Goal: Communication & Community: Answer question/provide support

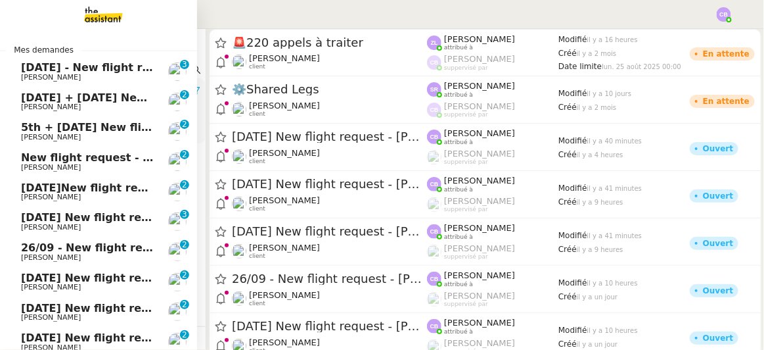
click at [134, 103] on span "[PERSON_NAME]" at bounding box center [87, 107] width 133 height 8
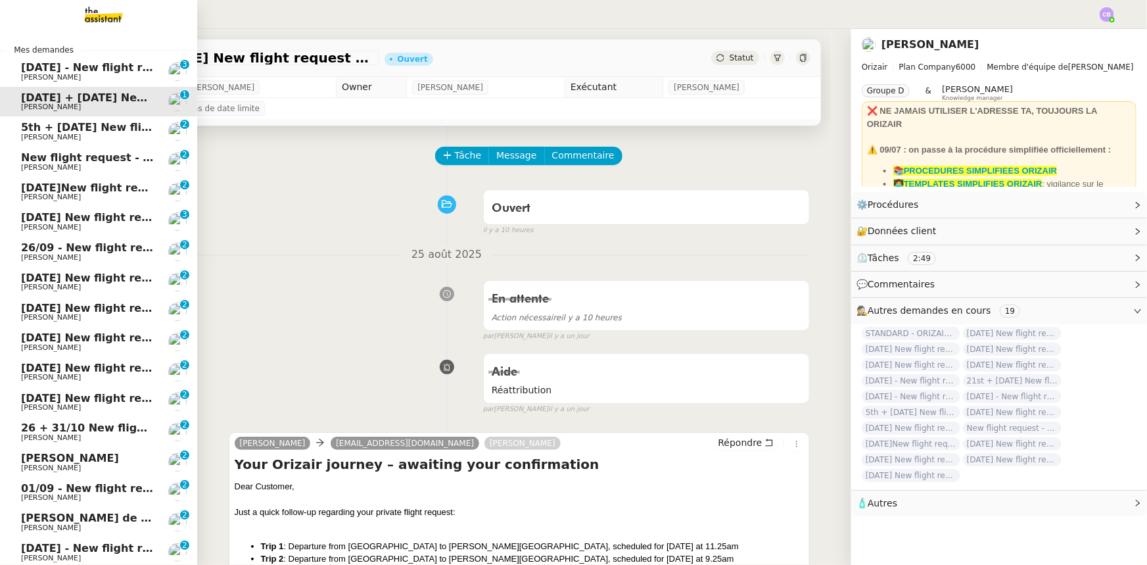
click at [71, 68] on span "16th October 2025 - New flight request - James Egerton" at bounding box center [156, 67] width 271 height 12
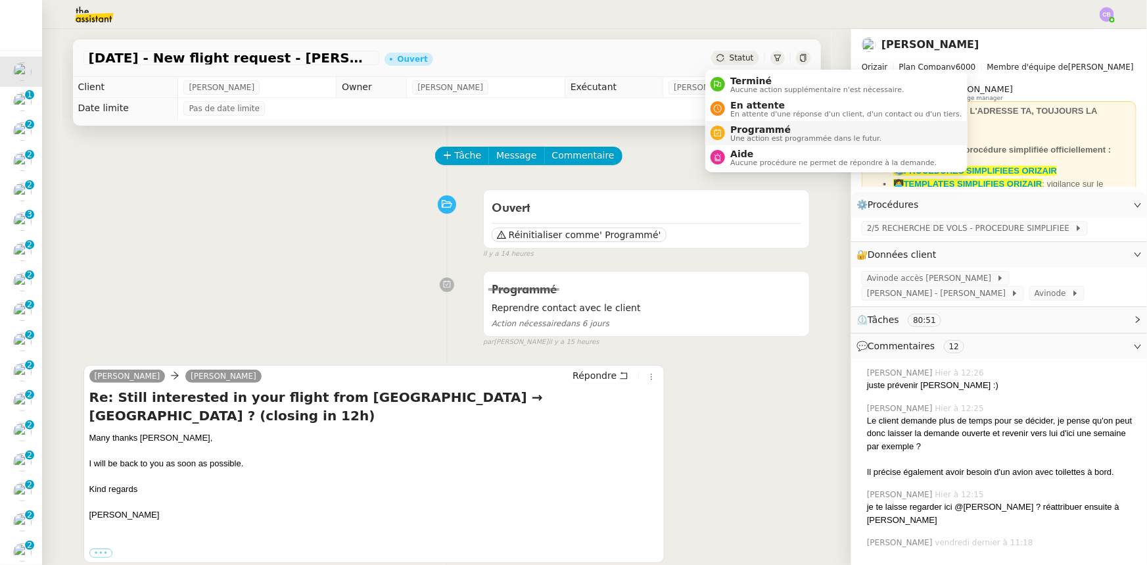
click at [749, 127] on span "Programmé" at bounding box center [805, 129] width 151 height 11
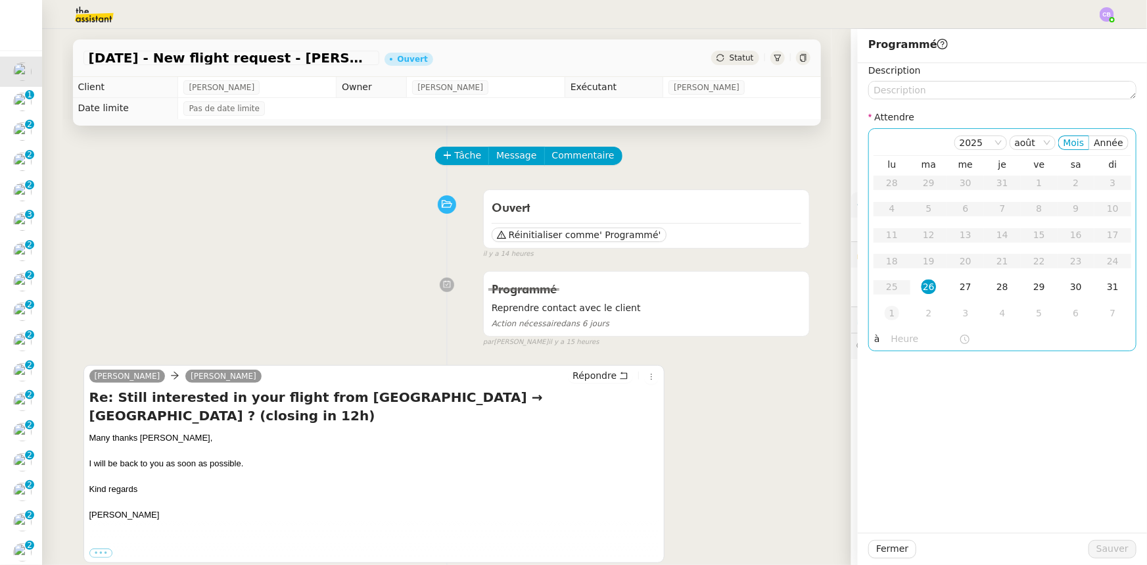
click at [764, 313] on div "1" at bounding box center [892, 313] width 14 height 14
click at [764, 335] on input "text" at bounding box center [925, 338] width 68 height 15
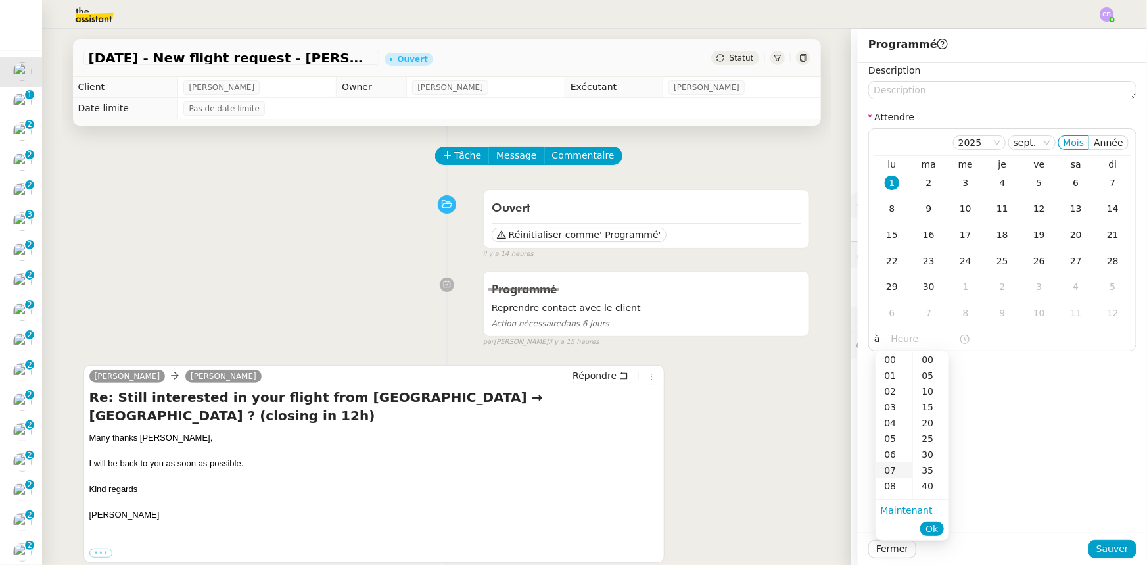
click at [764, 349] on div "07" at bounding box center [894, 470] width 37 height 16
click at [764, 349] on div "00" at bounding box center [931, 360] width 36 height 16
type input "07:00"
click at [764, 349] on span "Ok" at bounding box center [931, 528] width 12 height 13
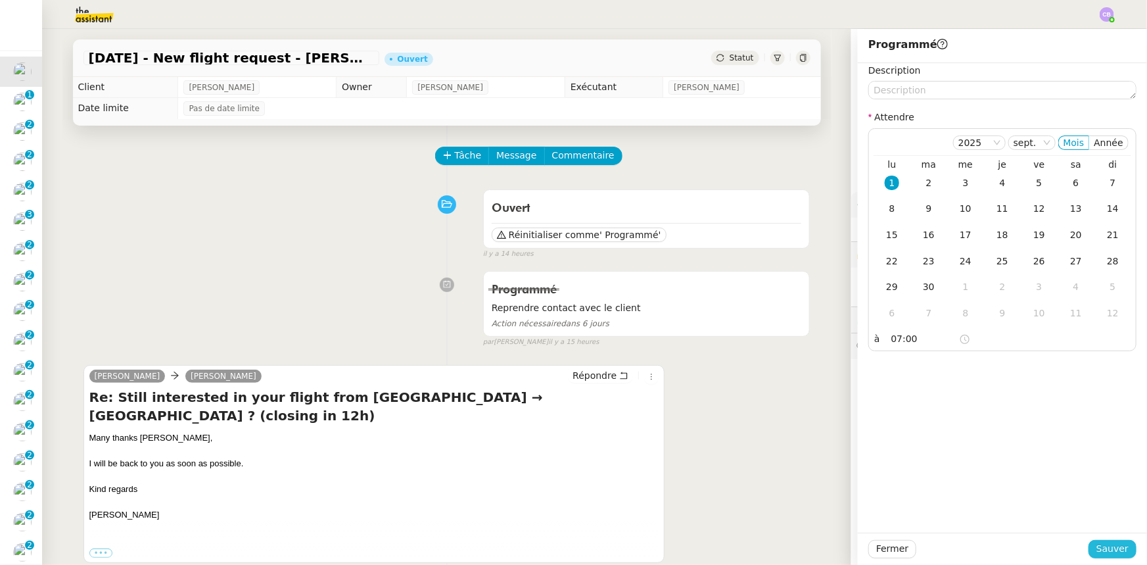
click at [764, 349] on span "Sauver" at bounding box center [1112, 548] width 32 height 15
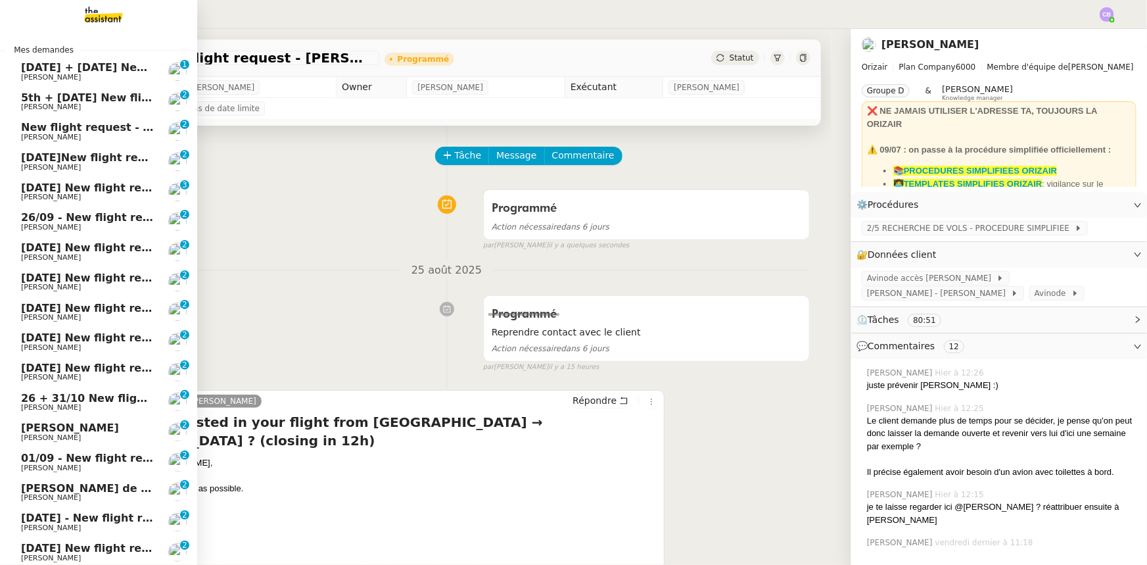
click at [49, 70] on span "31st August 2025 + 26th September 2025 New flight request - P Jeg" at bounding box center [147, 67] width 252 height 12
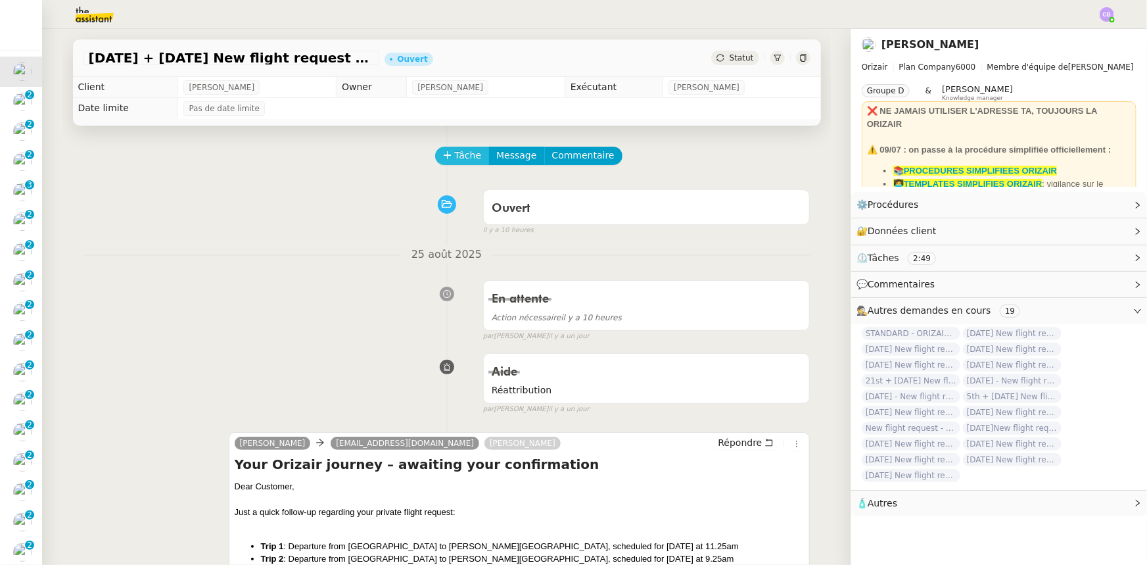
click at [447, 158] on icon at bounding box center [447, 154] width 1 height 7
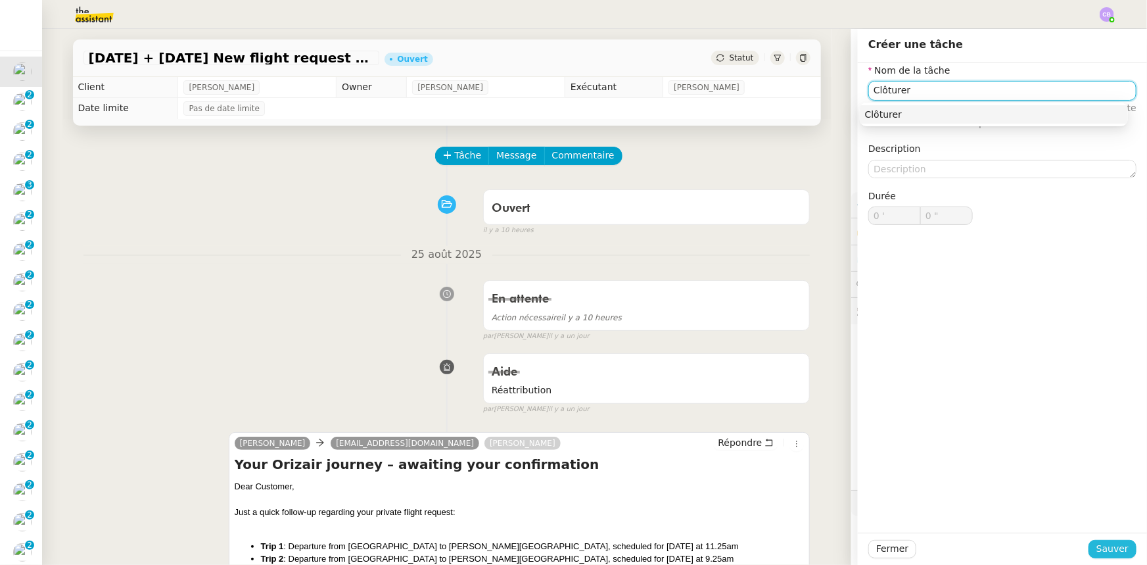
type input "Clôturer"
click at [764, 349] on span "Sauver" at bounding box center [1112, 548] width 32 height 15
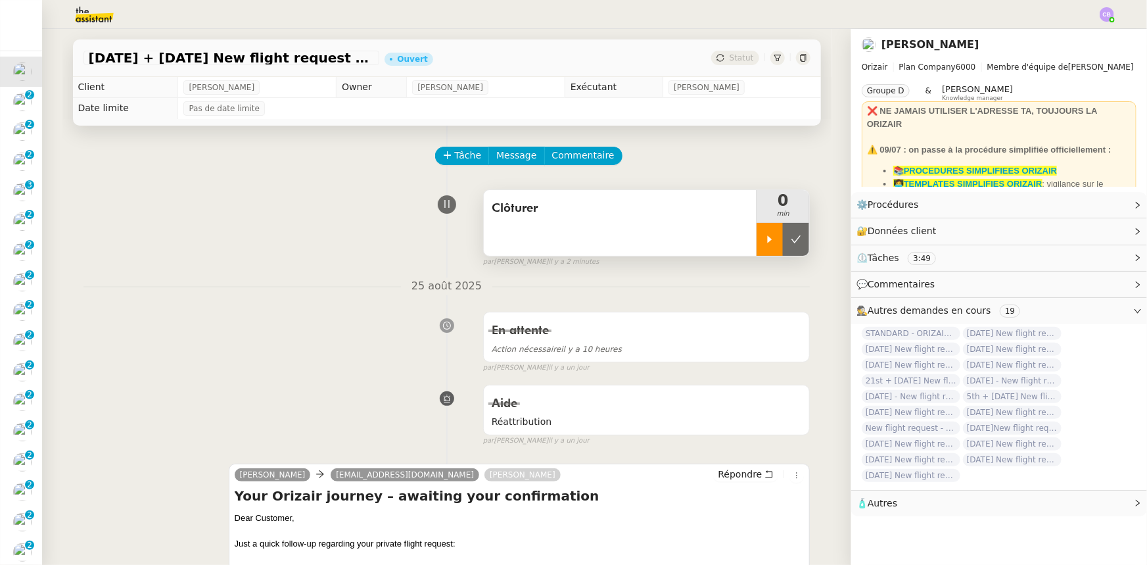
click at [757, 252] on div at bounding box center [770, 239] width 26 height 33
click at [764, 231] on link "Modifier" at bounding box center [1101, 230] width 37 height 15
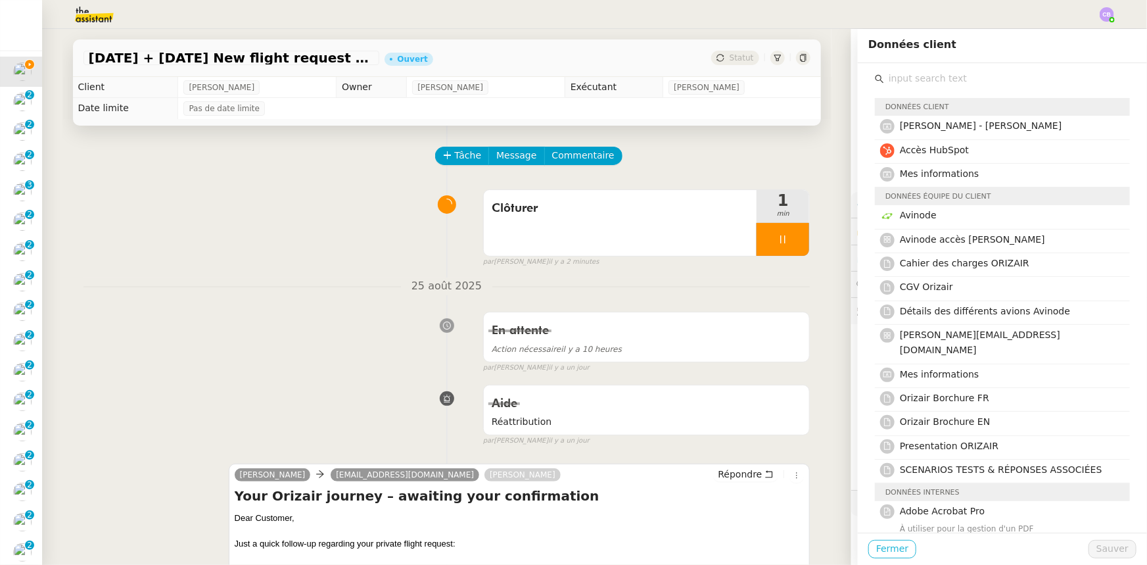
click at [764, 349] on span "Fermer" at bounding box center [892, 548] width 32 height 15
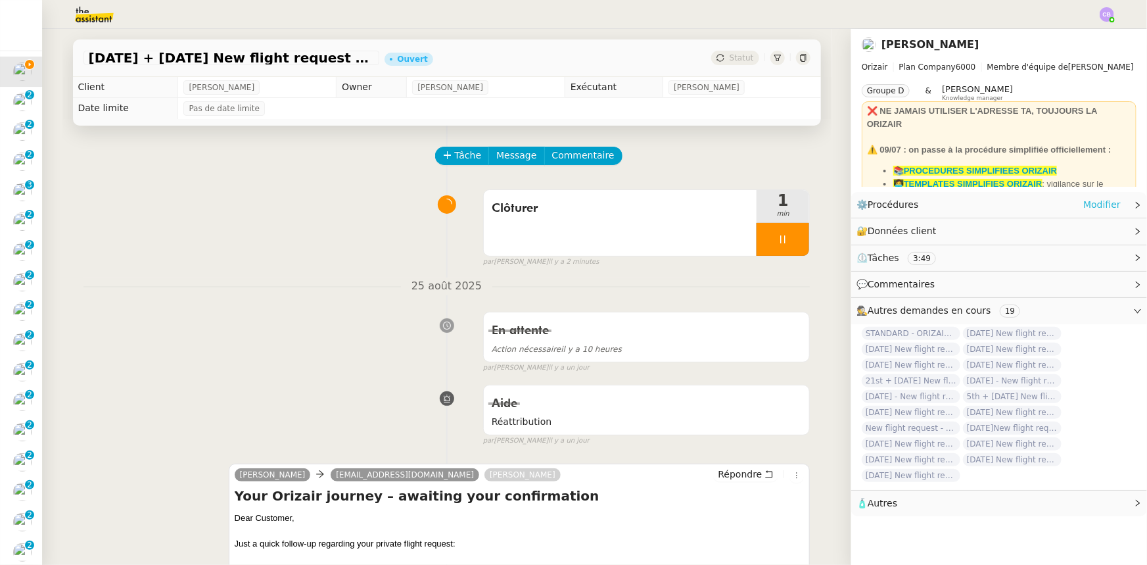
click at [764, 207] on link "Modifier" at bounding box center [1101, 204] width 37 height 15
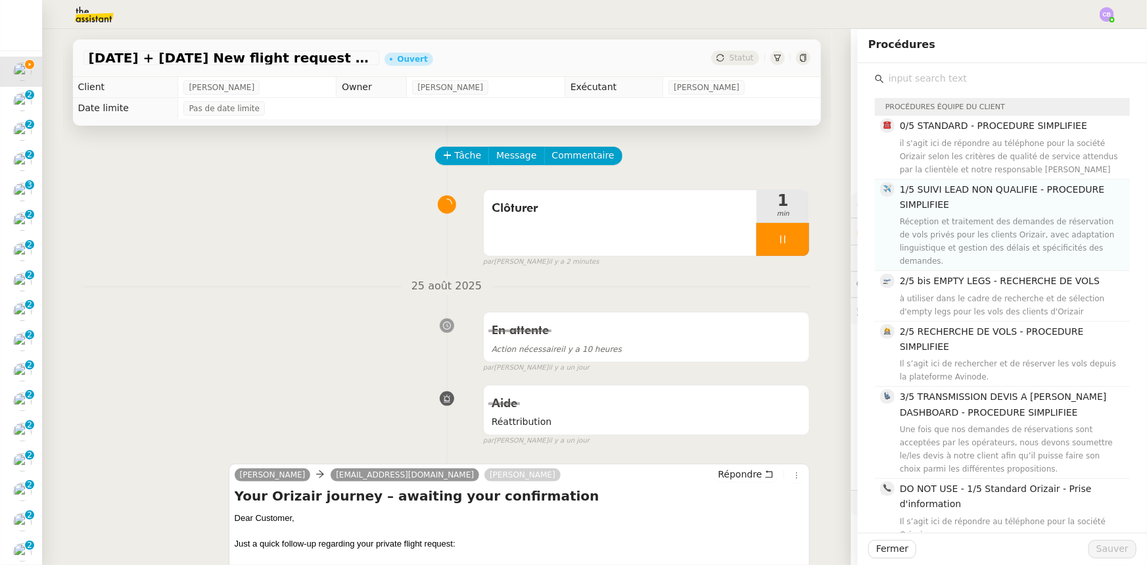
click at [764, 213] on div "1/5 SUIVI LEAD NON QUALIFIE - PROCEDURE SIMPLIFIEE Réception et traitement des …" at bounding box center [1011, 225] width 222 height 86
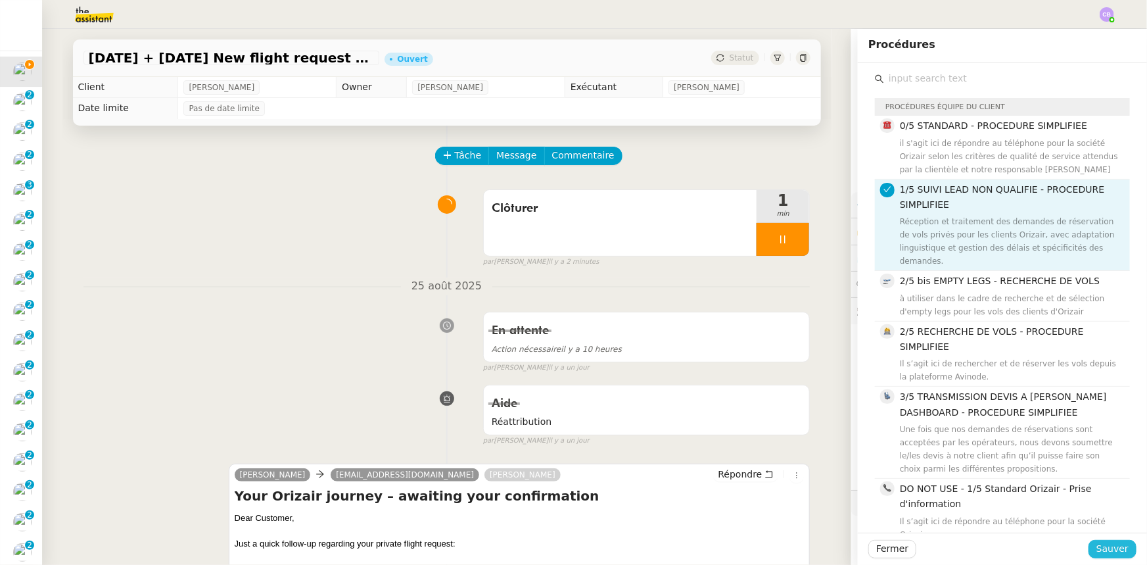
click at [764, 349] on span "Sauver" at bounding box center [1112, 548] width 32 height 15
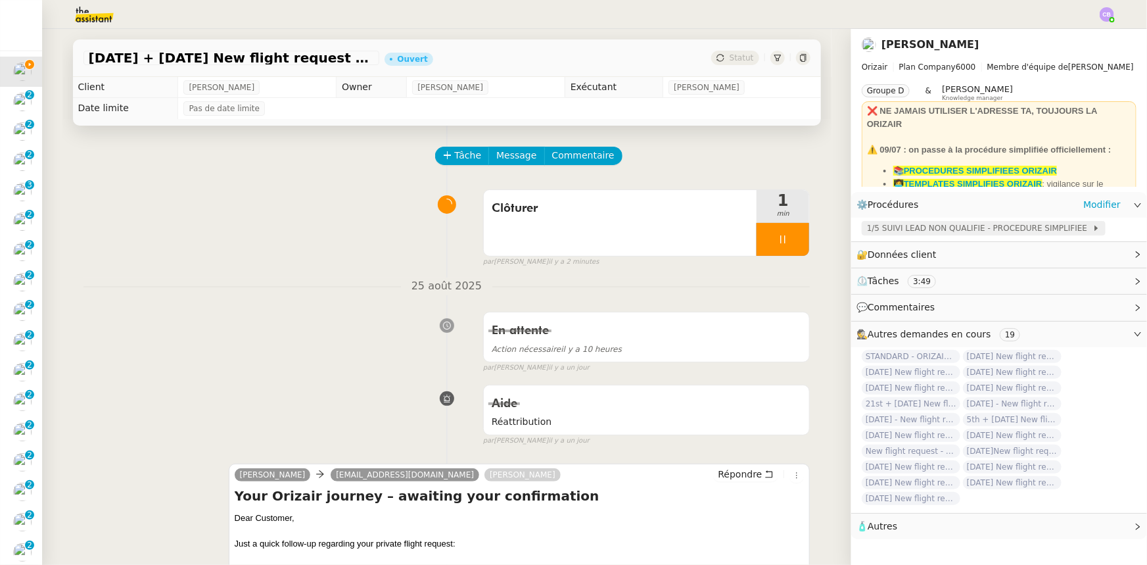
click at [764, 231] on span "1/5 SUIVI LEAD NON QUALIFIE - PROCEDURE SIMPLIFIEE" at bounding box center [979, 228] width 225 height 13
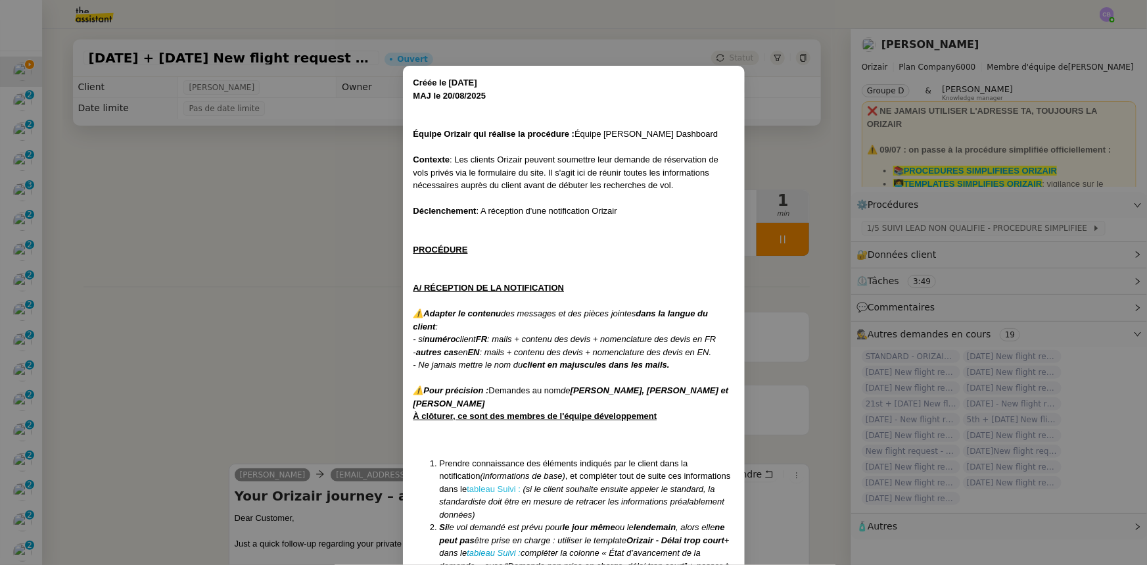
click at [488, 349] on link "tableau Suivi :" at bounding box center [494, 489] width 54 height 10
click at [306, 223] on nz-modal-container "Créée le 16/04/2025 MAJ le 20 /08/2025 Équipe Orizair qui réalise la procédure …" at bounding box center [573, 282] width 1147 height 565
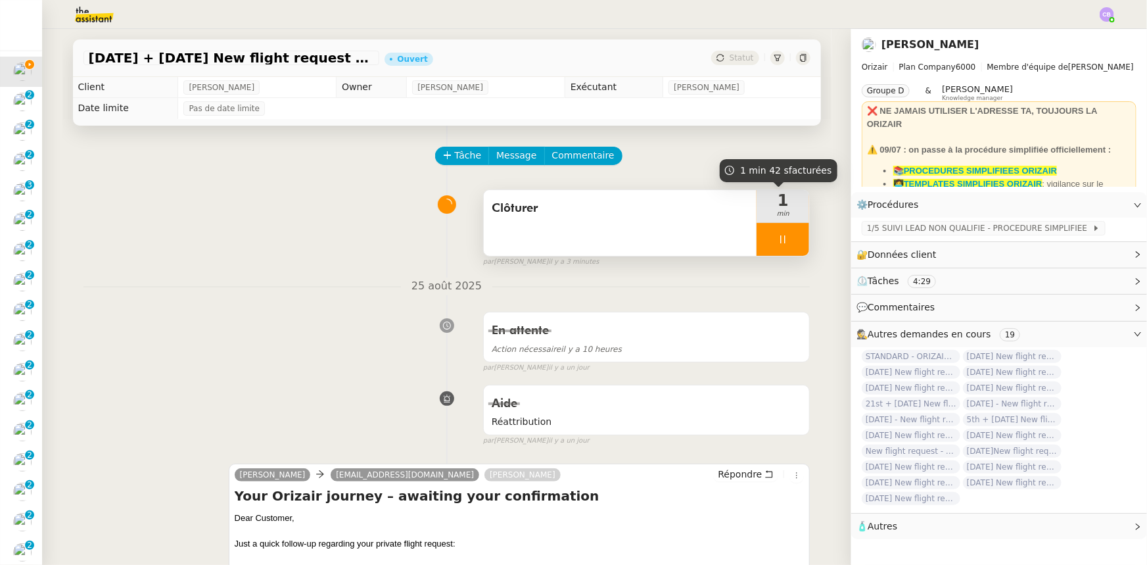
click at [757, 239] on div at bounding box center [783, 239] width 53 height 33
click at [764, 248] on button at bounding box center [796, 239] width 26 height 33
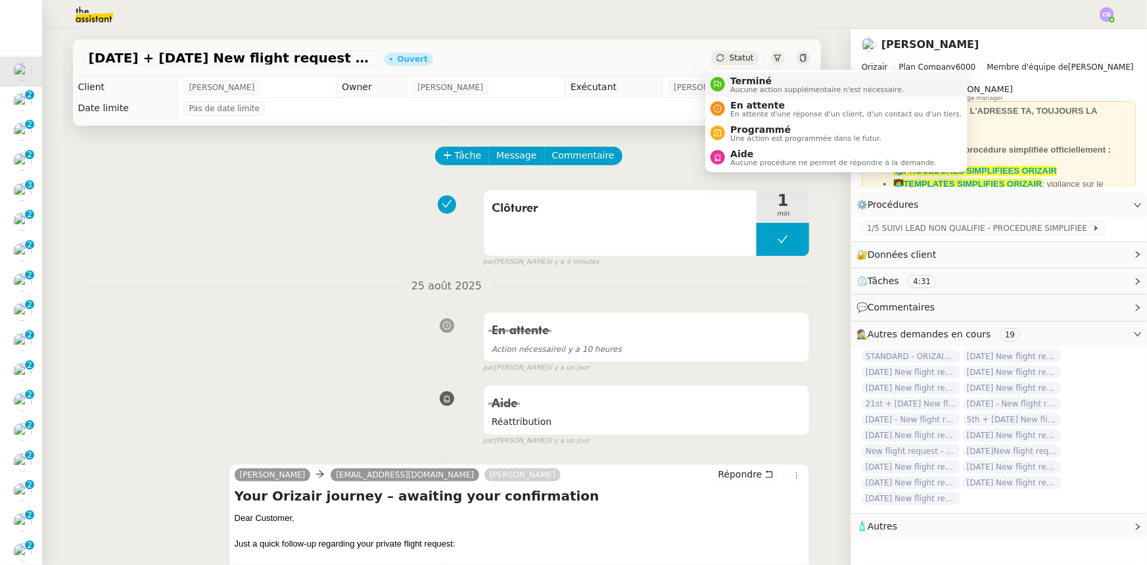
click at [749, 82] on span "Terminé" at bounding box center [817, 81] width 174 height 11
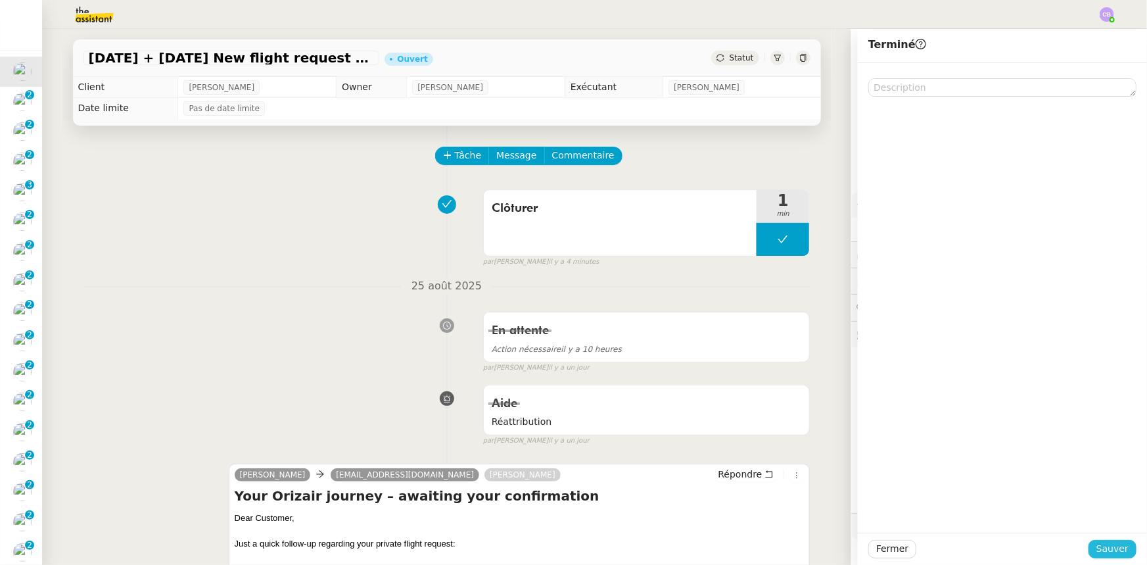
click at [764, 349] on span "Sauver" at bounding box center [1112, 548] width 32 height 15
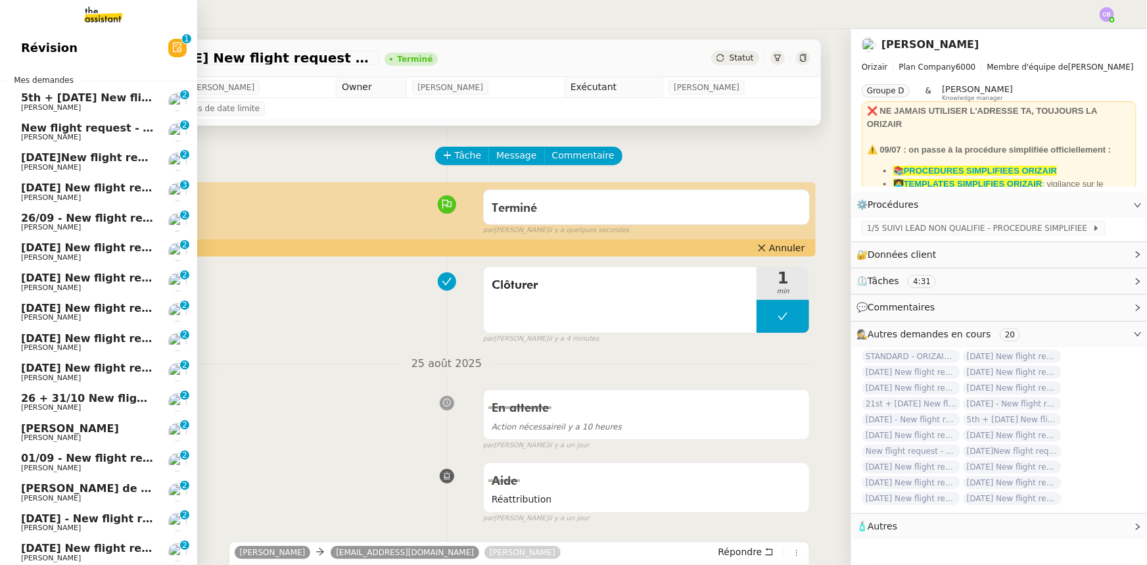
click at [63, 99] on span "5th + 8th December 2025 New flight request - Jacob Kearsley" at bounding box center [170, 97] width 299 height 12
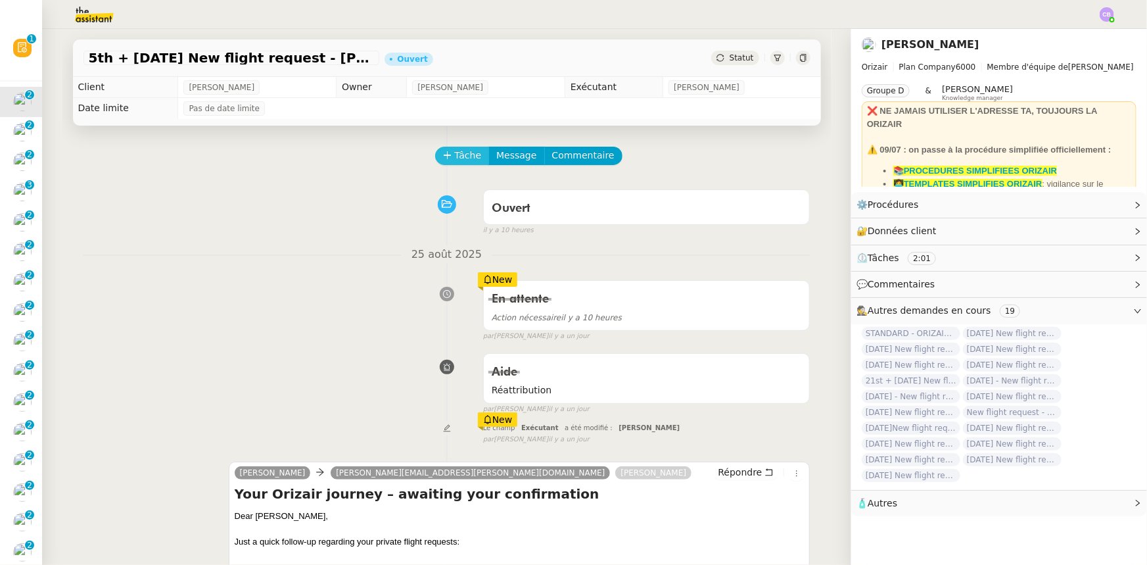
click at [455, 157] on span "Tâche" at bounding box center [468, 155] width 27 height 15
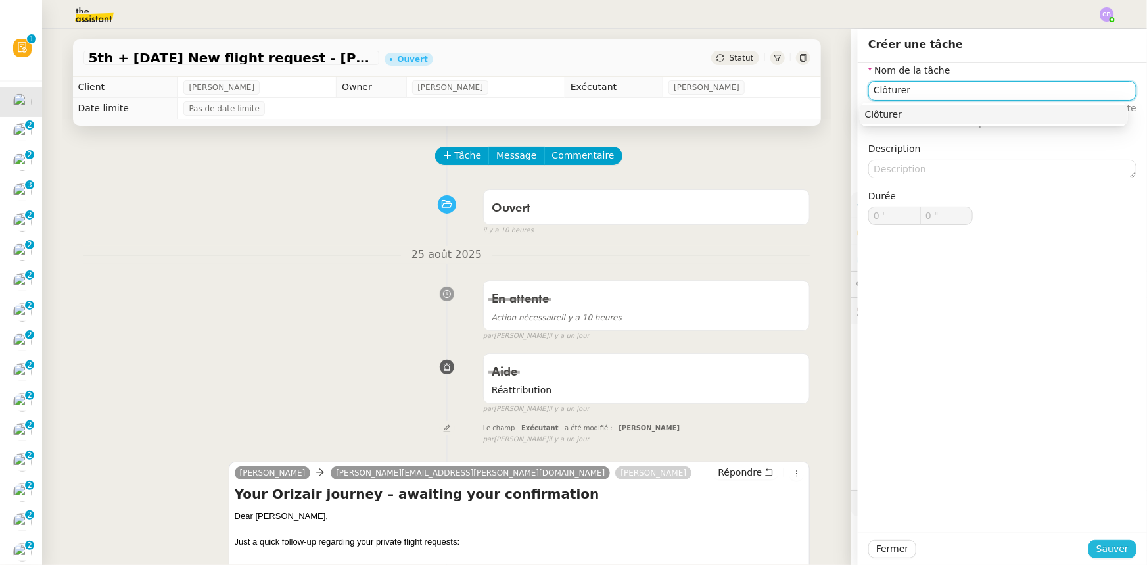
type input "Clôturer"
click at [764, 349] on span "Sauver" at bounding box center [1112, 548] width 32 height 15
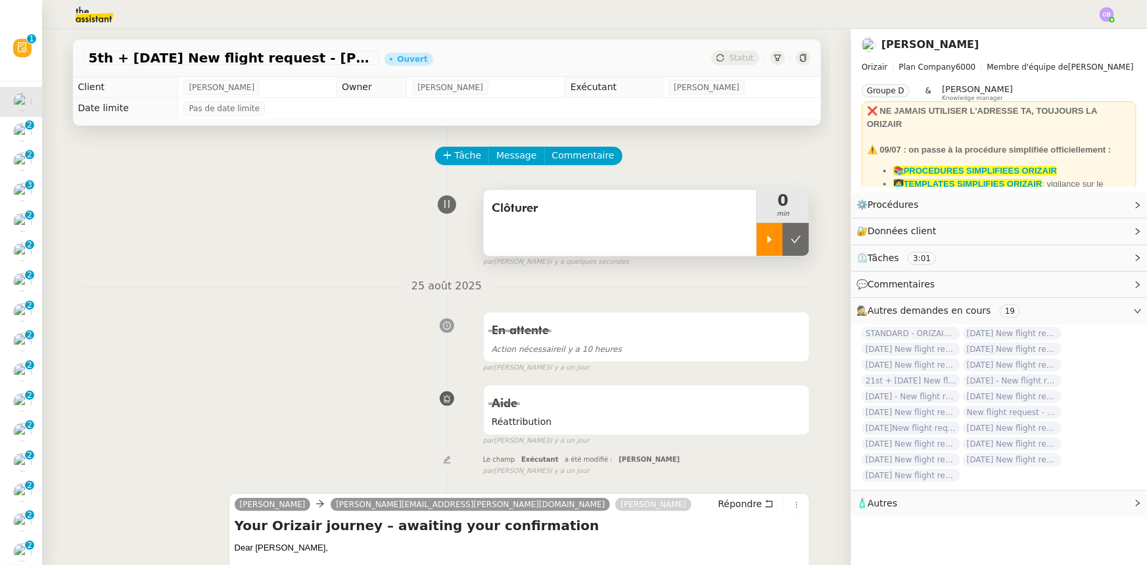
click at [757, 243] on div at bounding box center [770, 239] width 26 height 33
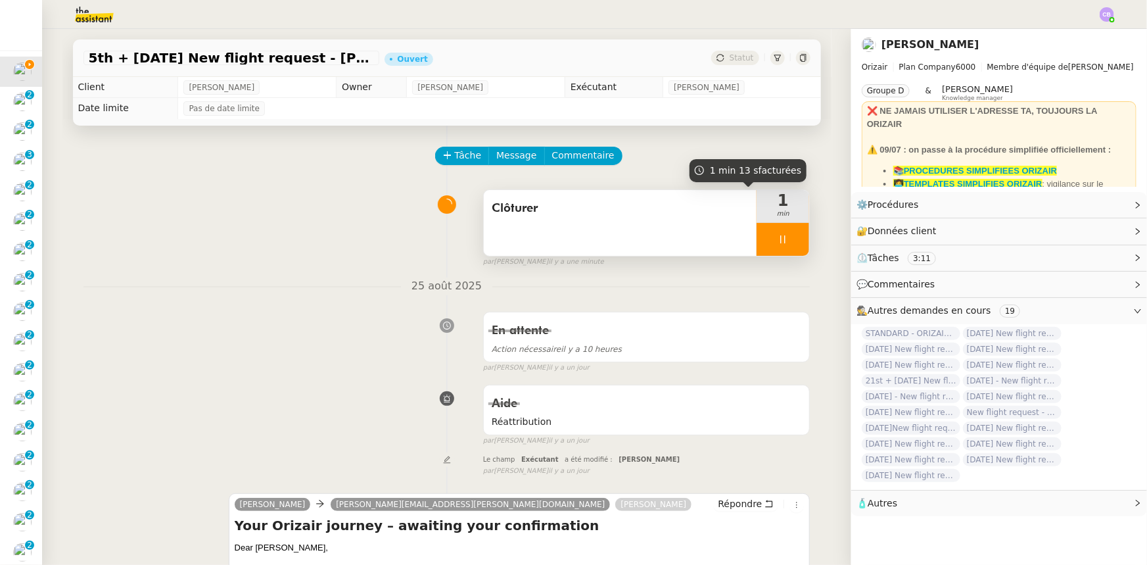
click at [759, 239] on div at bounding box center [783, 239] width 53 height 33
click at [764, 245] on button at bounding box center [796, 239] width 26 height 33
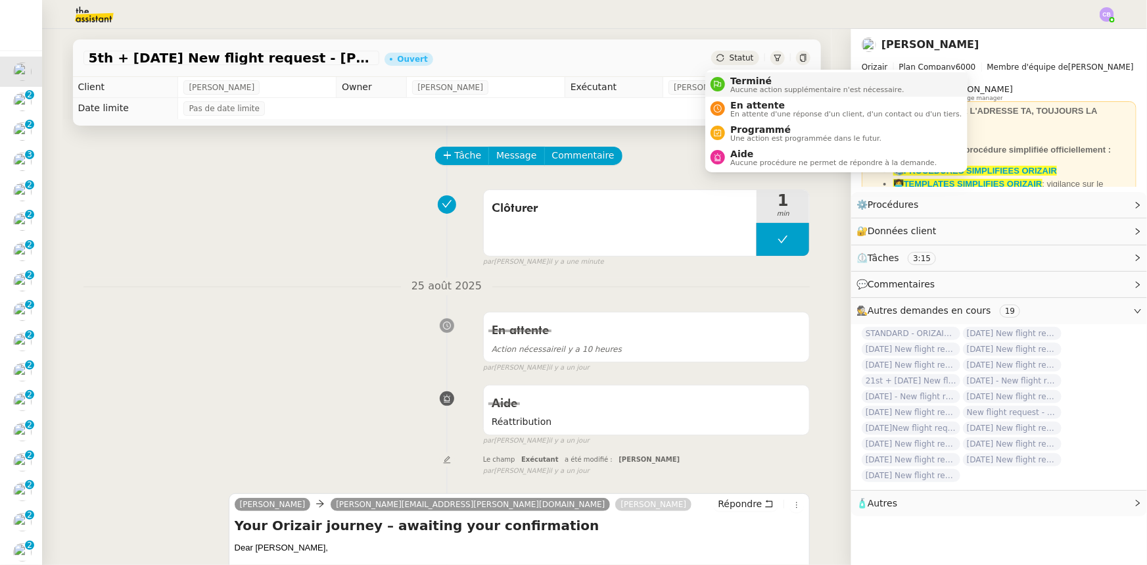
click at [742, 82] on span "Terminé" at bounding box center [817, 81] width 174 height 11
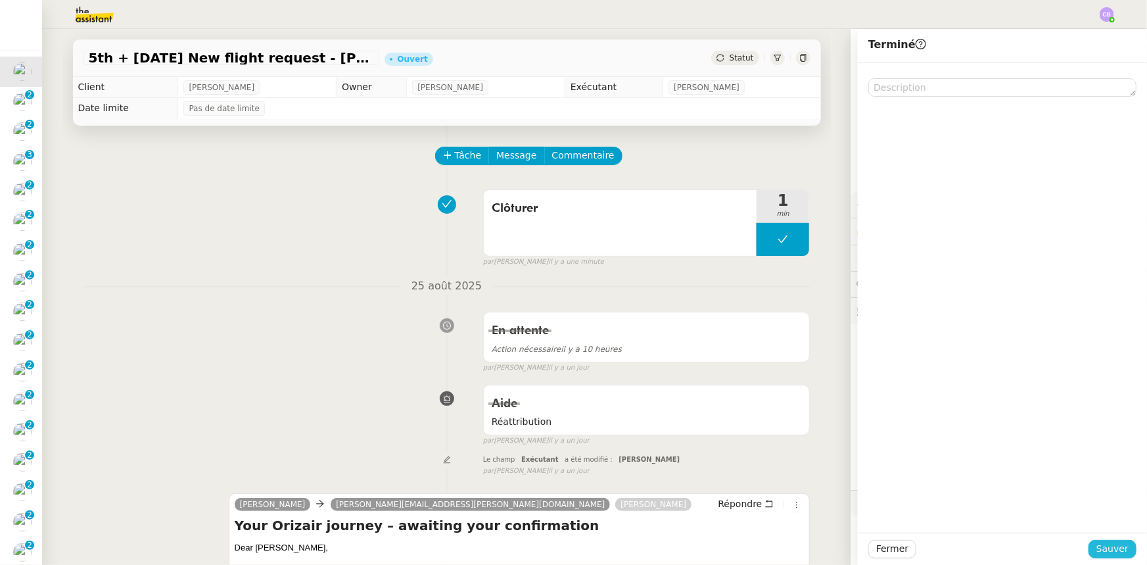
click at [764, 349] on span "Sauver" at bounding box center [1112, 548] width 32 height 15
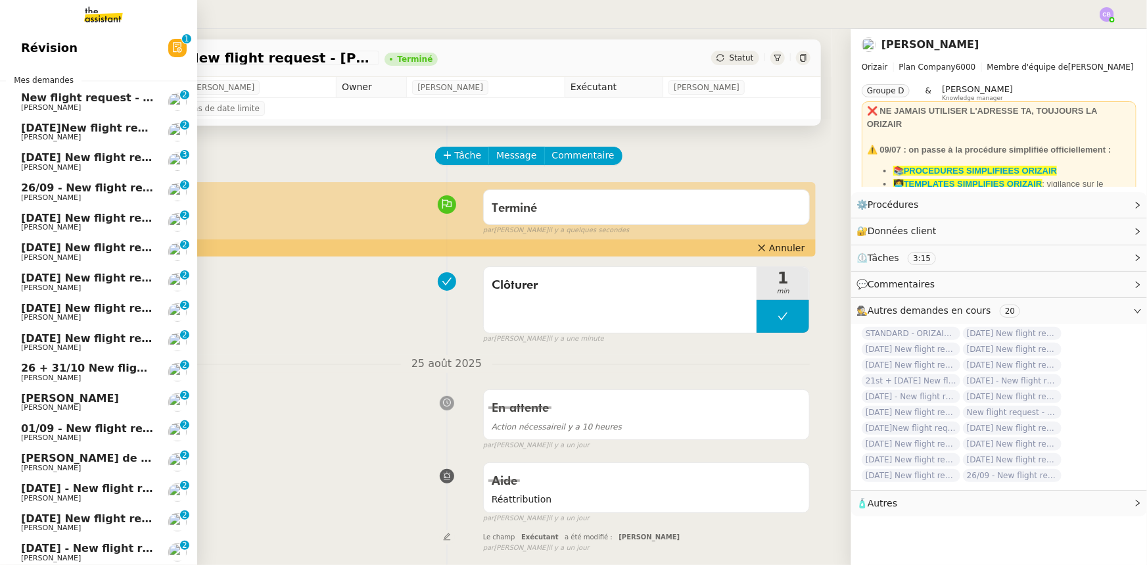
click at [34, 99] on span "New flight request - Vishwajit A" at bounding box center [131, 97] width 220 height 12
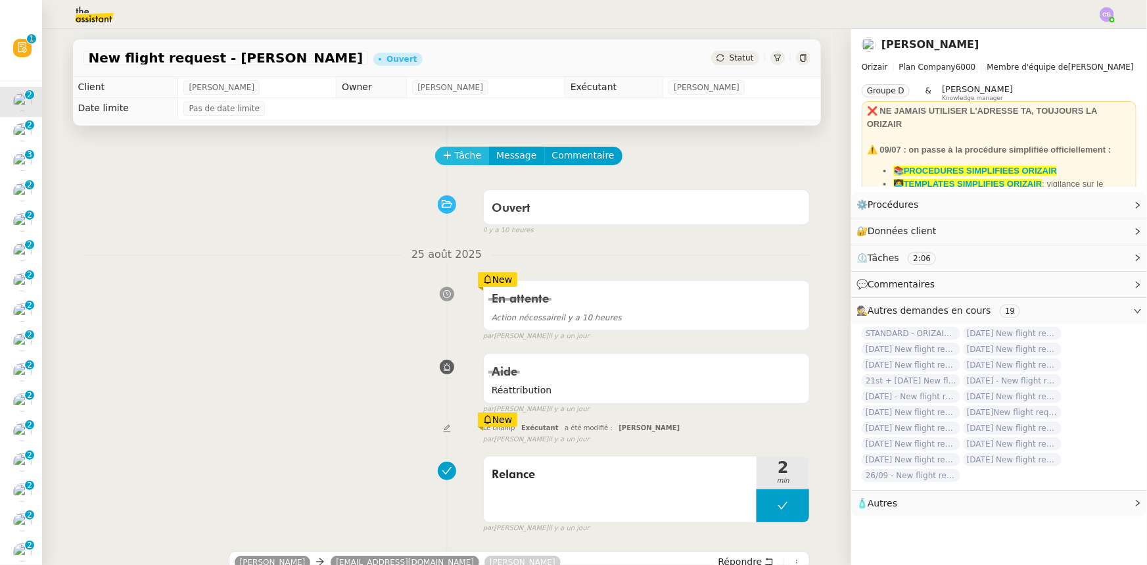
click at [444, 157] on icon at bounding box center [447, 155] width 9 height 9
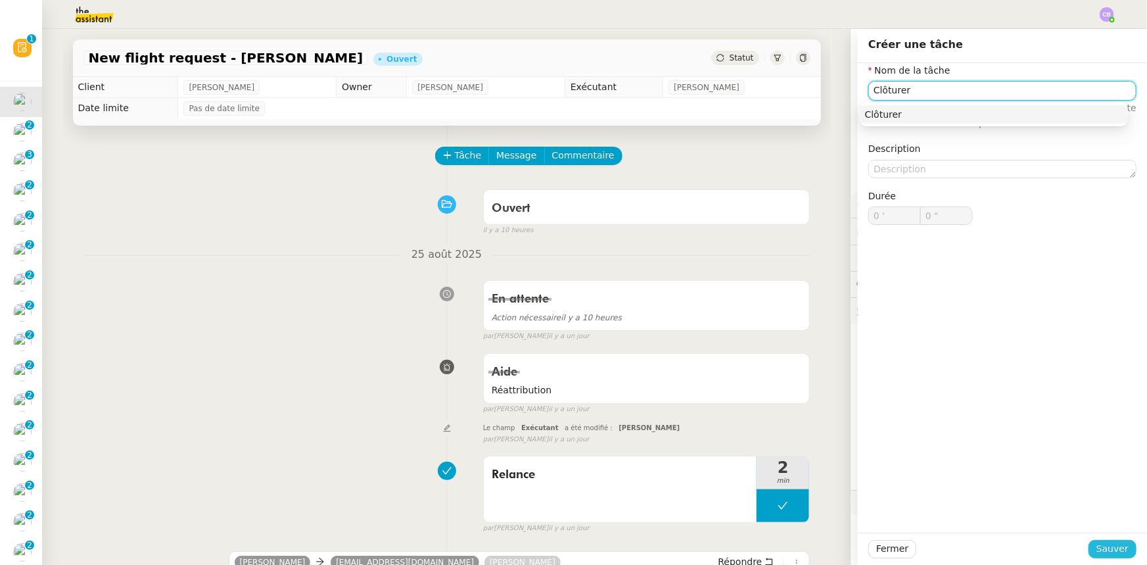
type input "Clôturer"
click at [764, 349] on span "Sauver" at bounding box center [1112, 548] width 32 height 15
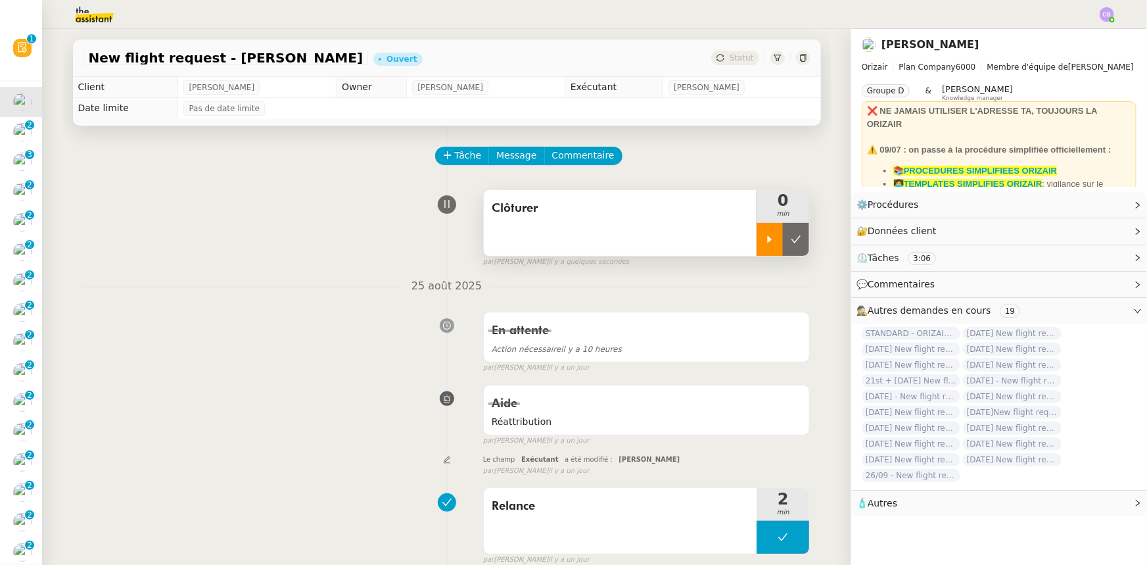
click at [764, 243] on icon at bounding box center [769, 239] width 11 height 11
click at [757, 241] on div at bounding box center [783, 239] width 53 height 33
click at [764, 246] on button at bounding box center [796, 239] width 26 height 33
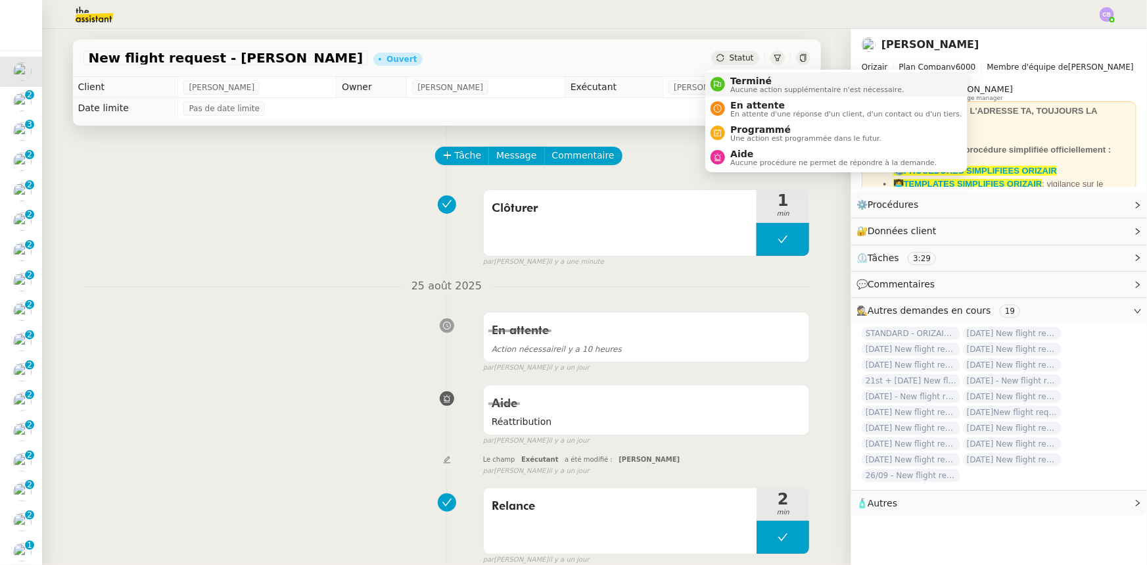
click at [738, 82] on span "Terminé" at bounding box center [817, 81] width 174 height 11
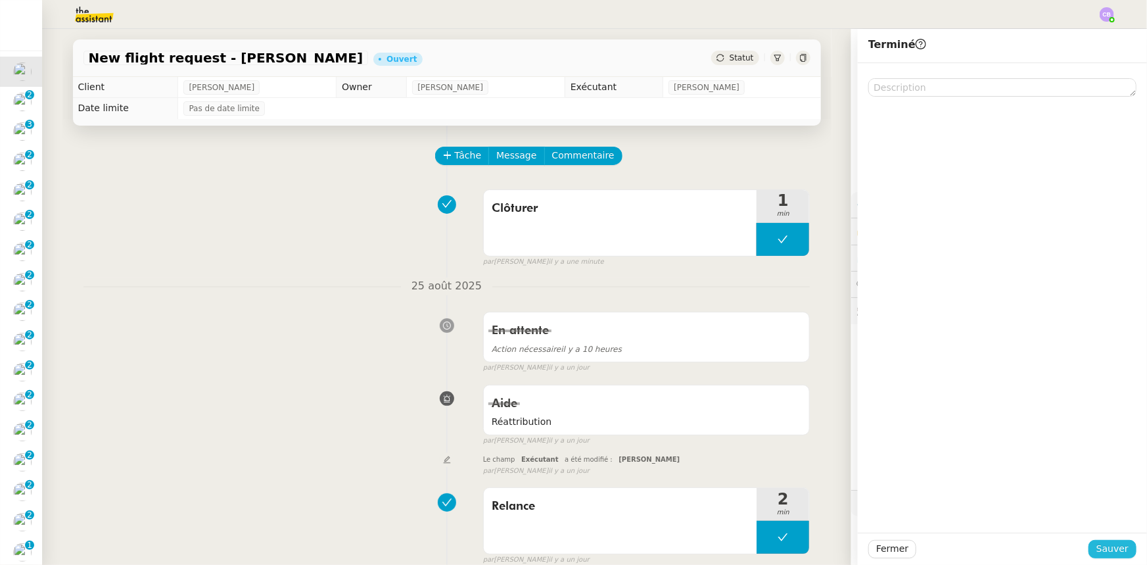
click at [764, 349] on span "Sauver" at bounding box center [1112, 548] width 32 height 15
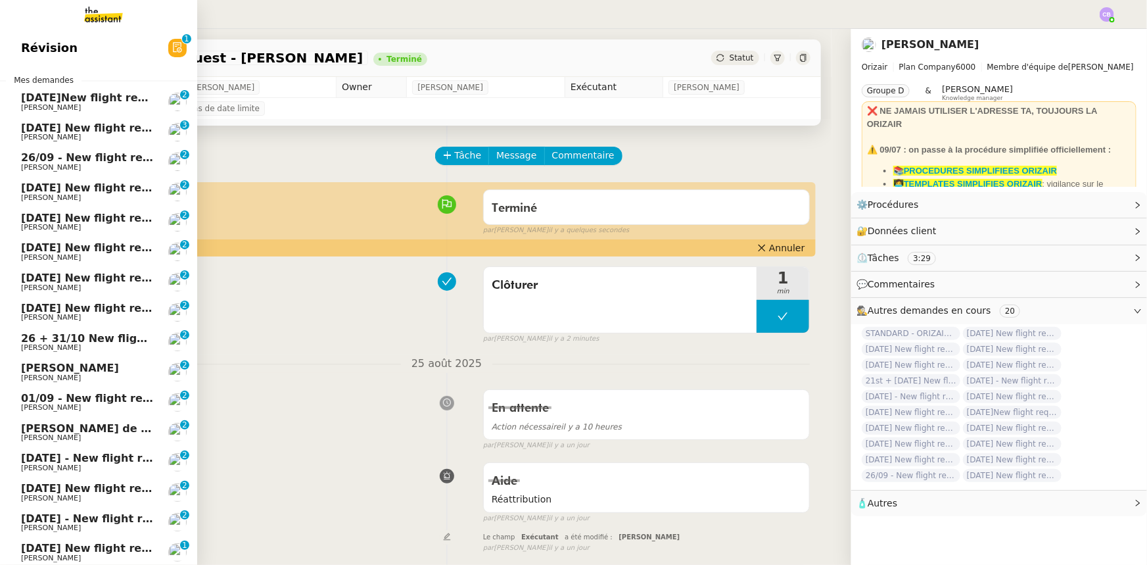
click at [58, 100] on span "6th January 2026New flight request - Kaylan Hamilton" at bounding box center [151, 97] width 260 height 12
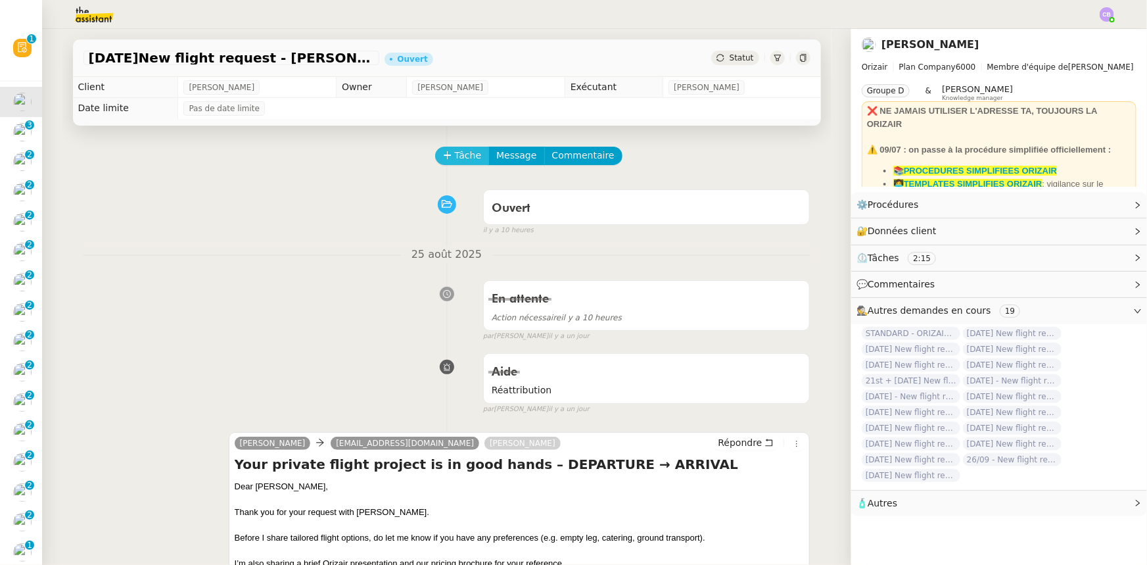
click at [455, 158] on span "Tâche" at bounding box center [468, 155] width 27 height 15
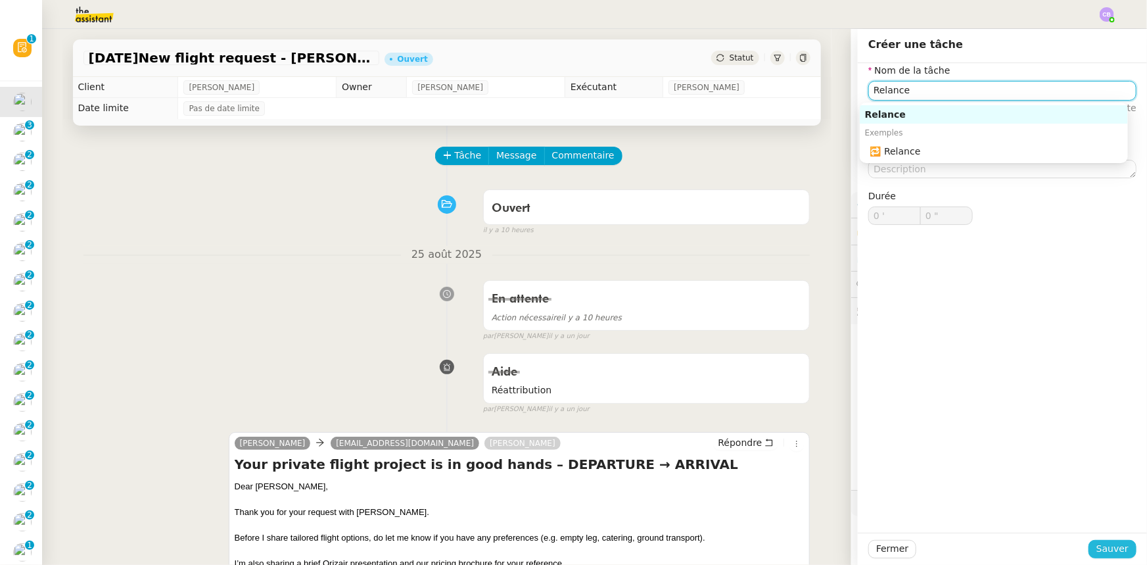
type input "Relance"
click at [764, 349] on button "Sauver" at bounding box center [1112, 549] width 48 height 18
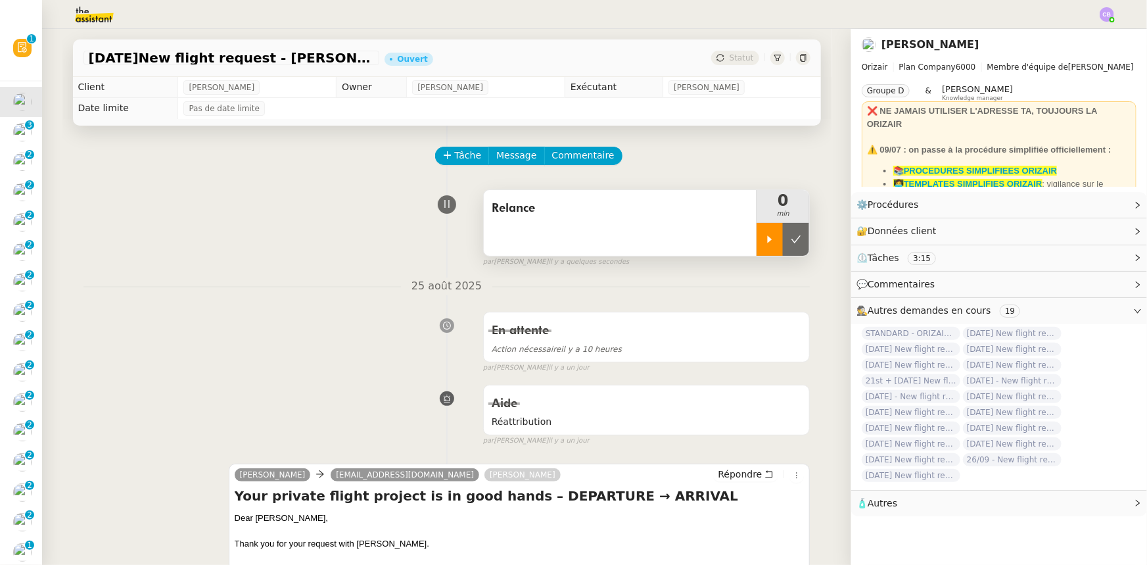
click at [757, 246] on div at bounding box center [770, 239] width 26 height 33
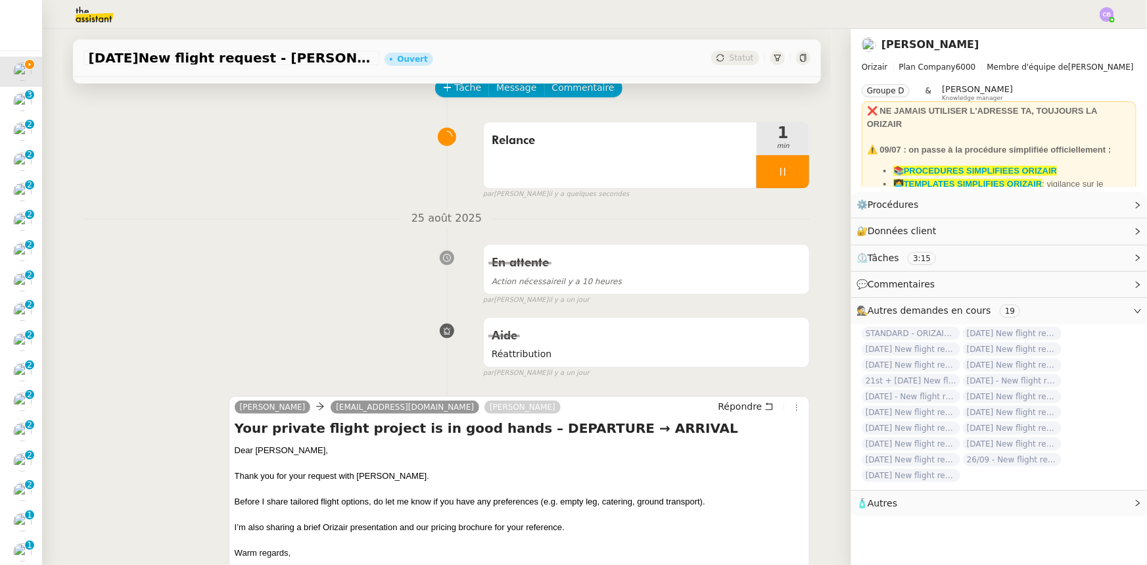
scroll to position [119, 0]
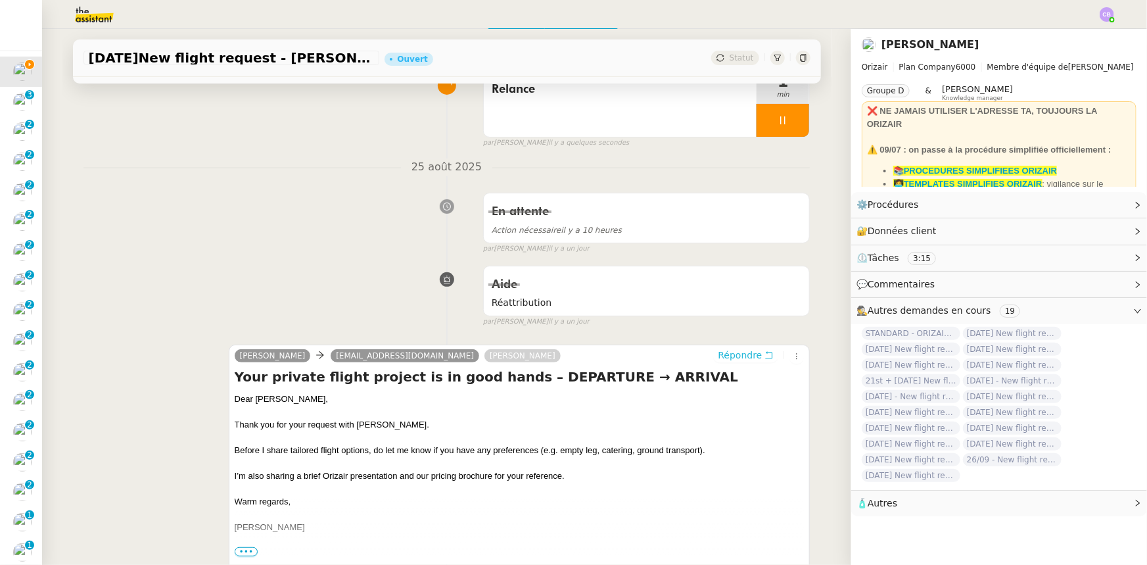
click at [733, 349] on span "Répondre" at bounding box center [740, 354] width 44 height 13
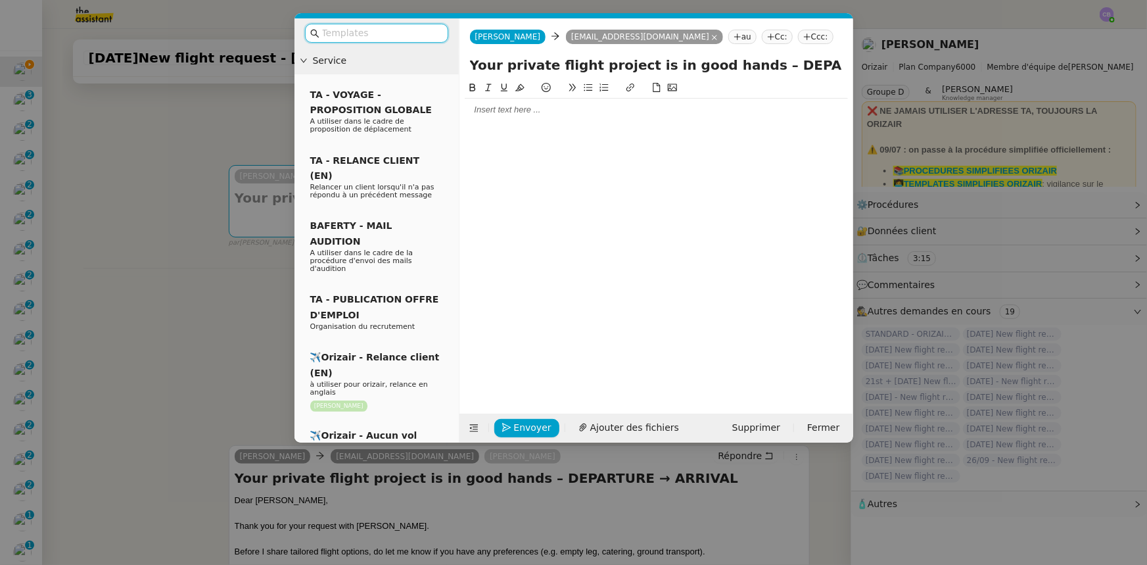
click at [411, 36] on input "text" at bounding box center [381, 33] width 118 height 15
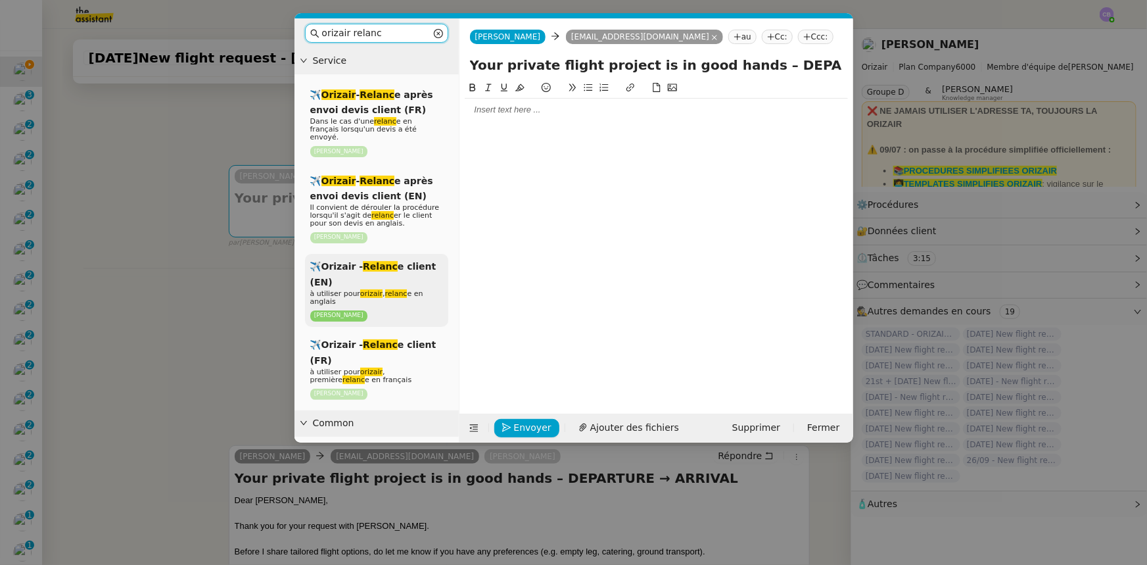
type input "orizair relanc"
click at [416, 263] on span "✈️Orizair - Relanc e client (EN)" at bounding box center [373, 274] width 126 height 26
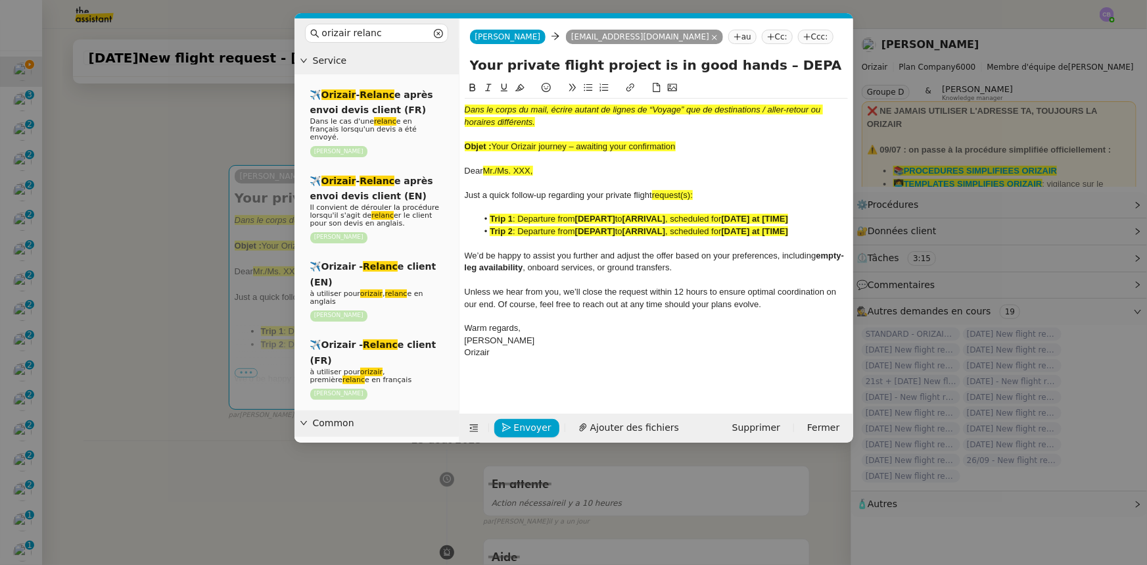
drag, startPoint x: 678, startPoint y: 145, endPoint x: 493, endPoint y: 141, distance: 185.4
click at [493, 141] on div "Objet : Your Orizair journey – awaiting your confirmation" at bounding box center [656, 147] width 383 height 12
copy span "Your Orizair journey – awaiting your confirmation"
drag, startPoint x: 731, startPoint y: 65, endPoint x: 471, endPoint y: 69, distance: 260.3
click at [471, 69] on input "Your private flight project is in good hands – DEPARTURE → ARRIVAL" at bounding box center [656, 65] width 373 height 20
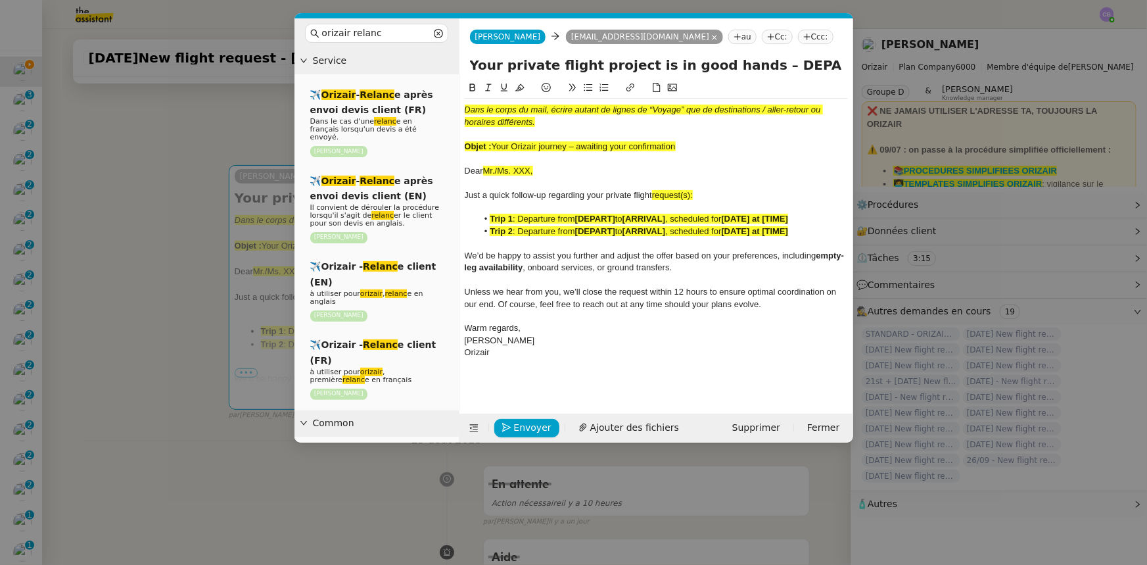
paste input "Orizair journey – awaiting your confirmation"
type input "Your Orizair journey – awaiting your confirmation – DEPARTURE → ARRIVAL"
drag, startPoint x: 678, startPoint y: 146, endPoint x: 460, endPoint y: 110, distance: 221.2
click at [460, 110] on nz-spin "Dans le corps du mail, écrire autant de lignes de “Voyage” que de destinations …" at bounding box center [656, 239] width 394 height 318
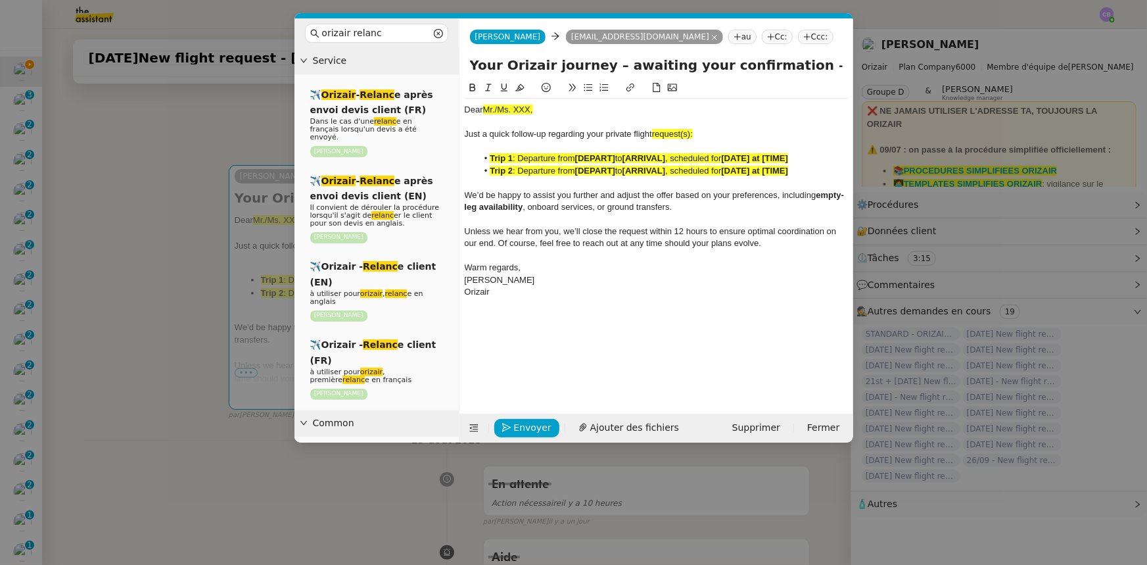
click at [204, 265] on nz-modal-container "orizair relanc Service ✈️ Orizair - Relanc e après envoi devis client (FR) Dans…" at bounding box center [573, 282] width 1147 height 565
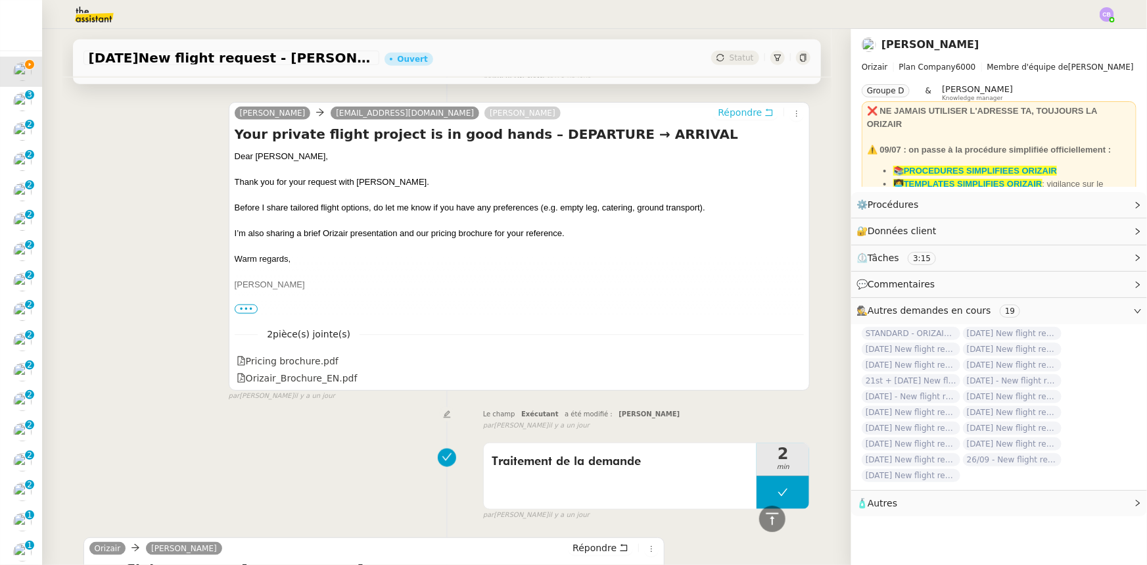
scroll to position [573, 0]
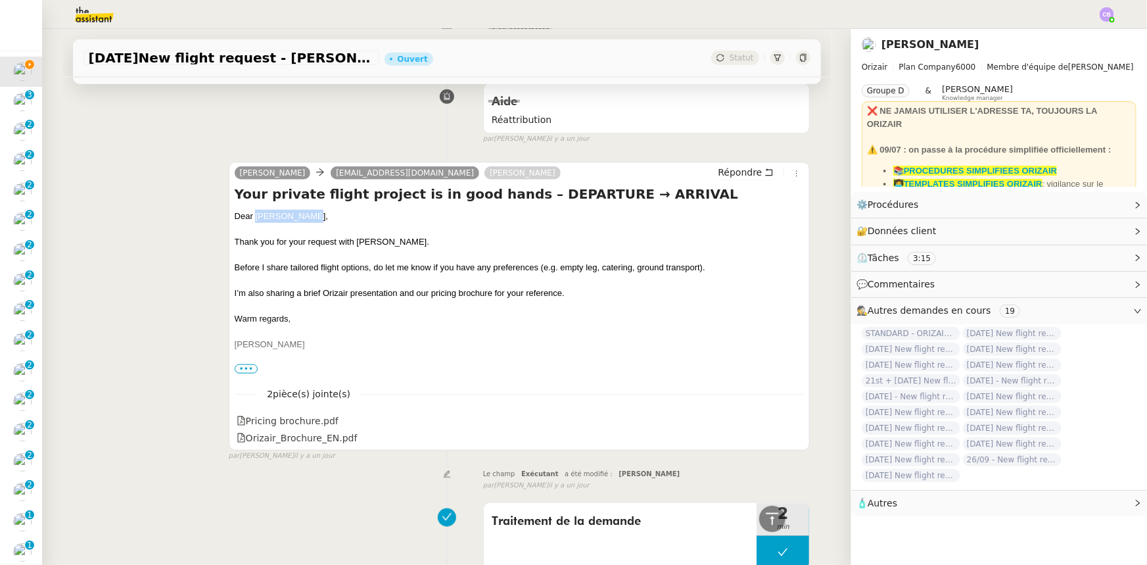
drag, startPoint x: 296, startPoint y: 216, endPoint x: 250, endPoint y: 216, distance: 46.0
click at [250, 216] on div "Dear Mr. Hamilton," at bounding box center [520, 216] width 570 height 13
copy div "Mr. Hamilton"
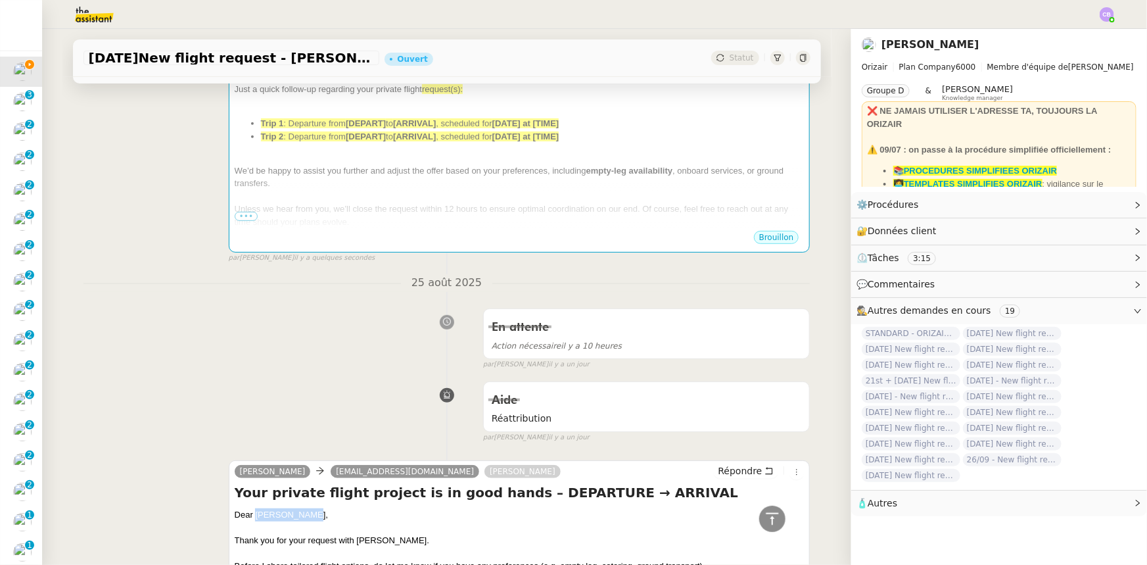
scroll to position [0, 0]
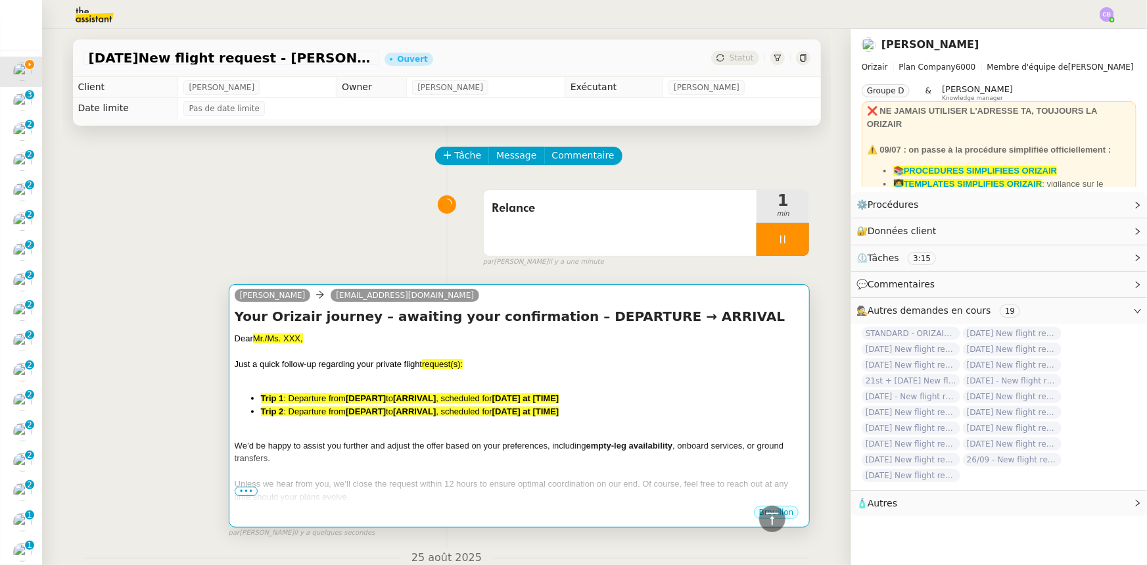
click at [419, 349] on div at bounding box center [520, 351] width 570 height 13
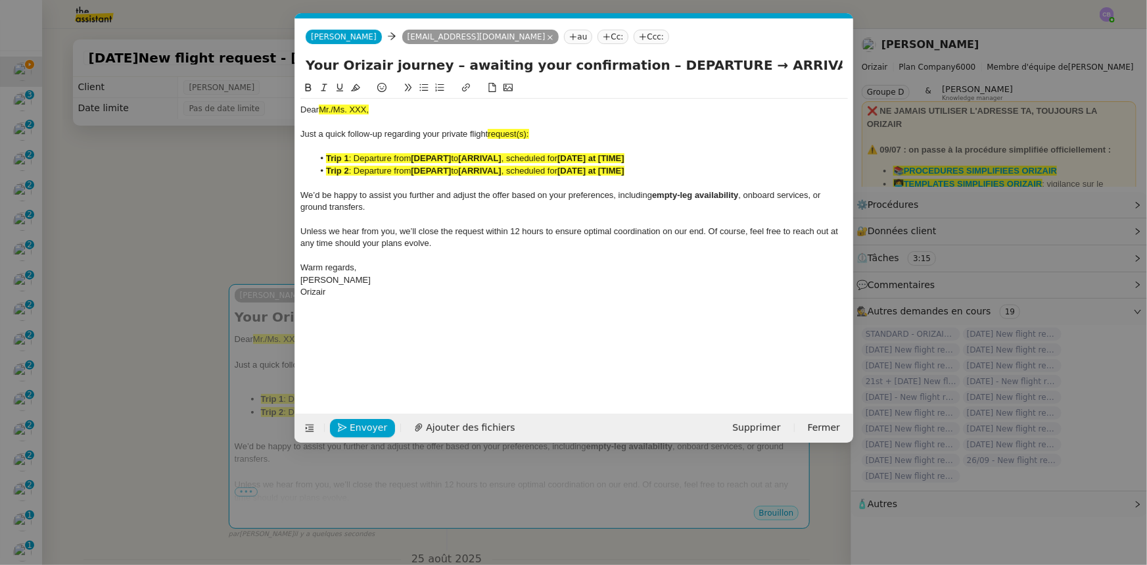
scroll to position [0, 79]
drag, startPoint x: 375, startPoint y: 110, endPoint x: 319, endPoint y: 111, distance: 55.2
click at [319, 111] on div "Dear Mr./Ms. XXX," at bounding box center [574, 110] width 548 height 12
click at [355, 86] on icon at bounding box center [355, 87] width 9 height 7
click at [367, 109] on div "Dear Mr./Ms. XXX," at bounding box center [574, 110] width 548 height 12
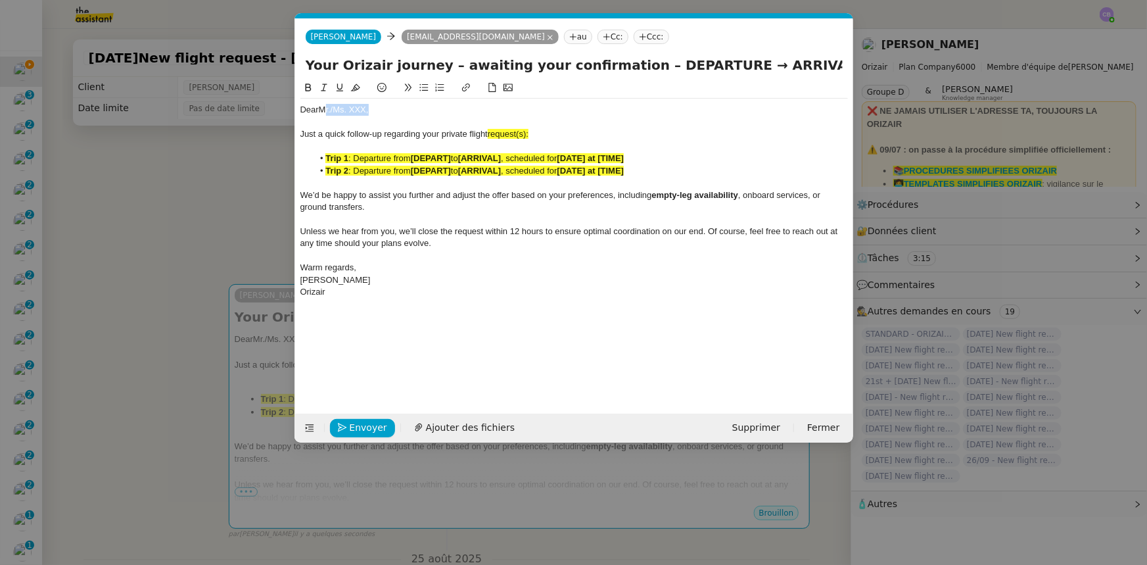
drag, startPoint x: 367, startPoint y: 107, endPoint x: 324, endPoint y: 109, distance: 43.4
click at [324, 109] on div "Dear Mr./Ms. XXX," at bounding box center [574, 110] width 548 height 12
paste div
click at [528, 132] on span "request(s):" at bounding box center [508, 134] width 41 height 10
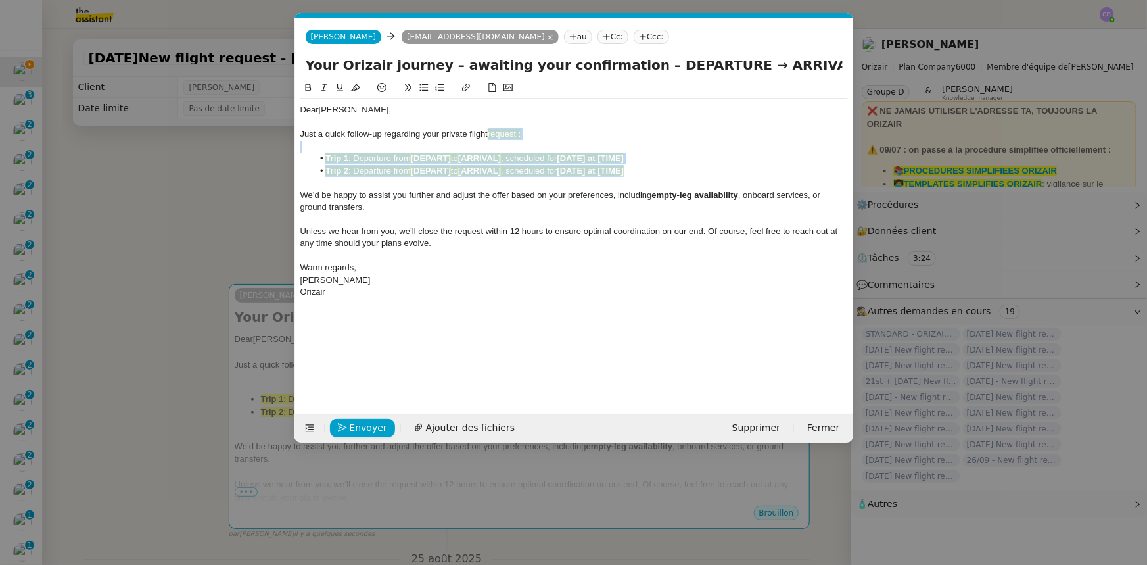
drag, startPoint x: 640, startPoint y: 170, endPoint x: 491, endPoint y: 131, distance: 153.4
click at [491, 131] on div "Dear Mr. Hamilton, Just a quick follow-up regarding your private flight request…" at bounding box center [574, 201] width 548 height 204
click at [356, 88] on icon at bounding box center [355, 87] width 9 height 9
click at [396, 214] on div at bounding box center [574, 219] width 548 height 12
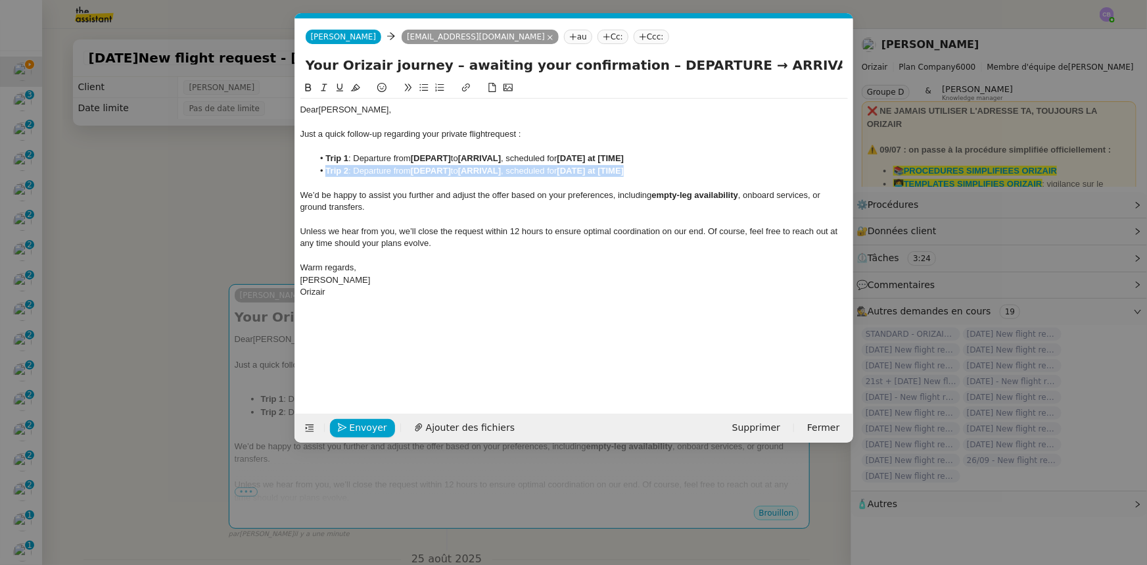
drag, startPoint x: 647, startPoint y: 174, endPoint x: 324, endPoint y: 170, distance: 322.8
click at [324, 170] on li "Trip 2 : Departure from [DEPART] to [ARRIVAL] , scheduled for [DATE] at [TIME]" at bounding box center [580, 171] width 535 height 12
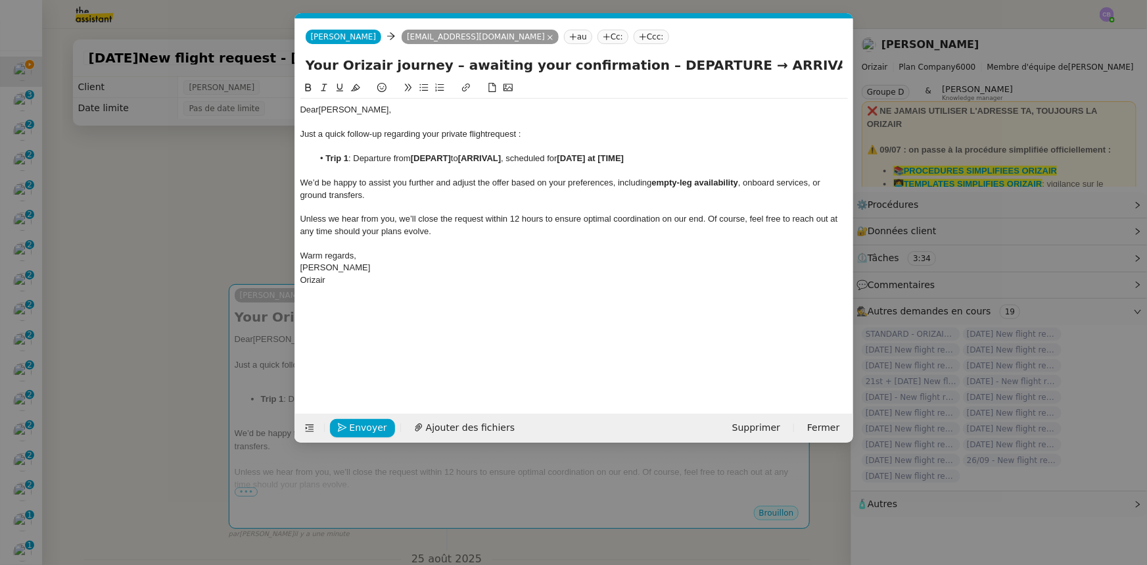
drag, startPoint x: 699, startPoint y: 63, endPoint x: 629, endPoint y: 59, distance: 69.8
click at [629, 59] on input "Your Orizair journey – awaiting your confirmation – DEPARTURE → ARRIVAL" at bounding box center [574, 65] width 537 height 20
drag, startPoint x: 421, startPoint y: 64, endPoint x: 638, endPoint y: 62, distance: 216.9
click at [638, 62] on input "Your Orizair journey – awaiting your confirmation – Tokyo Haneda International …" at bounding box center [574, 65] width 537 height 20
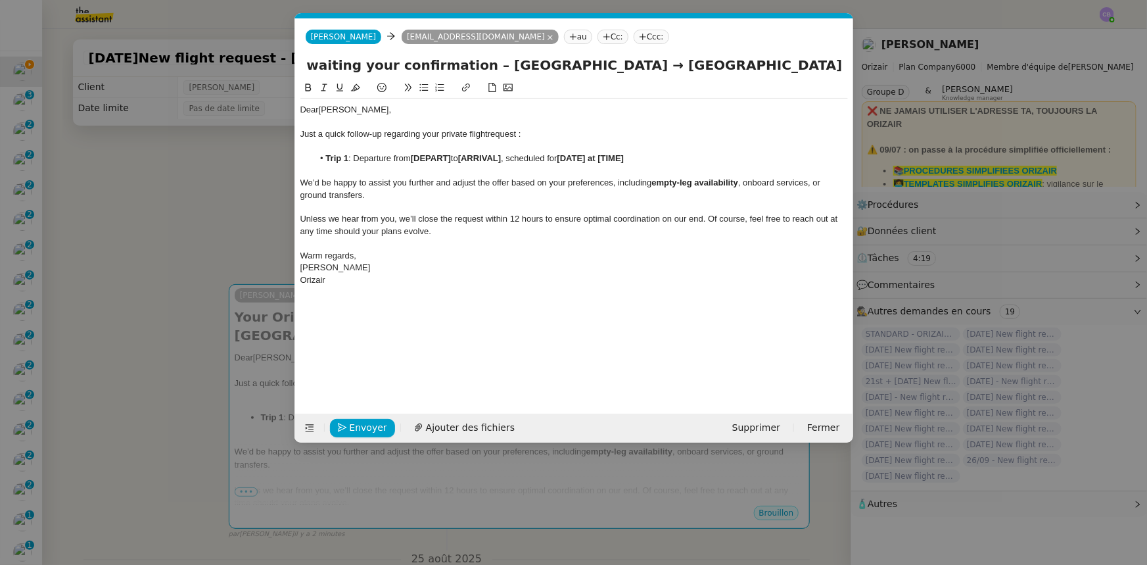
type input "Your Orizair journey – awaiting your confirmation – Tokyo Haneda International …"
drag, startPoint x: 452, startPoint y: 160, endPoint x: 413, endPoint y: 156, distance: 38.9
click at [413, 156] on strong "[DEPART]" at bounding box center [431, 158] width 40 height 10
drag, startPoint x: 414, startPoint y: 157, endPoint x: 543, endPoint y: 157, distance: 128.8
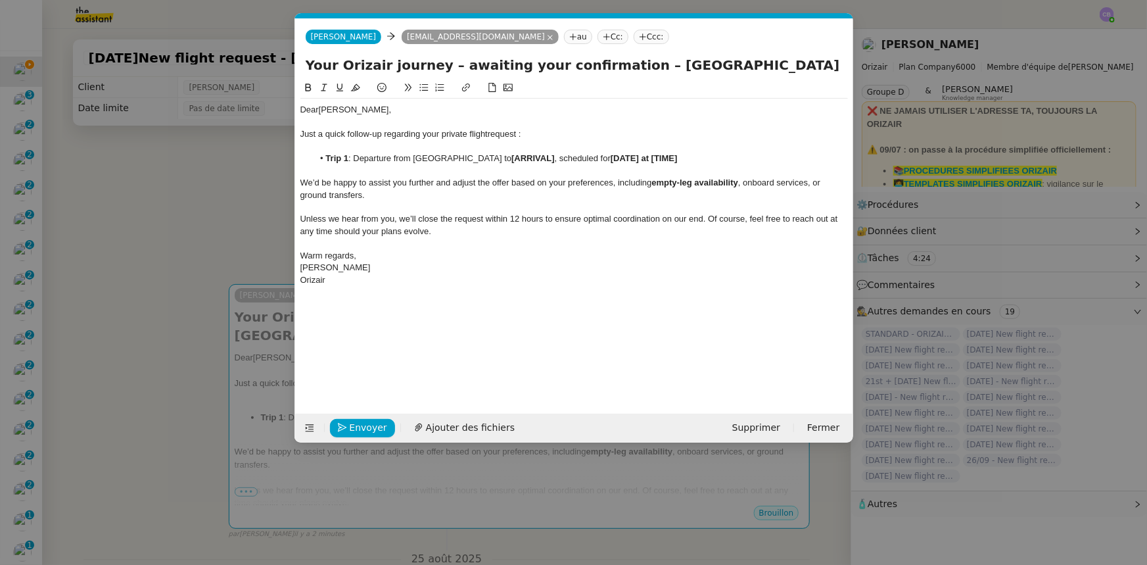
click at [543, 157] on li "Trip 1 : Departure from Tokyo Haneda International Airport to [ARRIVAL] , sched…" at bounding box center [580, 158] width 535 height 12
click at [306, 89] on icon at bounding box center [308, 87] width 6 height 8
click at [764, 62] on input "Your Orizair journey – awaiting your confirmation – Tokyo Haneda International …" at bounding box center [574, 65] width 537 height 20
drag, startPoint x: 658, startPoint y: 64, endPoint x: 846, endPoint y: 65, distance: 188.0
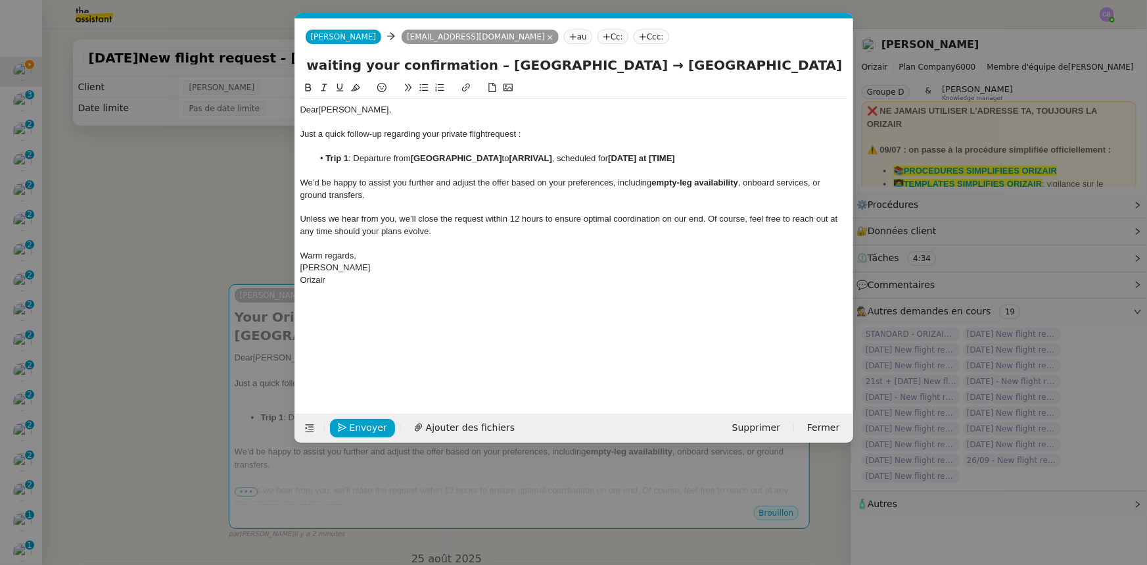
click at [764, 65] on div "Your Orizair journey – awaiting your confirmation – Tokyo Haneda International …" at bounding box center [574, 67] width 558 height 25
drag, startPoint x: 610, startPoint y: 156, endPoint x: 567, endPoint y: 158, distance: 42.8
click at [567, 158] on li "Trip 1 : Departure from Tokyo Haneda International Airport to [ARRIVAL] , sched…" at bounding box center [580, 158] width 535 height 12
drag, startPoint x: 567, startPoint y: 158, endPoint x: 677, endPoint y: 157, distance: 109.8
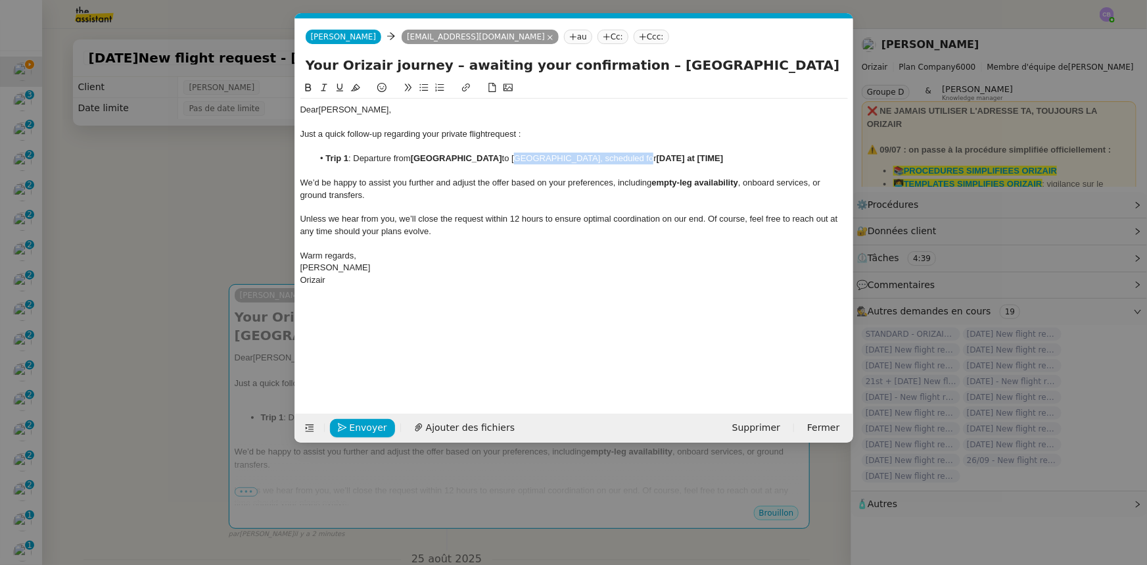
click at [677, 157] on li "Trip 1 : Departure from Tokyo Haneda International Airport to Brisbane Internat…" at bounding box center [580, 158] width 535 height 12
click at [308, 89] on icon at bounding box center [308, 87] width 9 height 9
drag, startPoint x: 774, startPoint y: 160, endPoint x: 747, endPoint y: 160, distance: 27.0
click at [724, 160] on strong "[DATE] at [TIME]" at bounding box center [690, 158] width 67 height 10
click at [507, 249] on div "﻿" at bounding box center [574, 243] width 548 height 12
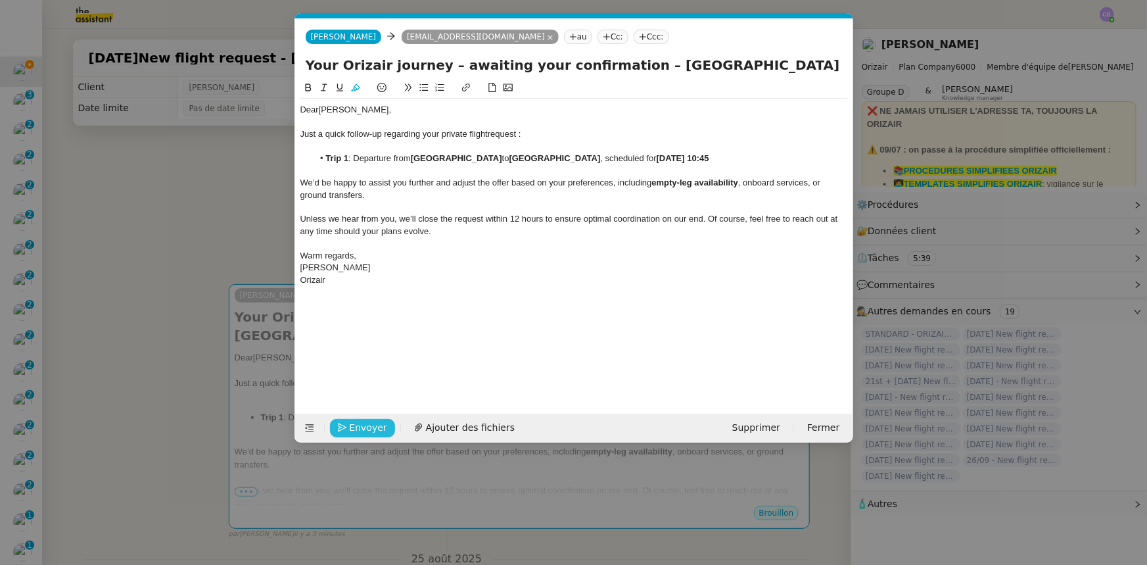
click at [363, 349] on span "Envoyer" at bounding box center [368, 427] width 37 height 15
click at [363, 349] on span "Confirmer l'envoi" at bounding box center [389, 427] width 79 height 15
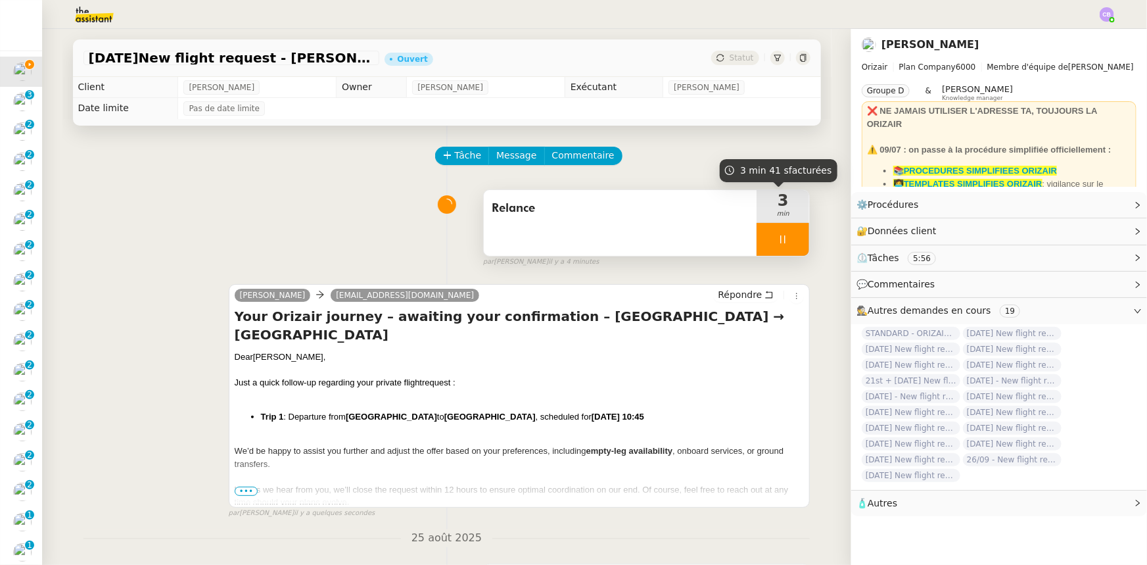
click at [757, 237] on div at bounding box center [783, 239] width 53 height 33
click at [764, 243] on icon at bounding box center [796, 239] width 11 height 11
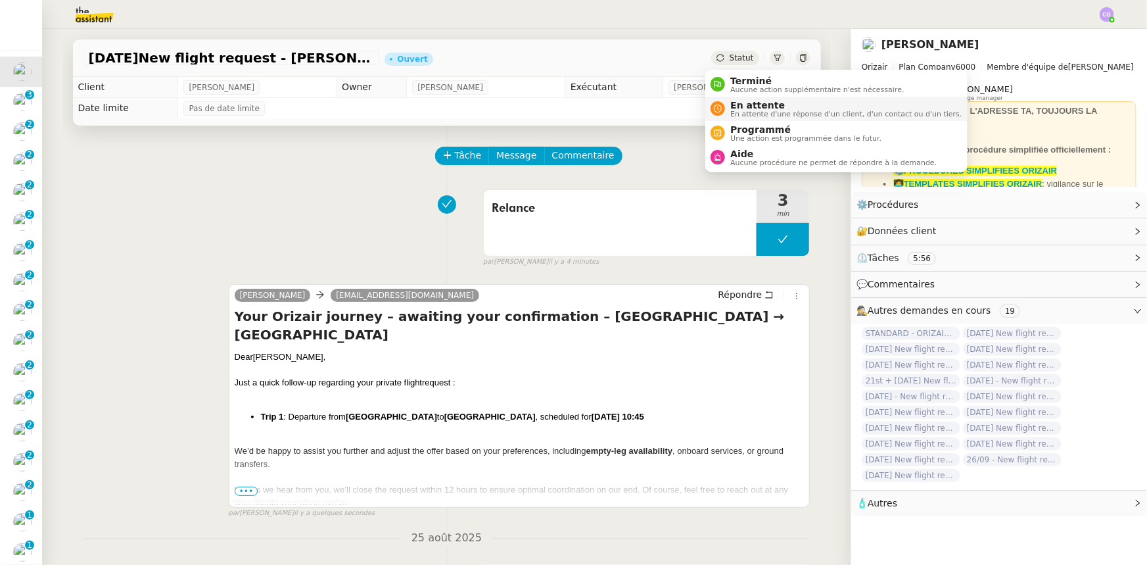
click at [755, 110] on span "En attente d'une réponse d'un client, d'un contact ou d'un tiers." at bounding box center [845, 113] width 231 height 7
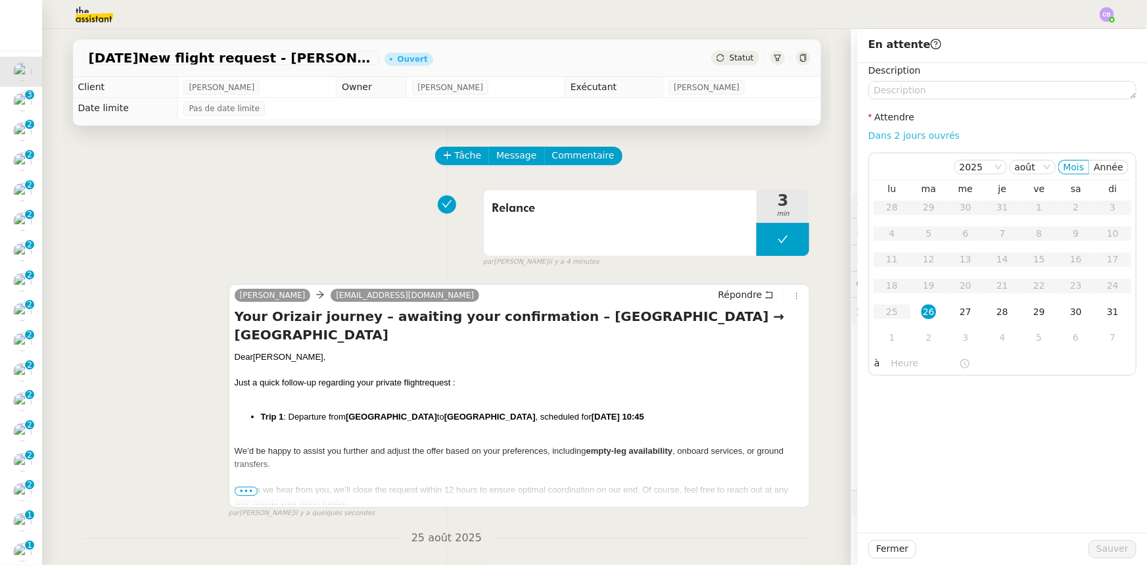
click at [764, 136] on link "Dans 2 jours ouvrés" at bounding box center [913, 135] width 91 height 11
type input "07:00"
click at [764, 312] on div "27" at bounding box center [965, 311] width 14 height 14
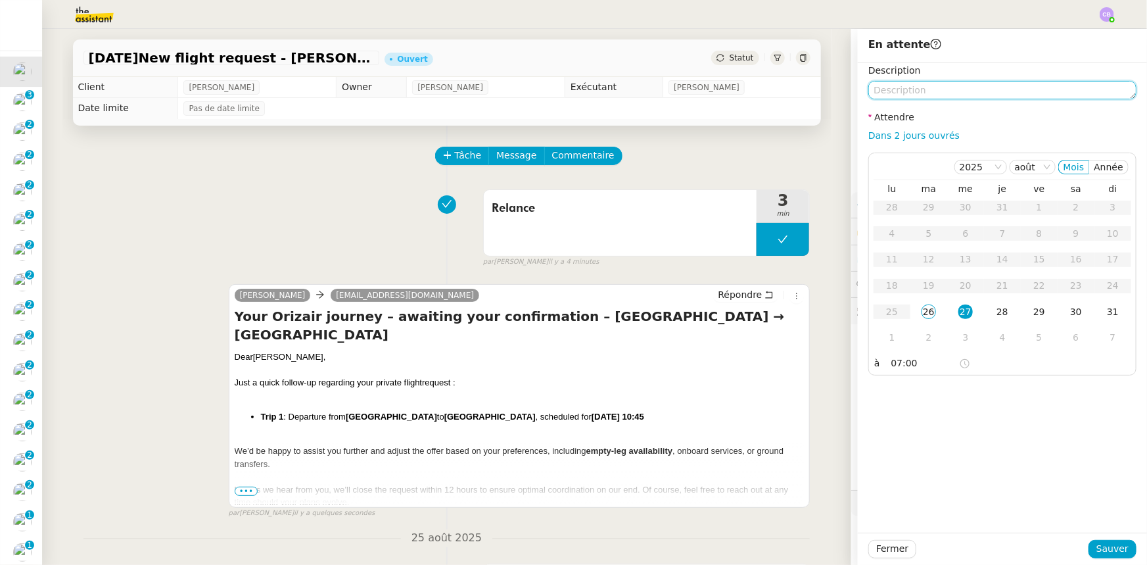
click at [764, 92] on textarea at bounding box center [1002, 90] width 268 height 18
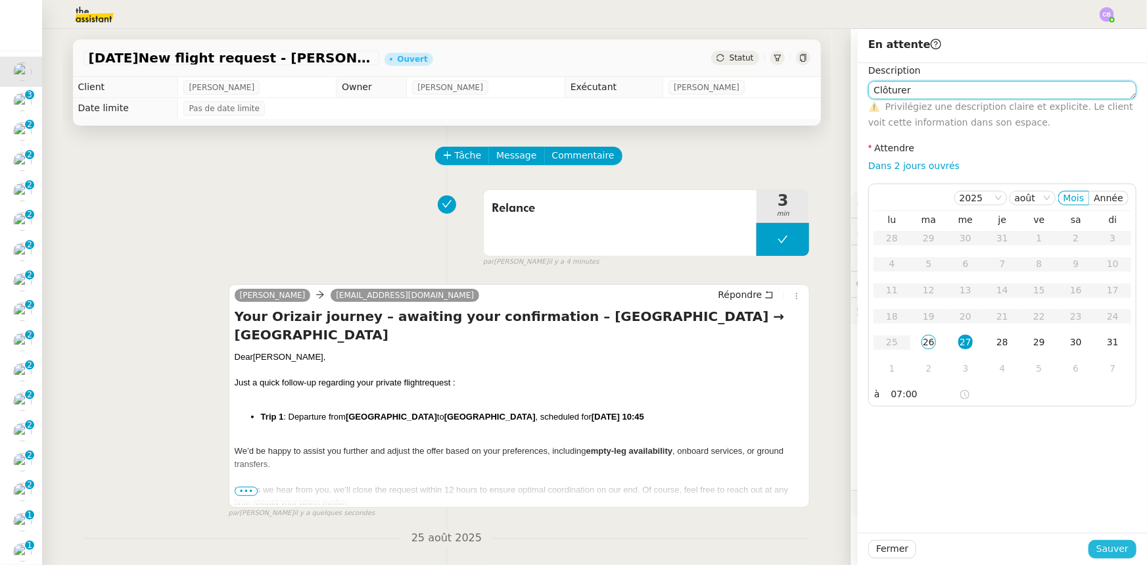
type textarea "Clôturer"
click at [764, 349] on span "Sauver" at bounding box center [1112, 548] width 32 height 15
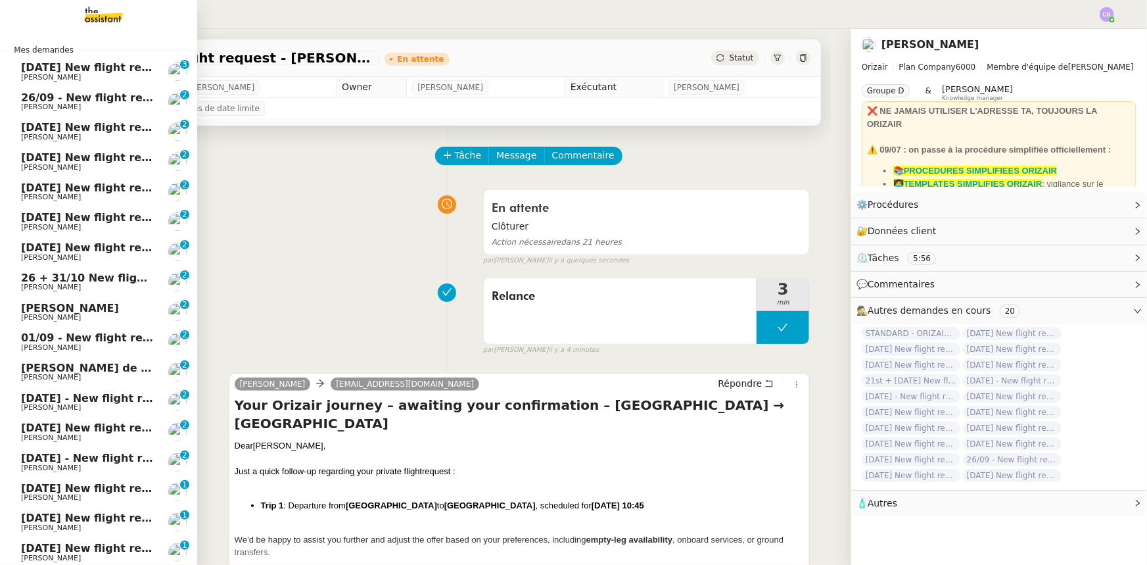
click at [115, 72] on span "[DATE] New flight request - [PERSON_NAME]" at bounding box center [153, 67] width 264 height 12
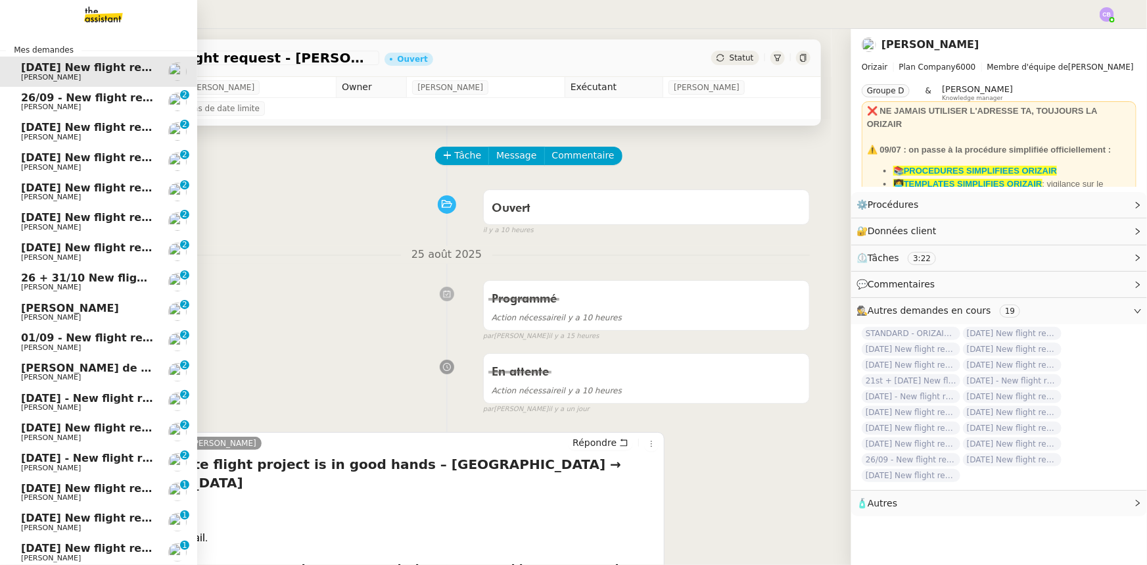
click at [55, 97] on span "26/09 - New flight request - [PERSON_NAME]" at bounding box center [153, 97] width 264 height 12
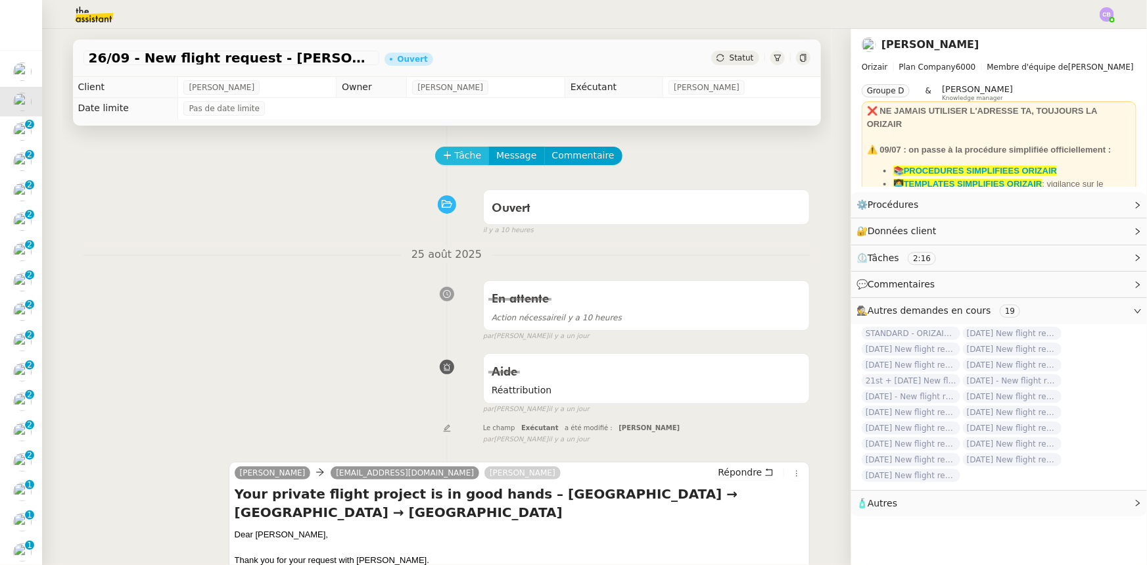
click at [455, 161] on span "Tâche" at bounding box center [468, 155] width 27 height 15
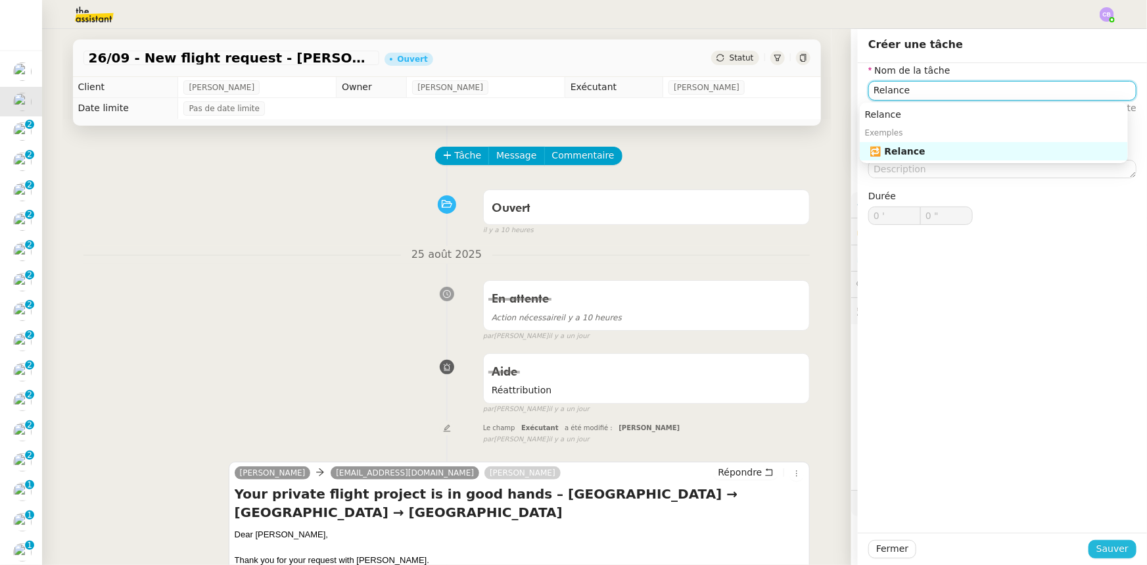
type input "Relance"
click at [764, 349] on span "Sauver" at bounding box center [1112, 548] width 32 height 15
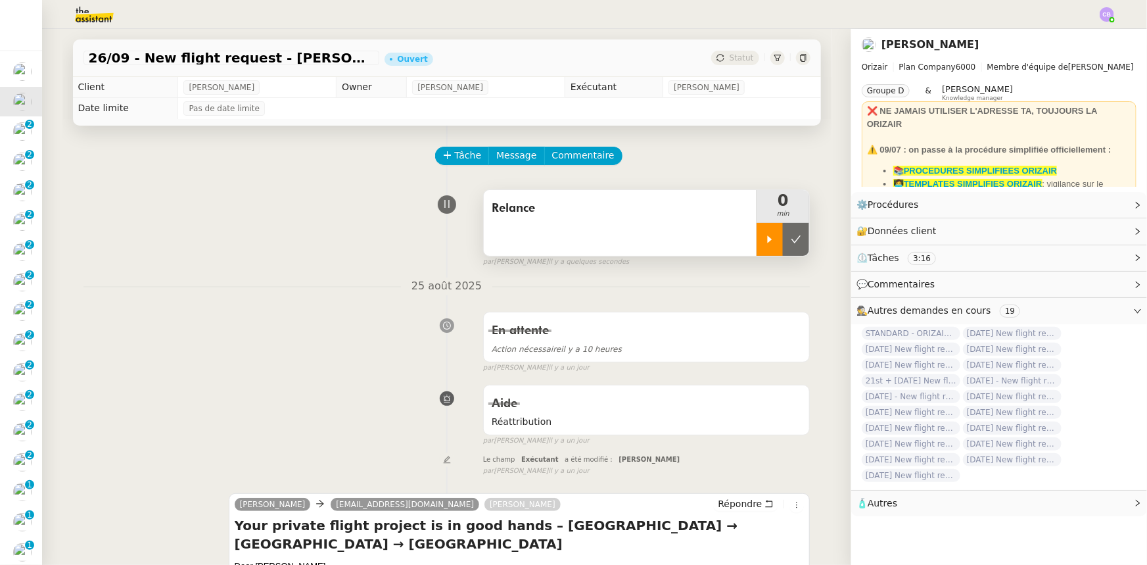
click at [761, 246] on div at bounding box center [770, 239] width 26 height 33
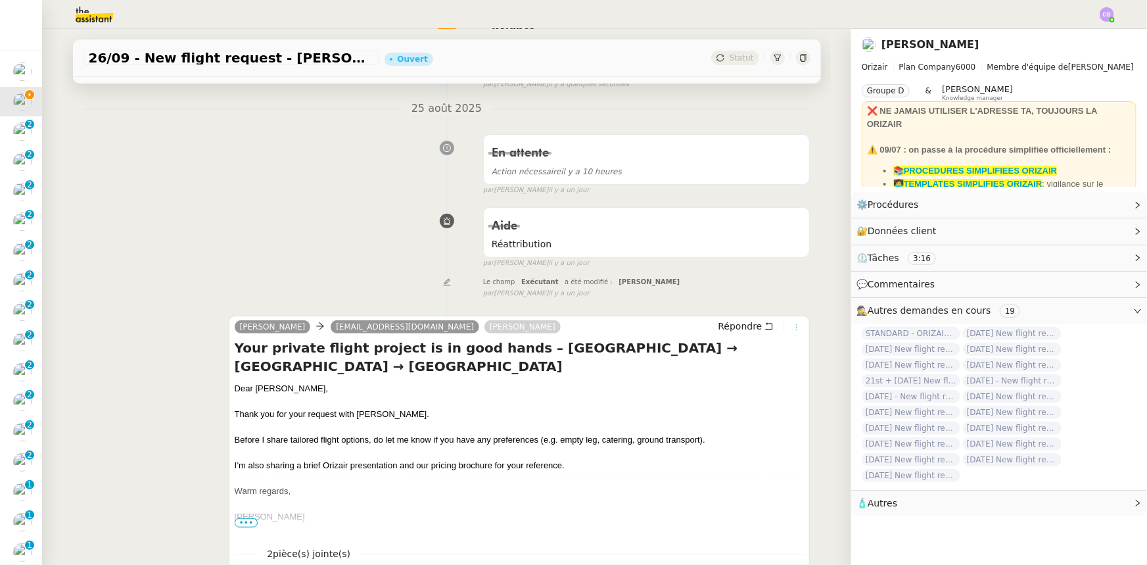
scroll to position [179, 0]
click at [723, 328] on span "Répondre" at bounding box center [740, 324] width 44 height 13
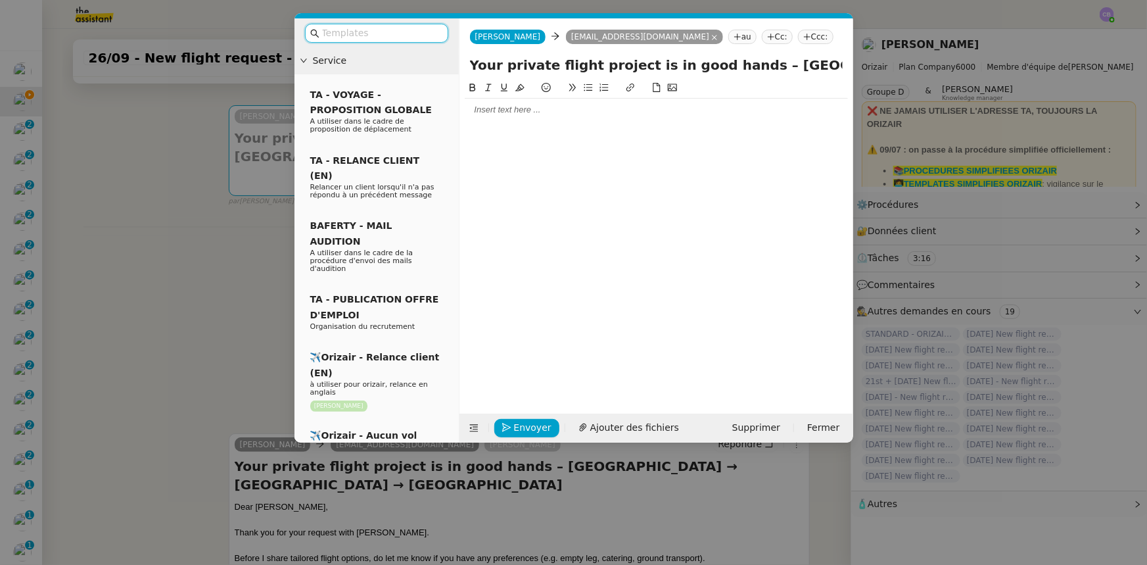
click at [430, 33] on input "text" at bounding box center [381, 33] width 118 height 15
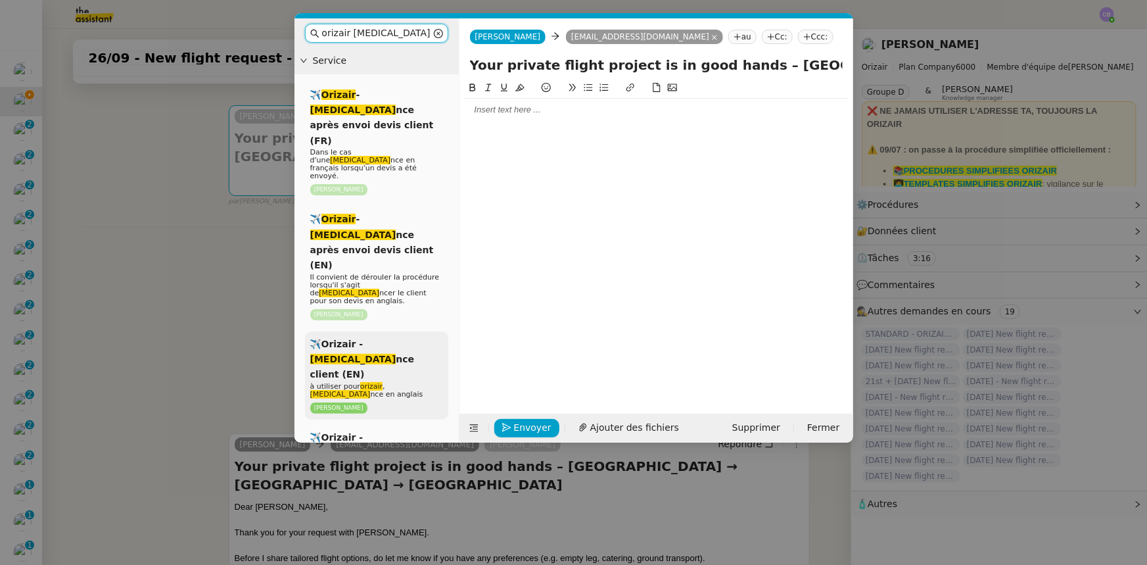
type input "orizair rela"
click at [411, 331] on div "✈️Orizair - Rela nce client (EN) à utiliser pour orizair , rela nce en anglais …" at bounding box center [376, 375] width 143 height 88
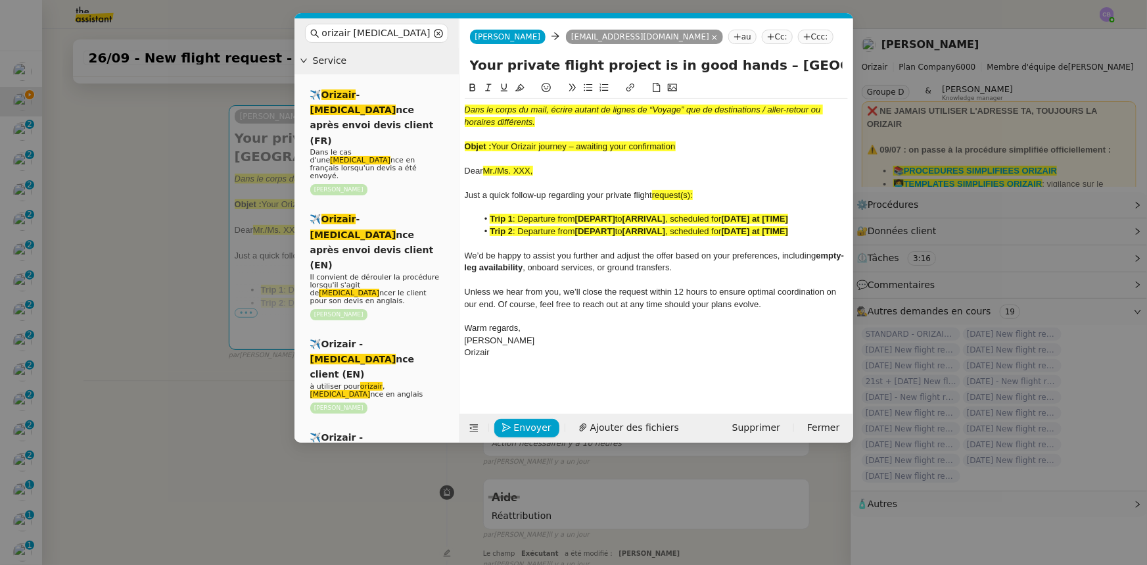
drag, startPoint x: 676, startPoint y: 148, endPoint x: 495, endPoint y: 145, distance: 180.8
click at [495, 145] on span "Your Orizair journey – awaiting your confirmation" at bounding box center [584, 146] width 184 height 10
copy span "Your Orizair journey – awaiting your confirmation"
drag, startPoint x: 733, startPoint y: 67, endPoint x: 467, endPoint y: 62, distance: 266.2
click at [467, 62] on div "Your private flight project is in good hands – [GEOGRAPHIC_DATA] → [GEOGRAPHIC_…" at bounding box center [656, 67] width 394 height 25
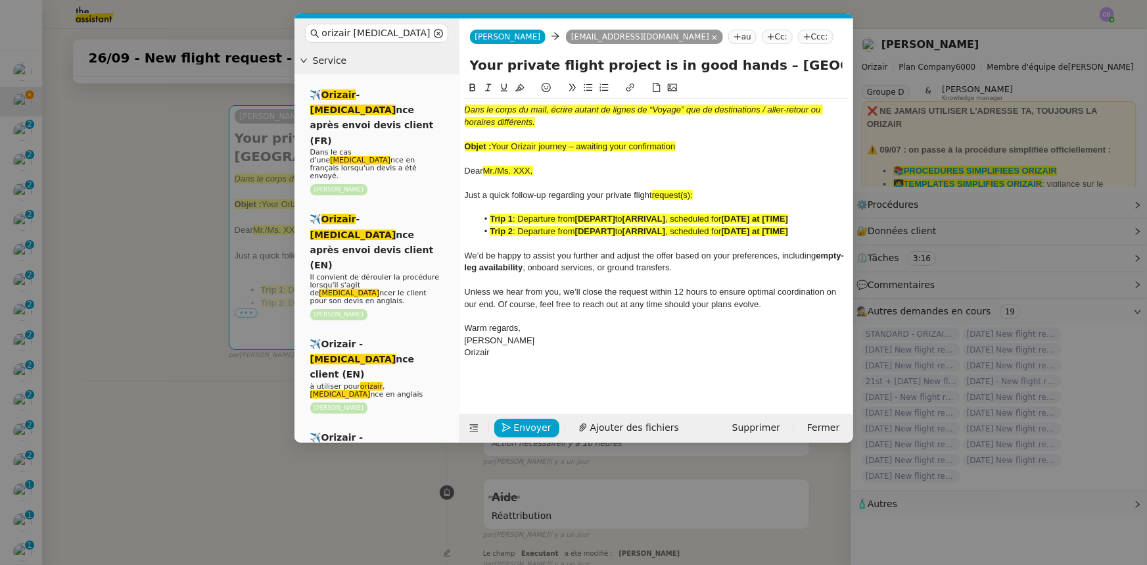
paste input "Orizair journey – awaiting your confirmation"
type input "Your Orizair journey – awaiting your confirmation – Coventry Airport → Aberdeen…"
drag, startPoint x: 691, startPoint y: 151, endPoint x: 462, endPoint y: 112, distance: 232.7
click at [462, 112] on nz-spin "Dans le corps du mail, écrire autant de lignes de “Voyage” que de destinations …" at bounding box center [656, 239] width 394 height 318
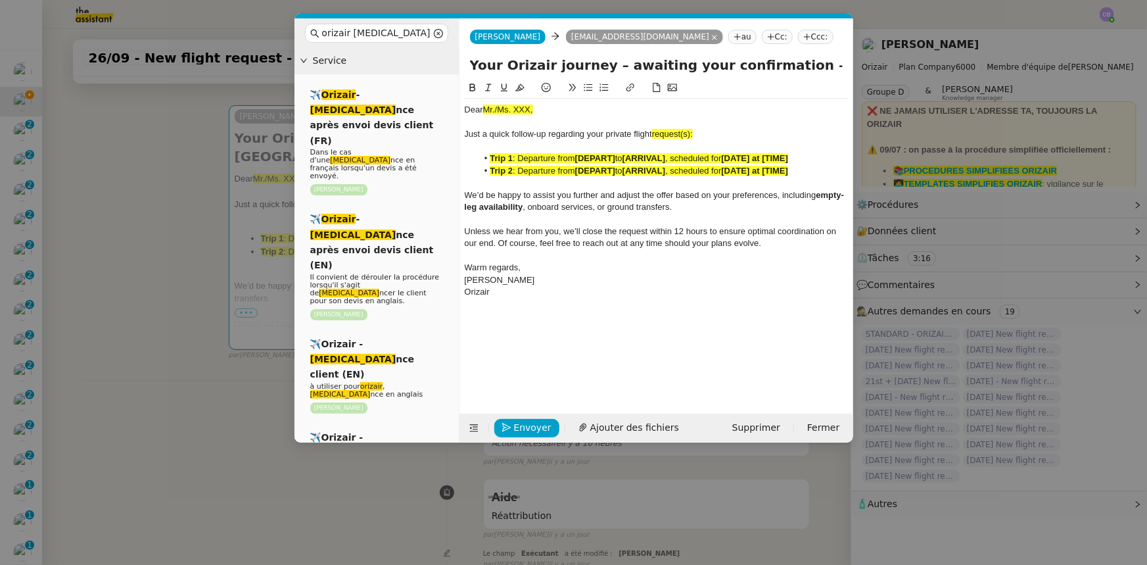
click at [204, 221] on nz-modal-container "orizair rela Service ✈️ Orizair - Rela nce après envoi devis client (FR) Dans l…" at bounding box center [573, 282] width 1147 height 565
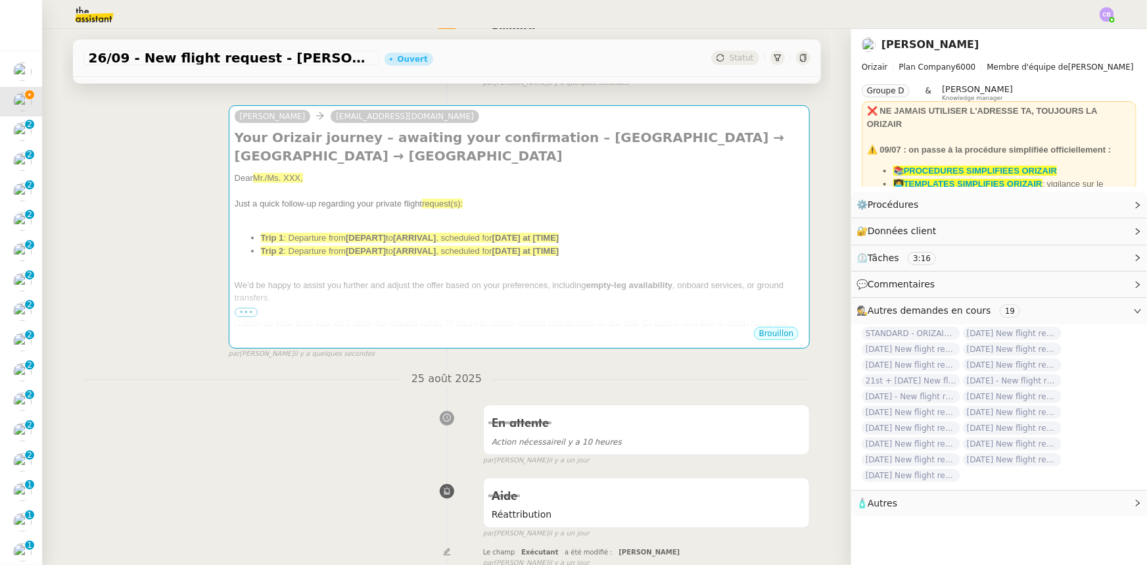
scroll to position [484, 0]
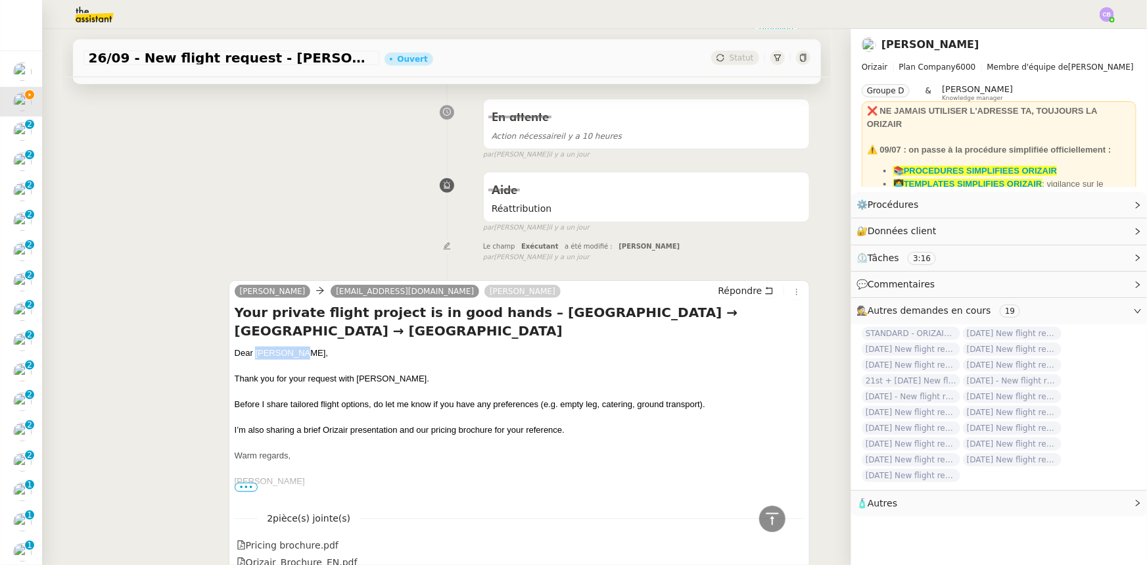
drag, startPoint x: 291, startPoint y: 354, endPoint x: 252, endPoint y: 351, distance: 38.9
click at [252, 349] on div "Dear [PERSON_NAME][GEOGRAPHIC_DATA]," at bounding box center [520, 352] width 570 height 13
copy div "Mr. Goudie"
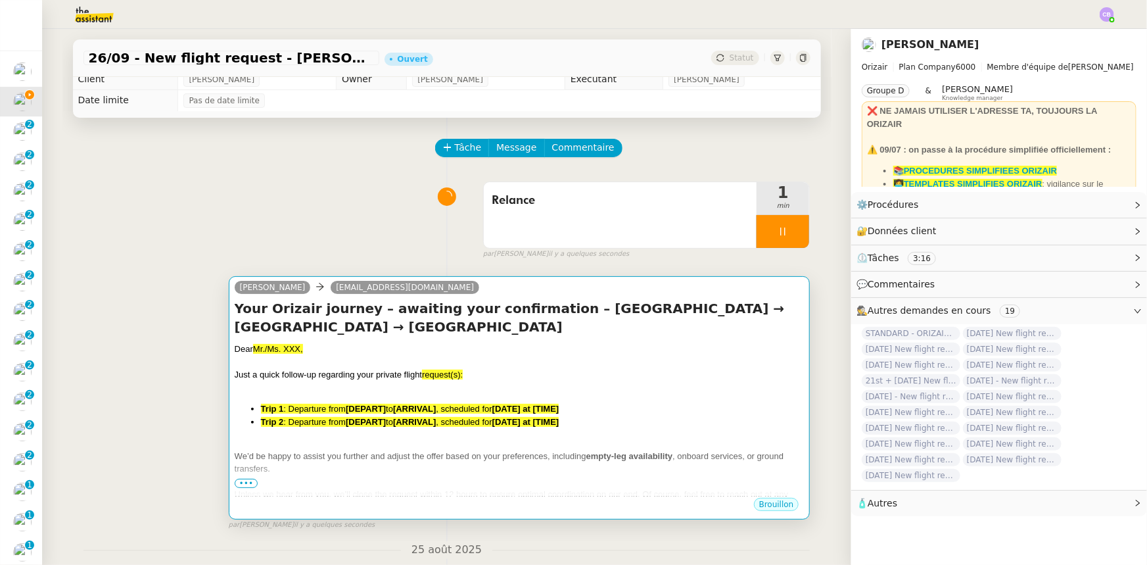
scroll to position [0, 0]
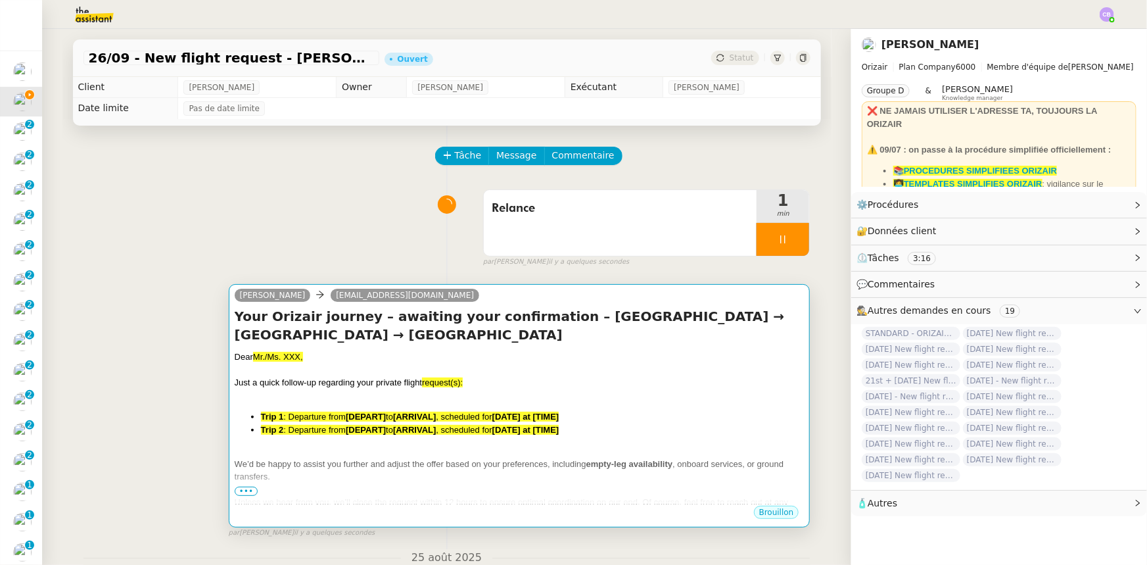
click at [336, 349] on div "Dear Mr./Ms. XXX, Just a quick follow-up regarding your private flight request(…" at bounding box center [520, 461] width 570 height 222
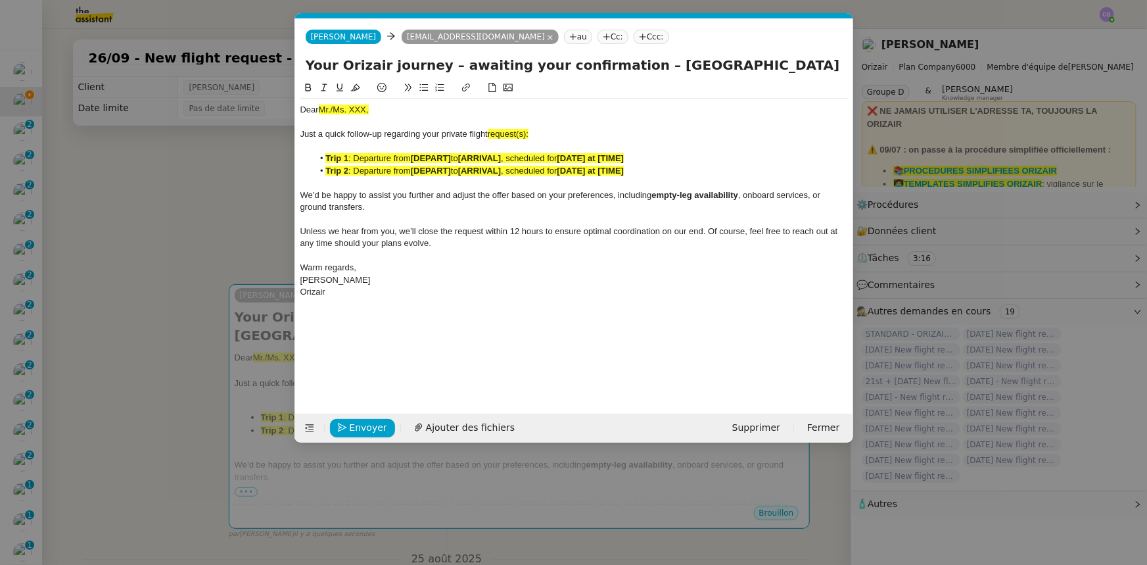
scroll to position [0, 70]
drag, startPoint x: 371, startPoint y: 108, endPoint x: 319, endPoint y: 106, distance: 52.6
click at [319, 106] on div "Dear Mr./Ms. XXX," at bounding box center [574, 110] width 548 height 12
click at [356, 86] on icon at bounding box center [355, 87] width 9 height 9
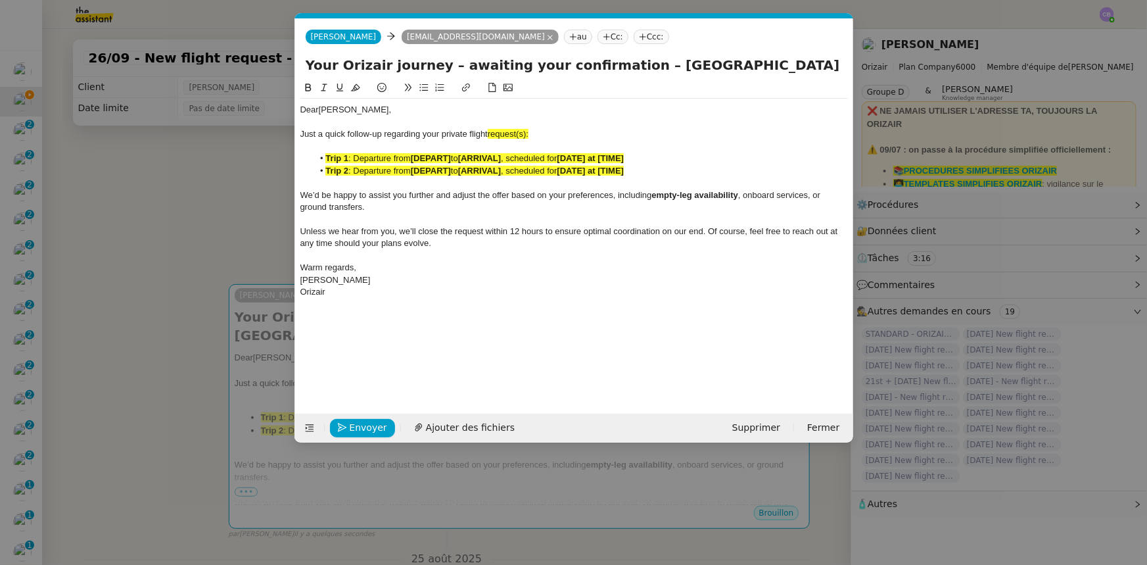
drag, startPoint x: 527, startPoint y: 131, endPoint x: 528, endPoint y: 141, distance: 9.9
click at [527, 133] on span "request(s):" at bounding box center [508, 134] width 41 height 10
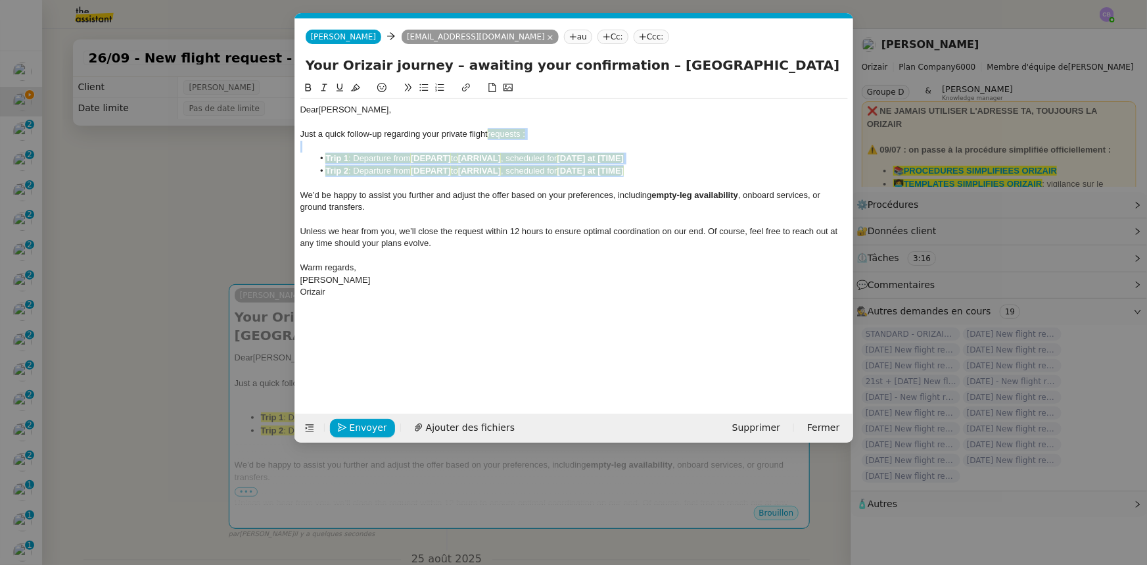
drag, startPoint x: 637, startPoint y: 172, endPoint x: 490, endPoint y: 135, distance: 151.0
click at [490, 135] on div "Dear Mr. Goudie, Just a quick follow-up regarding your private flight requests …" at bounding box center [574, 201] width 548 height 204
click at [357, 91] on icon at bounding box center [355, 87] width 9 height 9
click at [453, 200] on div "We’d be happy to assist you further and adjust the offer based on your preferen…" at bounding box center [574, 201] width 548 height 24
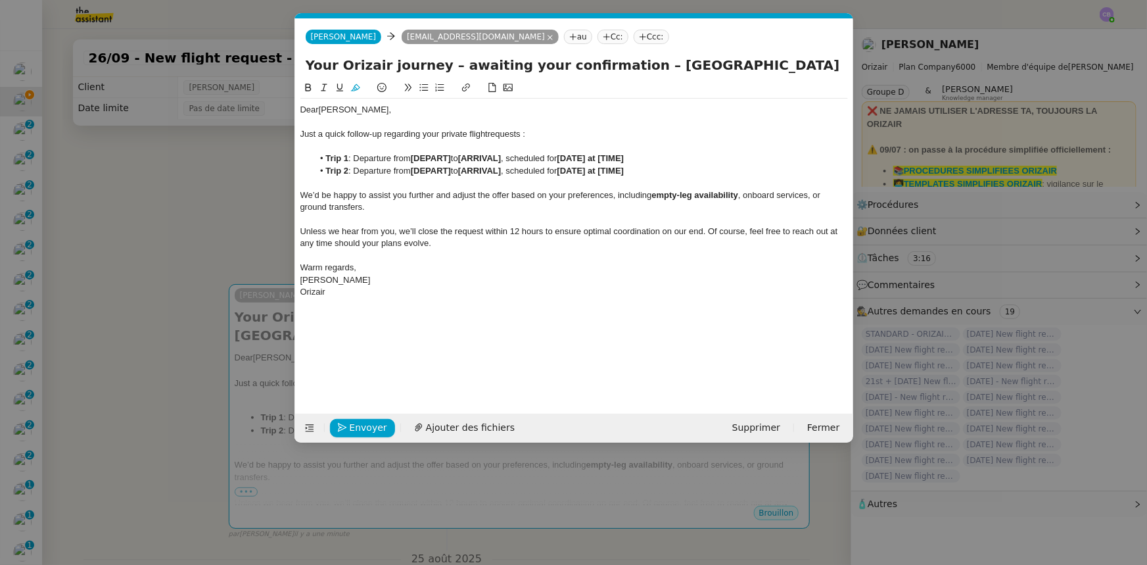
drag, startPoint x: 630, startPoint y: 68, endPoint x: 729, endPoint y: 66, distance: 99.3
click at [729, 66] on input "Your Orizair journey – awaiting your confirmation – Coventry Airport → Aberdeen…" at bounding box center [574, 65] width 537 height 20
drag, startPoint x: 454, startPoint y: 157, endPoint x: 414, endPoint y: 160, distance: 39.5
click at [414, 160] on li "Trip 1 : Departure from [DEPART] to [ARRIVAL] , scheduled for [DATE] at [TIME]" at bounding box center [580, 158] width 535 height 12
drag, startPoint x: 414, startPoint y: 160, endPoint x: 473, endPoint y: 158, distance: 59.2
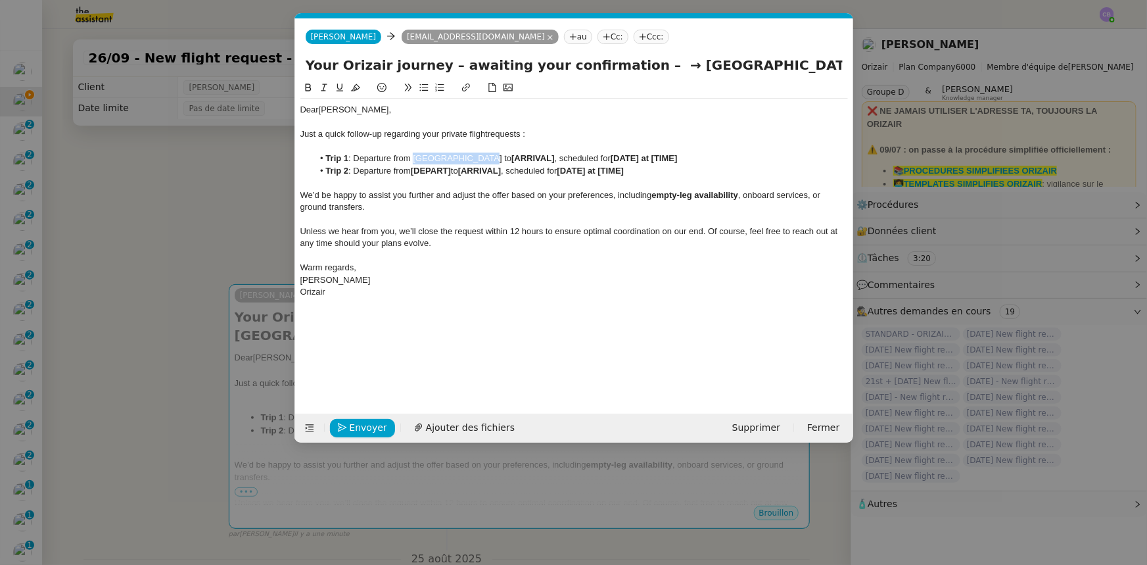
click at [473, 158] on li "Trip 1 : Departure from Coventry Airport to [ARRIVAL] , scheduled for [DATE] at…" at bounding box center [580, 158] width 535 height 12
click at [308, 86] on icon at bounding box center [308, 87] width 9 height 9
drag, startPoint x: 647, startPoint y: 66, endPoint x: 784, endPoint y: 67, distance: 137.4
click at [764, 67] on input "Your Orizair journey – awaiting your confirmation – → Aberdeen Dyce Airport → C…" at bounding box center [574, 65] width 537 height 20
drag, startPoint x: 535, startPoint y: 158, endPoint x: 492, endPoint y: 160, distance: 42.8
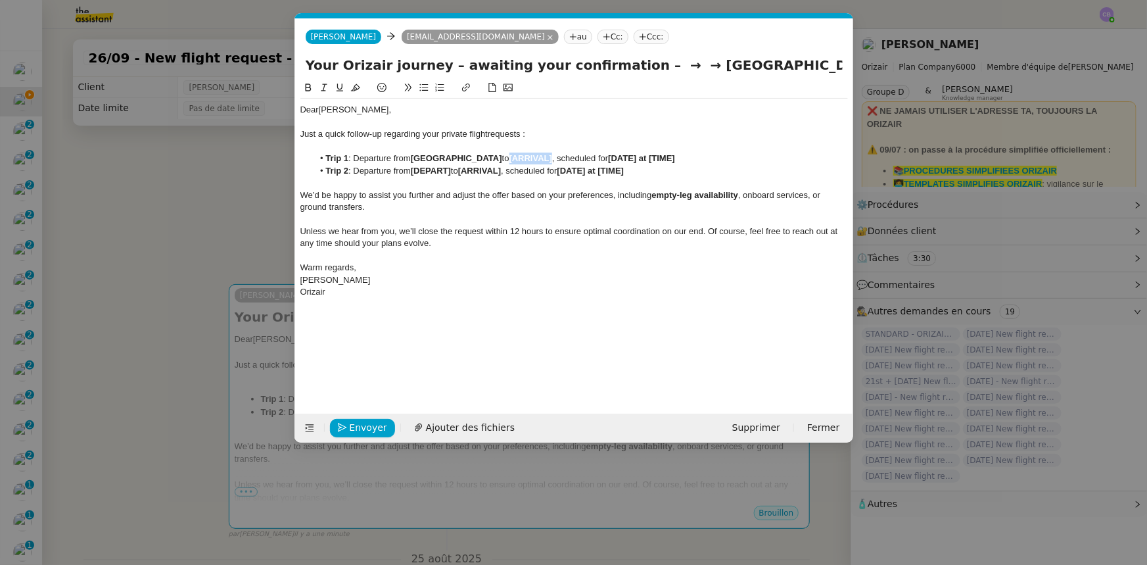
click at [492, 160] on li "Trip 1 : Departure from Coventry Airport to [ARRIVAL] , scheduled for [DATE] at…" at bounding box center [580, 158] width 535 height 12
drag, startPoint x: 492, startPoint y: 159, endPoint x: 577, endPoint y: 156, distance: 85.5
click at [577, 156] on li "Trip 1 : Departure from Coventry Airport to Aberdeen Dyce Airport, scheduled fo…" at bounding box center [580, 158] width 535 height 12
click at [309, 85] on icon at bounding box center [308, 87] width 6 height 8
click at [565, 198] on span "We’d be happy to assist you further and adjust the offer based on your preferen…" at bounding box center [476, 195] width 352 height 10
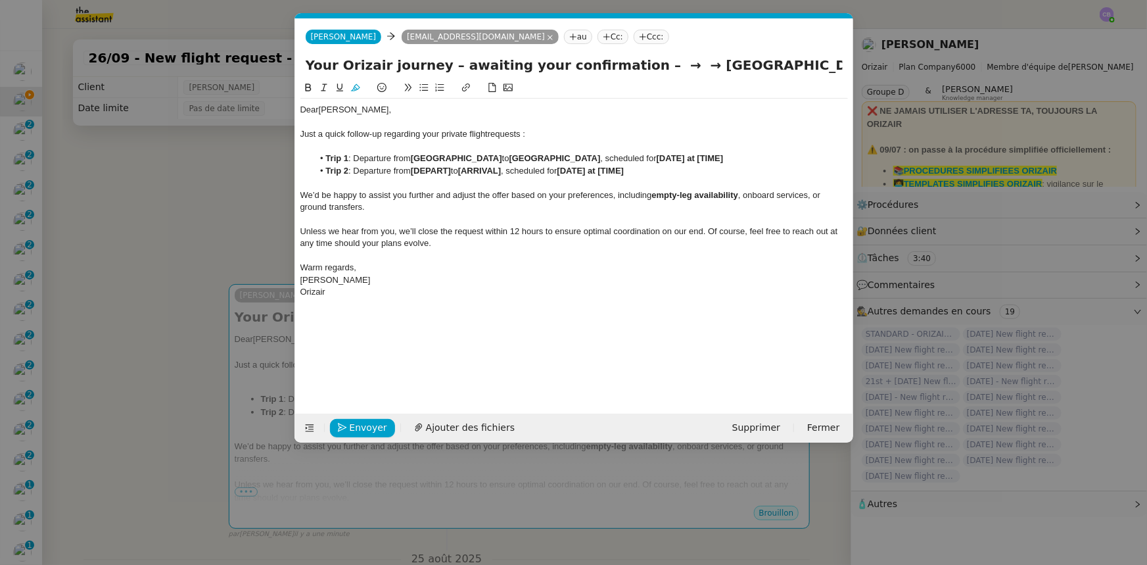
drag, startPoint x: 493, startPoint y: 158, endPoint x: 584, endPoint y: 159, distance: 91.4
click at [584, 159] on strong "[GEOGRAPHIC_DATA]" at bounding box center [554, 158] width 91 height 10
copy strong "[GEOGRAPHIC_DATA]"
click at [451, 171] on strong "[DEPART]" at bounding box center [431, 171] width 40 height 10
drag, startPoint x: 455, startPoint y: 171, endPoint x: 415, endPoint y: 170, distance: 39.4
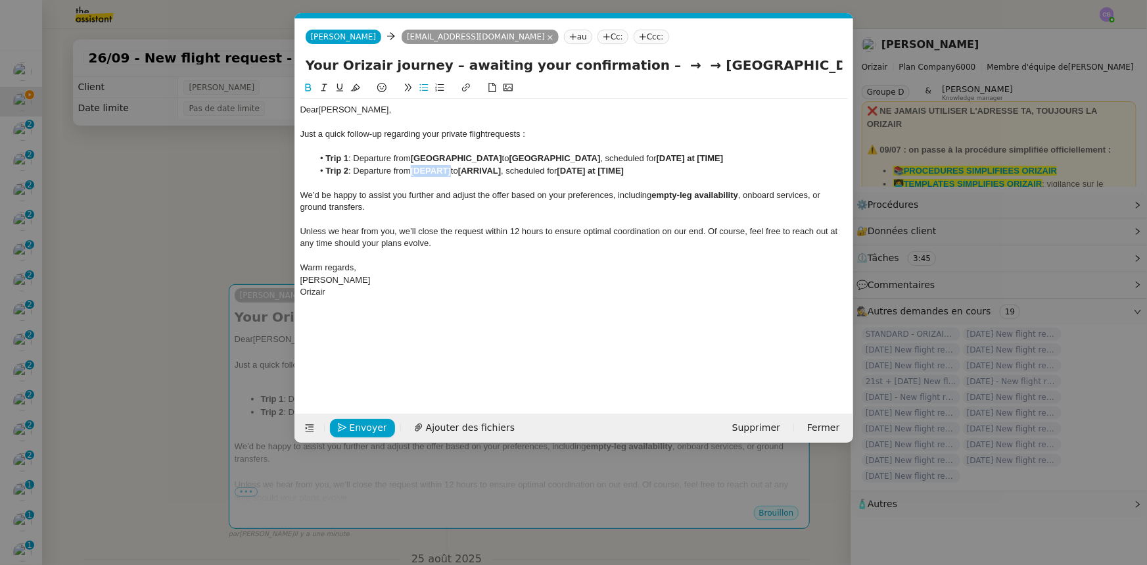
click at [415, 170] on strong "[DEPART]" at bounding box center [431, 171] width 40 height 10
drag, startPoint x: 413, startPoint y: 160, endPoint x: 480, endPoint y: 157, distance: 67.1
click at [480, 157] on li "Trip 1 : Departure from Coventry Airport to Aberdeen Dyce Airport , scheduled f…" at bounding box center [580, 158] width 535 height 12
copy strong "[GEOGRAPHIC_DATA]"
drag, startPoint x: 520, startPoint y: 174, endPoint x: 562, endPoint y: 171, distance: 42.1
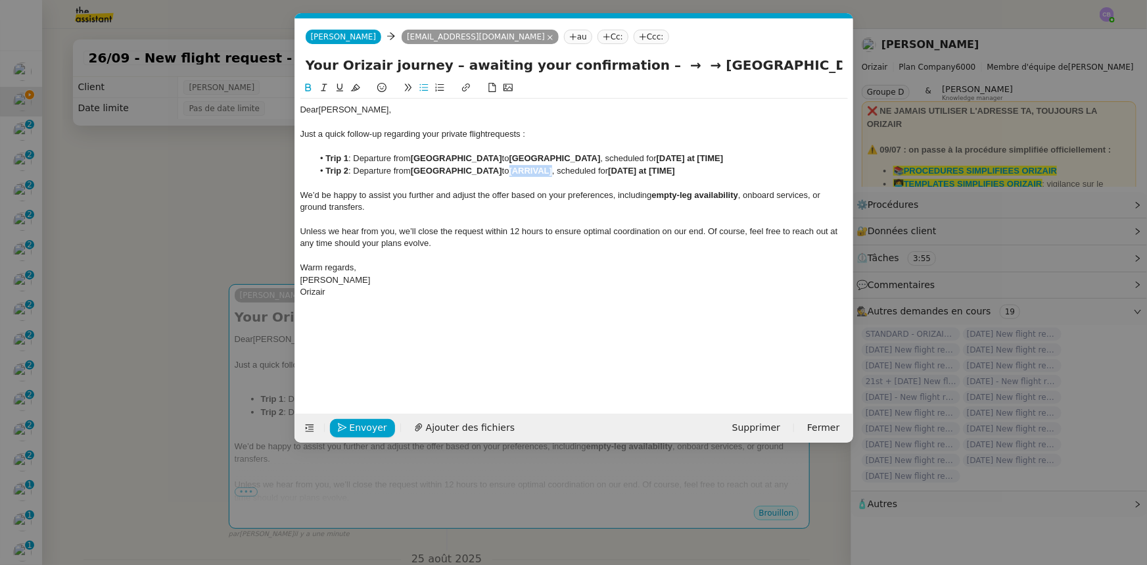
click at [552, 171] on strong "[ARRIVAL]" at bounding box center [530, 171] width 43 height 10
drag, startPoint x: 772, startPoint y: 66, endPoint x: 617, endPoint y: 67, distance: 154.5
click at [617, 67] on input "Your Orizair journey – awaiting your confirmation – → → Coventry Airport" at bounding box center [574, 65] width 537 height 20
type input "Your Orizair journey – awaiting your confirmation"
click at [672, 157] on strong "[DATE] at [TIME]" at bounding box center [690, 158] width 67 height 10
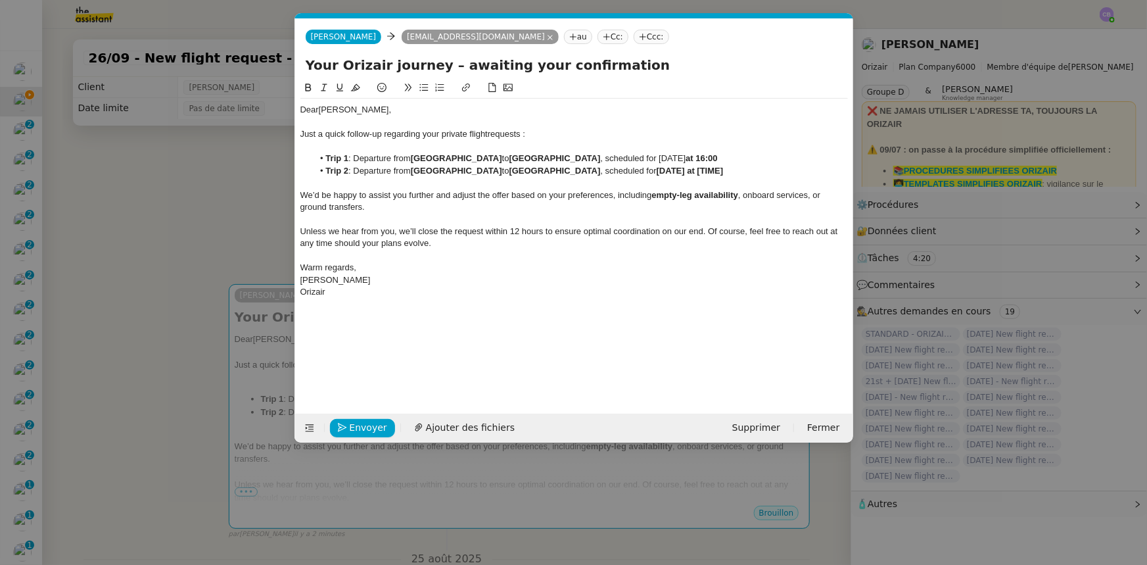
drag, startPoint x: 644, startPoint y: 154, endPoint x: 725, endPoint y: 156, distance: 81.5
click at [725, 156] on li "Trip 1 : Departure from Coventry Airport to Aberdeen Dyce Airport , scheduled f…" at bounding box center [580, 158] width 535 height 12
click at [308, 87] on icon at bounding box center [308, 87] width 6 height 8
click at [657, 169] on strong "[DATE] at [TIME]" at bounding box center [690, 171] width 67 height 10
drag, startPoint x: 646, startPoint y: 170, endPoint x: 728, endPoint y: 167, distance: 81.6
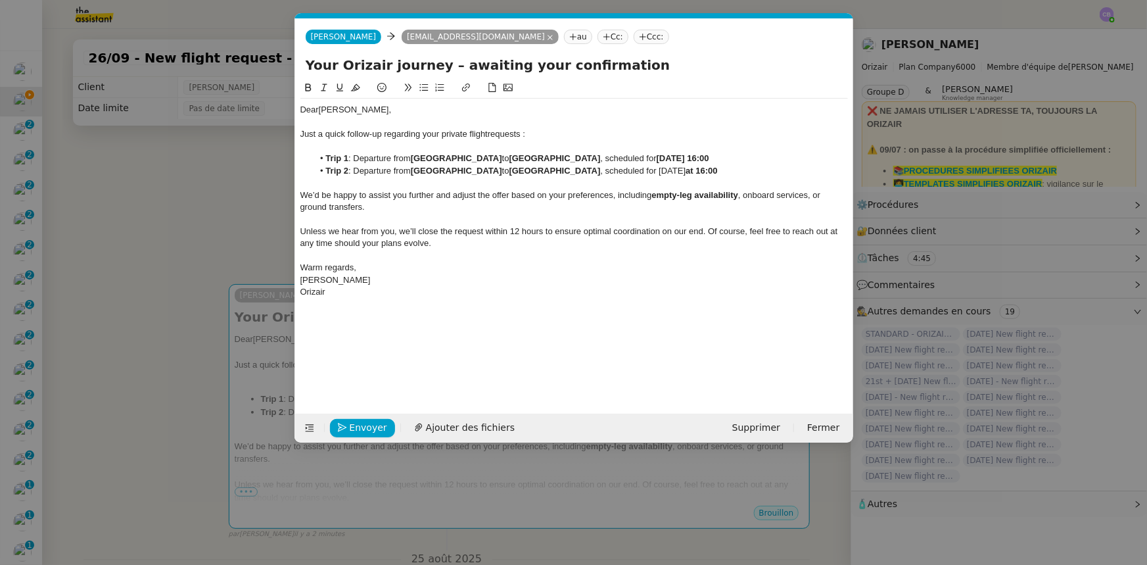
click at [728, 167] on li "Trip 2 : Departure from Aberdeen Dyce Airport to Coventry Airport , scheduled f…" at bounding box center [580, 171] width 535 height 12
click at [308, 85] on icon at bounding box center [308, 87] width 9 height 9
click at [454, 251] on div "﻿" at bounding box center [574, 256] width 548 height 12
click at [250, 205] on nz-modal-container "orizair rela Service ✈️ Orizair - Rela nce après envoi devis client (FR) Dans l…" at bounding box center [573, 282] width 1147 height 565
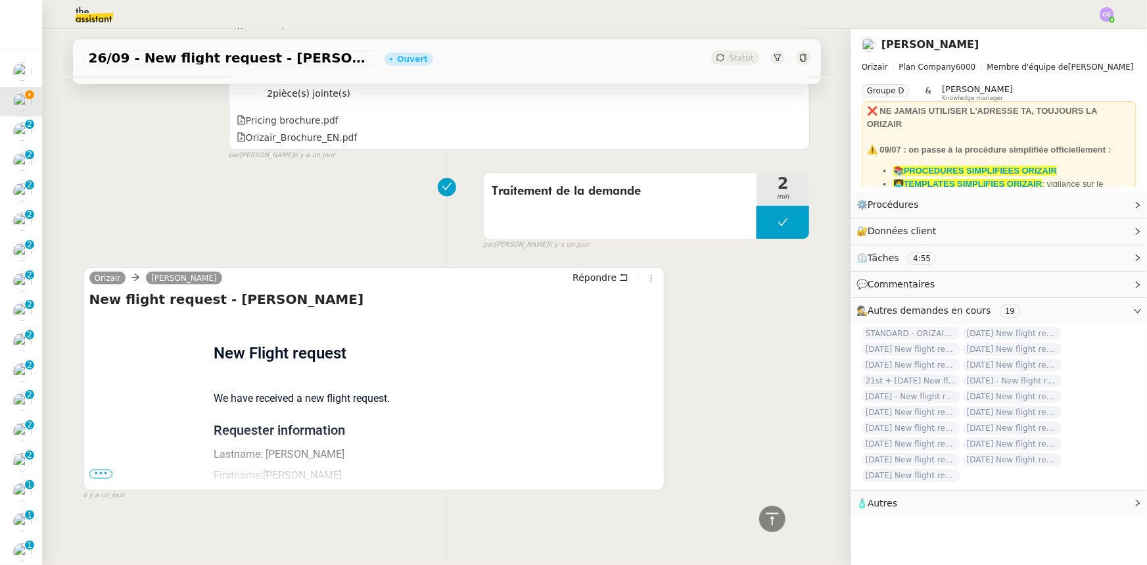
scroll to position [916, 0]
click at [99, 349] on span "•••" at bounding box center [101, 473] width 24 height 9
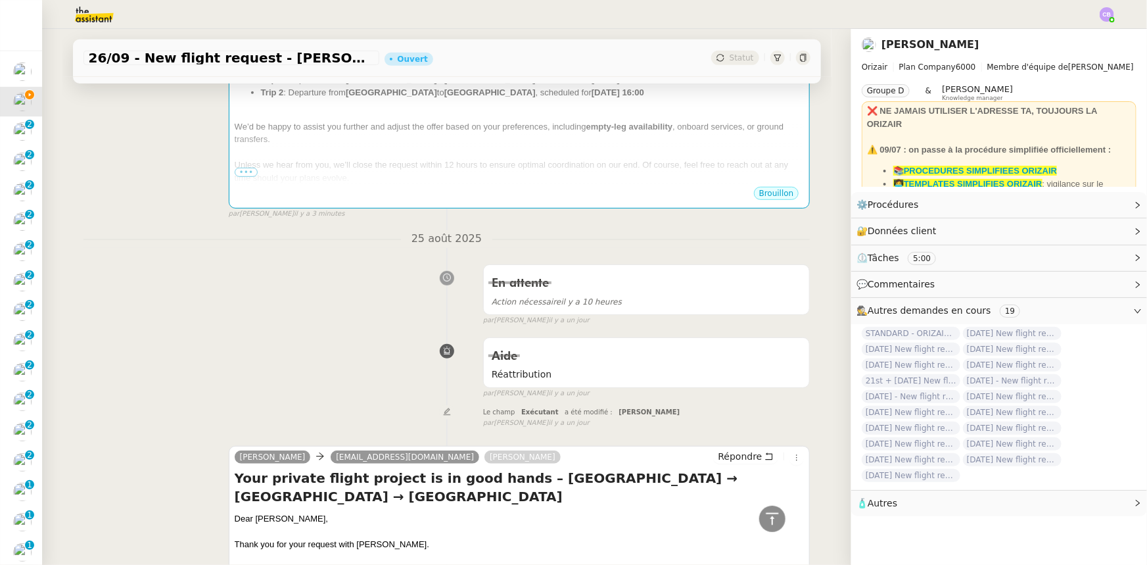
scroll to position [0, 0]
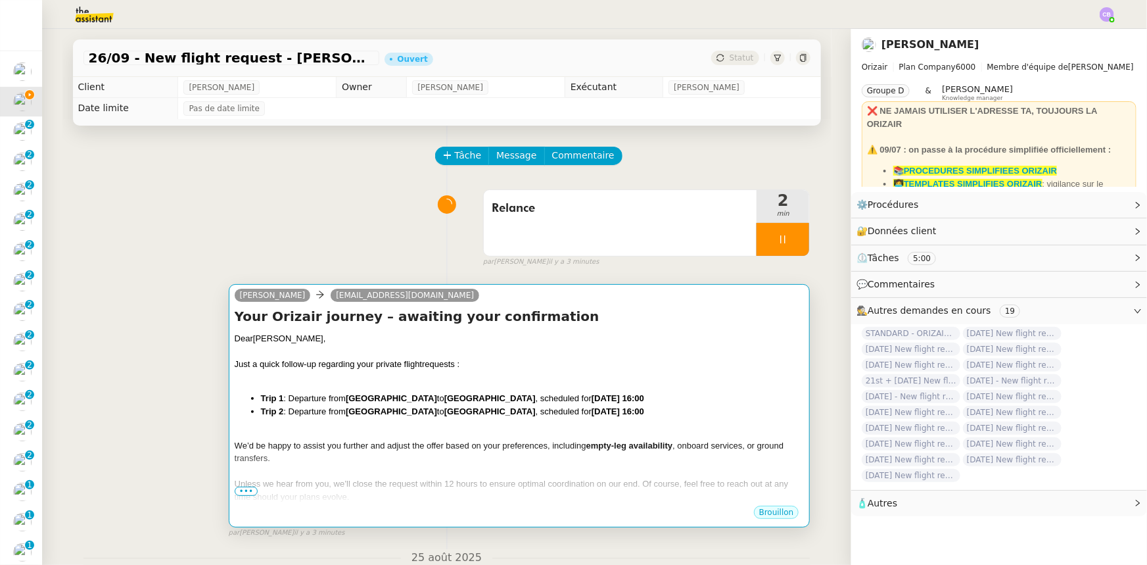
click at [508, 349] on div at bounding box center [520, 377] width 570 height 13
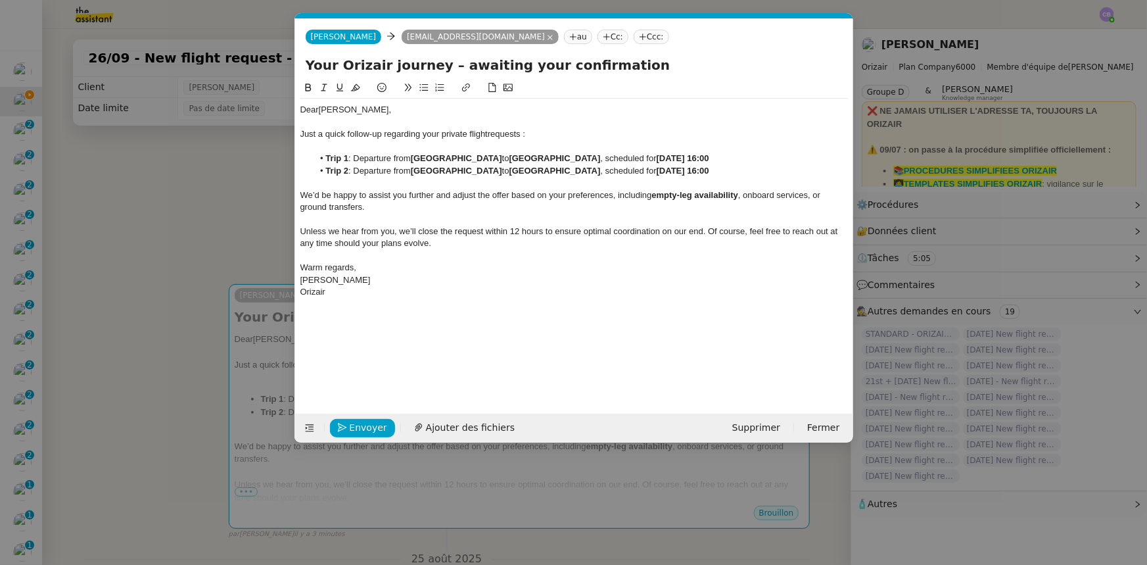
scroll to position [0, 70]
click at [379, 349] on span "Envoyer" at bounding box center [368, 427] width 37 height 15
click at [367, 349] on span "Confirmer l'envoi" at bounding box center [389, 427] width 79 height 15
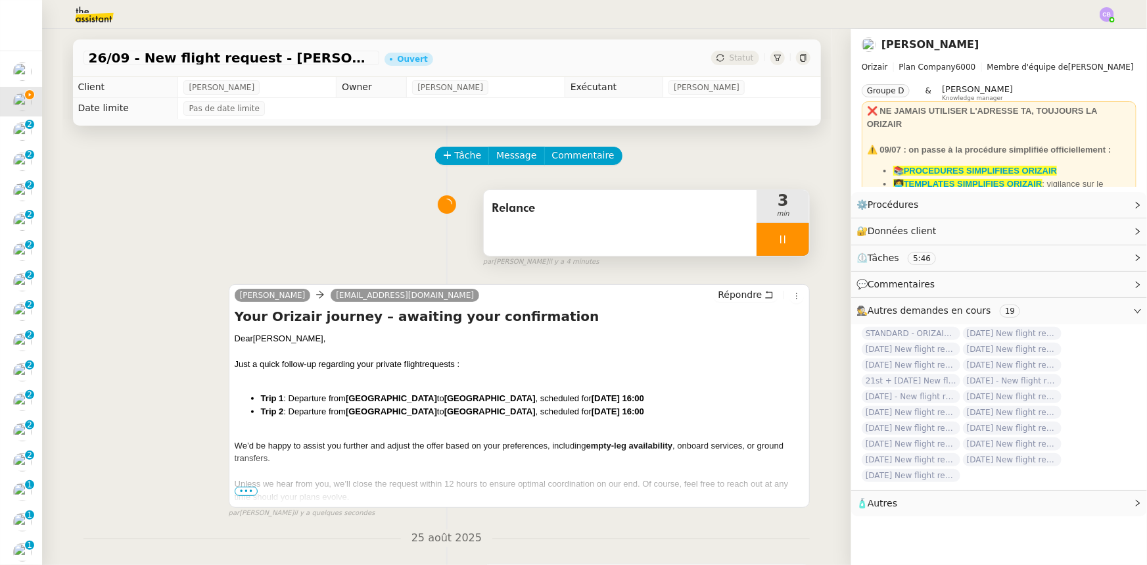
click at [757, 233] on div at bounding box center [783, 239] width 53 height 33
click at [764, 241] on icon at bounding box center [796, 238] width 10 height 7
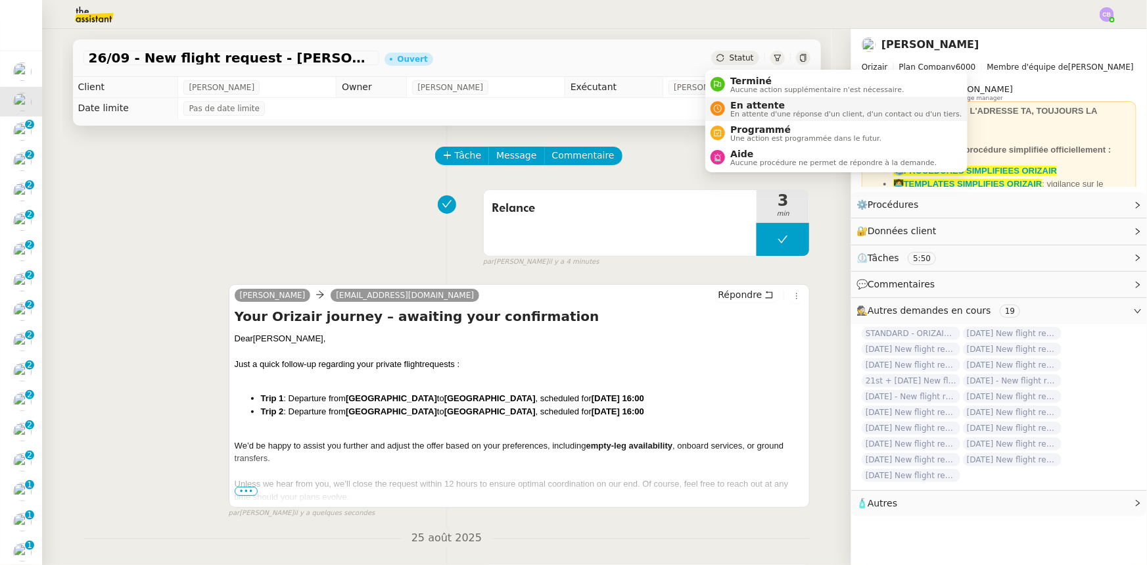
click at [743, 108] on span "En attente" at bounding box center [845, 105] width 231 height 11
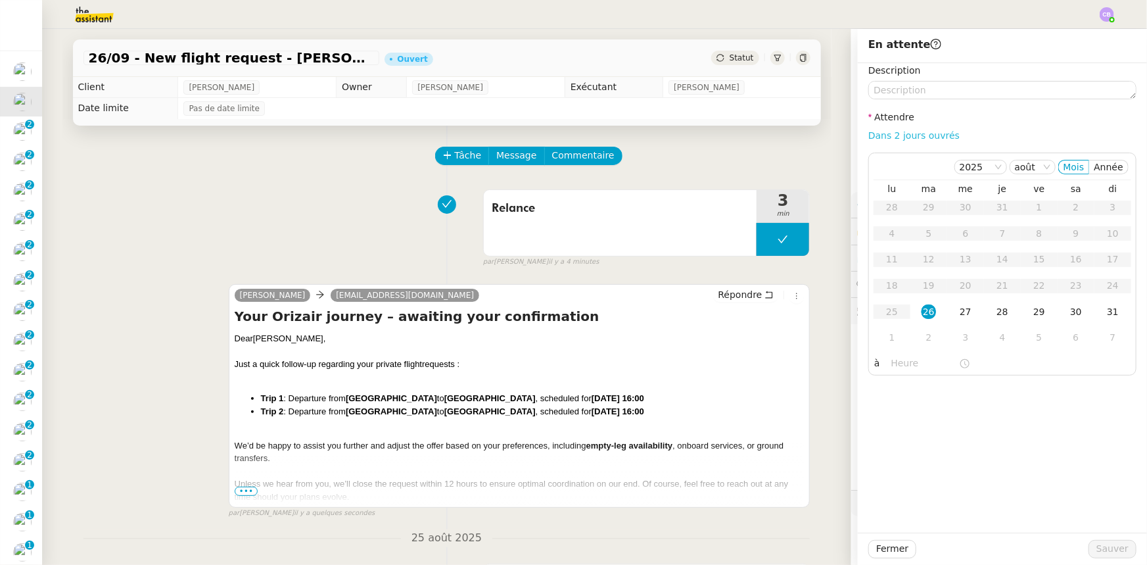
click at [764, 137] on link "Dans 2 jours ouvrés" at bounding box center [913, 135] width 91 height 11
type input "07:00"
click at [764, 310] on div "27" at bounding box center [965, 311] width 14 height 14
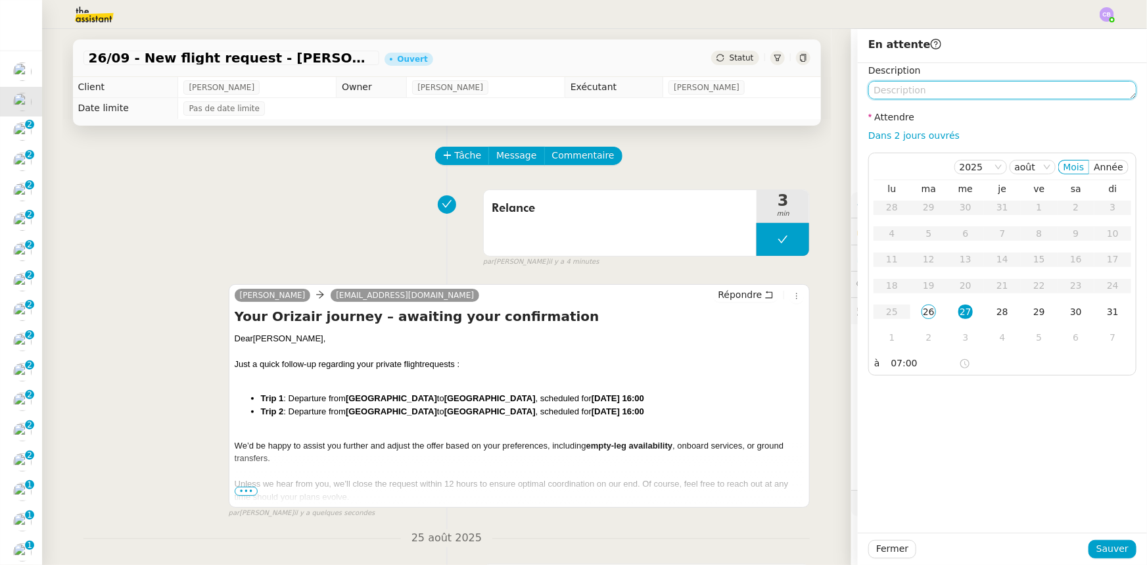
click at [764, 91] on textarea at bounding box center [1002, 90] width 268 height 18
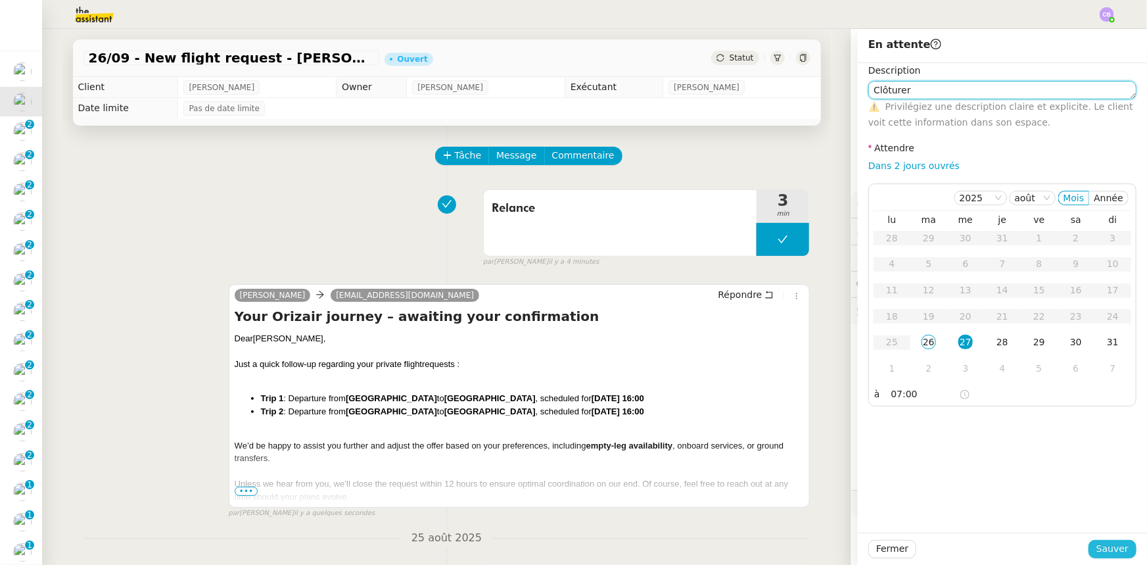
type textarea "Clôturer"
click at [764, 349] on span "Sauver" at bounding box center [1112, 548] width 32 height 15
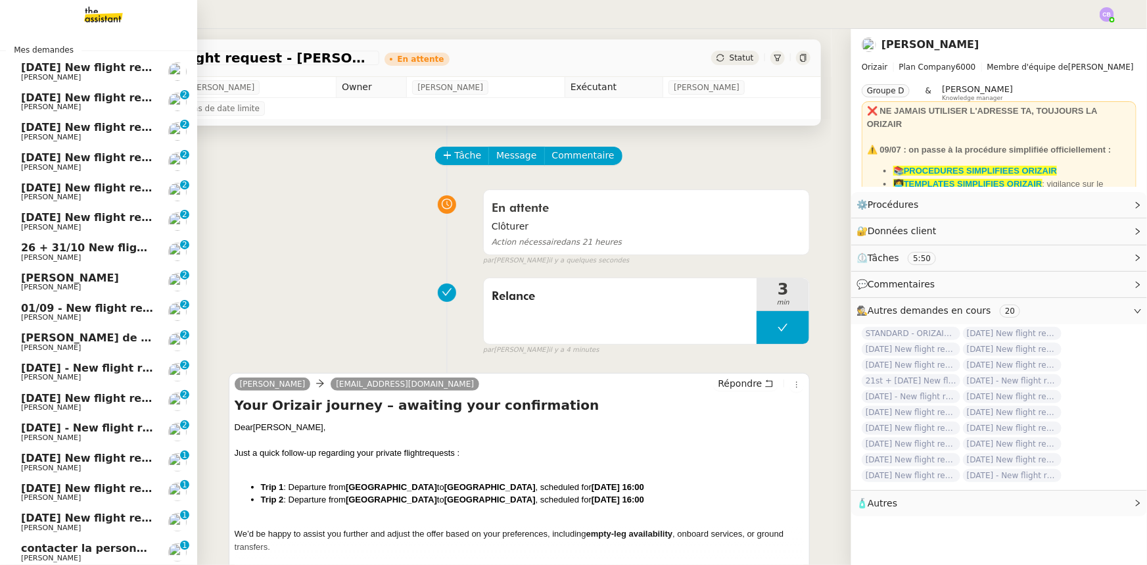
click at [39, 101] on span "14th February 2026 New flight request - Giovanni Carotenuto" at bounding box center [153, 97] width 264 height 12
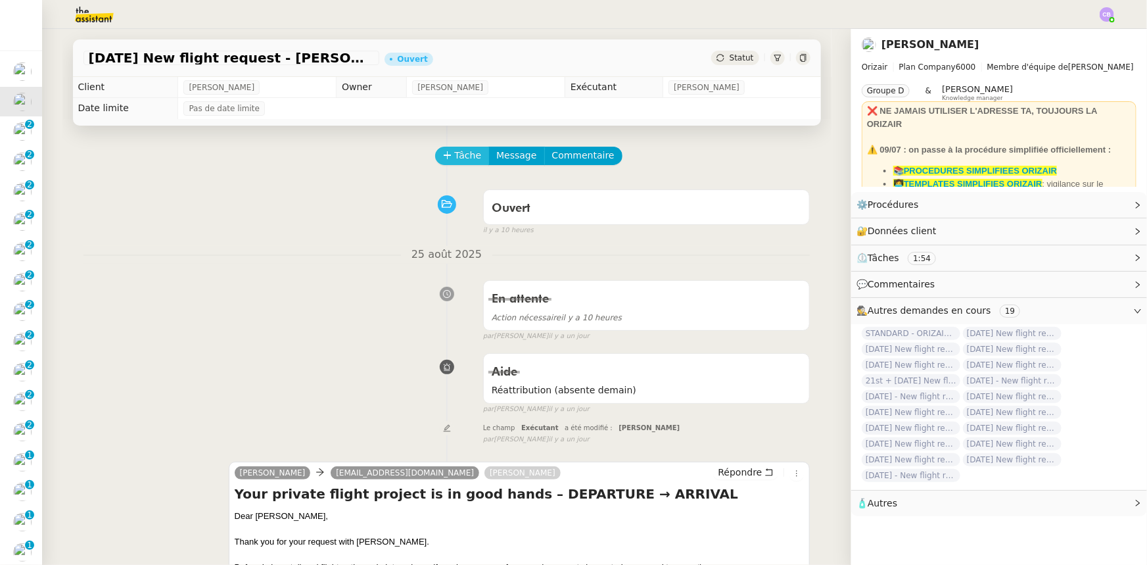
click at [455, 156] on span "Tâche" at bounding box center [468, 155] width 27 height 15
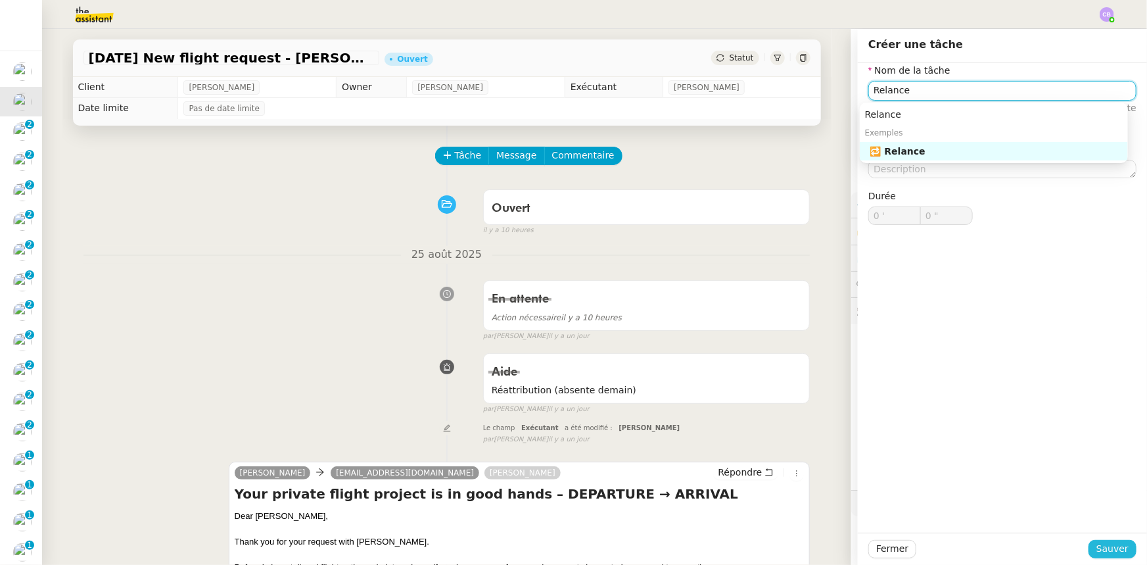
type input "Relance"
click at [764, 349] on span "Sauver" at bounding box center [1112, 548] width 32 height 15
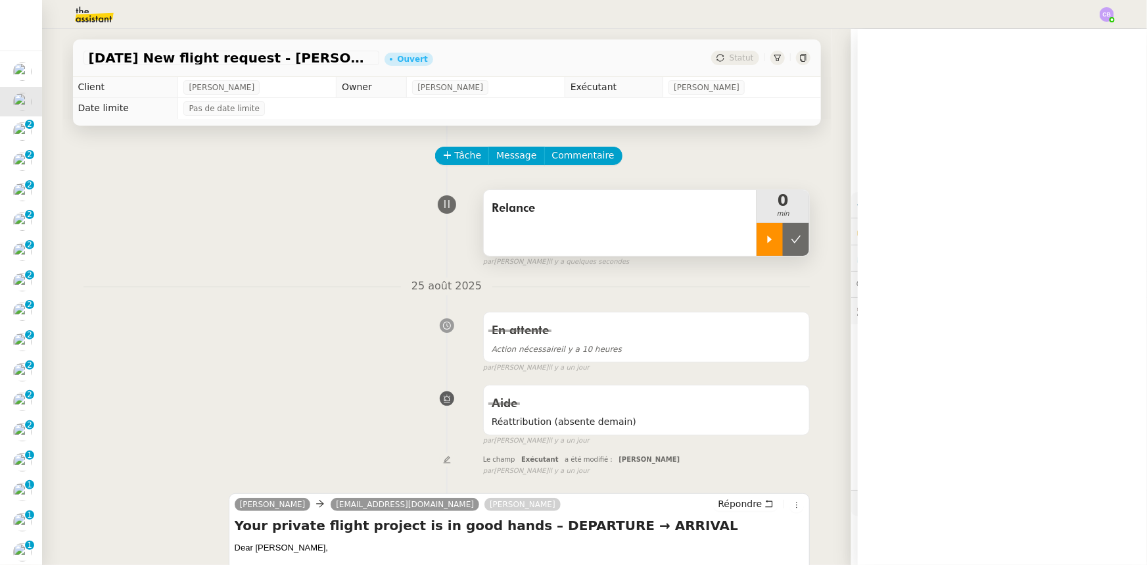
click at [764, 243] on icon at bounding box center [770, 238] width 5 height 7
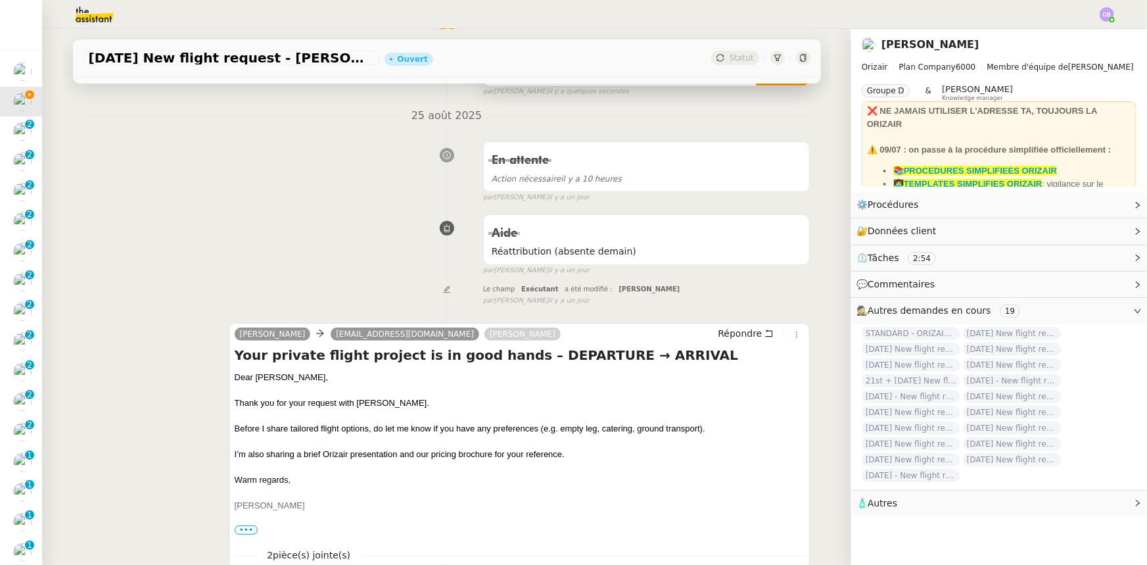
scroll to position [179, 0]
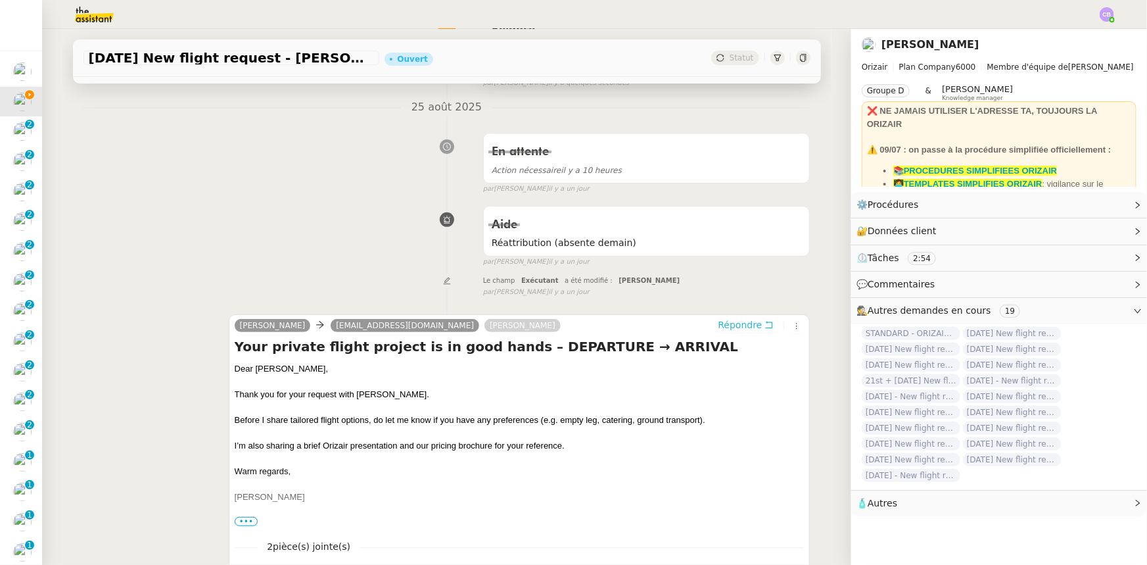
click at [733, 328] on span "Répondre" at bounding box center [740, 324] width 44 height 13
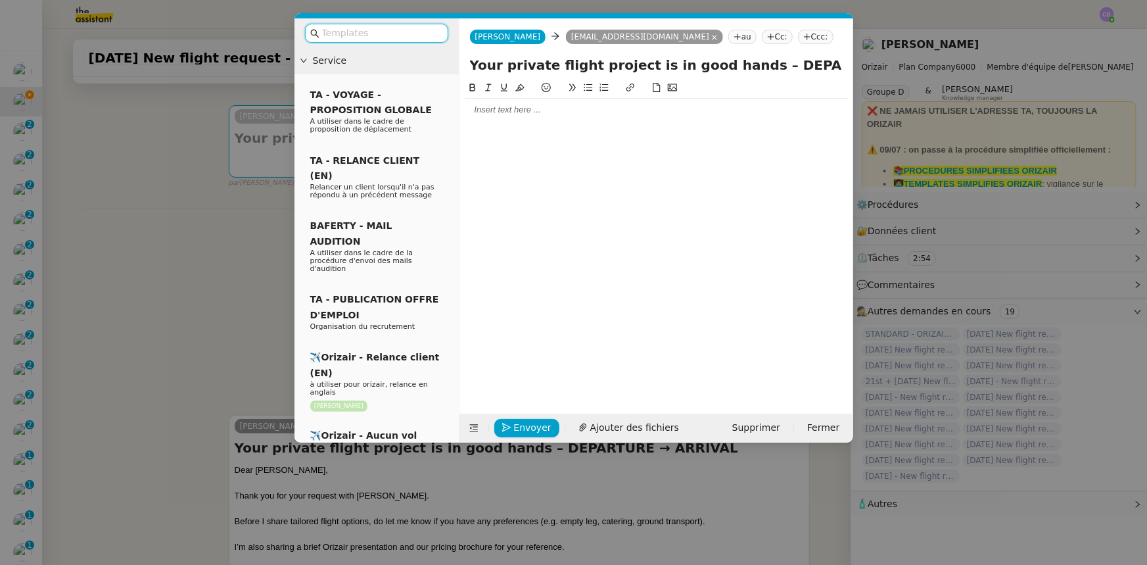
click at [392, 32] on input "text" at bounding box center [381, 33] width 118 height 15
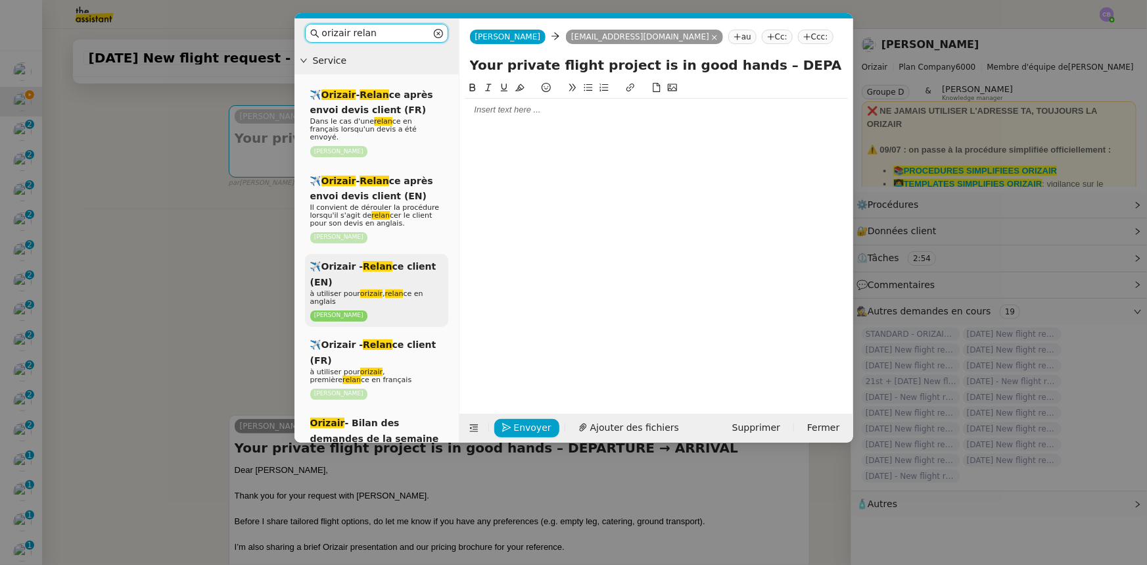
type input "orizair relan"
click at [406, 289] on span "à utiliser pour orizair , relan ce en anglais" at bounding box center [366, 297] width 113 height 16
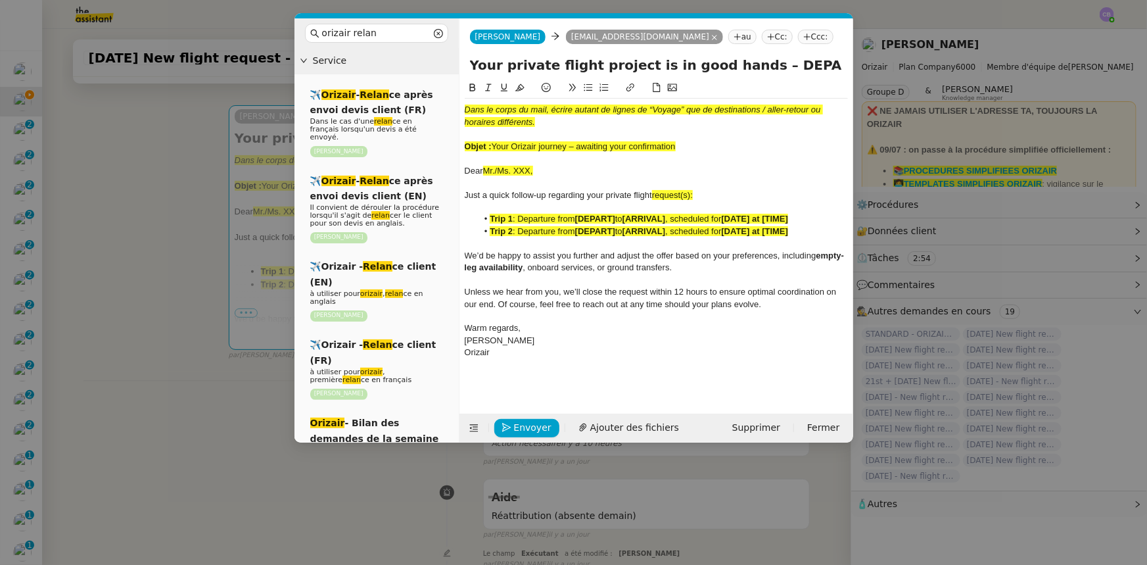
drag, startPoint x: 678, startPoint y: 144, endPoint x: 495, endPoint y: 147, distance: 183.4
click at [495, 147] on div "Objet : Your Orizair journey – awaiting your confirmation" at bounding box center [656, 147] width 383 height 12
copy span "Your Orizair journey – awaiting your confirmation"
drag, startPoint x: 734, startPoint y: 67, endPoint x: 469, endPoint y: 65, distance: 265.6
click at [469, 65] on div "Your private flight project is in good hands – DEPARTURE → ARRIVAL" at bounding box center [656, 67] width 394 height 25
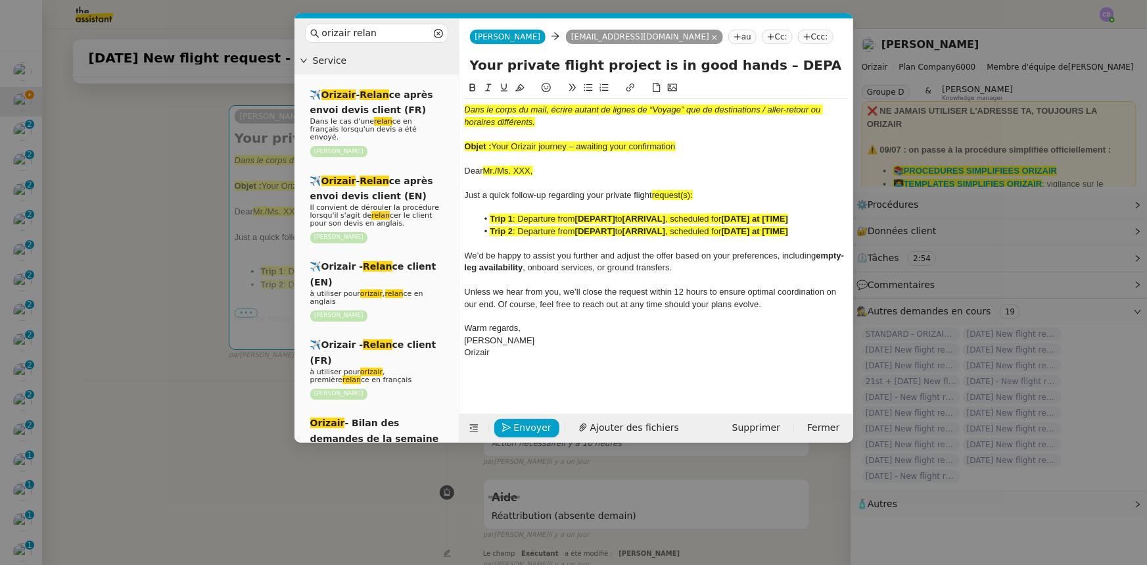
paste input "Orizair journey – awaiting your confirmation"
type input "Your Orizair journey – awaiting your confirmation – DEPARTURE → ARRIVAL"
drag, startPoint x: 679, startPoint y: 147, endPoint x: 465, endPoint y: 108, distance: 217.8
click at [465, 108] on div "Dans le corps du mail, écrire autant de lignes de “Voyage” que de destinations …" at bounding box center [656, 232] width 383 height 266
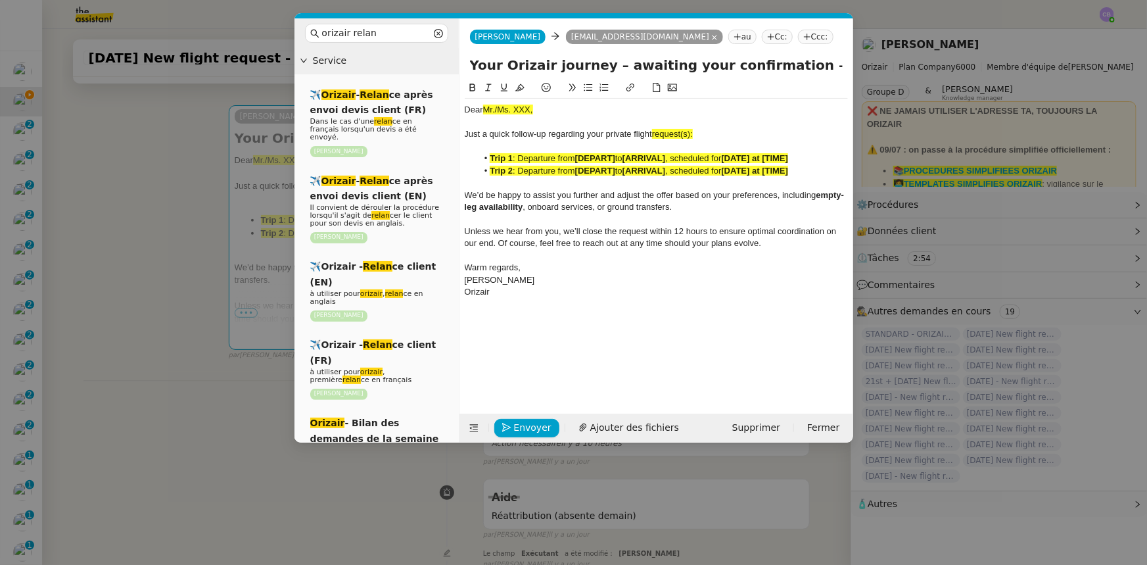
click at [202, 210] on nz-modal-container "orizair relan Service ✈️ Orizair - Relan ce après envoi devis client (FR) Dans …" at bounding box center [573, 282] width 1147 height 565
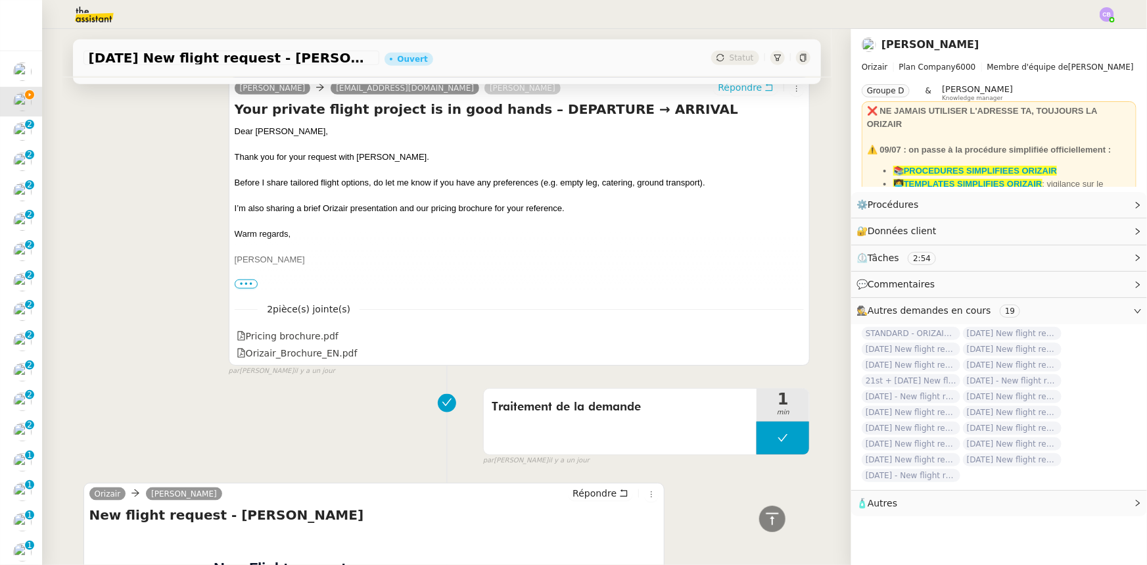
scroll to position [604, 0]
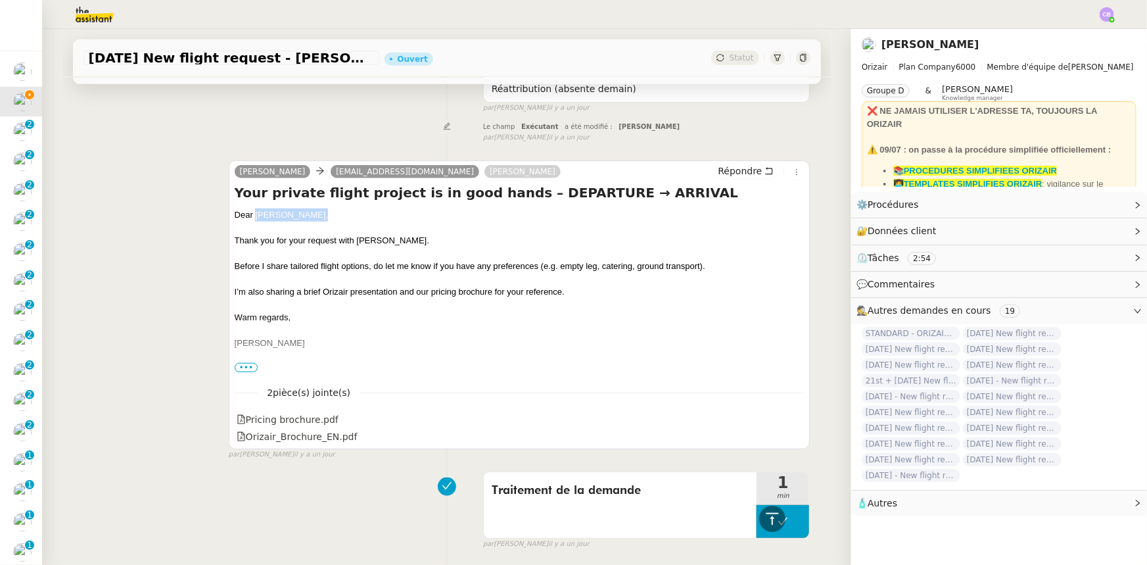
drag, startPoint x: 304, startPoint y: 218, endPoint x: 250, endPoint y: 215, distance: 54.6
click at [250, 215] on div "Dear Mr. Carotenuto," at bounding box center [520, 214] width 570 height 13
copy div "Mr. Carotenuto"
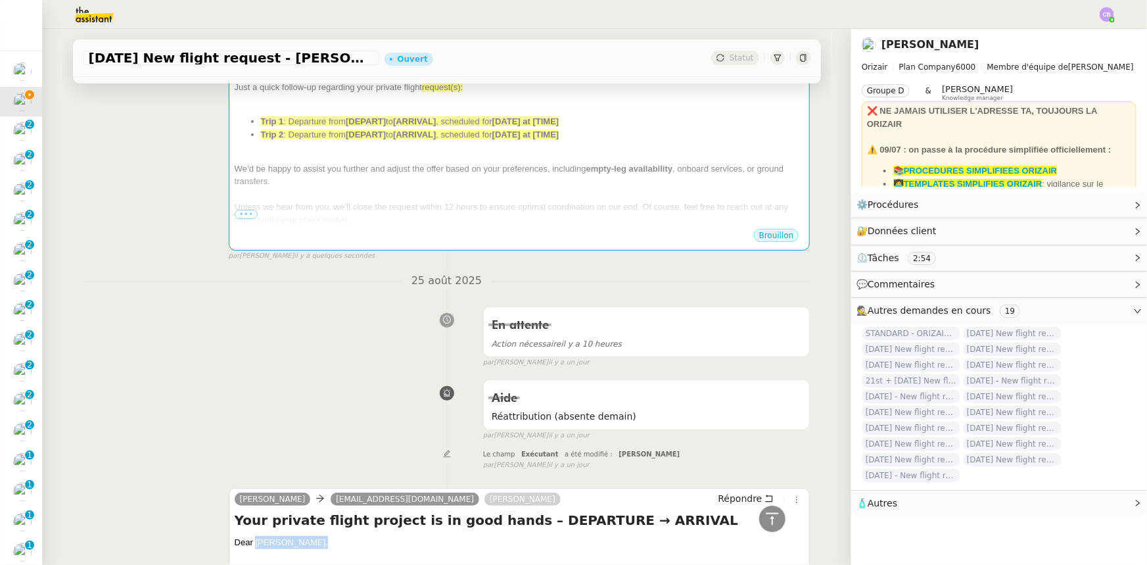
scroll to position [245, 0]
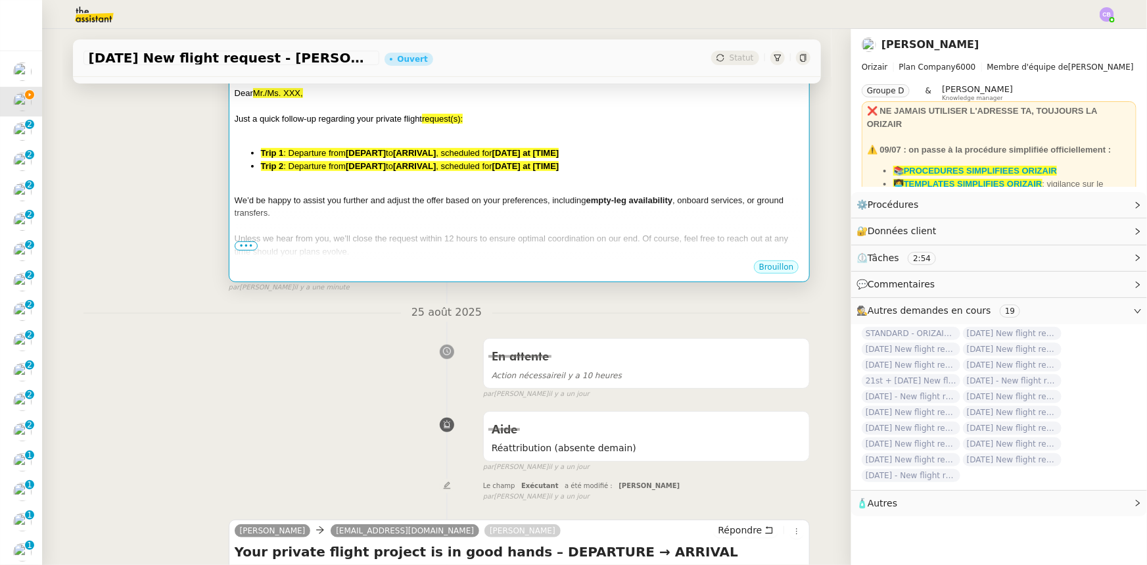
click at [474, 217] on div "We’d be happy to assist you further and adjust the offer based on your preferen…" at bounding box center [520, 207] width 570 height 26
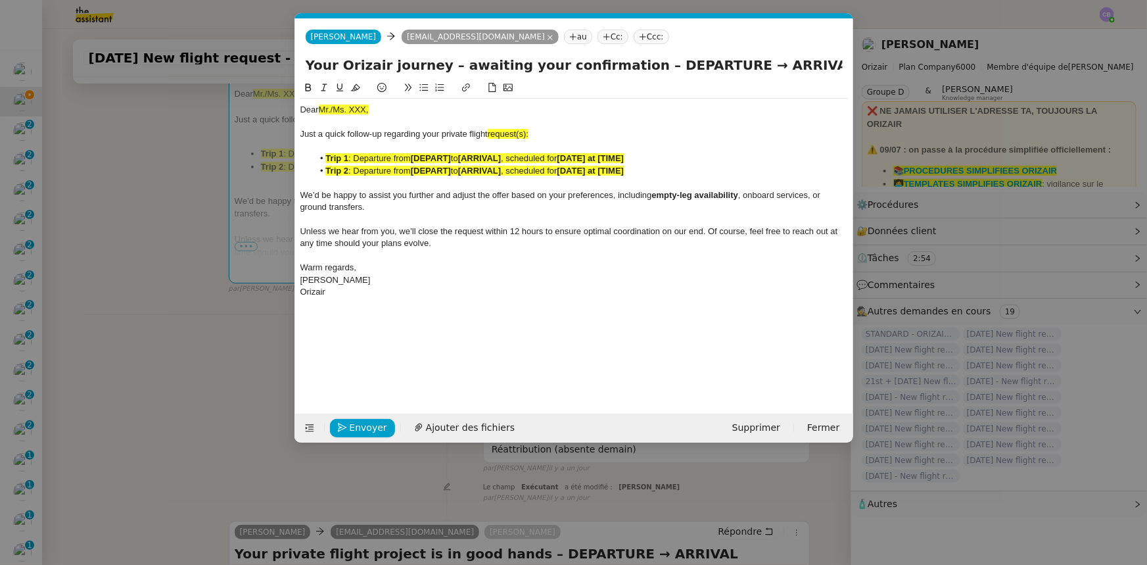
scroll to position [0, 74]
drag, startPoint x: 371, startPoint y: 110, endPoint x: 318, endPoint y: 109, distance: 53.3
click at [318, 109] on div "Dear Mr./Ms. XXX," at bounding box center [574, 110] width 548 height 12
click at [316, 108] on div "Dear Mr. Carotenuto," at bounding box center [574, 110] width 548 height 12
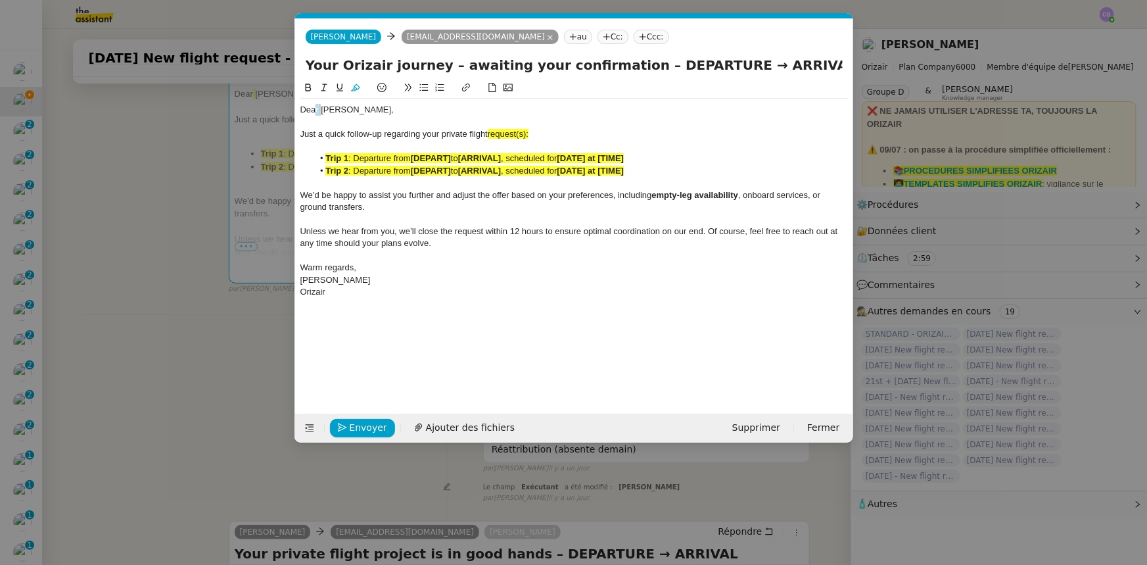
click at [319, 112] on span at bounding box center [320, 110] width 3 height 10
click at [323, 111] on div "Dear Mr. Carotenuto," at bounding box center [574, 110] width 548 height 12
click at [355, 88] on icon at bounding box center [355, 87] width 9 height 7
click at [384, 106] on div "Dear Mr. Carotenuto," at bounding box center [574, 110] width 548 height 12
click at [528, 135] on span "request(s):" at bounding box center [508, 134] width 41 height 10
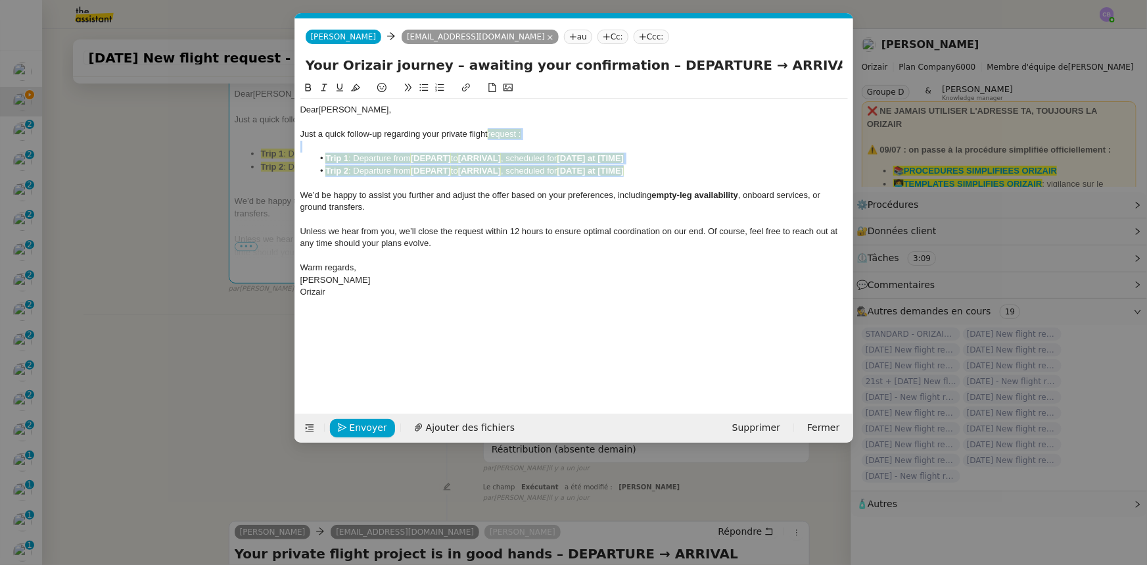
drag, startPoint x: 638, startPoint y: 170, endPoint x: 489, endPoint y: 132, distance: 154.0
click at [489, 132] on div "Dear Mr. Carotenuto, Just a quick follow-up regarding your private flight reque…" at bounding box center [574, 201] width 548 height 204
click at [353, 87] on icon at bounding box center [355, 87] width 9 height 9
drag, startPoint x: 434, startPoint y: 218, endPoint x: 515, endPoint y: 223, distance: 81.7
click at [433, 218] on div at bounding box center [574, 219] width 548 height 12
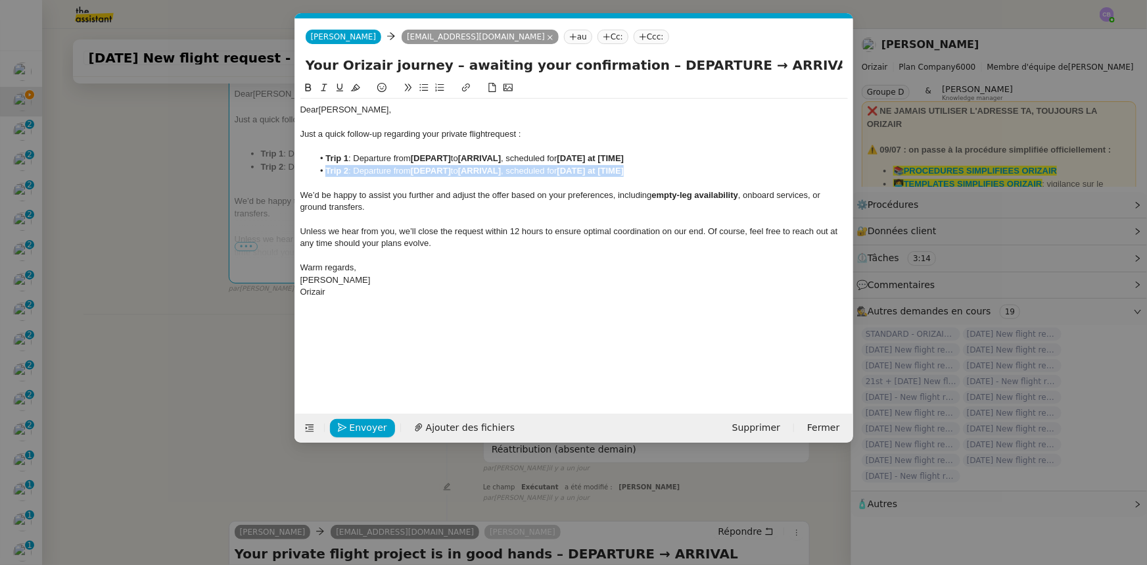
drag, startPoint x: 639, startPoint y: 170, endPoint x: 328, endPoint y: 172, distance: 310.9
click at [328, 172] on li "Trip 2 : Departure from [DEPART] to [ARRIVAL] , scheduled for [DATE] at [TIME]" at bounding box center [580, 171] width 535 height 12
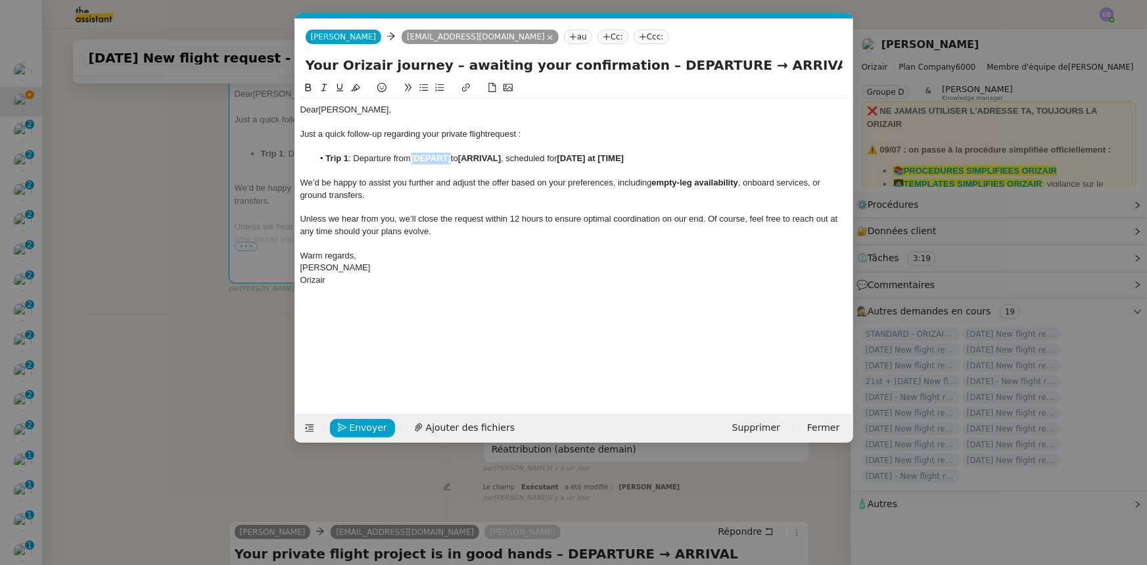
drag, startPoint x: 454, startPoint y: 156, endPoint x: 413, endPoint y: 157, distance: 40.8
click at [413, 157] on li "Trip 1 : Departure from [DEPART] to [ARRIVAL] , scheduled for [DATE] at [TIME]" at bounding box center [580, 158] width 535 height 12
click at [419, 158] on strong "MIlan Malpensa International Airport" at bounding box center [456, 158] width 91 height 10
drag, startPoint x: 615, startPoint y: 158, endPoint x: 573, endPoint y: 159, distance: 41.4
click at [552, 159] on strong "[ARRIVAL]" at bounding box center [530, 158] width 43 height 10
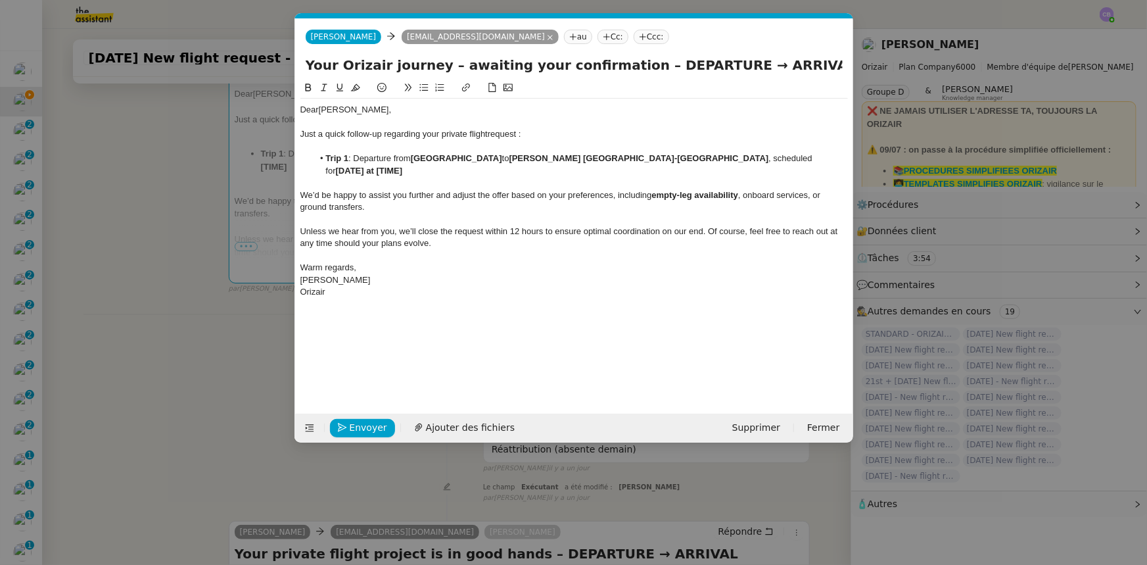
click at [403, 166] on strong "[DATE] at [TIME]" at bounding box center [369, 171] width 67 height 10
drag, startPoint x: 380, startPoint y: 170, endPoint x: 804, endPoint y: 158, distance: 424.1
click at [764, 158] on li "Trip 1 : Departure from Milan Malpensa International Airport to Josep Taradella…" at bounding box center [580, 164] width 535 height 24
click at [307, 86] on icon at bounding box center [308, 87] width 9 height 9
drag, startPoint x: 776, startPoint y: 64, endPoint x: 617, endPoint y: 62, distance: 158.4
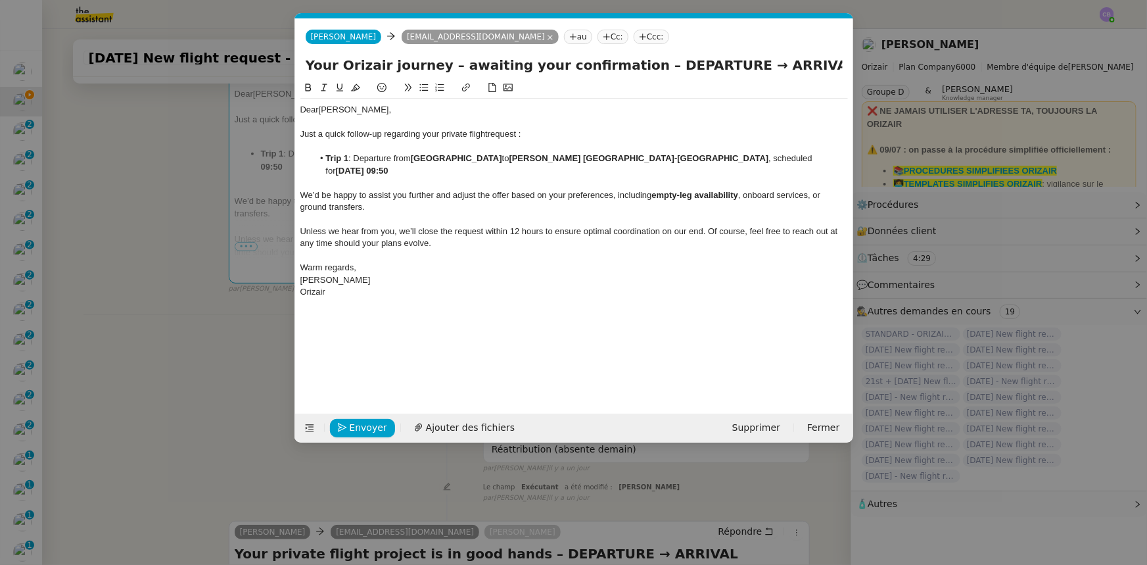
click at [617, 62] on input "Your Orizair journey – awaiting your confirmation – DEPARTURE → ARRIVAL" at bounding box center [574, 65] width 537 height 20
type input "Your Orizair journey – awaiting your confirmation"
click at [493, 212] on div "We’d be happy to assist you further and adjust the offer based on your preferen…" at bounding box center [574, 201] width 548 height 24
click at [354, 158] on li "Trip 1 : Departure from Milan Malpensa International Airport to Josep Taradella…" at bounding box center [580, 164] width 535 height 24
click at [385, 349] on button "Envoyer" at bounding box center [362, 428] width 65 height 18
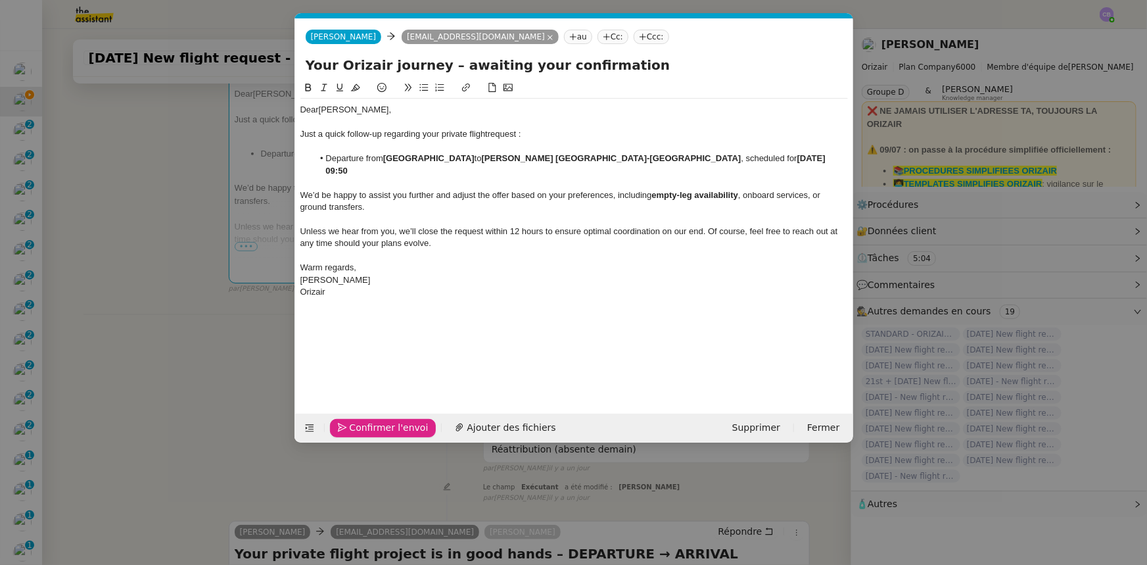
click at [385, 349] on span "Confirmer l'envoi" at bounding box center [389, 427] width 79 height 15
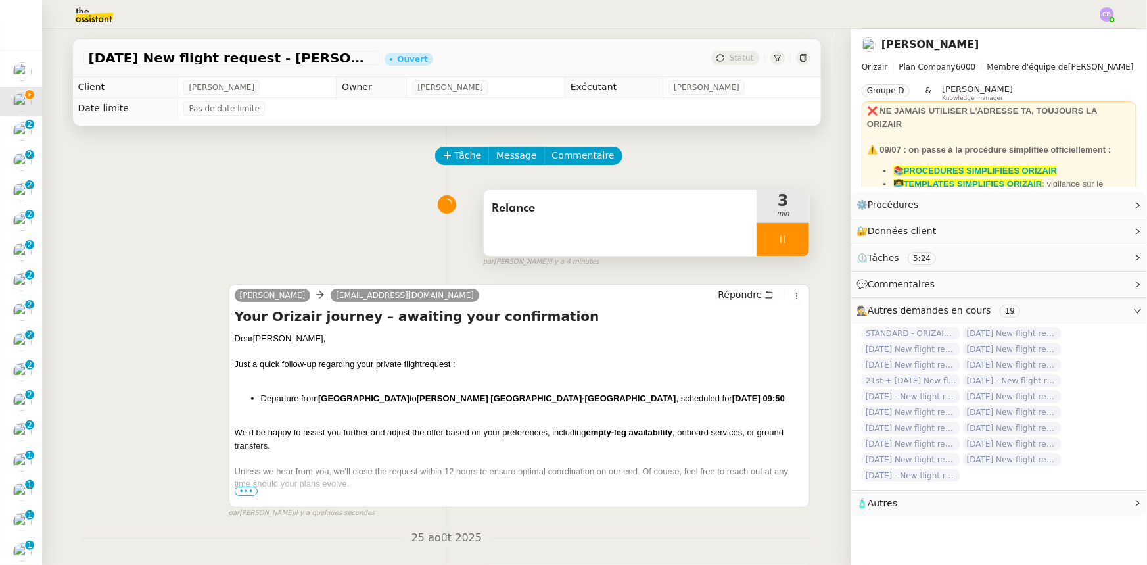
click at [757, 238] on div at bounding box center [783, 239] width 53 height 33
click at [764, 246] on button at bounding box center [796, 239] width 26 height 33
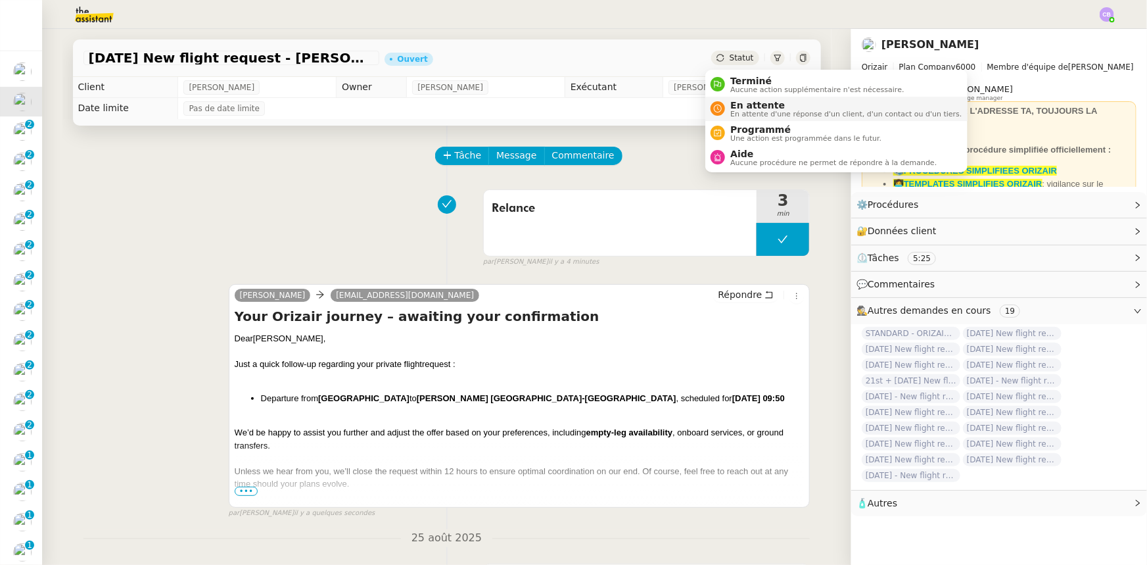
click at [749, 106] on span "En attente" at bounding box center [845, 105] width 231 height 11
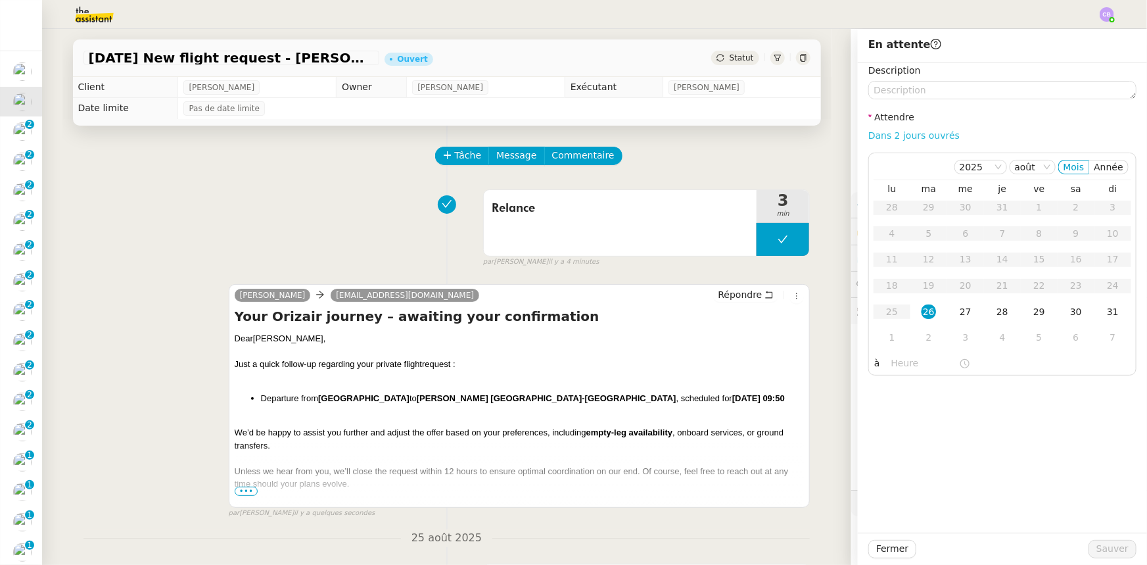
click at [764, 133] on link "Dans 2 jours ouvrés" at bounding box center [913, 135] width 91 height 11
type input "07:00"
click at [764, 308] on div "27" at bounding box center [965, 311] width 14 height 14
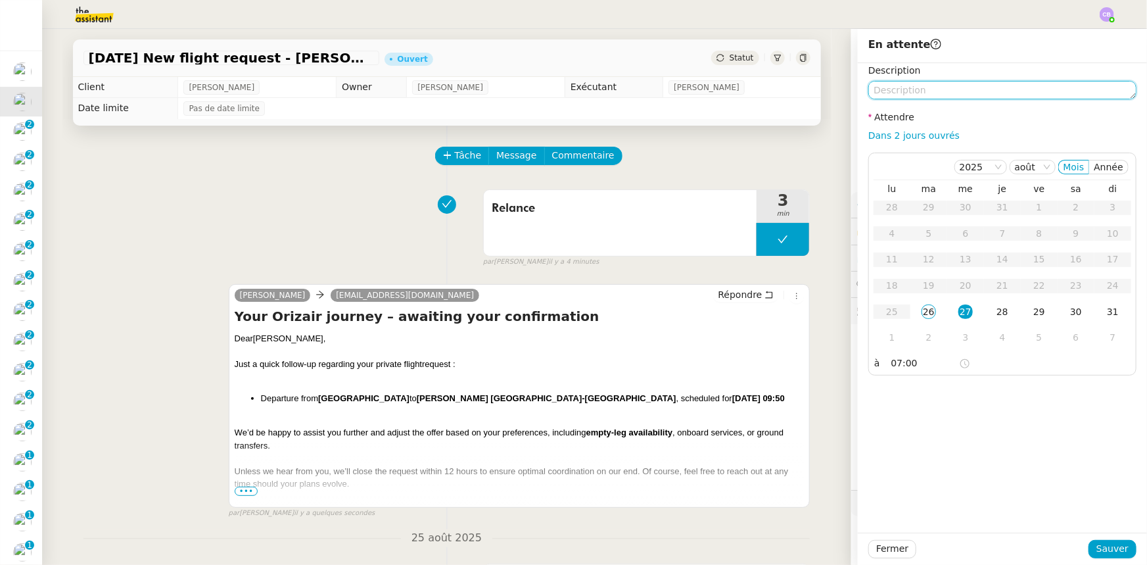
click at [764, 93] on textarea at bounding box center [1002, 90] width 268 height 18
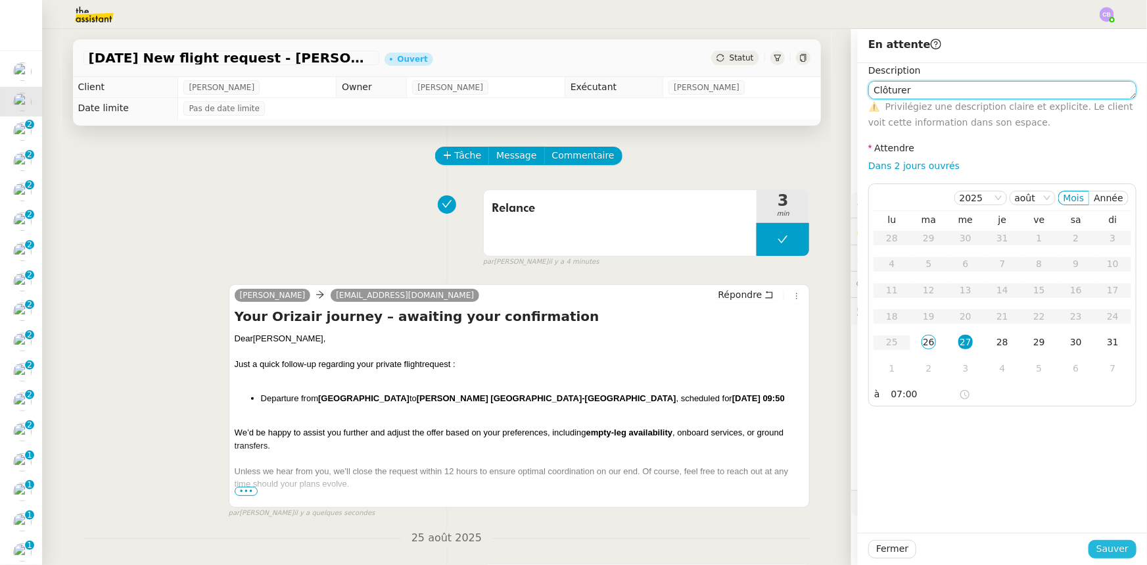
type textarea "Clôturer"
click at [764, 349] on span "Sauver" at bounding box center [1112, 548] width 32 height 15
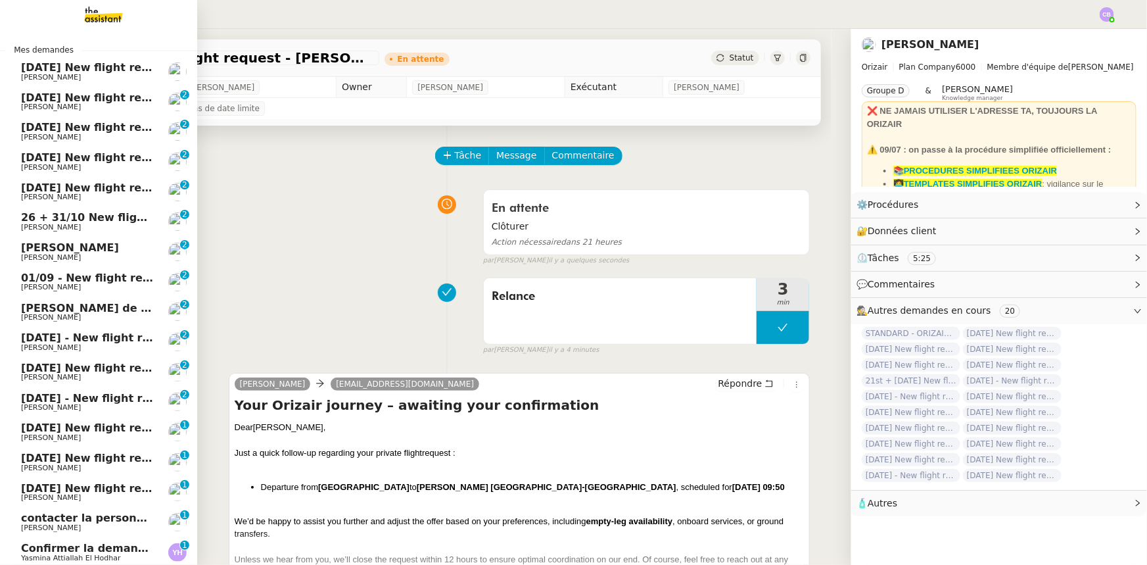
click at [49, 101] on span "25th September 2025 New flight request - Daniel Chapman" at bounding box center [153, 97] width 264 height 12
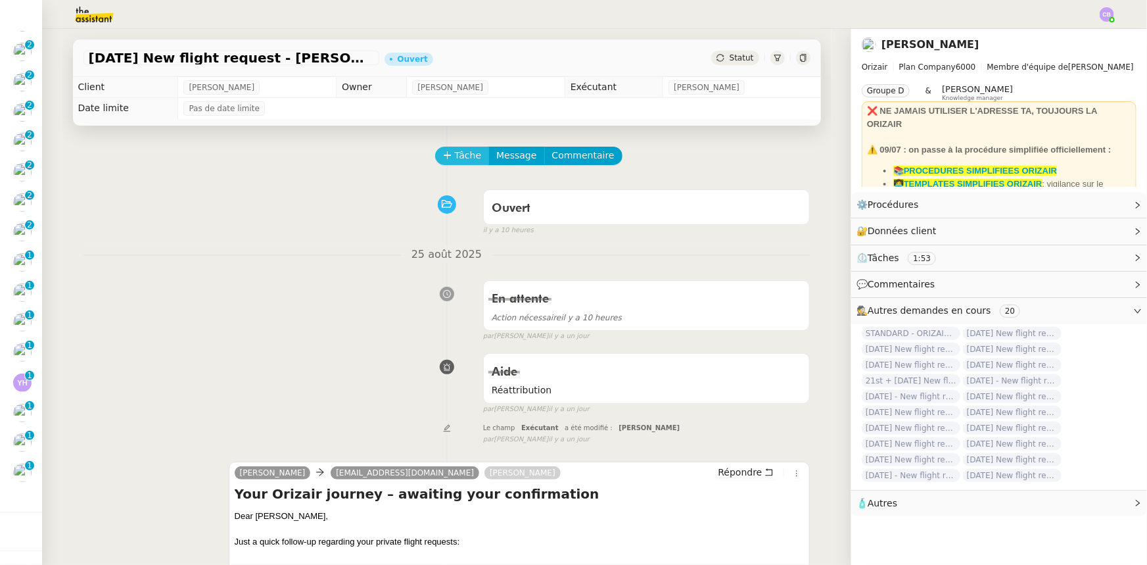
click at [455, 151] on span "Tâche" at bounding box center [468, 155] width 27 height 15
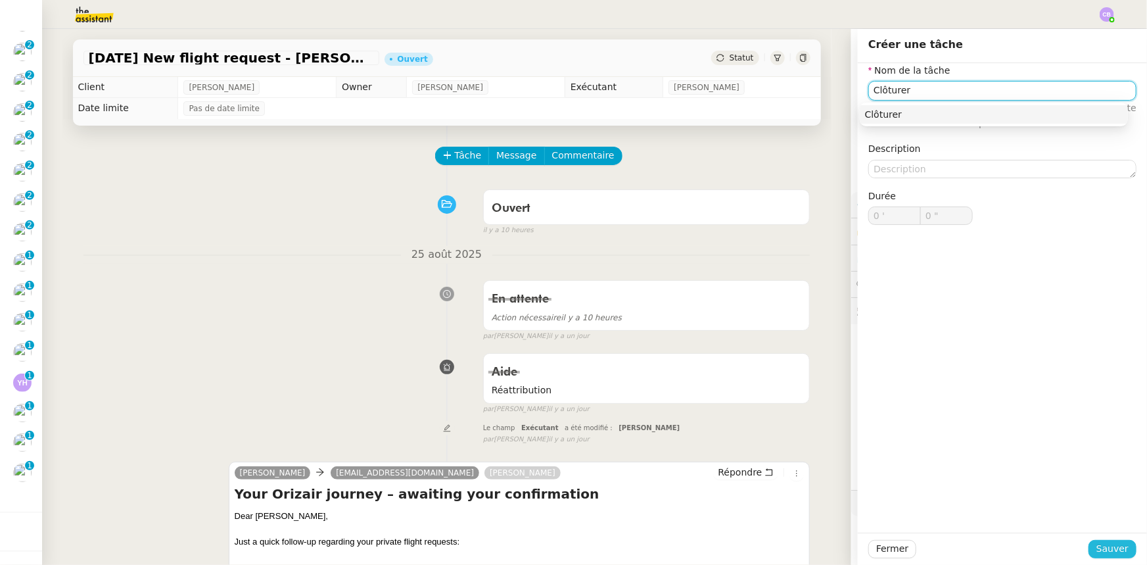
type input "Clôturer"
click at [764, 349] on span "Sauver" at bounding box center [1112, 548] width 32 height 15
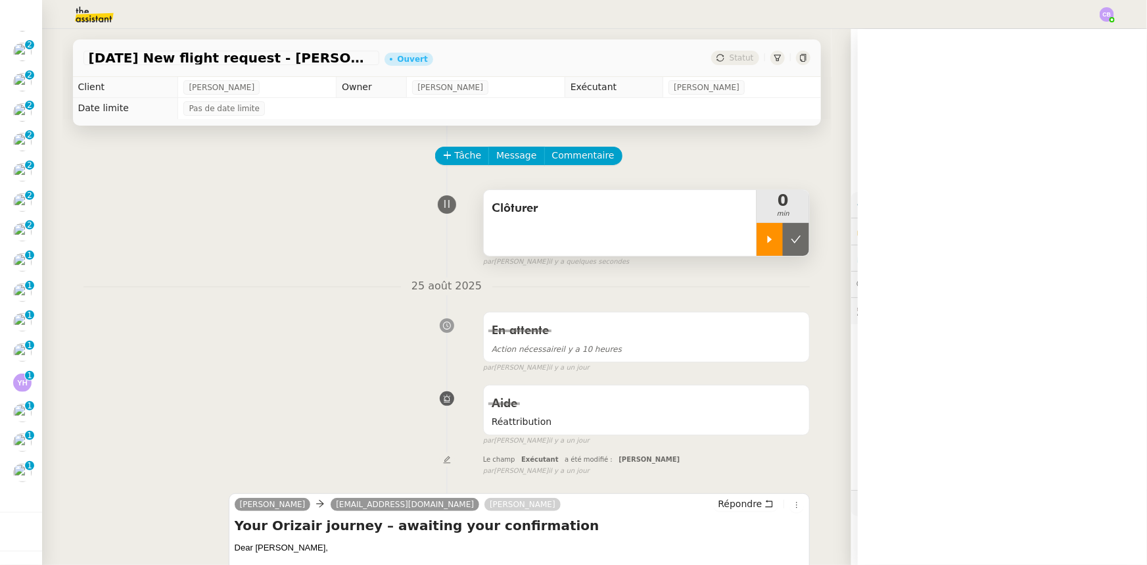
click at [757, 243] on div at bounding box center [770, 239] width 26 height 33
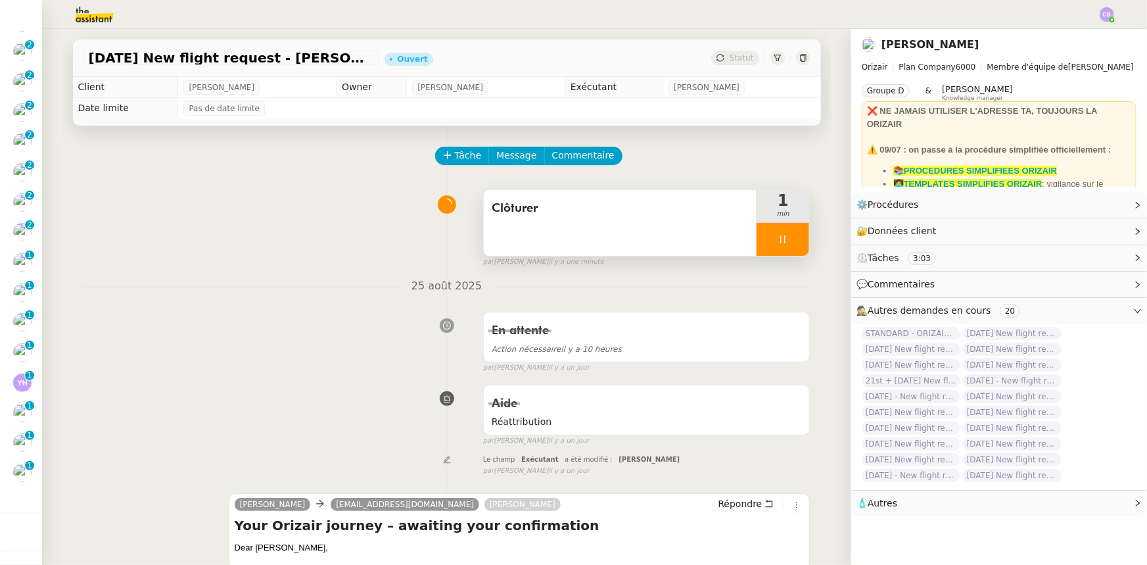
drag, startPoint x: 753, startPoint y: 237, endPoint x: 760, endPoint y: 238, distance: 6.7
click at [757, 237] on div at bounding box center [783, 239] width 53 height 33
click at [764, 243] on icon at bounding box center [796, 239] width 11 height 11
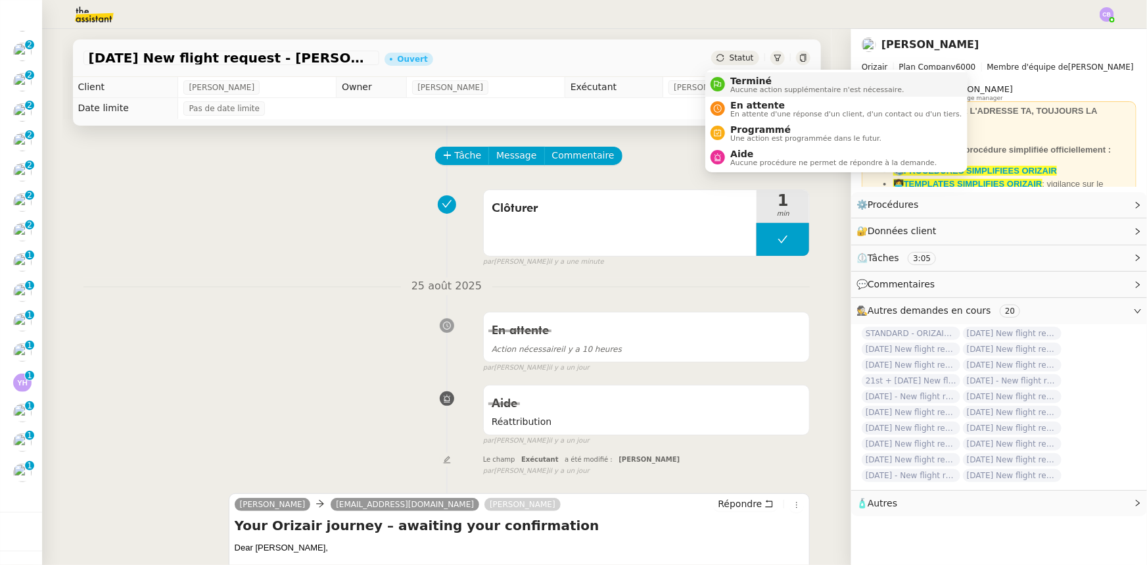
click at [746, 81] on span "Terminé" at bounding box center [817, 81] width 174 height 11
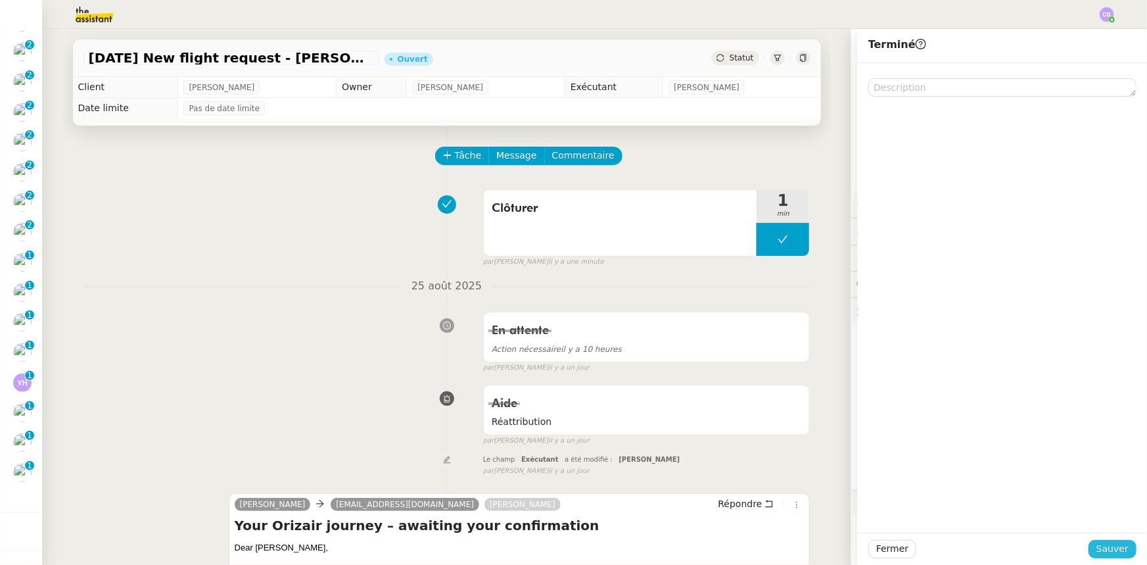
click at [764, 349] on button "Sauver" at bounding box center [1112, 549] width 48 height 18
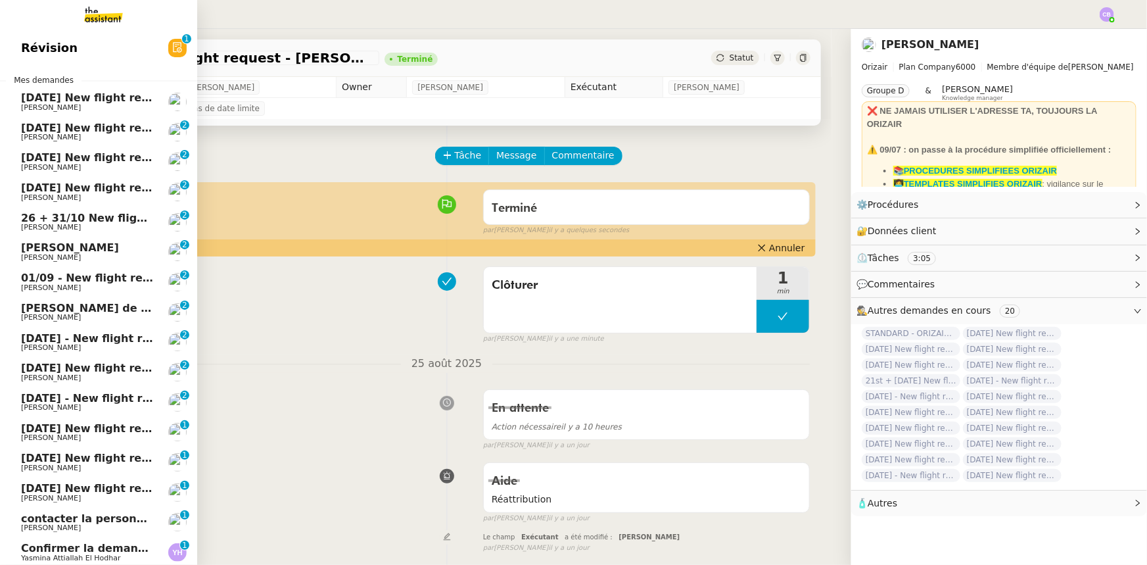
click at [71, 128] on span "31st August 2025 New flight request - el maha" at bounding box center [127, 128] width 212 height 12
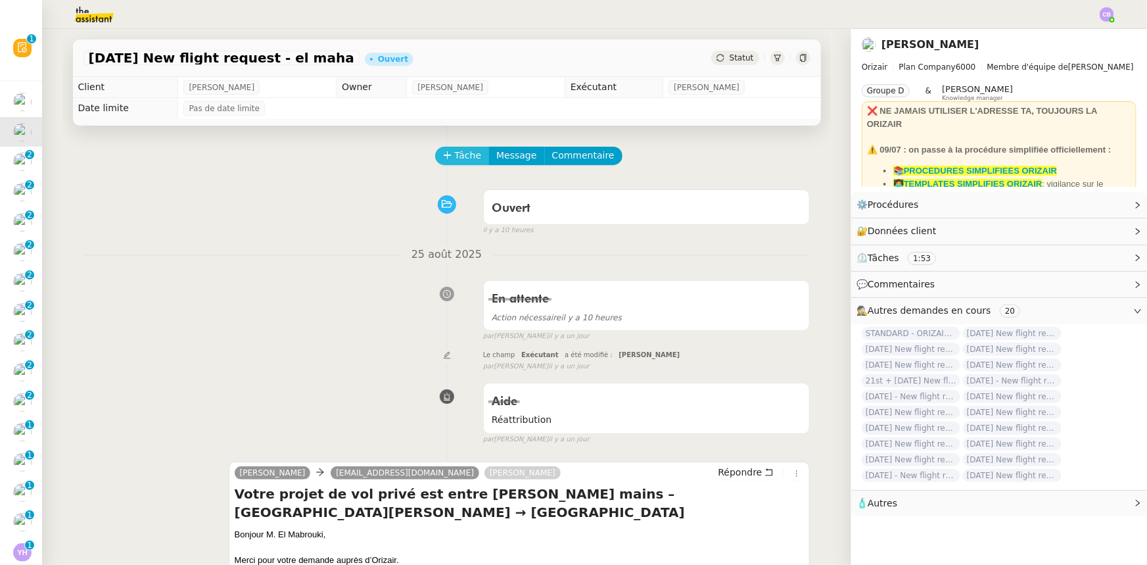
click at [455, 155] on span "Tâche" at bounding box center [468, 155] width 27 height 15
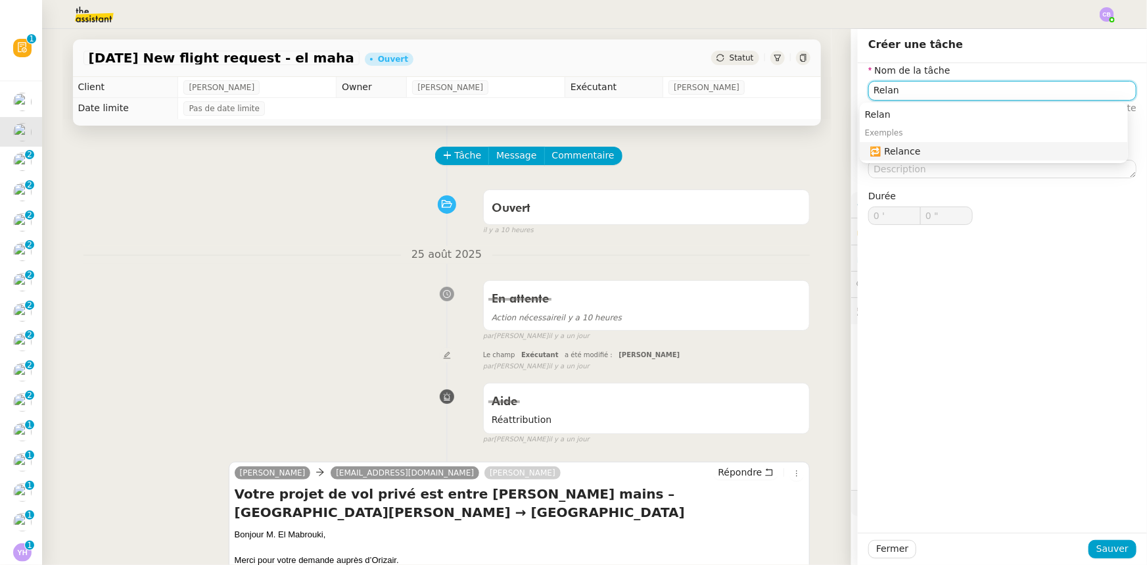
click at [764, 153] on div "🔁 Relance" at bounding box center [996, 151] width 252 height 12
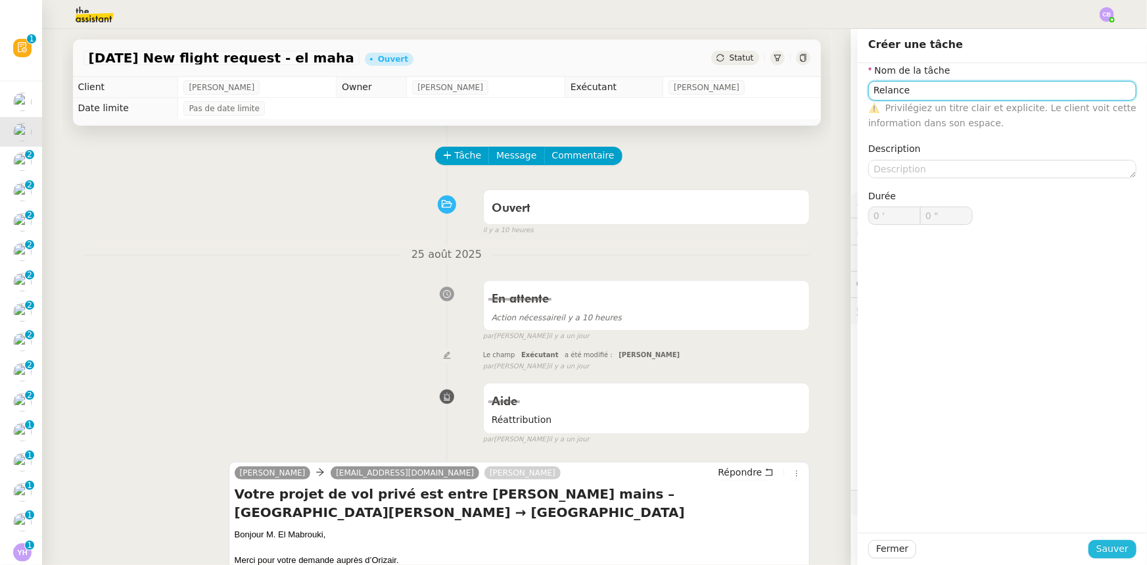
type input "Relance"
click at [764, 349] on span "Sauver" at bounding box center [1112, 548] width 32 height 15
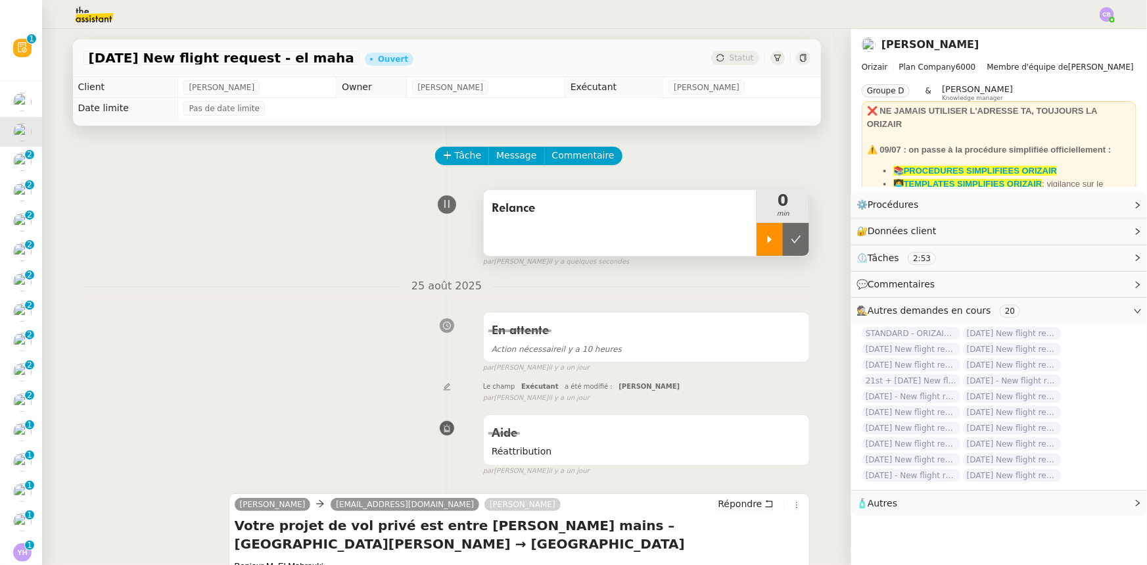
click at [757, 246] on div at bounding box center [770, 239] width 26 height 33
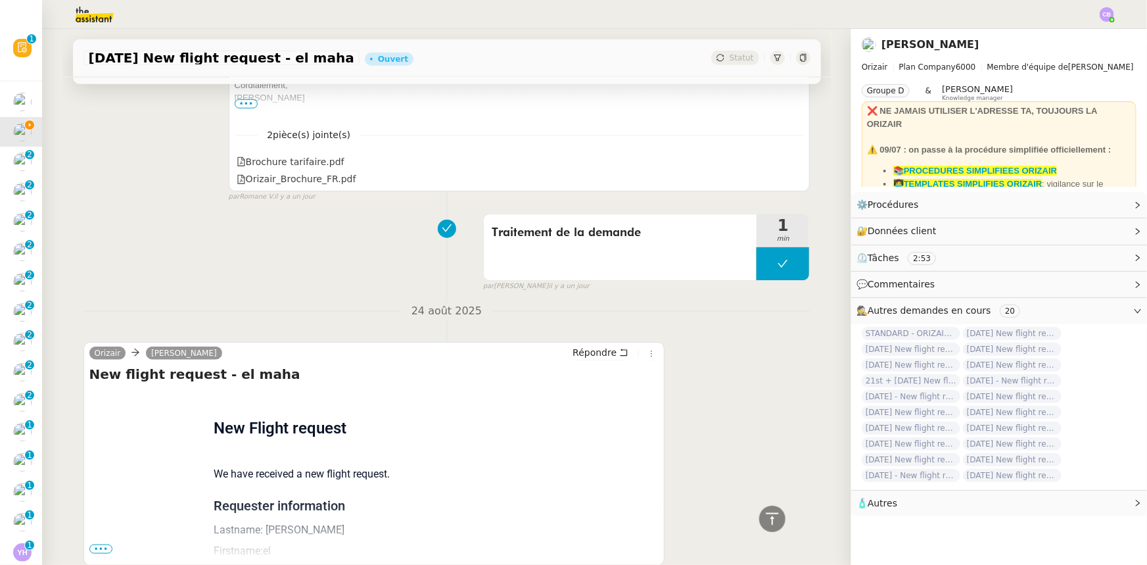
scroll to position [678, 0]
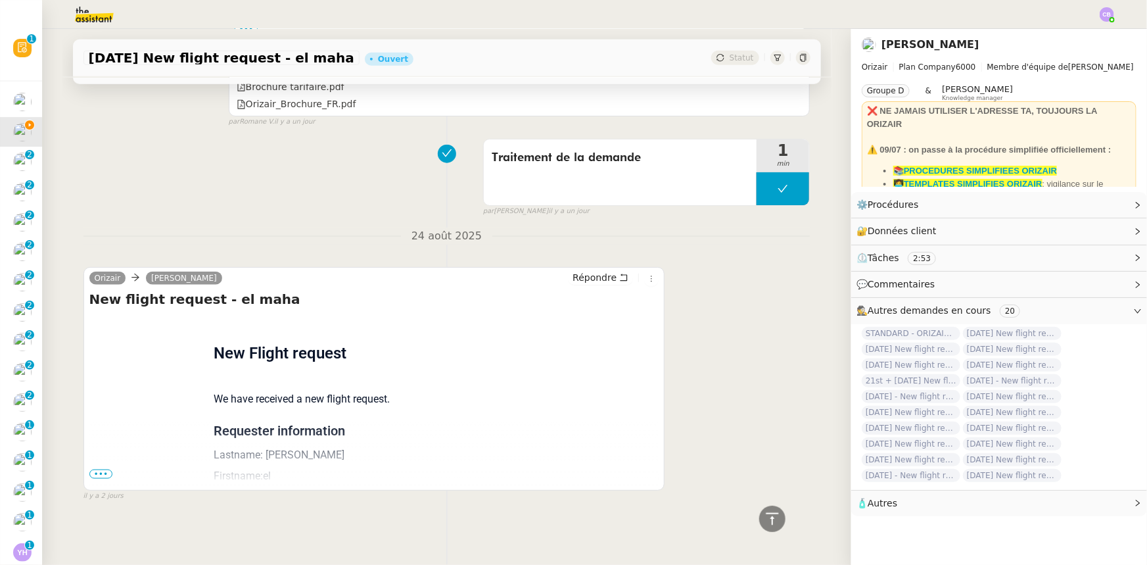
click at [102, 349] on span "•••" at bounding box center [101, 473] width 24 height 9
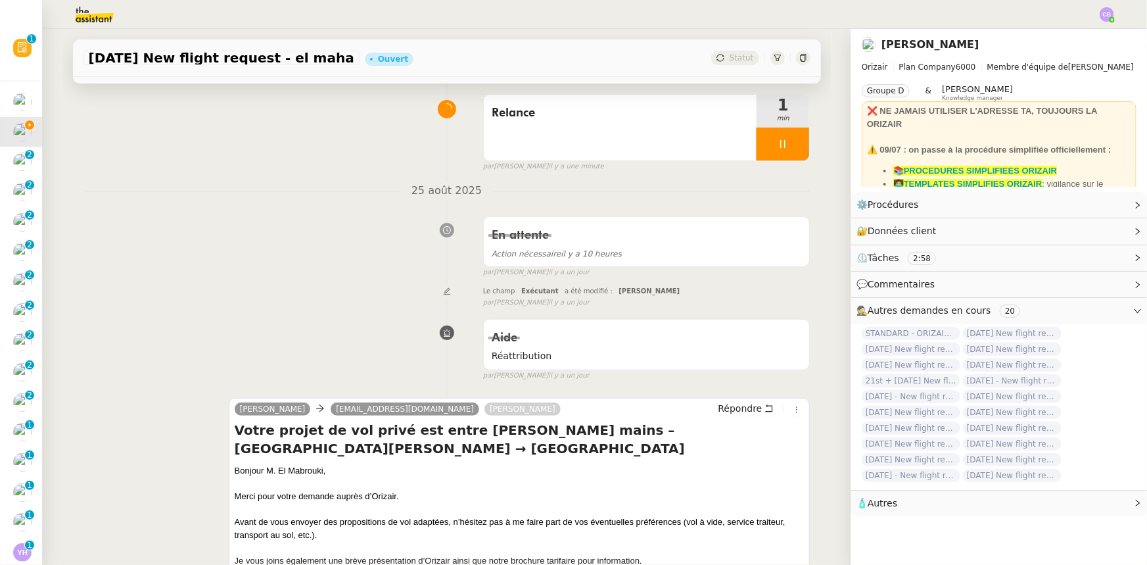
scroll to position [239, 0]
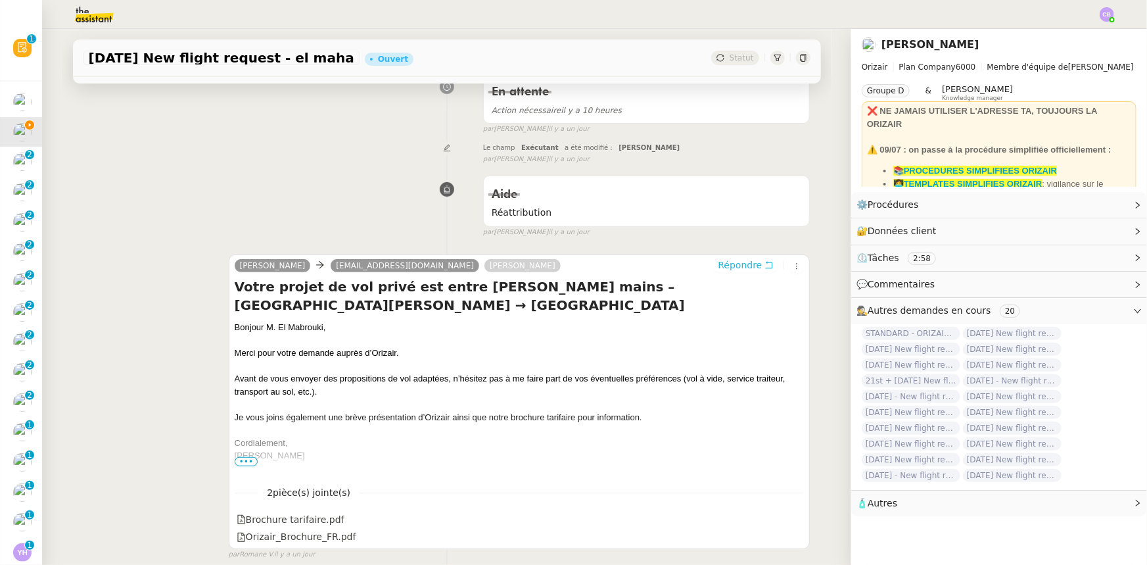
click at [729, 269] on span "Répondre" at bounding box center [740, 264] width 44 height 13
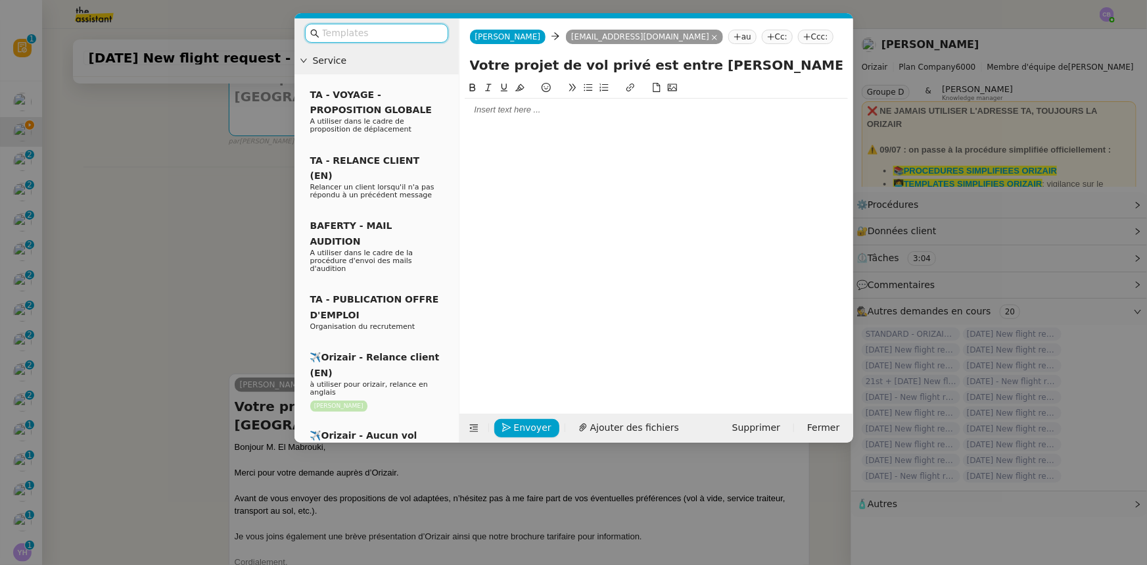
click at [382, 30] on input "text" at bounding box center [381, 33] width 118 height 15
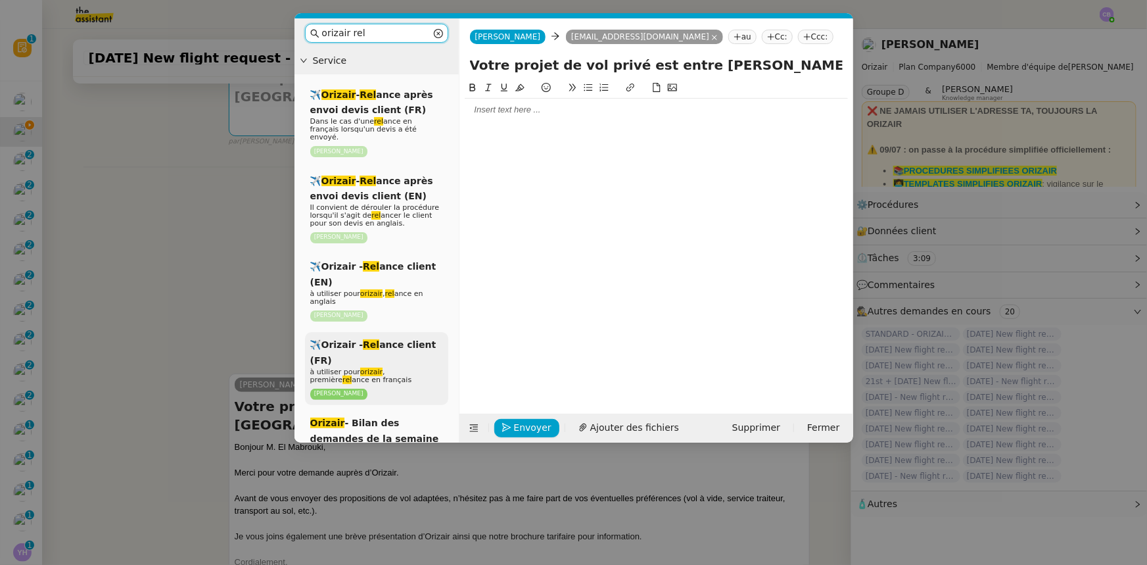
type input "orizair rel"
click at [385, 349] on span "à utiliser pour orizair , première rel ance en français" at bounding box center [361, 375] width 102 height 16
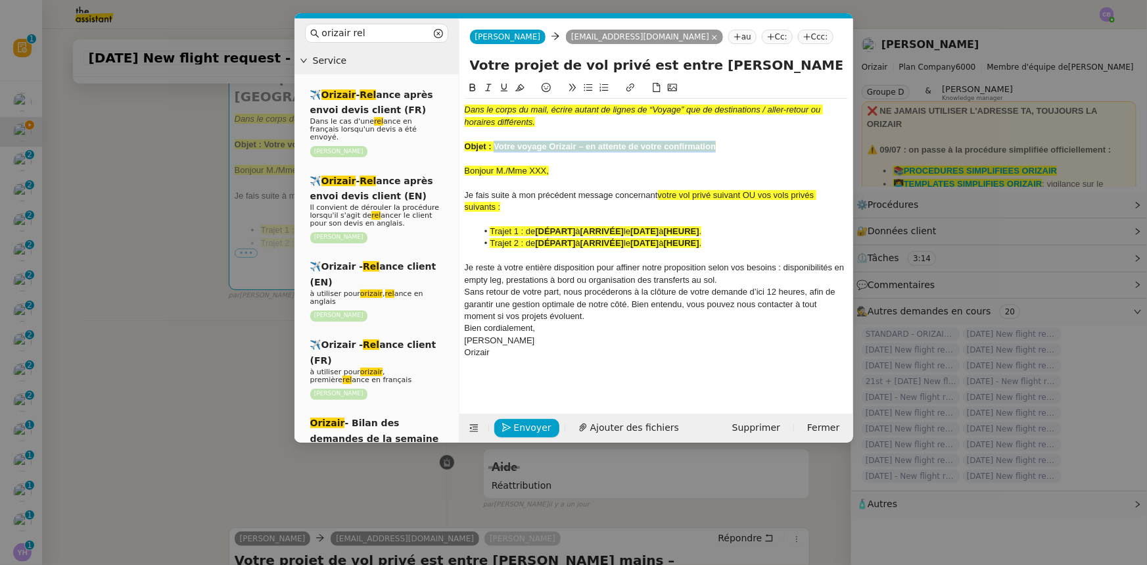
drag, startPoint x: 716, startPoint y: 143, endPoint x: 493, endPoint y: 144, distance: 222.8
click at [493, 144] on div "Objet : Votre voyage Orizair – en attente de votre confirmation" at bounding box center [656, 147] width 383 height 12
copy strong "Votre voyage Orizair – en attente de votre confirmation"
drag, startPoint x: 785, startPoint y: 63, endPoint x: 462, endPoint y: 67, distance: 322.8
click at [462, 67] on div "Votre projet de vol privé est entre de bonnes mains – Venice Marco Polo Airport…" at bounding box center [656, 67] width 394 height 25
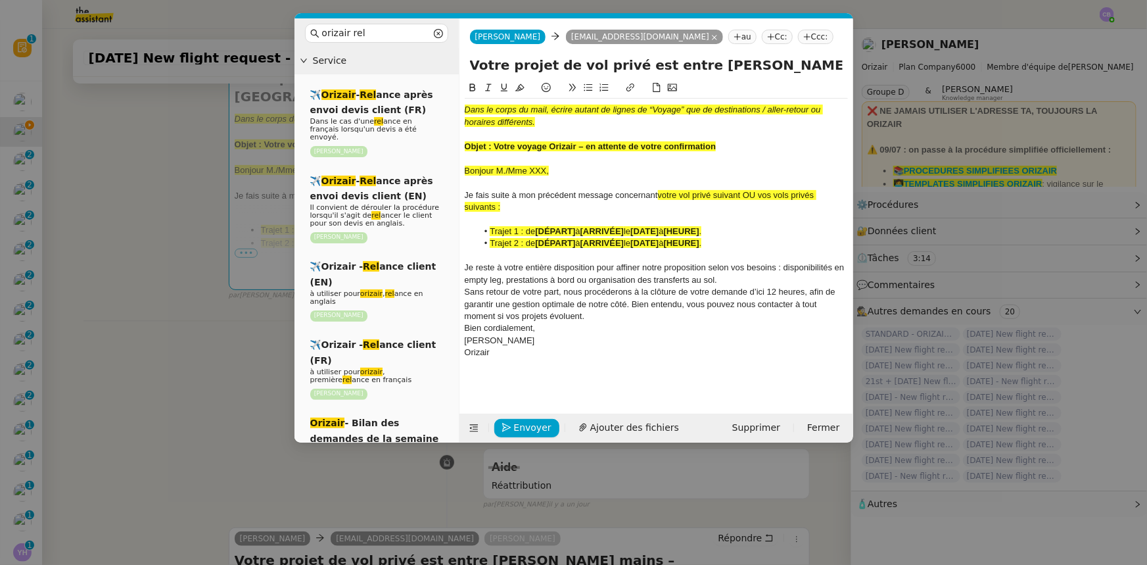
paste input "voyage Orizair – en attente de votre confirmation"
type input "Votre voyage Orizair – en attente de votre confirmation – Venice Marco Polo Air…"
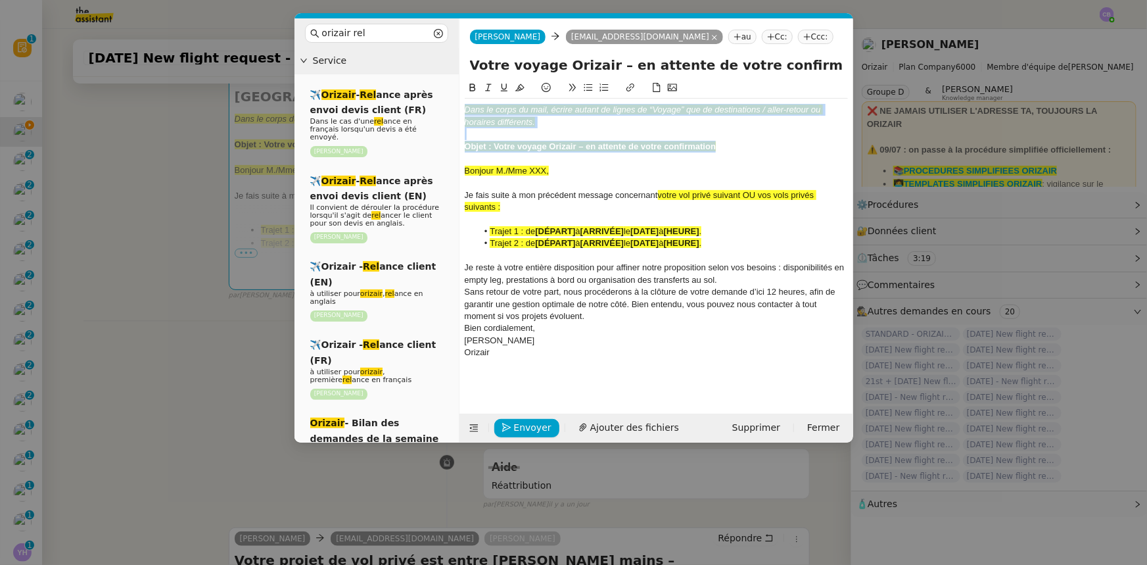
drag, startPoint x: 726, startPoint y: 144, endPoint x: 465, endPoint y: 112, distance: 262.2
click at [465, 112] on div "Dans le corps du mail, écrire autant de lignes de “Voyage” que de destinations …" at bounding box center [656, 237] width 383 height 277
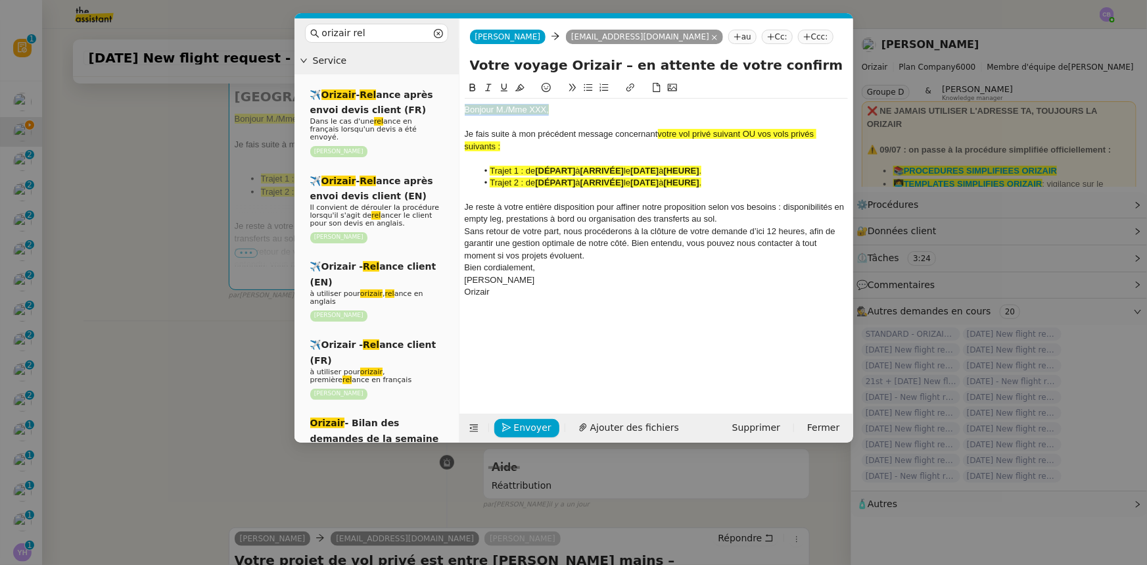
drag, startPoint x: 550, startPoint y: 110, endPoint x: 466, endPoint y: 108, distance: 83.5
click at [466, 108] on div "Bonjour M./Mme XXX," at bounding box center [656, 110] width 383 height 12
click at [520, 89] on icon at bounding box center [519, 87] width 9 height 9
click at [526, 128] on div "Je fais suite à mon précédent message concernant votre vol privé suivant OU vos…" at bounding box center [656, 140] width 383 height 24
drag, startPoint x: 546, startPoint y: 110, endPoint x: 463, endPoint y: 108, distance: 82.8
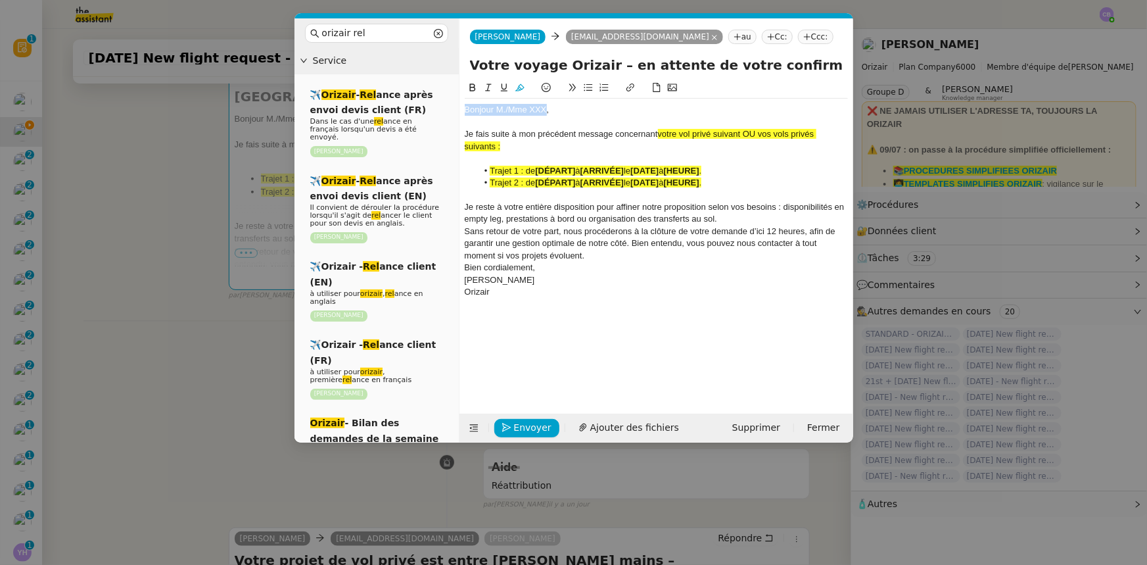
click at [463, 108] on nz-spin "Bonjour M./Mme XXX, Je fais suite à mon précédent message concernant votre vol …" at bounding box center [656, 239] width 394 height 318
drag, startPoint x: 494, startPoint y: 147, endPoint x: 716, endPoint y: 133, distance: 221.9
click at [716, 133] on span "votre vol privé suivant OU vos vols privés suivants :" at bounding box center [641, 140] width 352 height 22
click at [177, 206] on nz-modal-container "orizair rel Service ✈️ Orizair - Rel ance après envoi devis client (FR) Dans le…" at bounding box center [573, 282] width 1147 height 565
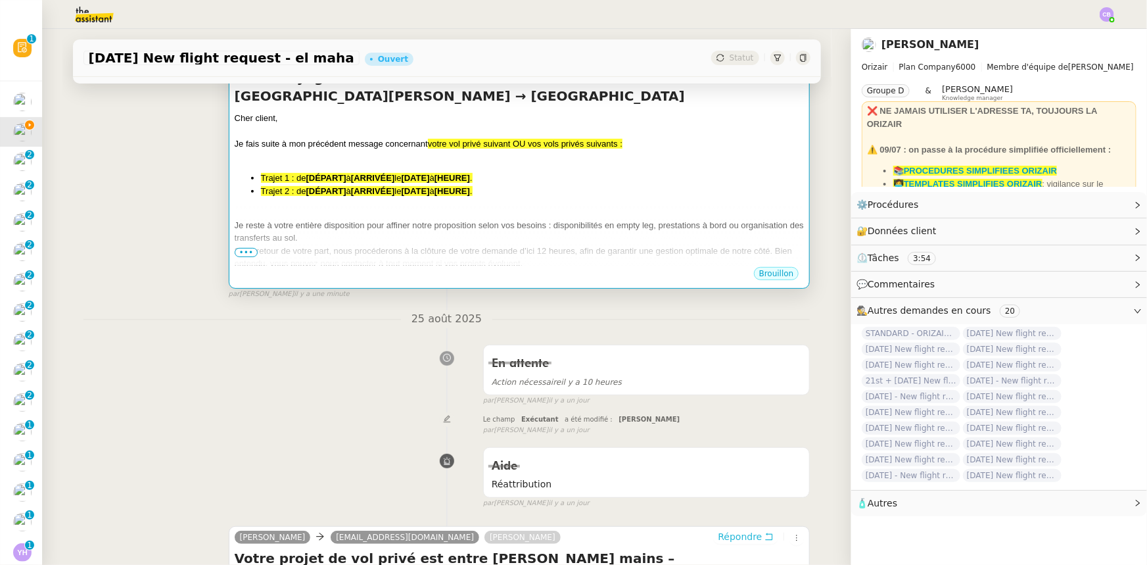
scroll to position [0, 0]
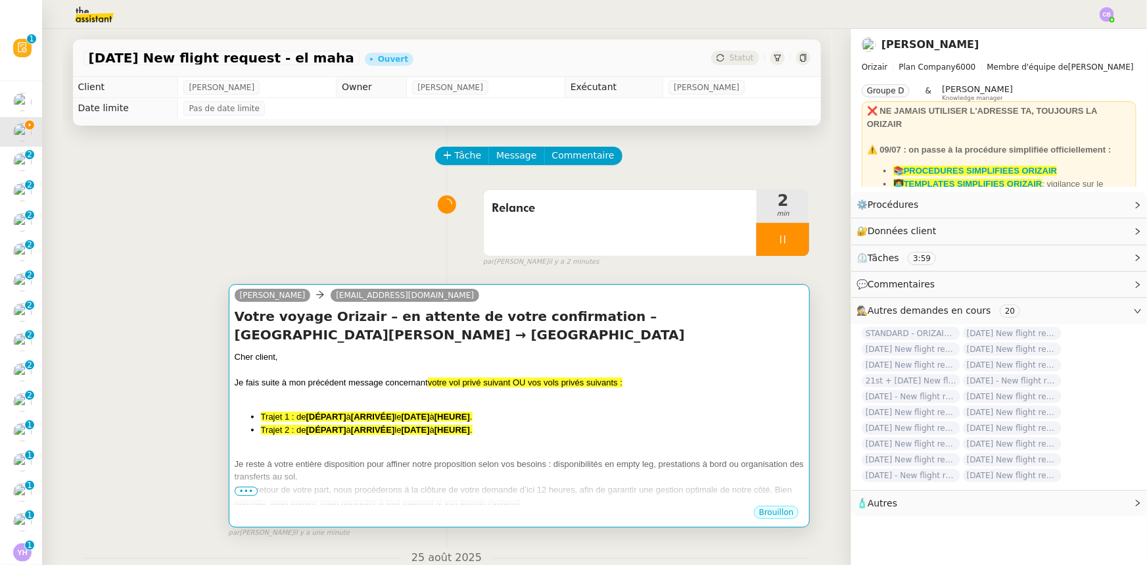
click at [528, 349] on div "Cher client, Je fais suite à mon précédent message concernant votre vol privé s…" at bounding box center [520, 455] width 570 height 210
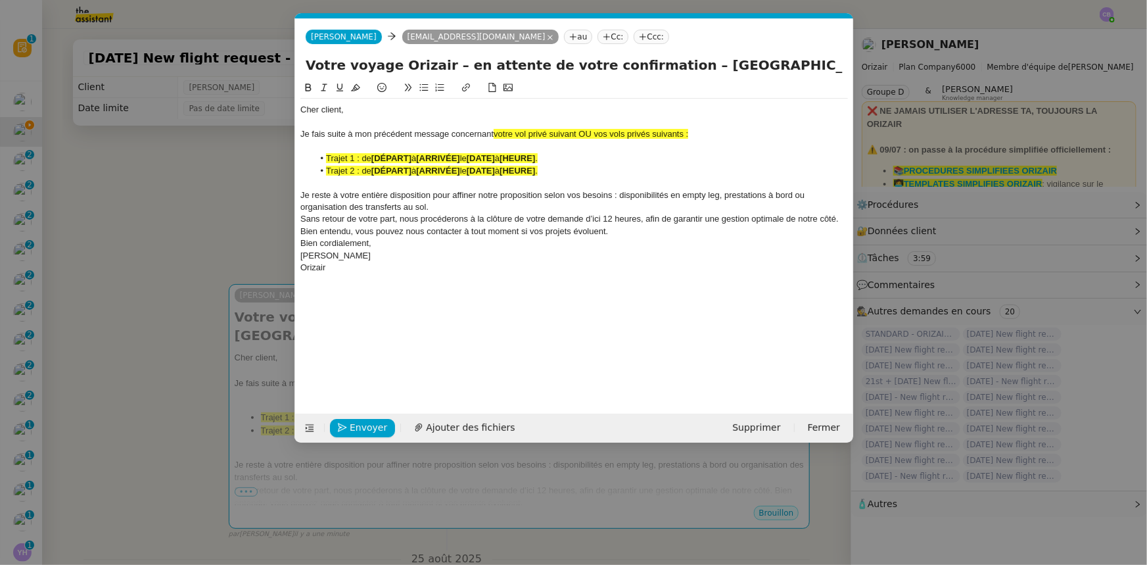
scroll to position [0, 65]
drag, startPoint x: 686, startPoint y: 135, endPoint x: 582, endPoint y: 130, distance: 104.6
click at [582, 130] on span "votre vol privé suivant OU vos vols privés suivants :" at bounding box center [591, 134] width 195 height 10
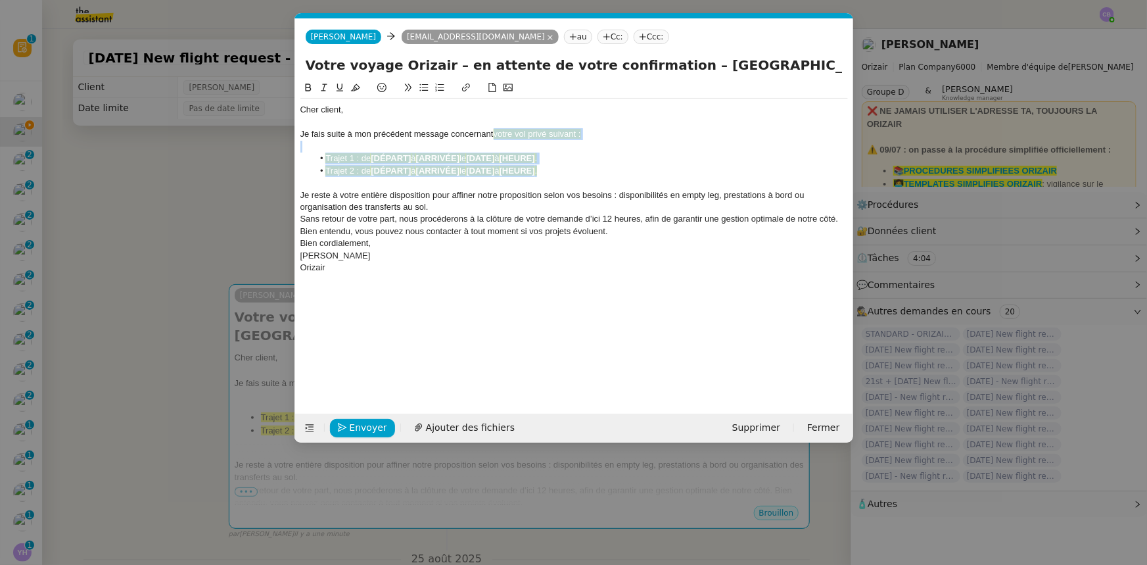
drag, startPoint x: 555, startPoint y: 172, endPoint x: 493, endPoint y: 134, distance: 72.6
click at [493, 134] on div "Cher client, Je fais suite à mon précédent message concernant votre vol privé s…" at bounding box center [574, 189] width 548 height 180
click at [356, 85] on icon at bounding box center [355, 87] width 9 height 9
click at [369, 224] on div "Sans retour de votre part, nous procéderons à la clôture de votre demande d’ici…" at bounding box center [574, 225] width 548 height 24
drag, startPoint x: 559, startPoint y: 172, endPoint x: 316, endPoint y: 171, distance: 243.2
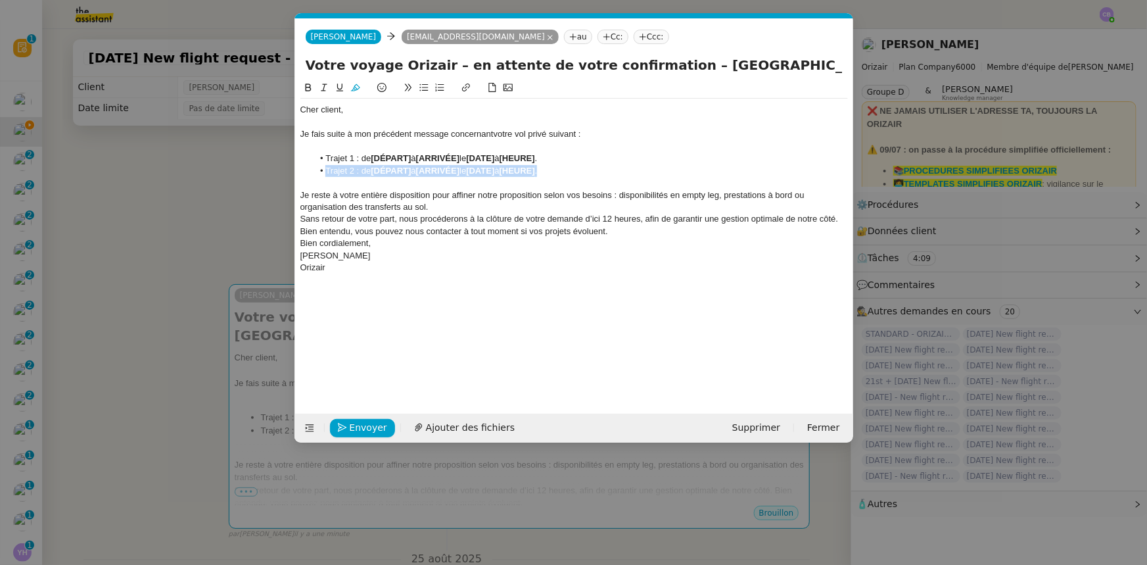
click at [316, 171] on li "Trajet 2 : de [DÉPART] à [ARRIVÉE] le [DATE] à [HEURE] ." at bounding box center [580, 171] width 535 height 12
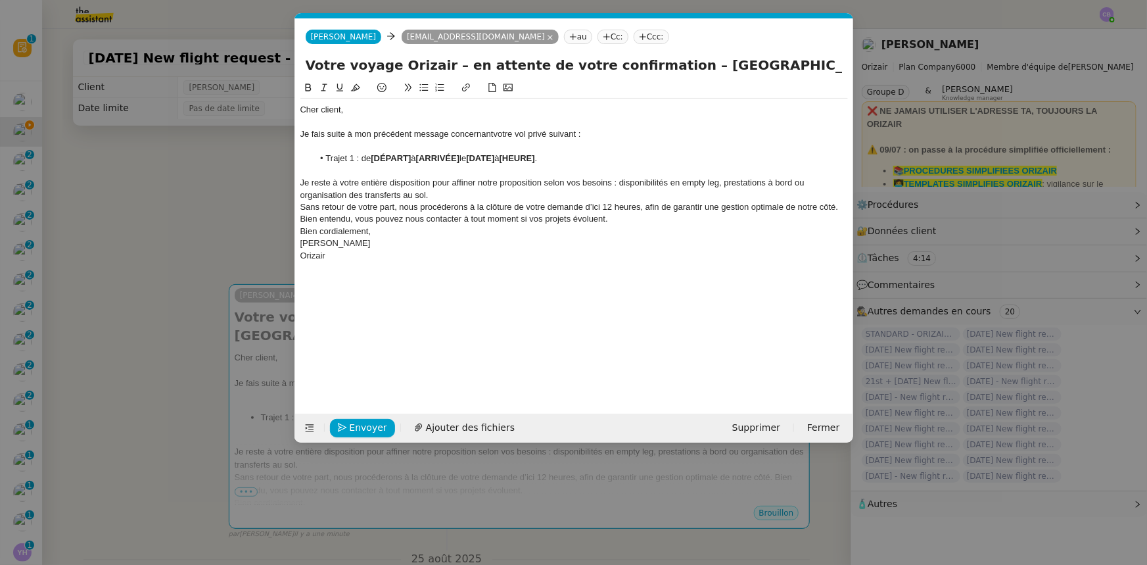
drag, startPoint x: 664, startPoint y: 64, endPoint x: 823, endPoint y: 68, distance: 159.1
click at [764, 68] on input "Votre voyage Orizair – en attente de votre confirmation – Venice Marco Polo Air…" at bounding box center [574, 65] width 537 height 20
drag, startPoint x: 413, startPoint y: 158, endPoint x: 375, endPoint y: 158, distance: 38.1
click at [375, 158] on strong "[DÉPART]" at bounding box center [391, 158] width 40 height 10
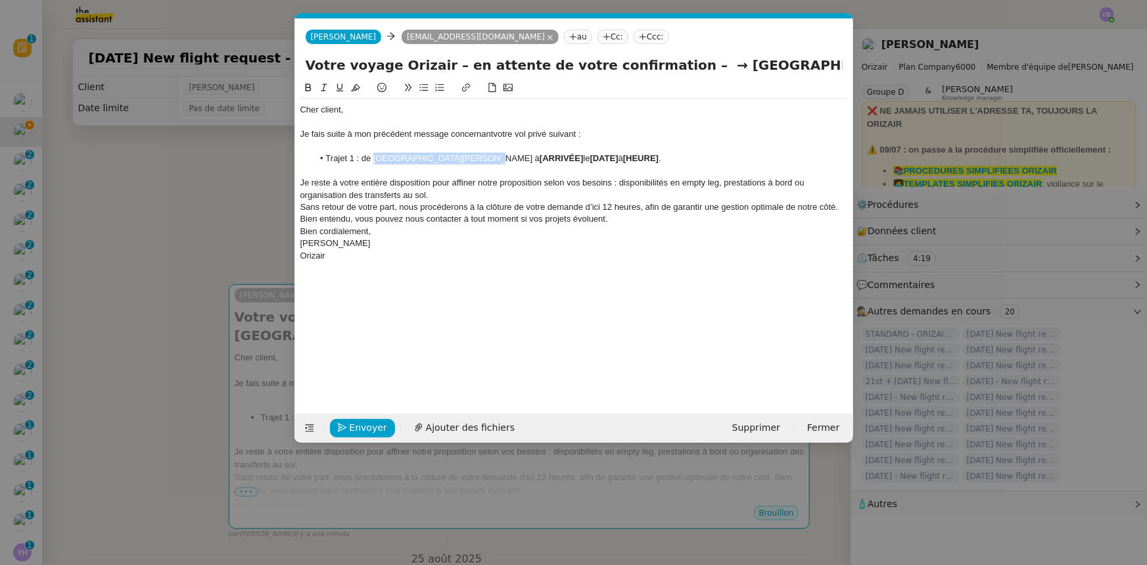
drag, startPoint x: 375, startPoint y: 158, endPoint x: 471, endPoint y: 156, distance: 96.6
click at [471, 156] on li "Trajet 1 : de Venice Marco Polo Airport à [ARRIVÉE] le [DATE] à [HEURE] ." at bounding box center [580, 158] width 535 height 12
click at [308, 85] on icon at bounding box center [308, 87] width 9 height 9
drag, startPoint x: 682, startPoint y: 64, endPoint x: 826, endPoint y: 66, distance: 144.6
click at [764, 66] on input "Votre voyage Orizair – en attente de votre confirmation – → Alghero-Fertilia Ai…" at bounding box center [574, 65] width 537 height 20
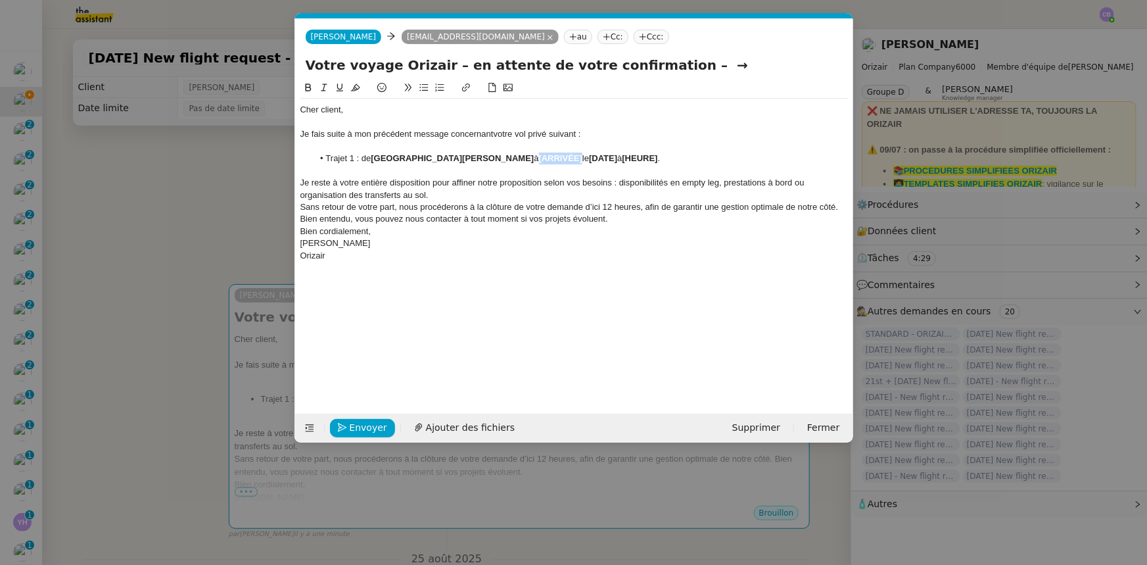
drag, startPoint x: 532, startPoint y: 156, endPoint x: 489, endPoint y: 160, distance: 43.6
click at [489, 160] on li "Trajet 1 : de Venice Marco Polo Airport à [ARRIVÉE] le [DATE] à [HEURE] ." at bounding box center [580, 158] width 535 height 12
drag, startPoint x: 489, startPoint y: 160, endPoint x: 571, endPoint y: 156, distance: 82.3
click at [571, 156] on li "Trajet 1 : de Venice Marco Polo Airport à Alghero-Fertilia Airport le [DATE] à …" at bounding box center [580, 158] width 535 height 12
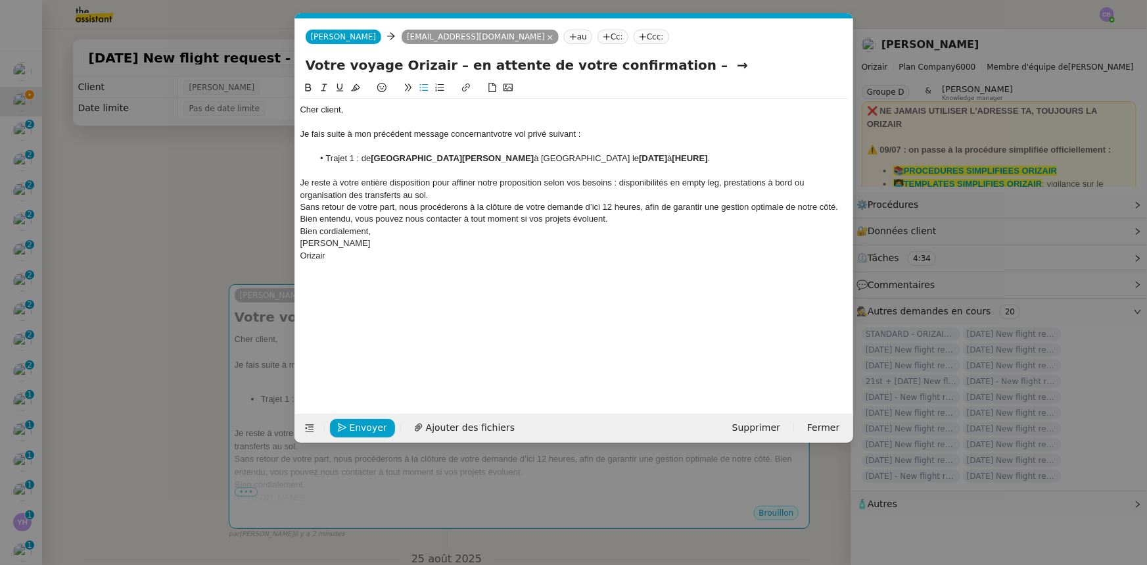
drag, startPoint x: 573, startPoint y: 158, endPoint x: 490, endPoint y: 160, distance: 82.2
click at [490, 160] on li "Trajet 1 : de Venice Marco Polo Airport à Alghero-Fertilia Airport le [DATE] à …" at bounding box center [580, 158] width 535 height 12
click at [308, 85] on icon at bounding box center [308, 87] width 9 height 9
drag, startPoint x: 678, startPoint y: 66, endPoint x: 651, endPoint y: 65, distance: 26.3
click at [651, 65] on input "Votre voyage Orizair – en attente de votre confirmation – →" at bounding box center [574, 65] width 537 height 20
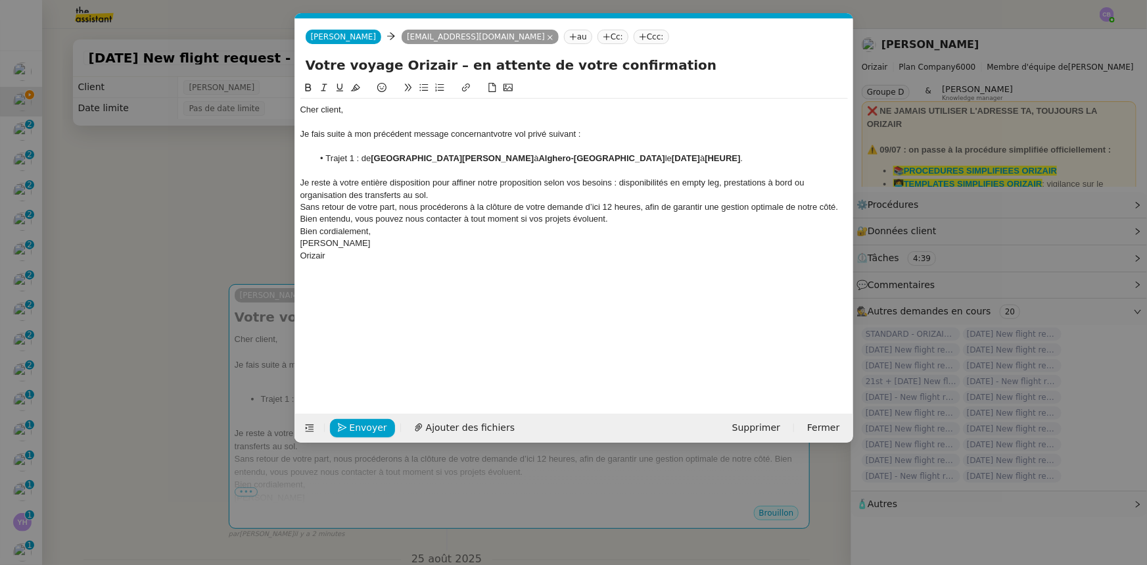
type input "Votre voyage Orizair – en attente de votre confirmation"
click at [565, 191] on div "Je reste à votre entière disposition pour affiner notre proposition selon vos b…" at bounding box center [574, 189] width 548 height 24
click at [367, 157] on li "Trajet 1 : de Venice Marco Polo Airport à Alghero-Fertilia Airport le [DATE] à …" at bounding box center [580, 158] width 535 height 12
drag, startPoint x: 587, startPoint y: 157, endPoint x: 561, endPoint y: 157, distance: 26.3
click at [638, 157] on strong "[DATE]" at bounding box center [652, 158] width 28 height 10
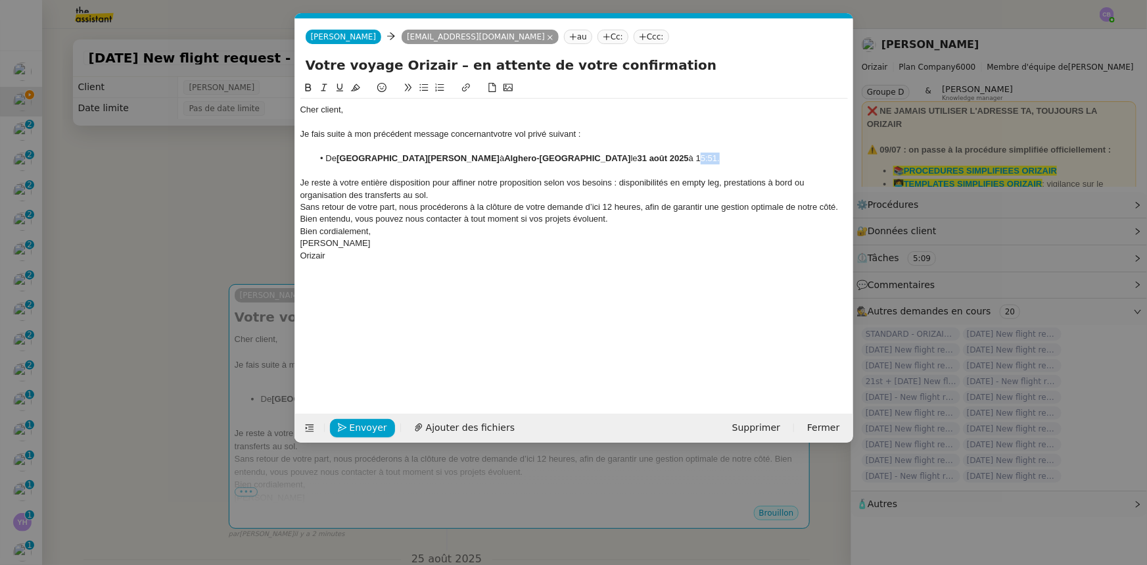
drag, startPoint x: 642, startPoint y: 157, endPoint x: 622, endPoint y: 158, distance: 19.7
click at [622, 158] on li "De Venice Marco Polo Airport à Alghero-Fertilia Airport le 31 août 2025 à 15:51." at bounding box center [580, 158] width 535 height 12
click at [305, 86] on icon at bounding box center [308, 87] width 6 height 8
click at [434, 199] on div "Je reste à votre entière disposition pour affiner notre proposition selon vos b…" at bounding box center [574, 189] width 548 height 24
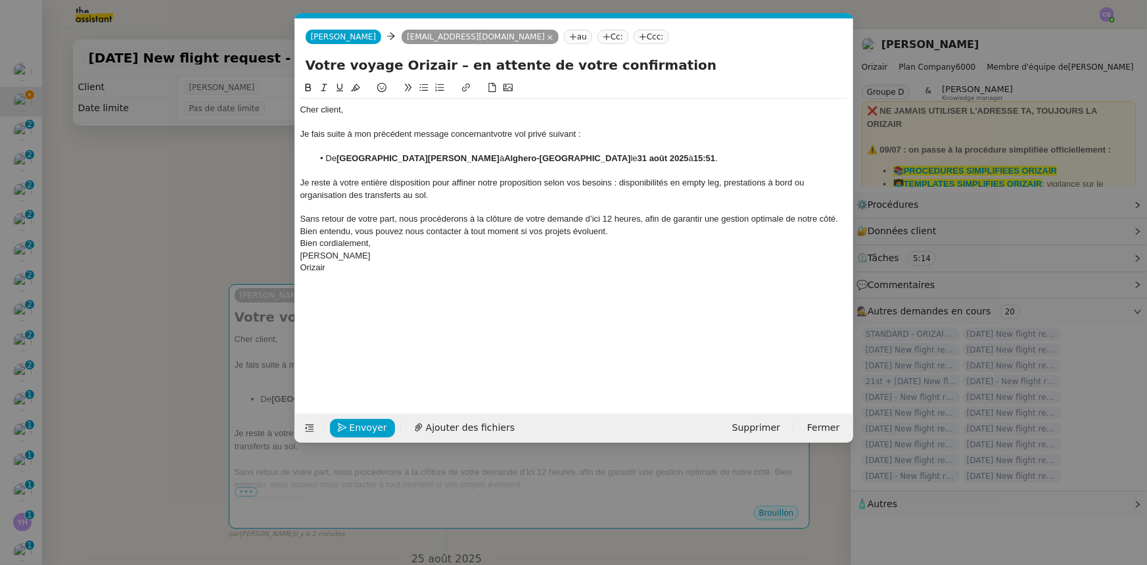
click at [597, 219] on span "Sans retour de votre part, nous procéderons à la clôture de votre demande d’ici…" at bounding box center [570, 225] width 540 height 22
click at [0, 0] on lt-strong "d'ici à" at bounding box center [0, 0] width 0 height 0
click at [621, 229] on div "Sans retour de votre part, nous procéderons à la clôture de votre demande d'ici…" at bounding box center [574, 225] width 548 height 24
click at [595, 283] on div "Orizair" at bounding box center [574, 280] width 548 height 12
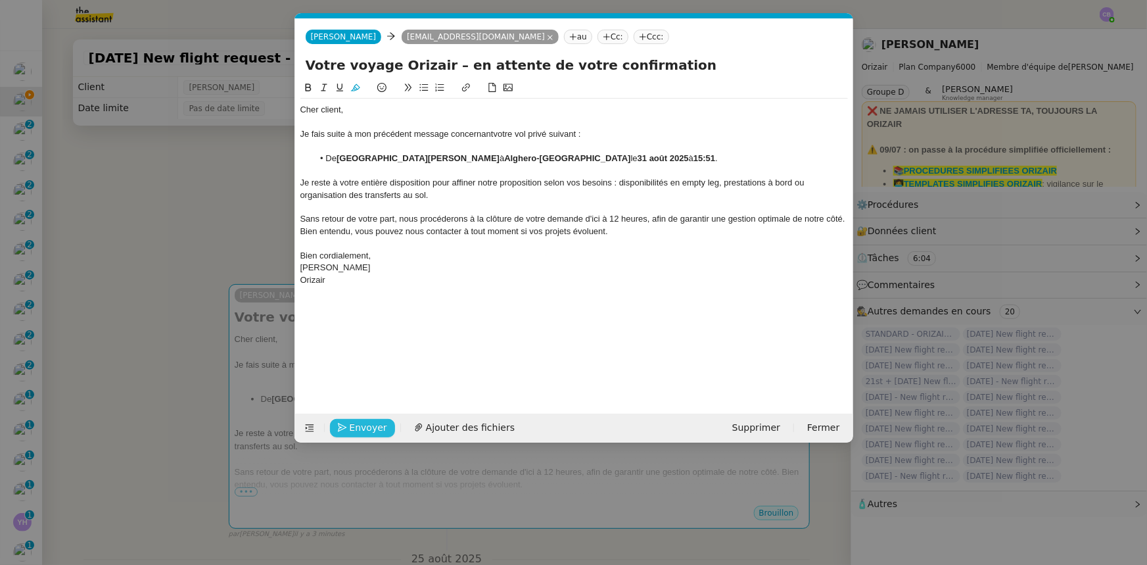
click at [381, 349] on span "Envoyer" at bounding box center [368, 427] width 37 height 15
click at [381, 349] on span "Confirmer l'envoi" at bounding box center [389, 427] width 79 height 15
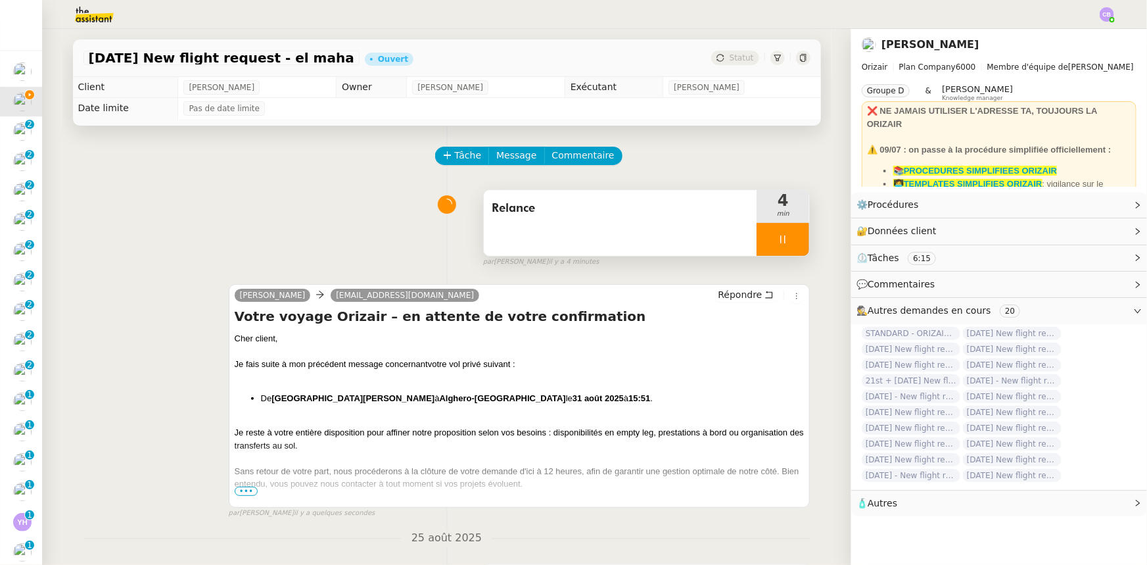
click at [759, 243] on div at bounding box center [783, 239] width 53 height 33
click at [764, 252] on button at bounding box center [796, 239] width 26 height 33
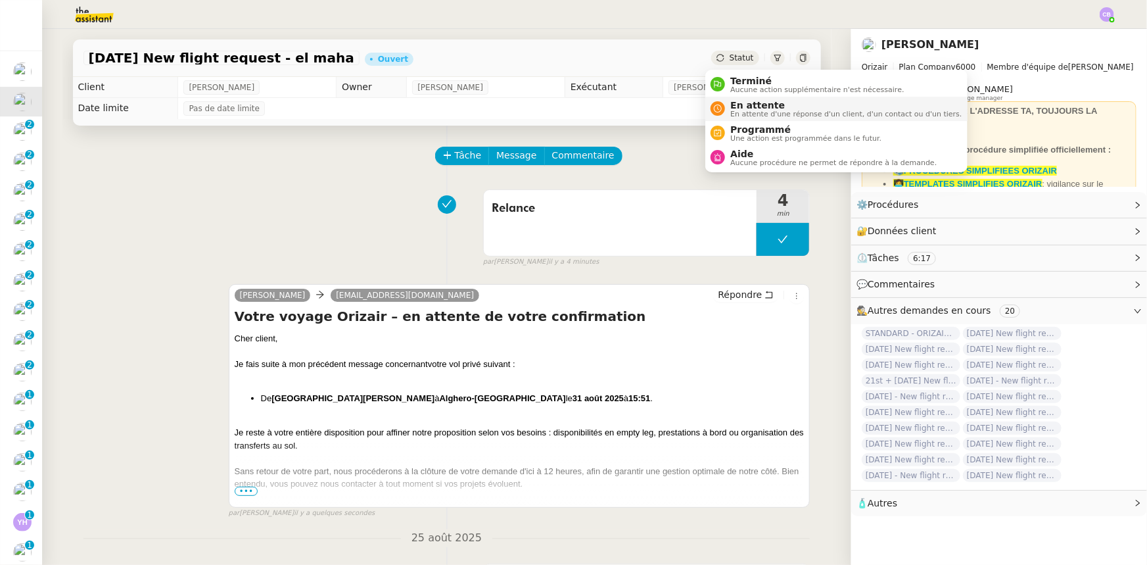
click at [747, 104] on span "En attente" at bounding box center [845, 105] width 231 height 11
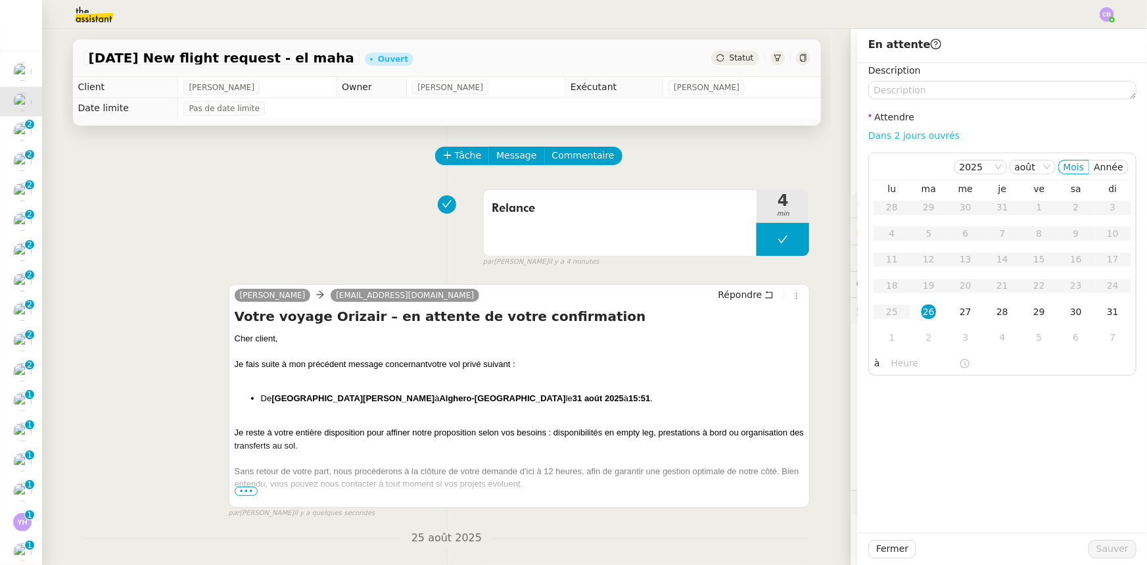
click at [764, 136] on link "Dans 2 jours ouvrés" at bounding box center [913, 135] width 91 height 11
type input "07:00"
click at [764, 315] on div "27" at bounding box center [965, 311] width 14 height 14
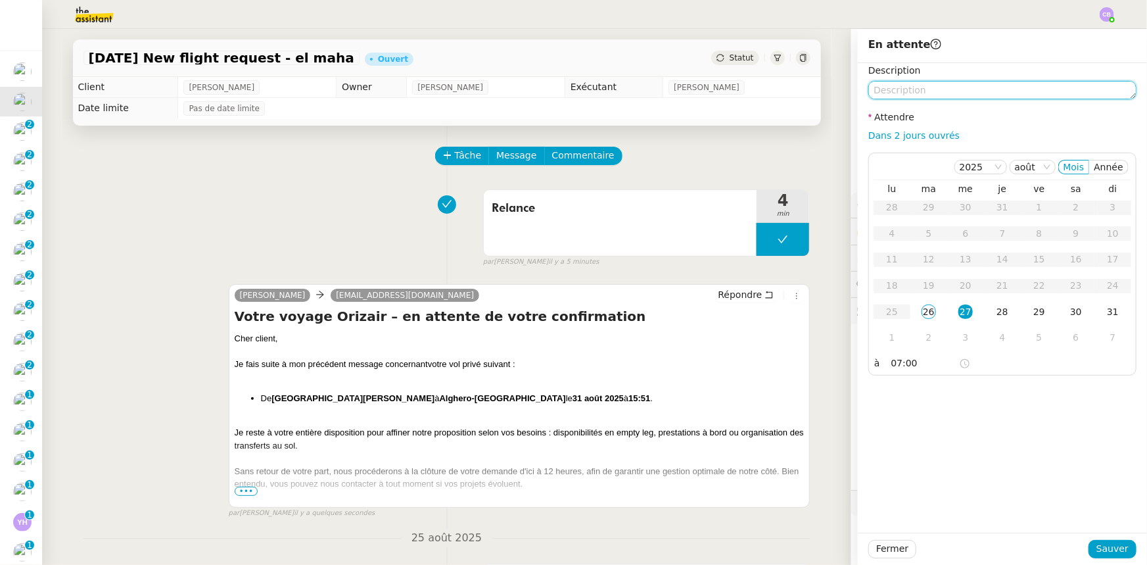
click at [764, 91] on textarea at bounding box center [1002, 90] width 268 height 18
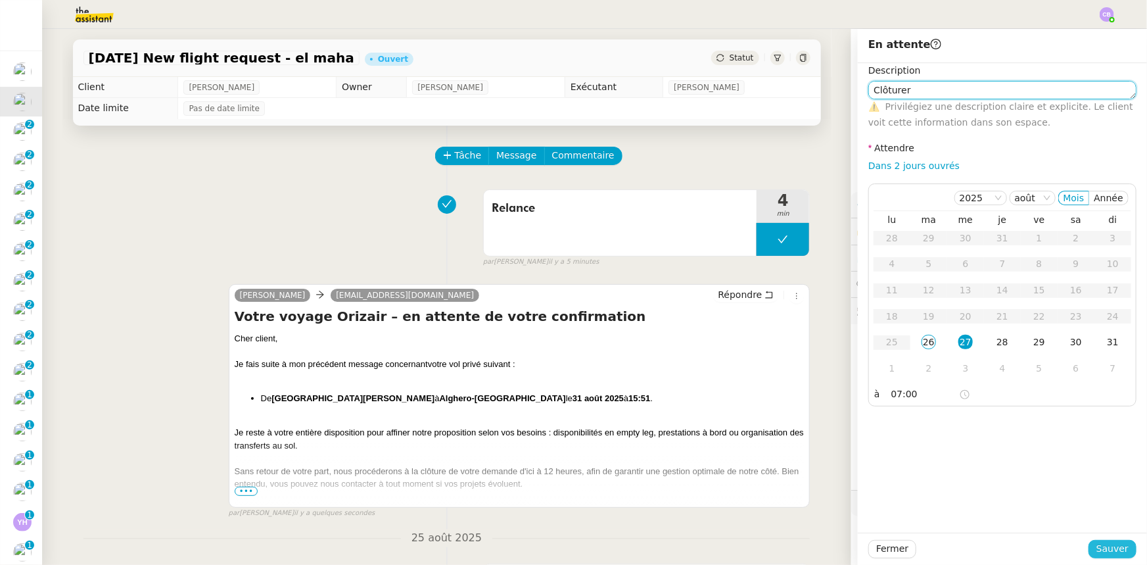
type textarea "Clôturer"
click at [764, 349] on span "Sauver" at bounding box center [1112, 548] width 32 height 15
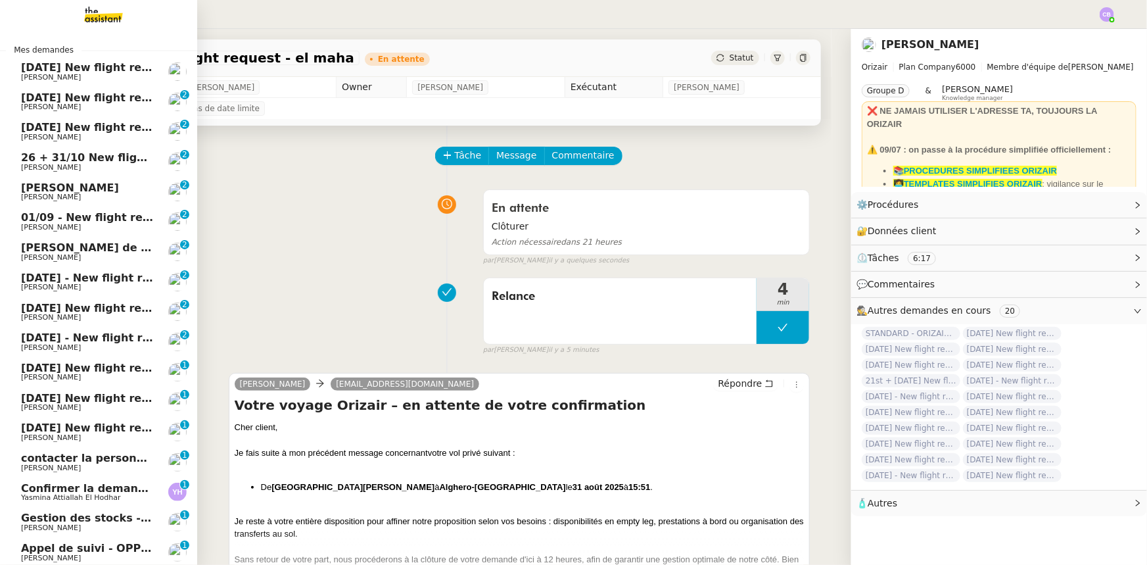
click at [106, 101] on span "11th December 2025 New flight request - Charles Grosdidier" at bounding box center [153, 97] width 264 height 12
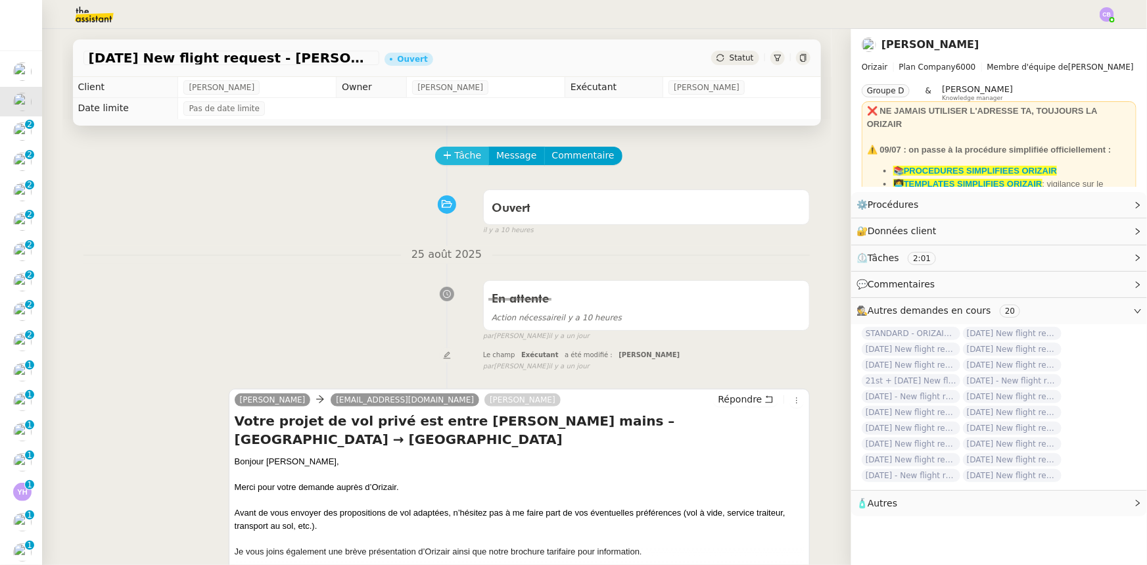
click at [455, 156] on span "Tâche" at bounding box center [468, 155] width 27 height 15
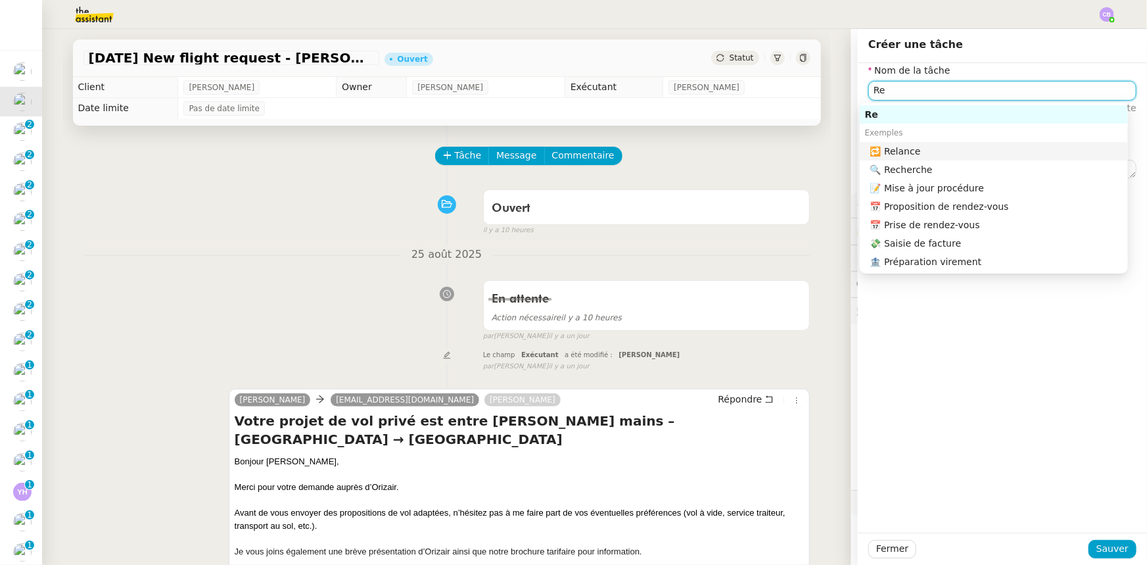
click at [764, 156] on div "🔁 Relance" at bounding box center [996, 151] width 252 height 12
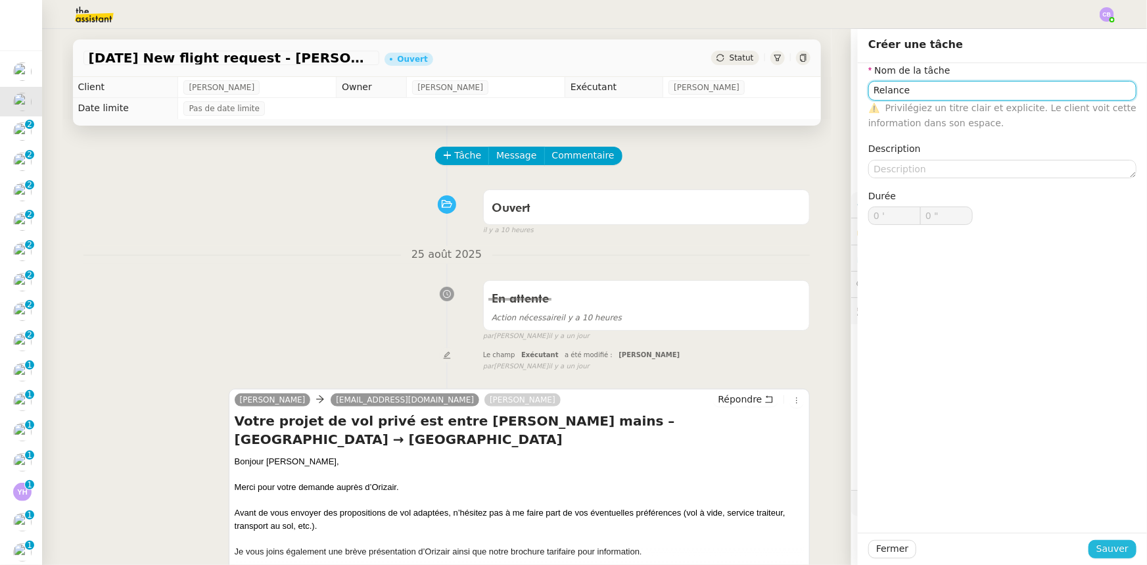
type input "Relance"
click at [764, 349] on span "Sauver" at bounding box center [1112, 548] width 32 height 15
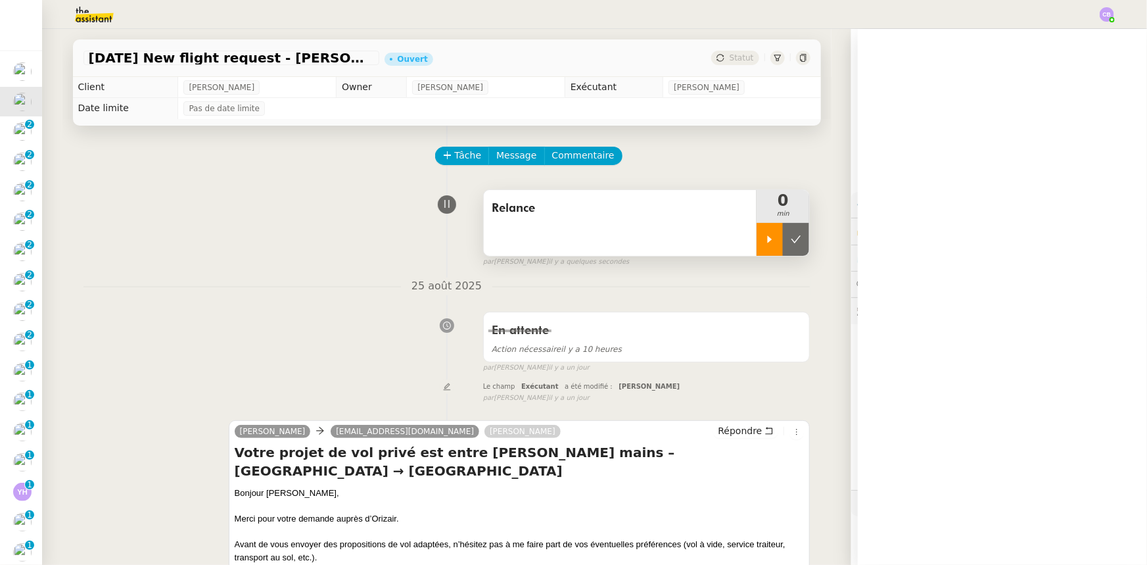
click at [762, 251] on div at bounding box center [770, 239] width 26 height 33
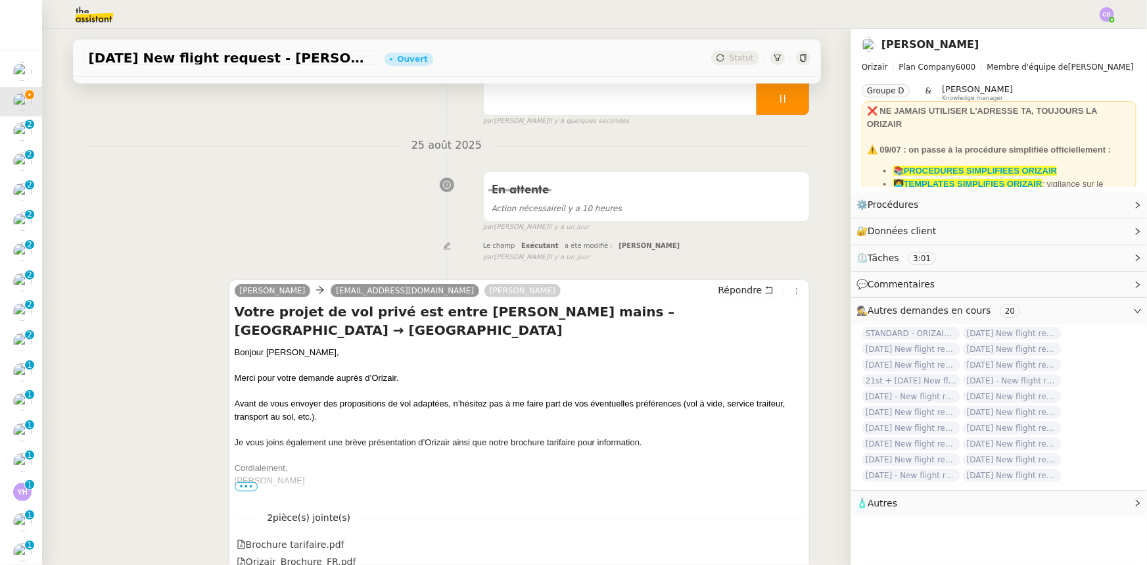
scroll to position [179, 0]
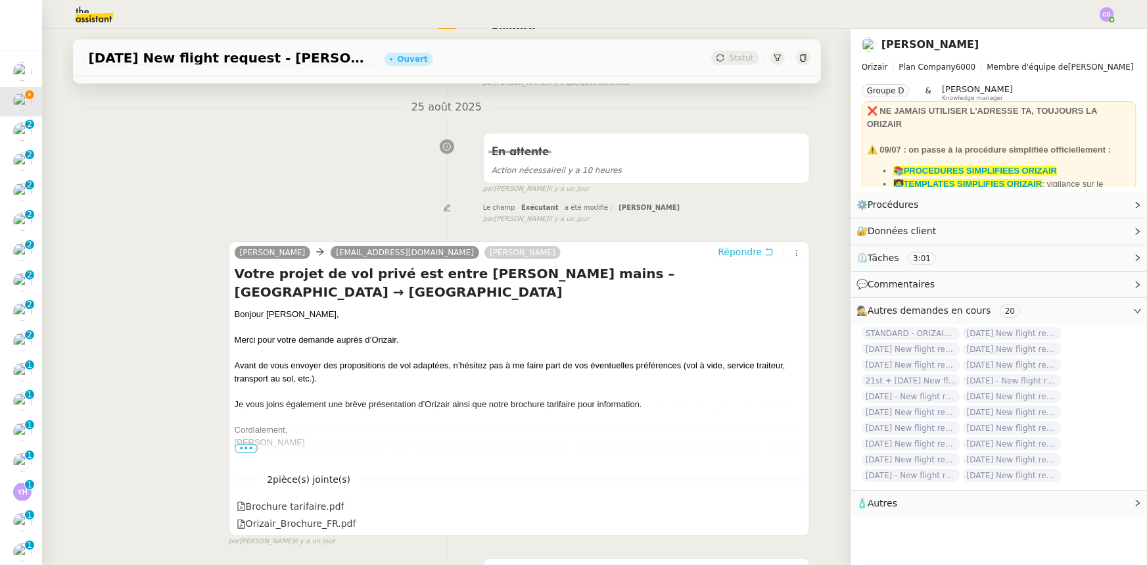
click at [734, 256] on span "Répondre" at bounding box center [740, 251] width 44 height 13
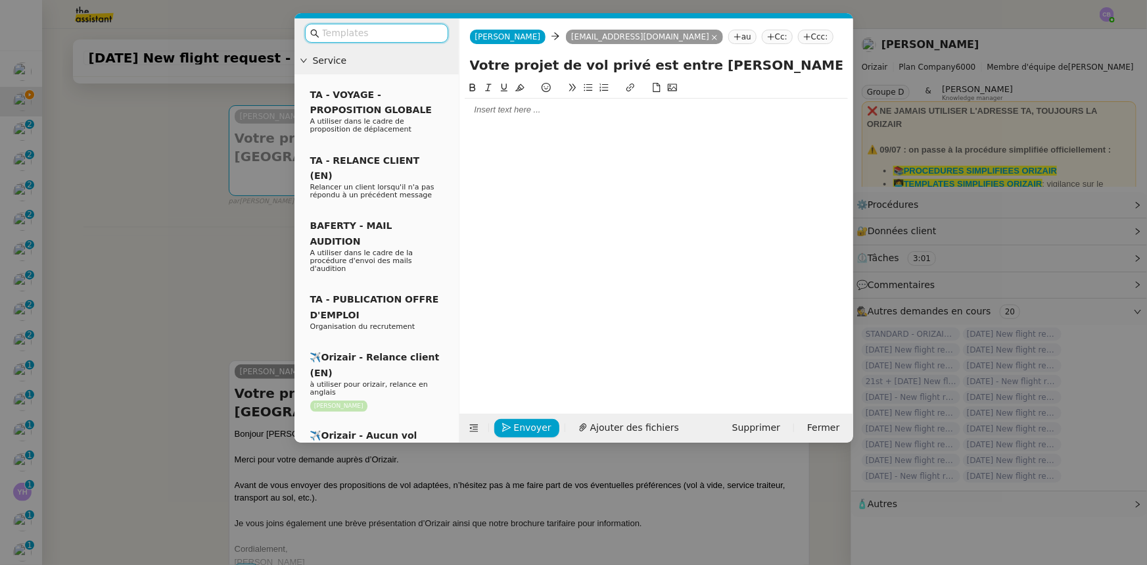
click at [408, 35] on input "text" at bounding box center [381, 33] width 118 height 15
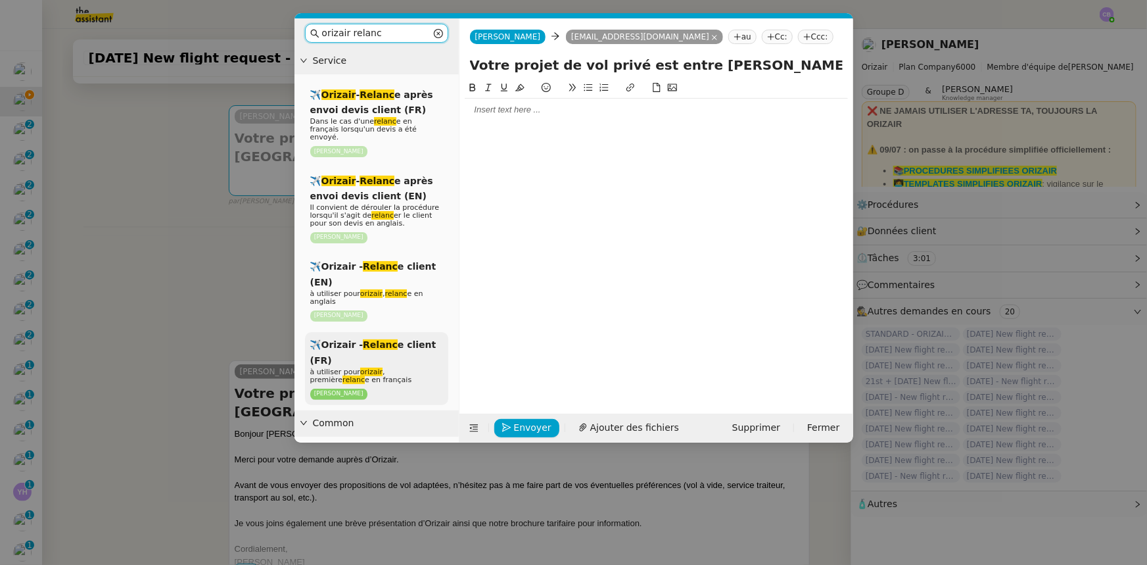
type input "orizair relanc"
click at [365, 349] on em "relanc" at bounding box center [353, 379] width 22 height 9
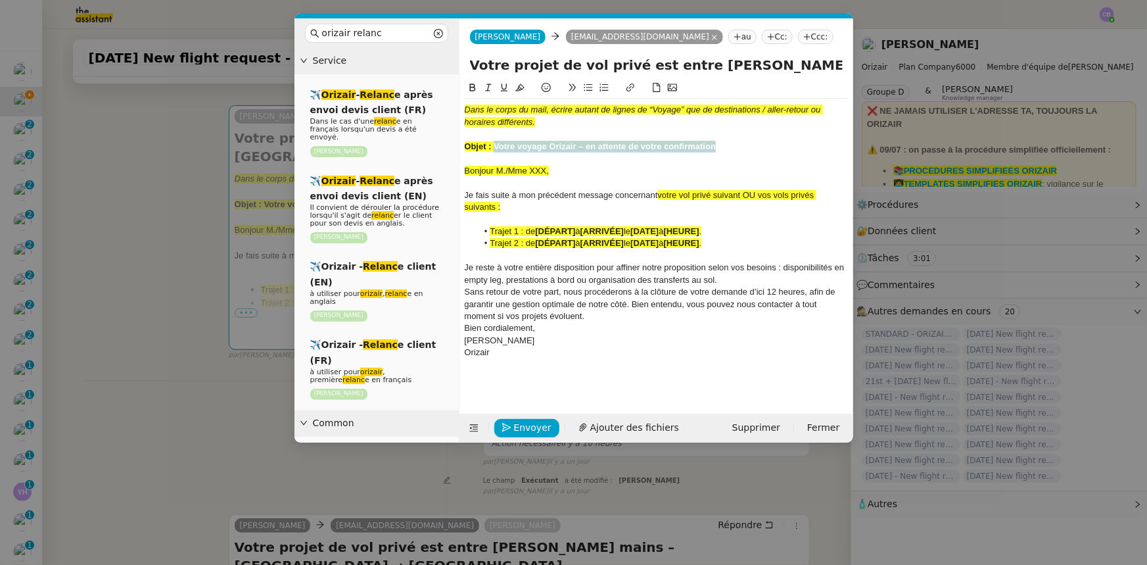
drag, startPoint x: 716, startPoint y: 147, endPoint x: 496, endPoint y: 147, distance: 220.9
click at [496, 147] on div "Objet : Votre voyage Orizair – en attente de votre confirmation" at bounding box center [656, 147] width 383 height 12
copy strong "Votre voyage Orizair – en attente de votre confirmation"
drag, startPoint x: 784, startPoint y: 68, endPoint x: 441, endPoint y: 60, distance: 343.2
click at [441, 60] on nz-layout "orizair relanc Service ✈️ Orizair - Relanc e après envoi devis client (FR) Dans…" at bounding box center [573, 230] width 559 height 424
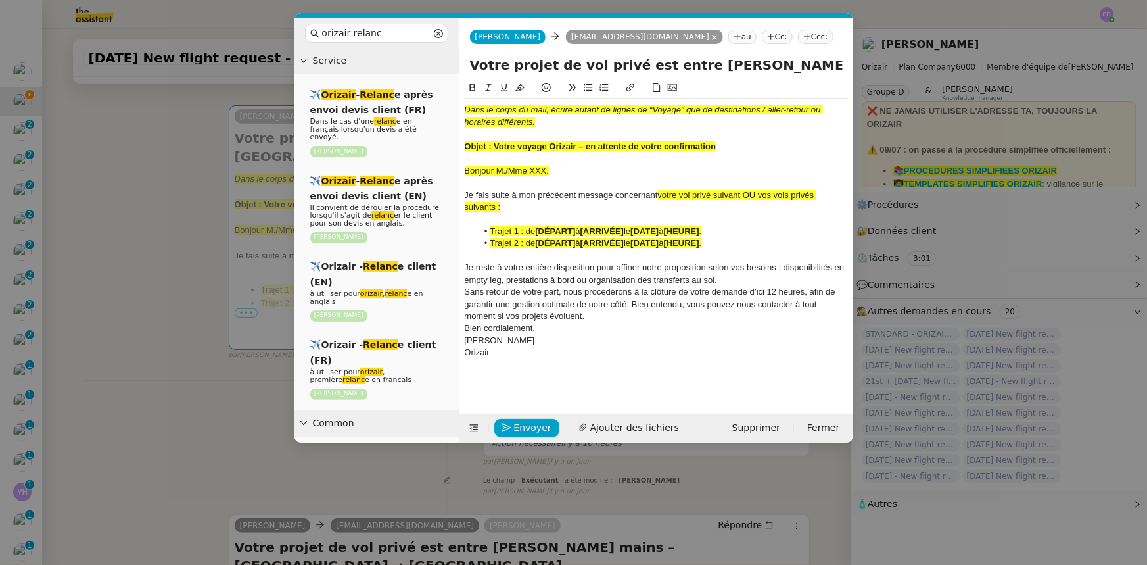
paste input "voyage Orizair – en attente de votre confirmation"
type input "Votre voyage Orizair – en attente de votre confirmation – Paris-Le Bourget Airp…"
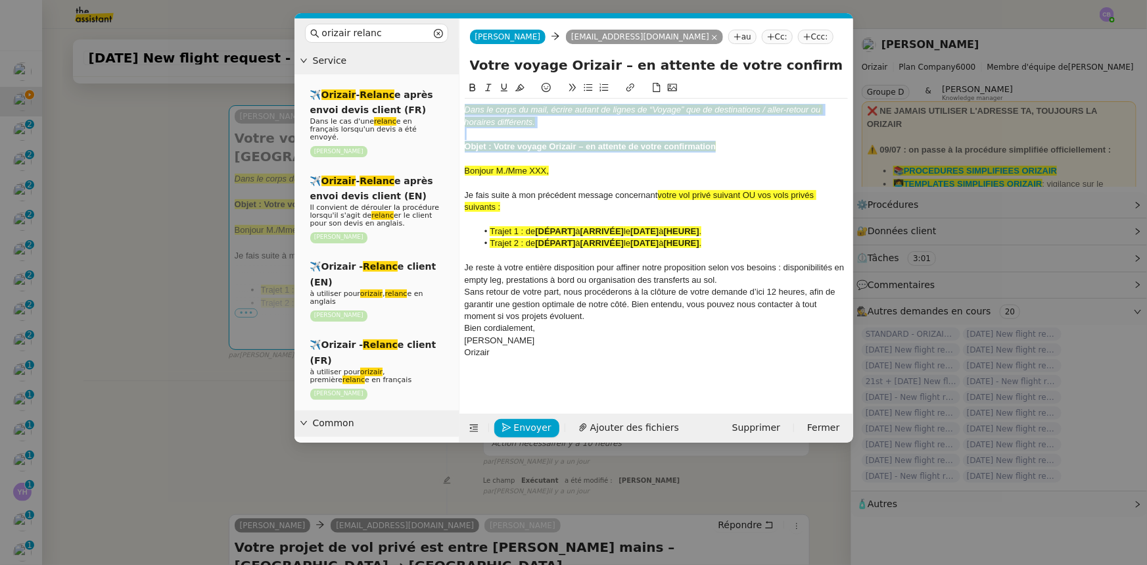
drag, startPoint x: 614, startPoint y: 139, endPoint x: 461, endPoint y: 106, distance: 156.6
click at [461, 106] on nz-spin "Dans le corps du mail, écrire autant de lignes de “Voyage” que de destinations …" at bounding box center [656, 239] width 394 height 318
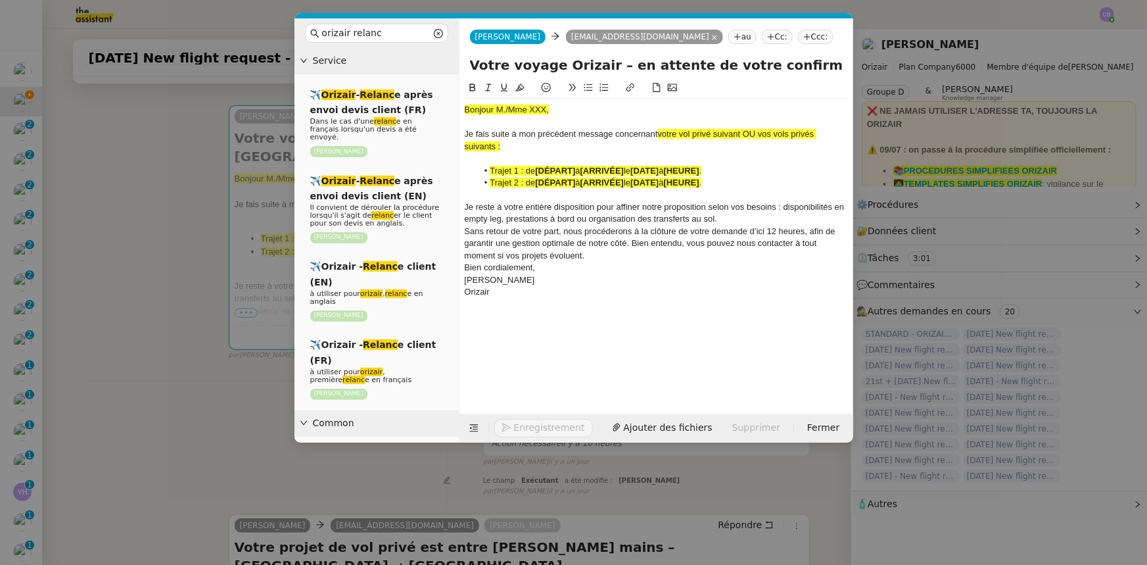
click at [197, 205] on nz-modal-container "orizair relanc Service ✈️ Orizair - Relanc e après envoi devis client (FR) Dans…" at bounding box center [573, 282] width 1147 height 565
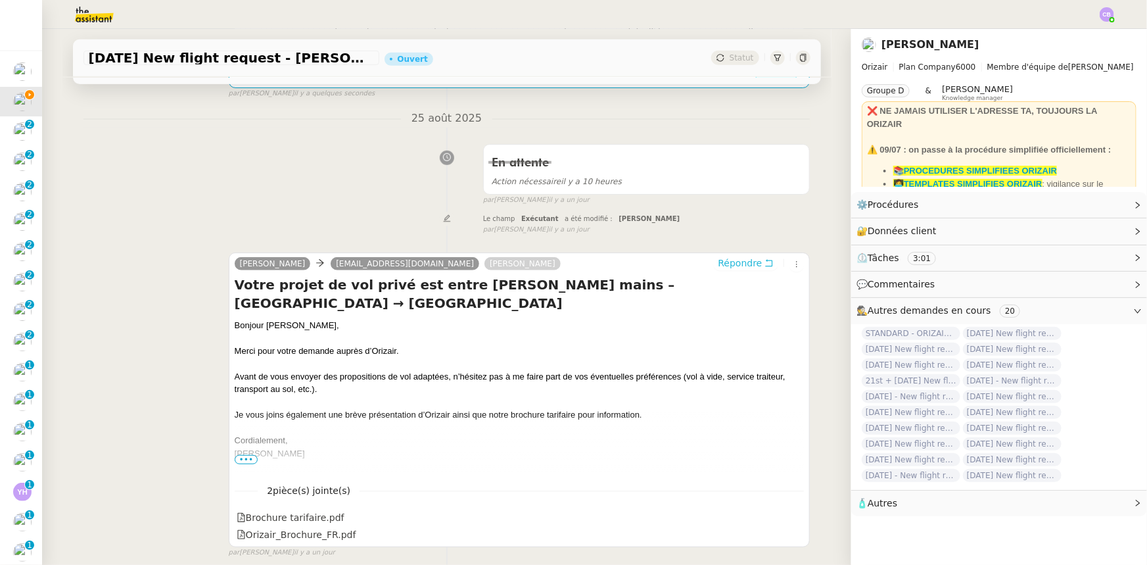
scroll to position [478, 0]
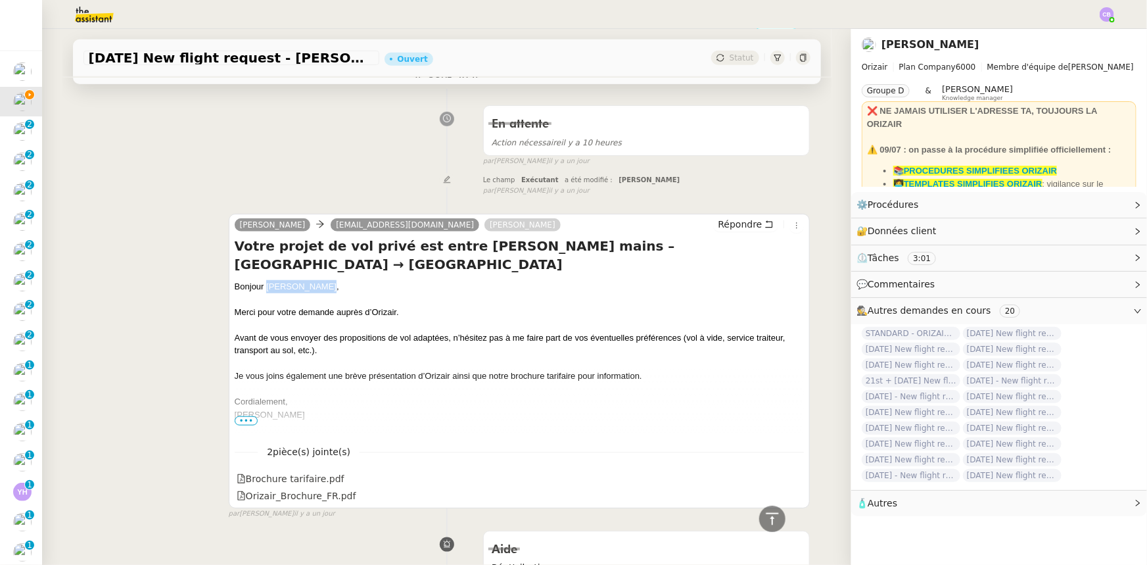
drag, startPoint x: 310, startPoint y: 288, endPoint x: 262, endPoint y: 285, distance: 48.1
click at [262, 285] on div "Bonjour M. Grosdidier," at bounding box center [520, 286] width 570 height 13
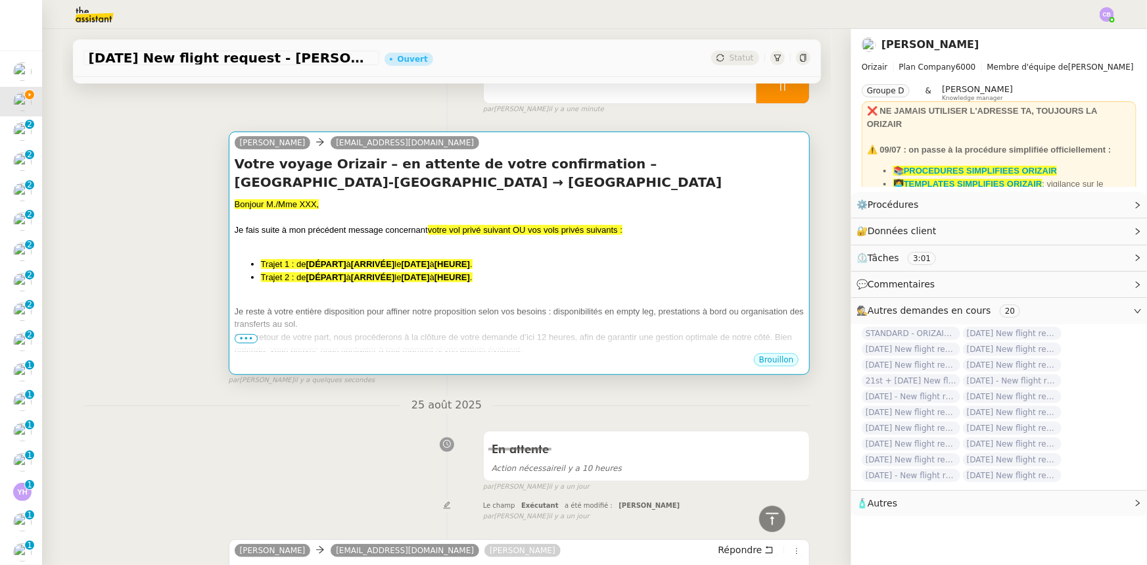
scroll to position [119, 0]
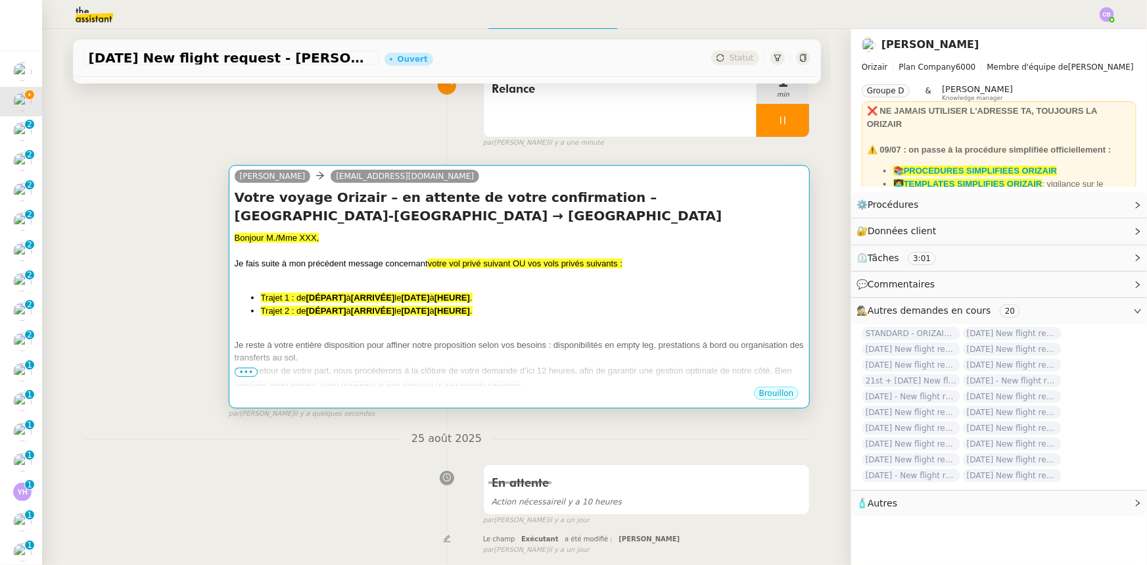
click at [326, 283] on div at bounding box center [520, 276] width 570 height 13
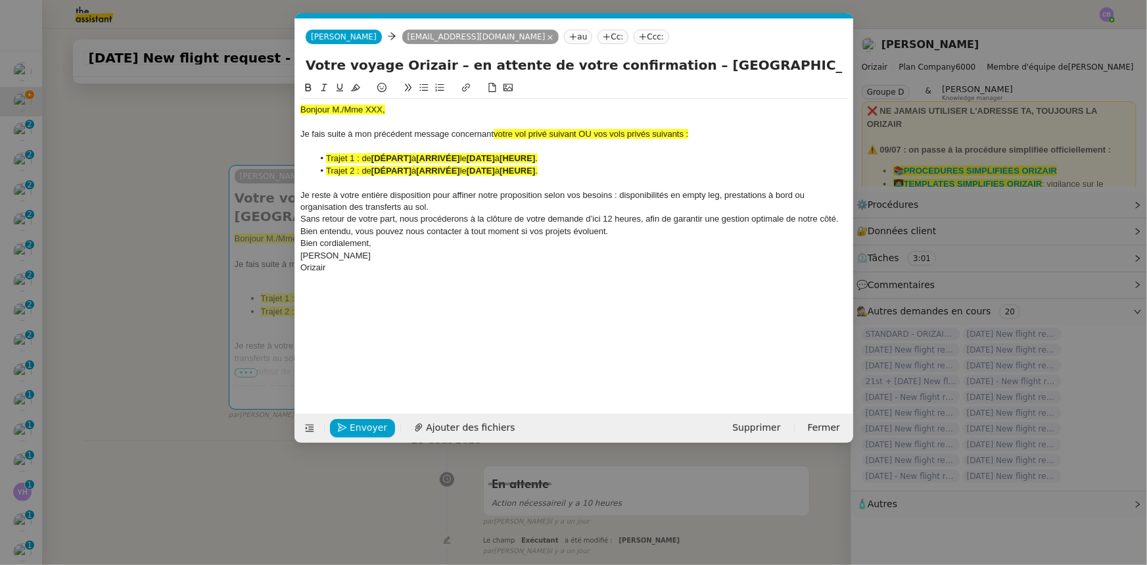
scroll to position [0, 79]
drag, startPoint x: 388, startPoint y: 108, endPoint x: 300, endPoint y: 112, distance: 87.5
click at [300, 112] on div "Bonjour M./Mme XXX," at bounding box center [574, 110] width 548 height 12
click at [355, 87] on icon at bounding box center [355, 87] width 9 height 9
click at [380, 110] on div "Bonjour M./Mme XXX," at bounding box center [574, 110] width 548 height 12
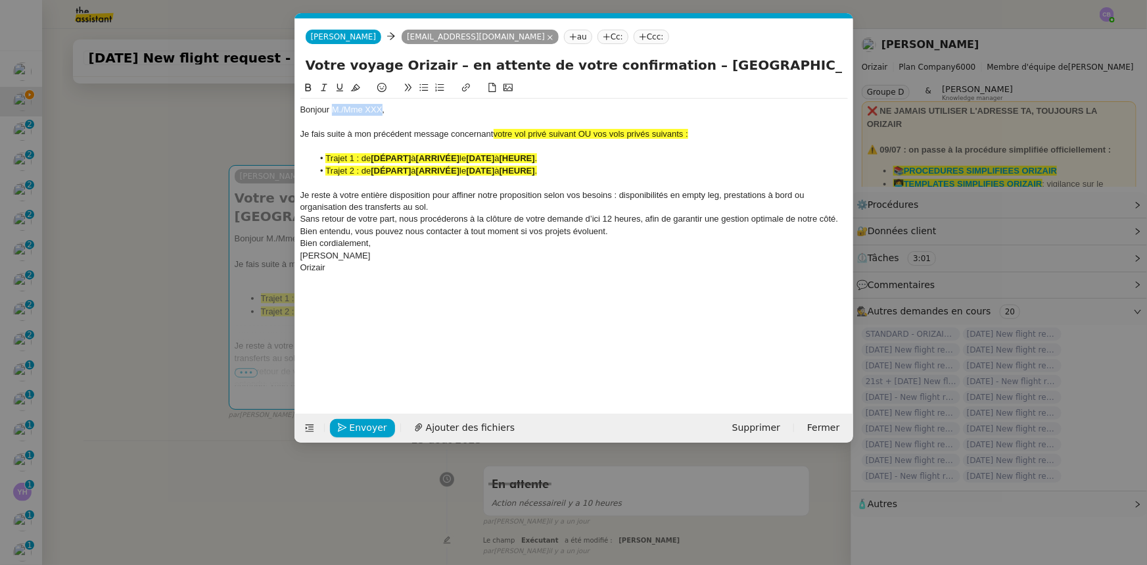
drag, startPoint x: 381, startPoint y: 108, endPoint x: 334, endPoint y: 110, distance: 46.7
click at [334, 110] on div "Bonjour M./Mme XXX," at bounding box center [574, 110] width 548 height 12
drag, startPoint x: 686, startPoint y: 132, endPoint x: 582, endPoint y: 133, distance: 103.9
click at [582, 133] on span "votre vol privé suivant OU vos vols privés suivants :" at bounding box center [591, 134] width 195 height 10
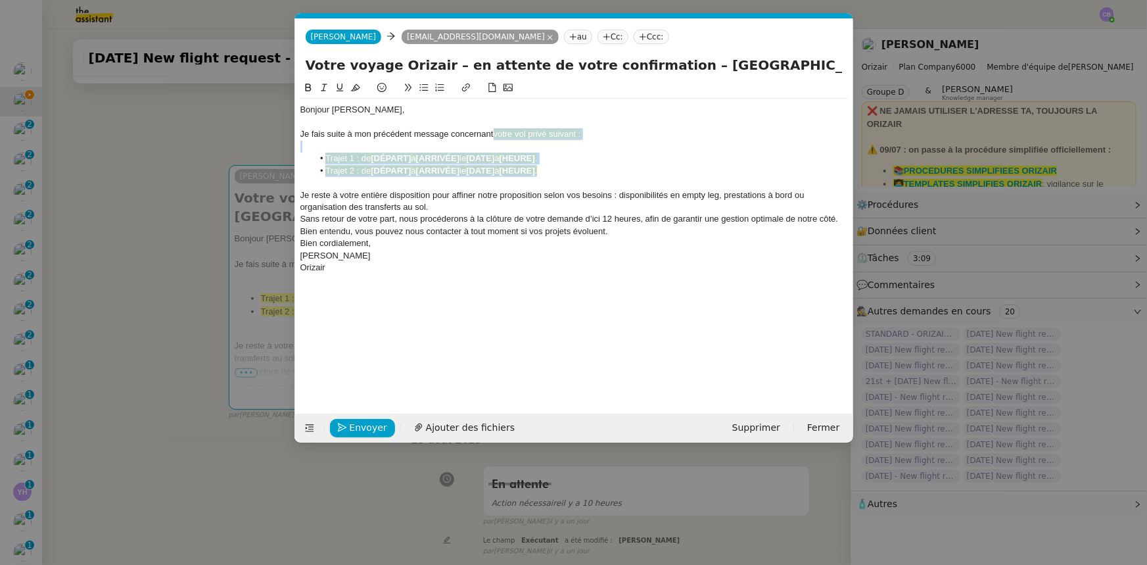
drag, startPoint x: 555, startPoint y: 170, endPoint x: 493, endPoint y: 134, distance: 71.3
click at [493, 134] on div "Bonjour M. Grosdidier, Je fais suite à mon précédent message concernant votre v…" at bounding box center [574, 189] width 548 height 180
click at [355, 85] on icon at bounding box center [355, 87] width 9 height 9
click at [392, 198] on span "Je reste à votre entière disposition pour affiner notre proposition selon vos b…" at bounding box center [553, 201] width 507 height 22
drag, startPoint x: 557, startPoint y: 172, endPoint x: 327, endPoint y: 170, distance: 230.1
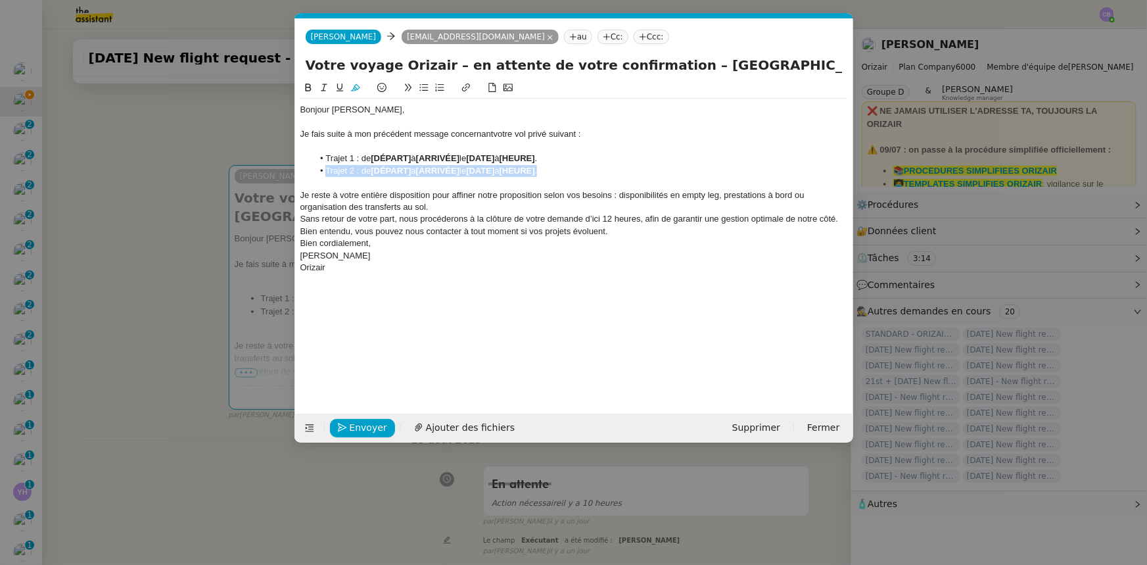
click at [327, 170] on li "Trajet 2 : de [DÉPART] à [ARRIVÉE] le [DATE] à [HEURE] ." at bounding box center [580, 171] width 535 height 12
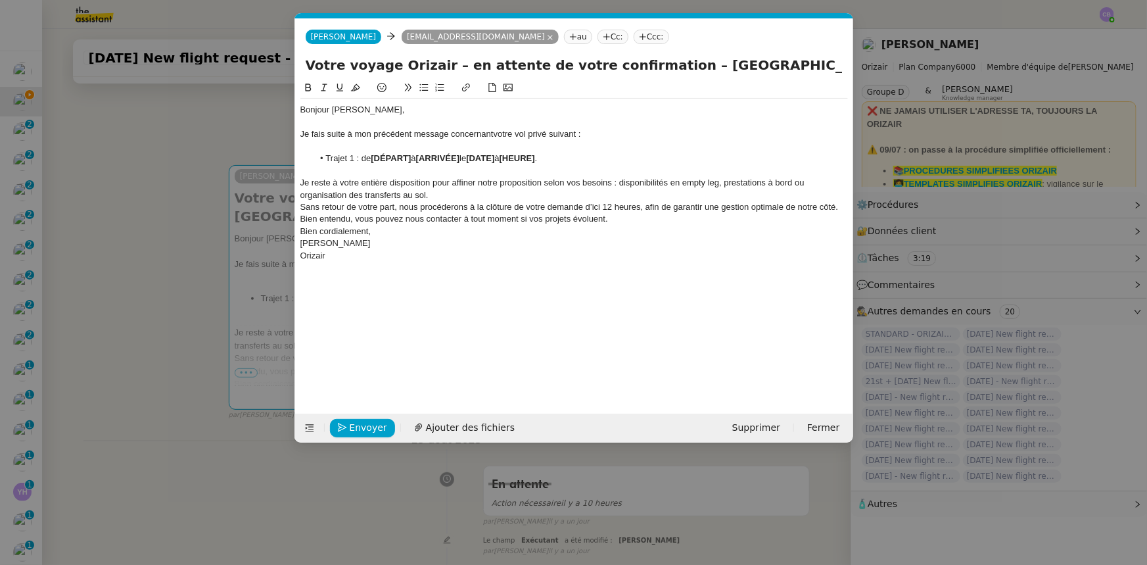
drag, startPoint x: 664, startPoint y: 64, endPoint x: 810, endPoint y: 66, distance: 146.6
click at [764, 66] on input "Votre voyage Orizair – en attente de votre confirmation – Paris-Le Bourget Airp…" at bounding box center [574, 65] width 537 height 20
drag, startPoint x: 414, startPoint y: 157, endPoint x: 373, endPoint y: 158, distance: 41.4
click at [373, 158] on li "Trajet 1 : de [DÉPART] à [ARRIVÉE] le [DATE] à [HEURE] ." at bounding box center [580, 158] width 535 height 12
drag, startPoint x: 373, startPoint y: 156, endPoint x: 463, endPoint y: 157, distance: 90.7
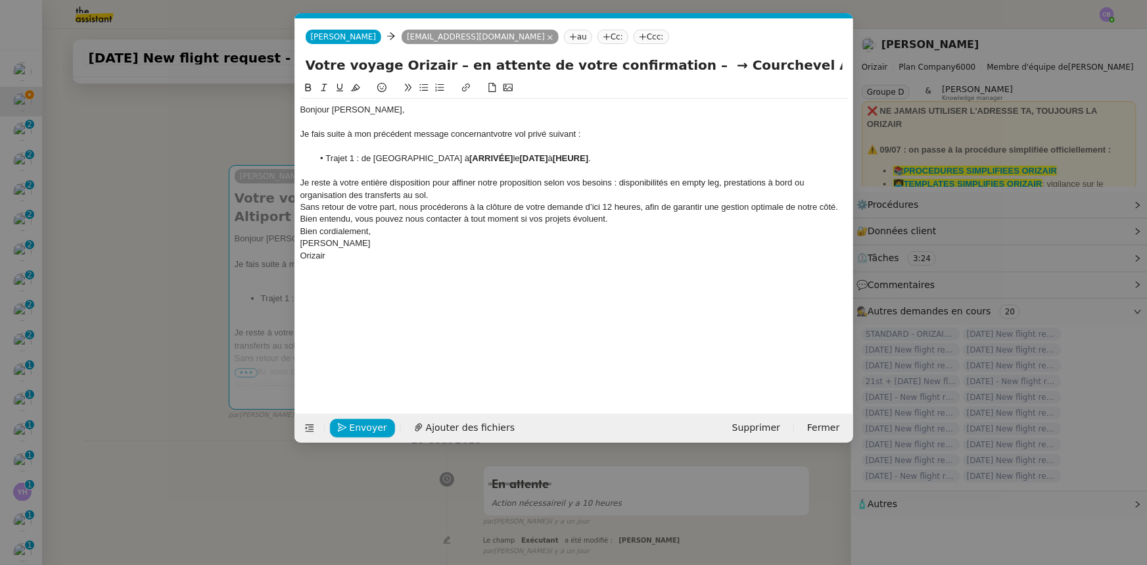
click at [463, 157] on li "Trajet 1 : de Paris-Le Bourget Airport à [ARRIVÉE] le [DATE] à [HEURE] ." at bounding box center [580, 158] width 535 height 12
click at [308, 89] on icon at bounding box center [308, 87] width 9 height 9
drag, startPoint x: 679, startPoint y: 64, endPoint x: 800, endPoint y: 64, distance: 120.9
click at [764, 64] on input "Votre voyage Orizair – en attente de votre confirmation – → Courchevel Altiport" at bounding box center [574, 65] width 537 height 20
drag, startPoint x: 525, startPoint y: 158, endPoint x: 482, endPoint y: 158, distance: 42.1
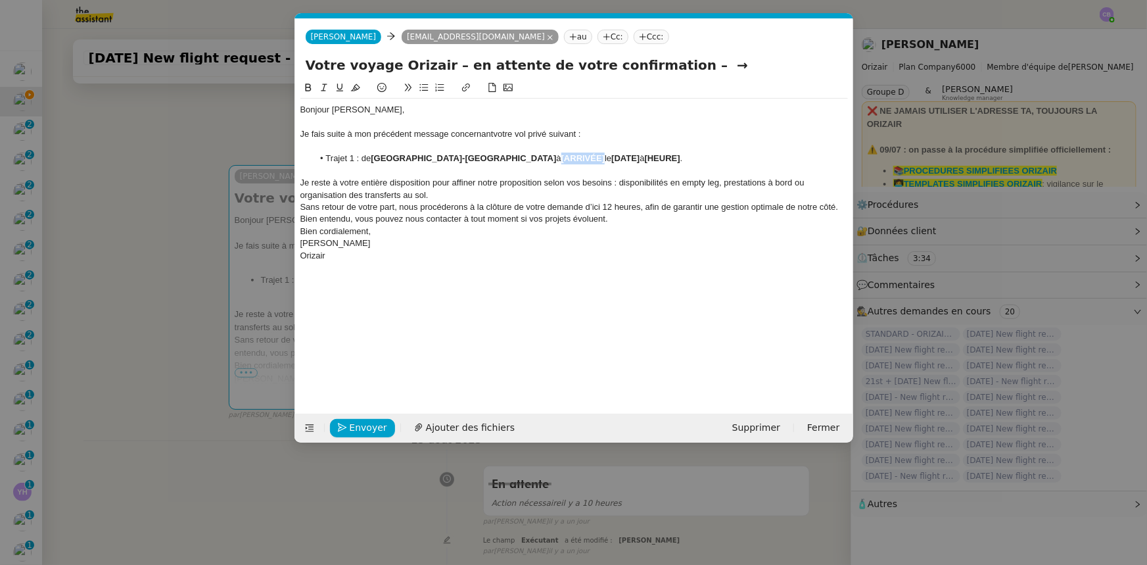
click at [561, 158] on strong "[ARRIVÉE]" at bounding box center [582, 158] width 43 height 10
drag, startPoint x: 484, startPoint y: 160, endPoint x: 553, endPoint y: 156, distance: 68.5
click at [553, 156] on li "Trajet 1 : de Paris-Le Bourget Airport à Courchevel Altiport le [DATE] à [HEURE…" at bounding box center [580, 158] width 535 height 12
click at [308, 88] on icon at bounding box center [308, 87] width 6 height 8
click at [561, 159] on strong "Courchevel Altiport" at bounding box center [600, 158] width 79 height 10
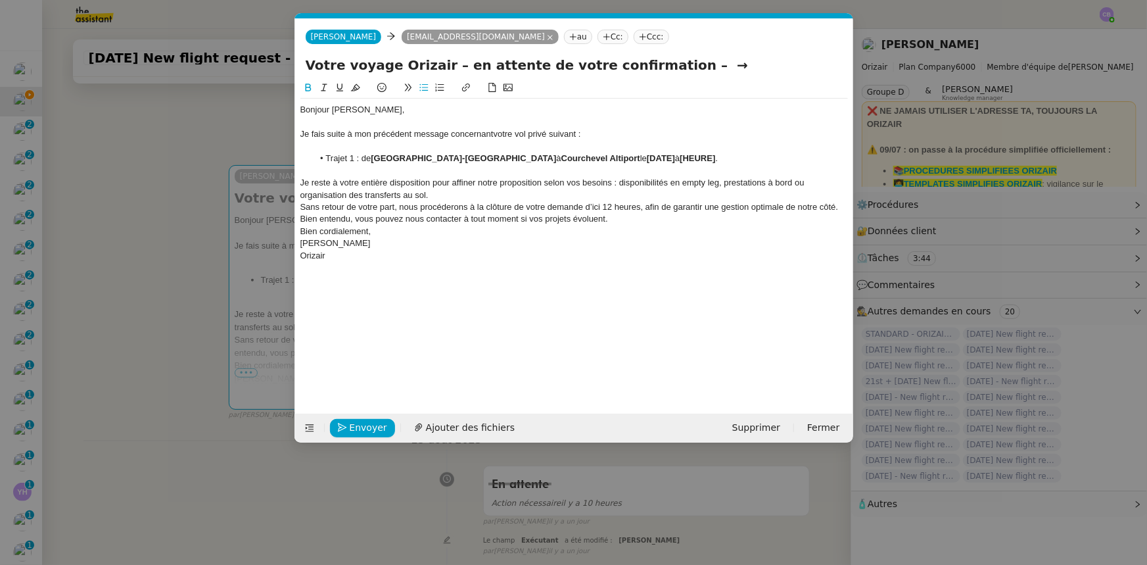
drag, startPoint x: 679, startPoint y: 68, endPoint x: 652, endPoint y: 68, distance: 26.9
click at [652, 68] on input "Votre voyage Orizair – en attente de votre confirmation – →" at bounding box center [574, 65] width 537 height 20
type input "Votre voyage Orizair – en attente de votre confirmation"
drag, startPoint x: 601, startPoint y: 158, endPoint x: 571, endPoint y: 157, distance: 30.2
click at [571, 157] on li "Trajet 1 : de Paris-Le Bourget Airport à Courchevel Altiport le [DATE] à [HEURE…" at bounding box center [580, 158] width 535 height 12
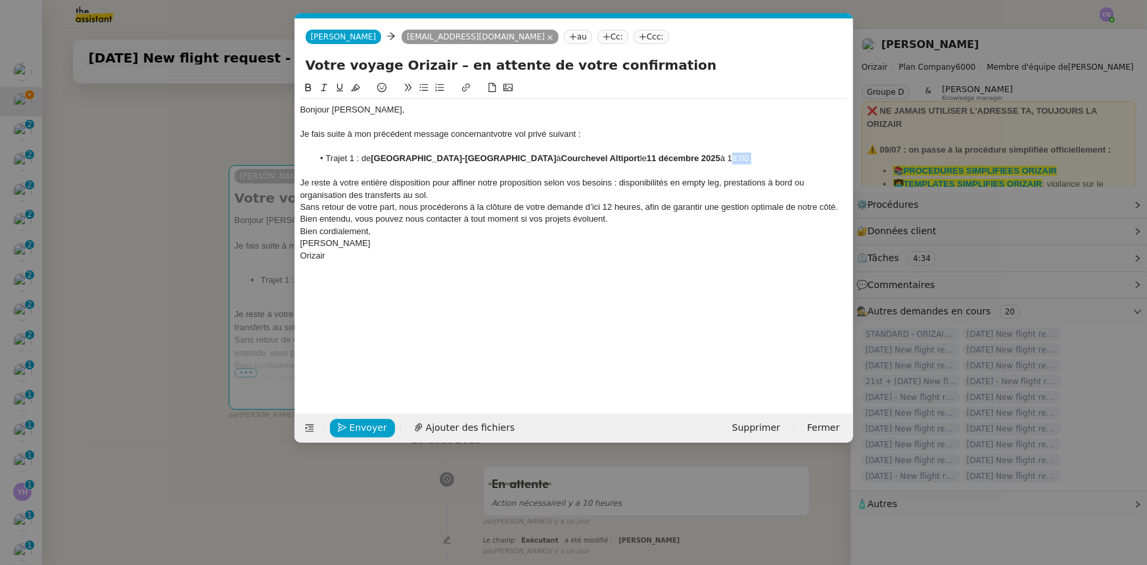
drag, startPoint x: 676, startPoint y: 159, endPoint x: 657, endPoint y: 160, distance: 19.8
click at [657, 160] on li "Trajet 1 : de Paris-Le Bourget Airport à Courchevel Altiport le 11 décembre 202…" at bounding box center [580, 158] width 535 height 12
click at [310, 90] on icon at bounding box center [308, 87] width 6 height 8
click at [443, 197] on div "Je reste à votre entière disposition pour affiner notre proposition selon vos b…" at bounding box center [574, 189] width 548 height 24
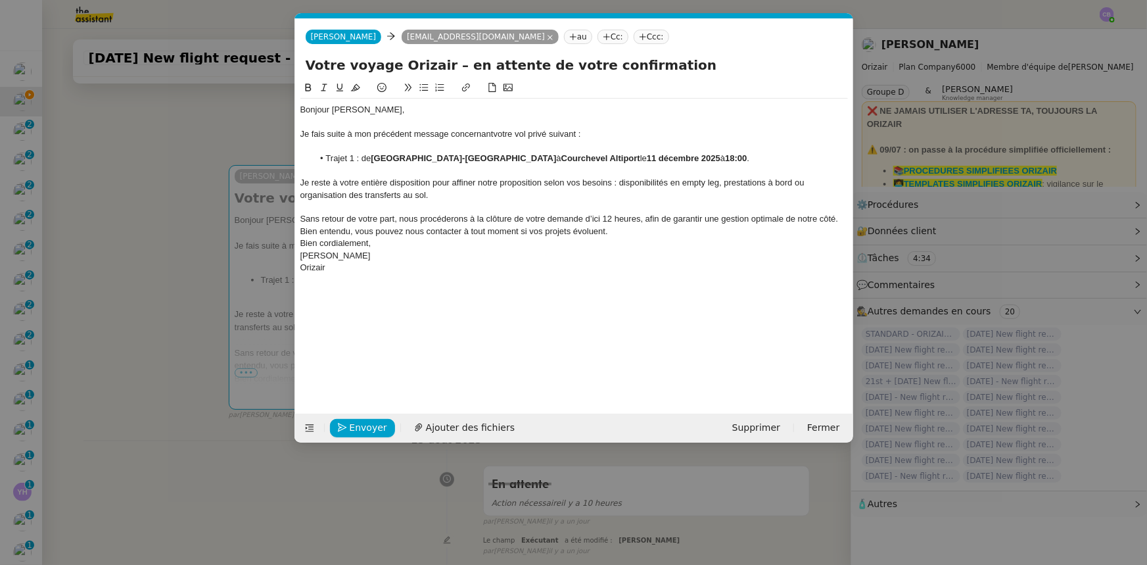
click at [596, 220] on span "Sans retour de votre part, nous procéderons à la clôture de votre demande d’ici…" at bounding box center [570, 225] width 540 height 22
click at [593, 218] on span "Sans retour de votre part, nous procéderons à la clôture de votre demande d’ici…" at bounding box center [570, 225] width 540 height 22
click at [0, 0] on lt-span "d'ici à 12" at bounding box center [0, 0] width 0 height 0
click at [611, 233] on div "Sans retour de votre part, nous procéderons à la clôture de votre demande d'ici…" at bounding box center [574, 225] width 548 height 24
click at [365, 159] on li "Trajet 1 : de Paris-Le Bourget Airport à Courchevel Altiport le 11 décembre 202…" at bounding box center [580, 158] width 535 height 12
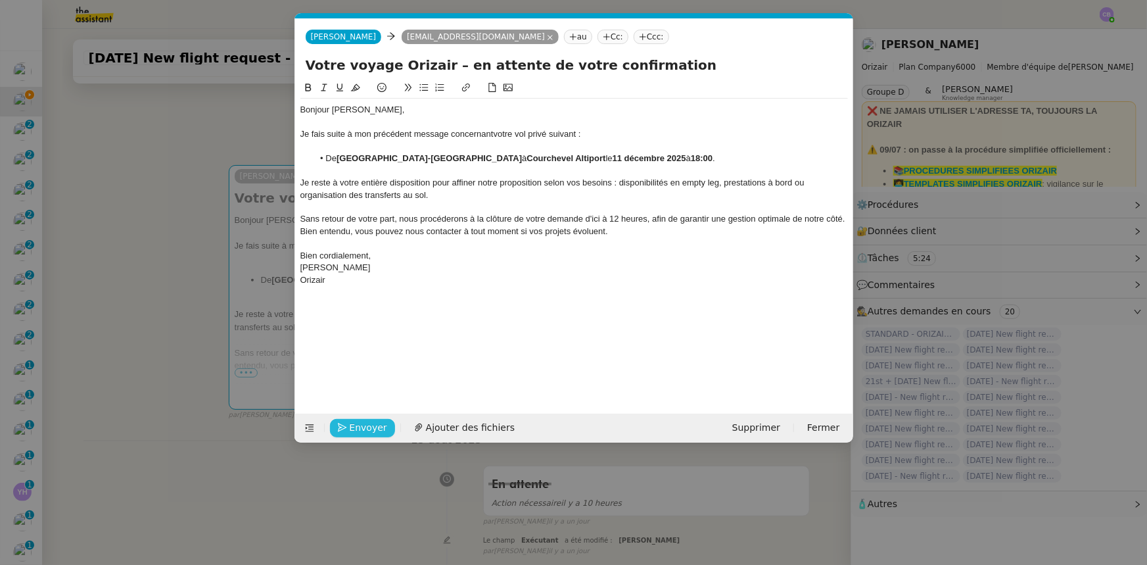
click at [375, 349] on span "Envoyer" at bounding box center [368, 427] width 37 height 15
click at [374, 349] on span "Confirmer l'envoi" at bounding box center [389, 427] width 79 height 15
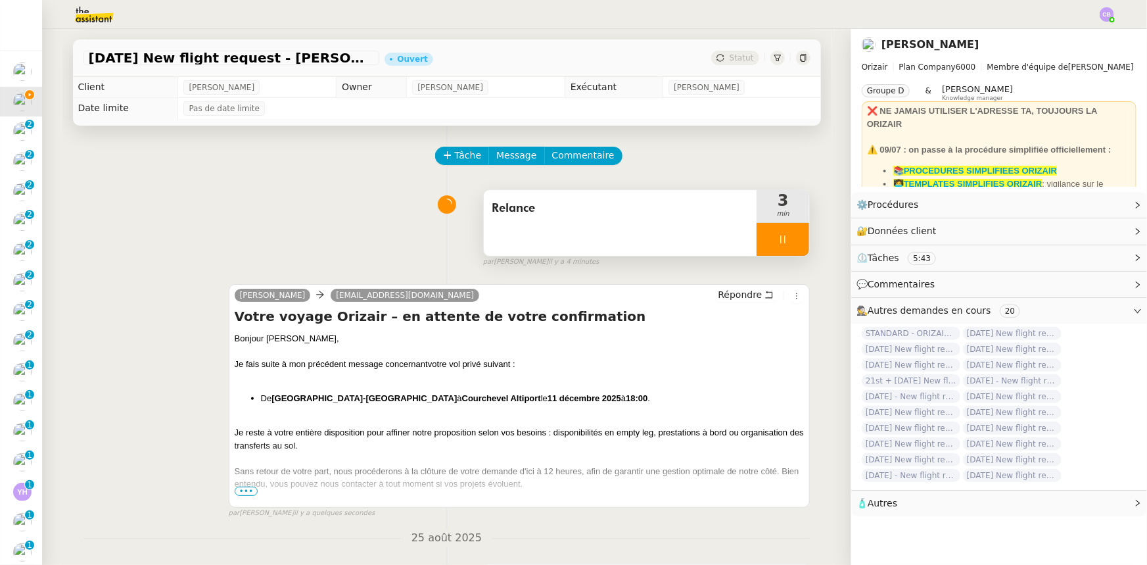
click at [758, 239] on div at bounding box center [783, 239] width 53 height 33
click at [764, 245] on icon at bounding box center [796, 239] width 11 height 11
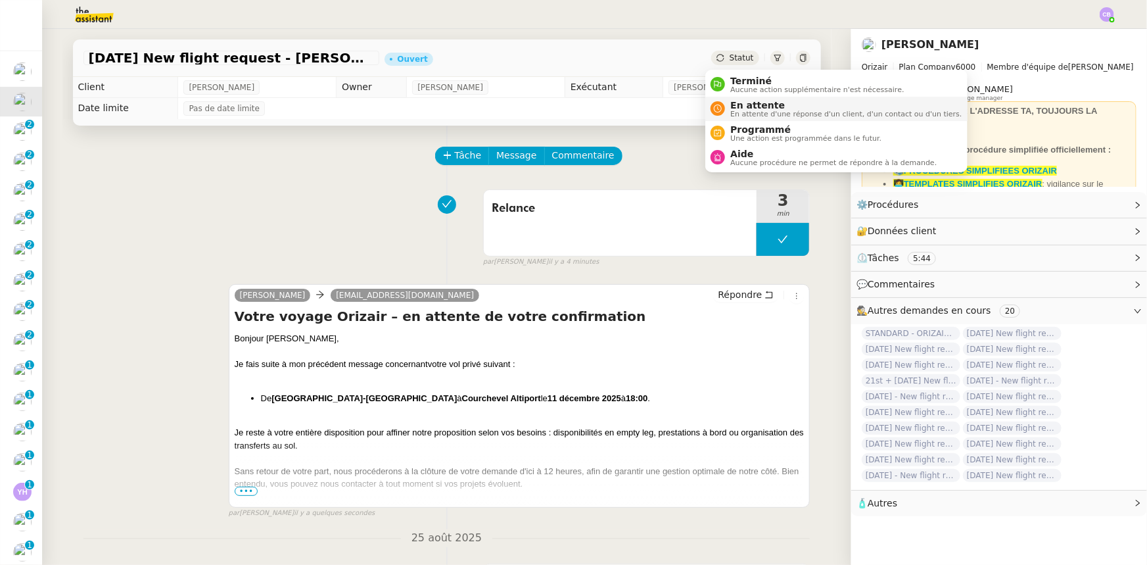
click at [753, 110] on span "En attente d'une réponse d'un client, d'un contact ou d'un tiers." at bounding box center [845, 113] width 231 height 7
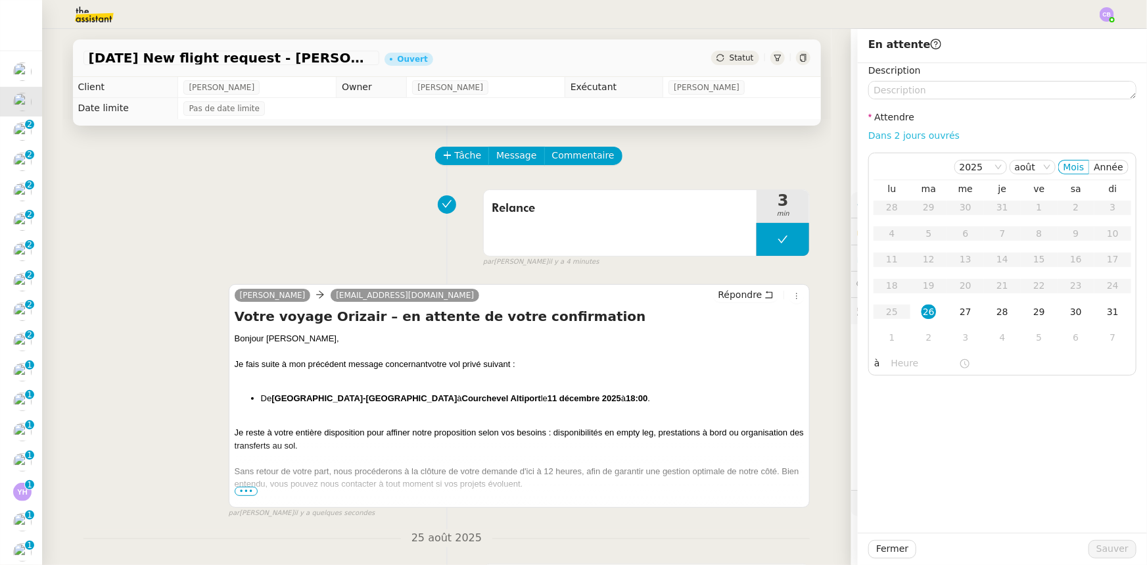
click at [764, 137] on link "Dans 2 jours ouvrés" at bounding box center [913, 135] width 91 height 11
type input "07:00"
click at [764, 315] on div "27" at bounding box center [965, 311] width 14 height 14
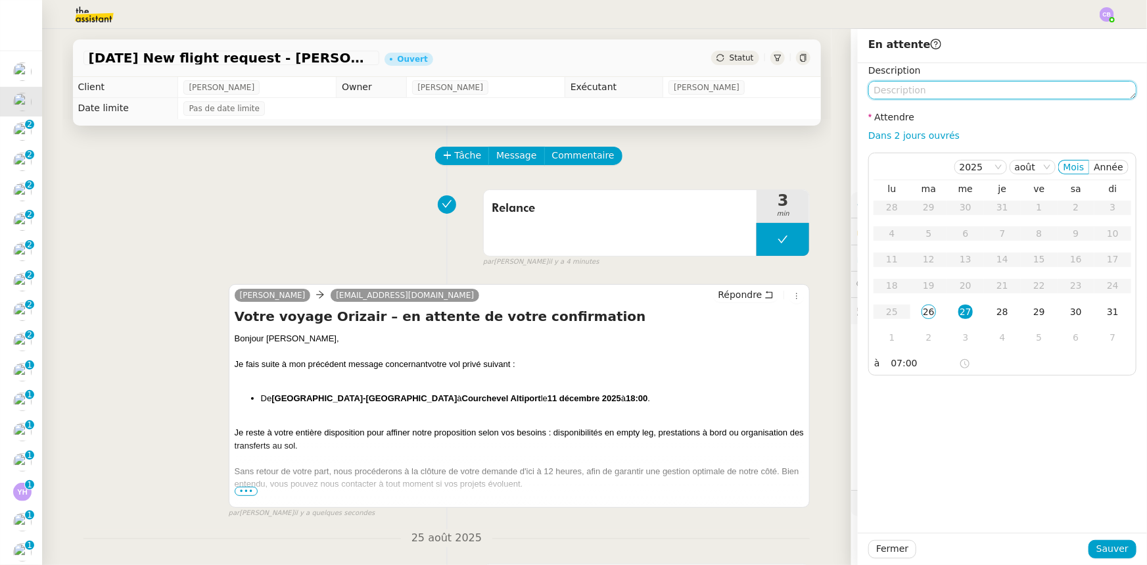
click at [764, 88] on textarea at bounding box center [1002, 90] width 268 height 18
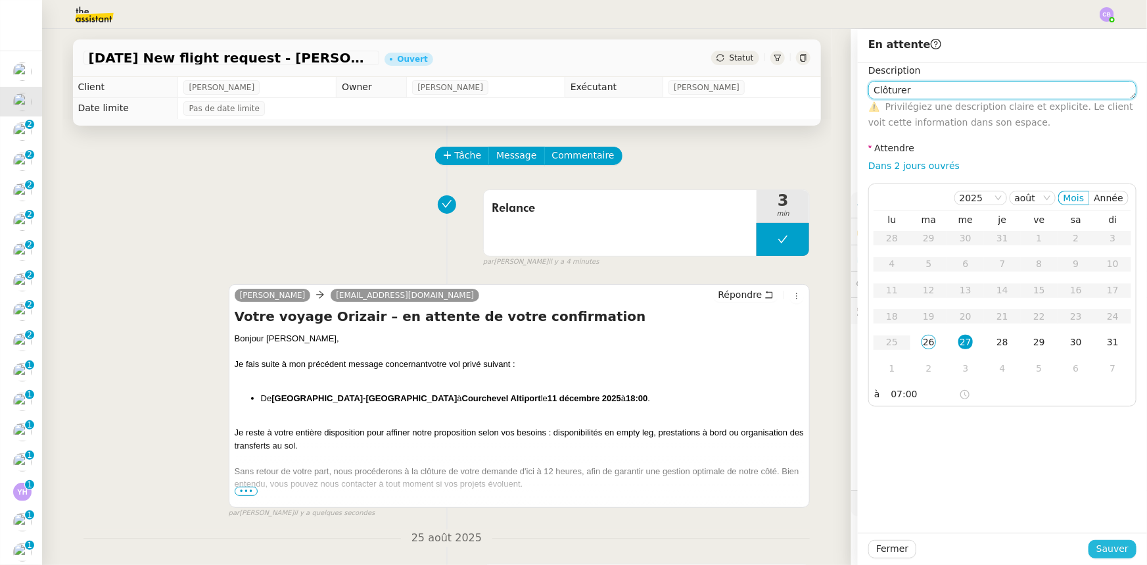
type textarea "Clôturer"
click at [764, 349] on span "Sauver" at bounding box center [1112, 548] width 32 height 15
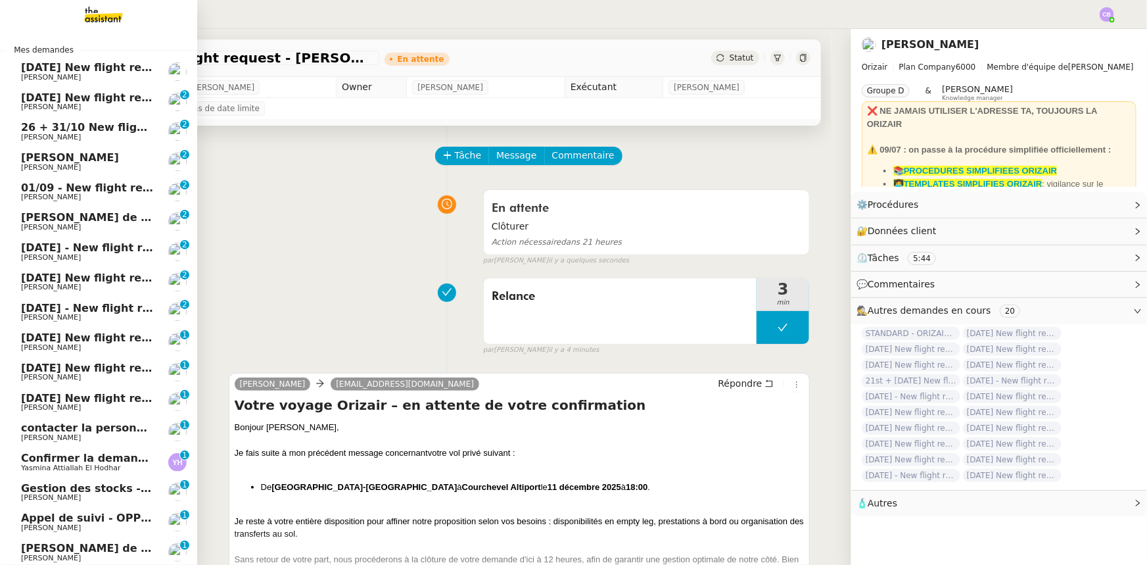
click at [63, 101] on span "31st August 2025 New flight request - Remy Baccam" at bounding box center [153, 97] width 264 height 12
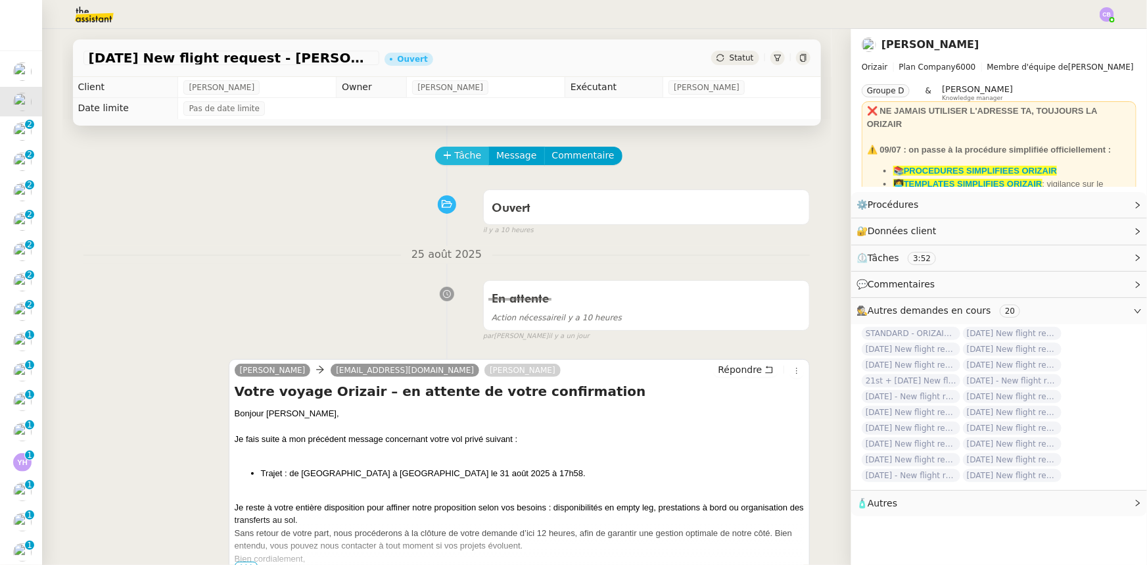
click at [455, 159] on span "Tâche" at bounding box center [468, 155] width 27 height 15
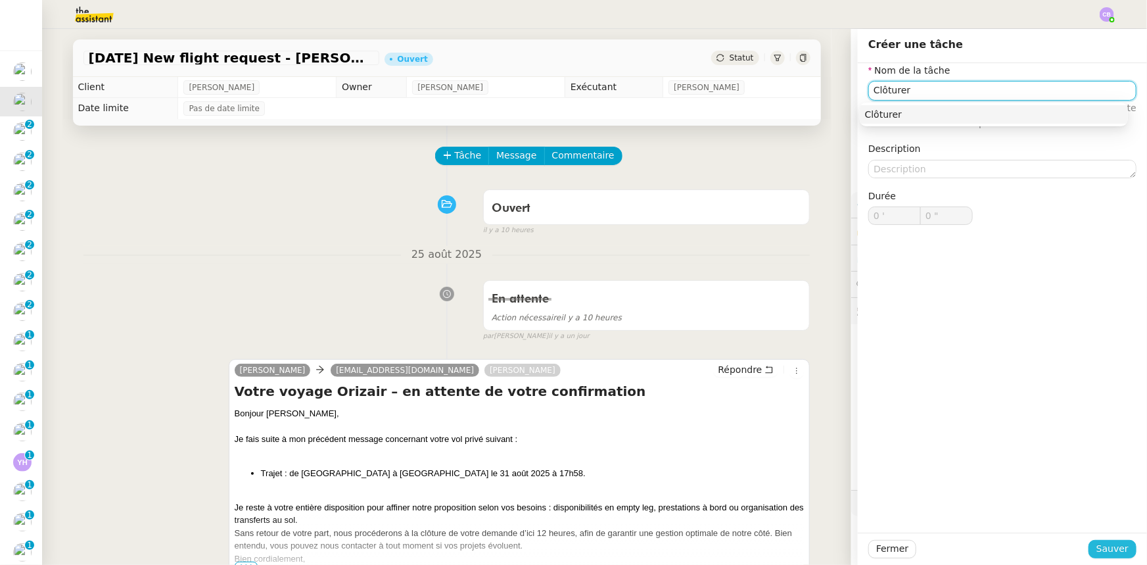
type input "Clôturer"
click at [764, 349] on span "Sauver" at bounding box center [1112, 548] width 32 height 15
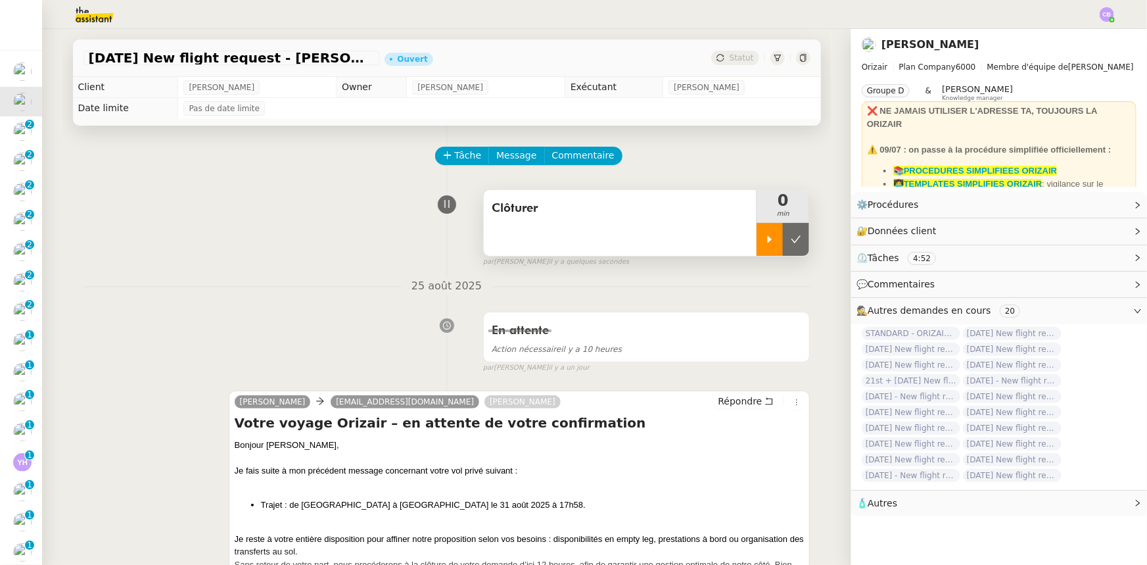
click at [764, 237] on icon at bounding box center [769, 239] width 11 height 11
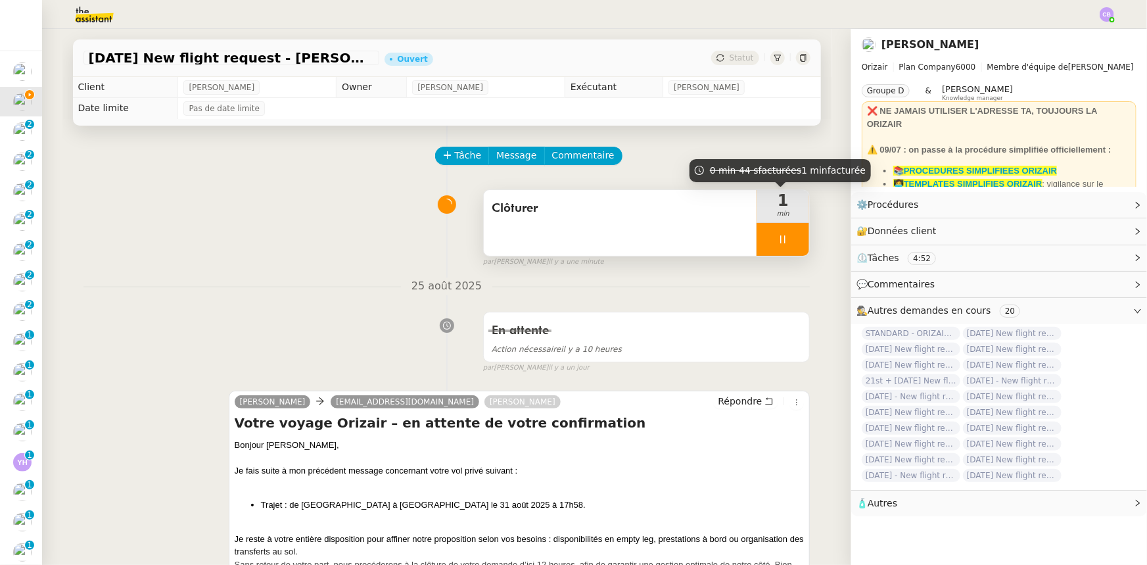
click at [757, 237] on div at bounding box center [783, 239] width 53 height 33
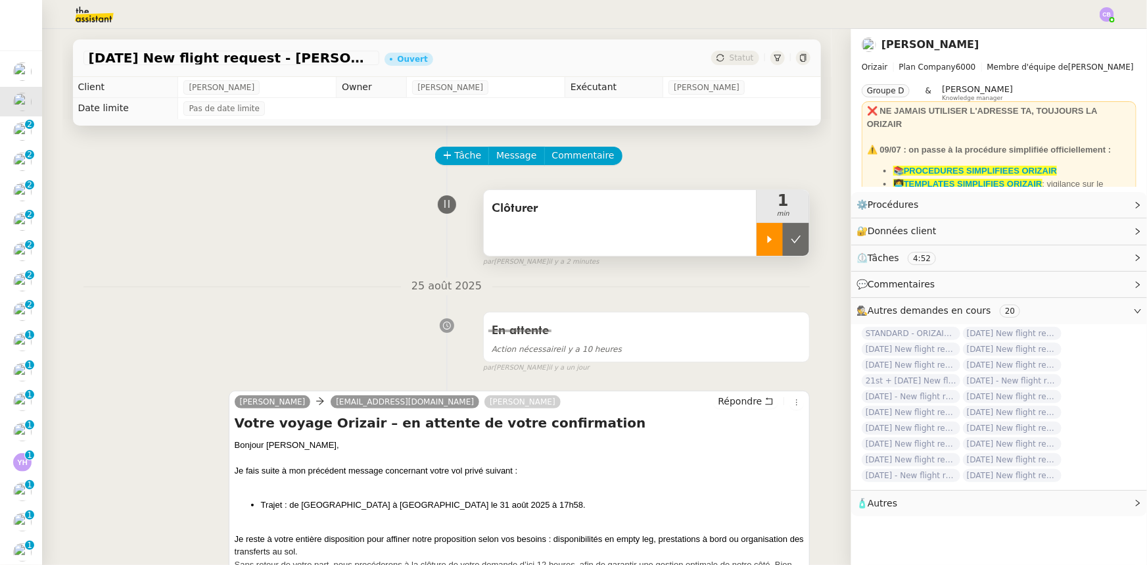
click at [764, 245] on icon at bounding box center [769, 239] width 11 height 11
click at [761, 237] on div at bounding box center [783, 239] width 53 height 33
click at [764, 245] on icon at bounding box center [796, 239] width 11 height 11
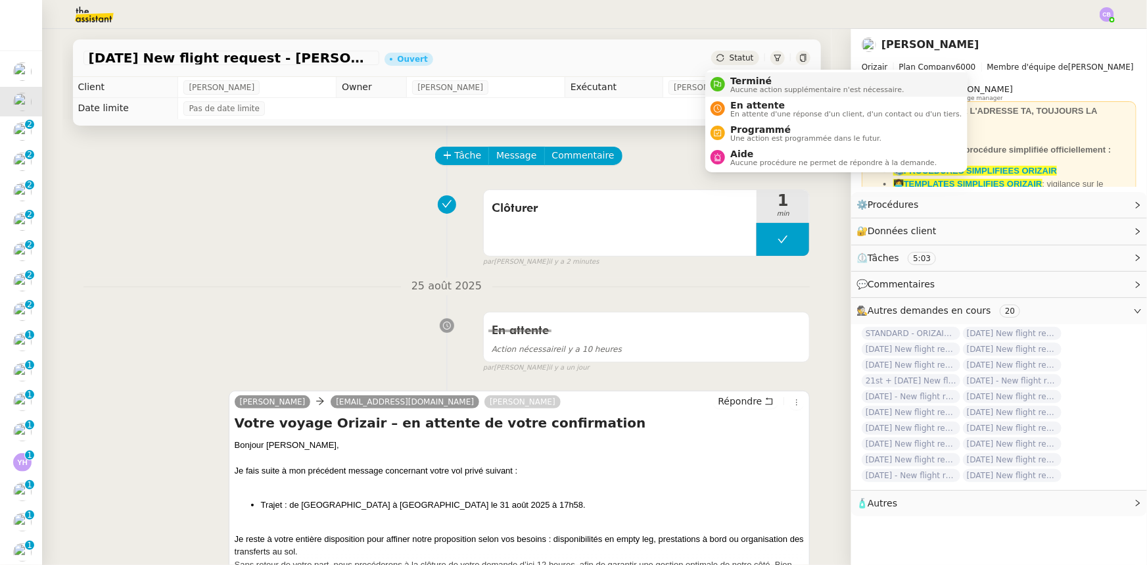
click at [740, 82] on span "Terminé" at bounding box center [817, 81] width 174 height 11
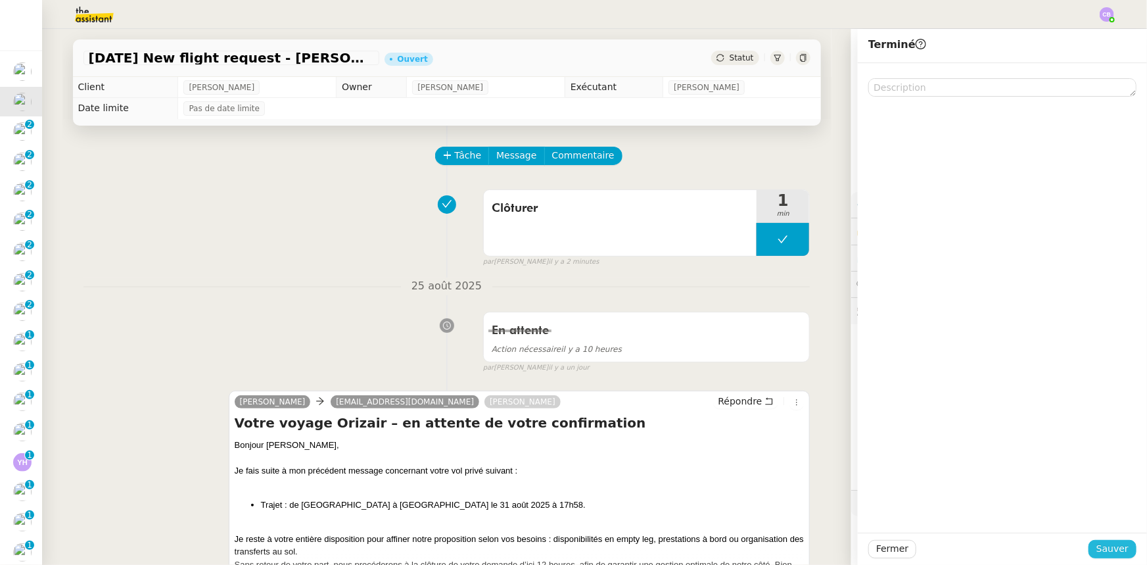
click at [764, 349] on span "Sauver" at bounding box center [1112, 548] width 32 height 15
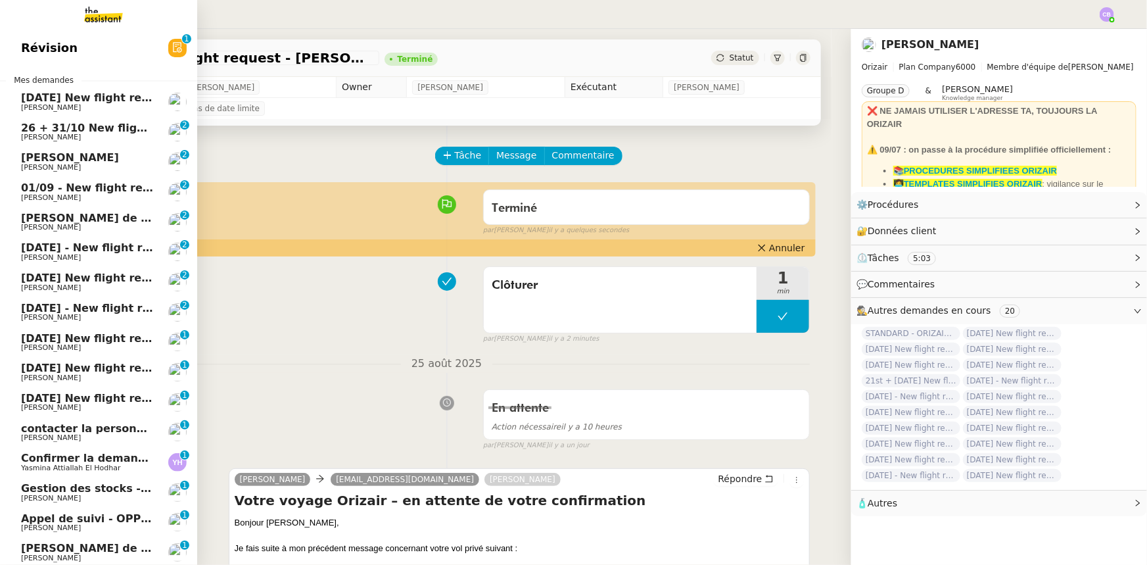
click at [60, 131] on span "26 + 31/10 New flight request - Katerina Beranova" at bounding box center [164, 128] width 287 height 12
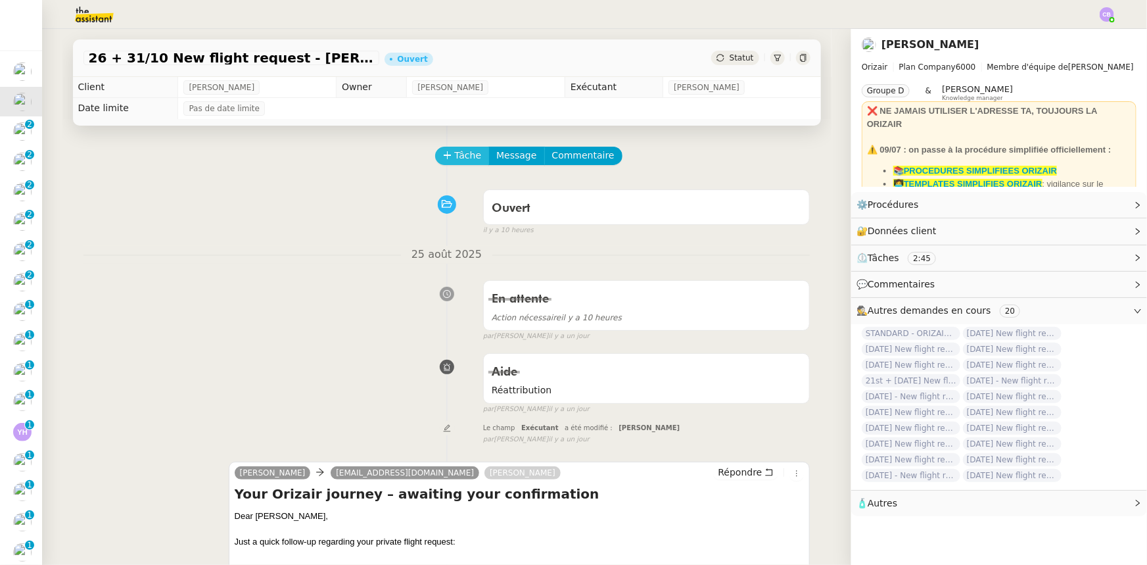
click at [446, 155] on button "Tâche" at bounding box center [462, 156] width 55 height 18
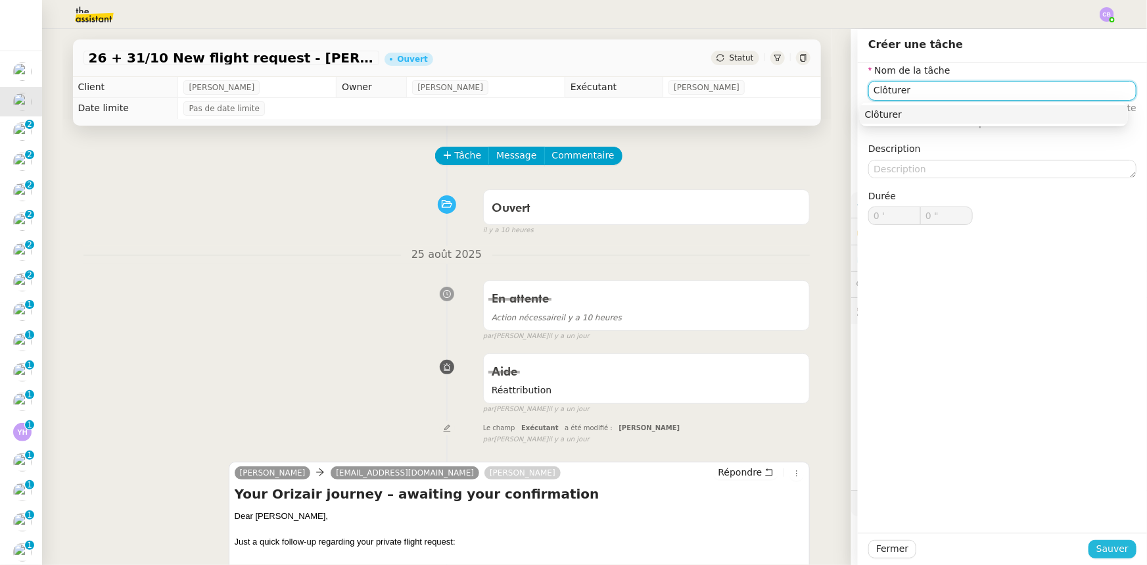
type input "Clôturer"
click at [764, 349] on span "Sauver" at bounding box center [1112, 548] width 32 height 15
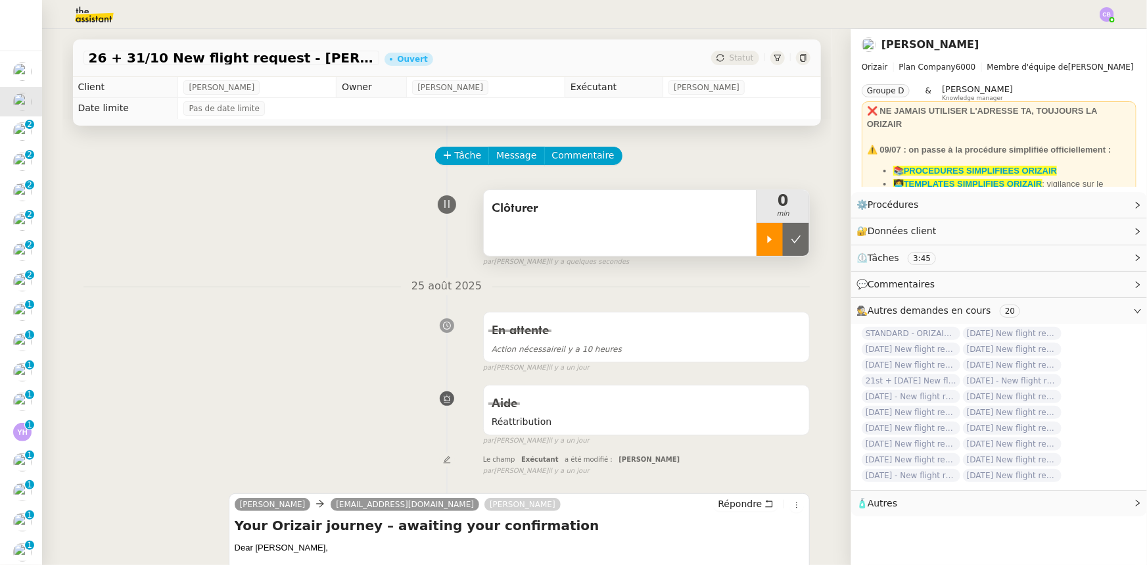
click at [764, 243] on icon at bounding box center [769, 239] width 11 height 11
click at [758, 235] on div at bounding box center [783, 239] width 53 height 33
click at [764, 243] on button at bounding box center [796, 239] width 26 height 33
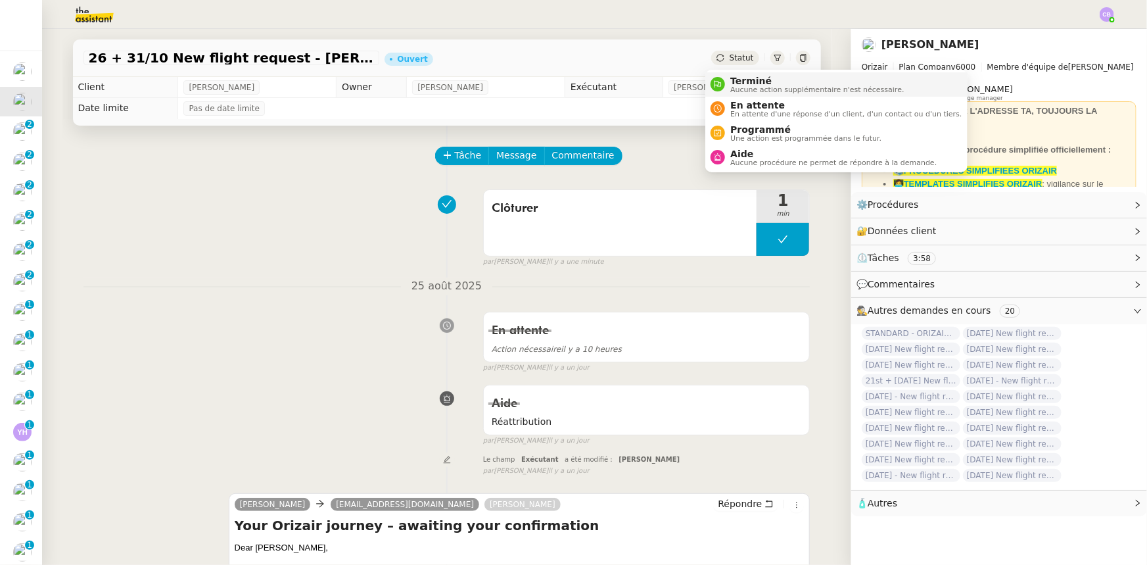
click at [746, 89] on span "Aucune action supplémentaire n'est nécessaire." at bounding box center [817, 89] width 174 height 7
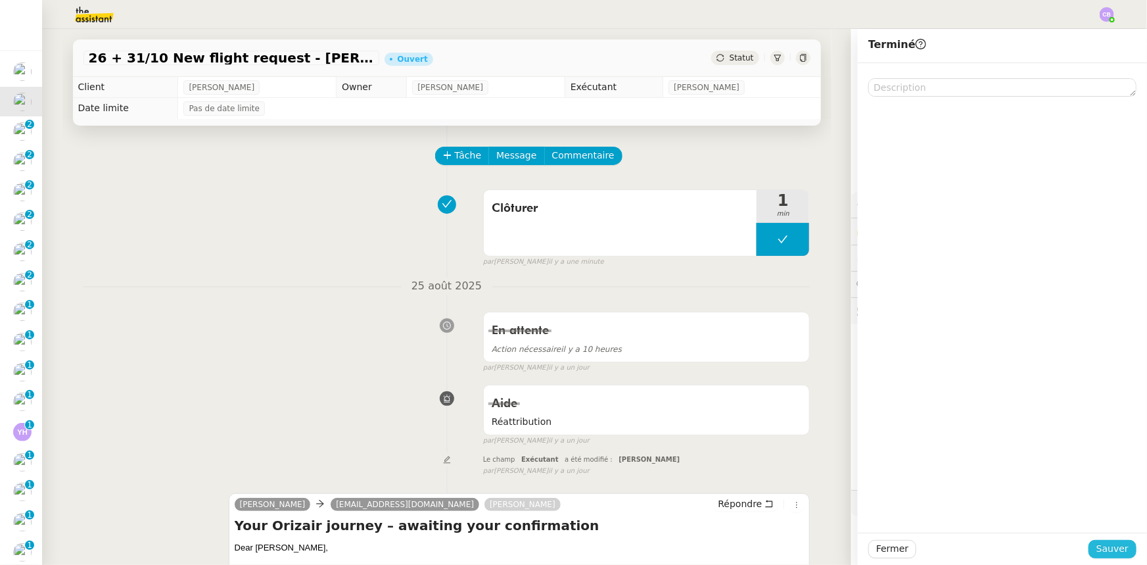
click at [764, 349] on span "Sauver" at bounding box center [1112, 548] width 32 height 15
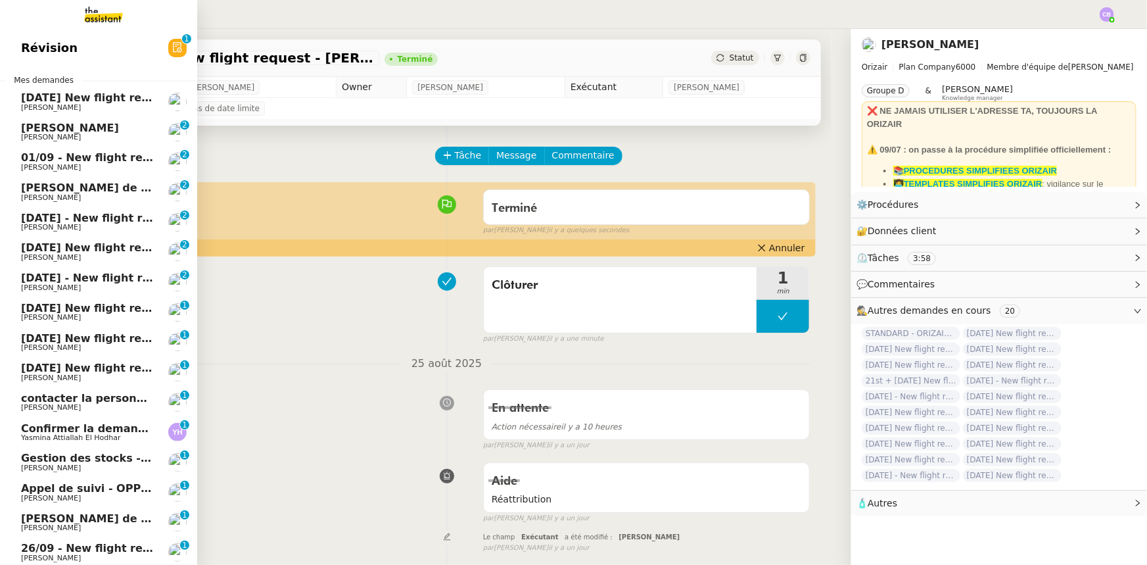
click at [83, 131] on span "Appel [PERSON_NAME]" at bounding box center [70, 128] width 98 height 12
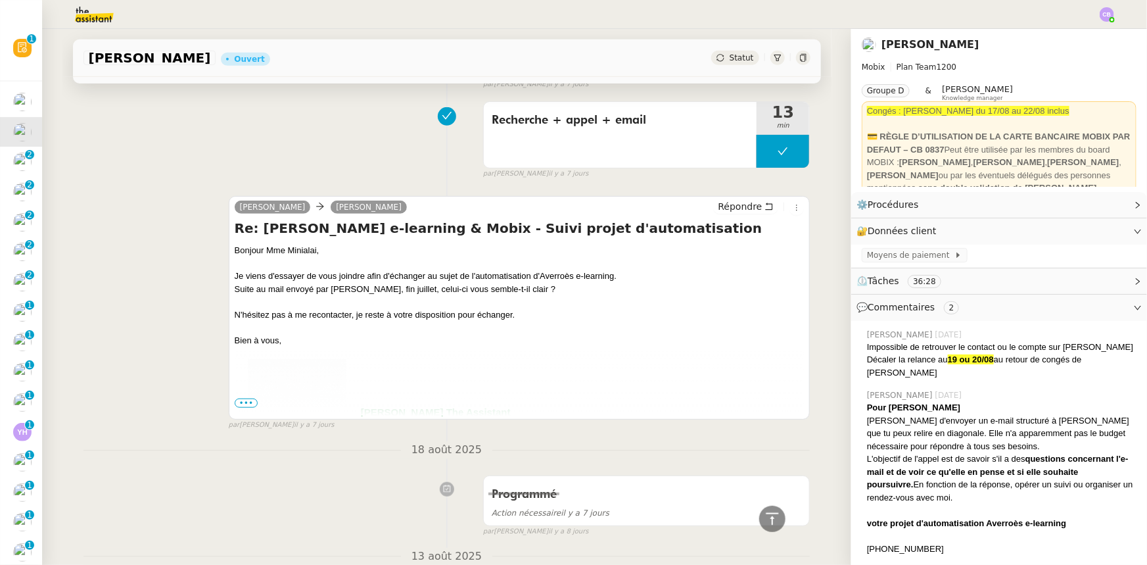
scroll to position [59, 0]
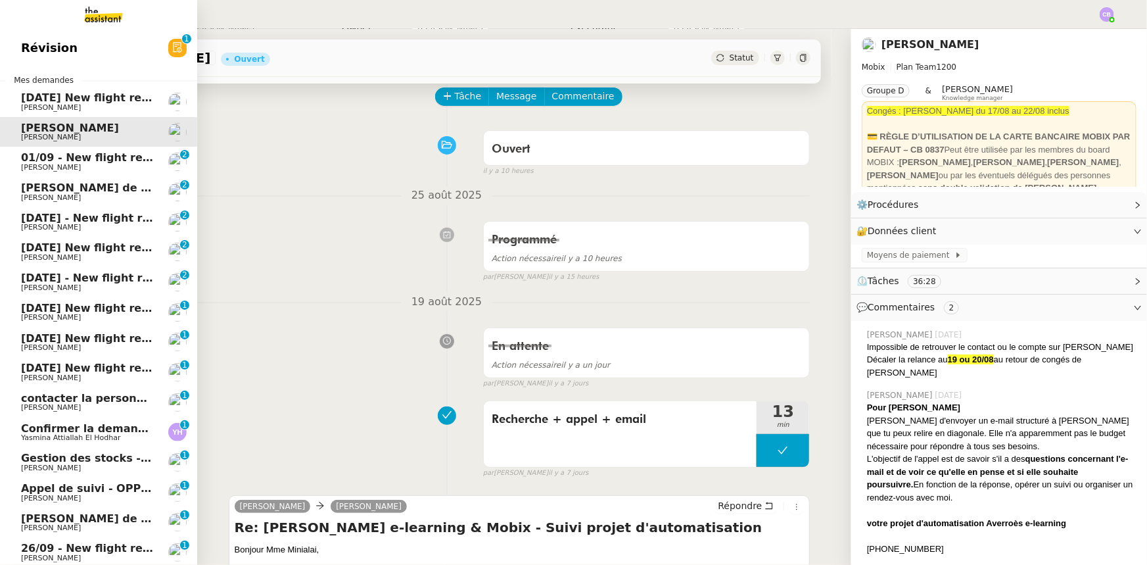
click at [68, 158] on span "01/09 - New flight request - Najib Ait Oumasste" at bounding box center [153, 157] width 264 height 12
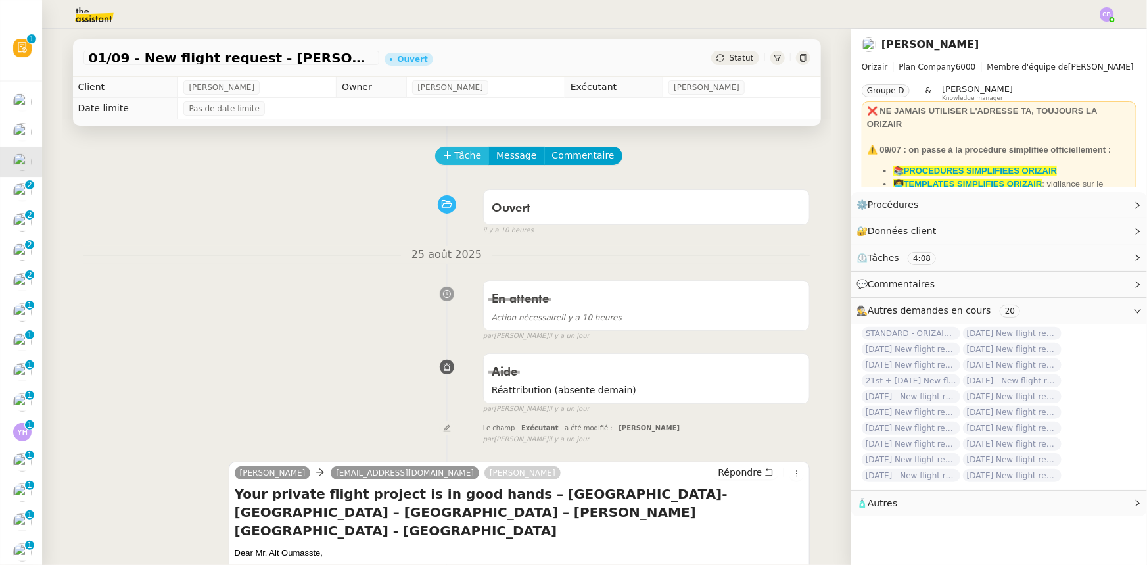
click at [462, 159] on span "Tâche" at bounding box center [468, 155] width 27 height 15
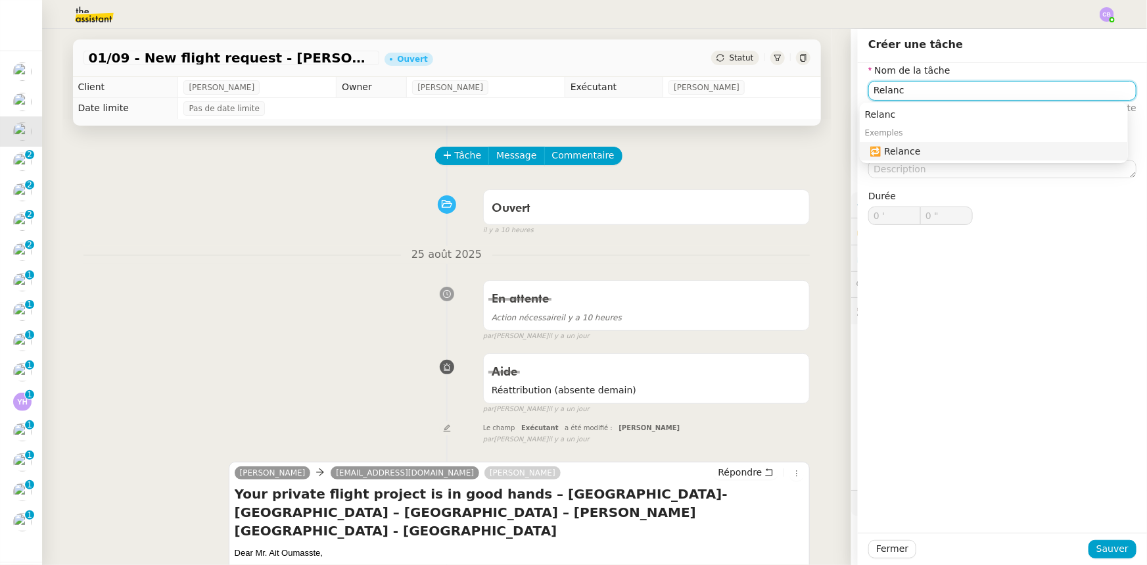
click at [764, 154] on div "🔁 Relance" at bounding box center [996, 151] width 252 height 12
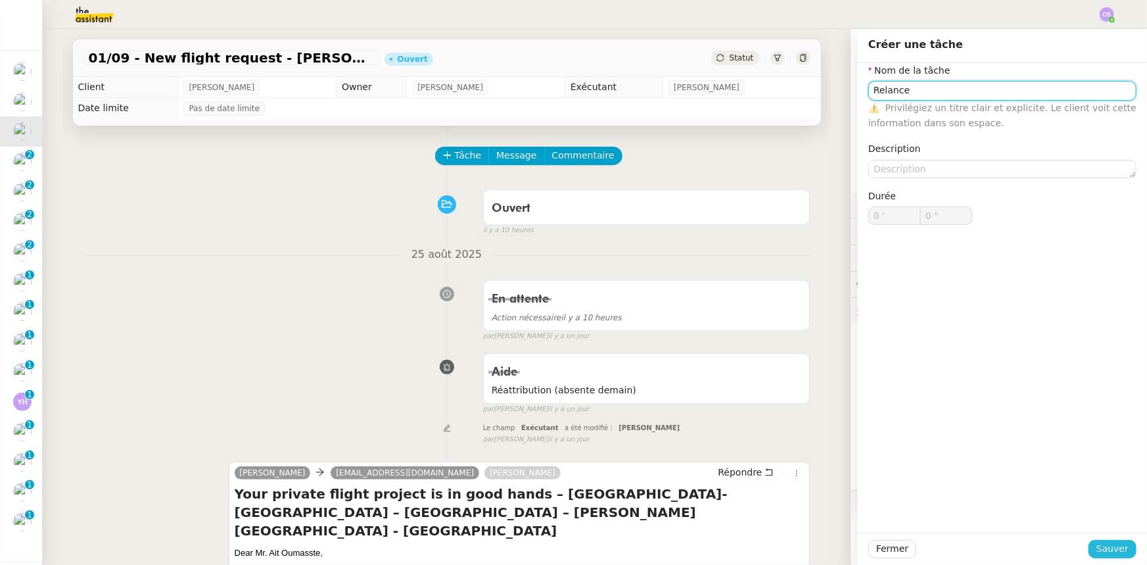
type input "Relance"
click at [764, 349] on span "Sauver" at bounding box center [1112, 548] width 32 height 15
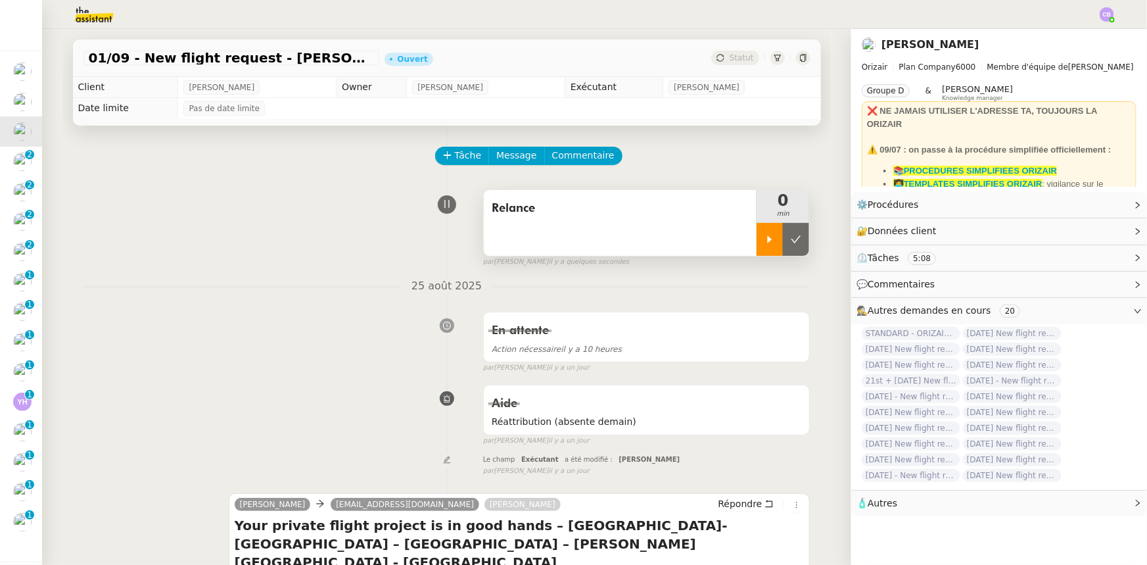
click at [764, 245] on icon at bounding box center [769, 239] width 11 height 11
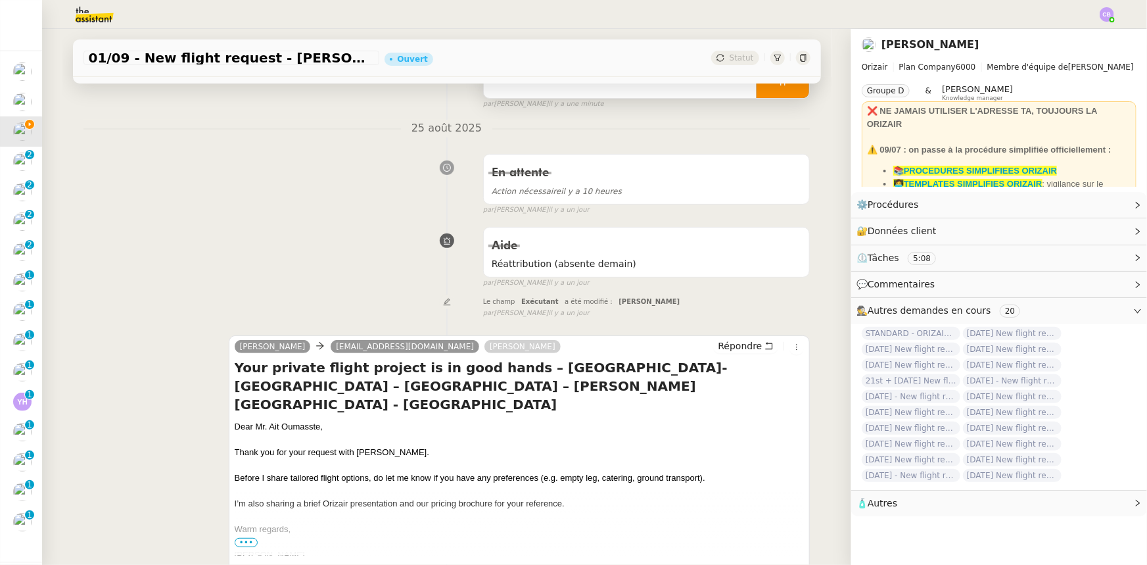
scroll to position [179, 0]
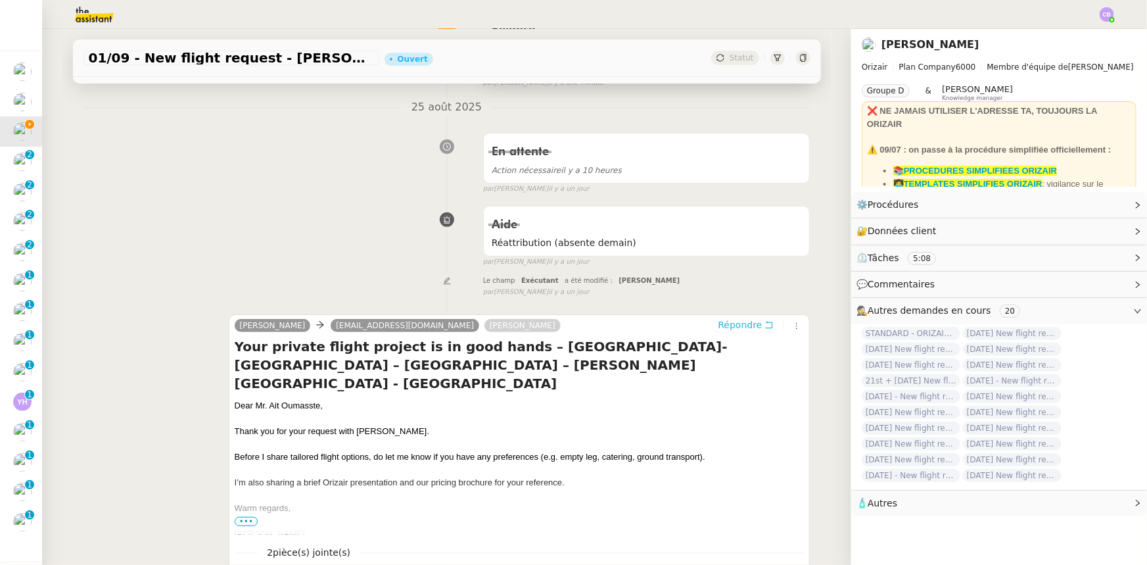
click at [726, 331] on span "Répondre" at bounding box center [740, 324] width 44 height 13
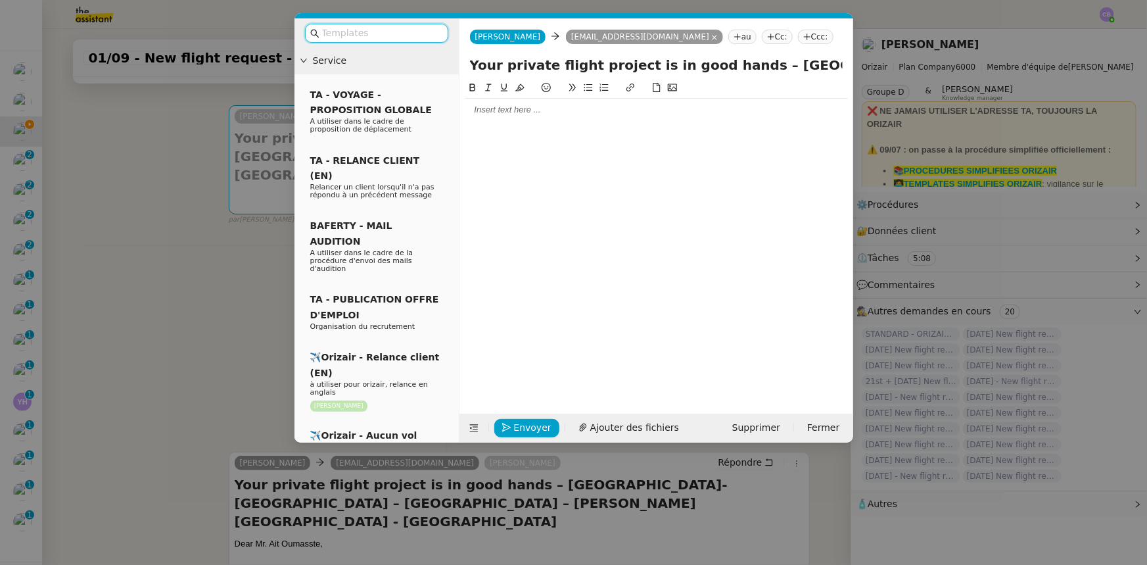
click at [379, 33] on input "text" at bounding box center [381, 33] width 118 height 15
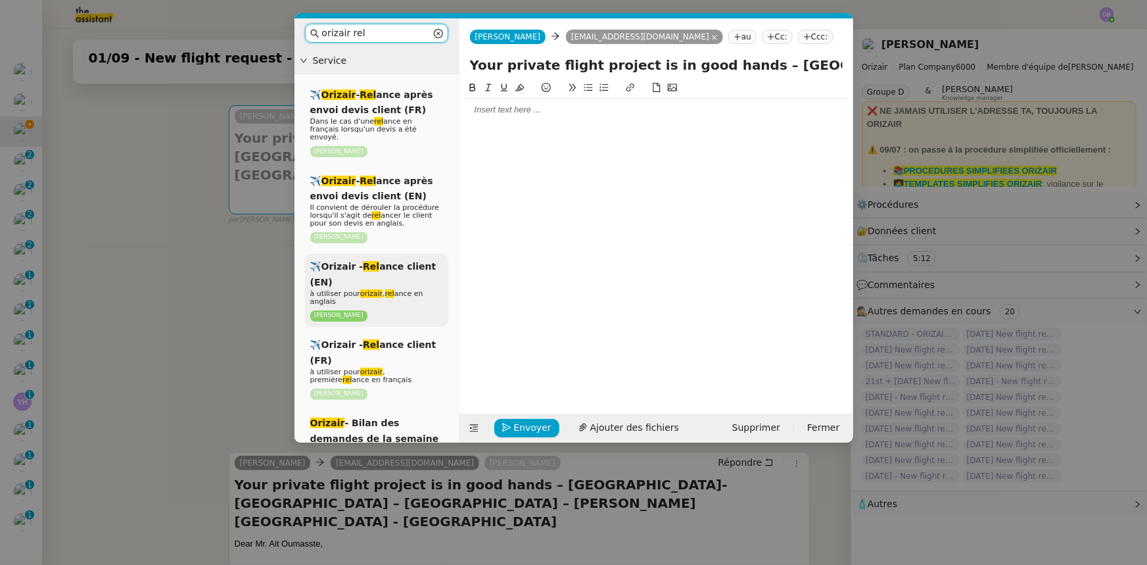
type input "orizair rel"
click at [414, 266] on div "✈️Orizair - Rel ance client (EN) à utiliser pour orizair , rel ance en anglais …" at bounding box center [376, 290] width 143 height 73
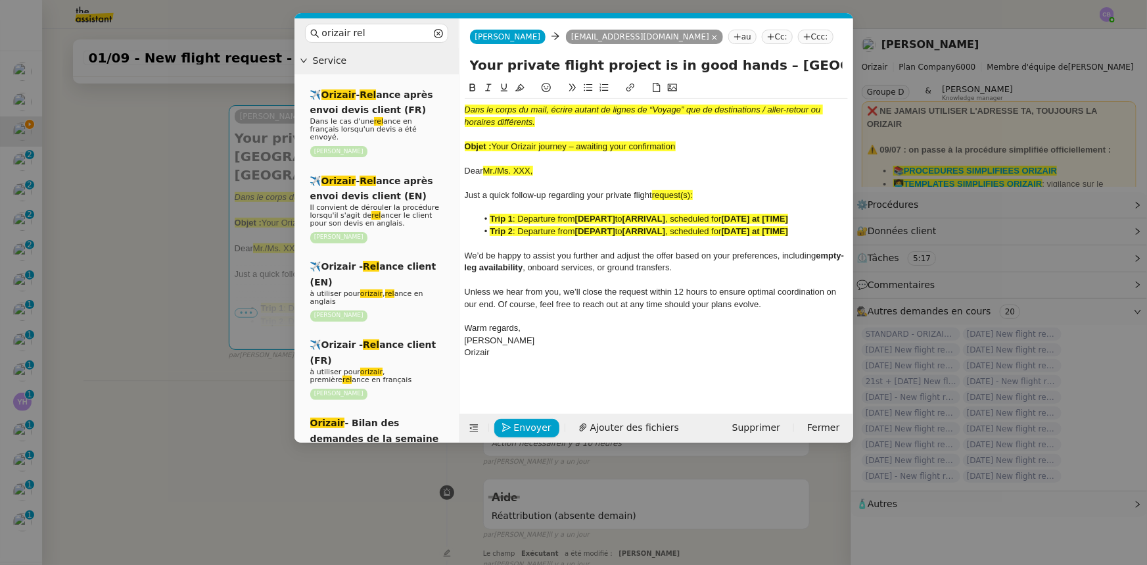
drag, startPoint x: 675, startPoint y: 148, endPoint x: 496, endPoint y: 146, distance: 179.5
click at [496, 146] on div "Objet : Your Orizair journey – awaiting your confirmation" at bounding box center [656, 147] width 383 height 12
drag, startPoint x: 732, startPoint y: 64, endPoint x: 467, endPoint y: 62, distance: 264.9
click at [467, 62] on div "Your private flight project is in good hands – Paris-Le Bourget Airport – Menar…" at bounding box center [656, 67] width 394 height 25
paste input "Orizair journey – awaiting your confirmation"
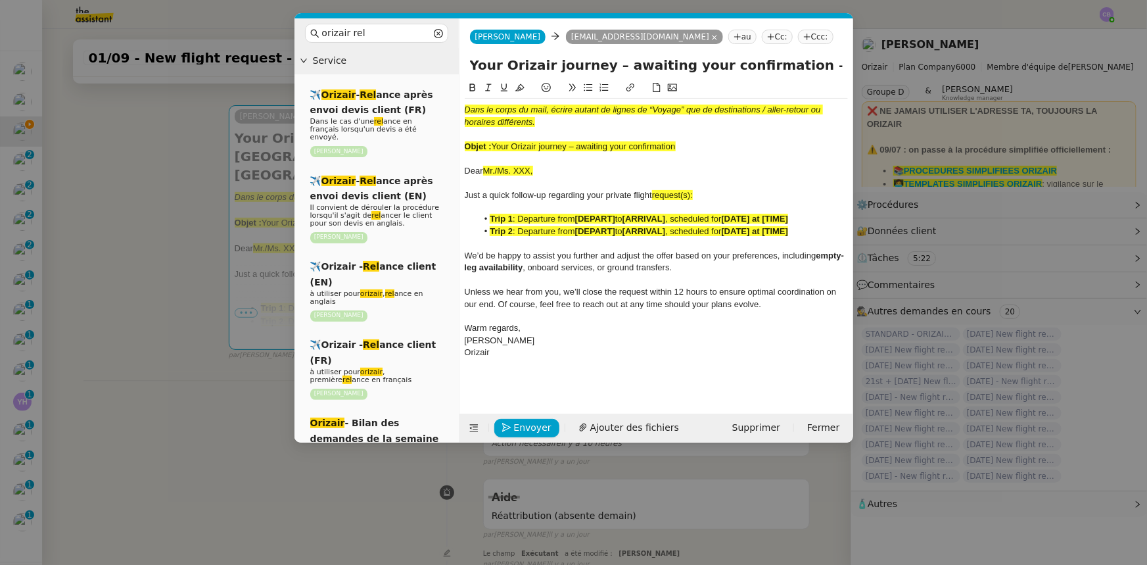
type input "Your Orizair journey – awaiting your confirmation – Paris-Le Bourget Airport – …"
drag, startPoint x: 634, startPoint y: 144, endPoint x: 455, endPoint y: 108, distance: 183.0
click at [455, 108] on nz-layout "orizair rel Service ✈️ Orizair - Rel ance après envoi devis client (FR) Dans le…" at bounding box center [573, 230] width 559 height 424
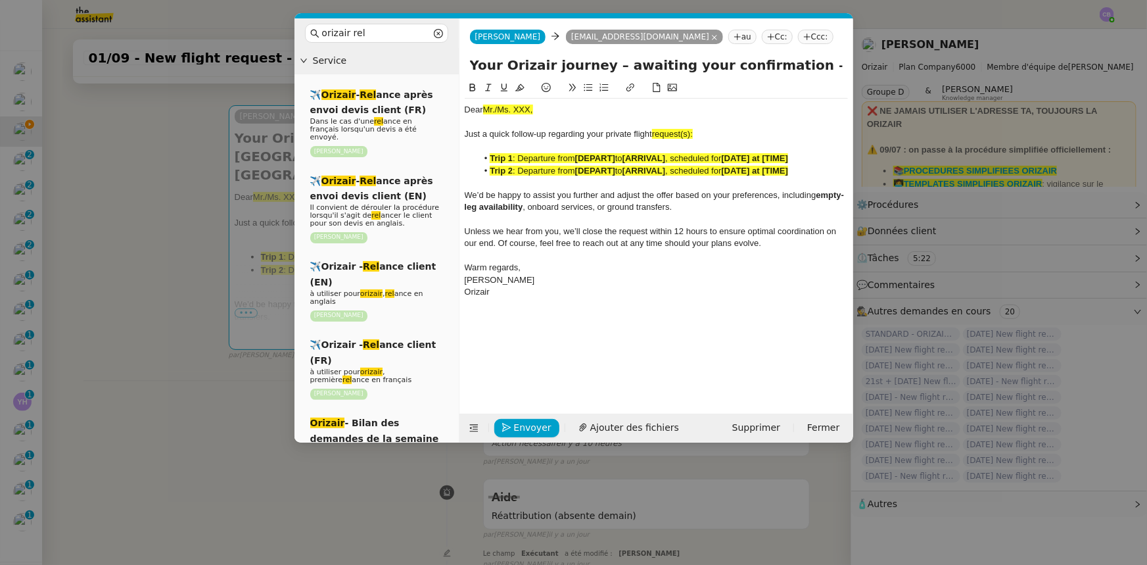
click at [158, 181] on nz-modal-container "orizair rel Service ✈️ Orizair - Rel ance après envoi devis client (FR) Dans le…" at bounding box center [573, 282] width 1147 height 565
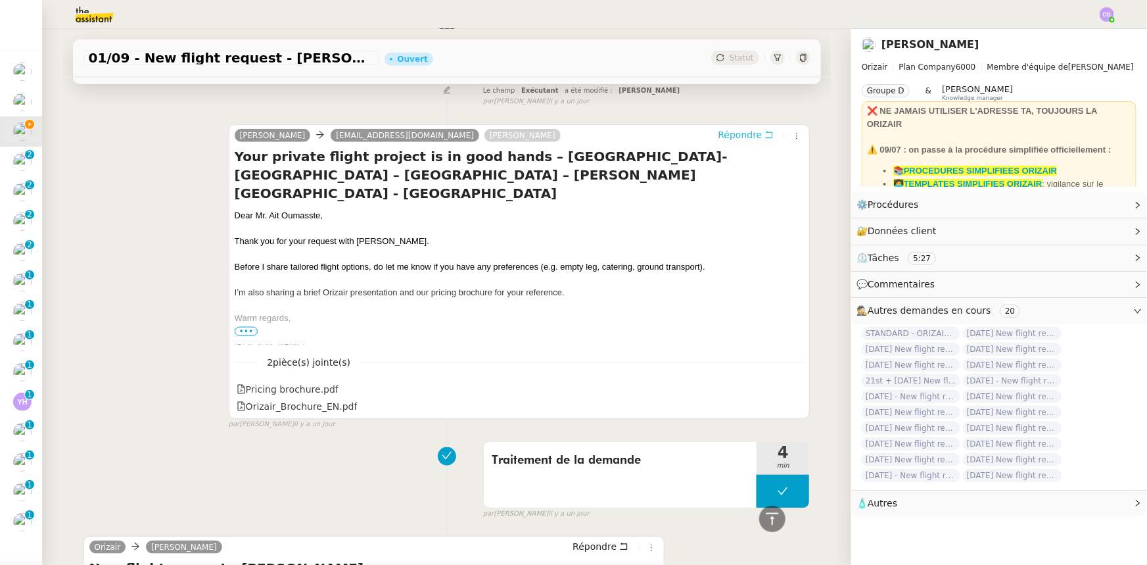
scroll to position [664, 0]
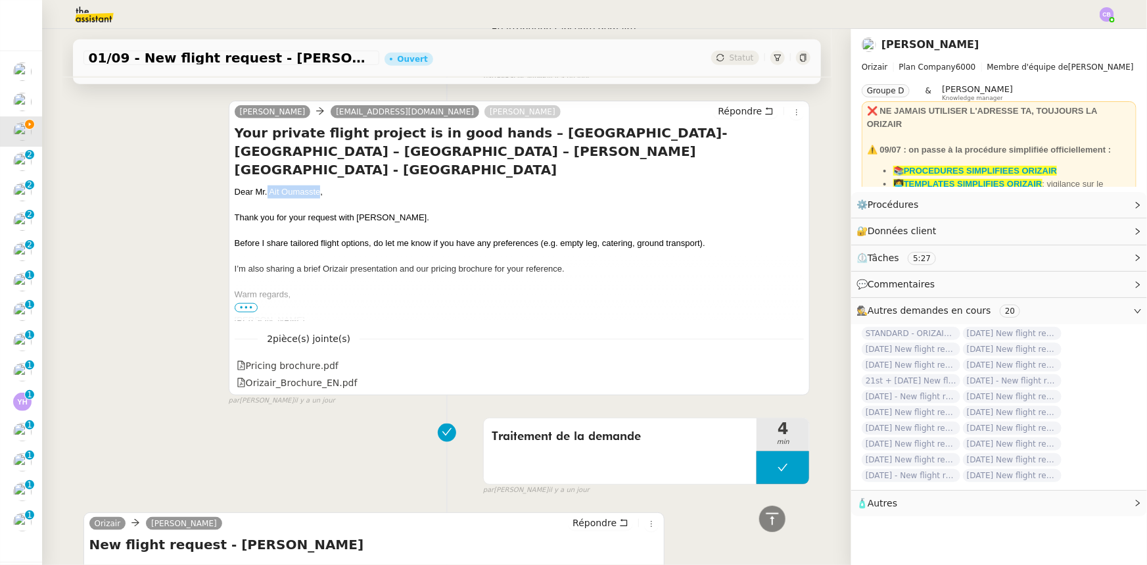
drag, startPoint x: 313, startPoint y: 176, endPoint x: 262, endPoint y: 174, distance: 51.3
click at [262, 185] on div "Dear Mr. Ait Oumasste," at bounding box center [520, 191] width 570 height 13
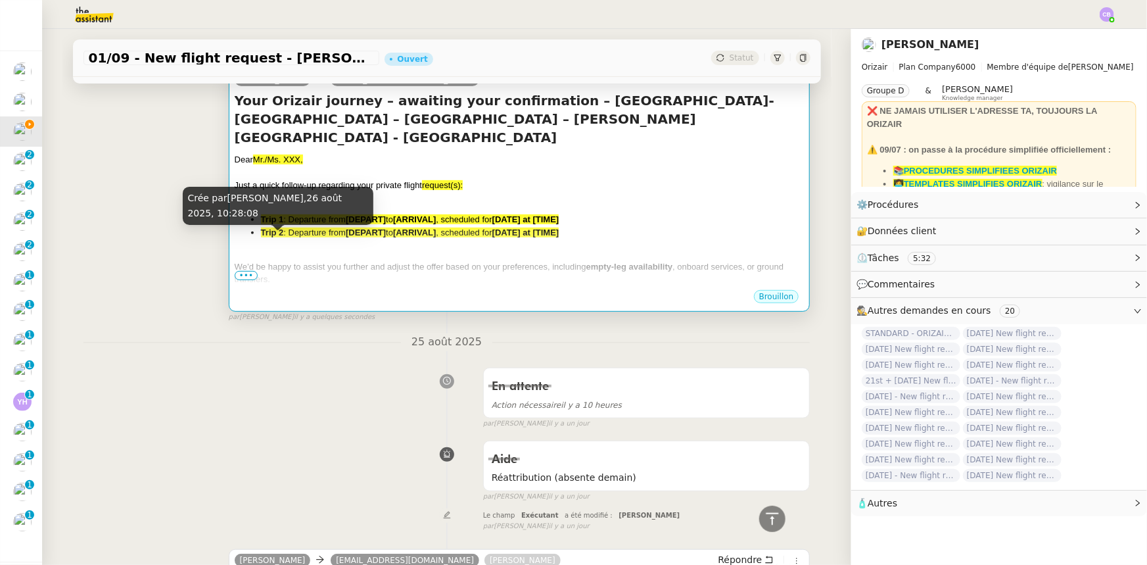
scroll to position [126, 0]
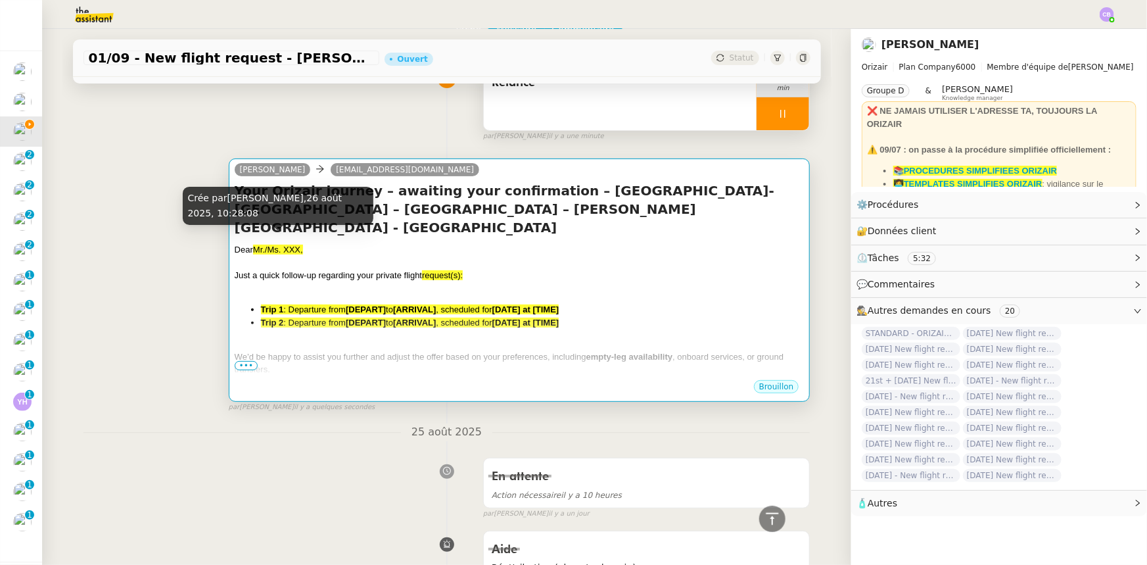
click at [340, 282] on div at bounding box center [520, 288] width 570 height 13
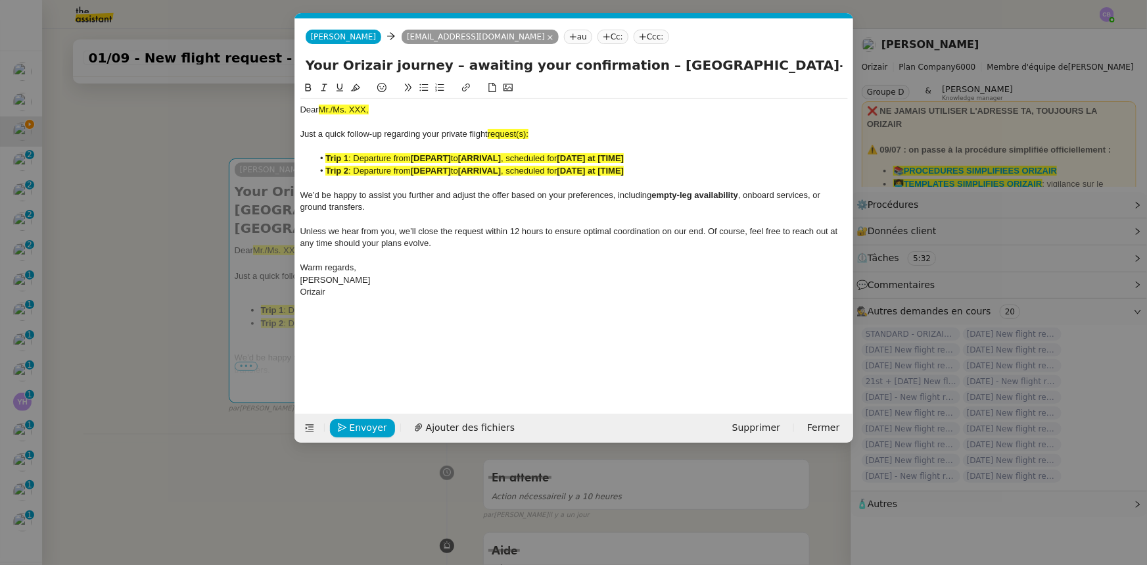
scroll to position [0, 65]
drag, startPoint x: 371, startPoint y: 112, endPoint x: 319, endPoint y: 110, distance: 52.0
click at [319, 110] on div "Dear Mr./Ms. XXX," at bounding box center [574, 110] width 548 height 12
click at [355, 88] on icon at bounding box center [355, 87] width 9 height 9
click at [367, 109] on div "Dear Mr./Ms. XXX," at bounding box center [574, 110] width 548 height 12
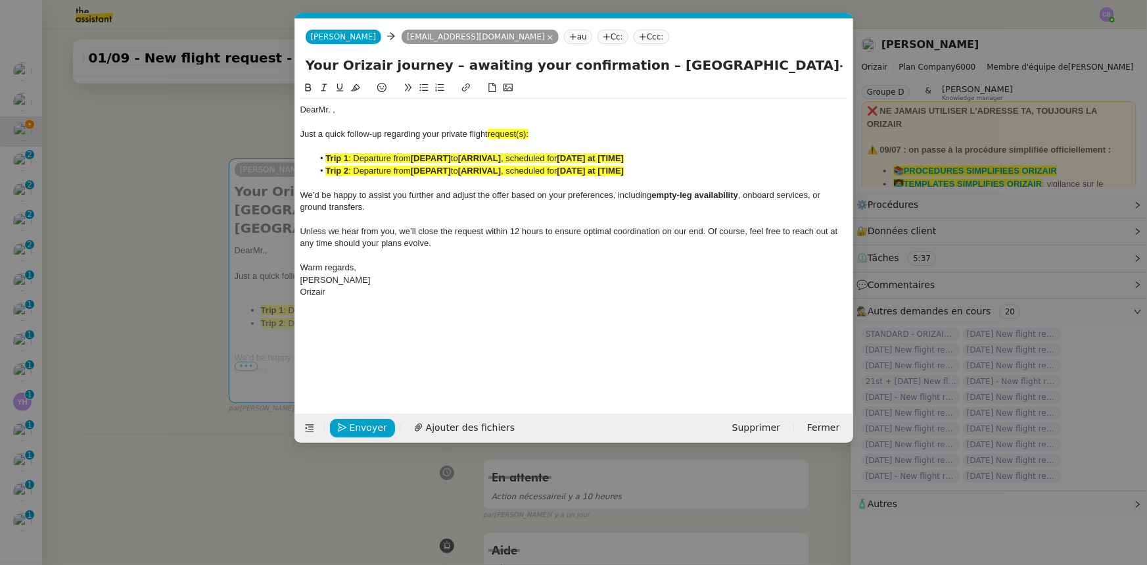
scroll to position [0, 0]
drag, startPoint x: 335, startPoint y: 110, endPoint x: 350, endPoint y: 135, distance: 28.9
click at [338, 116] on div "Dear Mr. Ait Oumasste, Just a quick follow-up regarding your private flight req…" at bounding box center [574, 201] width 548 height 204
click at [528, 132] on span "request(s):" at bounding box center [508, 134] width 41 height 10
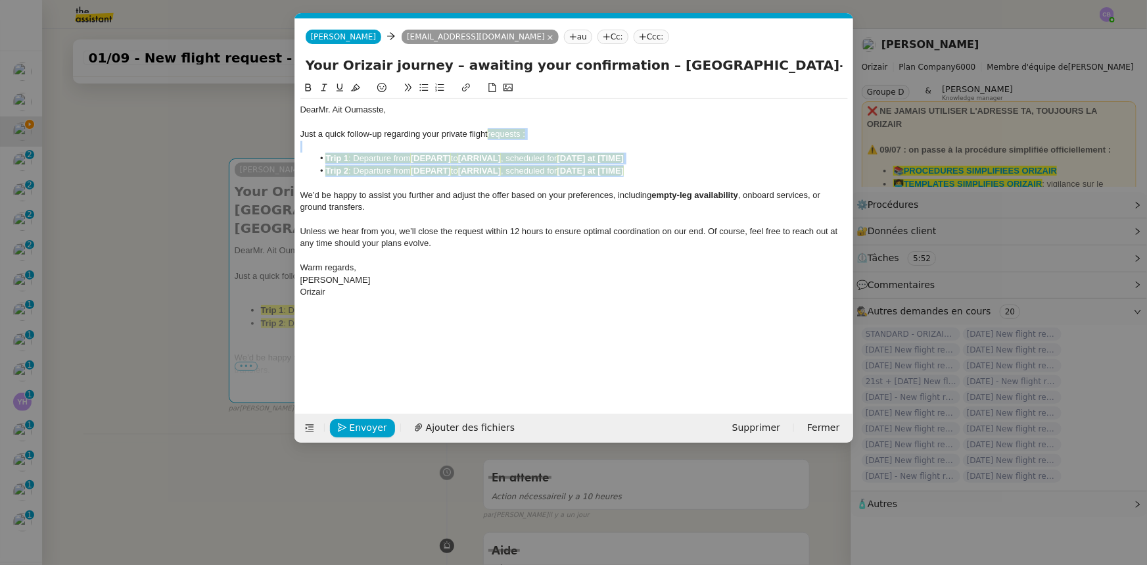
drag, startPoint x: 637, startPoint y: 171, endPoint x: 490, endPoint y: 138, distance: 150.2
click at [490, 138] on div "Dear Mr. Ait Oumasste, Just a quick follow-up regarding your private flight req…" at bounding box center [574, 201] width 548 height 204
click at [355, 89] on icon at bounding box center [355, 87] width 9 height 9
click at [487, 186] on div at bounding box center [574, 183] width 548 height 12
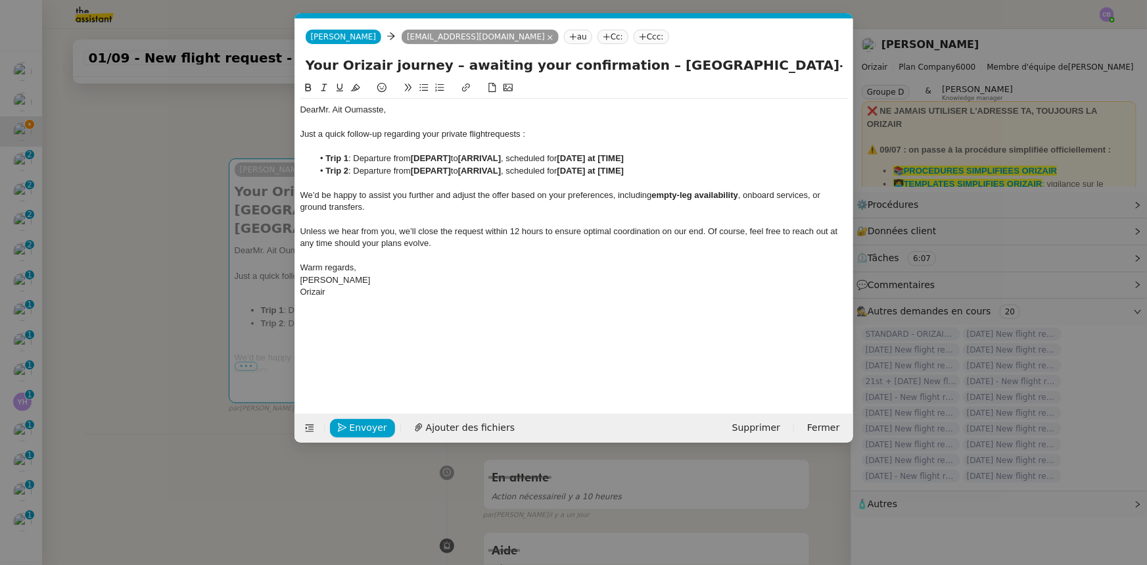
drag, startPoint x: 626, startPoint y: 59, endPoint x: 777, endPoint y: 63, distance: 150.6
click at [764, 63] on input "Your Orizair journey – awaiting your confirmation – Paris-Le Bourget Airport – …" at bounding box center [574, 65] width 537 height 20
drag, startPoint x: 454, startPoint y: 157, endPoint x: 414, endPoint y: 160, distance: 39.5
click at [414, 160] on li "Trip 1 : Departure from [DEPART] to [ARRIVAL] , scheduled for [DATE] at [TIME]" at bounding box center [580, 158] width 535 height 12
drag, startPoint x: 413, startPoint y: 157, endPoint x: 503, endPoint y: 157, distance: 90.7
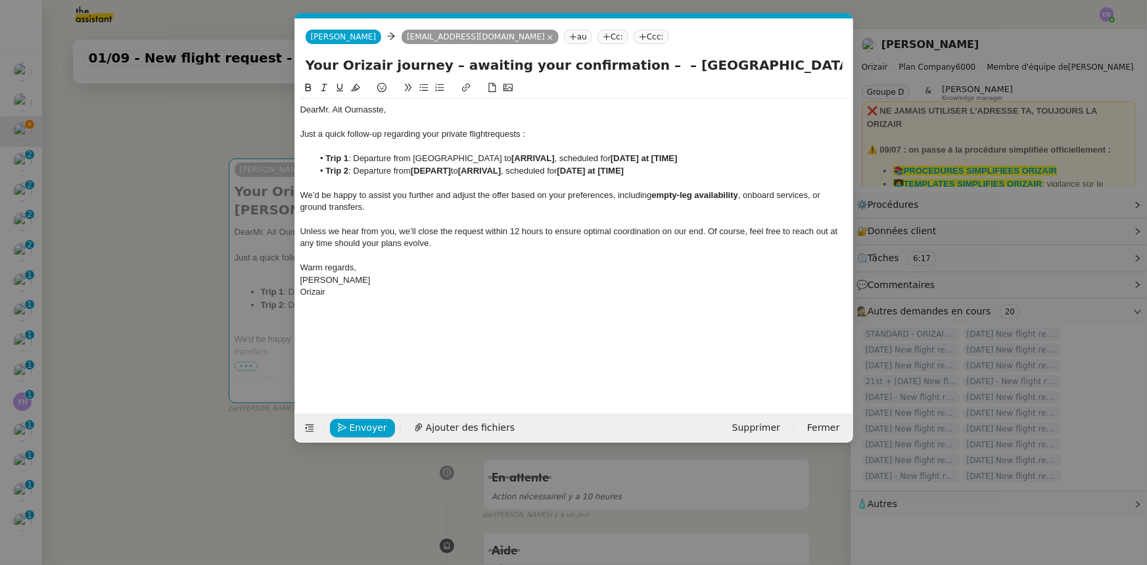
click at [503, 157] on li "Trip 1 : Departure from Paris-Le Bourget Airport to [ARRIVAL] , scheduled for […" at bounding box center [580, 158] width 535 height 12
click at [308, 85] on icon at bounding box center [308, 87] width 9 height 9
drag, startPoint x: 642, startPoint y: 66, endPoint x: 736, endPoint y: 64, distance: 94.0
click at [736, 64] on input "Your Orizair journey – awaiting your confirmation – – Menara Airport – Charles …" at bounding box center [574, 65] width 537 height 20
drag, startPoint x: 567, startPoint y: 157, endPoint x: 526, endPoint y: 157, distance: 41.4
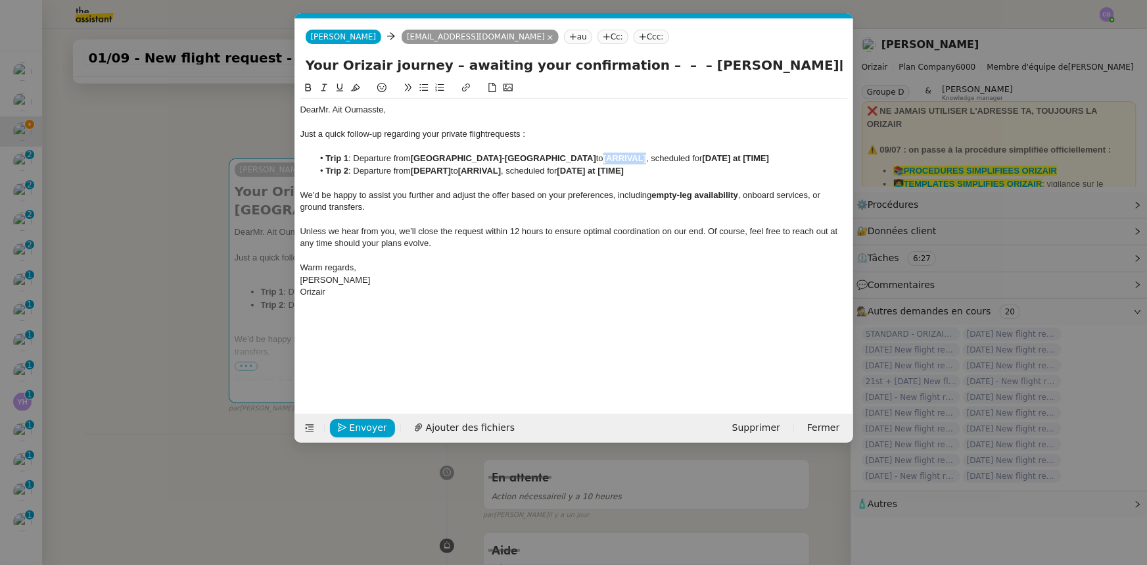
click at [526, 157] on li "Trip 1 : Departure from Paris-Le Bourget Airport to [ARRIVAL] , scheduled for […" at bounding box center [580, 158] width 535 height 12
drag, startPoint x: 526, startPoint y: 157, endPoint x: 580, endPoint y: 158, distance: 53.9
click at [580, 158] on li "Trip 1 : Departure from Paris-Le Bourget Airport to Menara Airport, scheduled f…" at bounding box center [580, 158] width 535 height 12
click at [309, 88] on icon at bounding box center [308, 87] width 6 height 8
drag, startPoint x: 670, startPoint y: 160, endPoint x: 644, endPoint y: 158, distance: 27.0
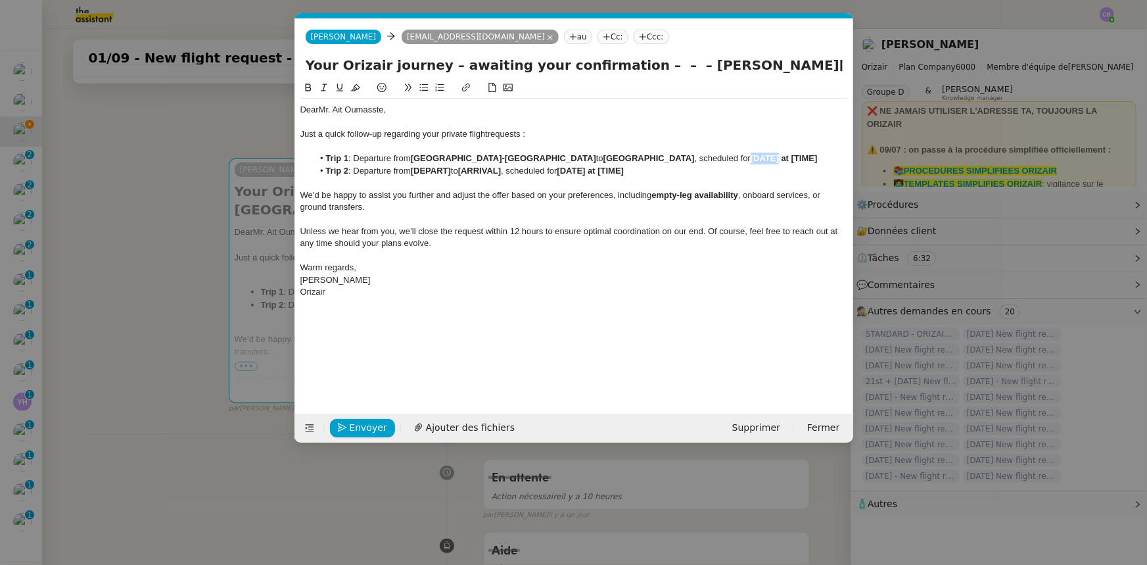
click at [751, 158] on strong "[DATE] at [TIME]" at bounding box center [784, 158] width 67 height 10
drag, startPoint x: 655, startPoint y: 66, endPoint x: 739, endPoint y: 62, distance: 84.2
click at [739, 62] on input "Your Orizair journey – awaiting your confirmation – – – Charles de Gaulle Inter…" at bounding box center [574, 65] width 537 height 20
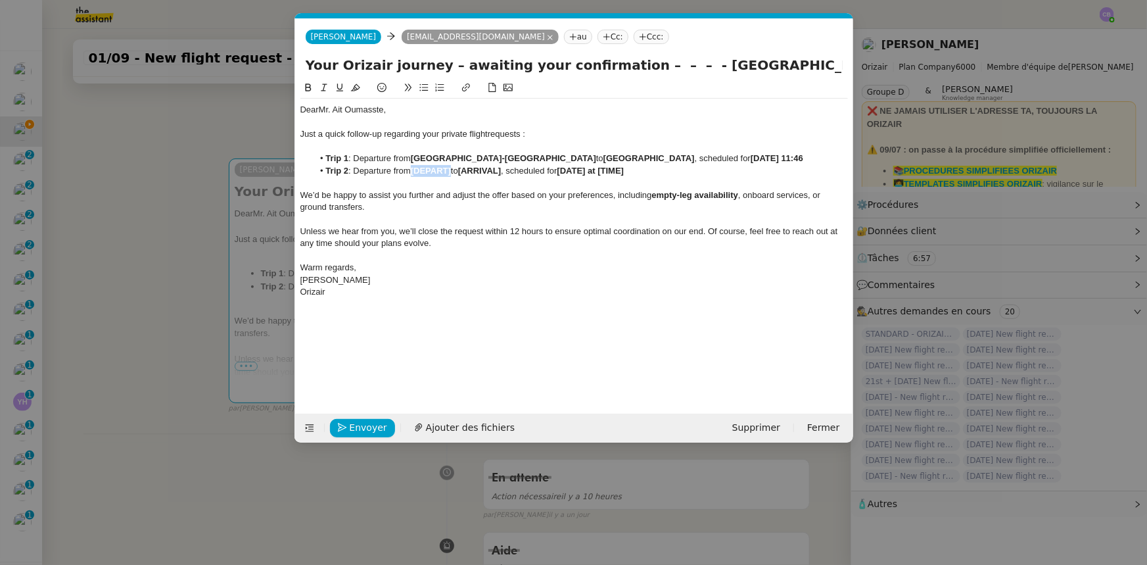
drag, startPoint x: 455, startPoint y: 174, endPoint x: 415, endPoint y: 170, distance: 39.6
click at [415, 170] on strong "[DEPART]" at bounding box center [431, 171] width 40 height 10
drag, startPoint x: 415, startPoint y: 170, endPoint x: 559, endPoint y: 168, distance: 143.3
click at [559, 168] on li "Trip 2 : Departure from Charles de Gaulle International Airport to [ARRIVAL] , …" at bounding box center [580, 171] width 535 height 12
click at [308, 89] on icon at bounding box center [308, 87] width 9 height 9
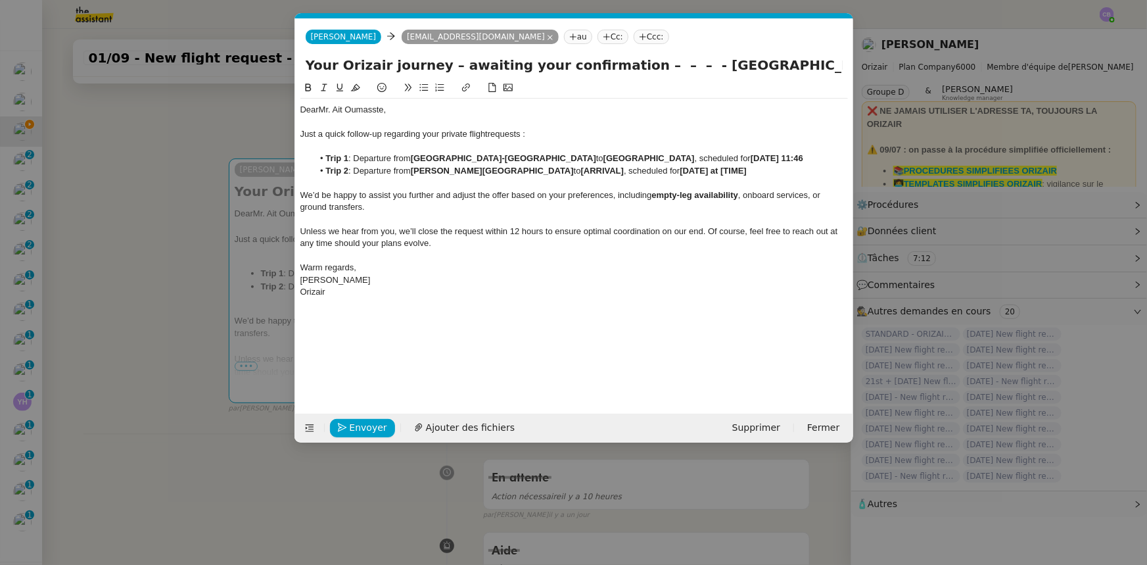
drag, startPoint x: 668, startPoint y: 64, endPoint x: 757, endPoint y: 67, distance: 89.4
click at [761, 66] on input "Your Orizair journey – awaiting your confirmation – – – - Menara Airport" at bounding box center [574, 65] width 537 height 20
drag, startPoint x: 626, startPoint y: 170, endPoint x: 584, endPoint y: 170, distance: 42.1
click at [584, 170] on li "Trip 2 : Departure from Charles de Gaulle International Airport to [ARRIVAL] , …" at bounding box center [580, 171] width 535 height 12
drag, startPoint x: 584, startPoint y: 170, endPoint x: 638, endPoint y: 169, distance: 53.9
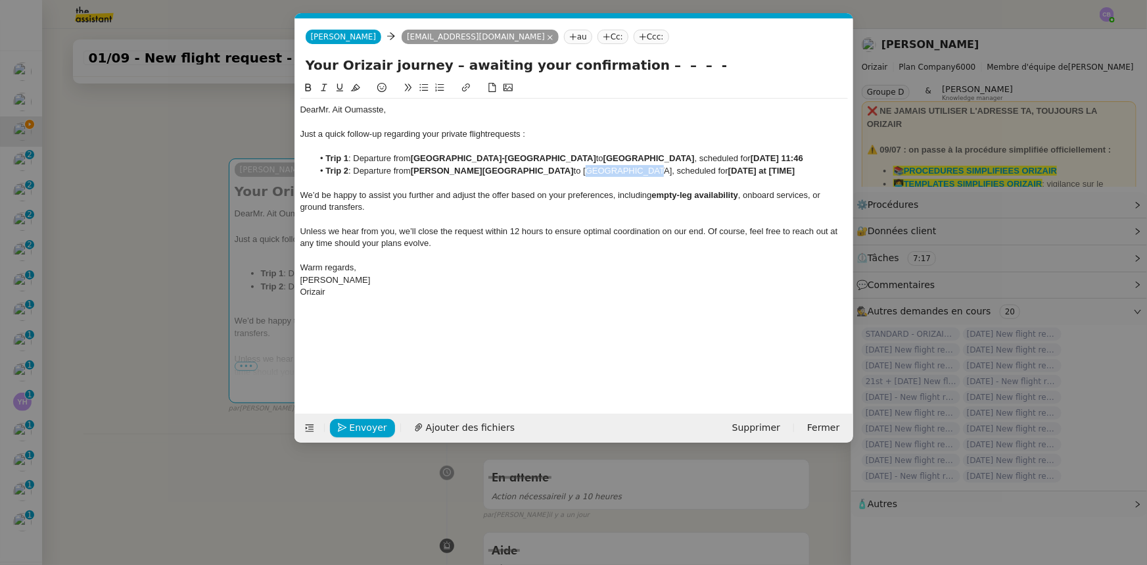
click at [638, 169] on li "Trip 2 : Departure from Charles de Gaulle International Airport to Menara Airpo…" at bounding box center [580, 171] width 535 height 12
click at [308, 85] on icon at bounding box center [308, 87] width 9 height 9
drag, startPoint x: 730, startPoint y: 170, endPoint x: 703, endPoint y: 172, distance: 26.4
click at [728, 172] on strong "[DATE] at [TIME]" at bounding box center [761, 171] width 67 height 10
drag, startPoint x: 818, startPoint y: 169, endPoint x: 328, endPoint y: 171, distance: 489.7
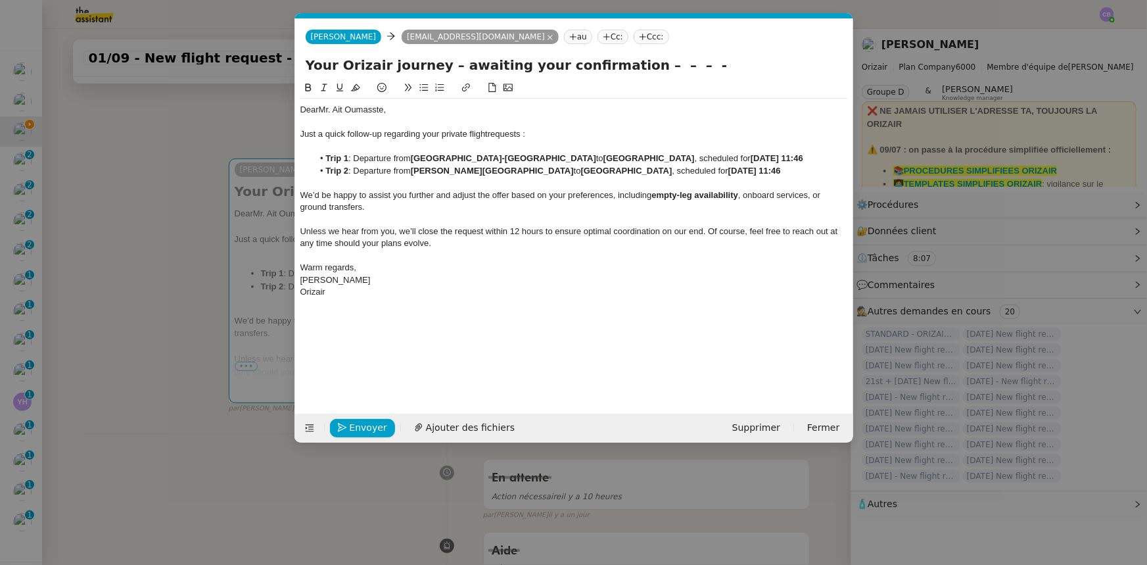
click at [328, 171] on li "Trip 2 : Departure from Charles de Gaulle International Airport to Menara Airpo…" at bounding box center [580, 171] width 535 height 12
click at [764, 170] on li "Trip 2 : Departure from Charles de Gaulle International Airport to Menara Airpo…" at bounding box center [580, 171] width 535 height 12
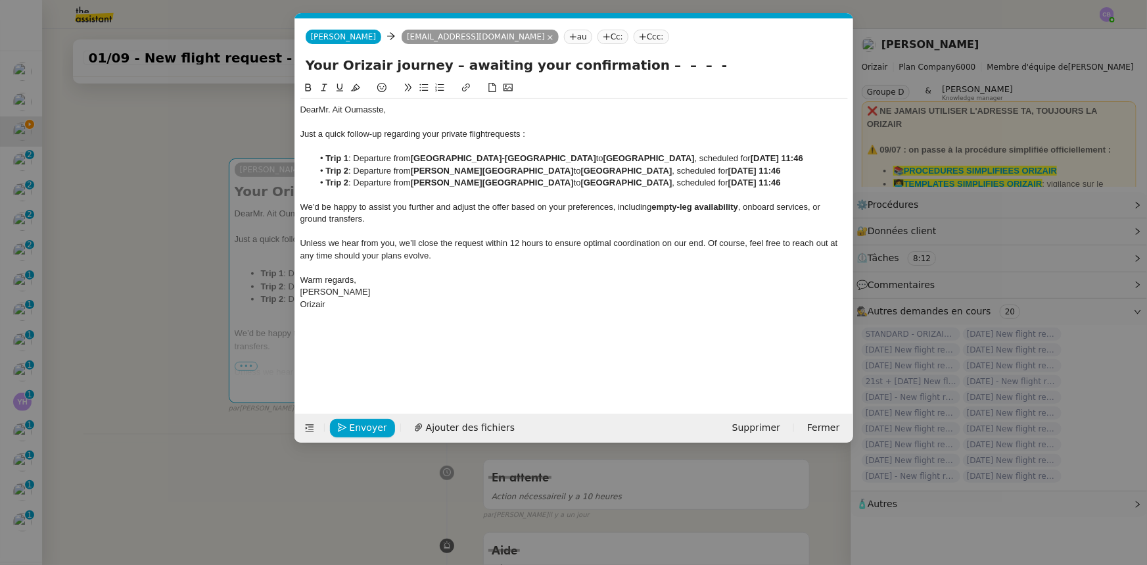
click at [347, 183] on strong "Trip 2" at bounding box center [336, 182] width 23 height 10
drag, startPoint x: 584, startPoint y: 185, endPoint x: 644, endPoint y: 182, distance: 59.2
click at [644, 182] on strong "Menara Airport" at bounding box center [626, 182] width 91 height 10
drag, startPoint x: 571, startPoint y: 183, endPoint x: 417, endPoint y: 181, distance: 154.5
click at [417, 181] on strong "Charles de Gaulle International Airport" at bounding box center [492, 182] width 163 height 10
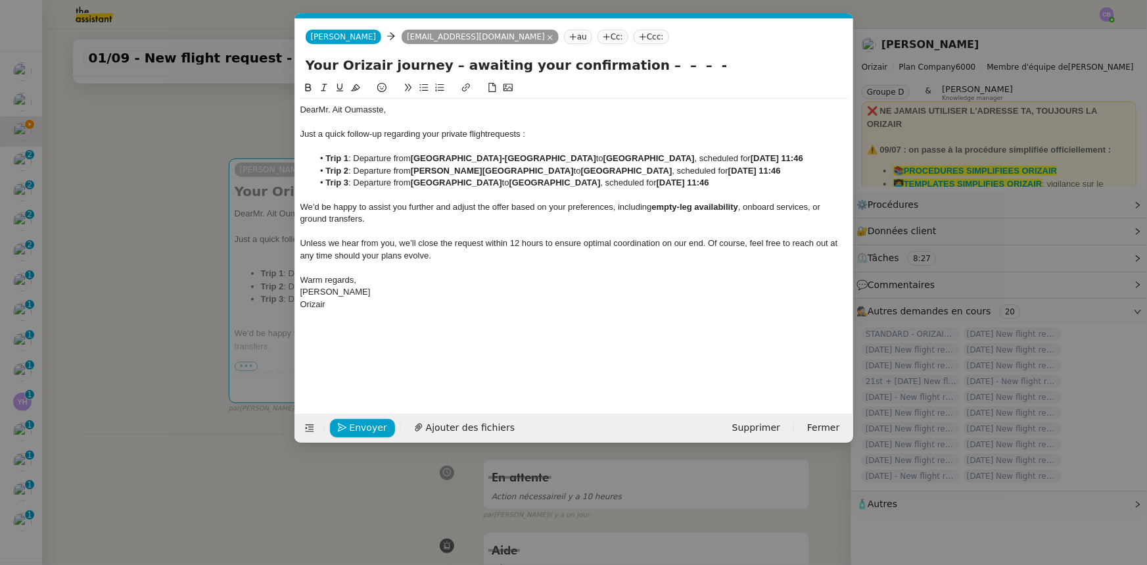
drag, startPoint x: 416, startPoint y: 172, endPoint x: 567, endPoint y: 170, distance: 151.2
click at [571, 171] on strong "Charles de Gaulle International Airport" at bounding box center [492, 171] width 163 height 10
drag, startPoint x: 487, startPoint y: 185, endPoint x: 548, endPoint y: 180, distance: 60.7
click at [548, 180] on strong "Menara Airport" at bounding box center [554, 182] width 91 height 10
drag, startPoint x: 703, startPoint y: 183, endPoint x: 709, endPoint y: 196, distance: 14.1
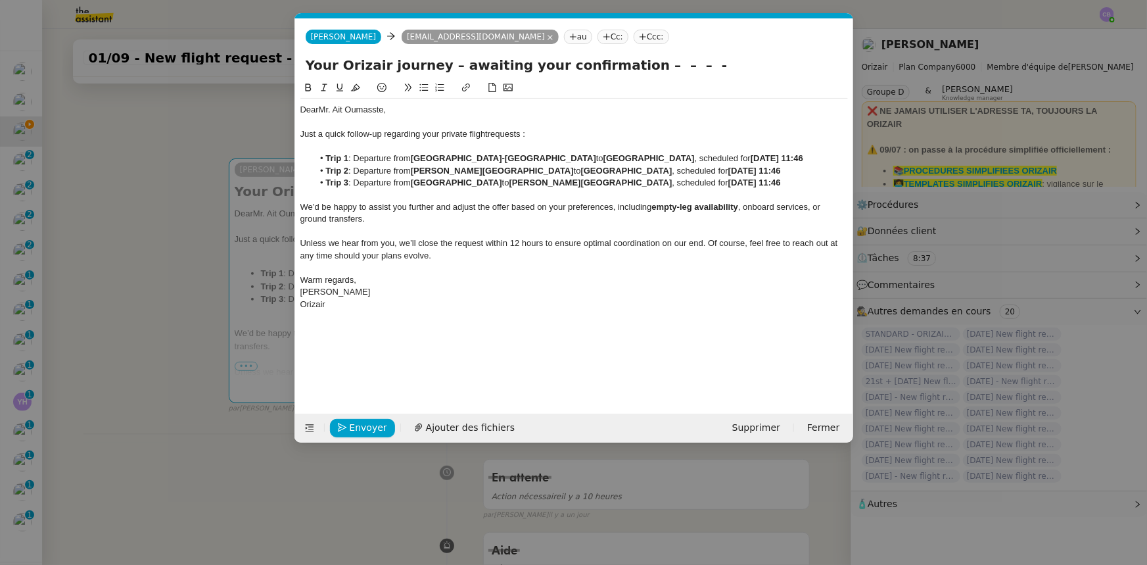
click at [728, 183] on strong "1st September 2025 at 11:46" at bounding box center [754, 182] width 53 height 10
click at [707, 183] on li "Trip 3 : Departure from Menara Airport to Charles de Gaulle International Airpo…" at bounding box center [580, 183] width 535 height 12
click at [306, 85] on icon at bounding box center [308, 87] width 6 height 8
click at [764, 144] on div at bounding box center [574, 147] width 548 height 12
drag, startPoint x: 677, startPoint y: 66, endPoint x: 615, endPoint y: 66, distance: 61.8
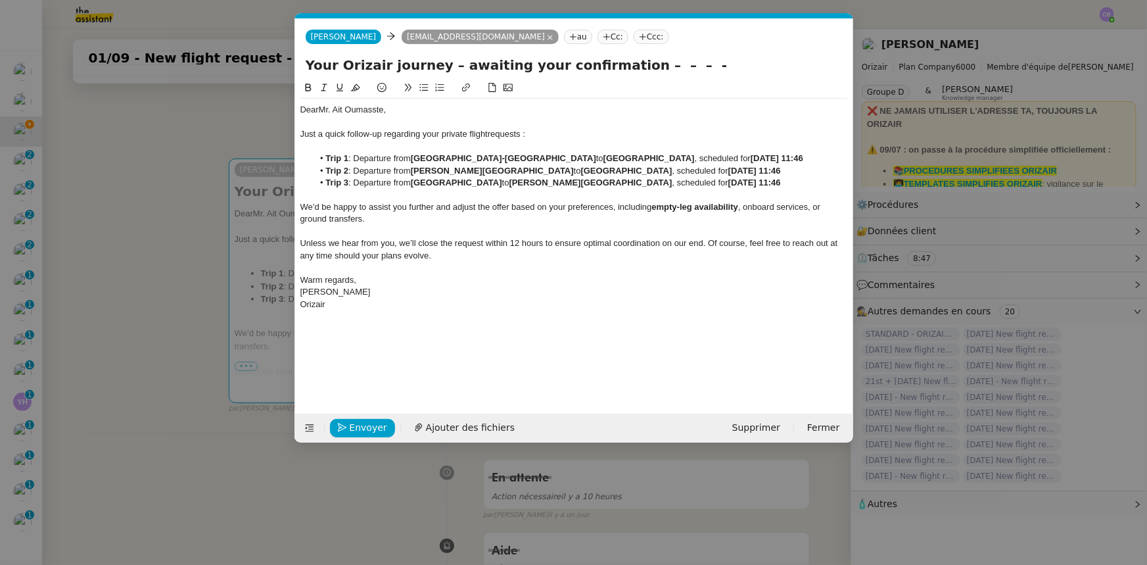
click at [615, 66] on input "Your Orizair journey – awaiting your confirmation – – – -" at bounding box center [574, 65] width 537 height 20
type input "Your Orizair journey – awaiting your confirmation"
click at [373, 349] on span "Envoyer" at bounding box center [368, 427] width 37 height 15
click at [373, 349] on span "Confirmer l'envoi" at bounding box center [389, 427] width 79 height 15
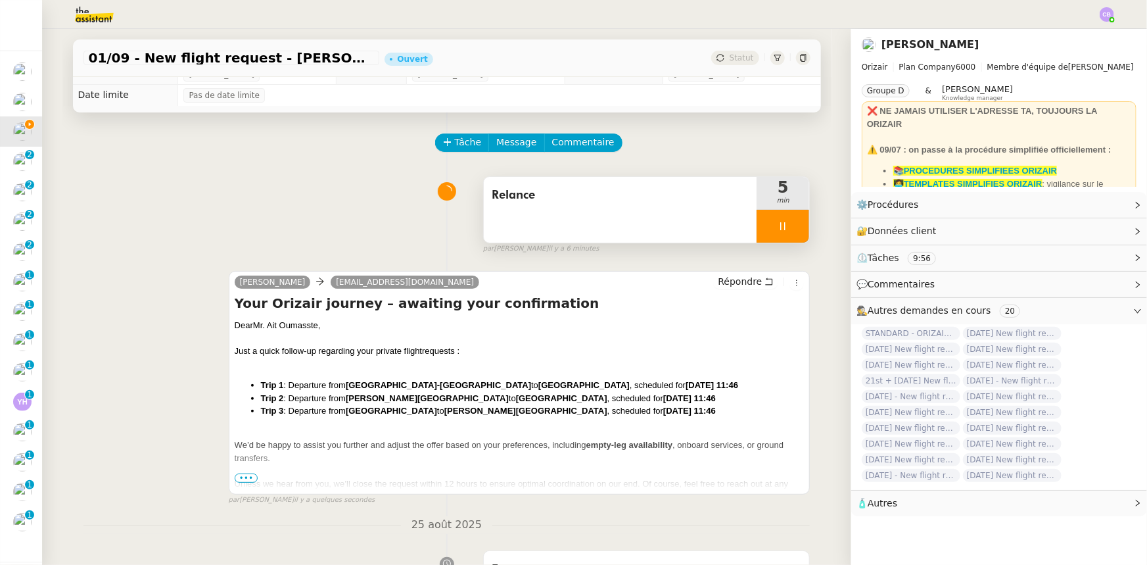
scroll to position [7, 0]
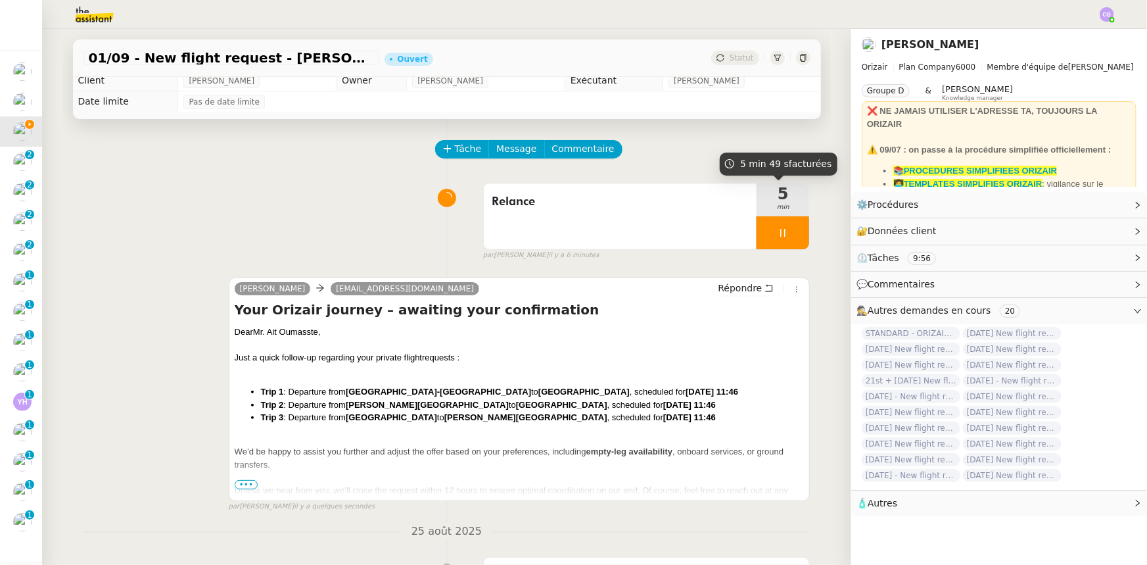
click at [757, 235] on div at bounding box center [783, 232] width 53 height 33
click at [764, 241] on button at bounding box center [796, 232] width 26 height 33
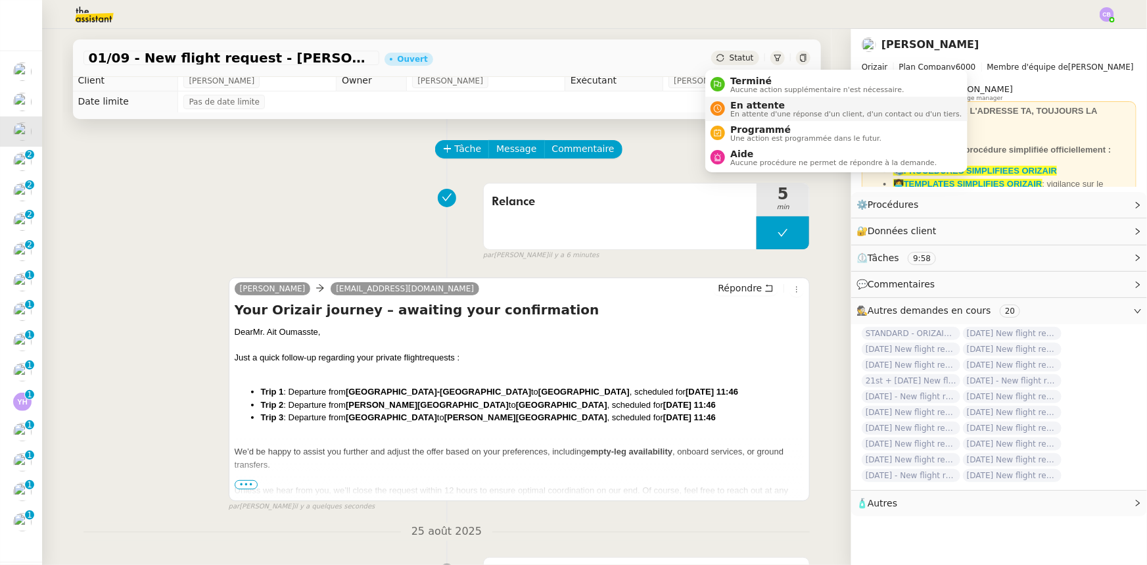
click at [753, 110] on span "En attente d'une réponse d'un client, d'un contact ou d'un tiers." at bounding box center [845, 113] width 231 height 7
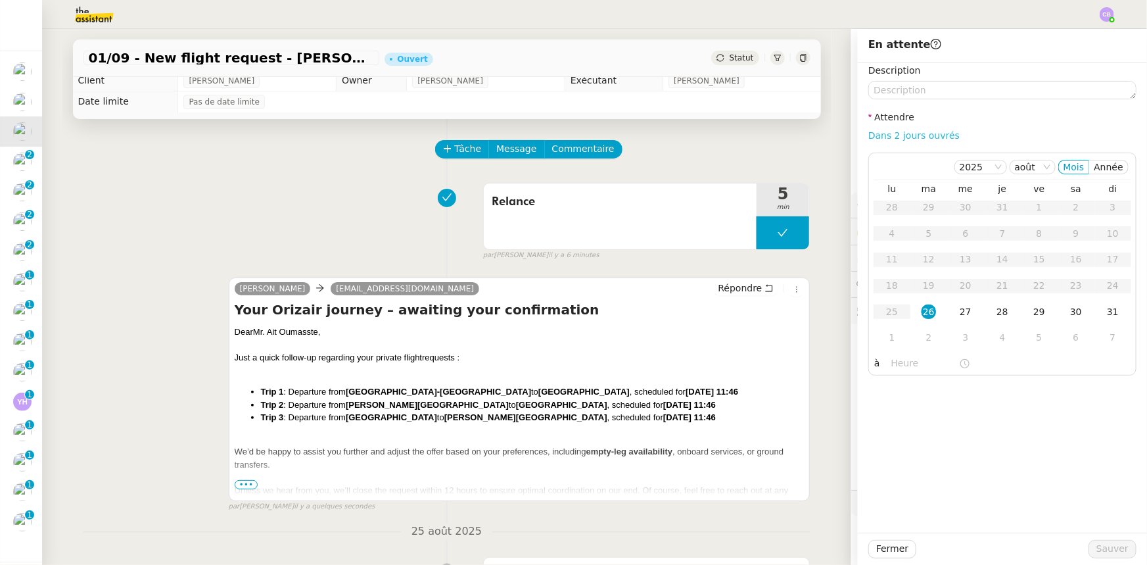
click at [764, 138] on link "Dans 2 jours ouvrés" at bounding box center [913, 135] width 91 height 11
type input "07:00"
click at [764, 310] on div "27" at bounding box center [965, 311] width 14 height 14
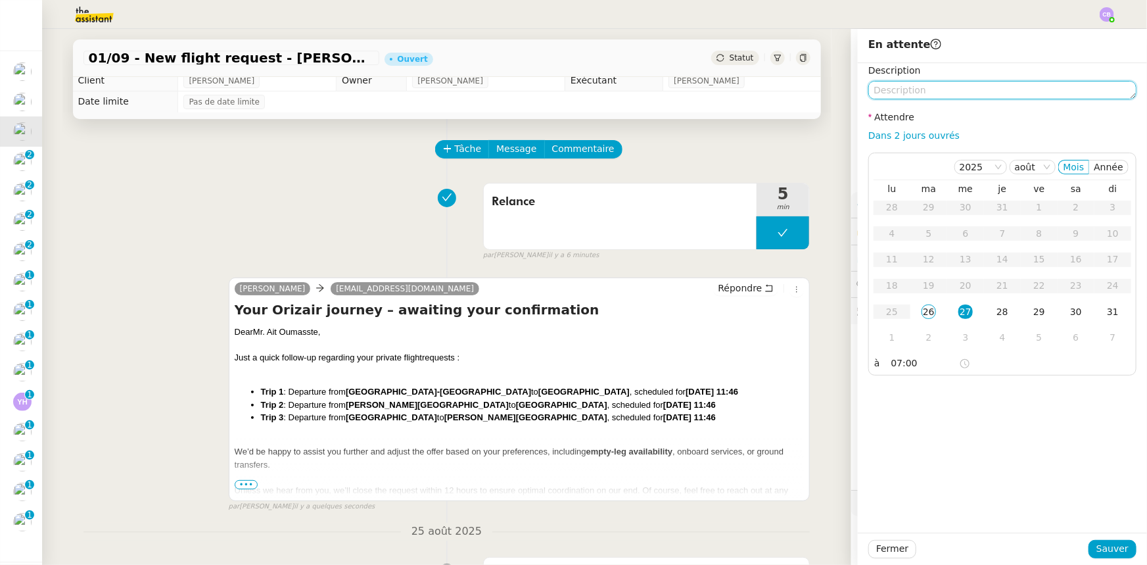
click at [764, 90] on textarea at bounding box center [1002, 90] width 268 height 18
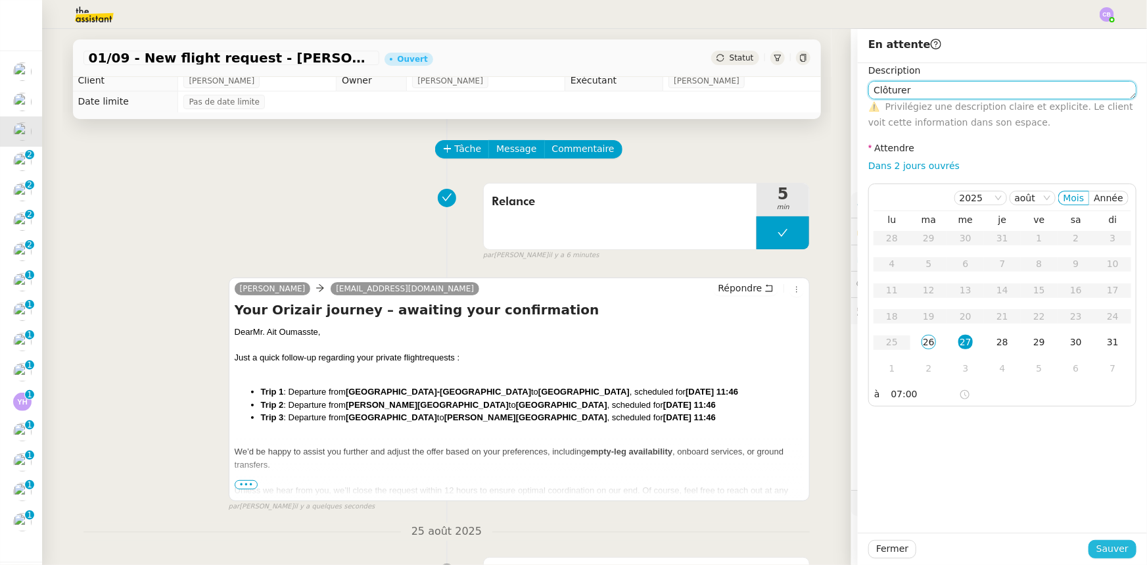
type textarea "Clôturer"
click at [764, 349] on span "Sauver" at bounding box center [1112, 548] width 32 height 15
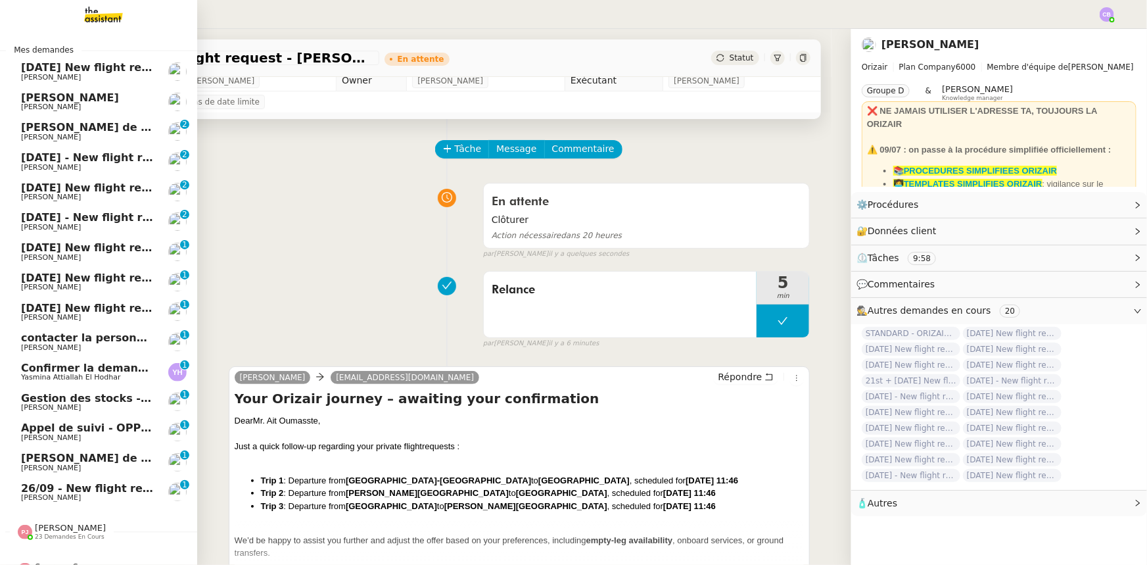
click at [45, 128] on span "Appel de suivi - [PERSON_NAME]" at bounding box center [149, 127] width 257 height 12
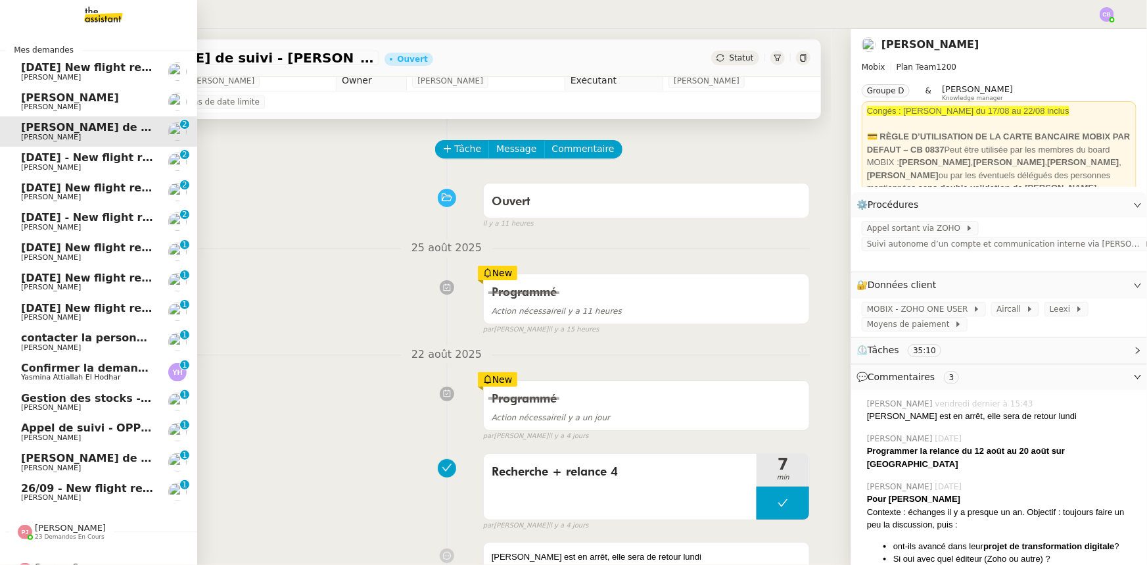
click at [44, 156] on span "6th September 2025 - New flight request - Amaly Koska" at bounding box center [218, 157] width 394 height 12
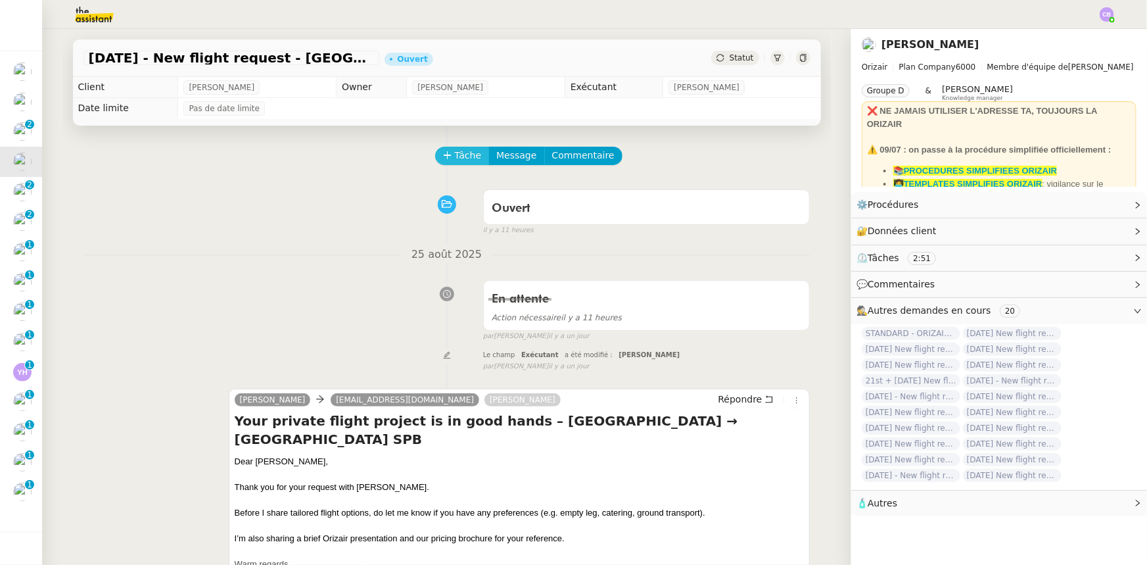
click at [443, 160] on icon at bounding box center [447, 155] width 9 height 9
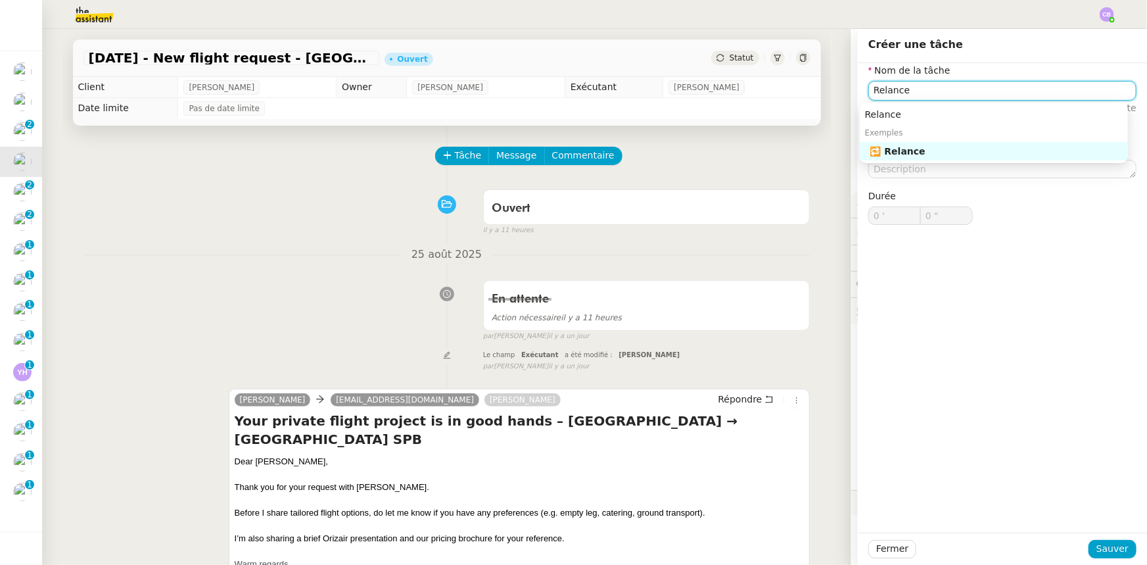
click at [764, 156] on div "🔁 Relance" at bounding box center [996, 151] width 252 height 12
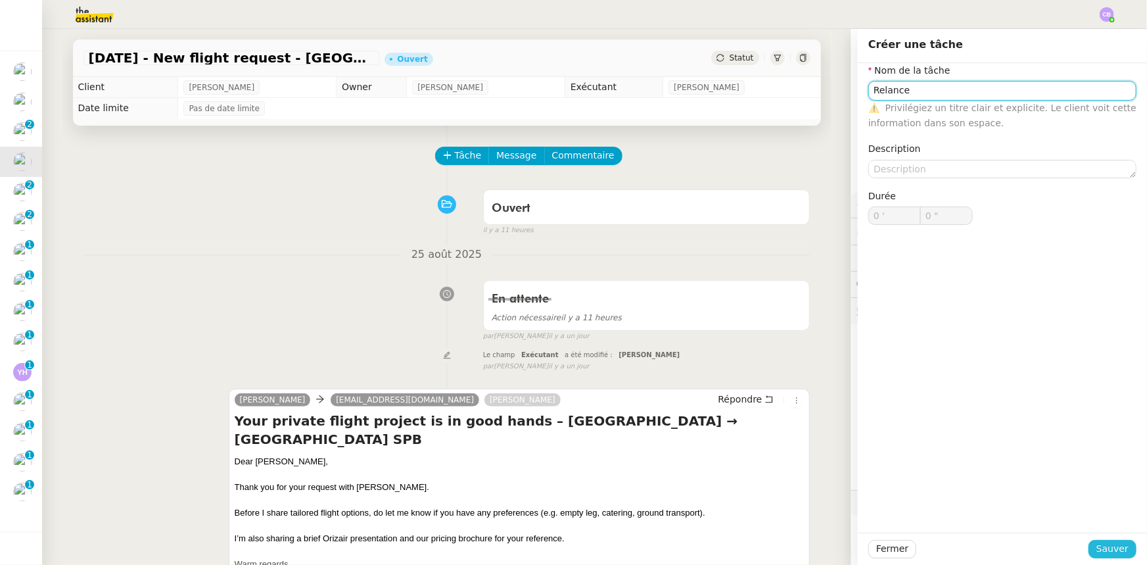
type input "Relance"
click at [764, 349] on span "Sauver" at bounding box center [1112, 548] width 32 height 15
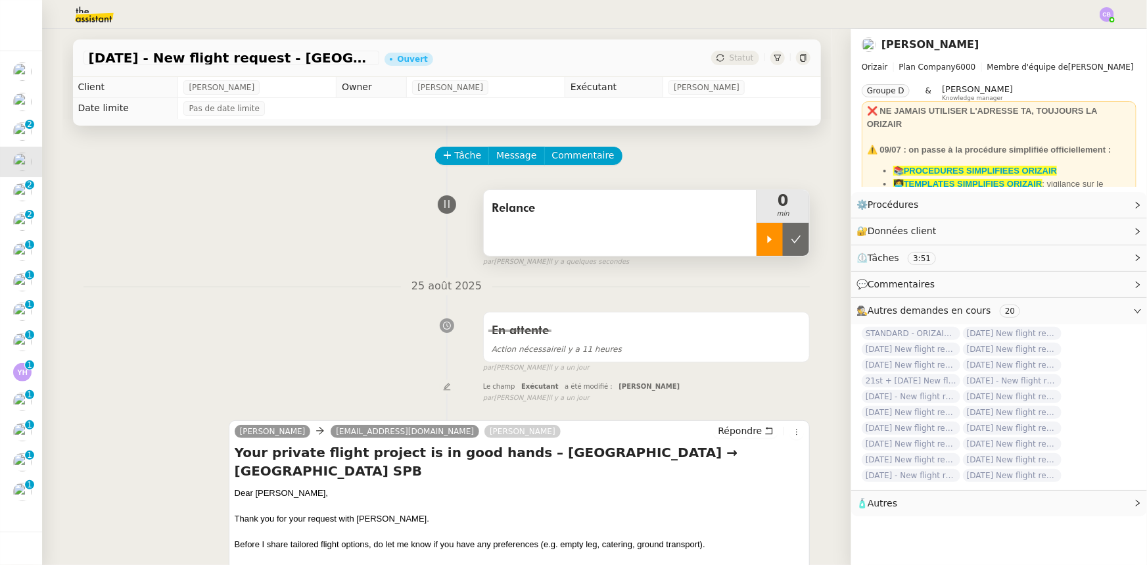
click at [764, 243] on icon at bounding box center [769, 239] width 11 height 11
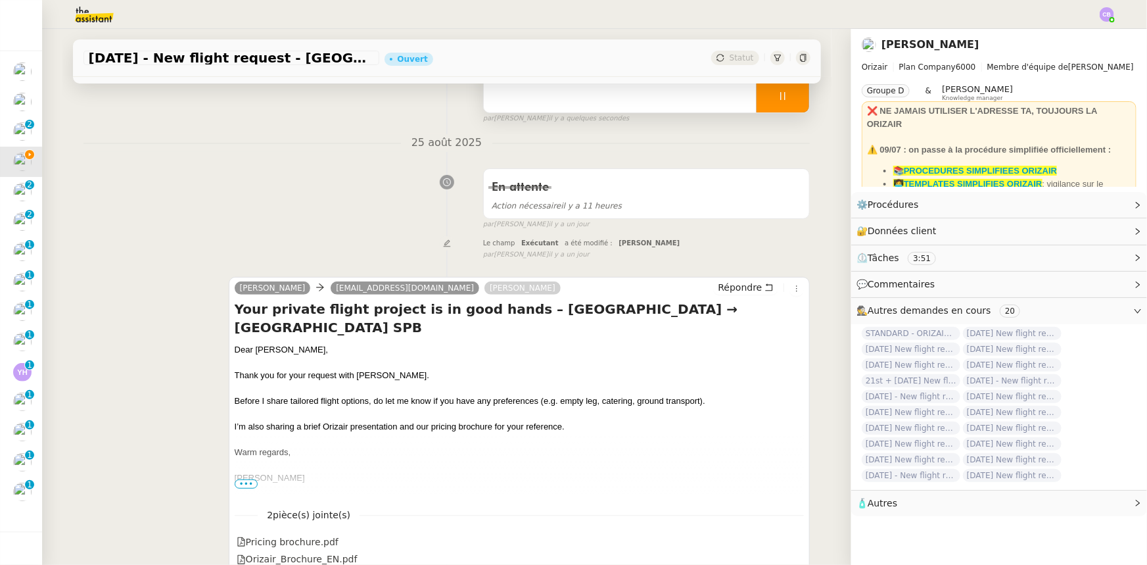
scroll to position [119, 0]
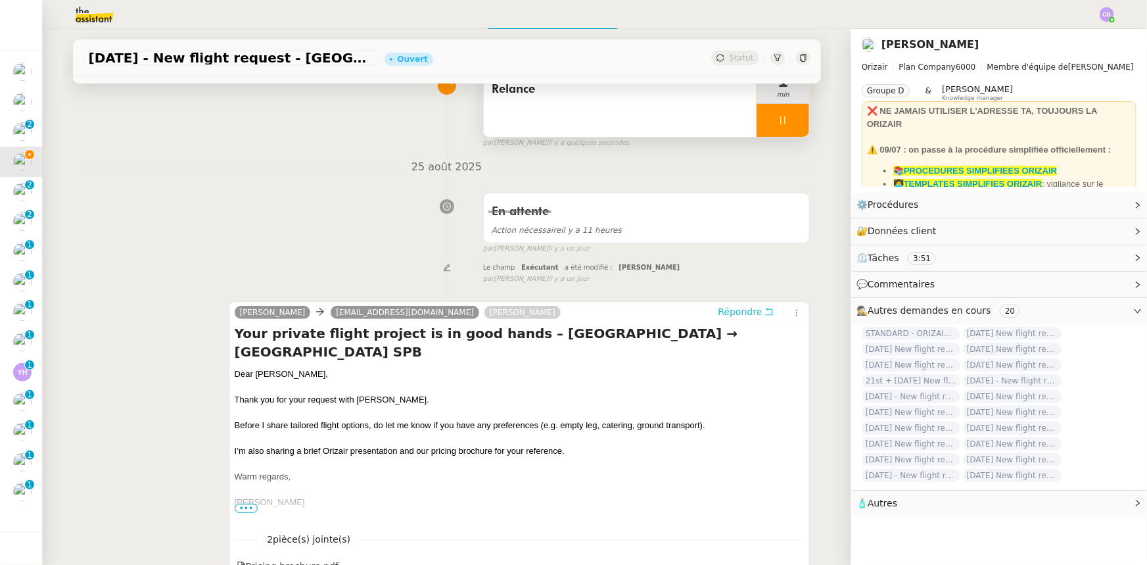
click at [730, 317] on span "Répondre" at bounding box center [740, 311] width 44 height 13
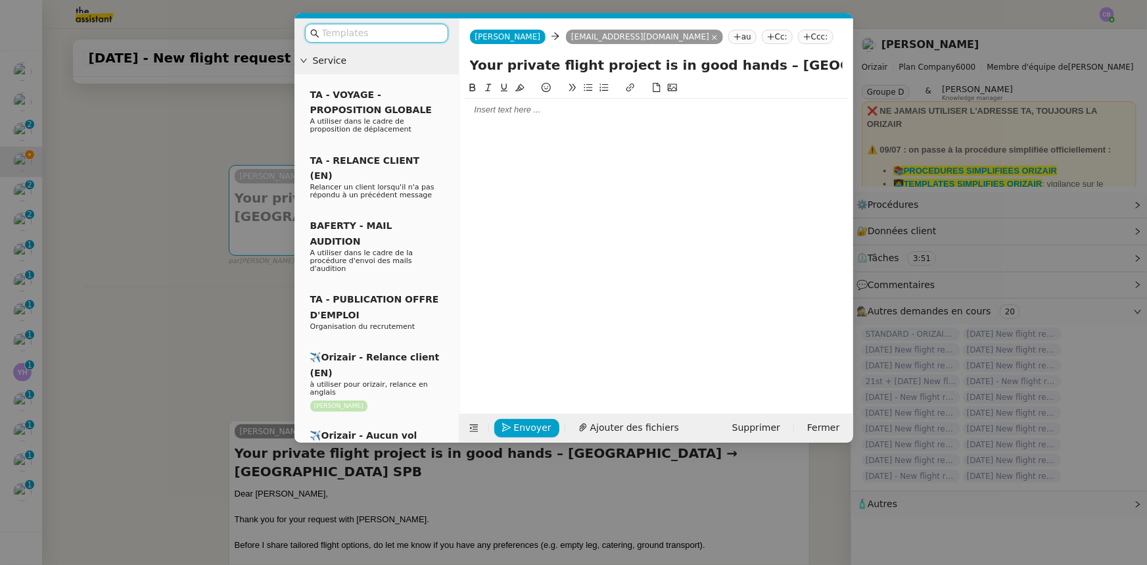
click at [374, 31] on input "text" at bounding box center [381, 33] width 118 height 15
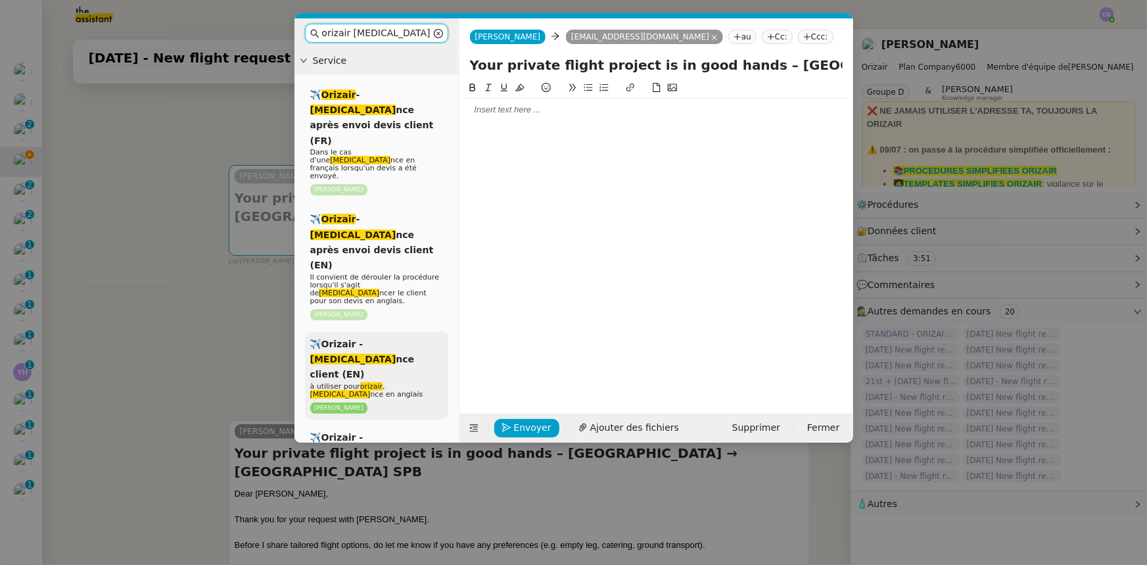
type input "orizair rela"
click at [390, 339] on span "✈️Orizair - Rela nce client (EN)" at bounding box center [362, 359] width 105 height 41
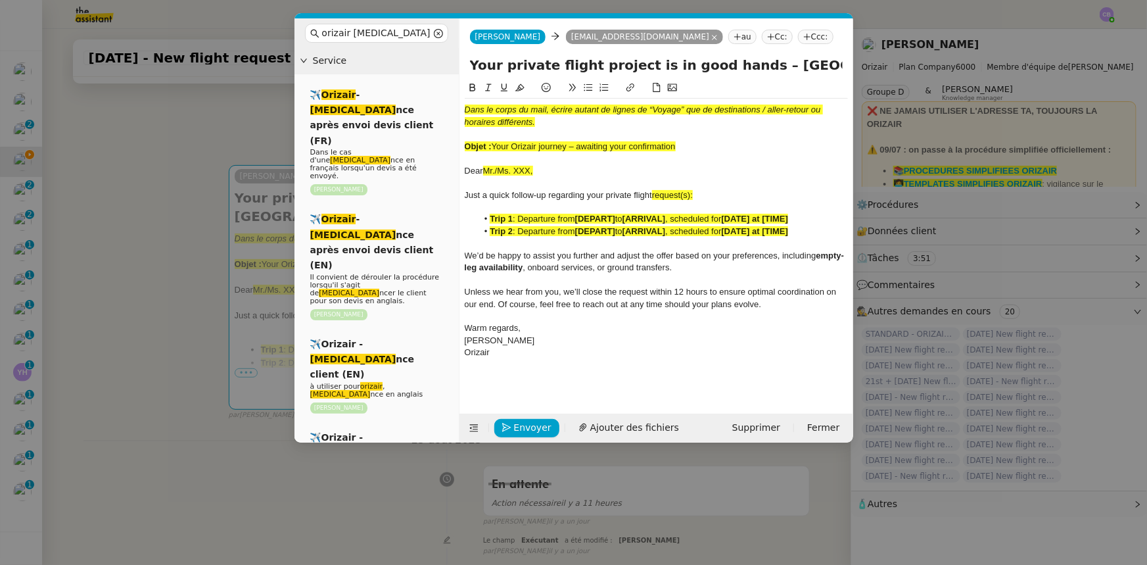
drag, startPoint x: 676, startPoint y: 146, endPoint x: 494, endPoint y: 144, distance: 182.1
click at [494, 144] on span "Your Orizair journey – awaiting your confirmation" at bounding box center [584, 146] width 184 height 10
drag, startPoint x: 732, startPoint y: 67, endPoint x: 453, endPoint y: 66, distance: 279.4
click at [453, 66] on nz-layout "orizair rela Service ✈️ Orizair - Rela nce après envoi devis client (FR) Dans l…" at bounding box center [573, 230] width 559 height 424
paste input "Orizair journey – awaiting your confirmation"
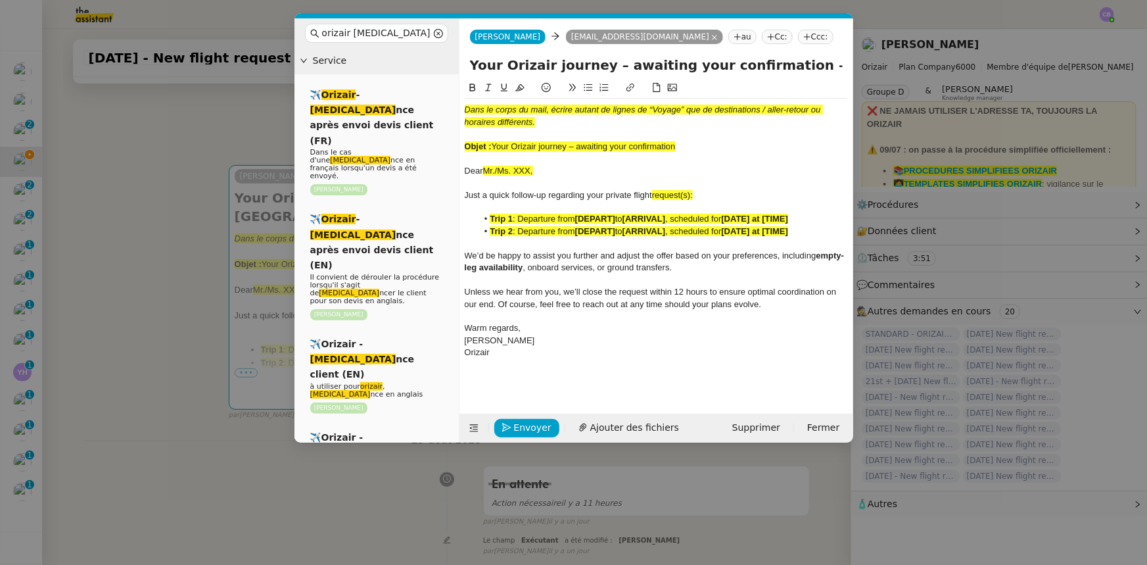
type input "Your Orizair journey – awaiting your confirmation – Vienna International Airpor…"
drag, startPoint x: 686, startPoint y: 150, endPoint x: 463, endPoint y: 112, distance: 225.4
click at [463, 112] on nz-spin "Dans le corps du mail, écrire autant de lignes de “Voyage” que de destinations …" at bounding box center [656, 239] width 394 height 318
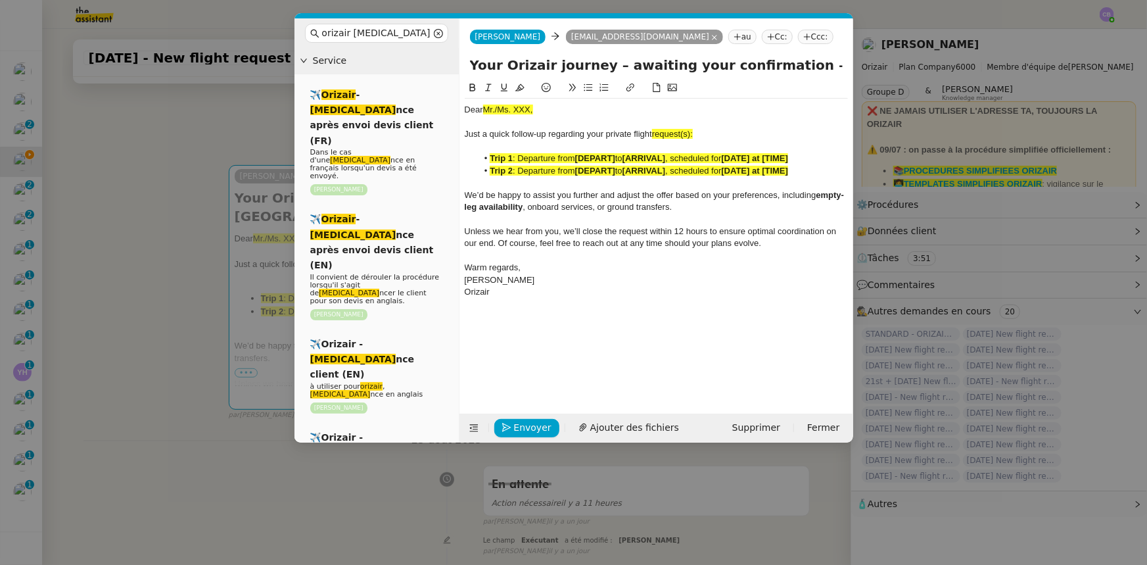
click at [164, 231] on nz-modal-container "orizair rela Service ✈️ Orizair - Rela nce après envoi devis client (FR) Dans l…" at bounding box center [573, 282] width 1147 height 565
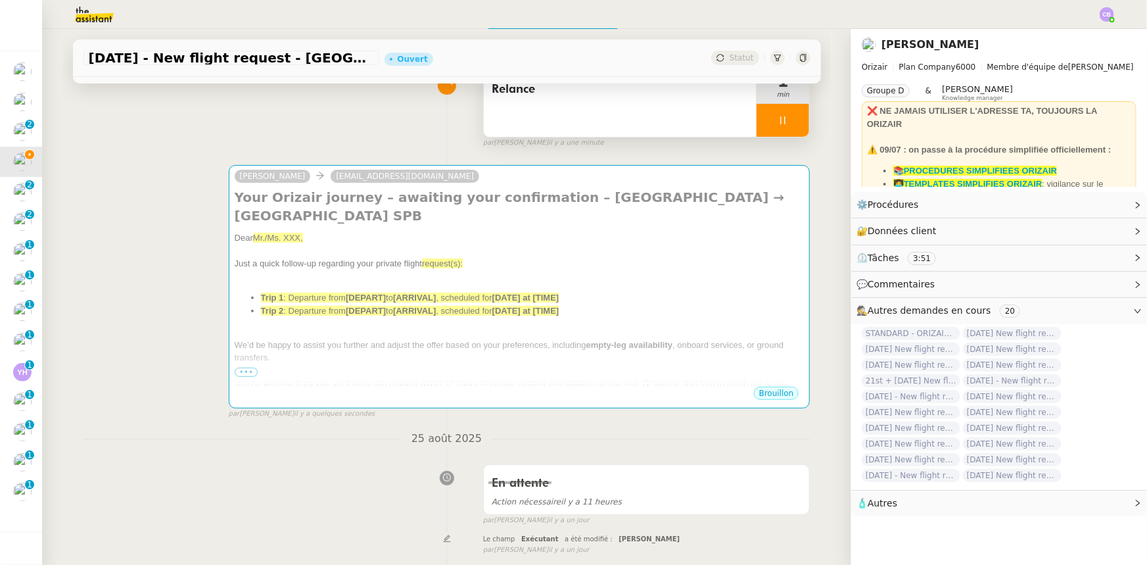
scroll to position [411, 0]
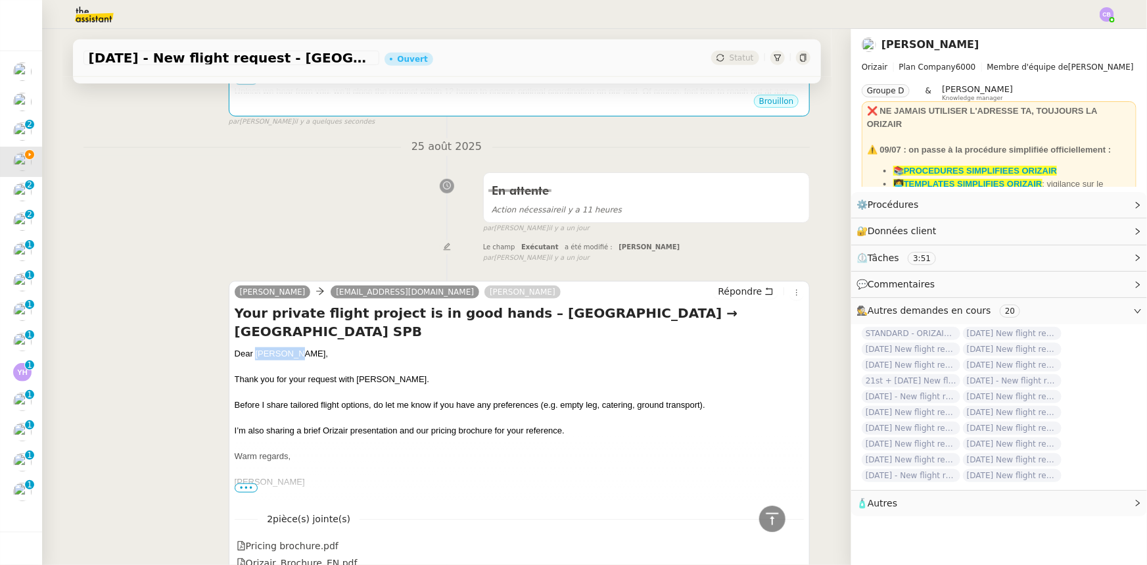
drag, startPoint x: 287, startPoint y: 338, endPoint x: 252, endPoint y: 337, distance: 35.5
click at [252, 347] on div "Dear Mr. Koska," at bounding box center [520, 353] width 570 height 13
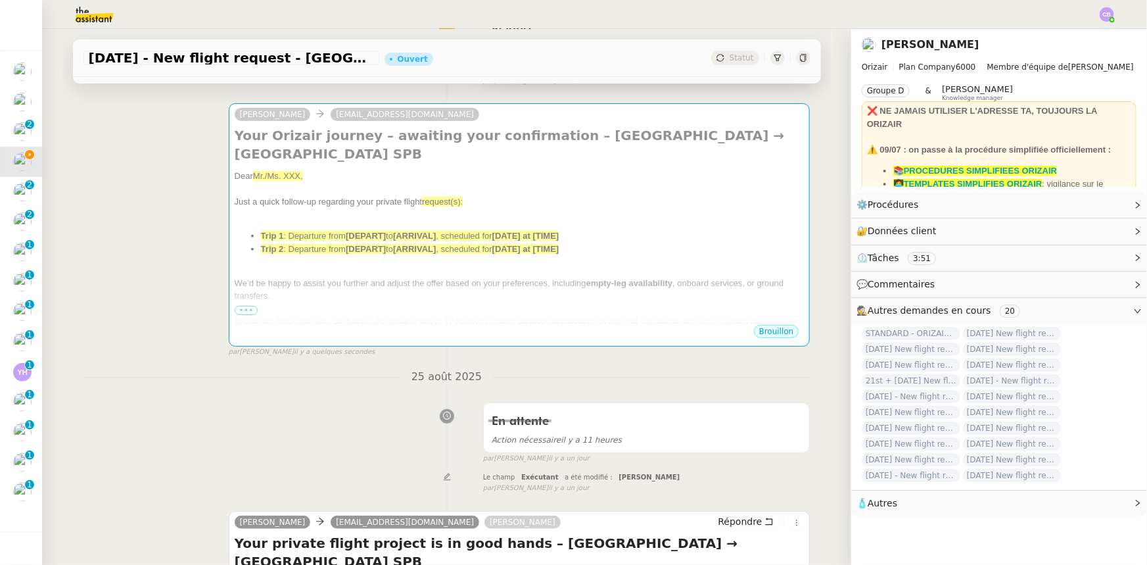
scroll to position [172, 0]
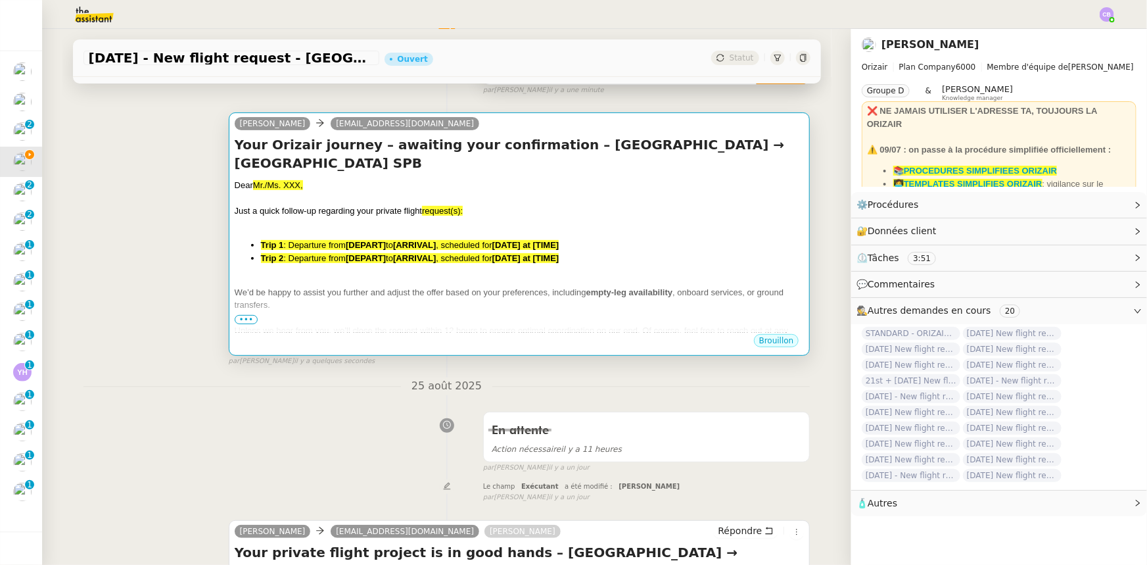
click at [366, 263] on strong "[DEPART]" at bounding box center [366, 258] width 40 height 10
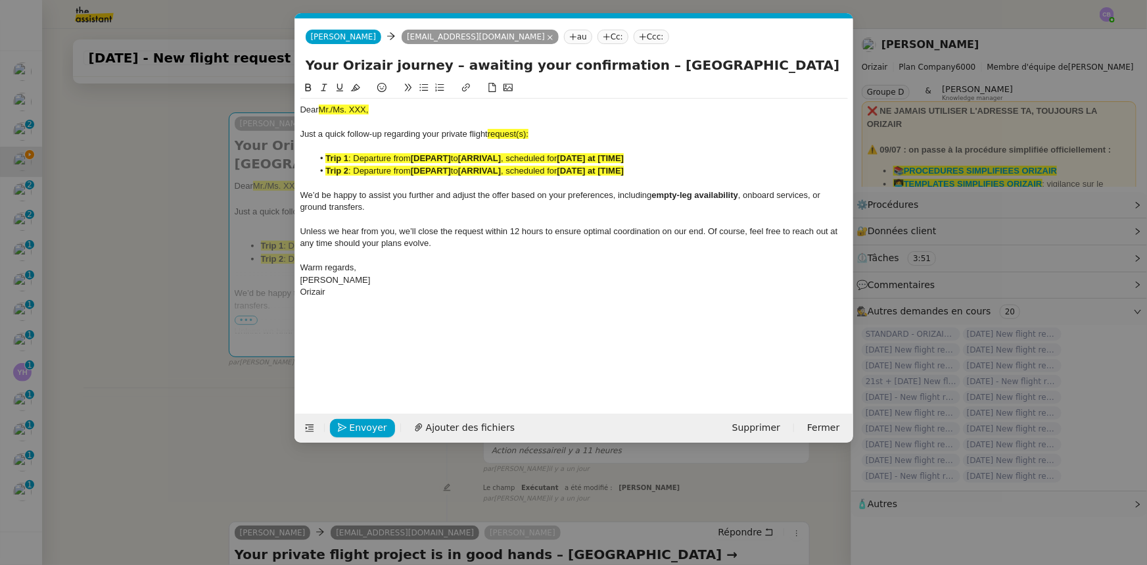
scroll to position [0, 70]
drag, startPoint x: 372, startPoint y: 108, endPoint x: 319, endPoint y: 111, distance: 52.7
click at [319, 111] on div "Dear Mr./Ms. XXX," at bounding box center [574, 110] width 548 height 12
click at [351, 88] on icon at bounding box center [355, 87] width 9 height 9
click at [366, 108] on div "Dear Mr./Ms. XXX," at bounding box center [574, 110] width 548 height 12
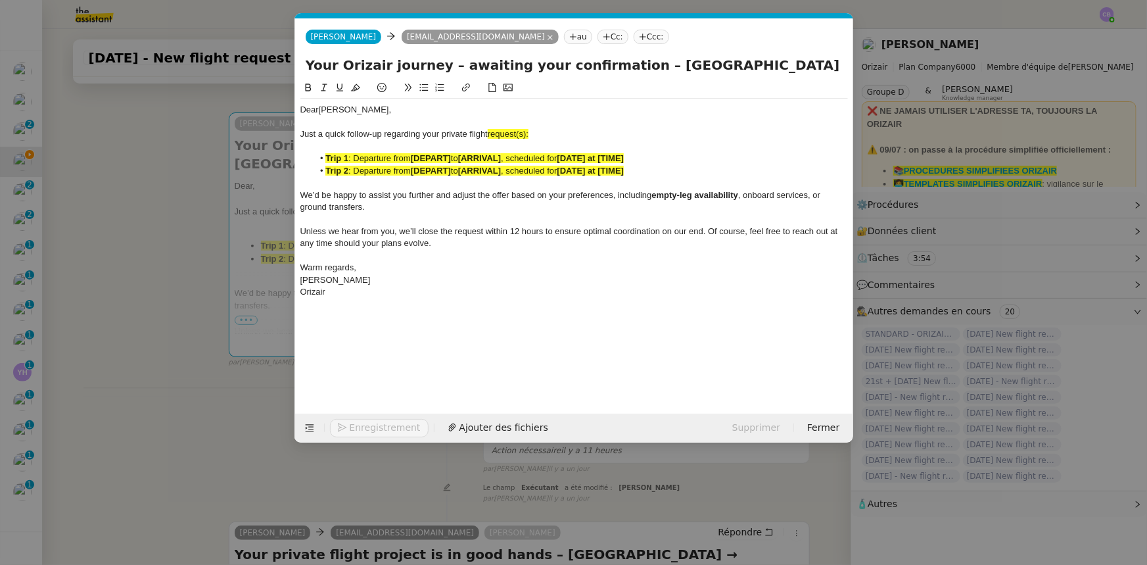
scroll to position [0, 0]
click at [528, 135] on span "request(s):" at bounding box center [508, 134] width 41 height 10
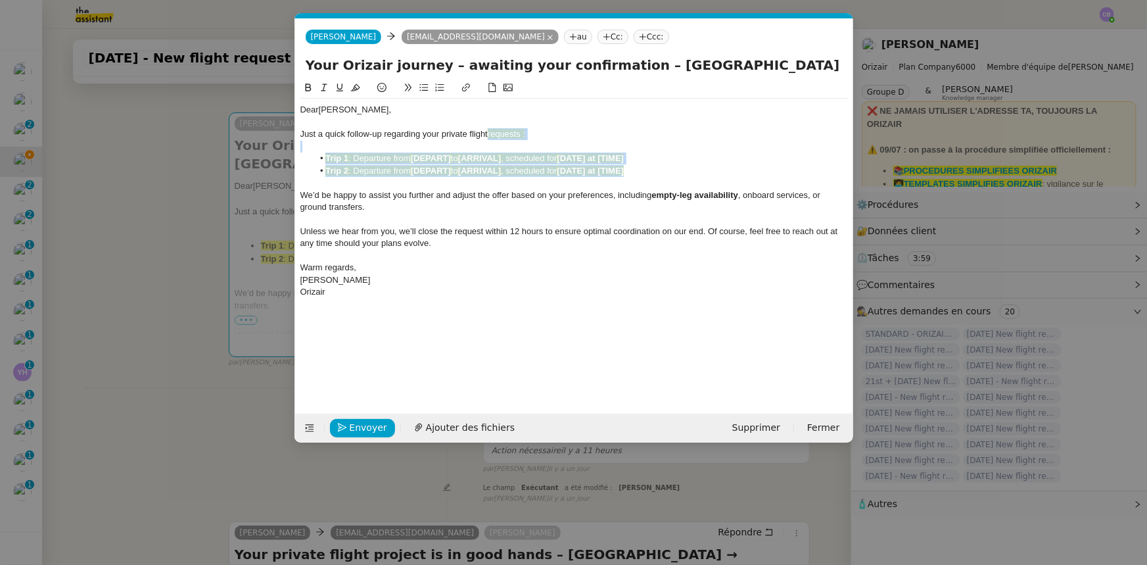
drag, startPoint x: 637, startPoint y: 172, endPoint x: 490, endPoint y: 137, distance: 150.7
click at [490, 137] on div "Dear Mr. Koska, Just a quick follow-up regarding your private flight requests :…" at bounding box center [574, 201] width 548 height 204
click at [354, 90] on icon at bounding box center [355, 87] width 9 height 9
click at [465, 205] on div "We’d be happy to assist you further and adjust the offer based on your preferen…" at bounding box center [574, 201] width 548 height 24
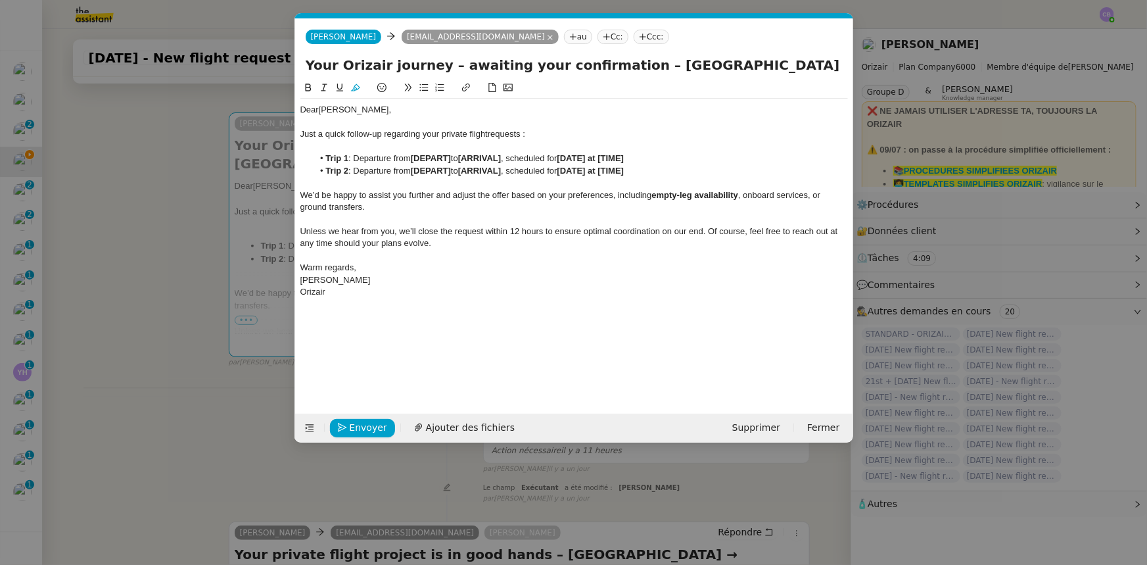
drag, startPoint x: 628, startPoint y: 65, endPoint x: 801, endPoint y: 66, distance: 172.9
click at [764, 66] on input "Your Orizair journey – awaiting your confirmation – Vienna International Airpor…" at bounding box center [574, 65] width 537 height 20
drag, startPoint x: 453, startPoint y: 158, endPoint x: 413, endPoint y: 156, distance: 39.5
click at [413, 156] on strong "[DEPART]" at bounding box center [431, 158] width 40 height 10
drag, startPoint x: 413, startPoint y: 158, endPoint x: 515, endPoint y: 156, distance: 101.9
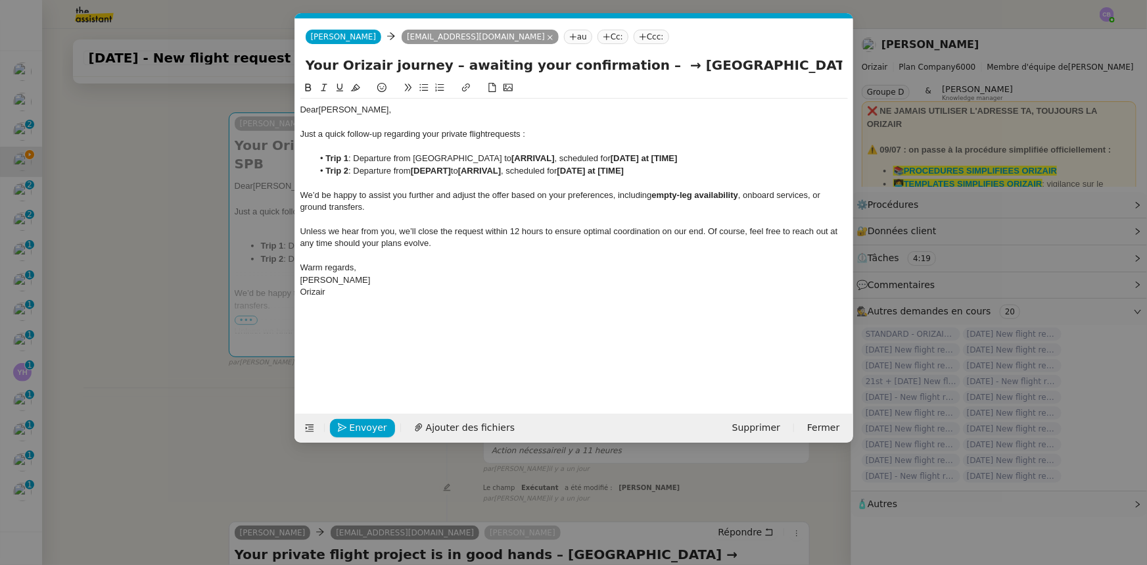
click at [515, 156] on li "Trip 1 : Departure from Vienna International Airport to [ARRIVAL] , scheduled f…" at bounding box center [580, 158] width 535 height 12
click at [307, 88] on icon at bounding box center [308, 87] width 6 height 8
drag, startPoint x: 645, startPoint y: 64, endPoint x: 743, endPoint y: 66, distance: 97.9
click at [743, 66] on input "Your Orizair journey – awaiting your confirmation – → Dubai Creek SPB" at bounding box center [574, 65] width 537 height 20
type input "Your Orizair journey – awaiting your confirmation – →"
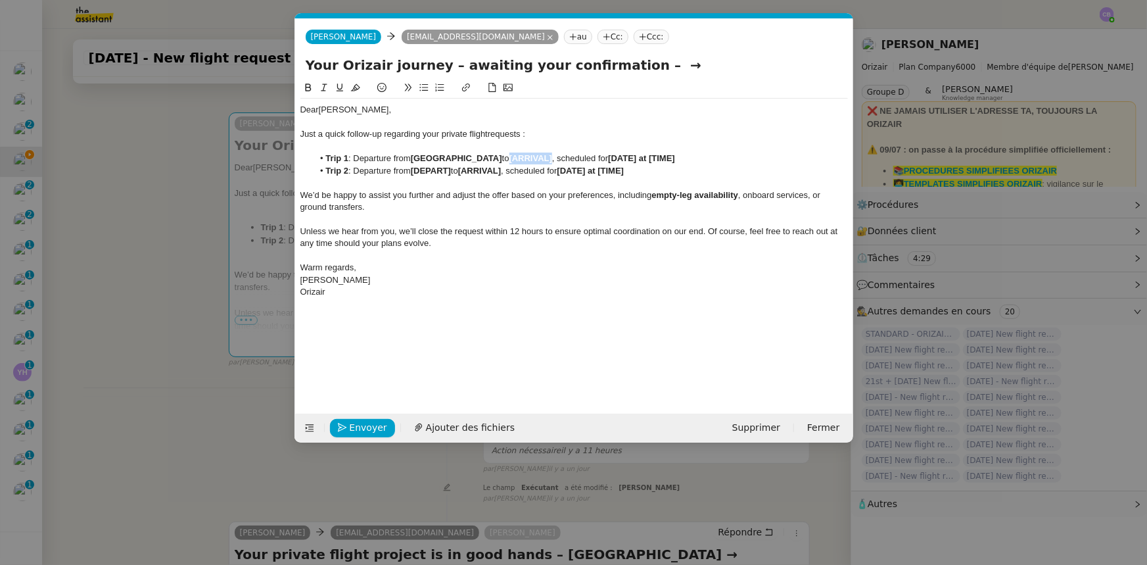
drag, startPoint x: 579, startPoint y: 158, endPoint x: 537, endPoint y: 157, distance: 42.1
click at [537, 157] on strong "[ARRIVAL]" at bounding box center [530, 158] width 43 height 10
drag, startPoint x: 536, startPoint y: 157, endPoint x: 602, endPoint y: 158, distance: 65.7
click at [602, 158] on li "Trip 1 : Departure from Vienna International Airport to Dubai Creek SPB, schedu…" at bounding box center [580, 158] width 535 height 12
click at [307, 89] on icon at bounding box center [308, 87] width 9 height 9
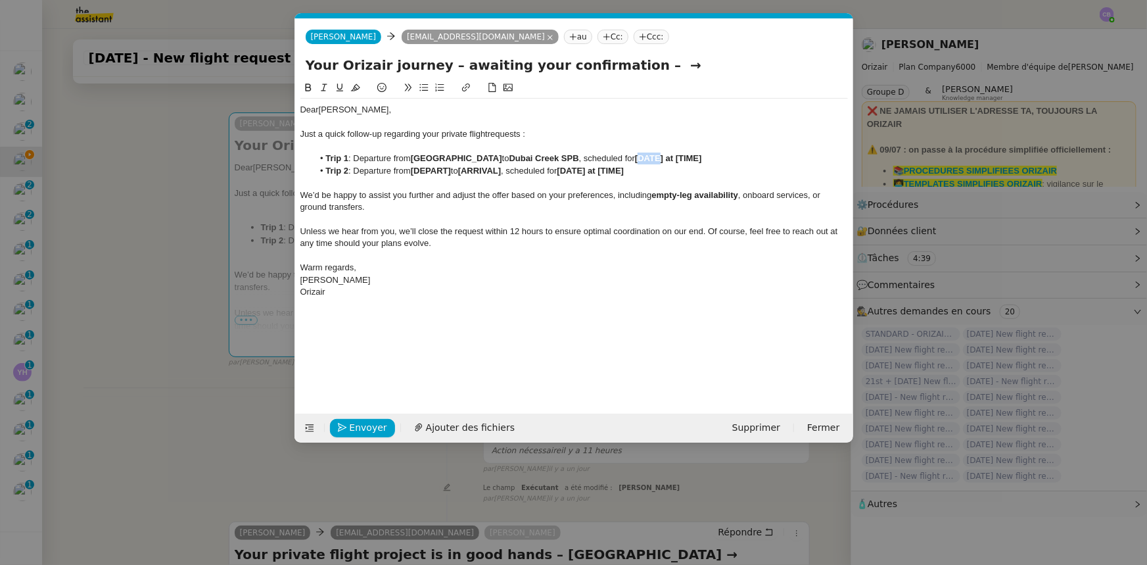
drag, startPoint x: 691, startPoint y: 158, endPoint x: 667, endPoint y: 156, distance: 25.1
click at [667, 156] on strong "[DATE] at [TIME]" at bounding box center [668, 158] width 67 height 10
drag, startPoint x: 414, startPoint y: 160, endPoint x: 525, endPoint y: 157, distance: 111.1
click at [525, 157] on li "Trip 1 : Departure from Vienna International Airport to Dubai Creek SPB , sched…" at bounding box center [580, 158] width 535 height 12
drag, startPoint x: 454, startPoint y: 168, endPoint x: 416, endPoint y: 170, distance: 37.5
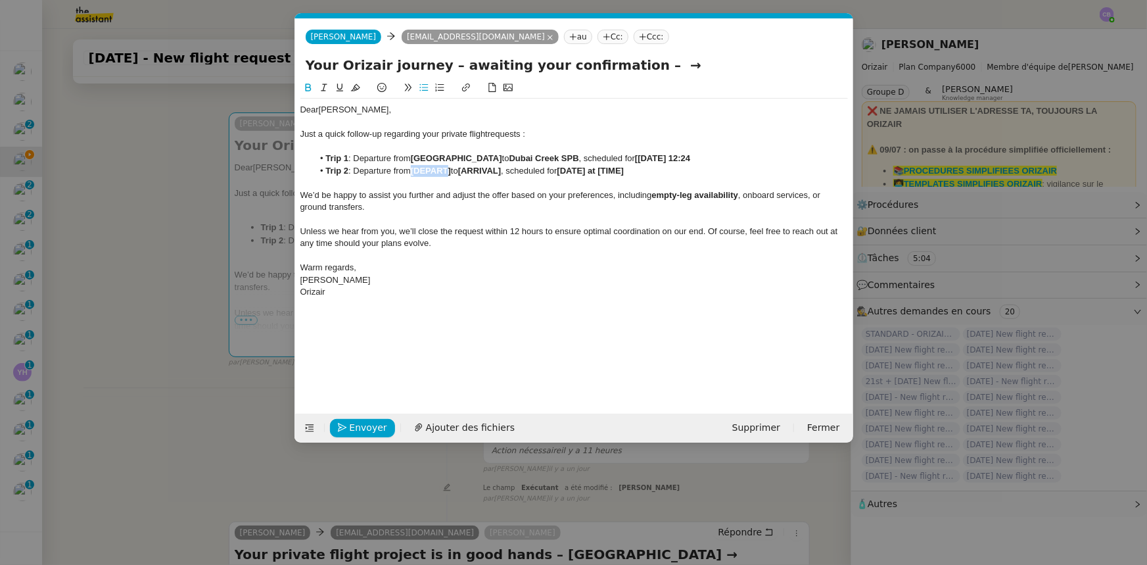
click at [416, 170] on strong "[DEPART]" at bounding box center [431, 171] width 40 height 10
drag, startPoint x: 539, startPoint y: 158, endPoint x: 604, endPoint y: 156, distance: 65.1
click at [579, 156] on strong "Dubai Creek SPB" at bounding box center [544, 158] width 70 height 10
drag, startPoint x: 582, startPoint y: 172, endPoint x: 540, endPoint y: 170, distance: 41.5
click at [540, 170] on strong "[ARRIVAL]" at bounding box center [530, 171] width 43 height 10
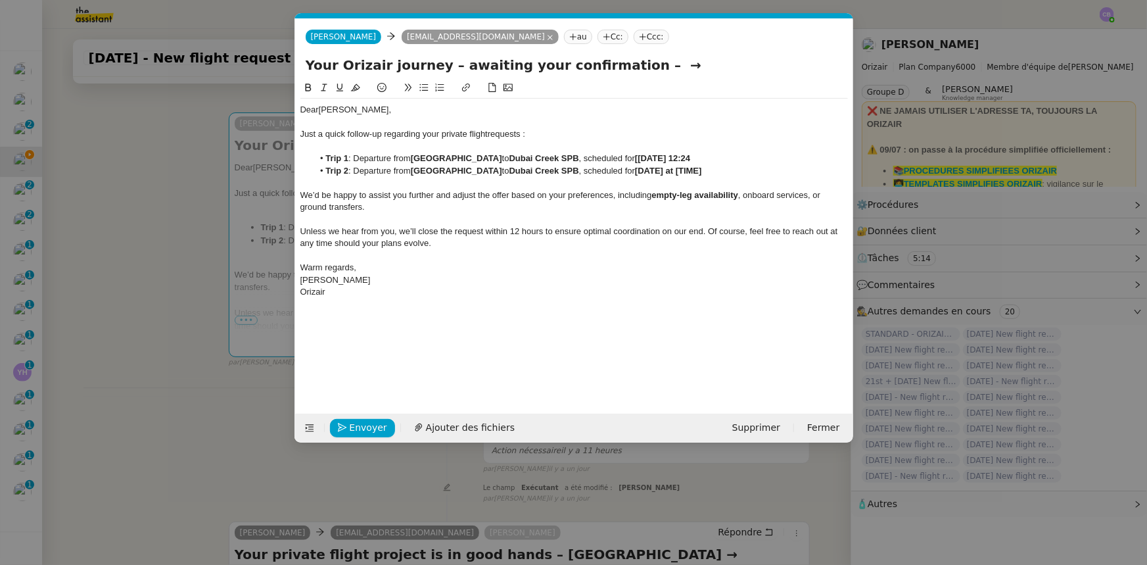
click at [669, 157] on strong "[6th September 2025 at 12:24" at bounding box center [662, 158] width 55 height 10
click at [185, 195] on nz-modal-container "orizair rela Service ✈️ Orizair - Rela nce après envoi devis client (FR) Dans l…" at bounding box center [573, 282] width 1147 height 565
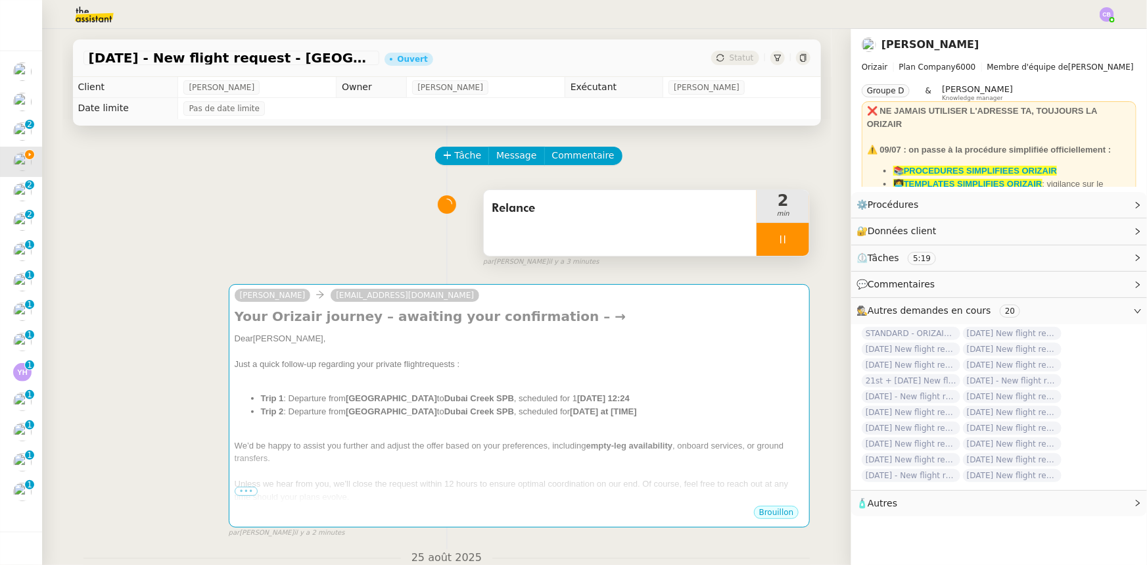
click at [757, 239] on div at bounding box center [783, 239] width 53 height 33
drag, startPoint x: 755, startPoint y: 246, endPoint x: 689, endPoint y: 283, distance: 75.3
click at [757, 246] on div at bounding box center [770, 239] width 26 height 33
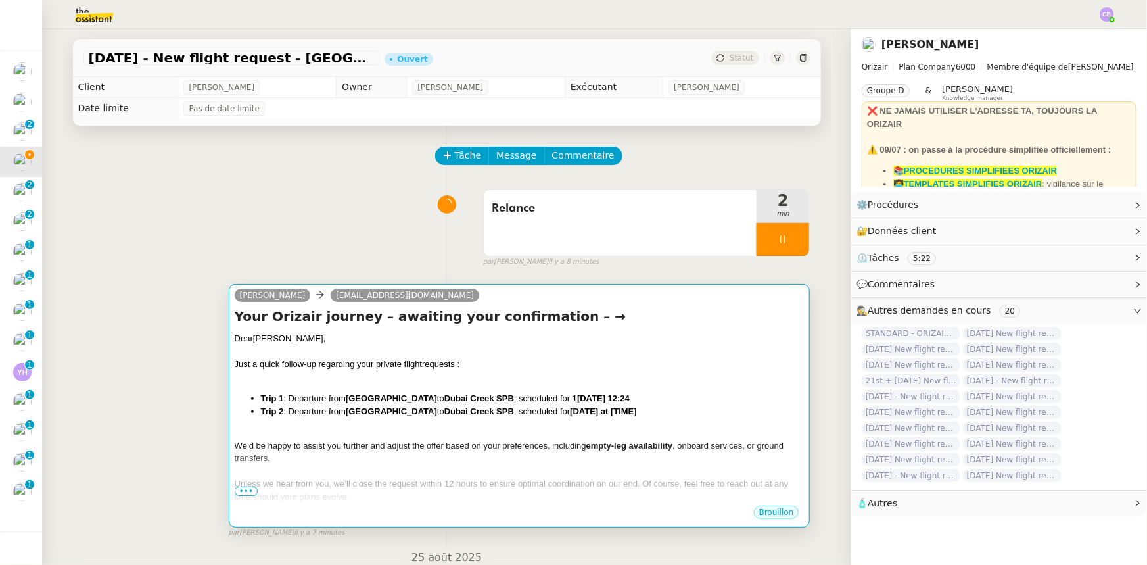
click at [360, 349] on div "Dear Mr. Koska, Just a quick follow-up regarding your private flight requests :…" at bounding box center [520, 443] width 570 height 222
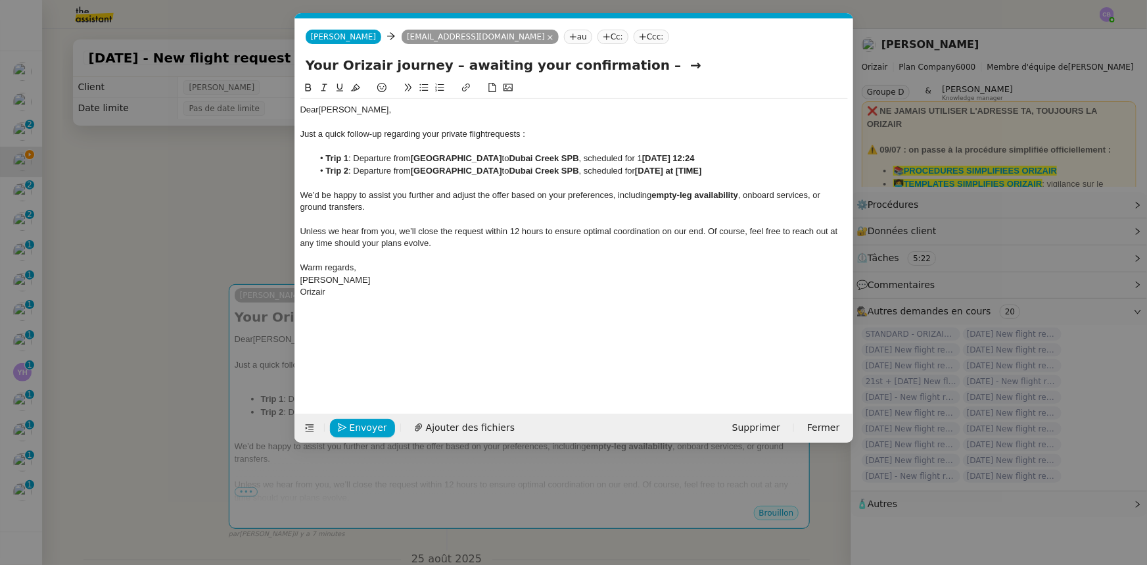
scroll to position [0, 70]
drag, startPoint x: 696, startPoint y: 172, endPoint x: 668, endPoint y: 172, distance: 27.6
click at [668, 172] on strong "[DATE] at [TIME]" at bounding box center [668, 171] width 67 height 10
drag, startPoint x: 657, startPoint y: 70, endPoint x: 617, endPoint y: 70, distance: 40.8
click at [617, 70] on input "Your Orizair journey – awaiting your confirmation – →" at bounding box center [574, 65] width 537 height 20
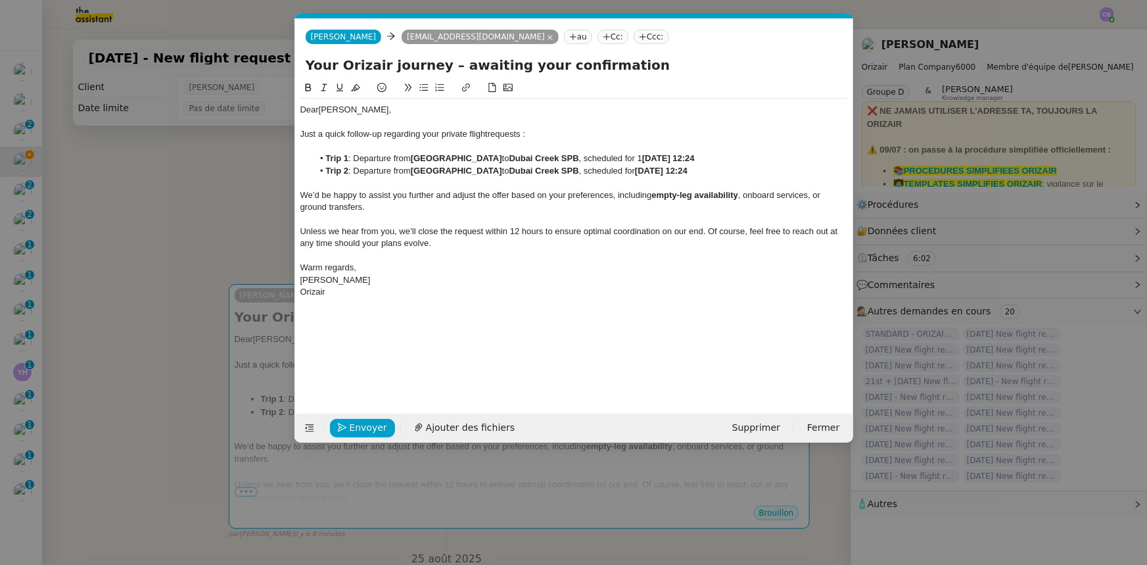
type input "Your Orizair journey – awaiting your confirmation"
click at [370, 349] on span "Envoyer" at bounding box center [368, 427] width 37 height 15
click at [370, 349] on span "Confirmer l'envoi" at bounding box center [389, 427] width 79 height 15
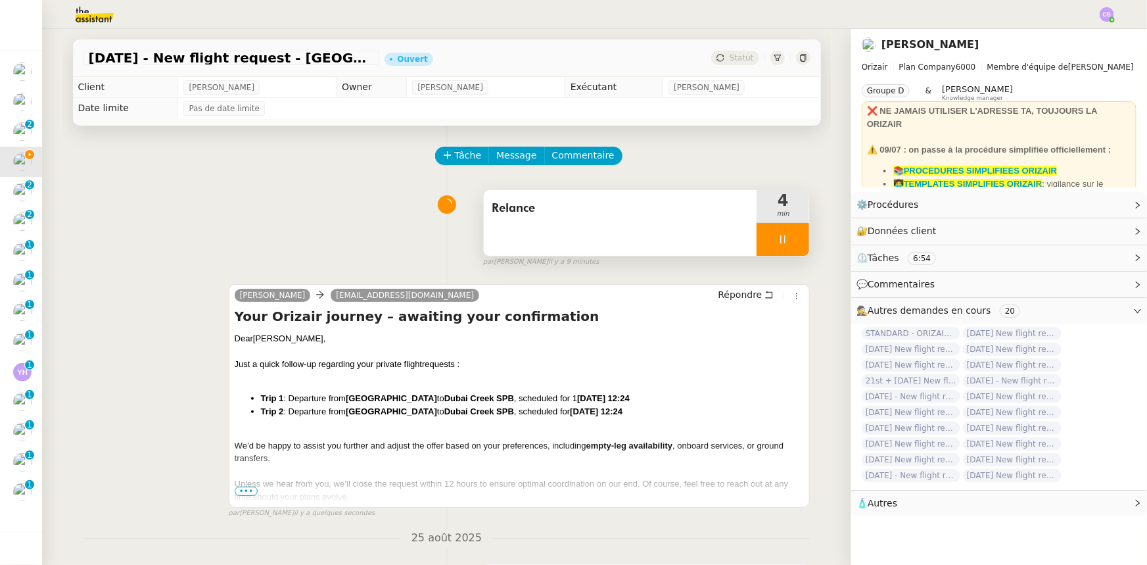
click at [757, 237] on div at bounding box center [783, 239] width 53 height 33
click at [764, 239] on icon at bounding box center [796, 239] width 11 height 11
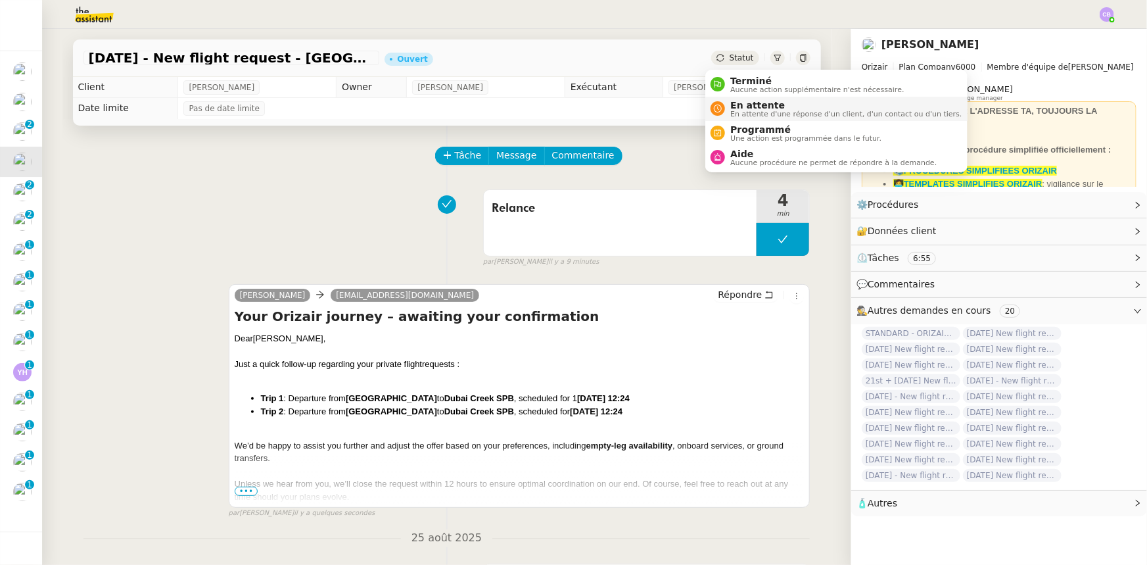
click at [747, 103] on span "En attente" at bounding box center [845, 105] width 231 height 11
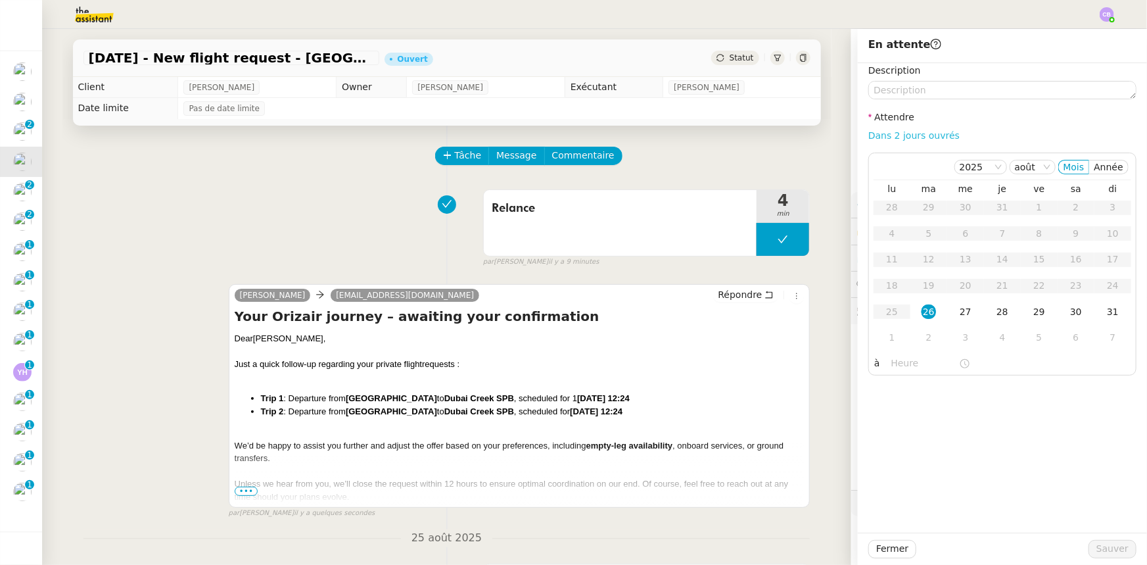
click at [764, 134] on link "Dans 2 jours ouvrés" at bounding box center [913, 135] width 91 height 11
type input "07:00"
click at [764, 311] on div "27" at bounding box center [965, 311] width 14 height 14
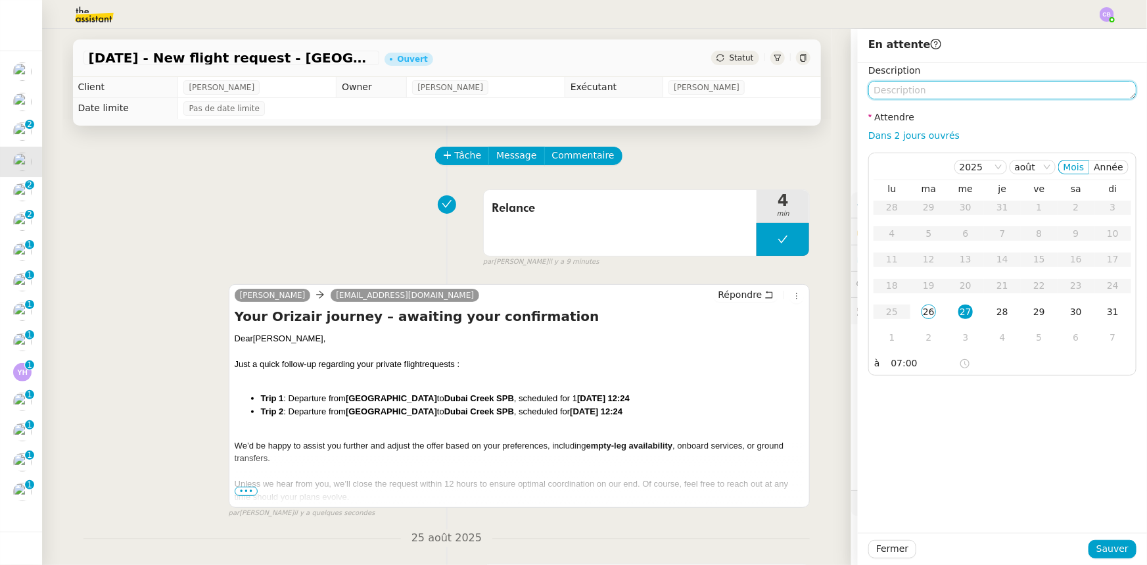
click at [764, 93] on textarea at bounding box center [1002, 90] width 268 height 18
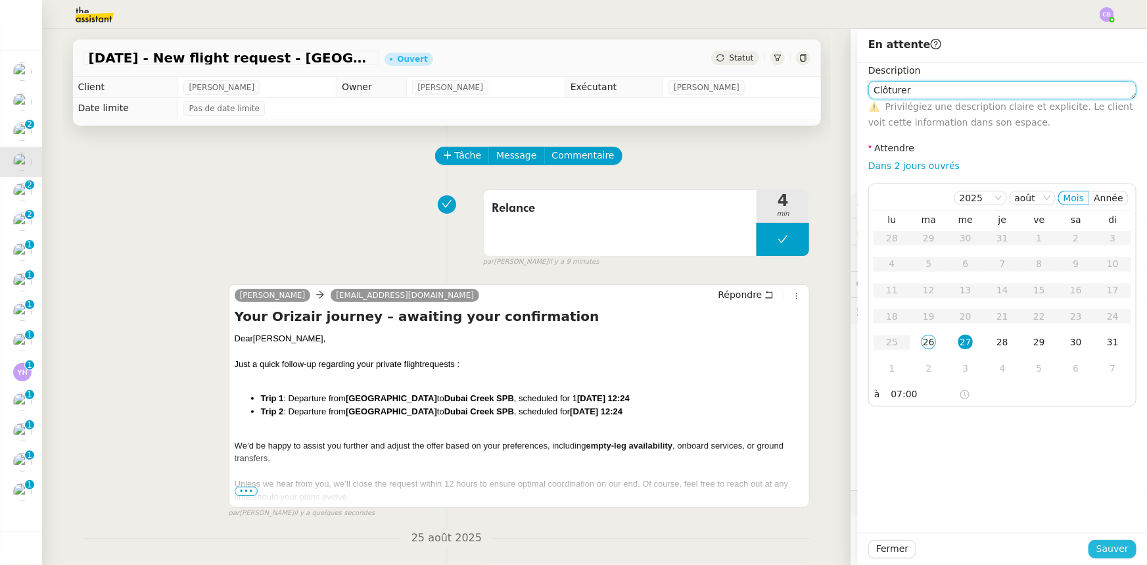
type textarea "Clôturer"
click at [764, 349] on button "Sauver" at bounding box center [1112, 549] width 48 height 18
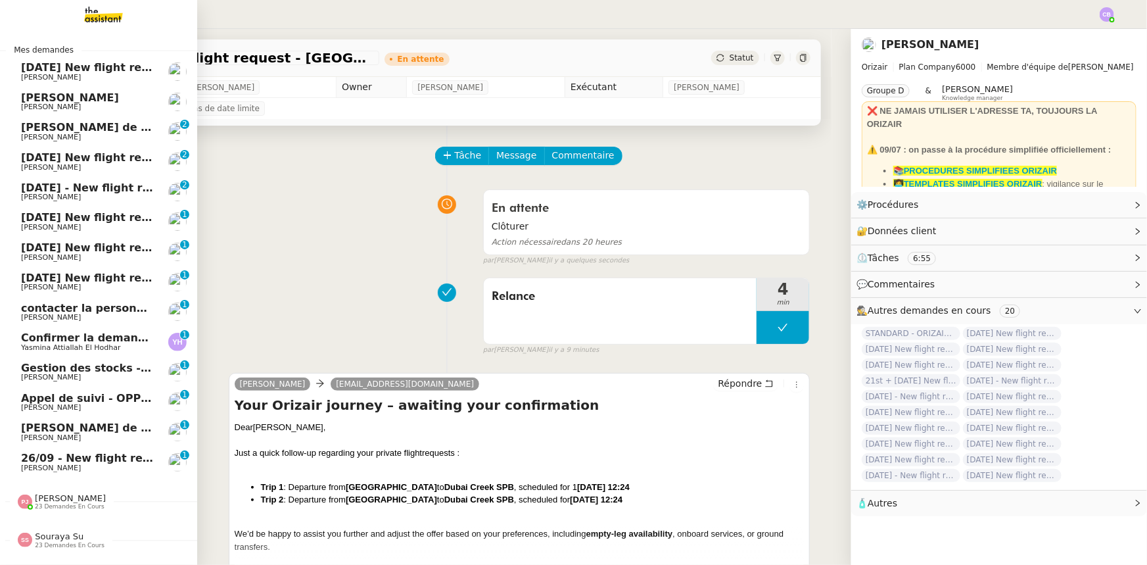
click at [53, 160] on span "29th August 2025 New flight request - Onintsoa Ormes" at bounding box center [181, 157] width 320 height 12
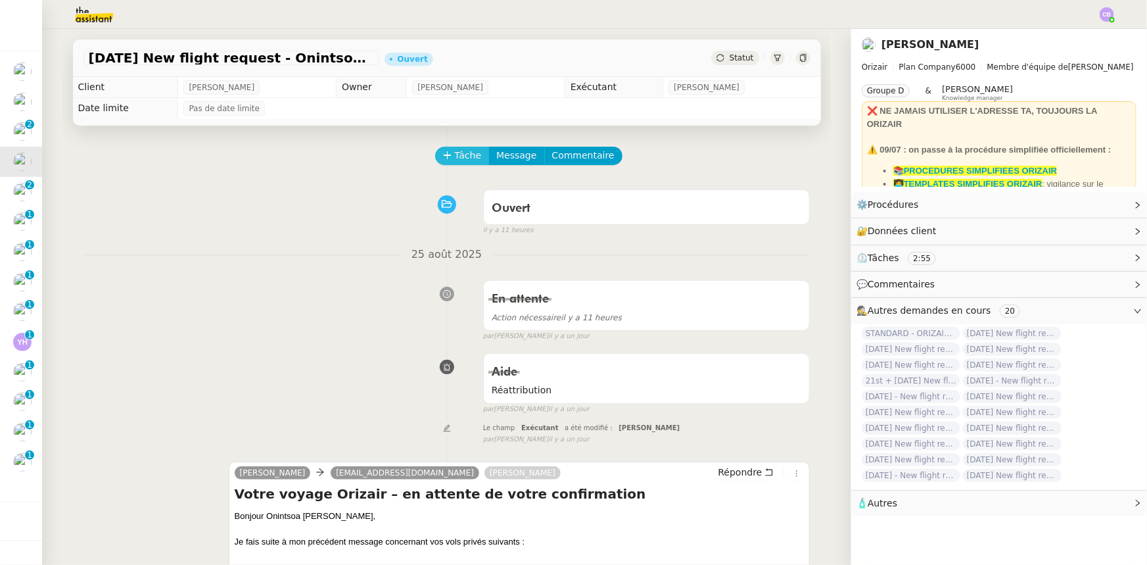
click at [455, 156] on span "Tâche" at bounding box center [468, 155] width 27 height 15
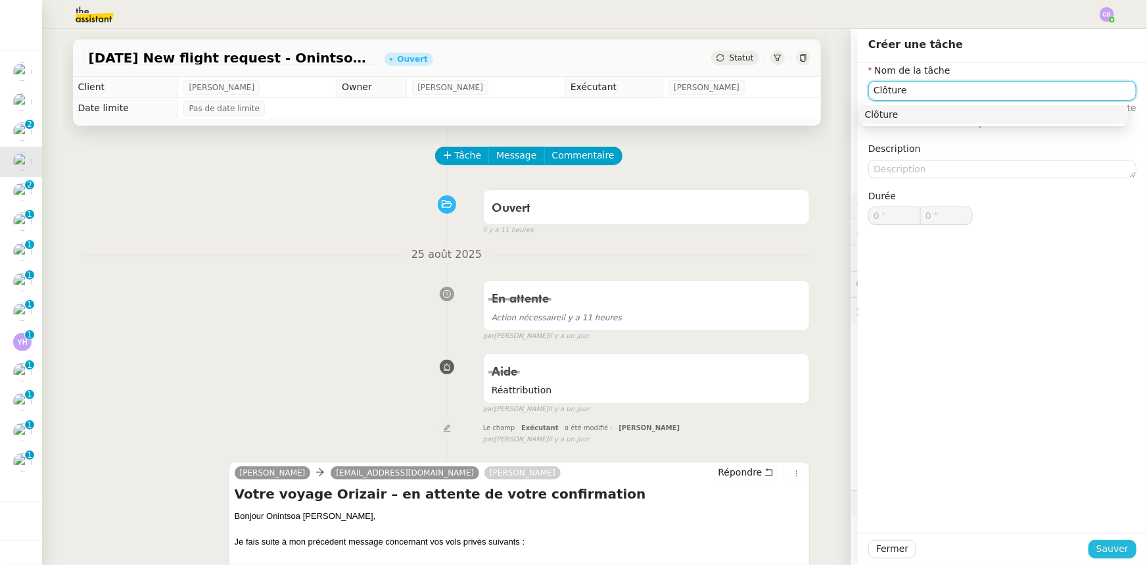
type input "Clôture"
click at [764, 349] on span "Sauver" at bounding box center [1112, 548] width 32 height 15
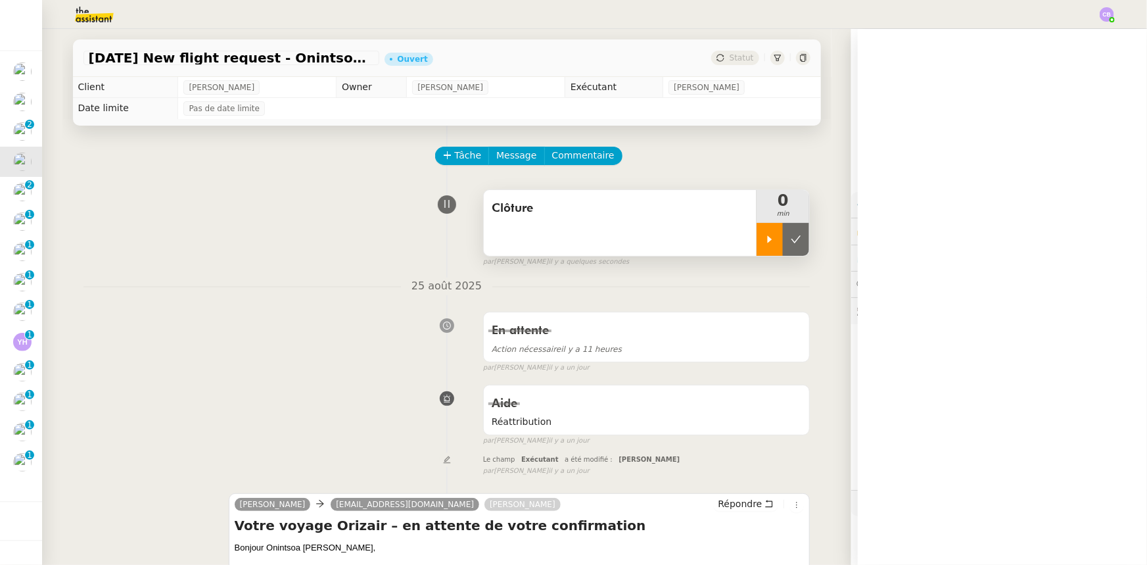
click at [764, 243] on icon at bounding box center [770, 238] width 5 height 7
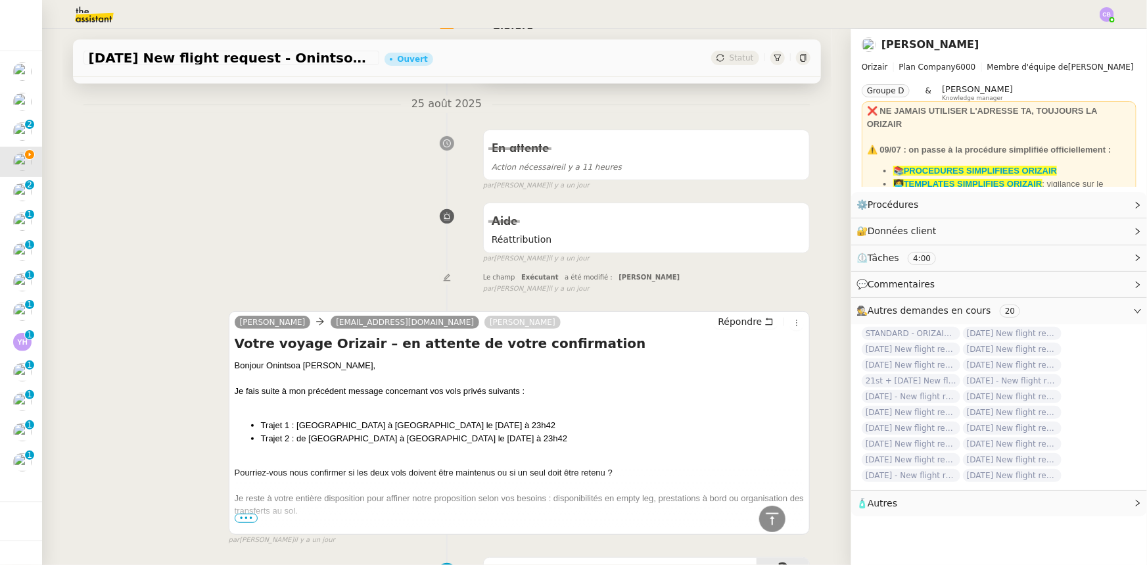
scroll to position [59, 0]
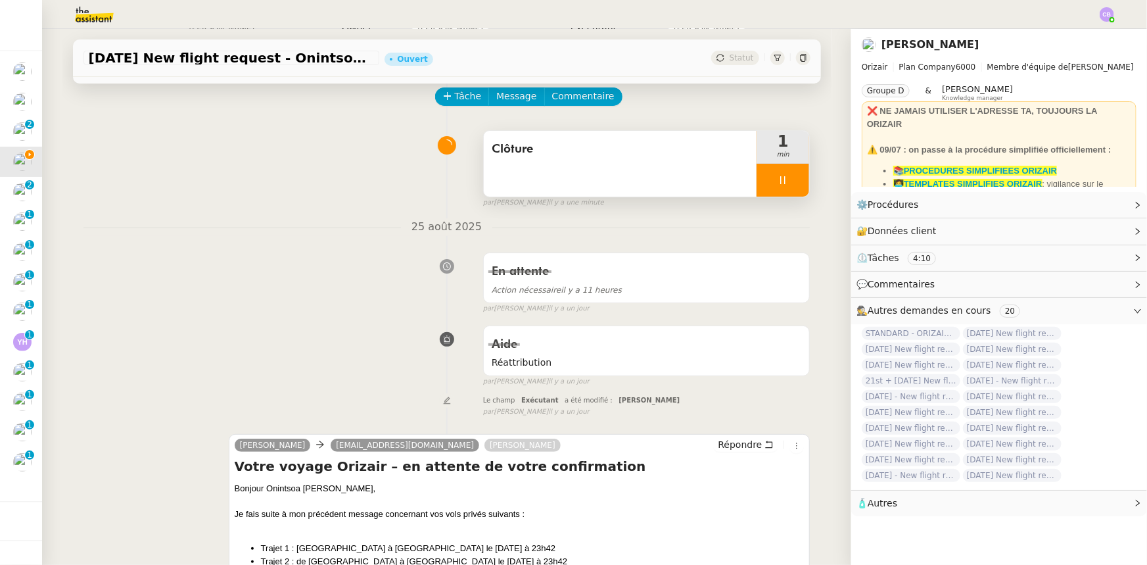
click at [757, 181] on div at bounding box center [783, 180] width 53 height 33
click at [764, 189] on button at bounding box center [796, 180] width 26 height 33
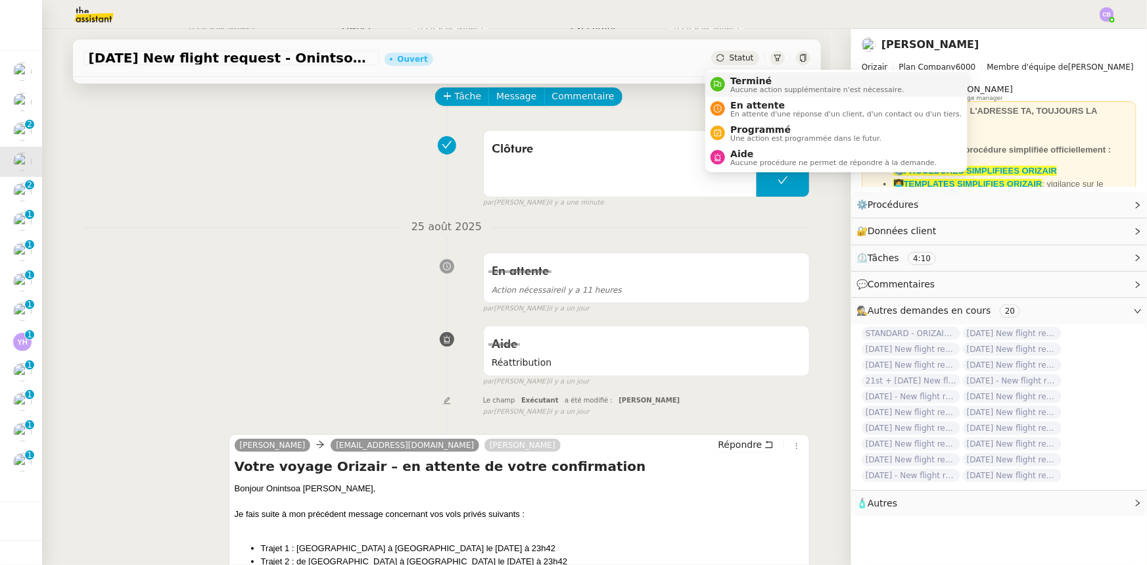
click at [742, 86] on span "Aucune action supplémentaire n'est nécessaire." at bounding box center [817, 89] width 174 height 7
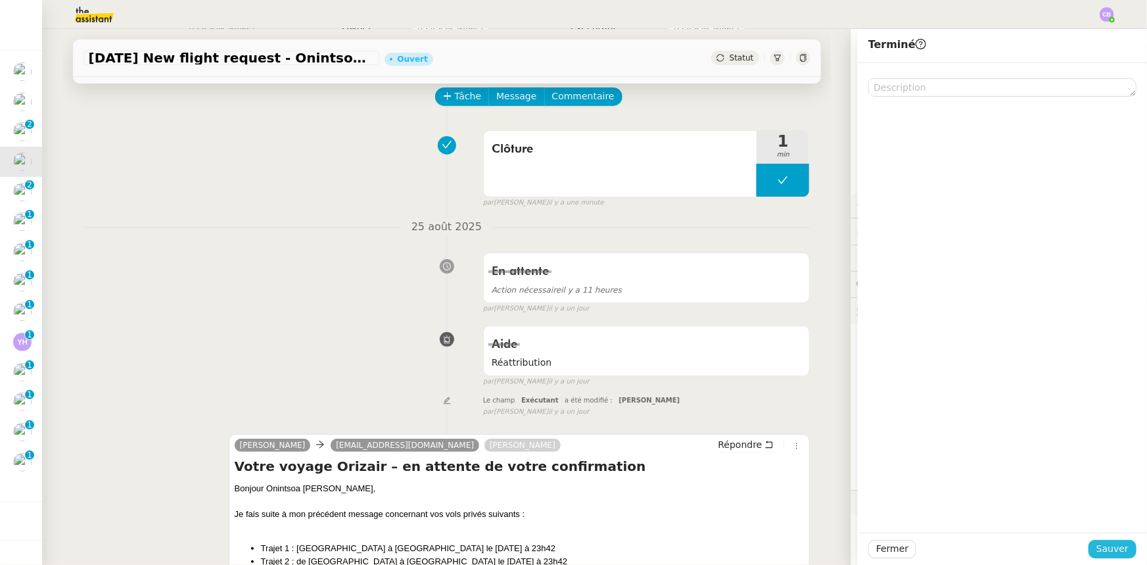
click at [764, 349] on span "Sauver" at bounding box center [1112, 548] width 32 height 15
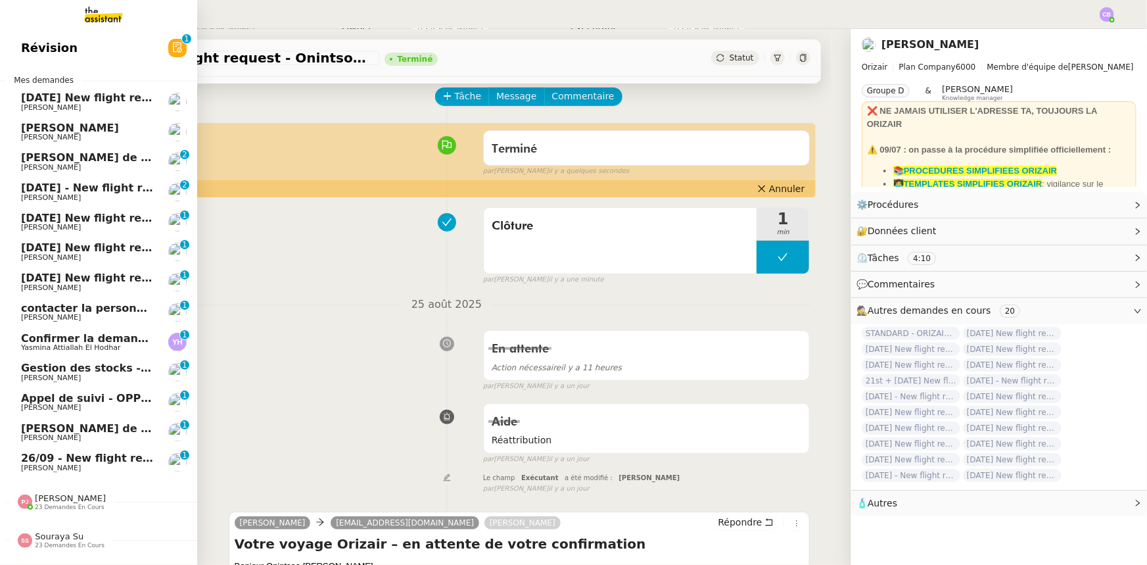
click at [88, 191] on span "28th March 2026 - New flight request - Of Bel-air" at bounding box center [136, 187] width 230 height 12
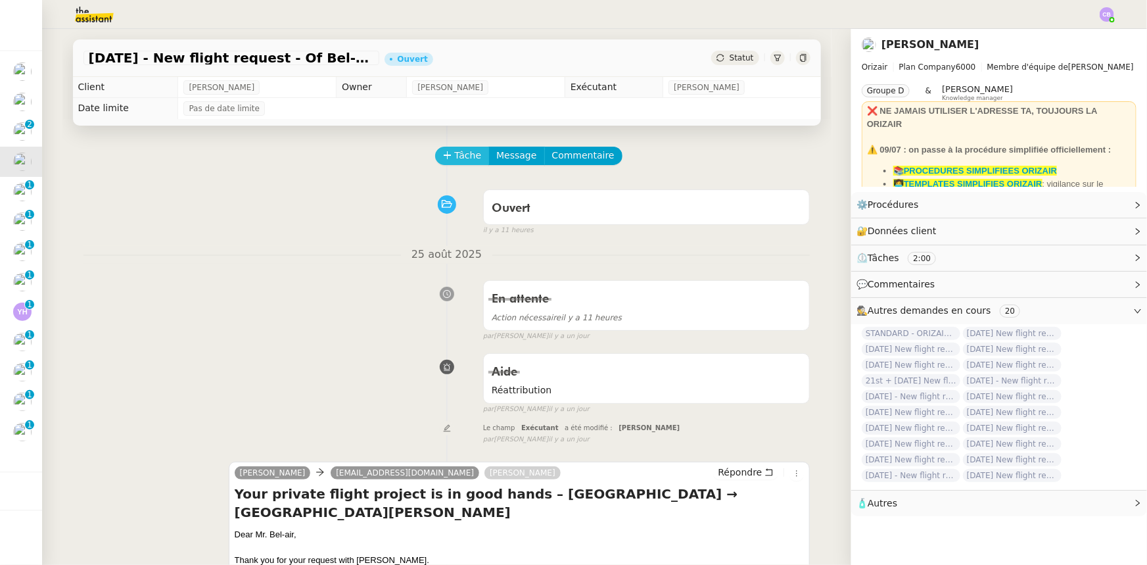
click at [445, 163] on button "Tâche" at bounding box center [462, 156] width 55 height 18
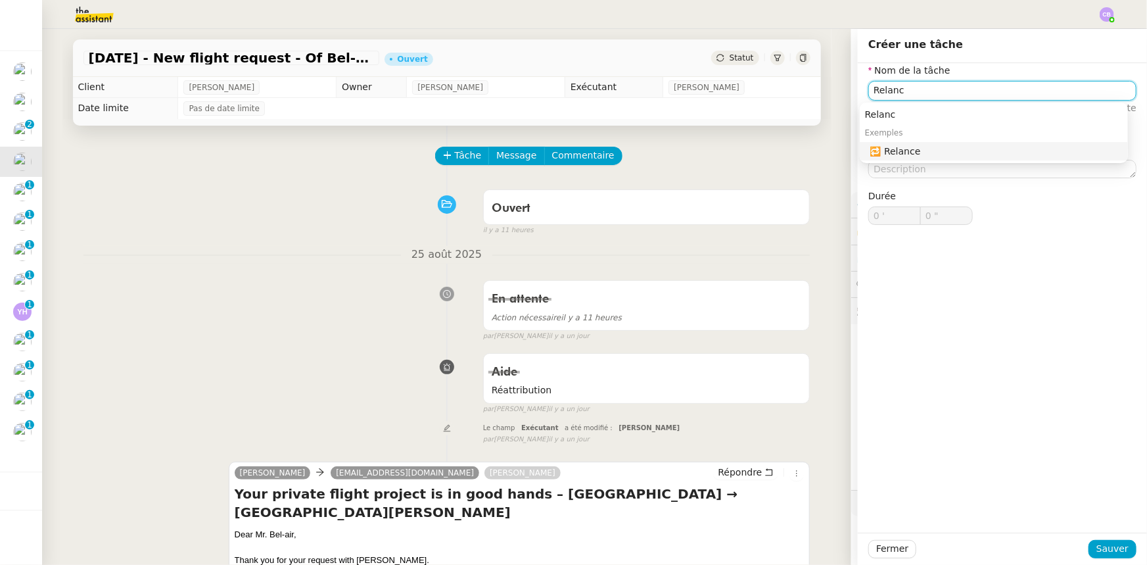
click at [764, 152] on div "🔁 Relance" at bounding box center [996, 151] width 252 height 12
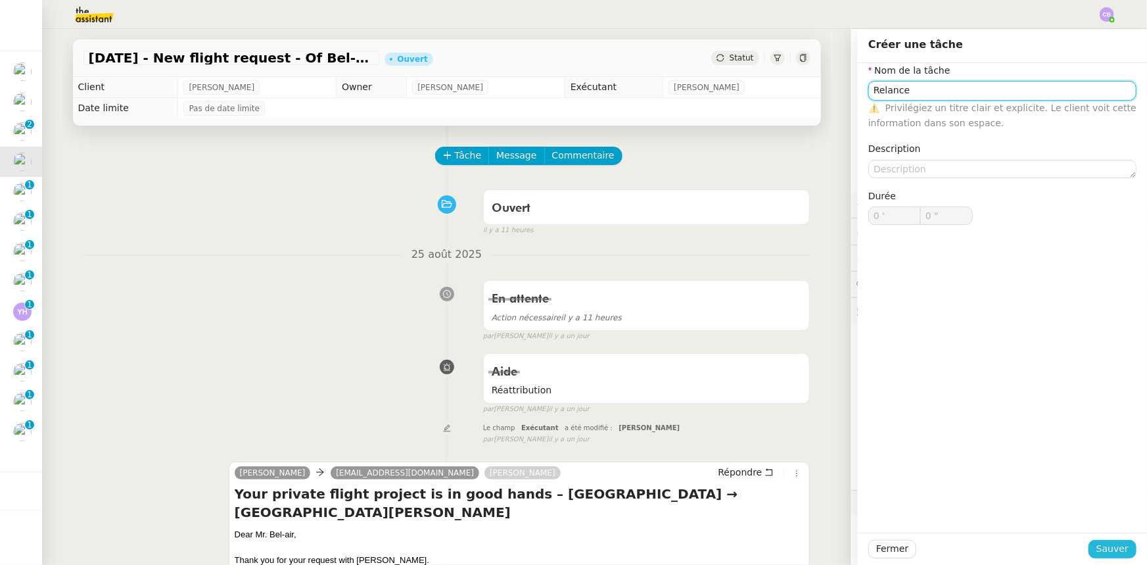
type input "Relance"
click at [764, 349] on span "Sauver" at bounding box center [1112, 548] width 32 height 15
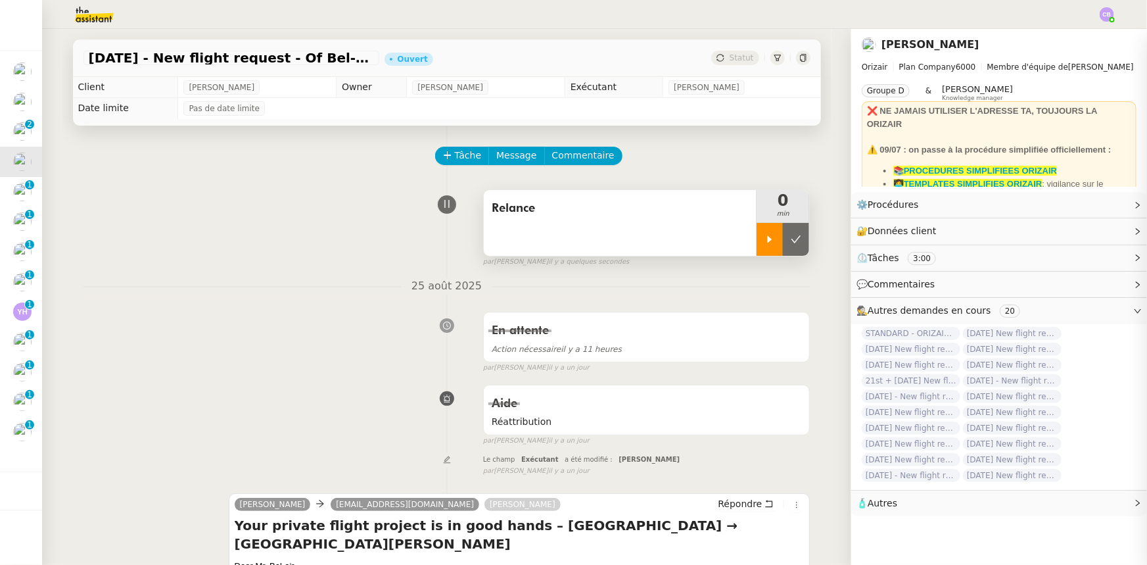
click at [764, 243] on icon at bounding box center [769, 239] width 11 height 11
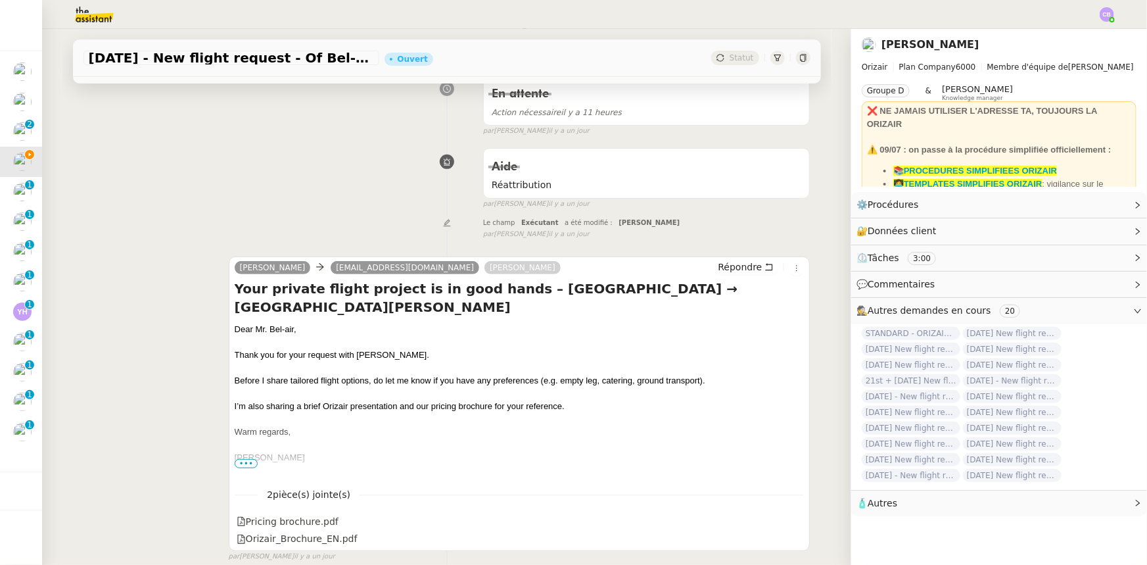
scroll to position [239, 0]
click at [720, 268] on span "Répondre" at bounding box center [740, 264] width 44 height 13
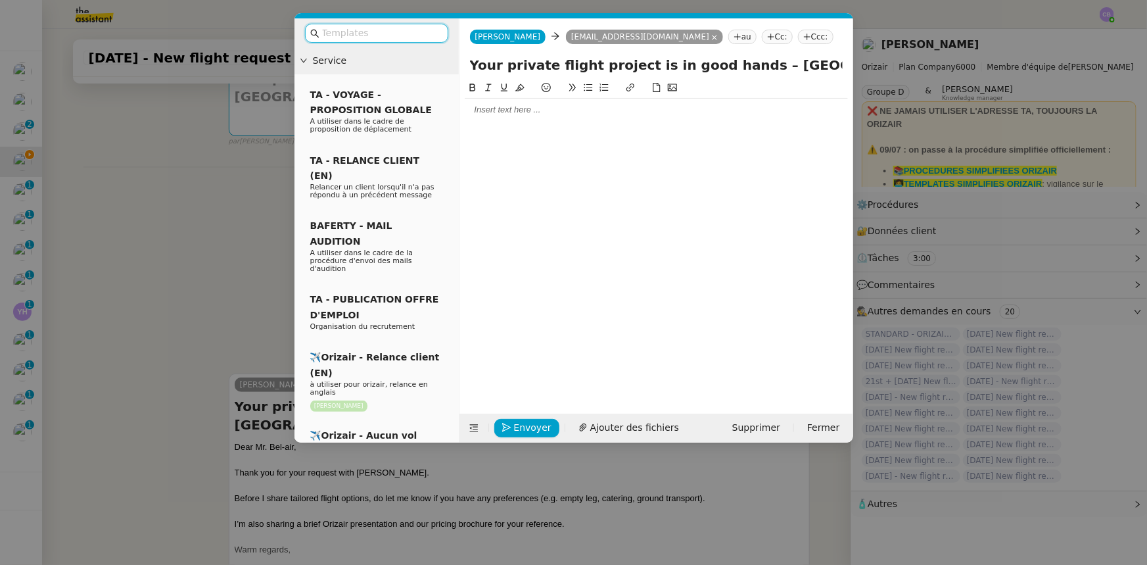
click at [406, 28] on input "text" at bounding box center [381, 33] width 118 height 15
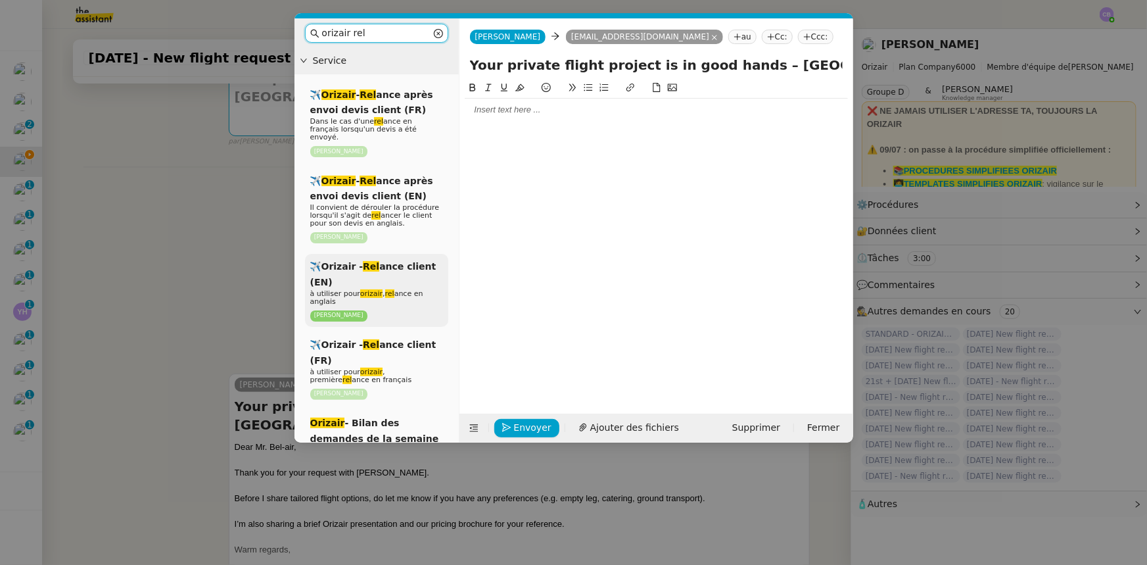
type input "orizair rel"
click at [385, 289] on em "rel" at bounding box center [389, 293] width 9 height 9
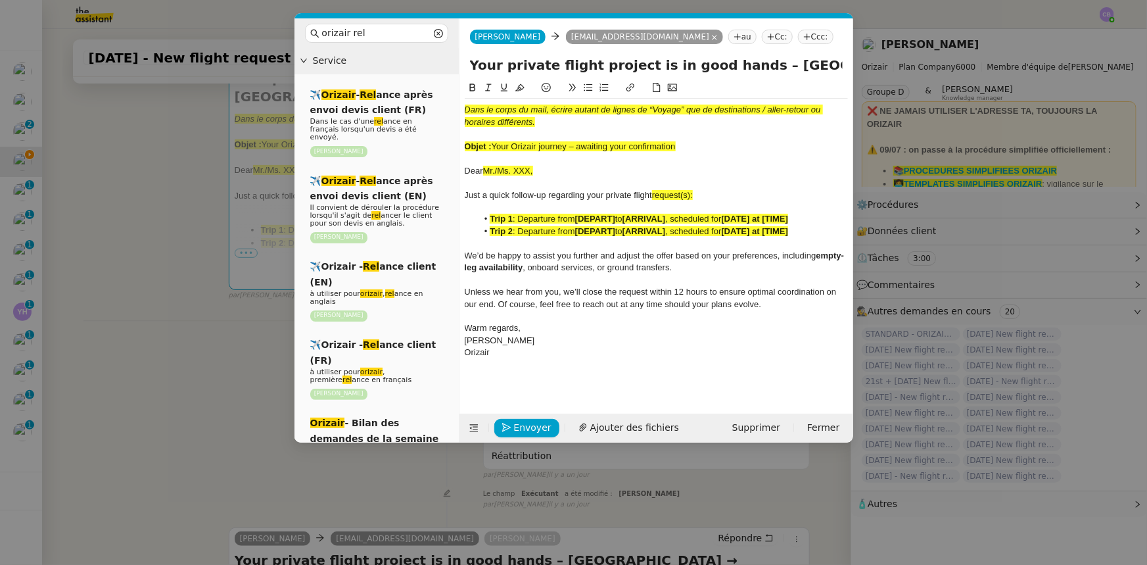
drag, startPoint x: 680, startPoint y: 149, endPoint x: 493, endPoint y: 145, distance: 186.7
click at [493, 145] on div "Objet : Your Orizair journey – awaiting your confirmation" at bounding box center [656, 147] width 383 height 12
drag, startPoint x: 734, startPoint y: 66, endPoint x: 473, endPoint y: 62, distance: 261.0
click at [473, 62] on input "Your private flight project is in good hands – London Stansted Airport → Bari K…" at bounding box center [656, 65] width 373 height 20
paste input "Orizair journey – awaiting your confirmation"
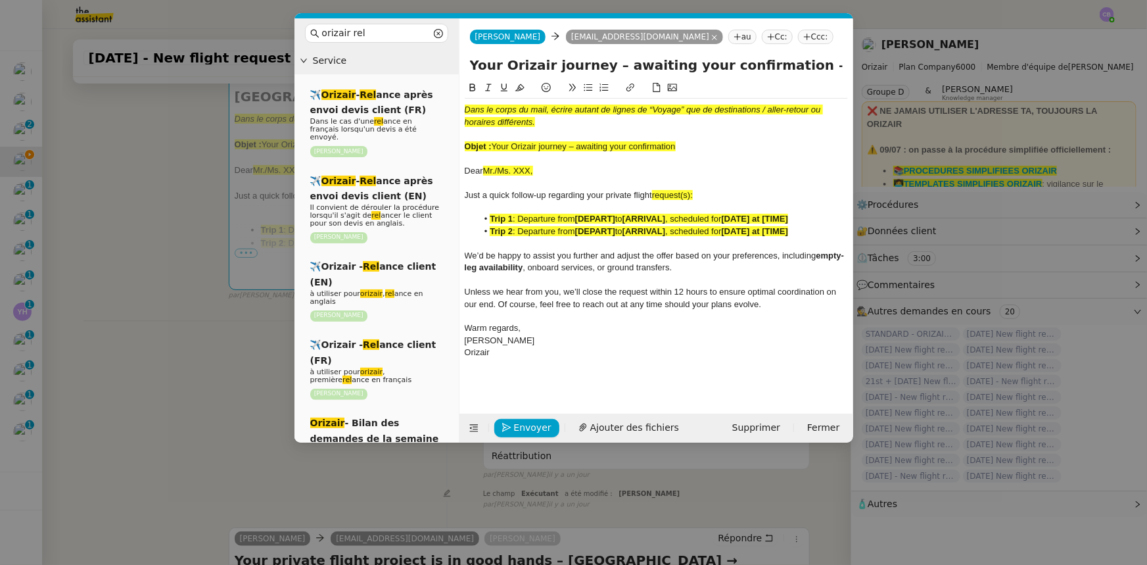
type input "Your Orizair journey – awaiting your confirmation – London Stansted Airport → B…"
drag, startPoint x: 697, startPoint y: 147, endPoint x: 462, endPoint y: 114, distance: 237.5
click at [462, 114] on nz-spin "Dans le corps du mail, écrire autant de lignes de “Voyage” que de destinations …" at bounding box center [656, 239] width 394 height 318
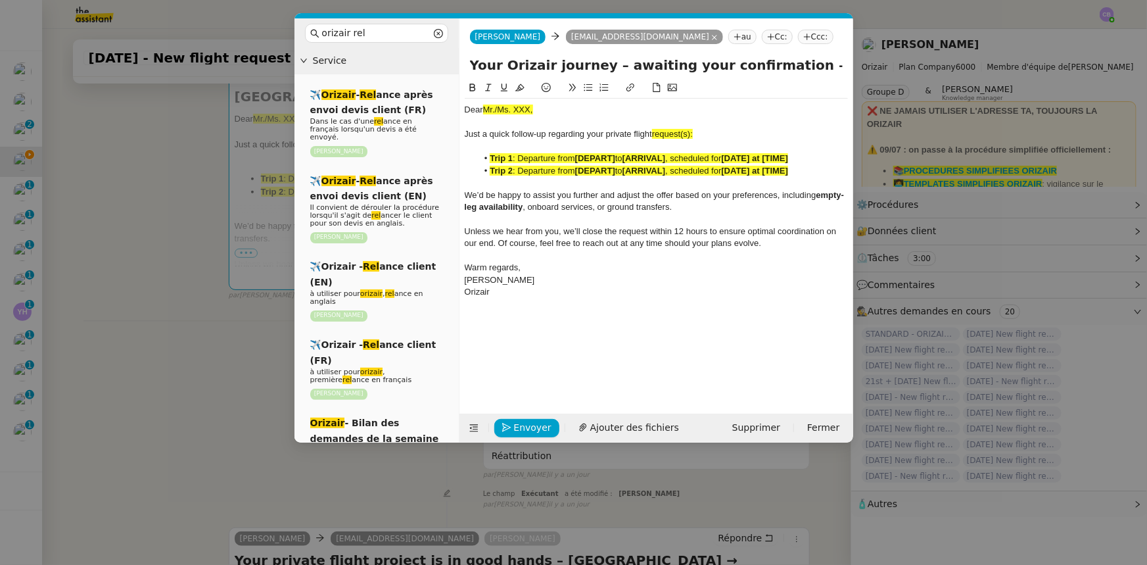
drag, startPoint x: 536, startPoint y: 112, endPoint x: 482, endPoint y: 109, distance: 54.0
click at [482, 109] on div "Dear Mr./Ms. XXX," at bounding box center [656, 110] width 383 height 12
click at [520, 87] on icon at bounding box center [519, 87] width 9 height 9
click at [532, 111] on div "Dear Mr./Ms. XXX," at bounding box center [656, 110] width 383 height 12
click at [237, 345] on nz-modal-container "orizair rel Service ✈️ Orizair - Rel ance après envoi devis client (FR) Dans le…" at bounding box center [573, 282] width 1147 height 565
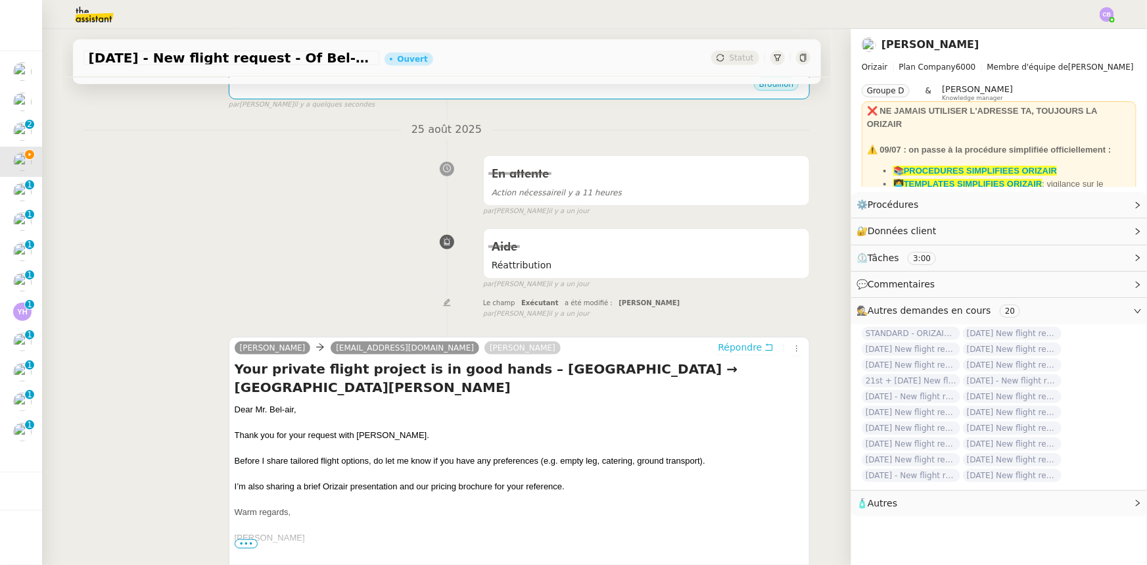
scroll to position [478, 0]
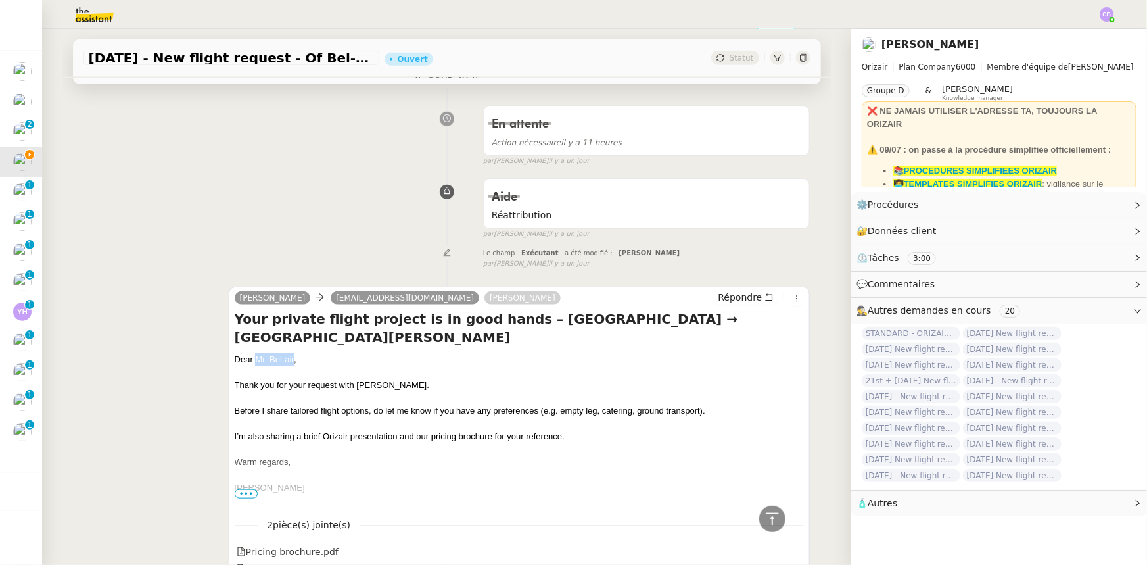
drag, startPoint x: 288, startPoint y: 362, endPoint x: 252, endPoint y: 360, distance: 36.2
click at [252, 349] on div "Dear Mr. Bel-air," at bounding box center [520, 359] width 570 height 13
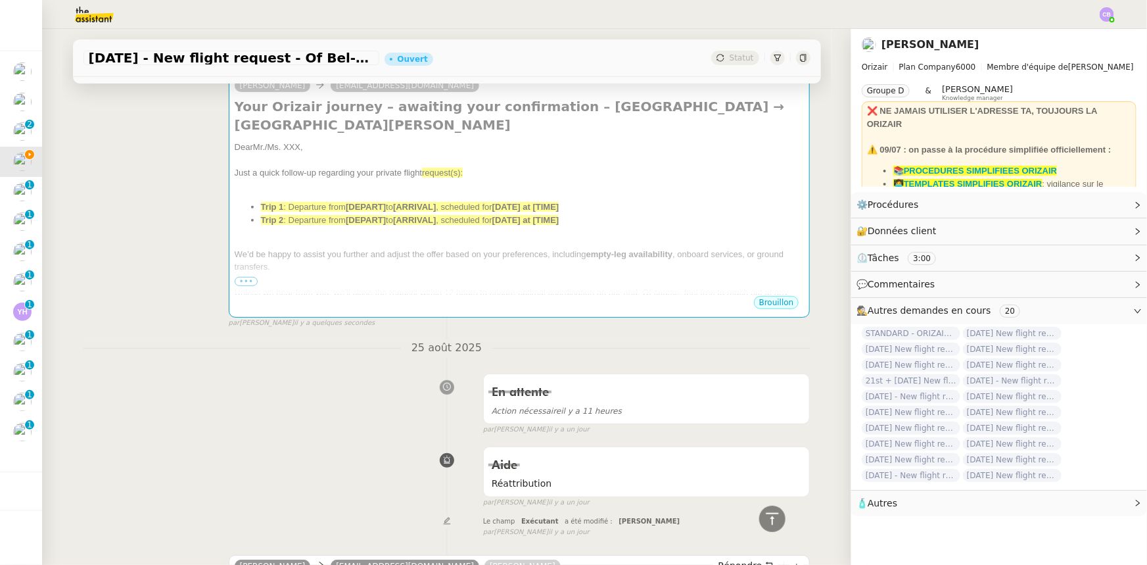
scroll to position [179, 0]
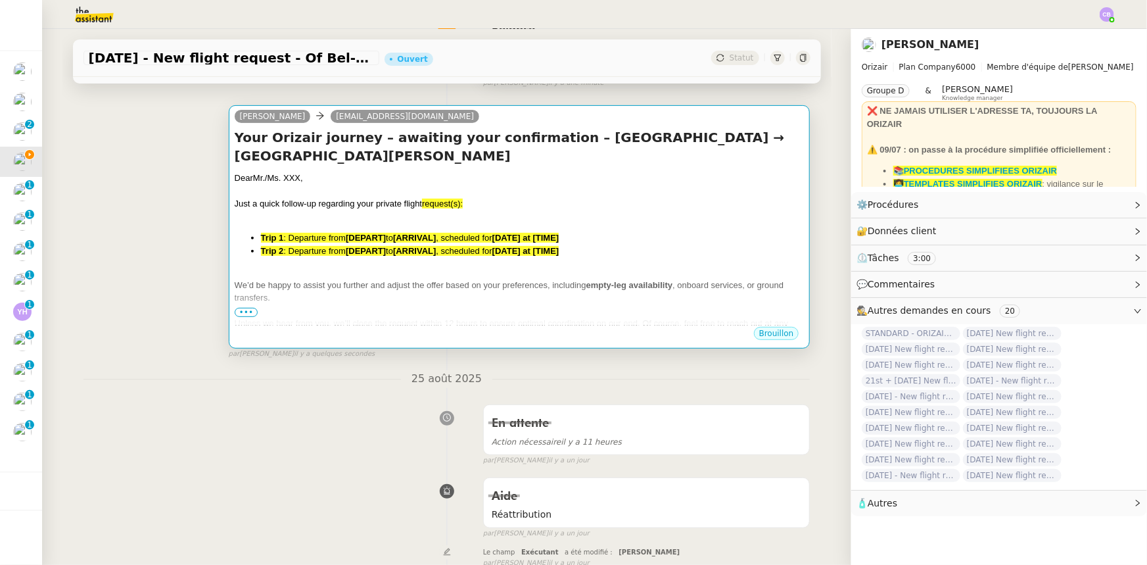
click at [310, 250] on span ": Departure from" at bounding box center [314, 251] width 62 height 10
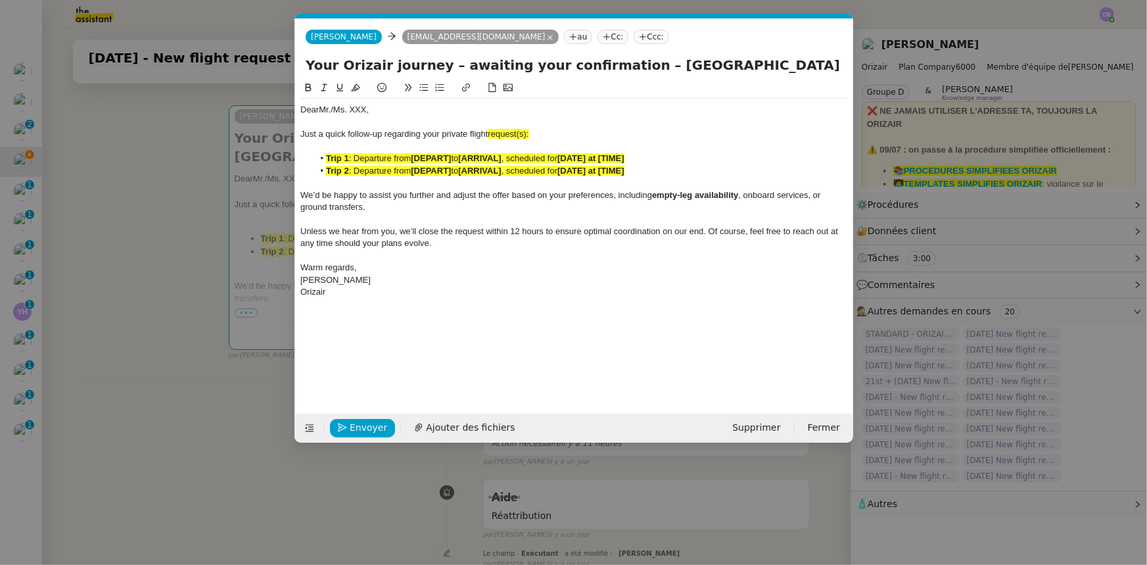
scroll to position [0, 65]
drag, startPoint x: 367, startPoint y: 110, endPoint x: 323, endPoint y: 110, distance: 44.0
click at [323, 110] on div "Dear Mr./Ms. XXX," at bounding box center [574, 110] width 548 height 12
click at [527, 133] on span "request(s):" at bounding box center [508, 134] width 41 height 10
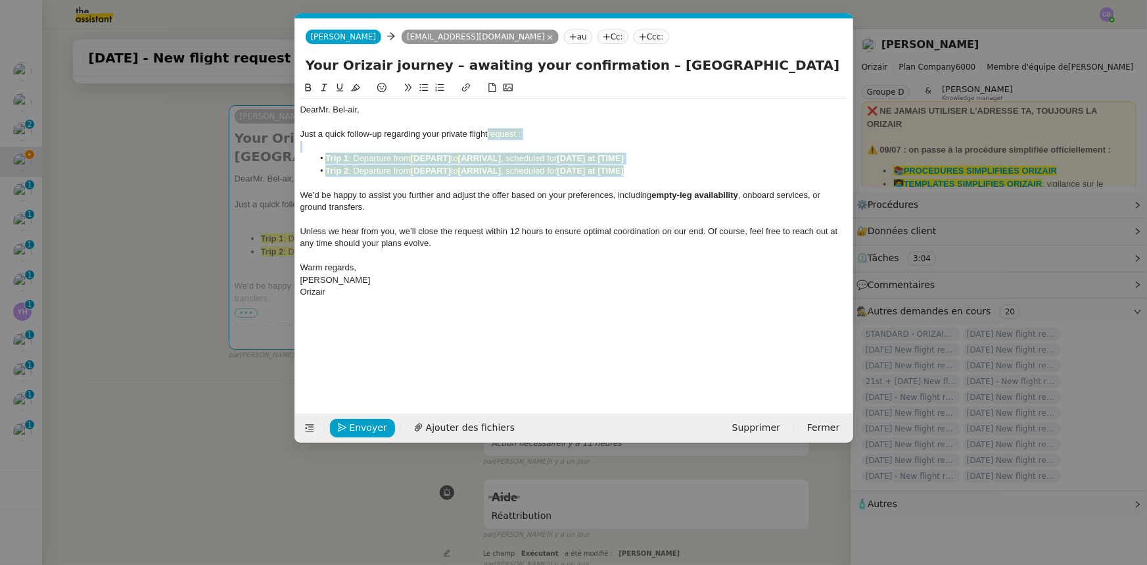
drag, startPoint x: 639, startPoint y: 170, endPoint x: 490, endPoint y: 134, distance: 152.9
click at [490, 134] on div "Dear Mr. Bel-air, Just a quick follow-up regarding your private flight request …" at bounding box center [574, 201] width 548 height 204
drag, startPoint x: 355, startPoint y: 88, endPoint x: 391, endPoint y: 129, distance: 54.5
click at [355, 88] on icon at bounding box center [355, 87] width 9 height 9
click at [515, 218] on div at bounding box center [574, 219] width 548 height 12
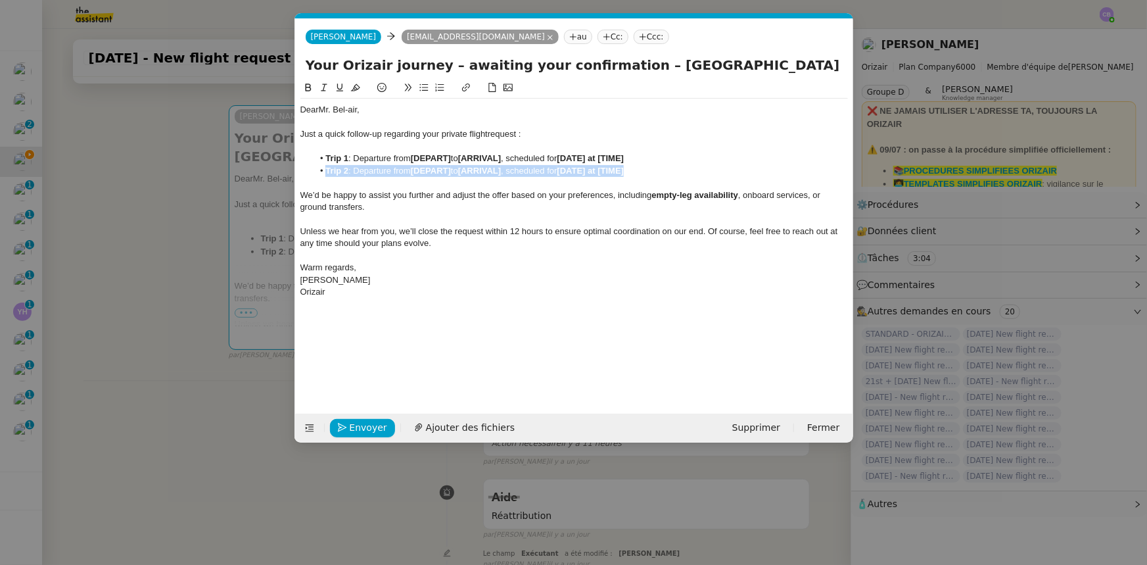
drag, startPoint x: 639, startPoint y: 171, endPoint x: 313, endPoint y: 173, distance: 326.0
click at [313, 173] on li "Trip 2 : Departure from [DEPART] to [ARRIVAL] , scheduled for [DATE] at [TIME]" at bounding box center [580, 171] width 535 height 12
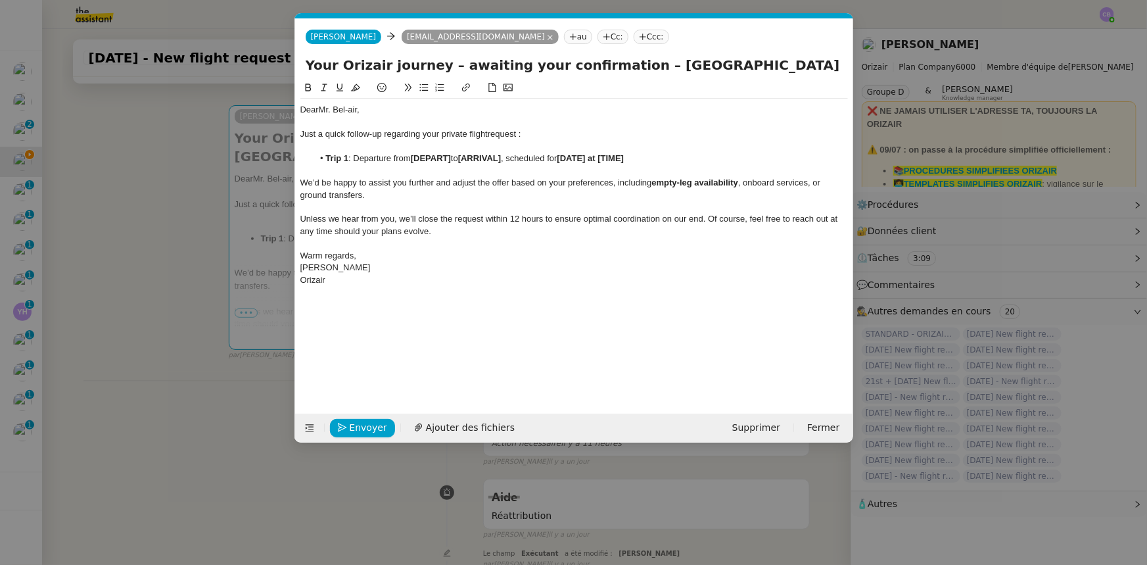
drag, startPoint x: 625, startPoint y: 60, endPoint x: 776, endPoint y: 68, distance: 150.7
click at [764, 68] on input "Your Orizair journey – awaiting your confirmation – London Stansted Airport → B…" at bounding box center [574, 65] width 537 height 20
drag, startPoint x: 454, startPoint y: 158, endPoint x: 414, endPoint y: 154, distance: 39.6
click at [414, 154] on li "Trip 1 : Departure from [DEPART] to [ARRIVAL] , scheduled for [DATE] at [TIME]" at bounding box center [580, 158] width 535 height 12
drag, startPoint x: 414, startPoint y: 155, endPoint x: 503, endPoint y: 156, distance: 89.4
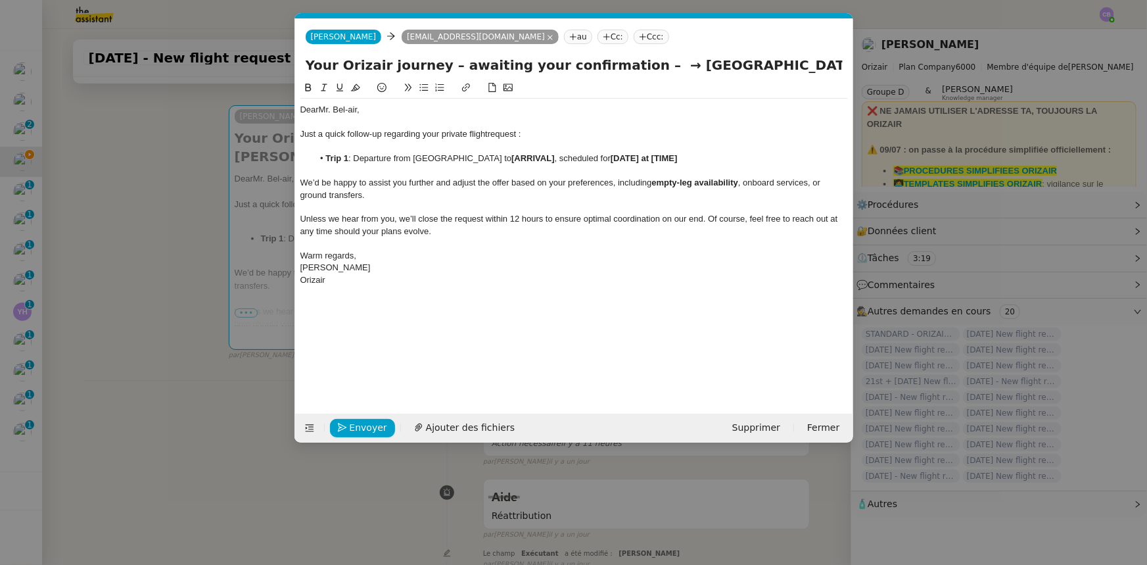
click at [503, 156] on li "Trip 1 : Departure from London Stansted Airport to [ARRIVAL] , scheduled for [D…" at bounding box center [580, 158] width 535 height 12
click at [305, 87] on icon at bounding box center [308, 87] width 6 height 8
drag, startPoint x: 647, startPoint y: 66, endPoint x: 804, endPoint y: 69, distance: 156.5
click at [764, 69] on input "Your Orizair journey – awaiting your confirmation – → Bari Karol Wojtyła Airport" at bounding box center [574, 65] width 537 height 20
drag, startPoint x: 567, startPoint y: 159, endPoint x: 526, endPoint y: 158, distance: 41.4
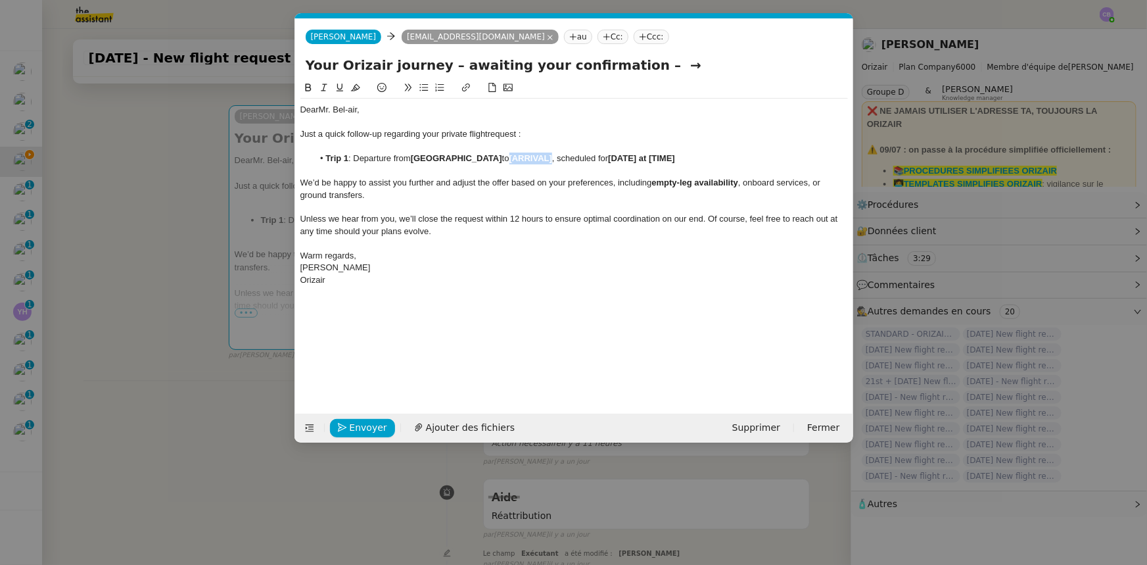
click at [526, 158] on strong "[ARRIVAL]" at bounding box center [530, 158] width 43 height 10
drag, startPoint x: 526, startPoint y: 158, endPoint x: 619, endPoint y: 157, distance: 93.3
click at [619, 157] on li "Trip 1 : Departure from London Stansted Airport to Bari Karol Wojtyła Airport, …" at bounding box center [580, 158] width 535 height 12
click at [307, 85] on icon at bounding box center [308, 87] width 9 height 9
click at [427, 193] on div "We’d be happy to assist you further and adjust the offer based on your preferen…" at bounding box center [574, 189] width 548 height 24
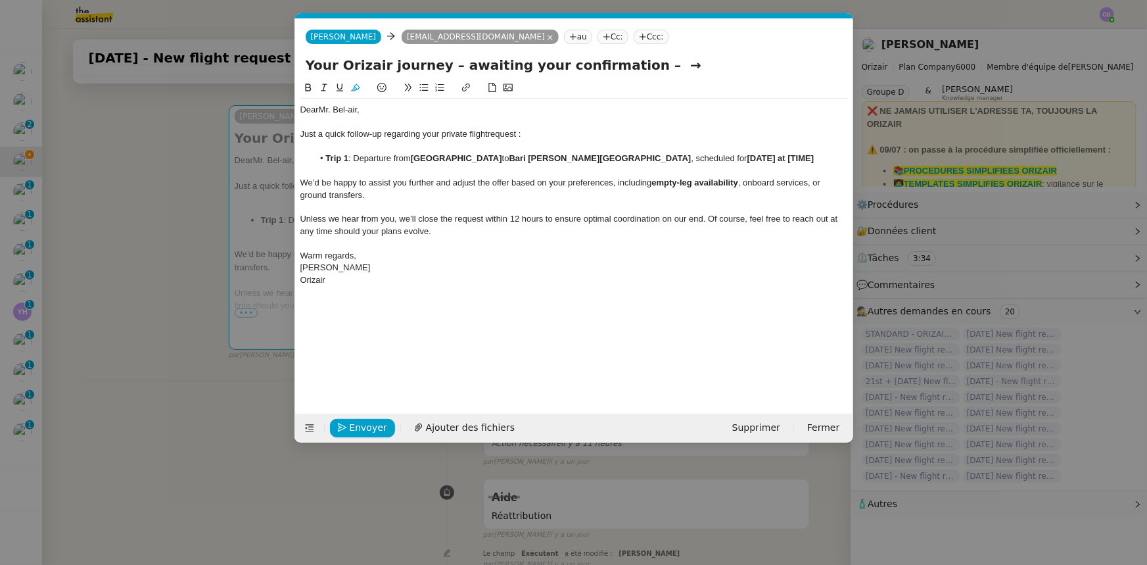
drag, startPoint x: 641, startPoint y: 66, endPoint x: 617, endPoint y: 66, distance: 24.3
click at [617, 66] on input "Your Orizair journey – awaiting your confirmation – →" at bounding box center [574, 65] width 537 height 20
type input "Your Orizair journey – awaiting your confirmation"
click at [533, 186] on span "We’d be happy to assist you further and adjust the offer based on your preferen…" at bounding box center [476, 182] width 352 height 10
drag, startPoint x: 717, startPoint y: 156, endPoint x: 688, endPoint y: 158, distance: 29.6
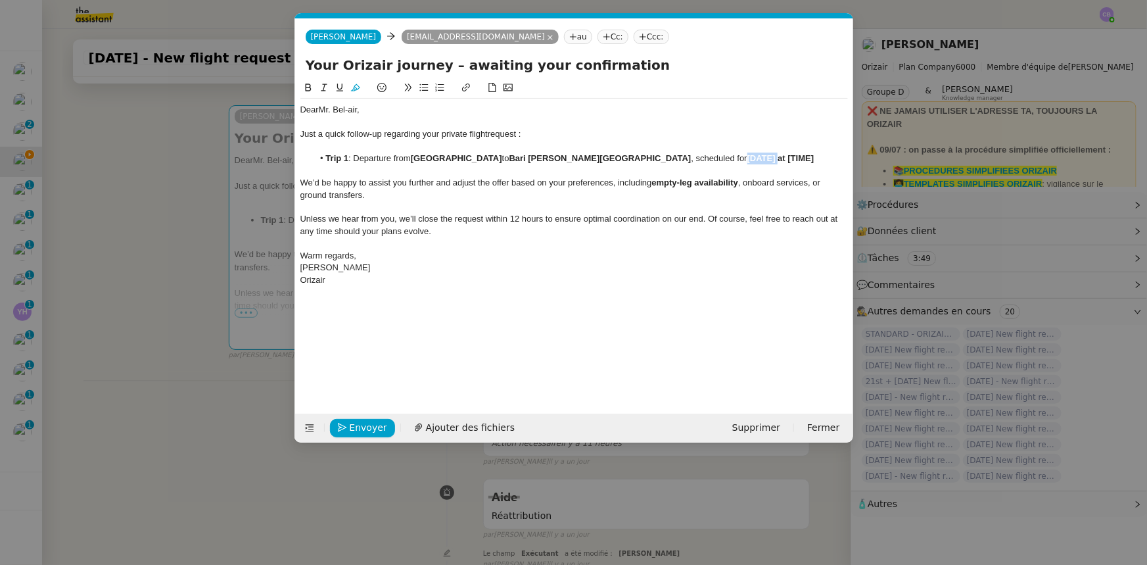
click at [747, 158] on strong "[DATE] at [TIME]" at bounding box center [780, 158] width 67 height 10
click at [538, 200] on div "We’d be happy to assist you further and adjust the offer based on your preferen…" at bounding box center [574, 189] width 548 height 24
click at [381, 349] on button "Envoyer" at bounding box center [362, 428] width 65 height 18
click at [381, 349] on span "Confirmer l'envoi" at bounding box center [389, 427] width 79 height 15
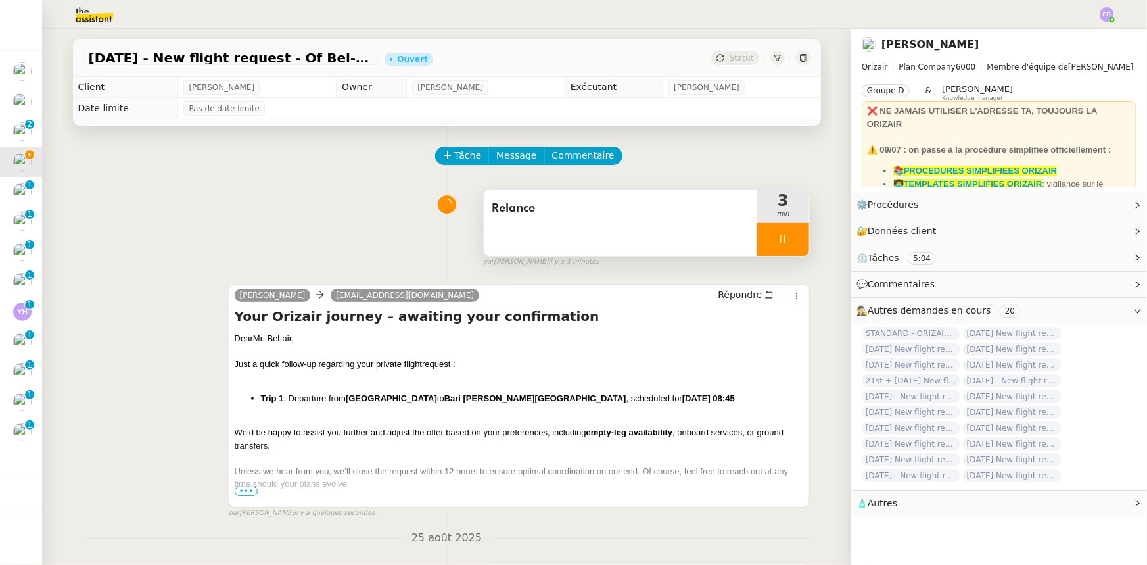
click at [757, 243] on div at bounding box center [783, 239] width 53 height 33
click at [764, 248] on button at bounding box center [796, 239] width 26 height 33
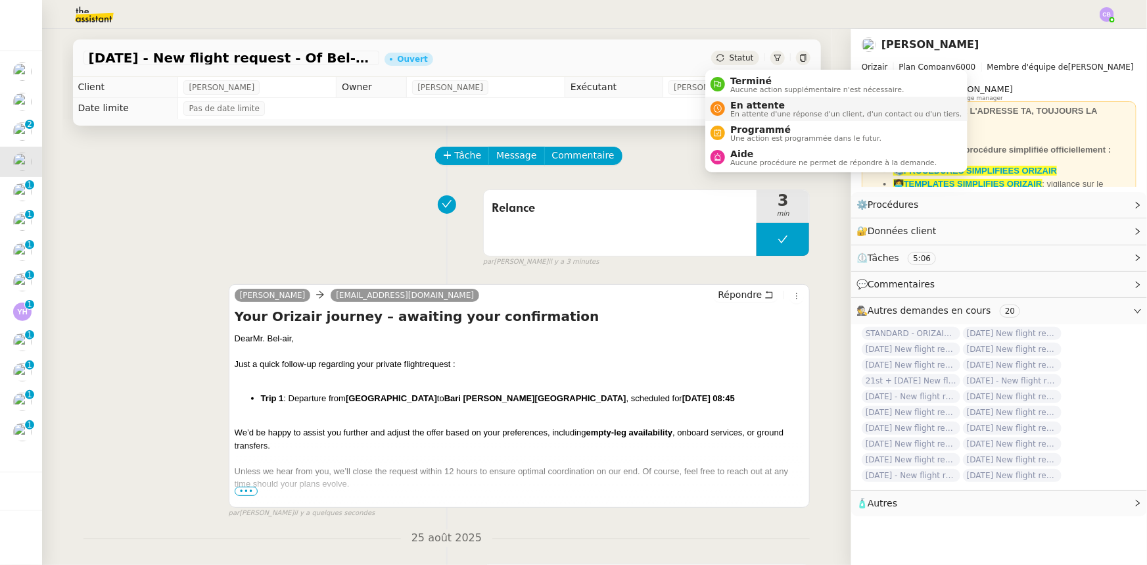
click at [745, 116] on span "En attente d'une réponse d'un client, d'un contact ou d'un tiers." at bounding box center [845, 113] width 231 height 7
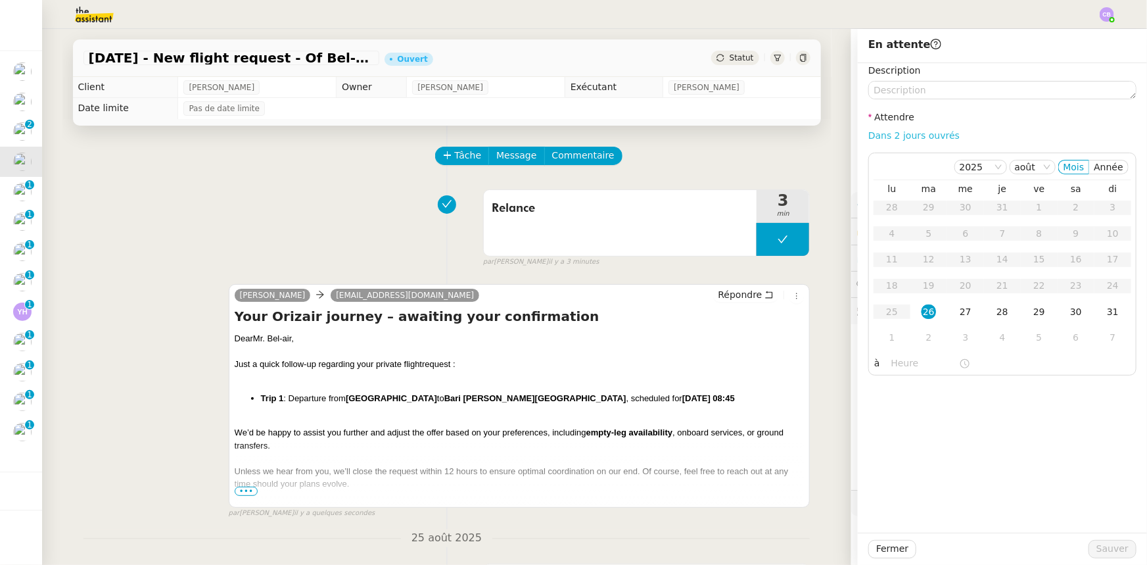
click at [764, 133] on link "Dans 2 jours ouvrés" at bounding box center [913, 135] width 91 height 11
type input "07:00"
click at [764, 312] on div "27" at bounding box center [965, 311] width 14 height 14
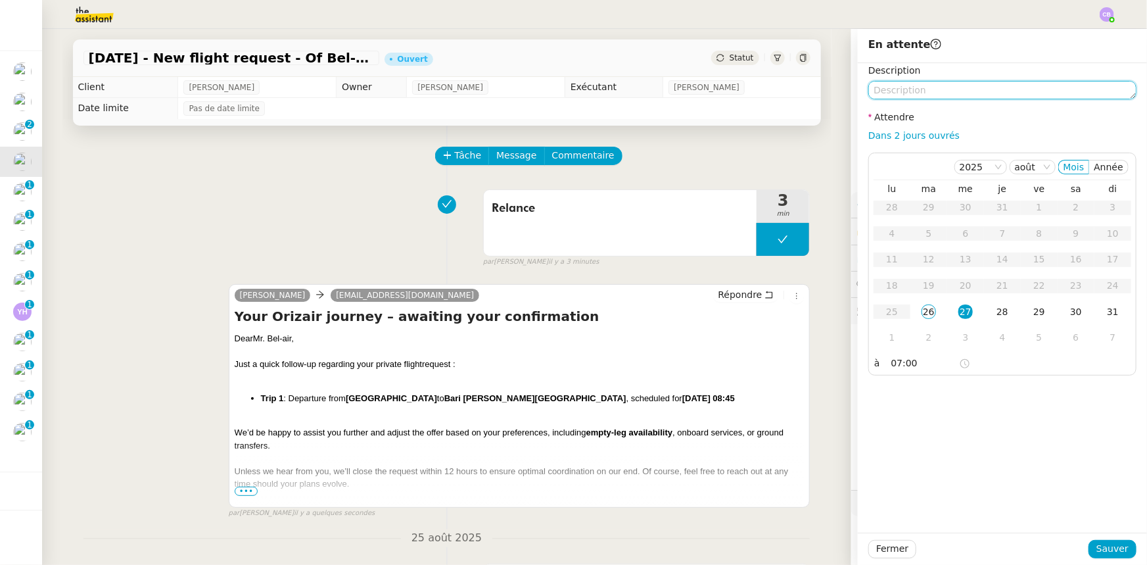
click at [764, 89] on textarea at bounding box center [1002, 90] width 268 height 18
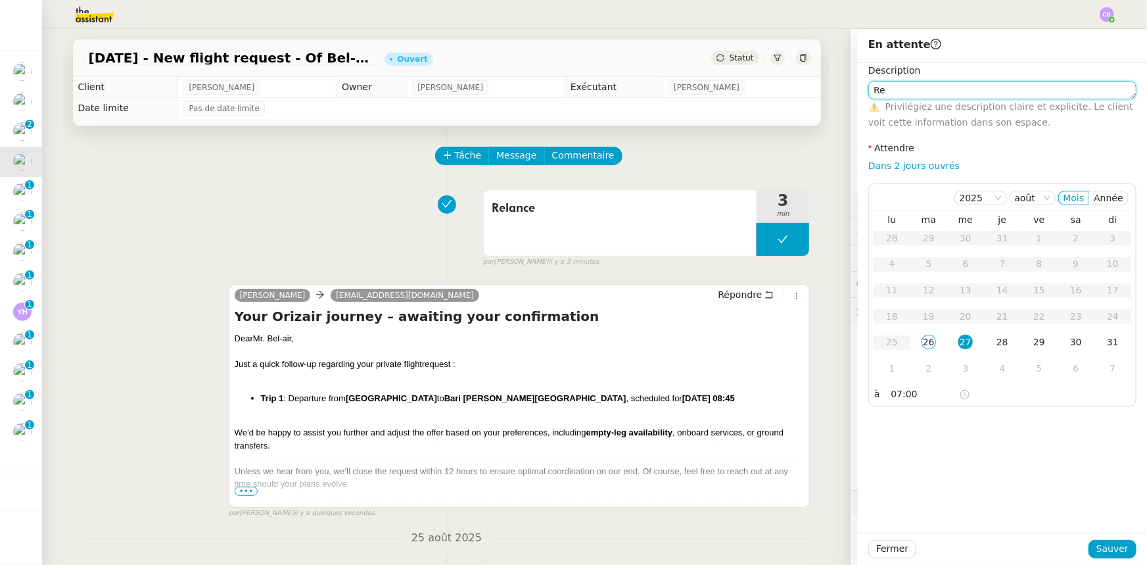
type textarea "R"
type textarea "Clôturer"
click at [764, 349] on span "Sauver" at bounding box center [1112, 548] width 32 height 15
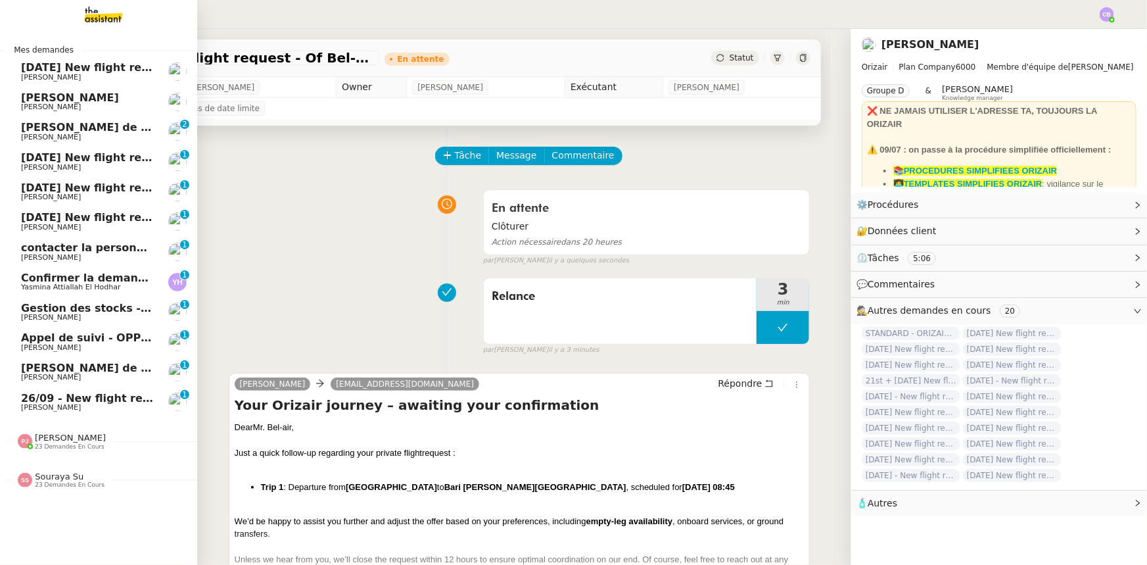
click at [59, 161] on span "[DATE] New flight request - [PERSON_NAME]" at bounding box center [153, 157] width 264 height 12
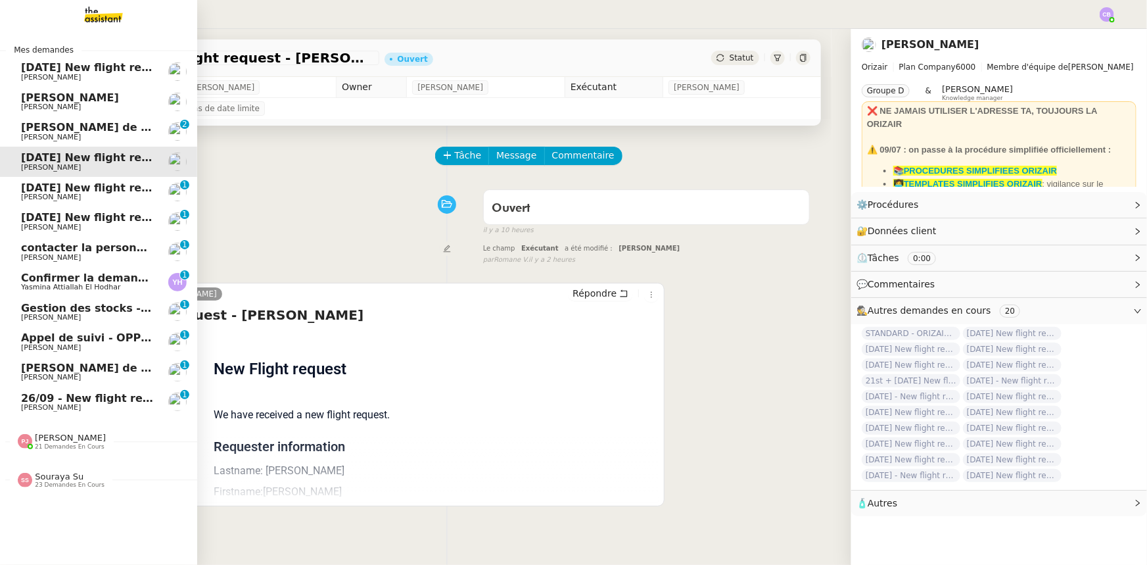
click at [68, 349] on span "[PERSON_NAME]" at bounding box center [70, 438] width 71 height 10
click at [45, 349] on span "Souraya Su" at bounding box center [59, 476] width 49 height 10
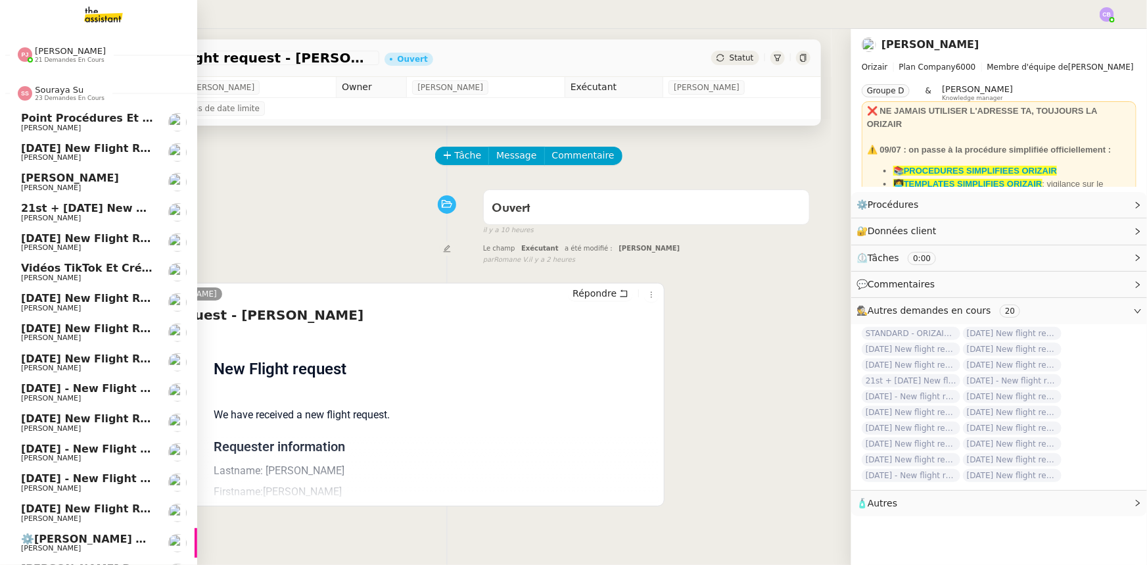
scroll to position [207, 0]
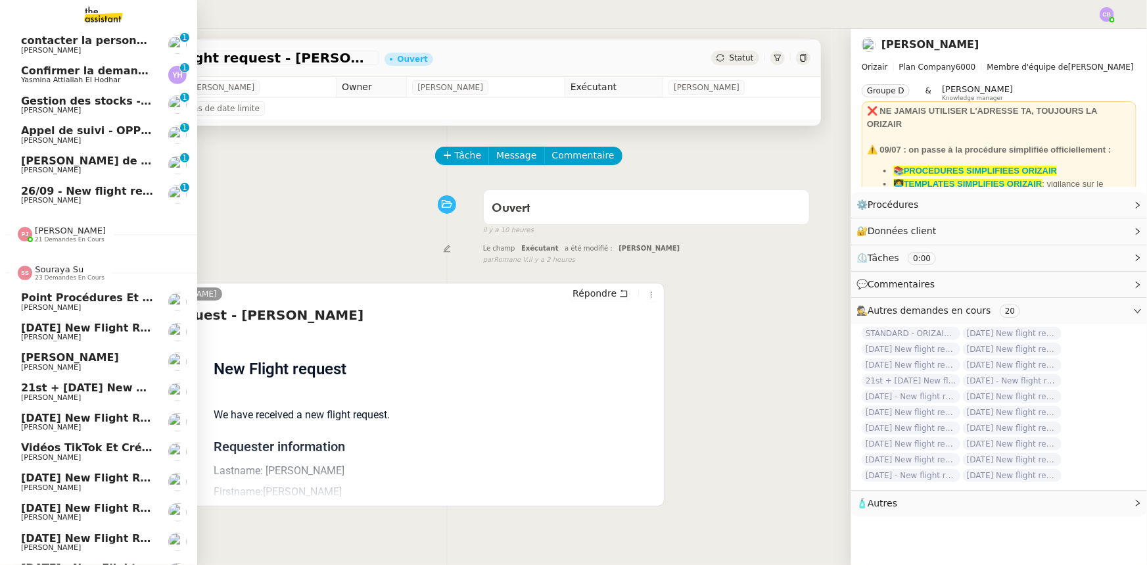
click at [51, 272] on span "Souraya Su" at bounding box center [59, 269] width 49 height 10
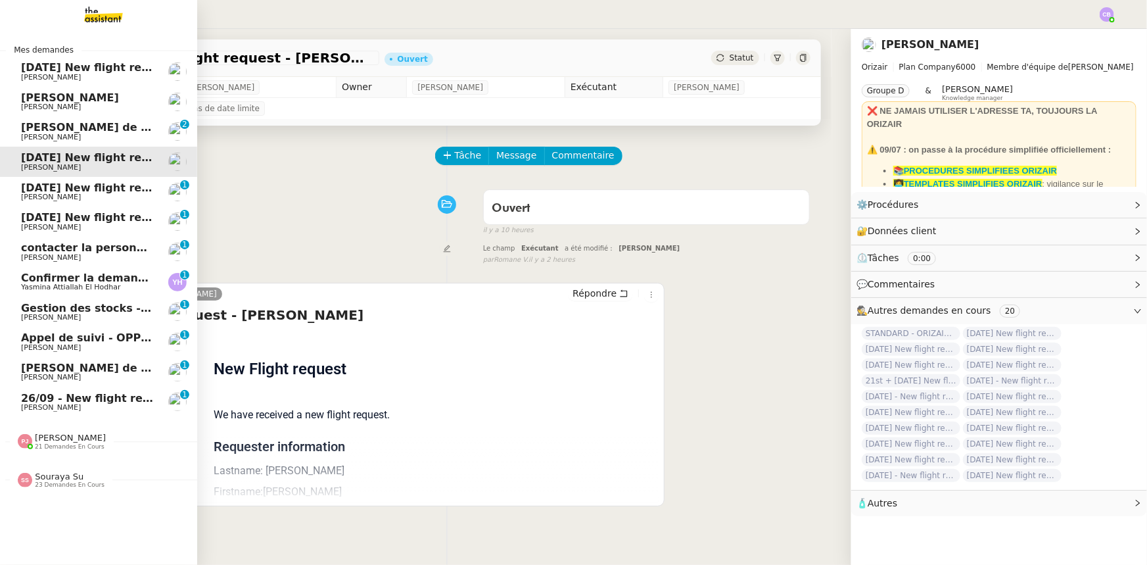
click at [67, 349] on span "21 demandes en cours" at bounding box center [70, 446] width 70 height 7
click at [59, 349] on span "21 demandes en cours" at bounding box center [70, 446] width 70 height 7
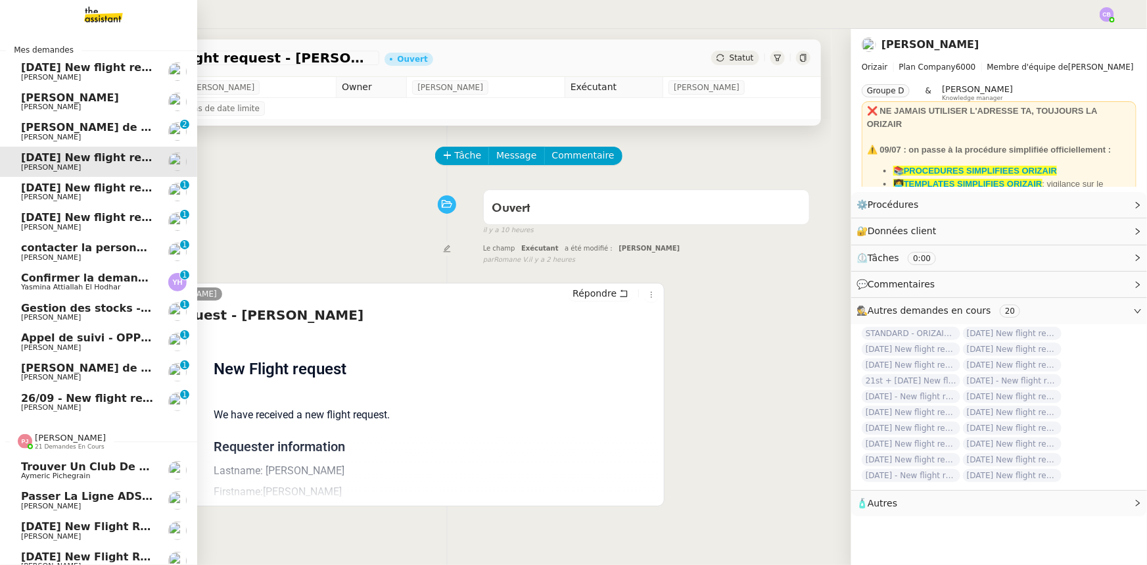
click at [59, 349] on span "[PERSON_NAME]" at bounding box center [70, 438] width 71 height 10
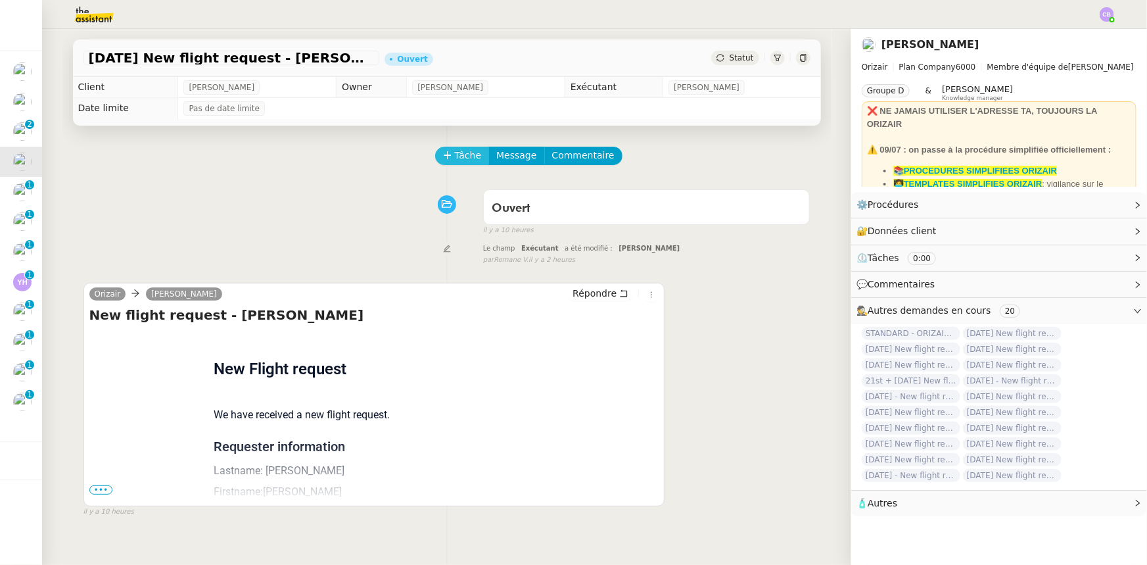
click at [455, 163] on span "Tâche" at bounding box center [468, 155] width 27 height 15
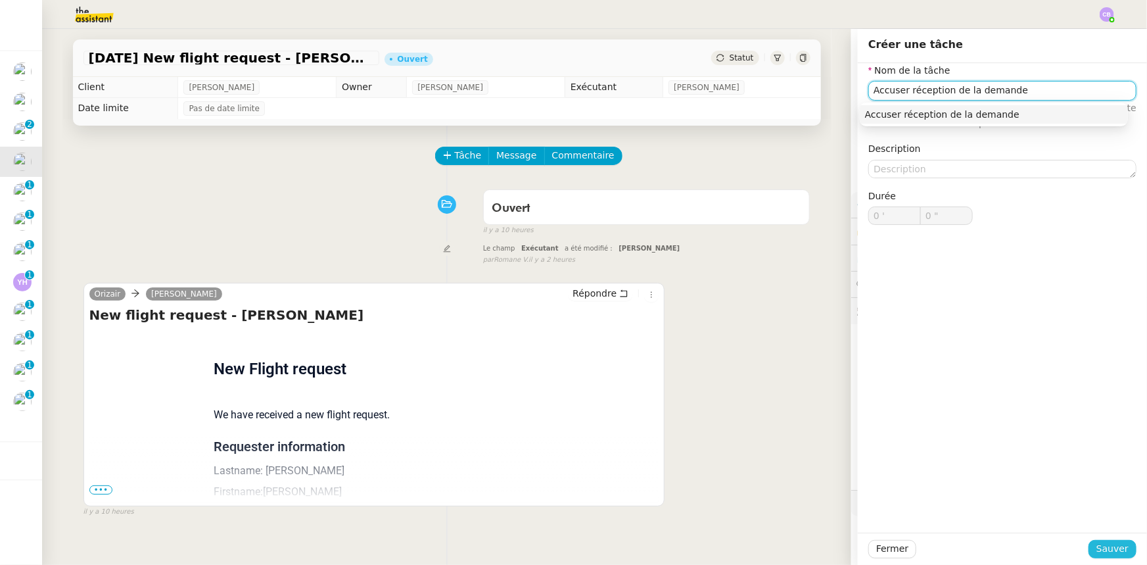
type input "Accuser réception de la demande"
click at [764, 349] on button "Sauver" at bounding box center [1112, 549] width 48 height 18
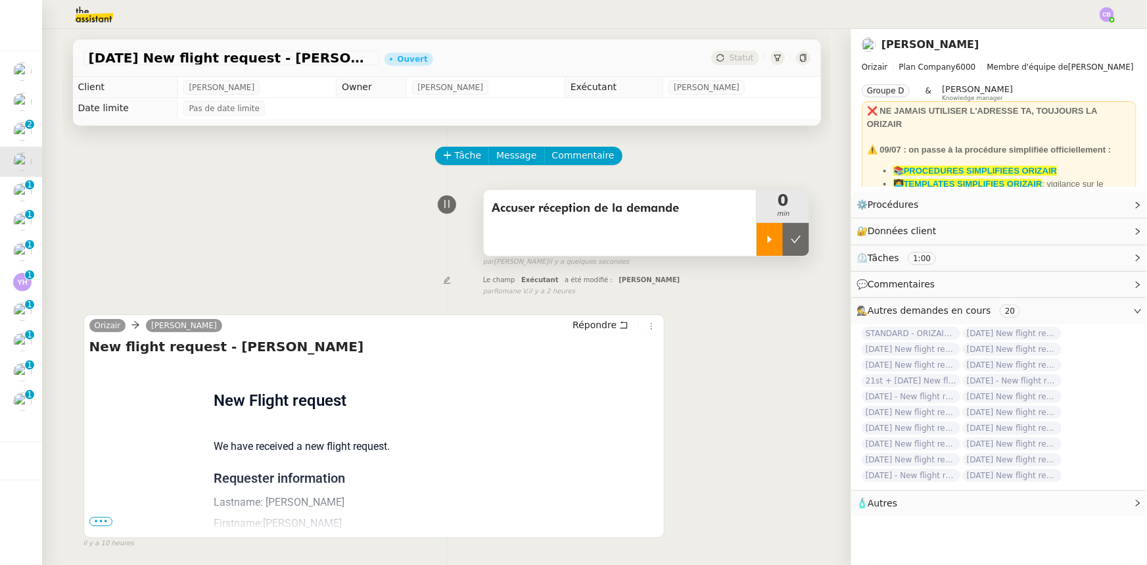
click at [758, 248] on div at bounding box center [770, 239] width 26 height 33
click at [101, 349] on span "•••" at bounding box center [101, 521] width 24 height 9
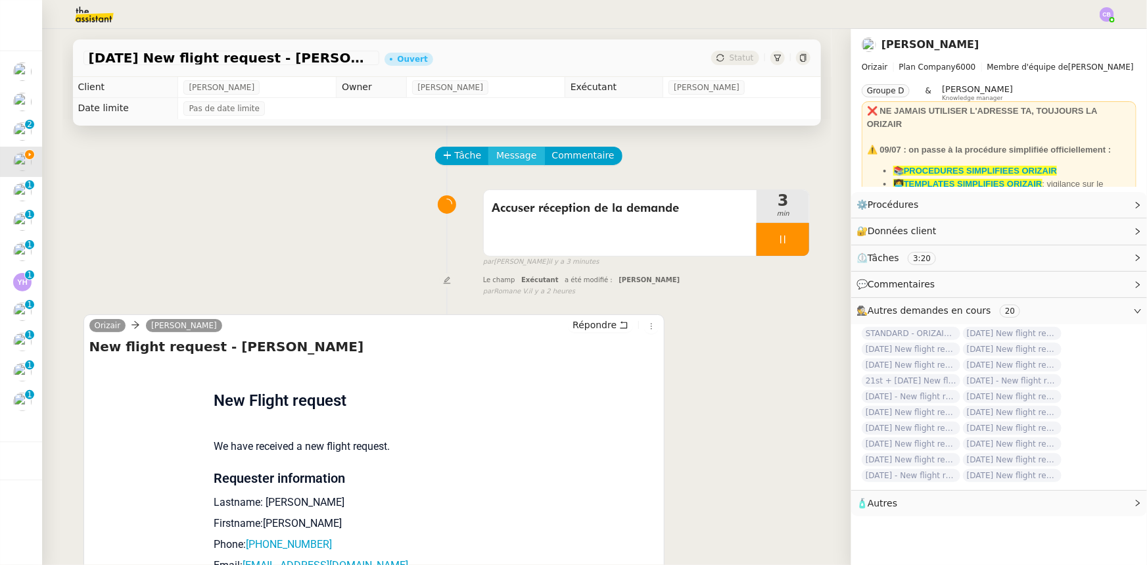
click at [501, 158] on span "Message" at bounding box center [516, 155] width 40 height 15
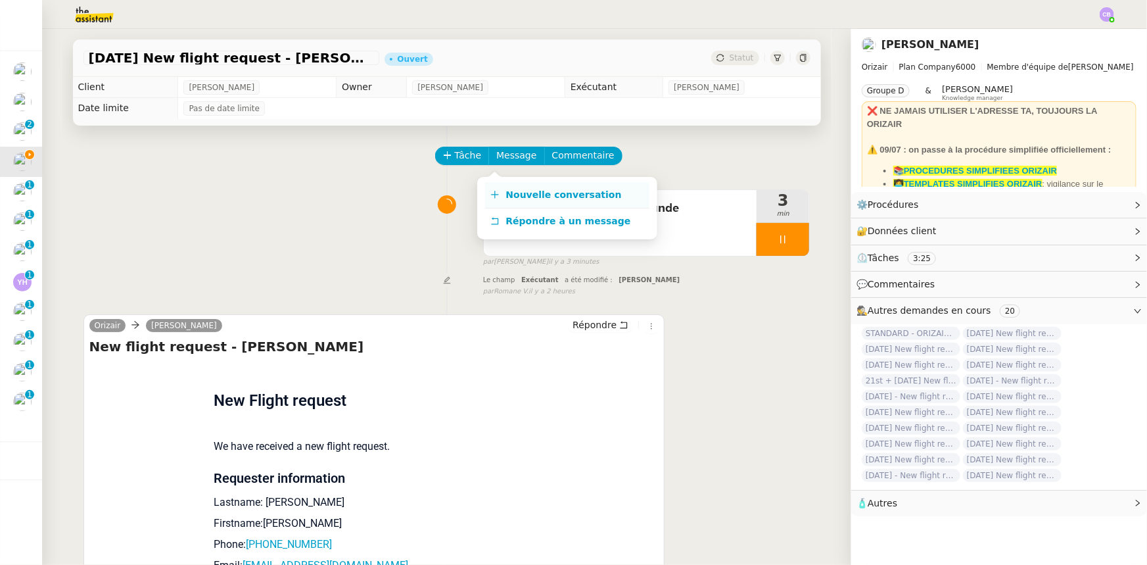
click at [541, 193] on span "Nouvelle conversation" at bounding box center [564, 194] width 116 height 11
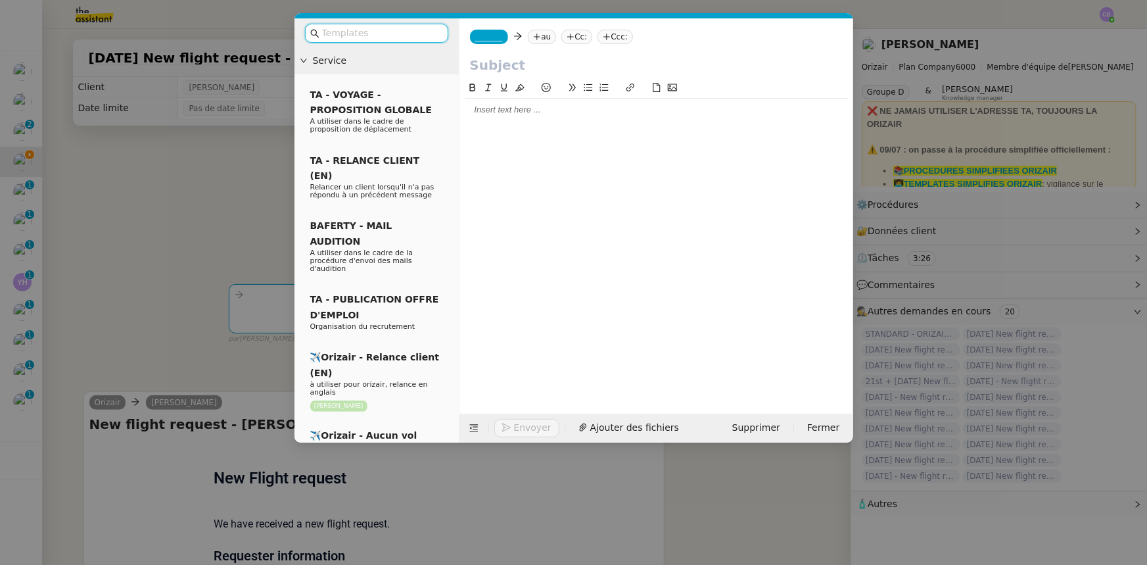
click at [414, 32] on input "text" at bounding box center [381, 33] width 118 height 15
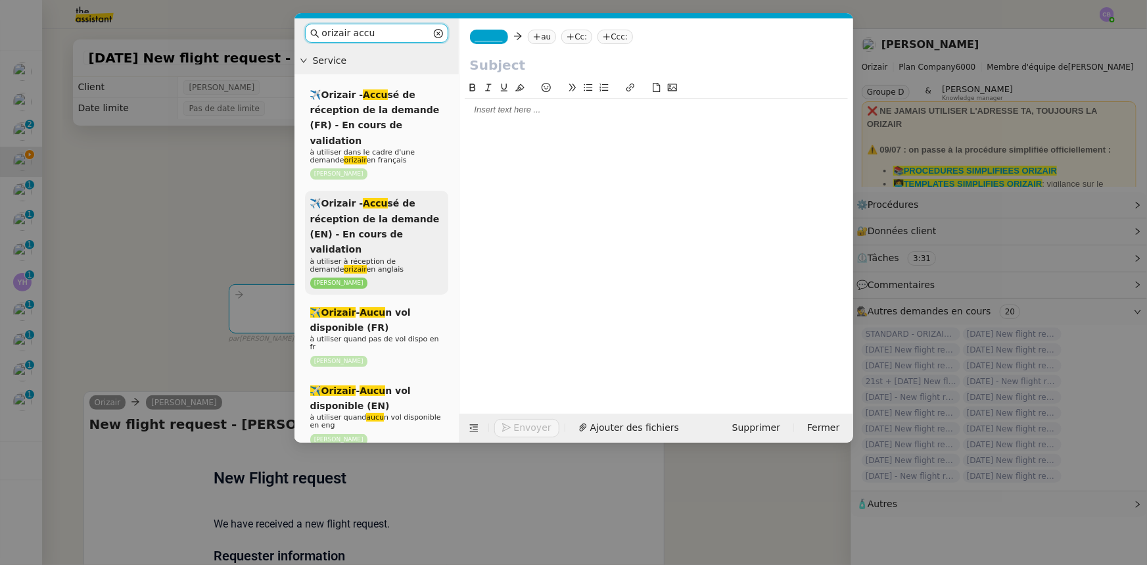
type input "orizair accu"
click at [394, 210] on div "✈️Orizair - Accu sé de réception de la demande (EN) - En cours de validation à …" at bounding box center [376, 243] width 143 height 104
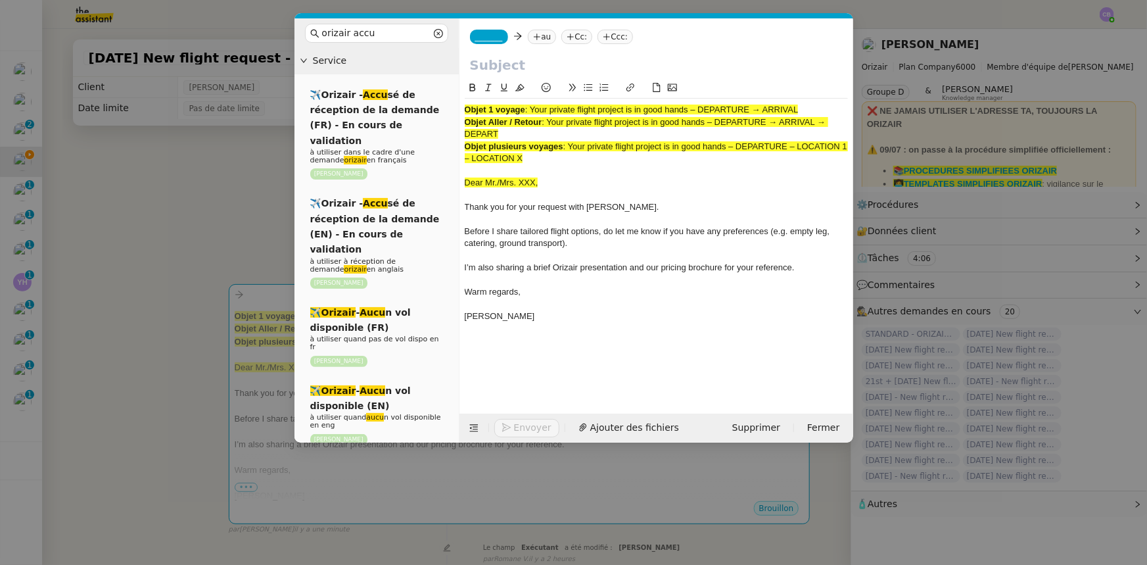
drag, startPoint x: 801, startPoint y: 108, endPoint x: 534, endPoint y: 106, distance: 267.5
click at [534, 106] on span ": Your private flight project is in good hands – DEPARTURE → ARRIVAL" at bounding box center [661, 110] width 273 height 10
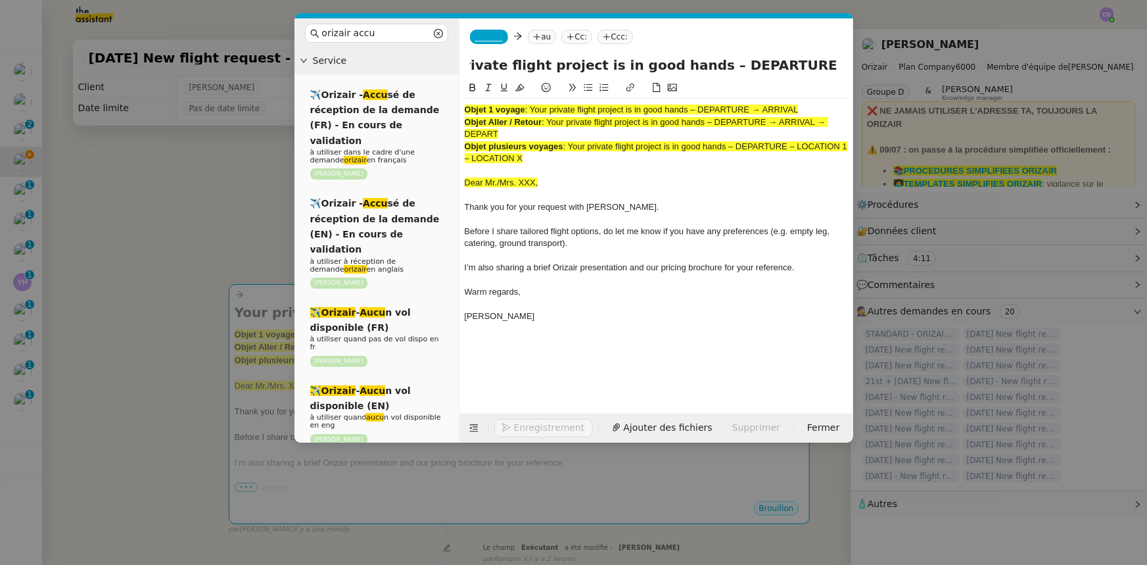
type input "Your private flight project is in good hands – DEPARTURE → ARRIVAL"
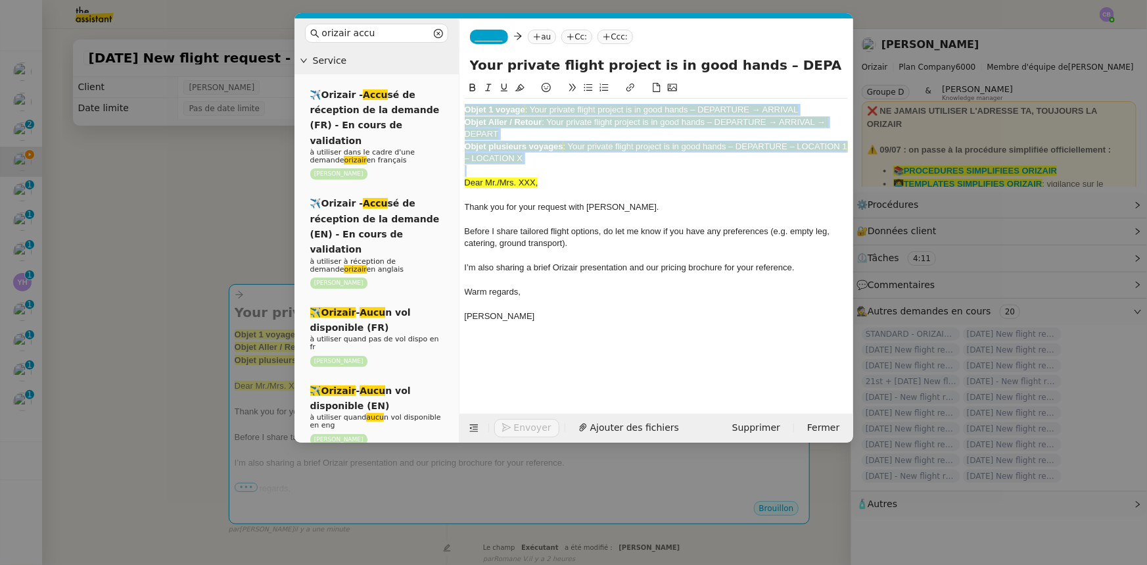
drag, startPoint x: 548, startPoint y: 164, endPoint x: 452, endPoint y: 112, distance: 109.4
click at [452, 112] on nz-layout "orizair accu Service ✈️Orizair - Accu sé de réception de la demande (FR) - En c…" at bounding box center [573, 230] width 559 height 424
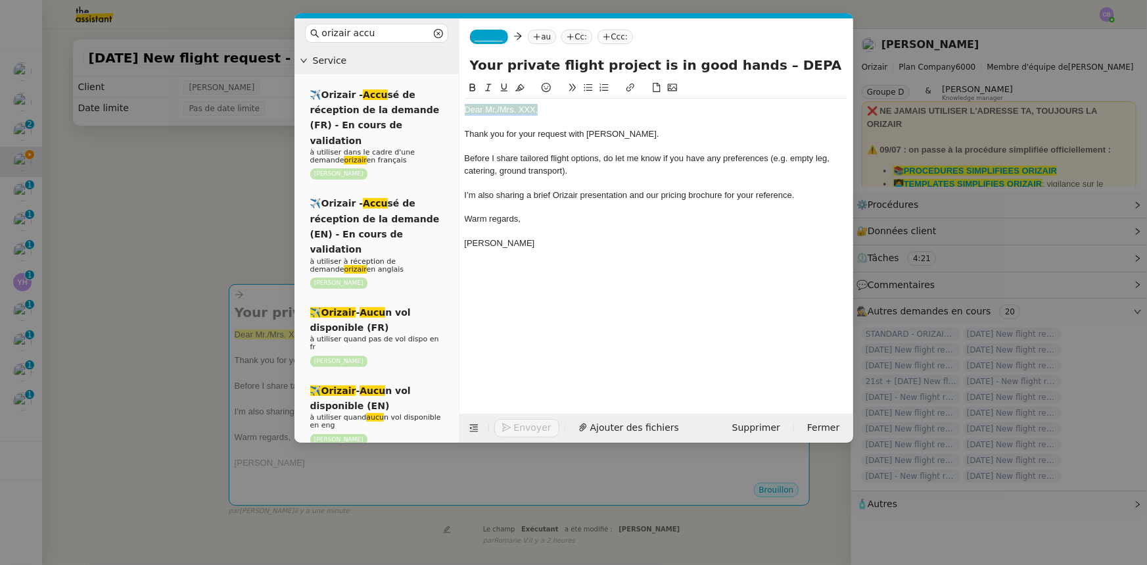
drag, startPoint x: 538, startPoint y: 112, endPoint x: 465, endPoint y: 113, distance: 73.0
click at [465, 113] on div "Dear Mr./Mrs. XXX," at bounding box center [656, 110] width 383 height 12
click at [521, 89] on icon at bounding box center [519, 87] width 9 height 7
click at [498, 110] on div "Dear Mr./Mrs. XXX," at bounding box center [656, 110] width 383 height 12
drag, startPoint x: 520, startPoint y: 110, endPoint x: 506, endPoint y: 110, distance: 13.8
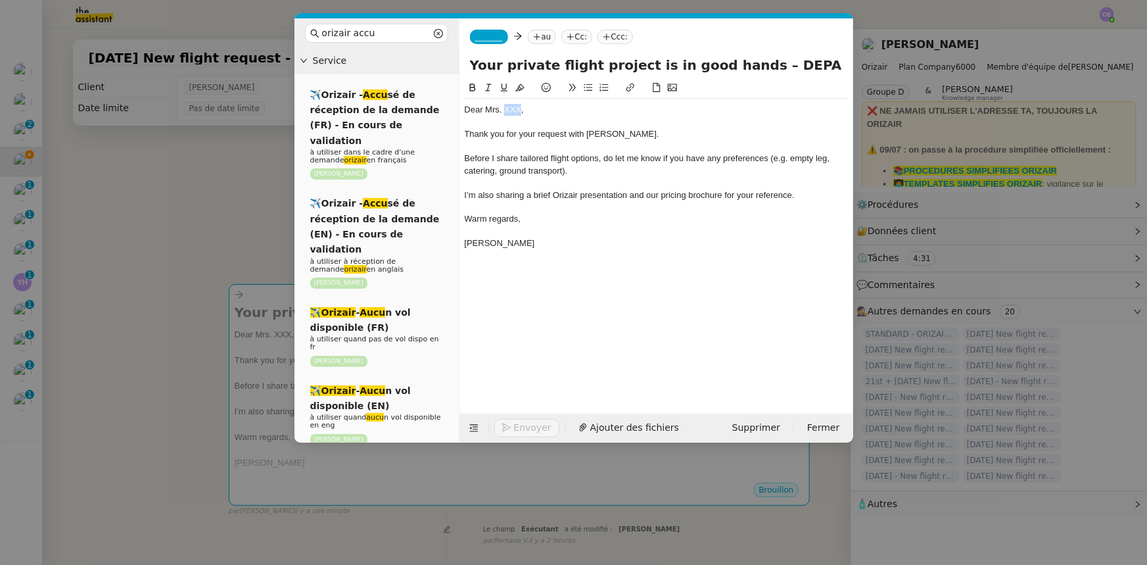
click at [506, 110] on div "Dear Mrs. XXX," at bounding box center [656, 110] width 383 height 12
drag, startPoint x: 750, startPoint y: 65, endPoint x: 820, endPoint y: 65, distance: 70.3
click at [820, 65] on input "Your private flight project is in good hands – DEPARTURE → ARRIVAL" at bounding box center [656, 65] width 373 height 20
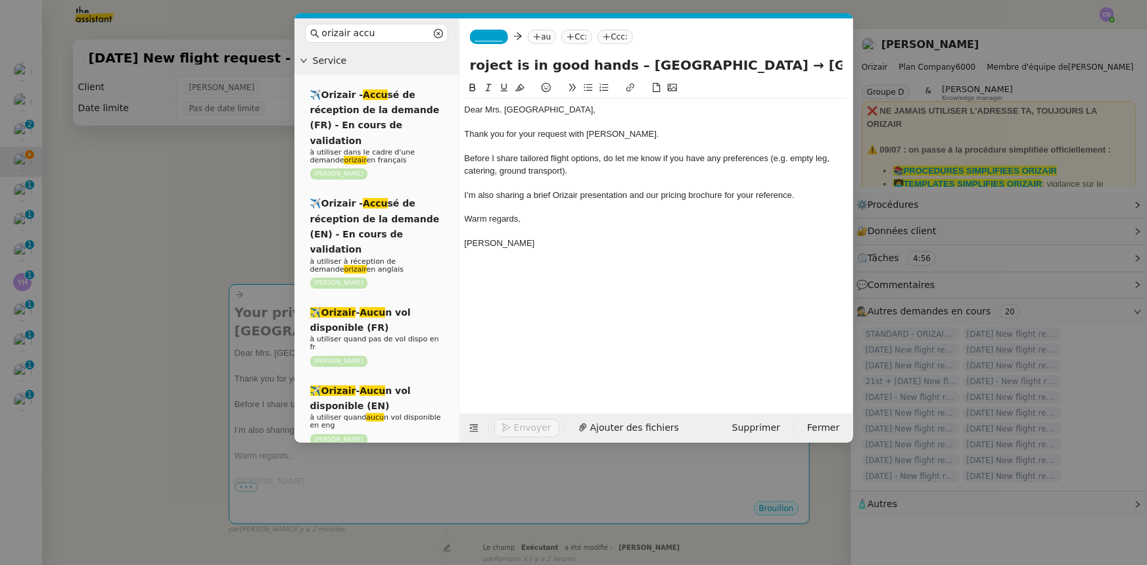
type input "Your private flight project is in good hands – [GEOGRAPHIC_DATA] → [GEOGRAPHIC_…"
click at [480, 38] on span "_______" at bounding box center [489, 36] width 28 height 9
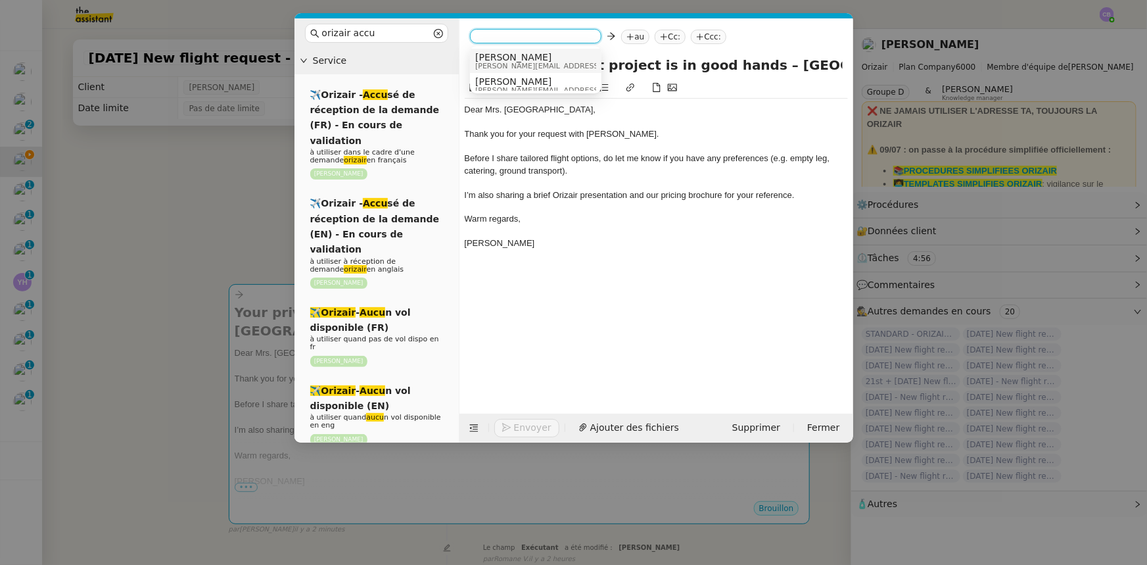
click at [500, 62] on span "[PERSON_NAME][EMAIL_ADDRESS][DOMAIN_NAME]" at bounding box center [568, 65] width 187 height 7
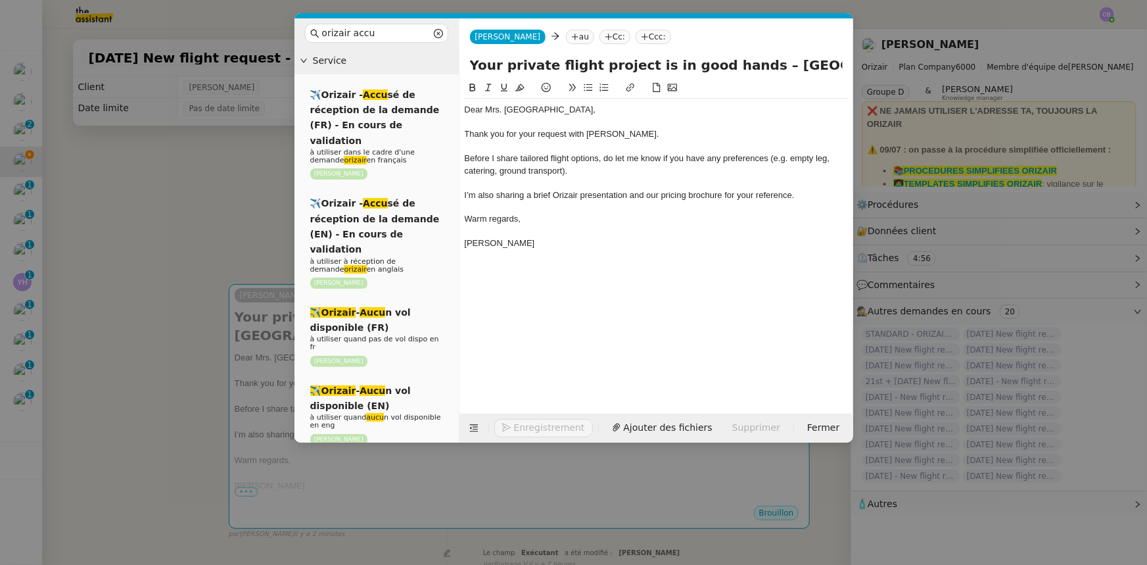
click at [544, 247] on div "[PERSON_NAME]" at bounding box center [656, 243] width 383 height 12
click at [241, 222] on nz-modal-container "orizair accu Service ✈️Orizair - Accu sé de réception de la demande (FR) - En c…" at bounding box center [573, 282] width 1147 height 565
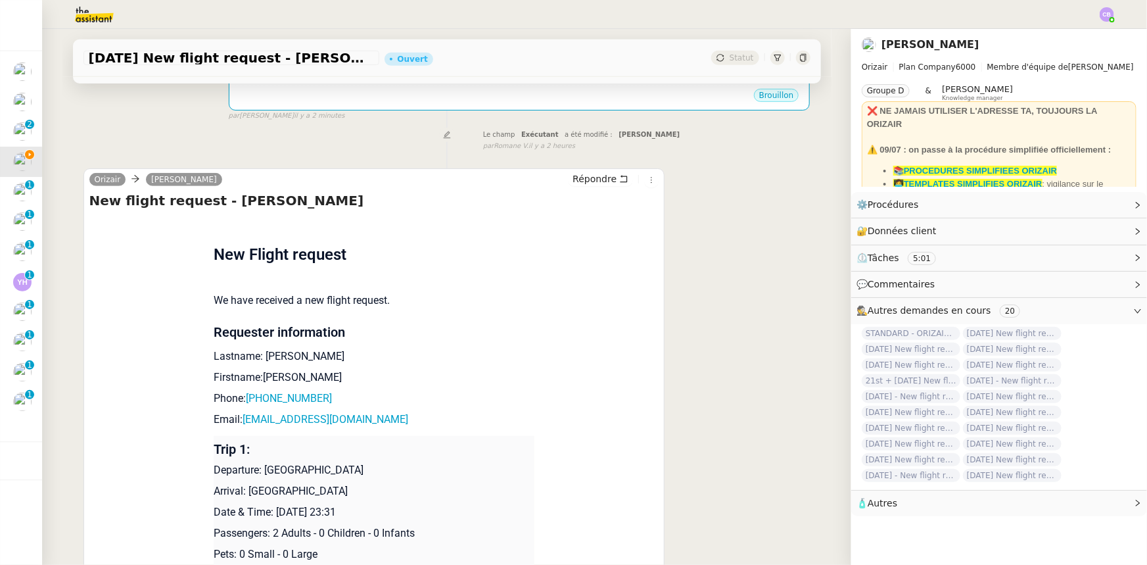
scroll to position [538, 0]
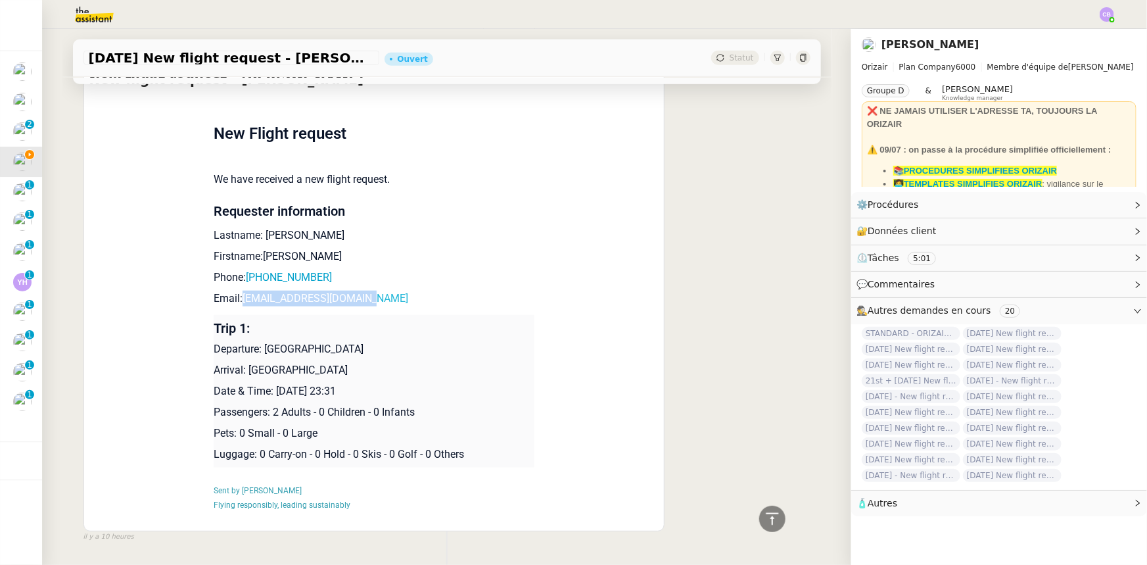
drag, startPoint x: 362, startPoint y: 282, endPoint x: 237, endPoint y: 282, distance: 124.2
click at [237, 291] on p "Email: [EMAIL_ADDRESS][DOMAIN_NAME]" at bounding box center [374, 299] width 321 height 16
copy link "[EMAIL_ADDRESS][DOMAIN_NAME]"
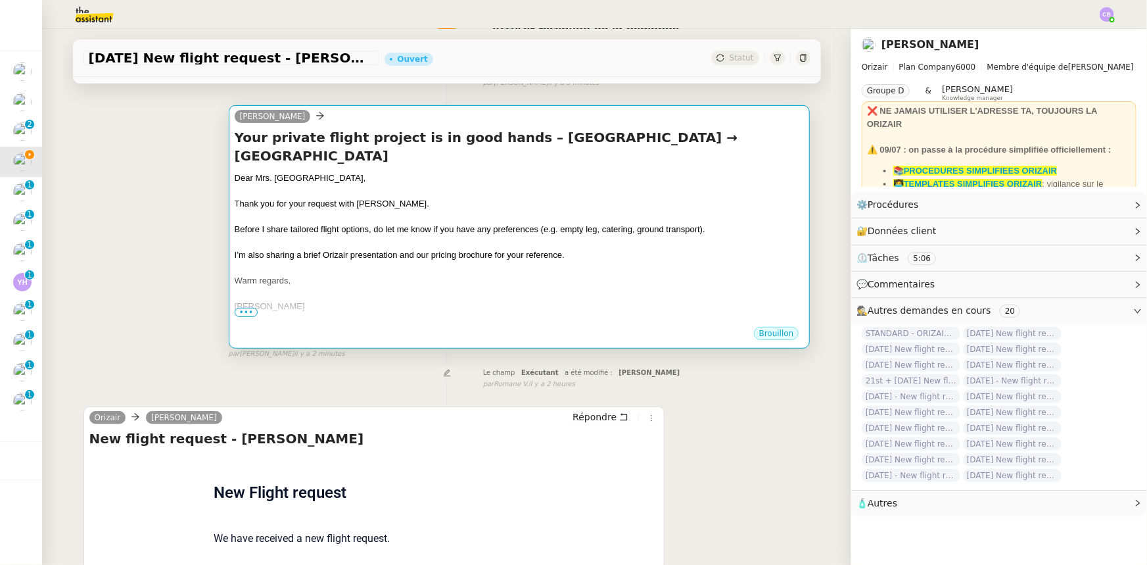
click at [364, 262] on div at bounding box center [520, 268] width 570 height 13
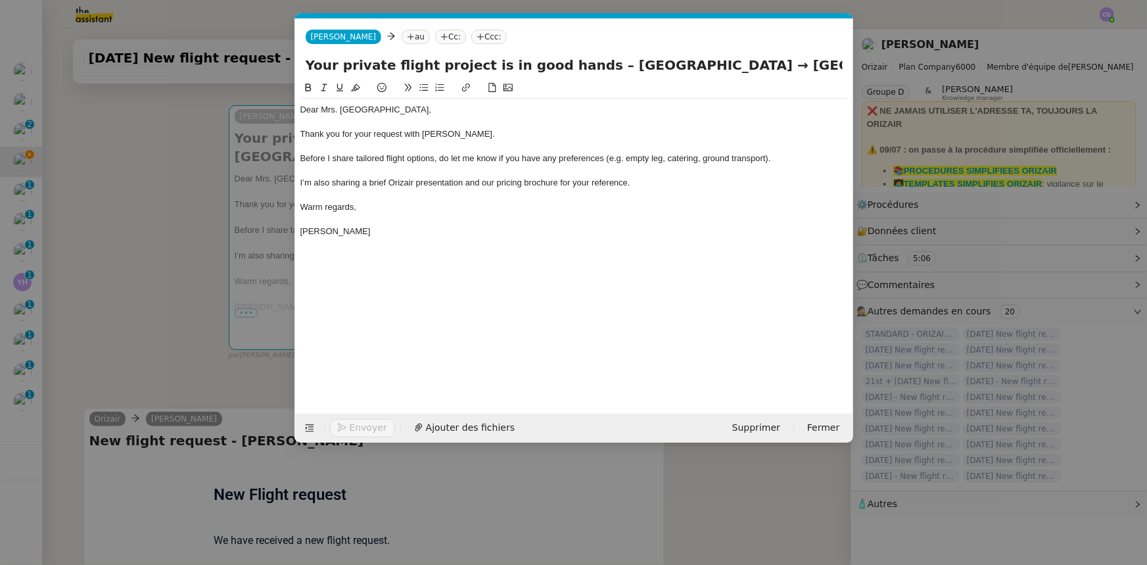
scroll to position [0, 72]
click at [407, 35] on icon at bounding box center [411, 37] width 8 height 8
paste input "[EMAIL_ADDRESS][DOMAIN_NAME]"
type input "[EMAIL_ADDRESS][DOMAIN_NAME]"
click at [406, 59] on span "[EMAIL_ADDRESS][DOMAIN_NAME]" at bounding box center [461, 57] width 161 height 11
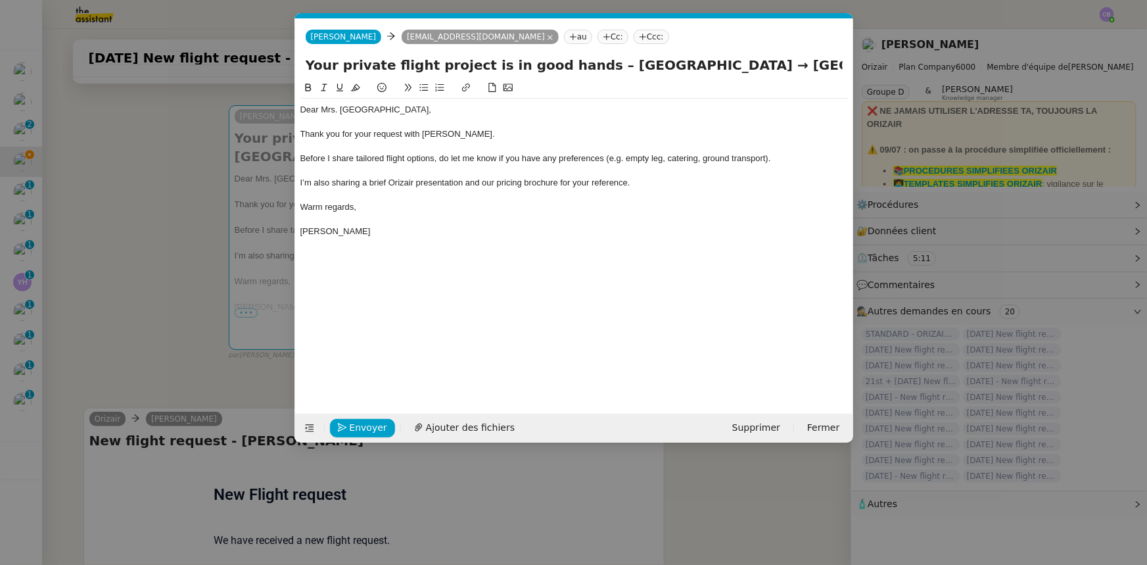
click at [634, 37] on nz-tag "Ccc:" at bounding box center [651, 37] width 35 height 14
type input "[PERSON_NAME]"
click at [594, 58] on span "[PERSON_NAME]" at bounding box center [664, 57] width 187 height 11
click at [455, 216] on div at bounding box center [574, 219] width 548 height 12
click at [445, 427] on span "Ajouter des fichiers" at bounding box center [470, 427] width 89 height 15
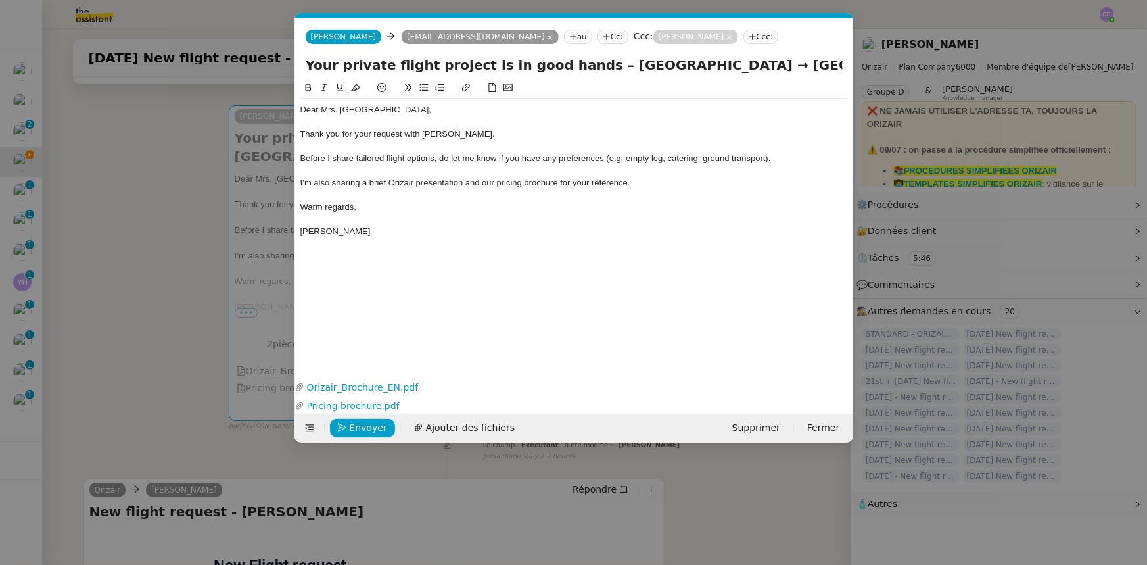
click at [177, 293] on nz-modal-container "orizair accu Service ✈️Orizair - Accu sé de réception de la demande (FR) - En c…" at bounding box center [573, 282] width 1147 height 565
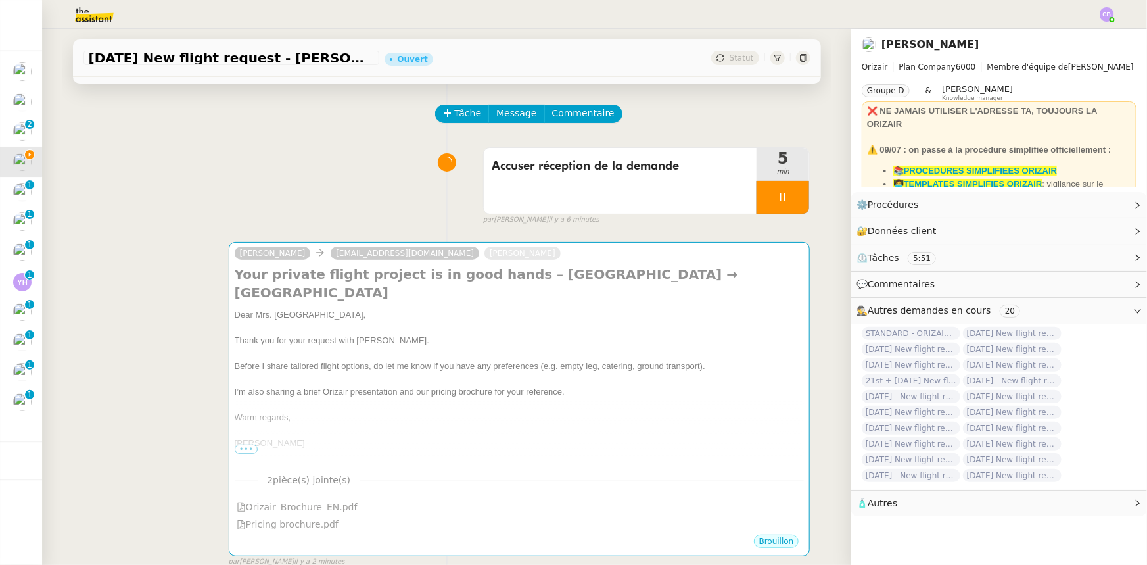
scroll to position [41, 0]
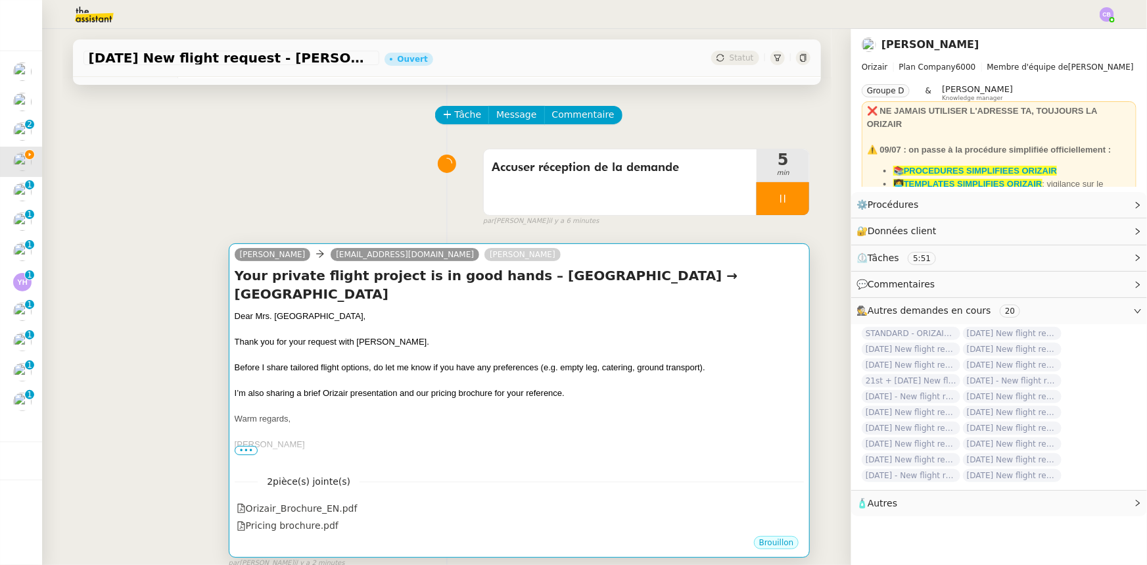
click at [433, 412] on div "Warm regards," at bounding box center [520, 418] width 570 height 13
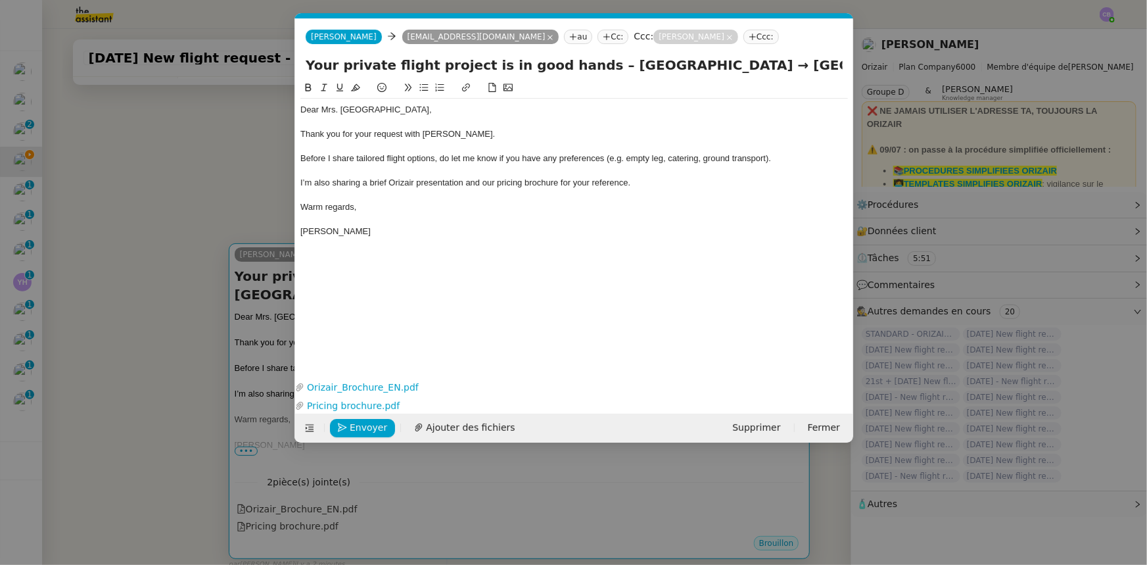
scroll to position [0, 72]
click at [376, 427] on span "Envoyer" at bounding box center [368, 427] width 37 height 15
click at [376, 427] on span "Confirmer l'envoi" at bounding box center [389, 427] width 79 height 15
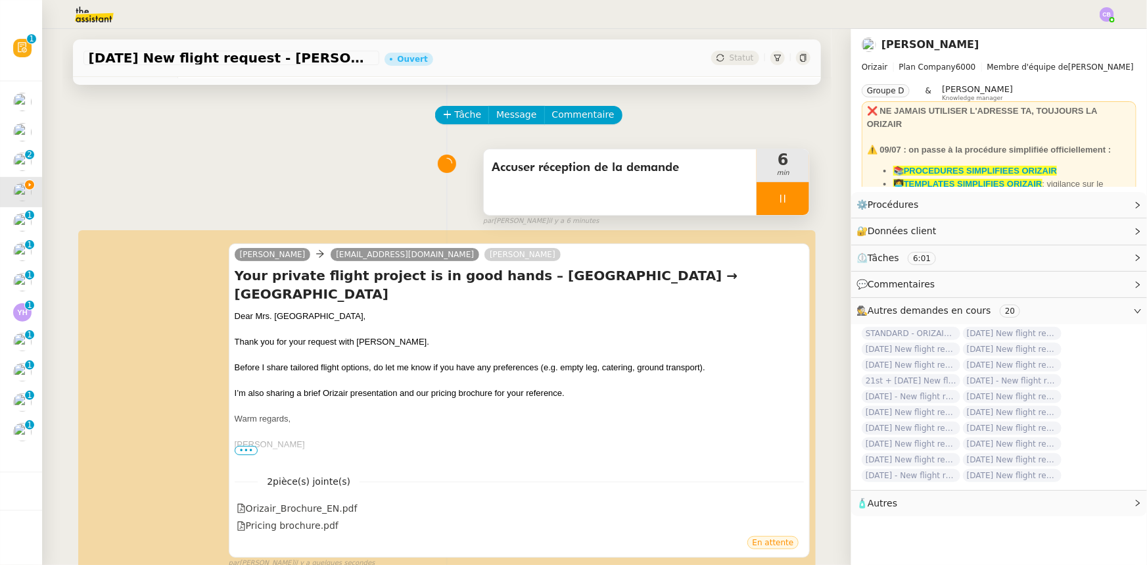
click at [757, 192] on div at bounding box center [783, 198] width 53 height 33
click at [791, 199] on icon at bounding box center [796, 198] width 11 height 11
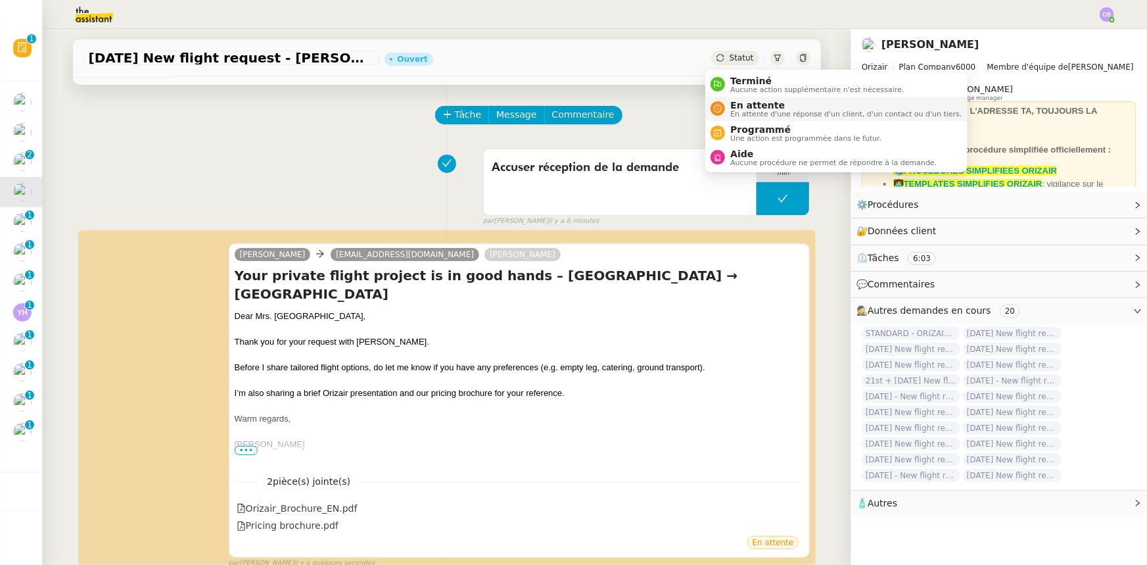
click at [749, 113] on span "En attente d'une réponse d'un client, d'un contact ou d'un tiers." at bounding box center [845, 113] width 231 height 7
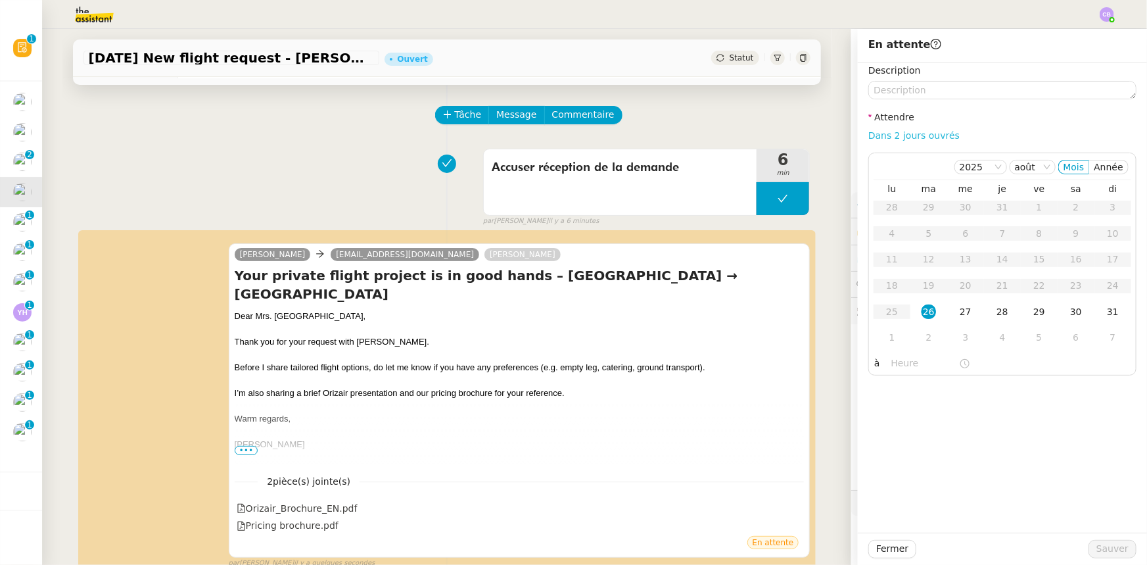
click at [887, 135] on link "Dans 2 jours ouvrés" at bounding box center [913, 135] width 91 height 11
type input "07:00"
click at [958, 311] on div "27" at bounding box center [965, 311] width 14 height 14
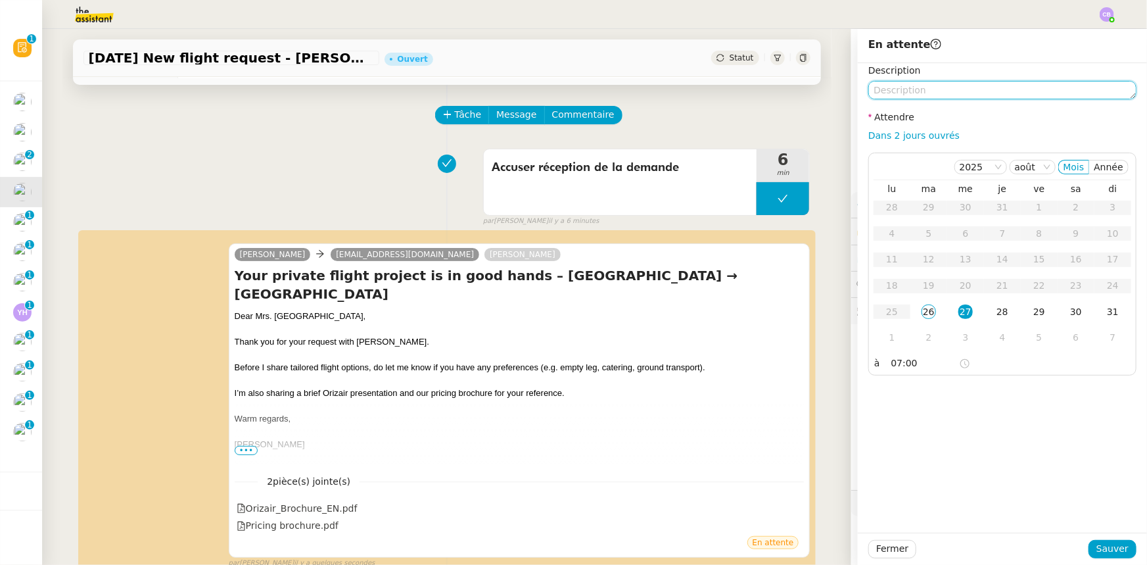
click at [920, 91] on textarea at bounding box center [1002, 90] width 268 height 18
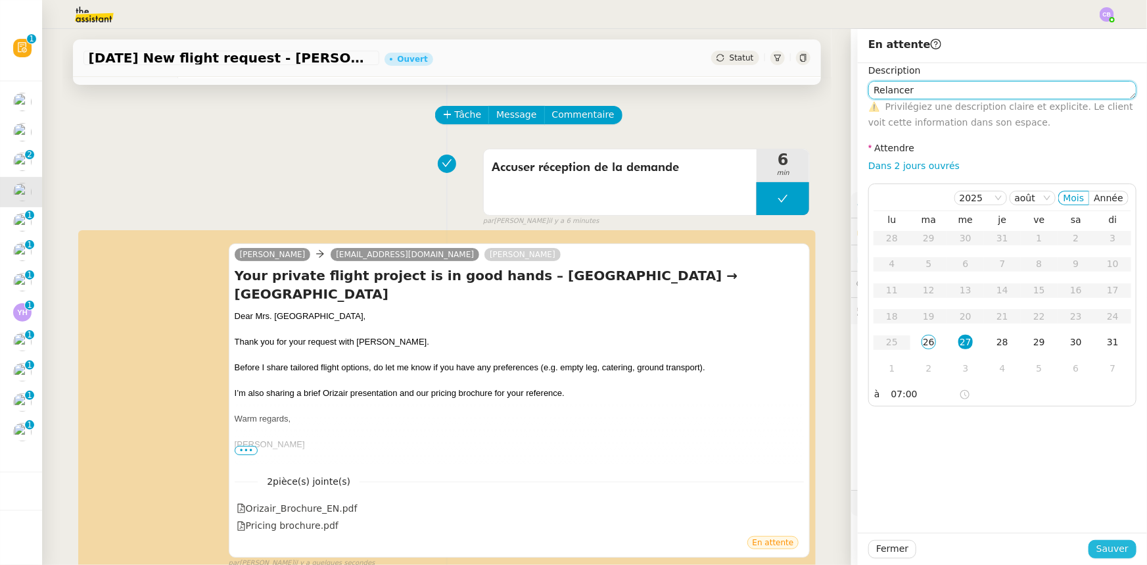
type textarea "Relancer"
click at [1096, 546] on span "Sauver" at bounding box center [1112, 548] width 32 height 15
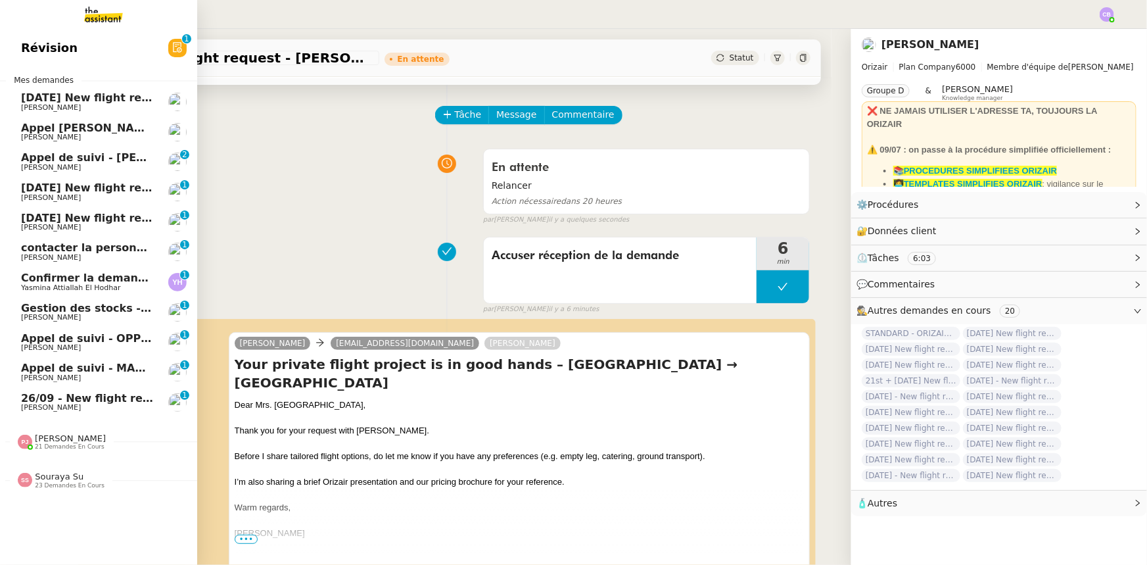
click at [39, 190] on span "[DATE] New flight request - [PERSON_NAME]" at bounding box center [153, 187] width 264 height 12
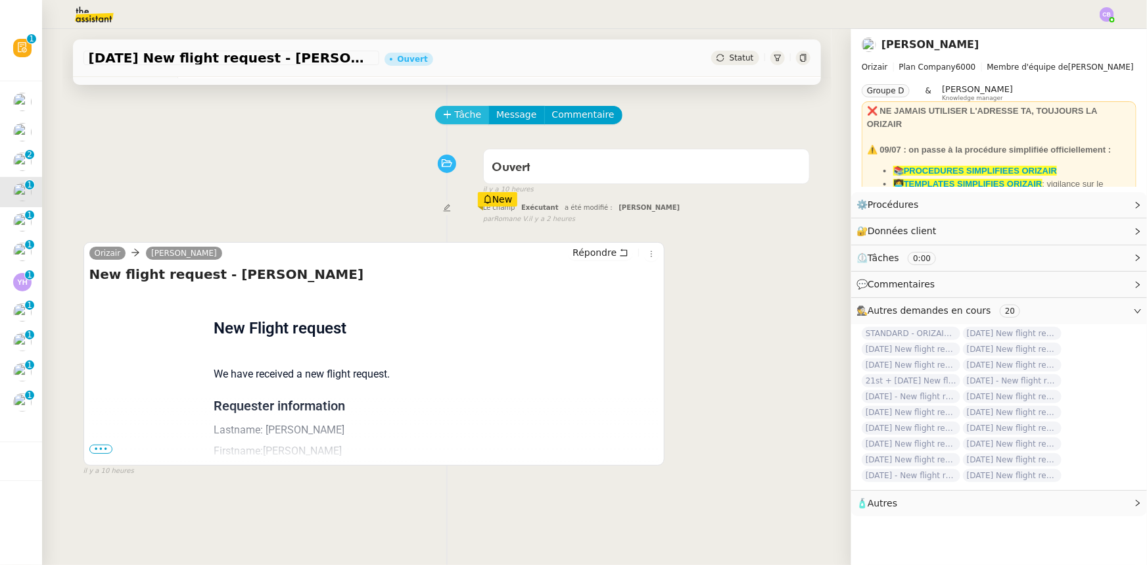
click at [455, 115] on span "Tâche" at bounding box center [468, 114] width 27 height 15
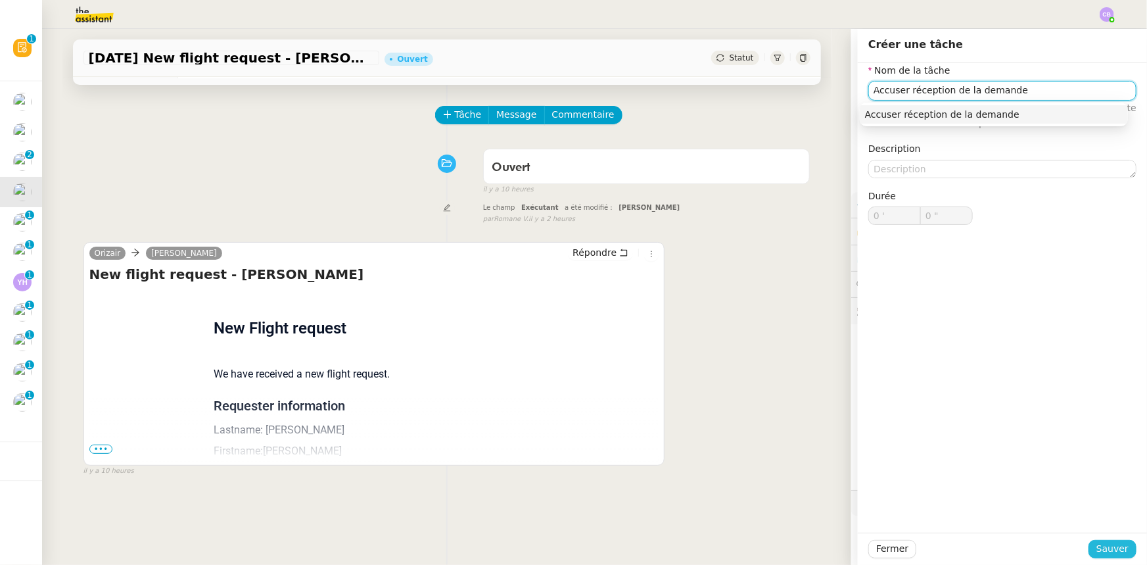
type input "Accuser réception de la demande"
click at [1096, 544] on span "Sauver" at bounding box center [1112, 548] width 32 height 15
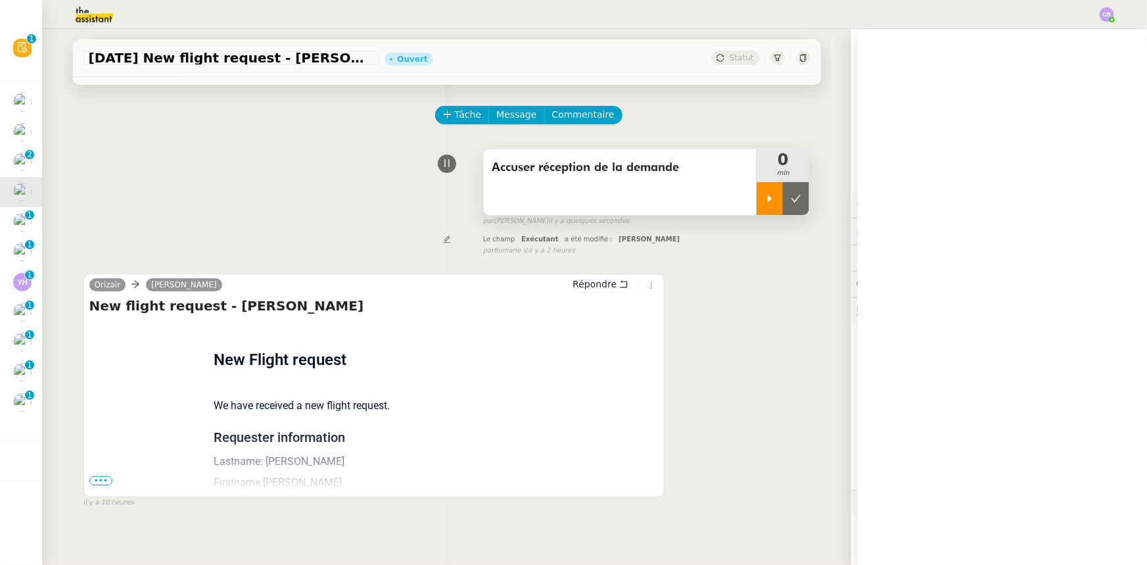
click at [762, 209] on div at bounding box center [770, 198] width 26 height 33
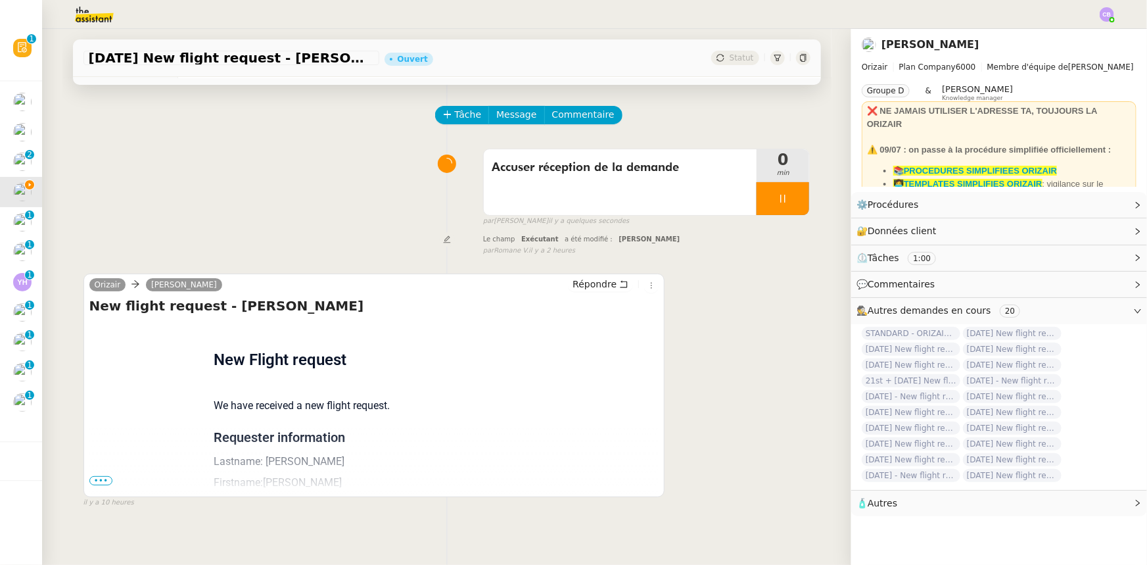
scroll to position [101, 0]
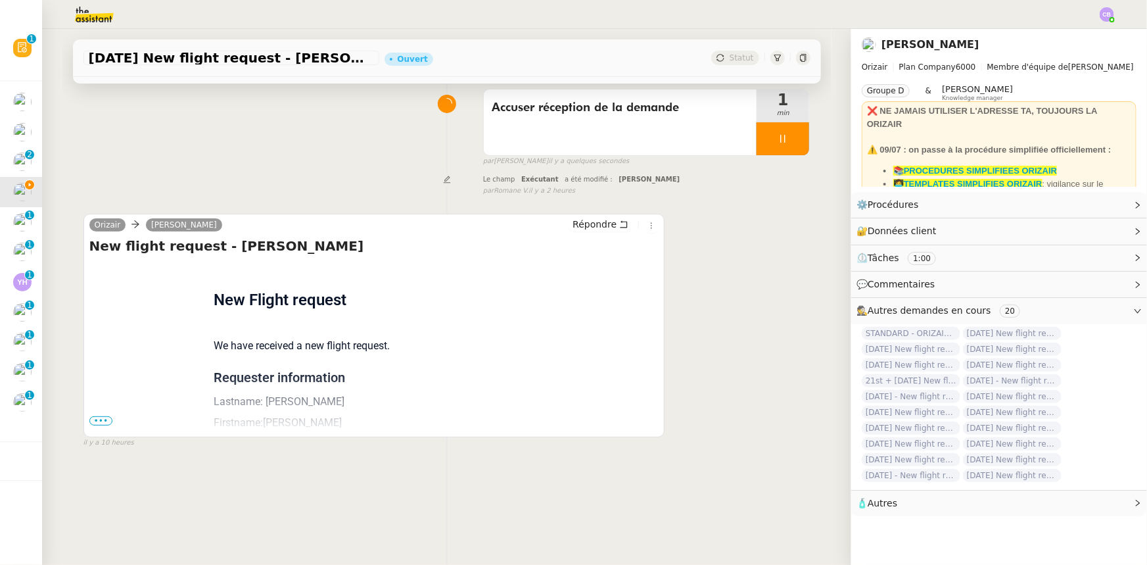
click at [97, 421] on span "•••" at bounding box center [101, 420] width 24 height 9
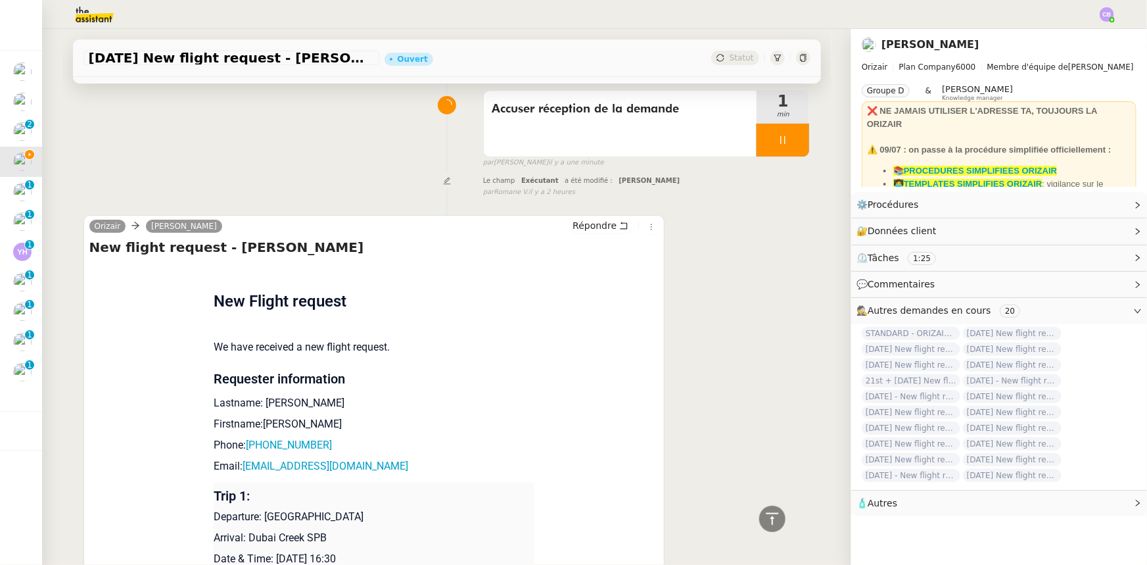
scroll to position [0, 0]
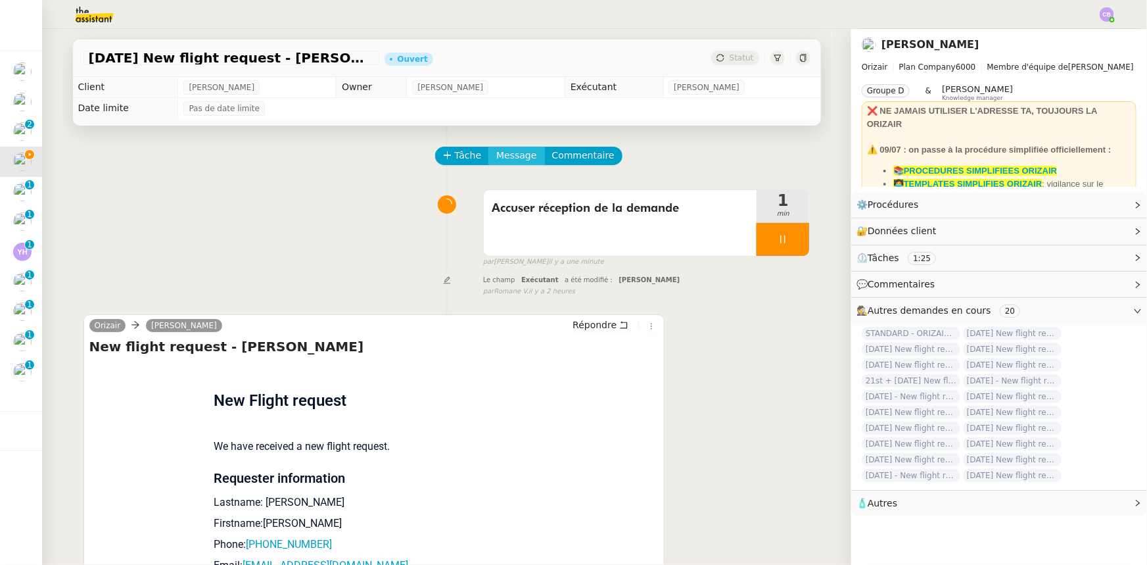
click at [503, 157] on span "Message" at bounding box center [516, 155] width 40 height 15
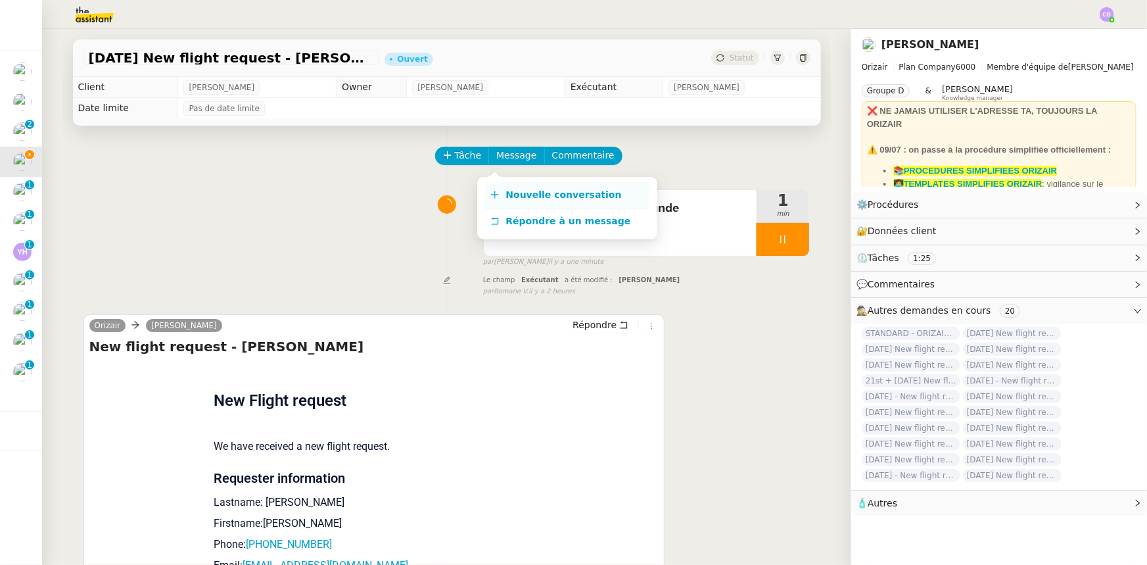
click at [532, 196] on span "Nouvelle conversation" at bounding box center [564, 194] width 116 height 11
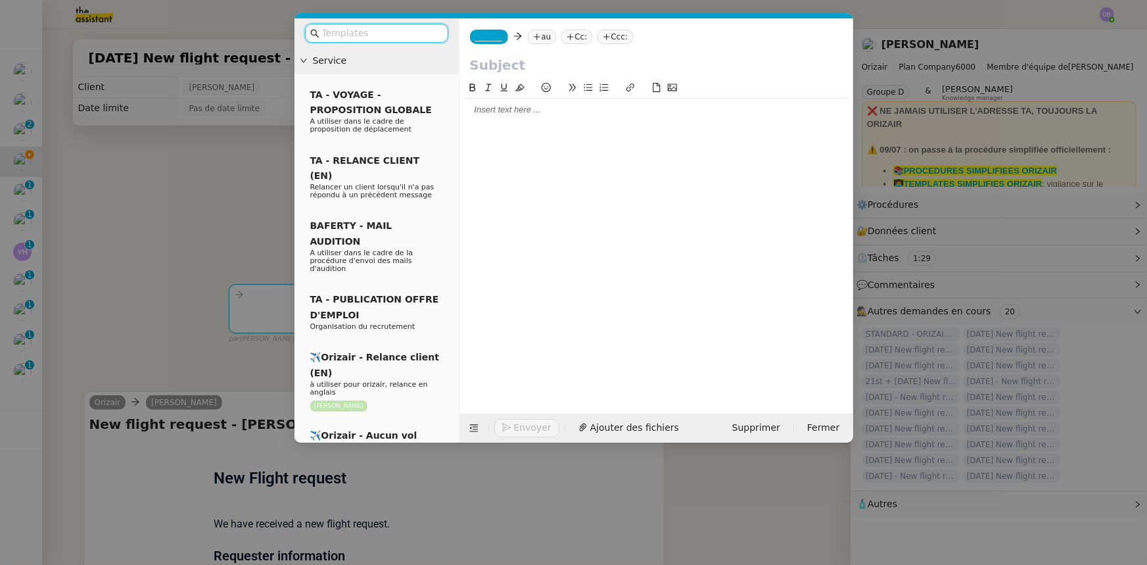
click at [413, 34] on input "text" at bounding box center [381, 33] width 118 height 15
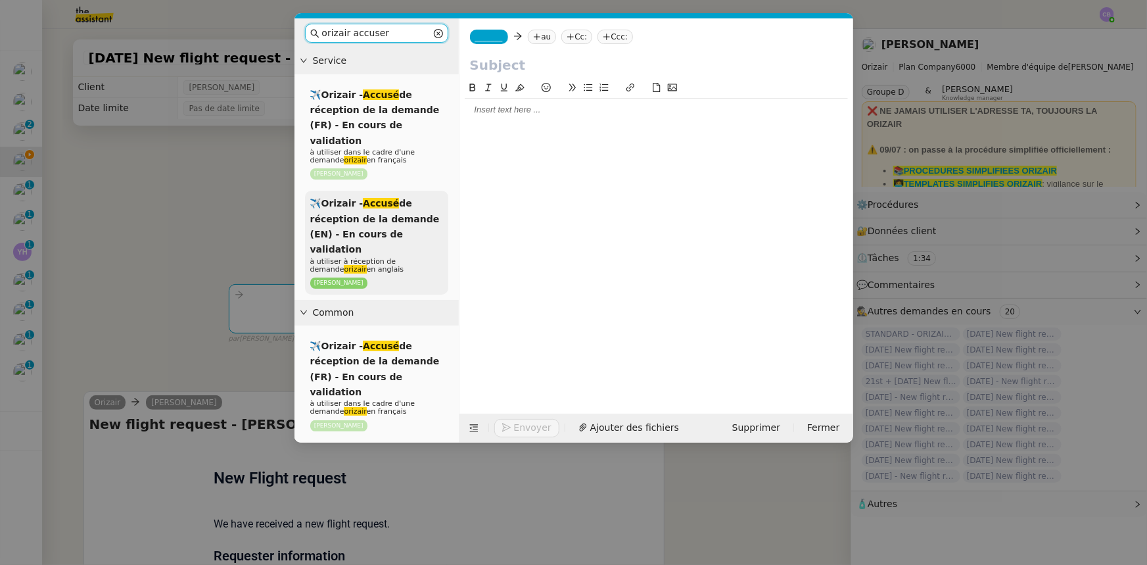
type input "orizair accuser"
click at [390, 217] on span "✈️Orizair - Accusé de réception de la demande (EN) - En cours de validation" at bounding box center [374, 226] width 129 height 57
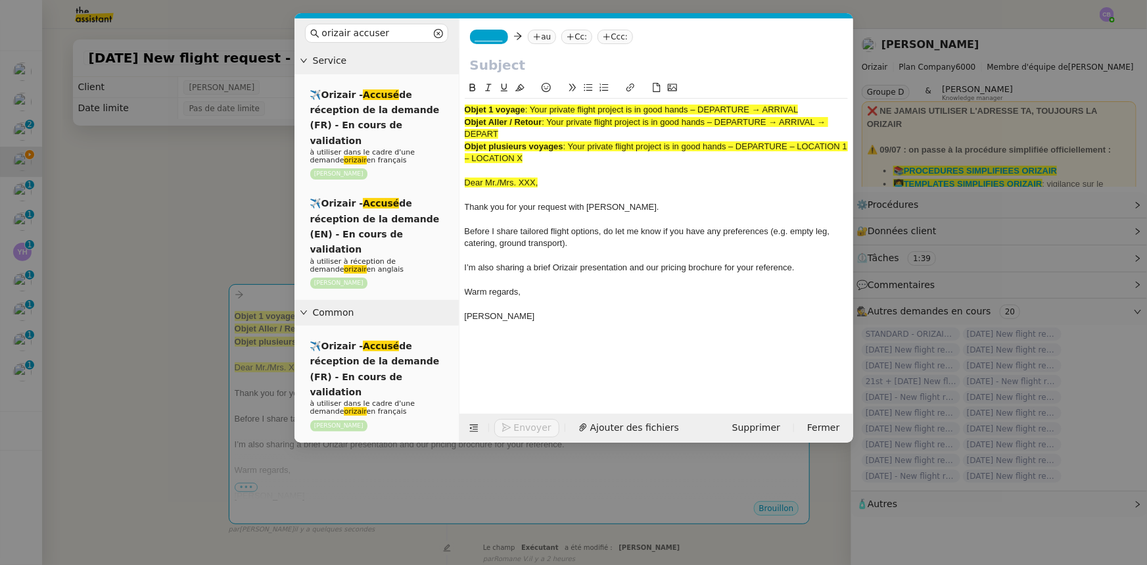
drag, startPoint x: 804, startPoint y: 109, endPoint x: 533, endPoint y: 112, distance: 270.8
click at [533, 112] on div "Objet 1 voyage : Your private flight project is in good hands – DEPARTURE → ARR…" at bounding box center [656, 110] width 383 height 12
copy span "Your private flight project is in good hands – DEPARTURE → ARRIVAL"
click at [523, 60] on input "text" at bounding box center [656, 65] width 373 height 20
paste input "Your private flight project is in good hands – DEPARTURE → ARRIVAL"
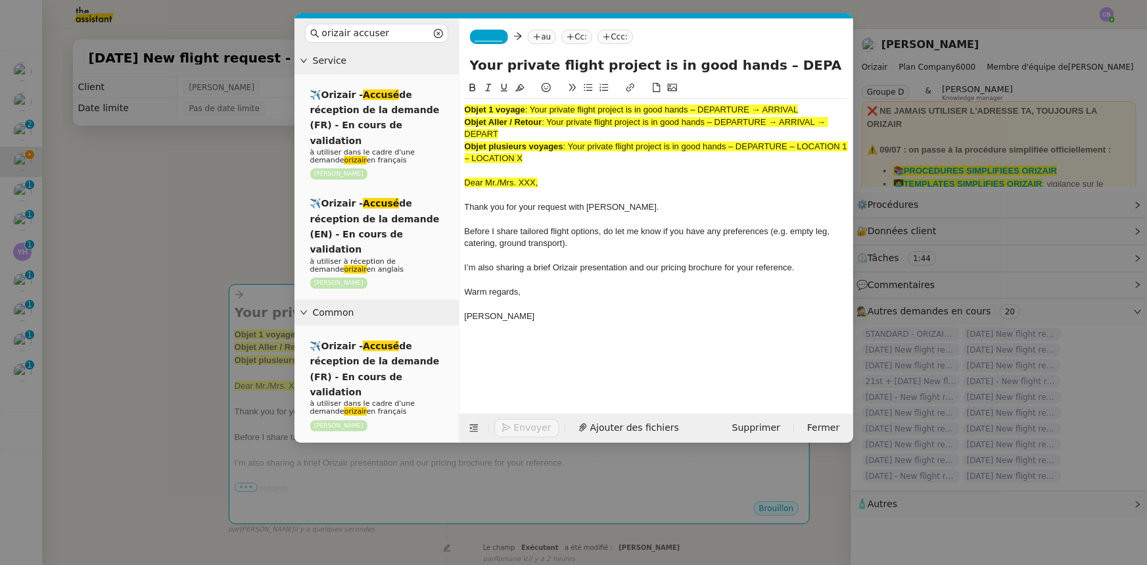
drag, startPoint x: 540, startPoint y: 161, endPoint x: 467, endPoint y: 113, distance: 87.3
click at [467, 113] on div "Objet 1 voyage : Your private flight project is in good hands – DEPARTURE → ARR…" at bounding box center [656, 219] width 383 height 241
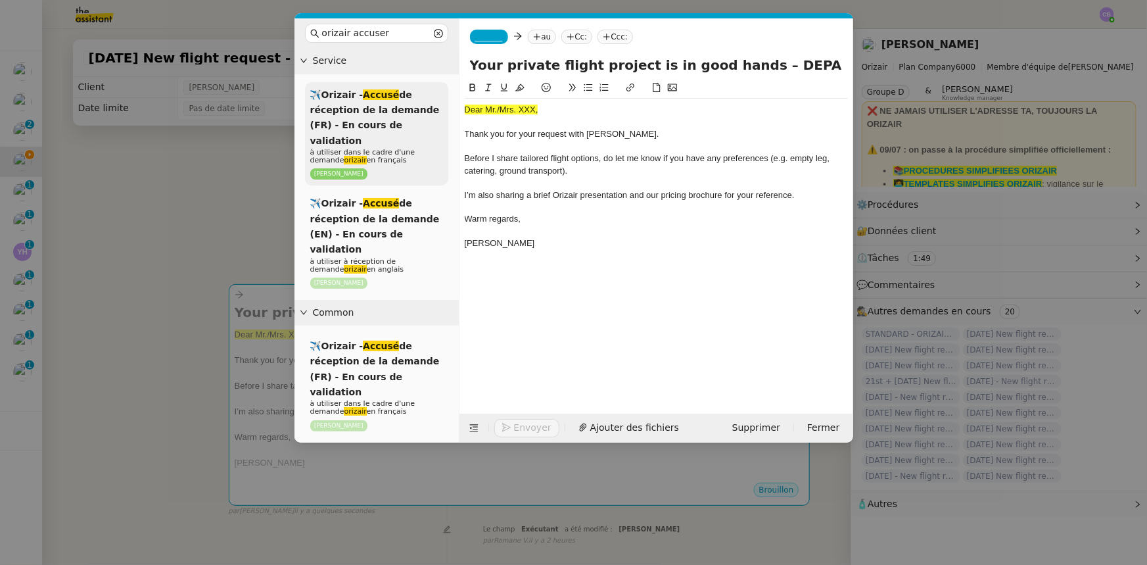
click at [408, 119] on span "✈️Orizair - Accusé de réception de la demande (FR) - En cours de validation" at bounding box center [374, 117] width 129 height 57
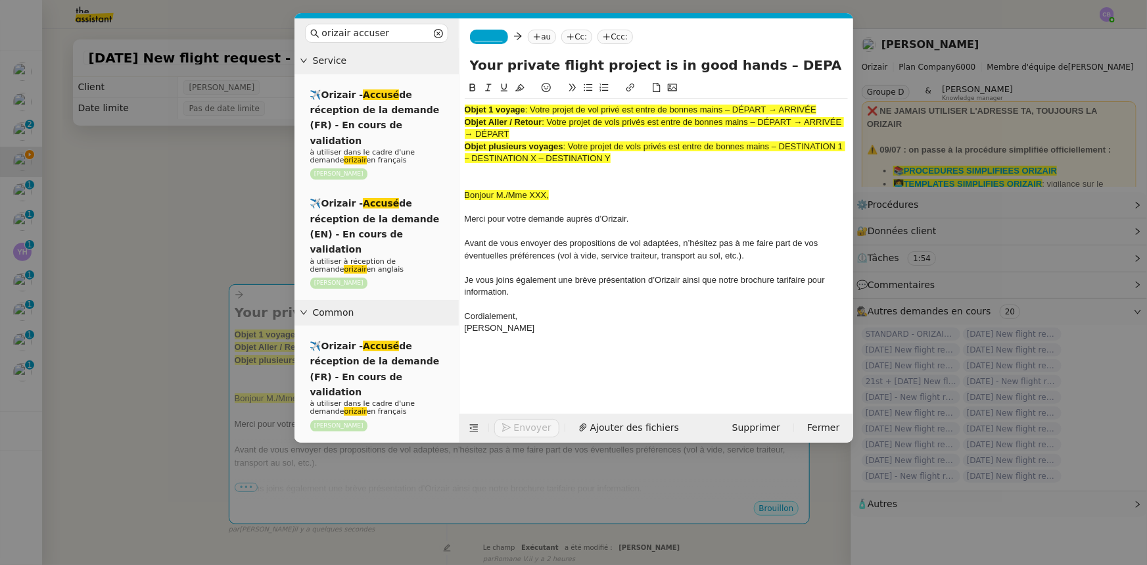
drag, startPoint x: 822, startPoint y: 107, endPoint x: 534, endPoint y: 108, distance: 287.9
click at [534, 108] on div "Objet 1 voyage : Votre projet de vol privé est entre de bonnes mains – DÉPART →…" at bounding box center [656, 110] width 383 height 12
copy span "Votre projet de vol privé est entre de bonnes mains – DÉPART → ARRIVÉE"
click at [732, 66] on input "Your private flight project is in good hands – DEPARTURE → ARRIVAL" at bounding box center [656, 65] width 373 height 20
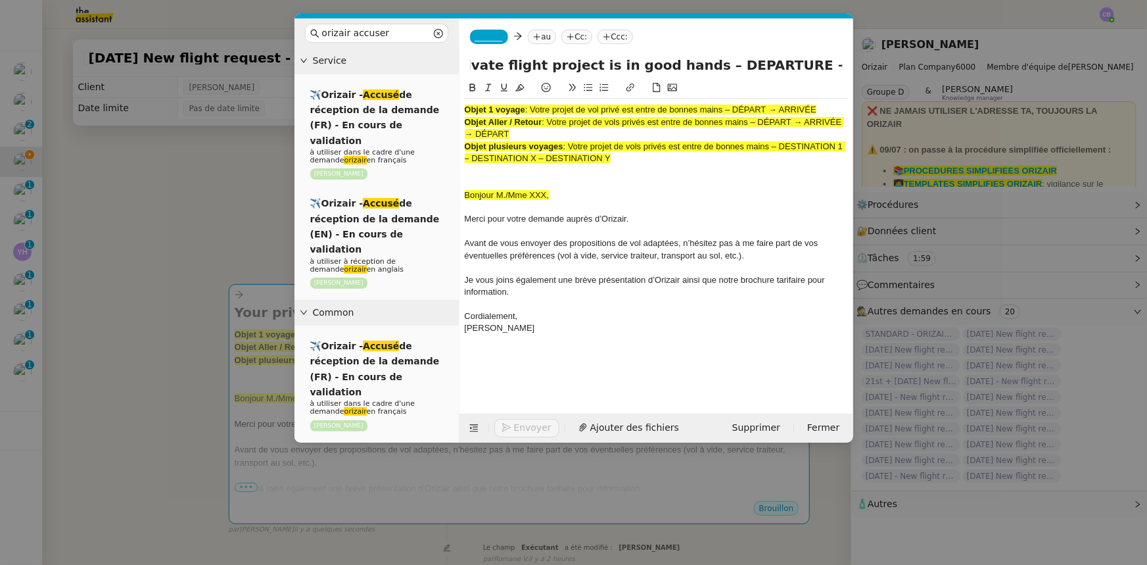
drag, startPoint x: 471, startPoint y: 66, endPoint x: 874, endPoint y: 57, distance: 403.7
click at [874, 57] on nz-modal-container "orizair accuser Service ✈️Orizair - Accusé de réception de la demande (FR) - En…" at bounding box center [573, 282] width 1147 height 565
paste input "Votre projet de vol privé est entre de bonnes mains – DÉPART → ARRIVÉE"
type input "Votre projet de vol privé est entre de bonnes mains – DÉPART → ARRIVÉE"
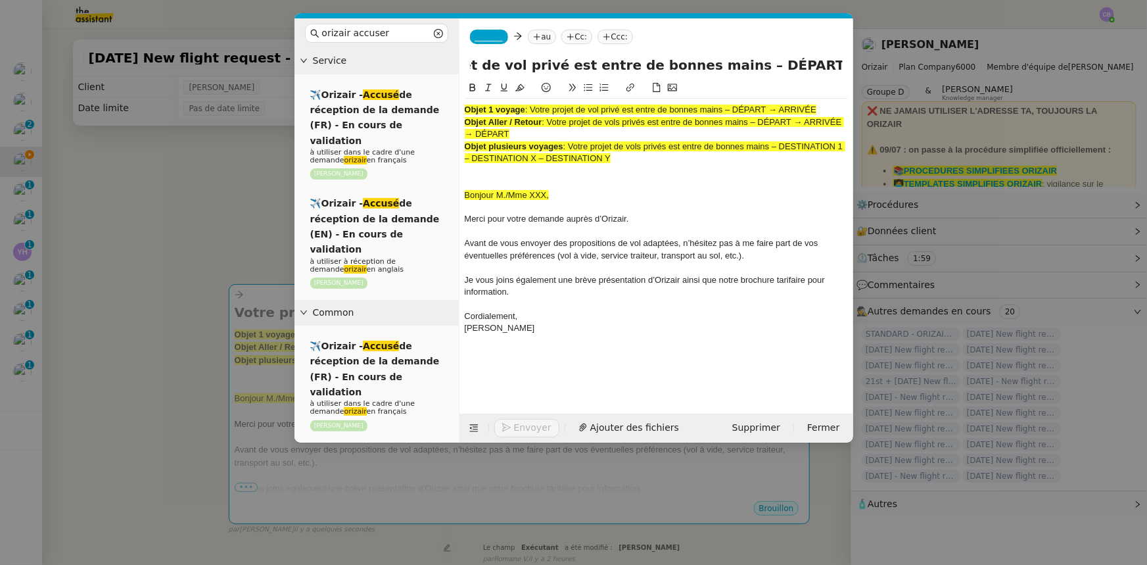
scroll to position [0, 0]
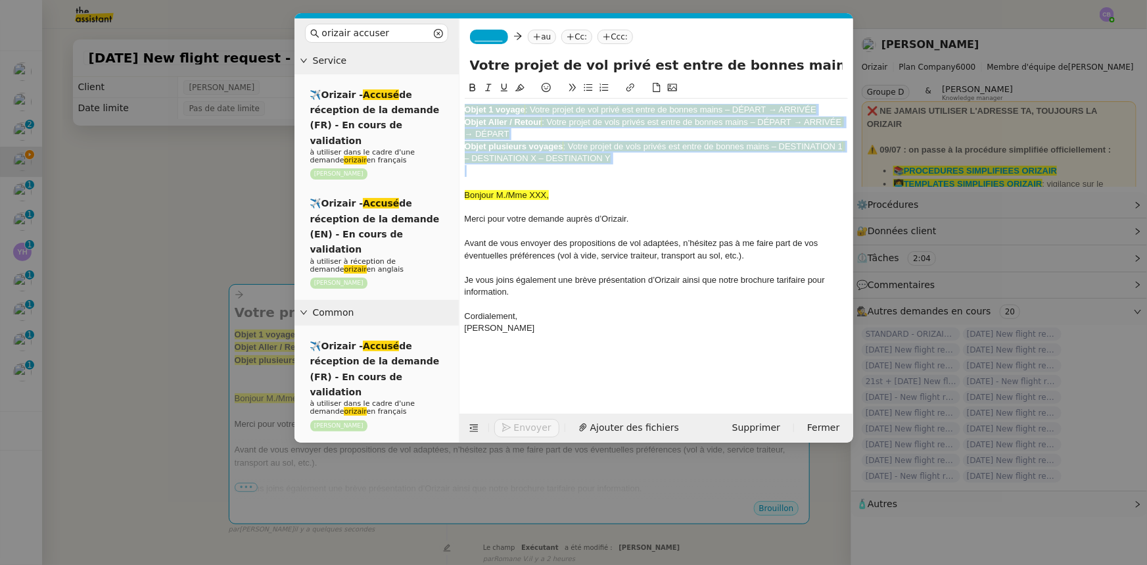
drag, startPoint x: 649, startPoint y: 166, endPoint x: 461, endPoint y: 107, distance: 196.5
click at [461, 107] on nz-spin "Objet 1 voyage : Votre projet de vol privé est entre de bonnes mains – DÉPART →…" at bounding box center [656, 239] width 394 height 318
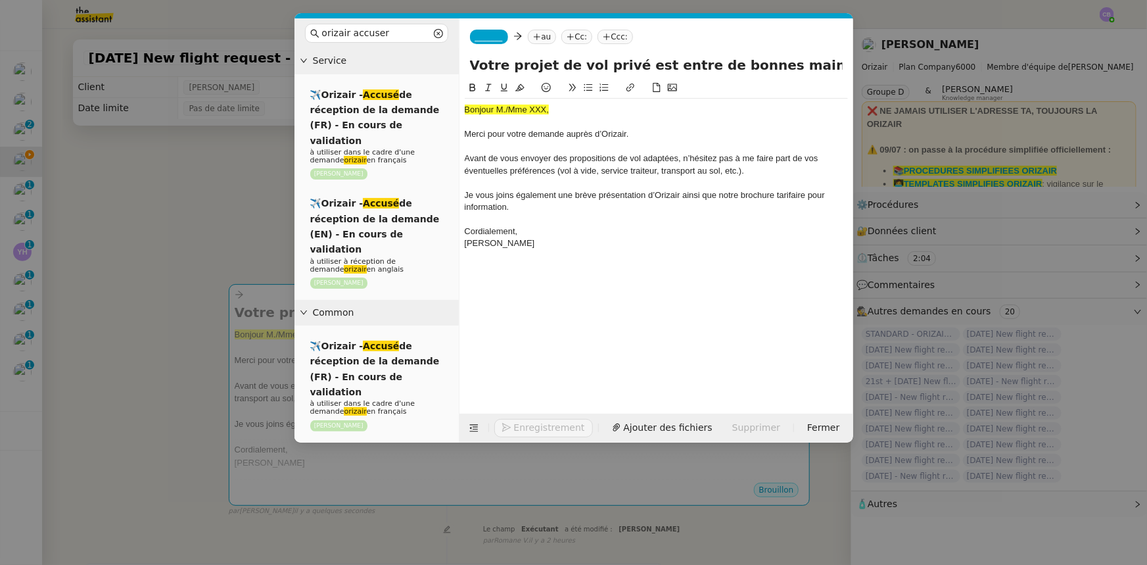
click at [243, 239] on nz-modal-container "orizair accuser Service ✈️Orizair - Accusé de réception de la demande (FR) - En…" at bounding box center [573, 282] width 1147 height 565
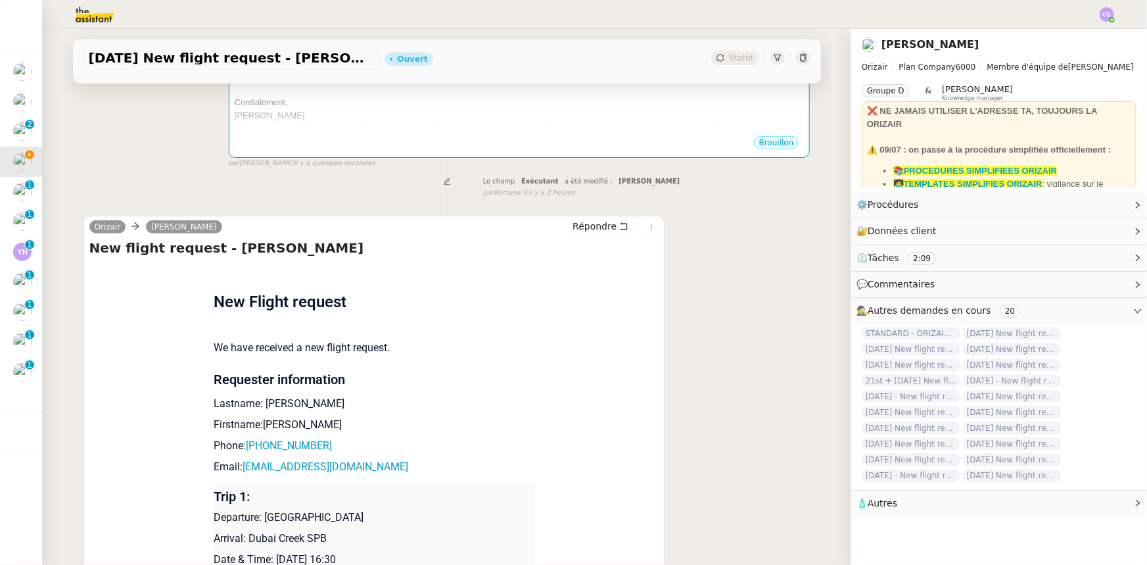
scroll to position [358, 0]
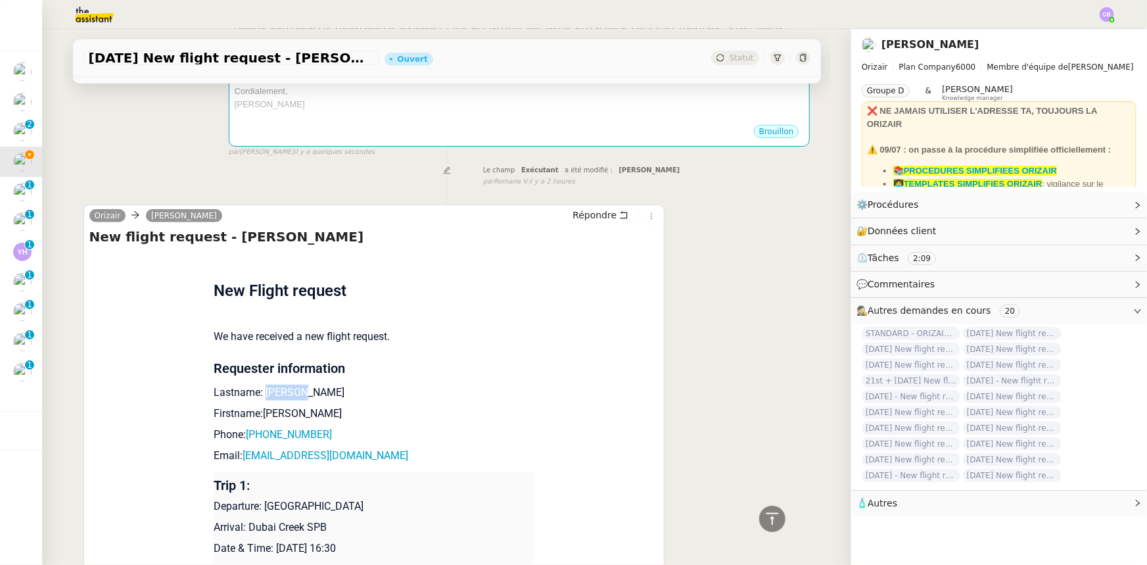
drag, startPoint x: 293, startPoint y: 394, endPoint x: 258, endPoint y: 391, distance: 35.6
click at [258, 391] on p "Lastname: [PERSON_NAME]" at bounding box center [374, 393] width 321 height 16
copy p "Beaujon"
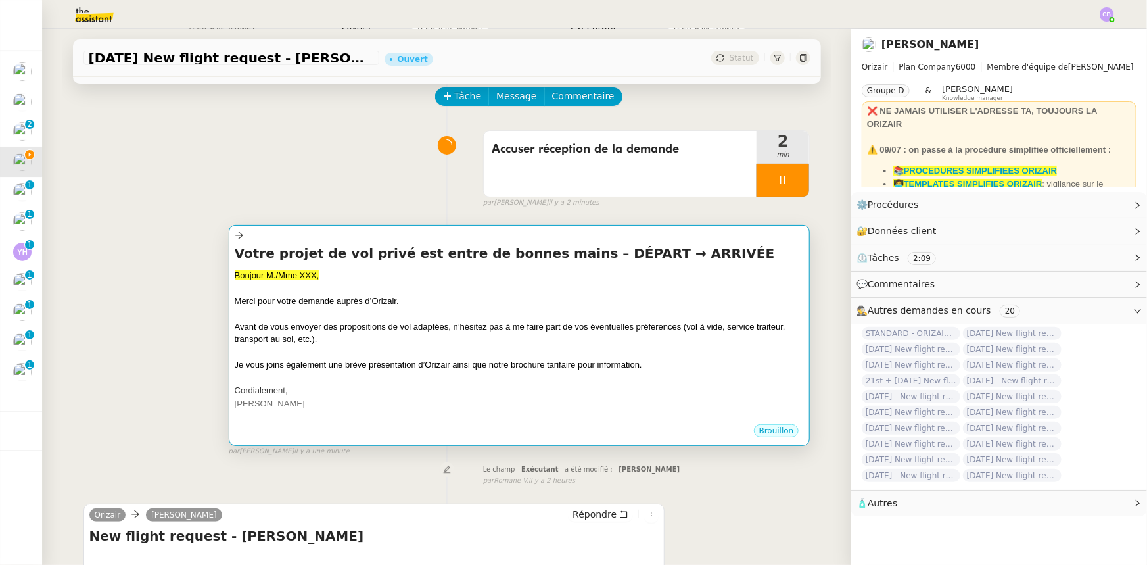
click at [298, 389] on div "Cordialement," at bounding box center [520, 390] width 570 height 13
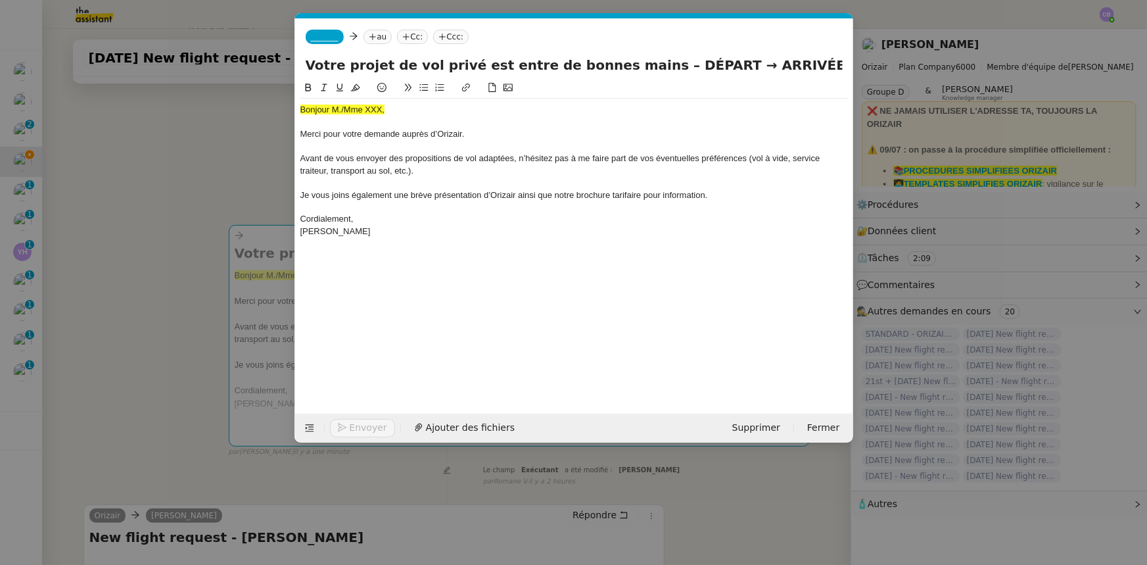
scroll to position [0, 85]
drag, startPoint x: 394, startPoint y: 111, endPoint x: 301, endPoint y: 107, distance: 93.4
click at [301, 107] on div "Bonjour M./Mme XXX," at bounding box center [574, 110] width 548 height 12
click at [354, 87] on icon at bounding box center [355, 87] width 9 height 7
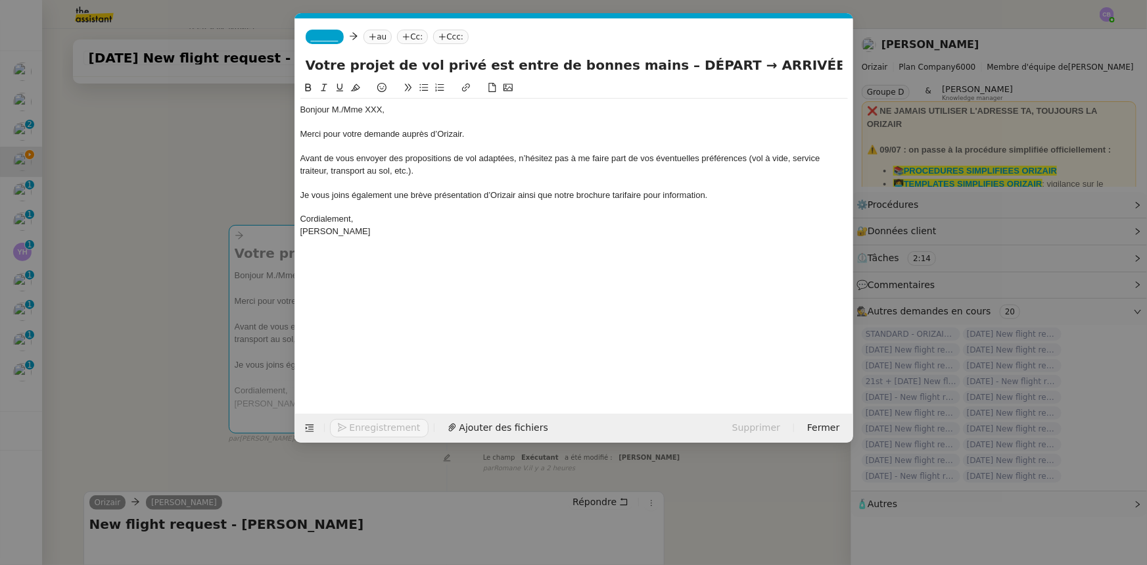
click at [381, 108] on div "Bonjour M./Mme XXX," at bounding box center [574, 110] width 548 height 12
drag, startPoint x: 682, startPoint y: 62, endPoint x: 640, endPoint y: 66, distance: 42.9
click at [640, 66] on input "Votre projet de vol privé est entre de bonnes mains – DÉPART → ARRIVÉE" at bounding box center [574, 65] width 537 height 20
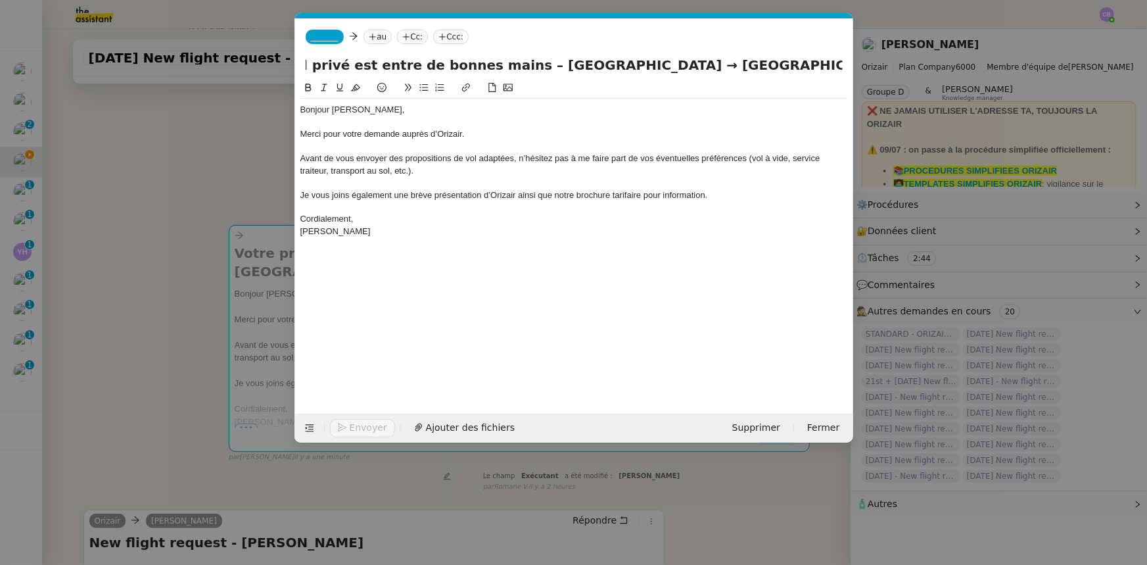
scroll to position [0, 145]
type input "Votre projet de vol privé est entre de bonnes mains – [GEOGRAPHIC_DATA] → [GEOG…"
click at [319, 39] on span "_______" at bounding box center [325, 36] width 28 height 9
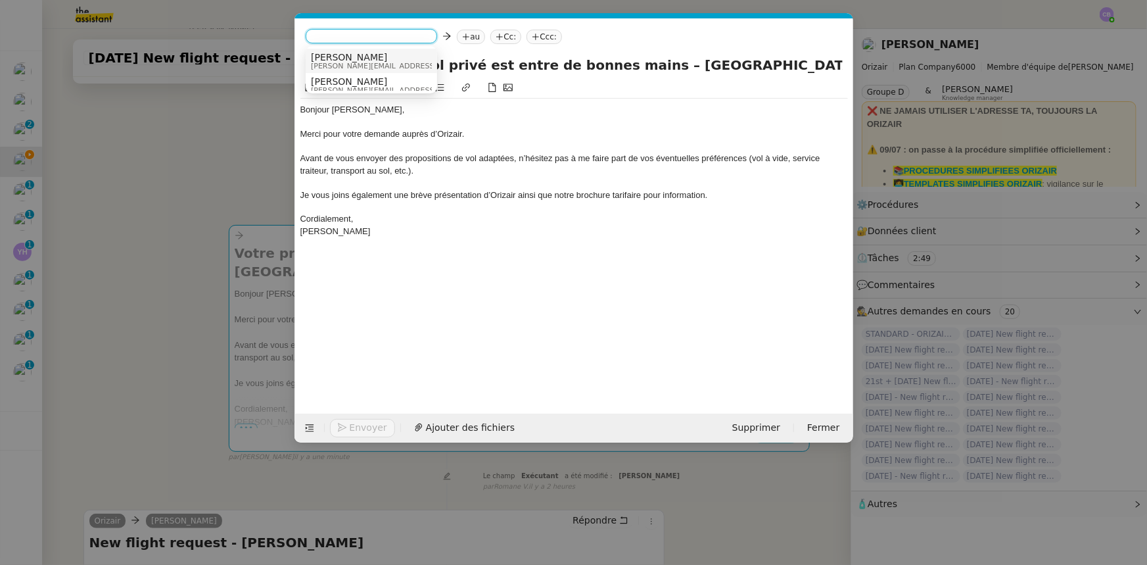
click at [335, 62] on span "[PERSON_NAME][EMAIL_ADDRESS][DOMAIN_NAME]" at bounding box center [404, 65] width 187 height 7
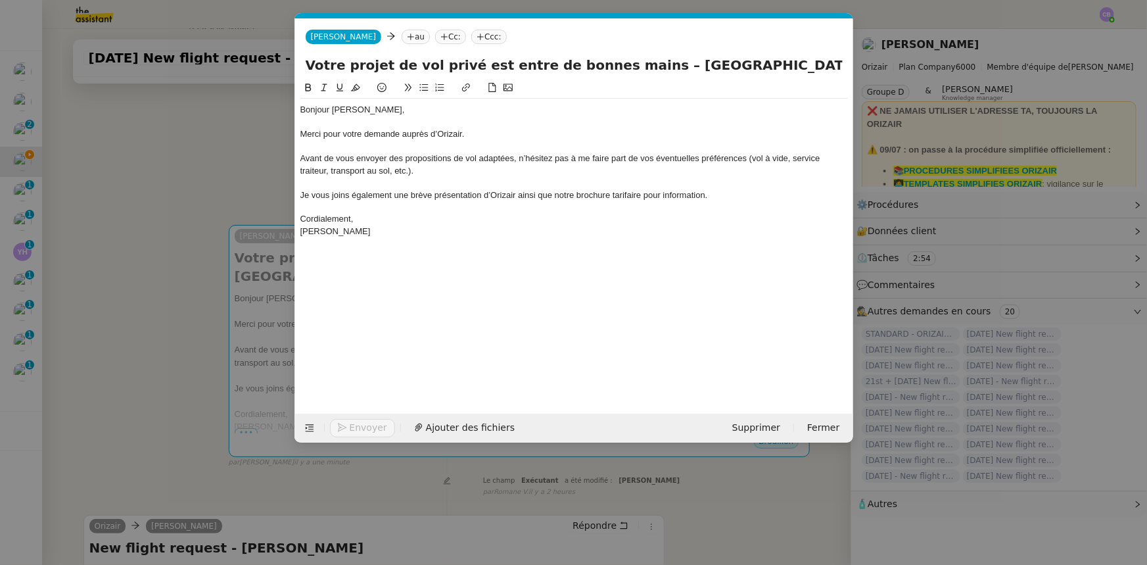
click at [248, 163] on nz-modal-container "orizair accuser Service ✈️Orizair - Accusé de réception de la demande (FR) - En…" at bounding box center [573, 282] width 1147 height 565
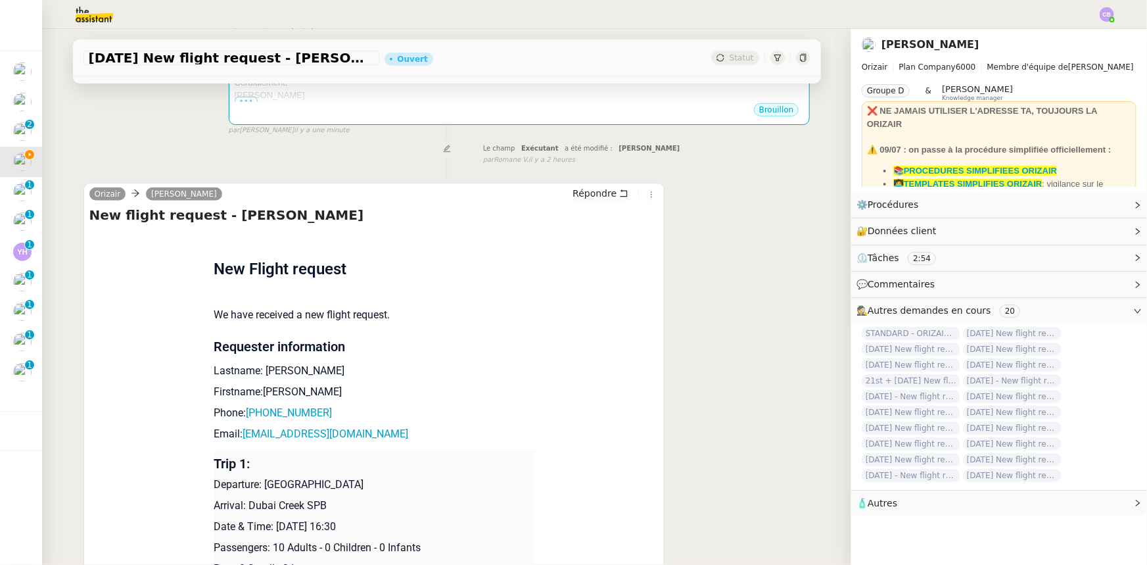
scroll to position [418, 0]
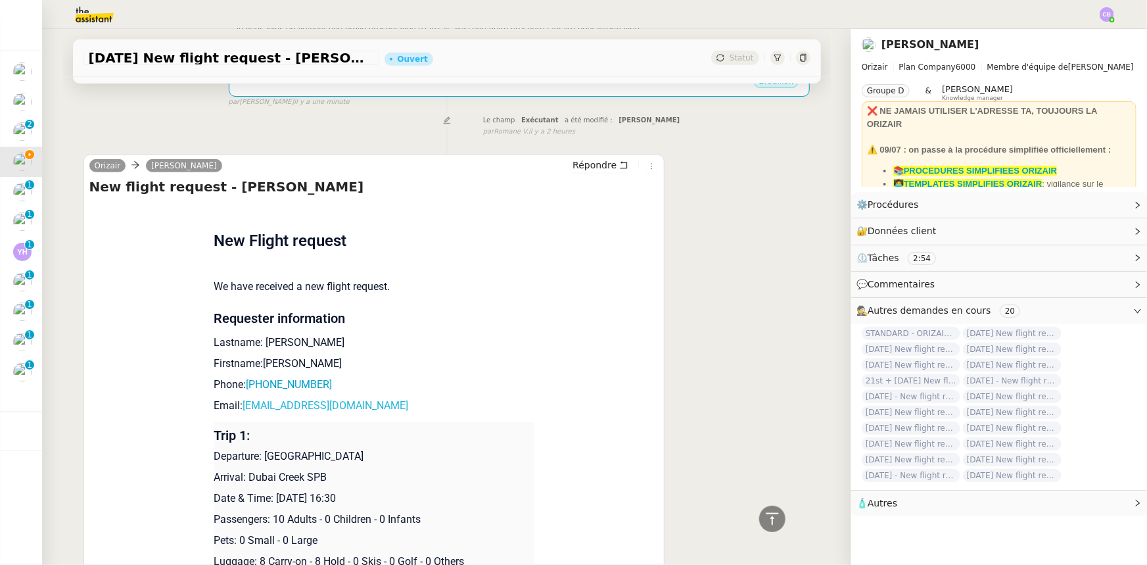
click at [327, 408] on link "[EMAIL_ADDRESS][DOMAIN_NAME]" at bounding box center [326, 405] width 166 height 12
drag, startPoint x: 333, startPoint y: 410, endPoint x: 237, endPoint y: 406, distance: 96.1
click at [237, 406] on p "Email: [PERSON_NAME][EMAIL_ADDRESS][DOMAIN_NAME]" at bounding box center [374, 406] width 321 height 16
copy link "[EMAIL_ADDRESS][DOMAIN_NAME]"
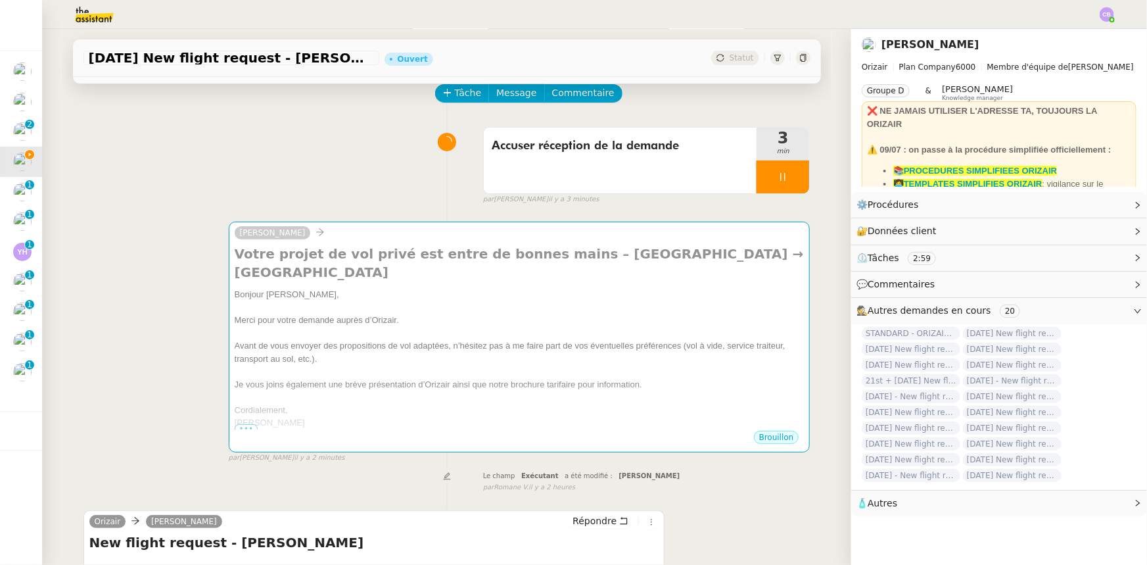
scroll to position [59, 0]
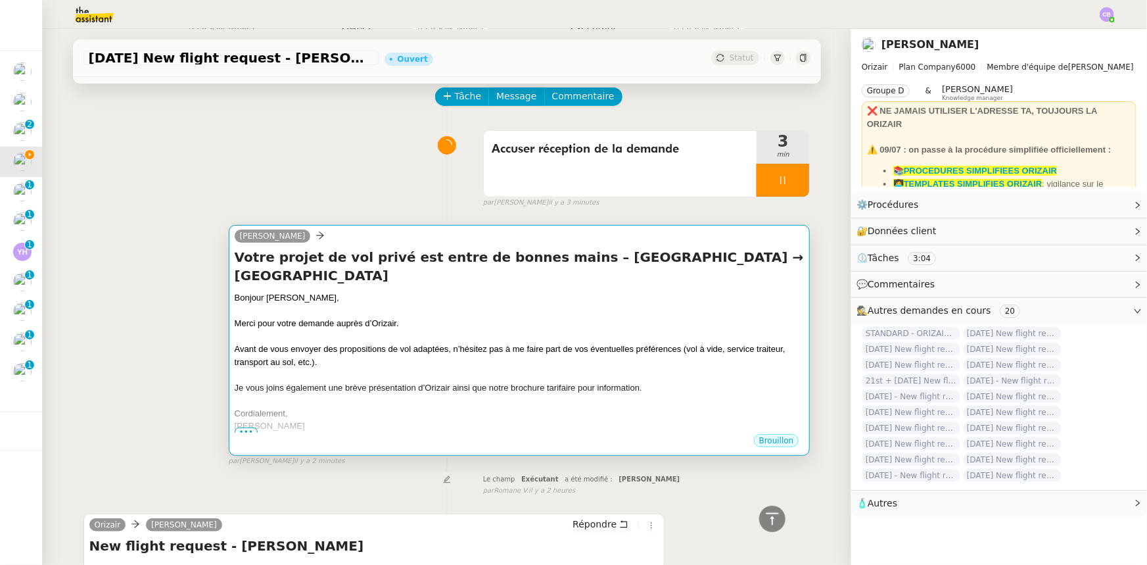
click at [344, 325] on span "Merci pour votre demande auprès d’Orizair." at bounding box center [317, 323] width 164 height 10
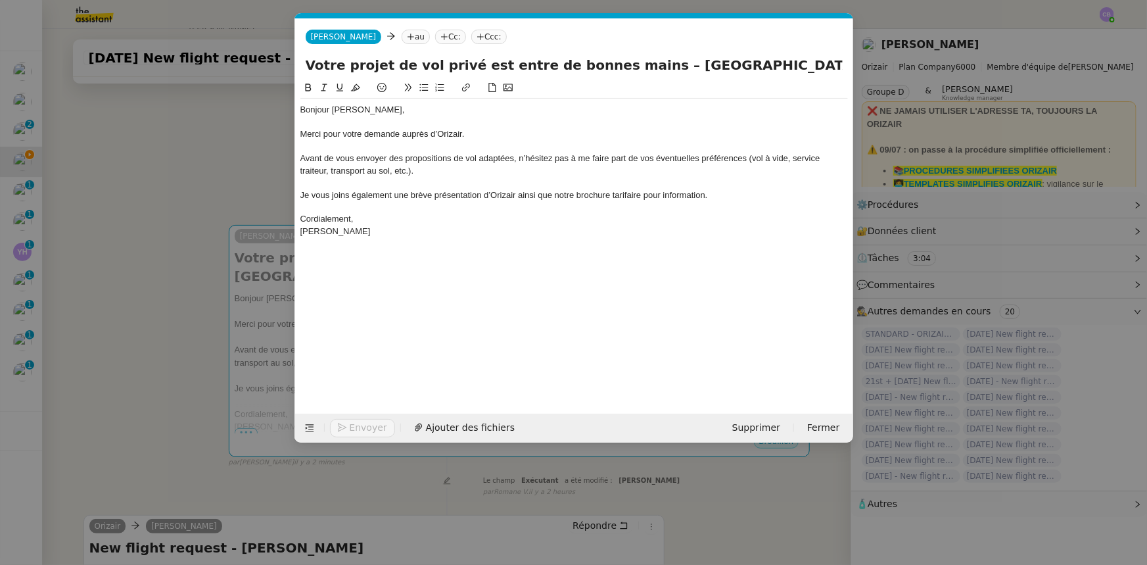
scroll to position [0, 85]
click at [407, 35] on icon at bounding box center [411, 37] width 8 height 8
paste input "[EMAIL_ADDRESS][DOMAIN_NAME]"
type input "[EMAIL_ADDRESS][DOMAIN_NAME]"
click at [397, 56] on span "[EMAIL_ADDRESS][DOMAIN_NAME]" at bounding box center [461, 57] width 161 height 11
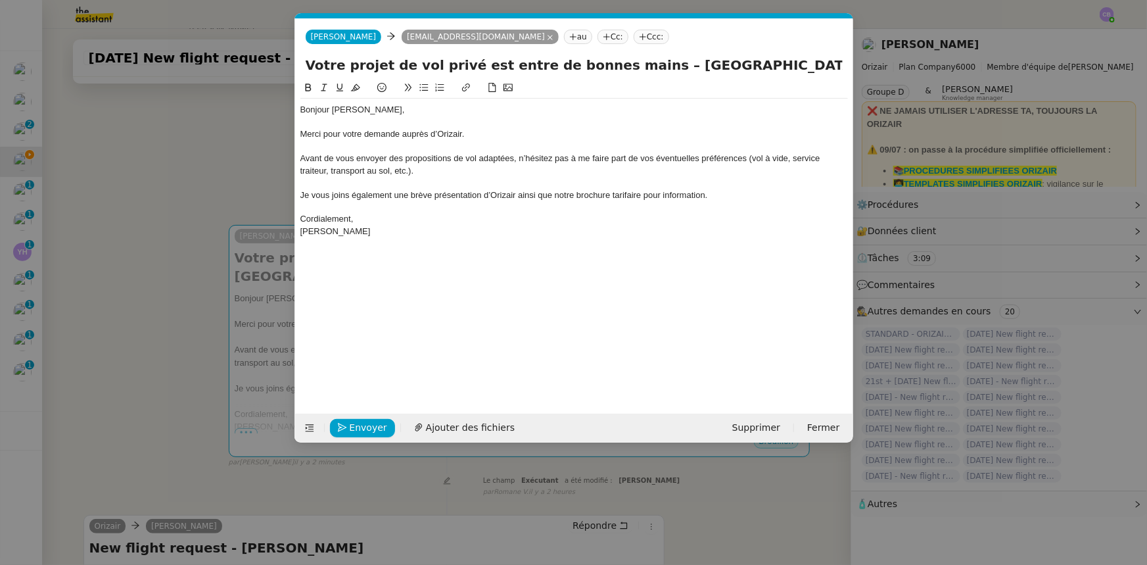
click at [634, 37] on nz-tag "Ccc:" at bounding box center [651, 37] width 35 height 14
type input "[PERSON_NAME]"
click at [565, 59] on span "[PERSON_NAME]" at bounding box center [639, 57] width 187 height 11
click at [546, 186] on div at bounding box center [574, 183] width 548 height 12
click at [469, 426] on span "Ajouter des fichiers" at bounding box center [470, 427] width 89 height 15
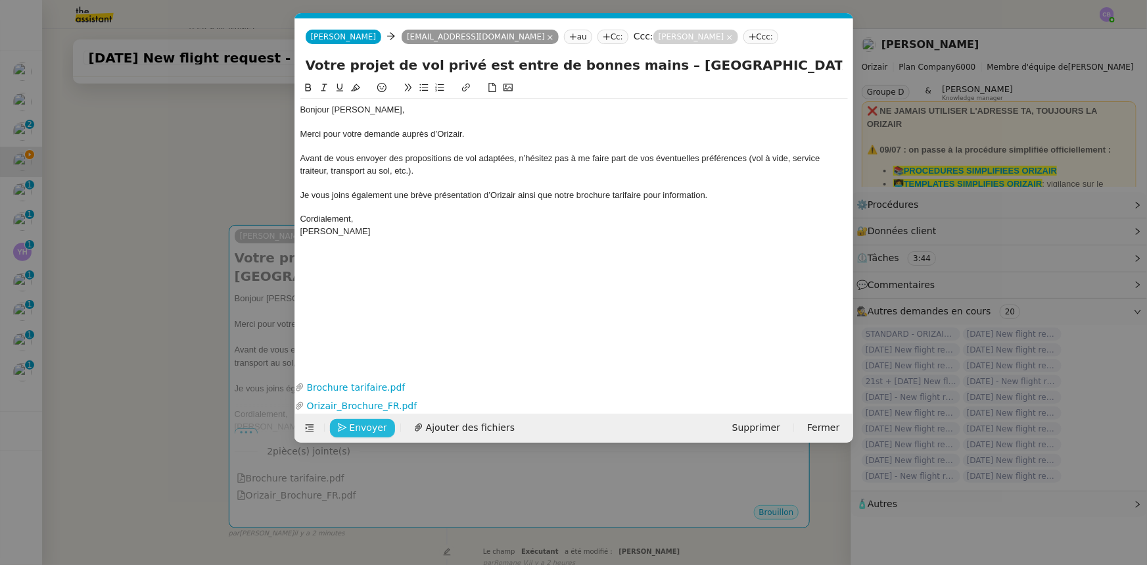
click at [374, 426] on span "Envoyer" at bounding box center [368, 427] width 37 height 15
click at [374, 426] on span "Confirmer l'envoi" at bounding box center [389, 427] width 79 height 15
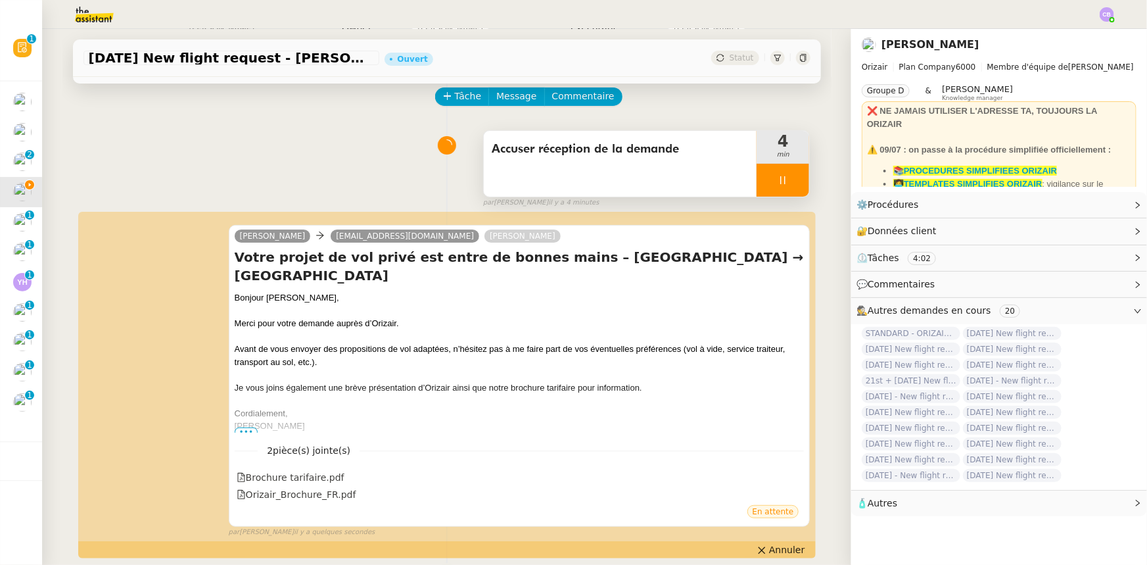
click at [757, 179] on div at bounding box center [783, 180] width 53 height 33
click at [791, 185] on icon at bounding box center [796, 180] width 11 height 11
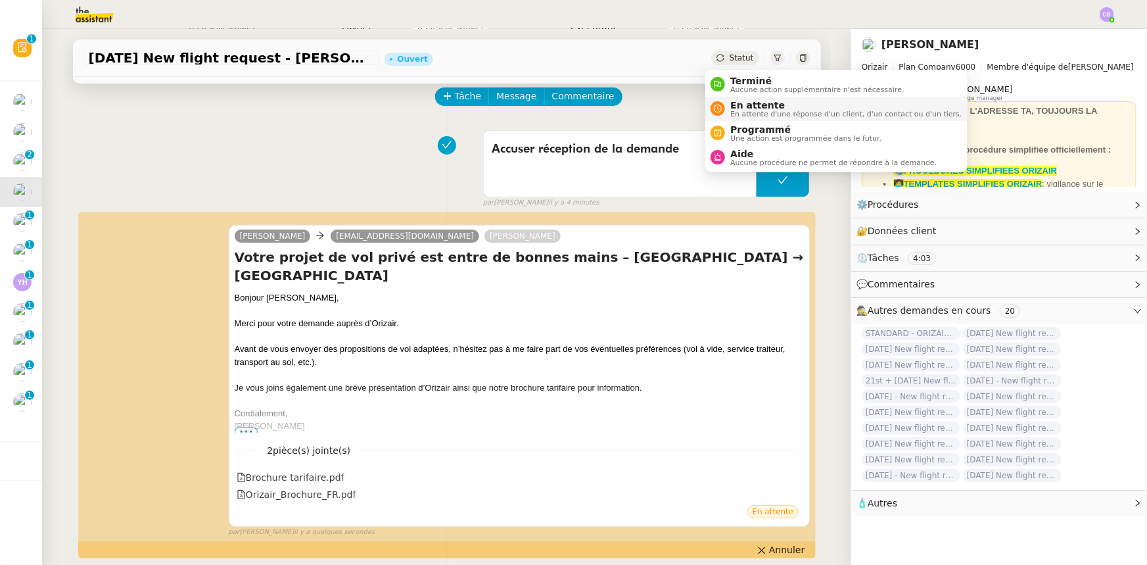
click at [755, 107] on span "En attente" at bounding box center [845, 105] width 231 height 11
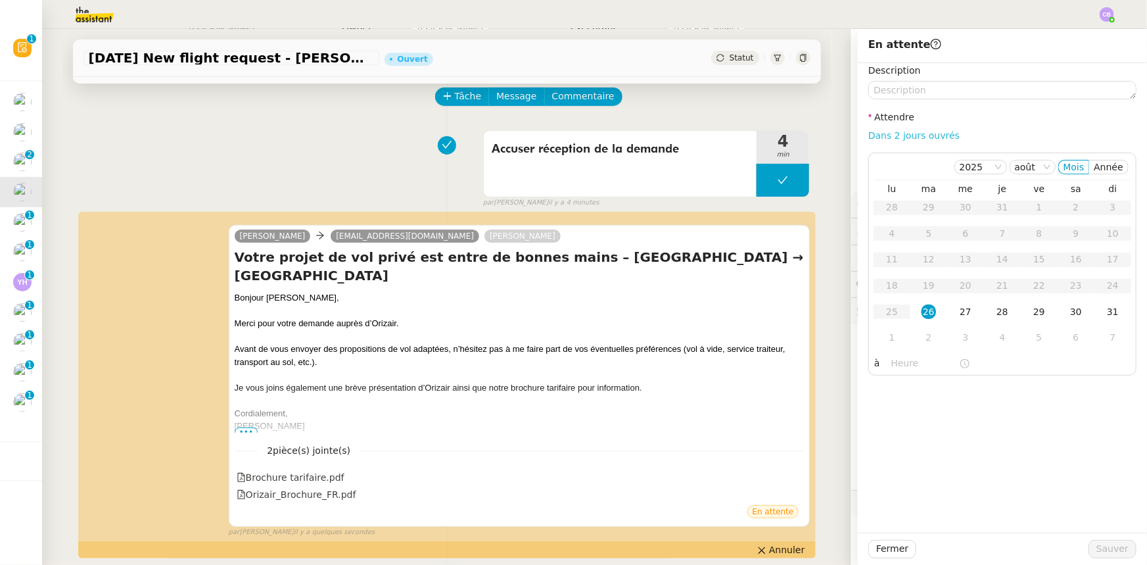
click at [884, 134] on link "Dans 2 jours ouvrés" at bounding box center [913, 135] width 91 height 11
type input "07:00"
click at [958, 311] on div "27" at bounding box center [965, 311] width 14 height 14
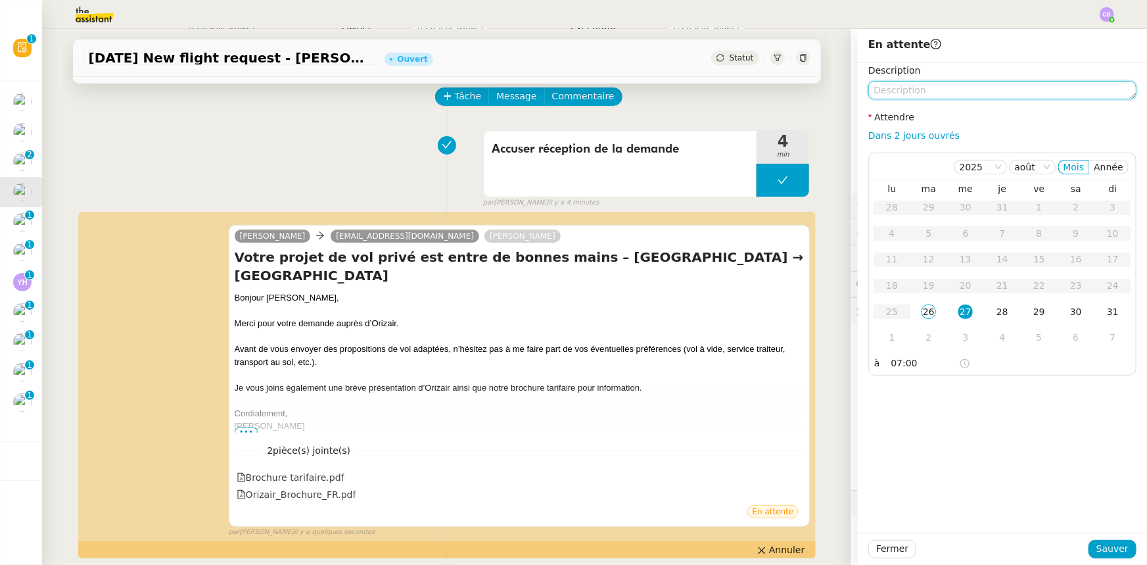
click at [913, 93] on textarea at bounding box center [1002, 90] width 268 height 18
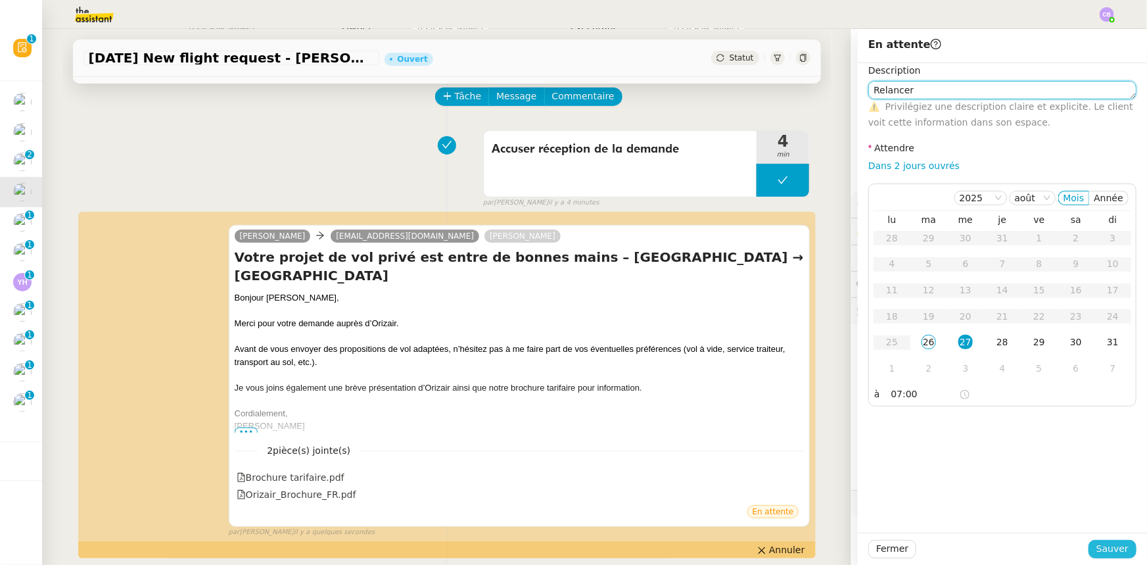
type textarea "Relancer"
click at [1091, 546] on button "Sauver" at bounding box center [1112, 549] width 48 height 18
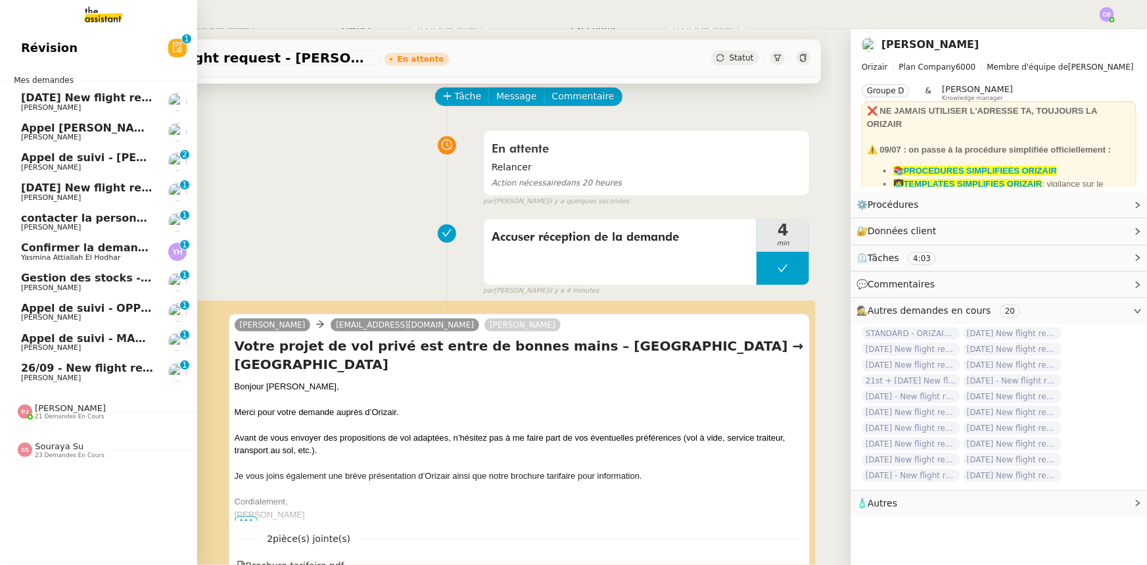
click at [70, 185] on span "[DATE] New flight request - [PERSON_NAME] Omosade" at bounding box center [182, 187] width 322 height 12
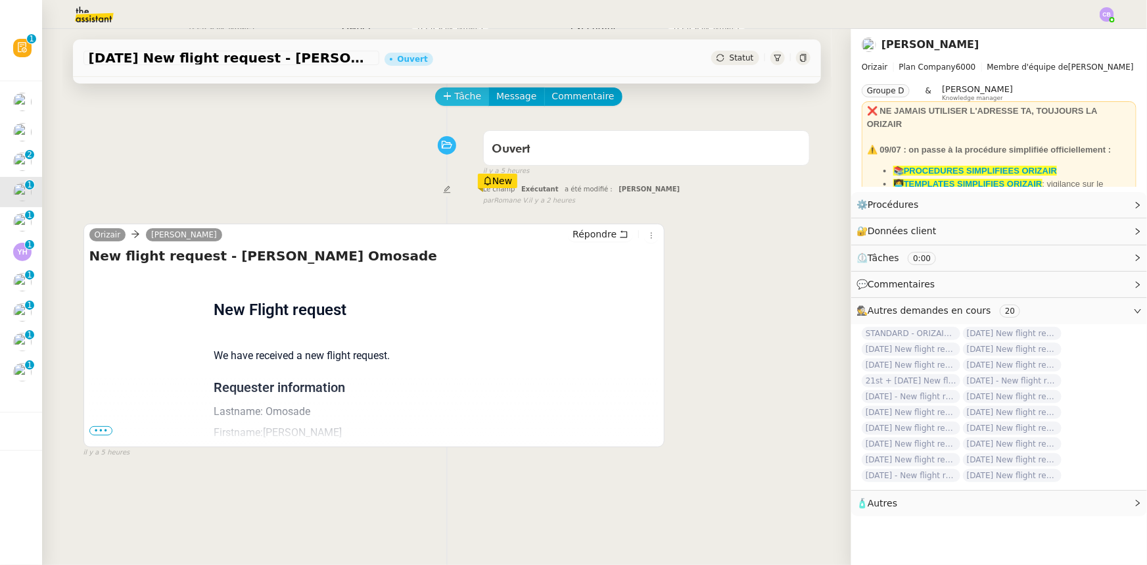
click at [455, 101] on span "Tâche" at bounding box center [468, 96] width 27 height 15
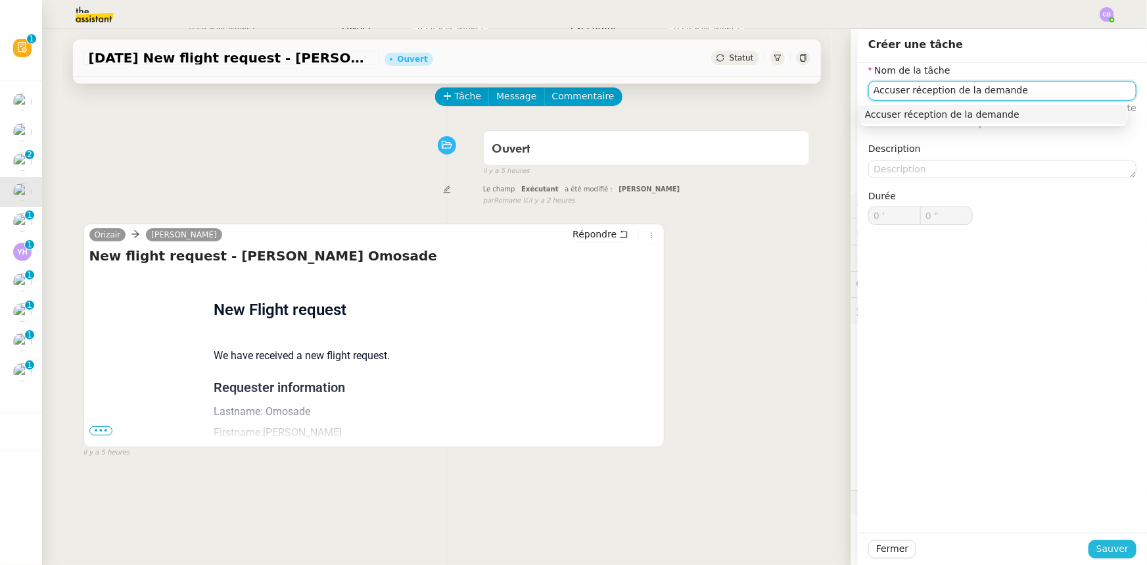
type input "Accuser réception de la demande"
click at [1099, 552] on span "Sauver" at bounding box center [1112, 548] width 32 height 15
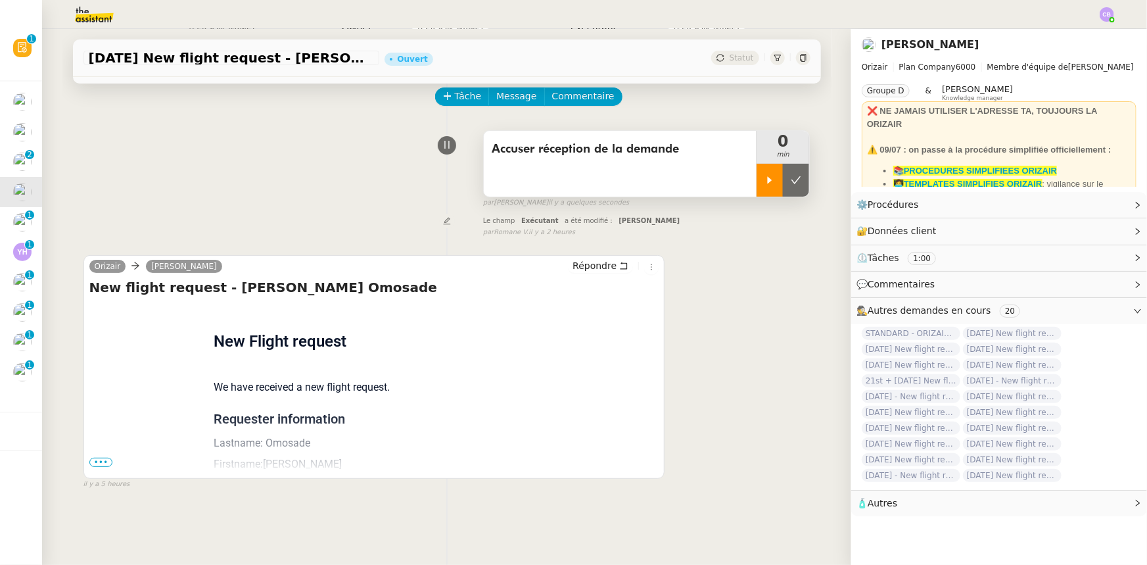
click at [764, 184] on icon at bounding box center [769, 180] width 11 height 11
click at [93, 465] on span "•••" at bounding box center [101, 461] width 24 height 9
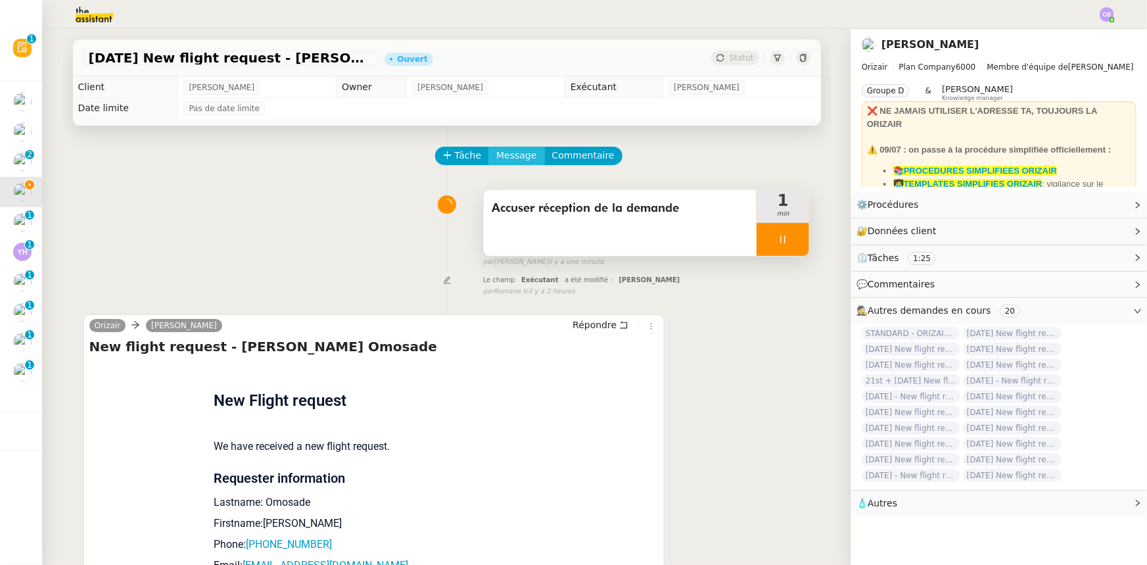
click at [513, 158] on span "Message" at bounding box center [516, 155] width 40 height 15
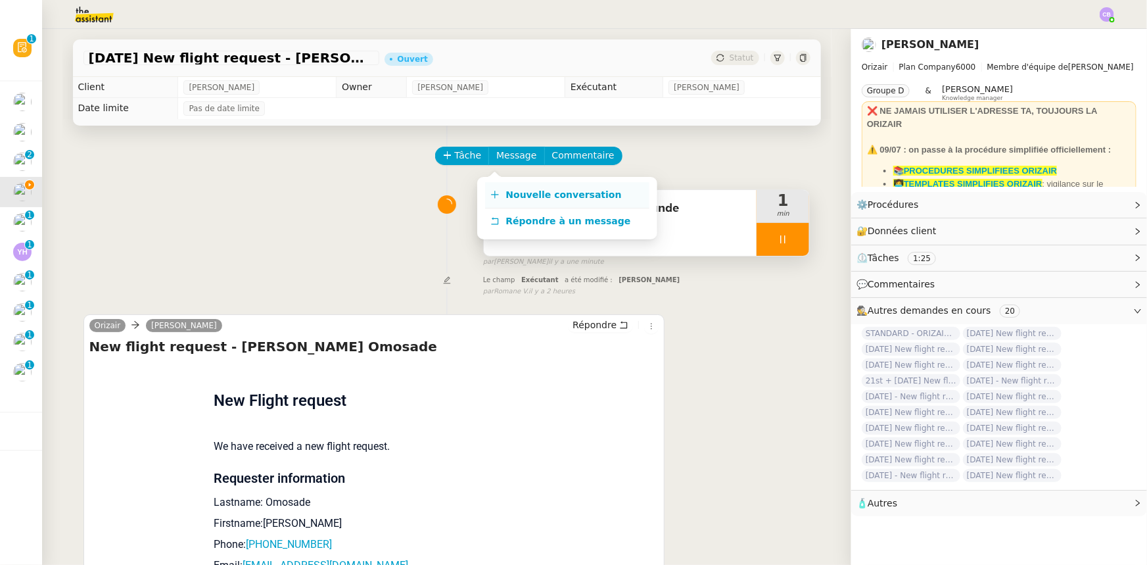
click at [534, 195] on span "Nouvelle conversation" at bounding box center [564, 194] width 116 height 11
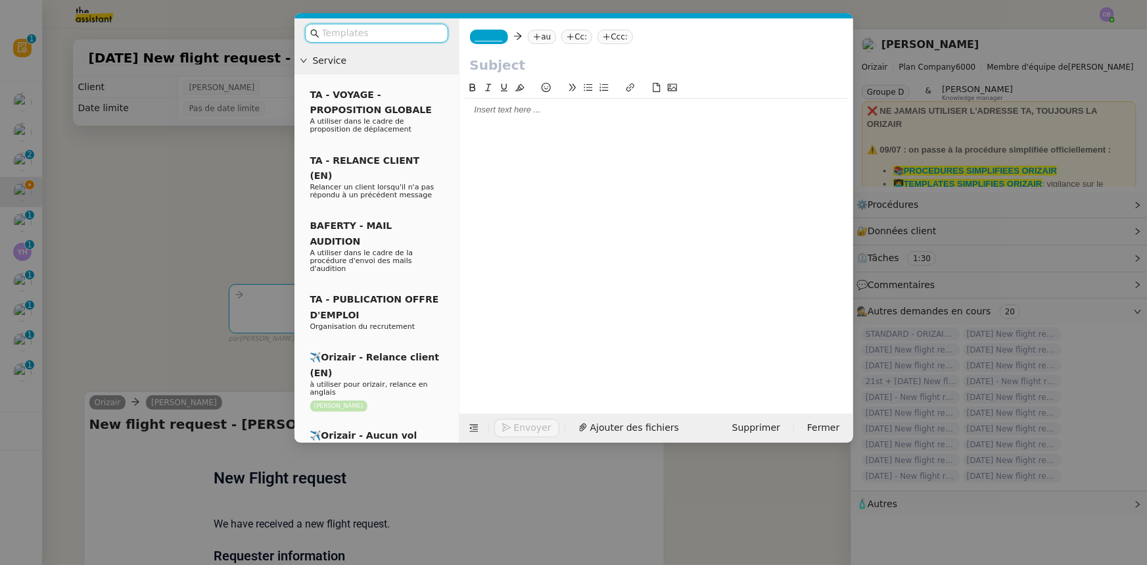
click at [376, 32] on input "text" at bounding box center [381, 33] width 118 height 15
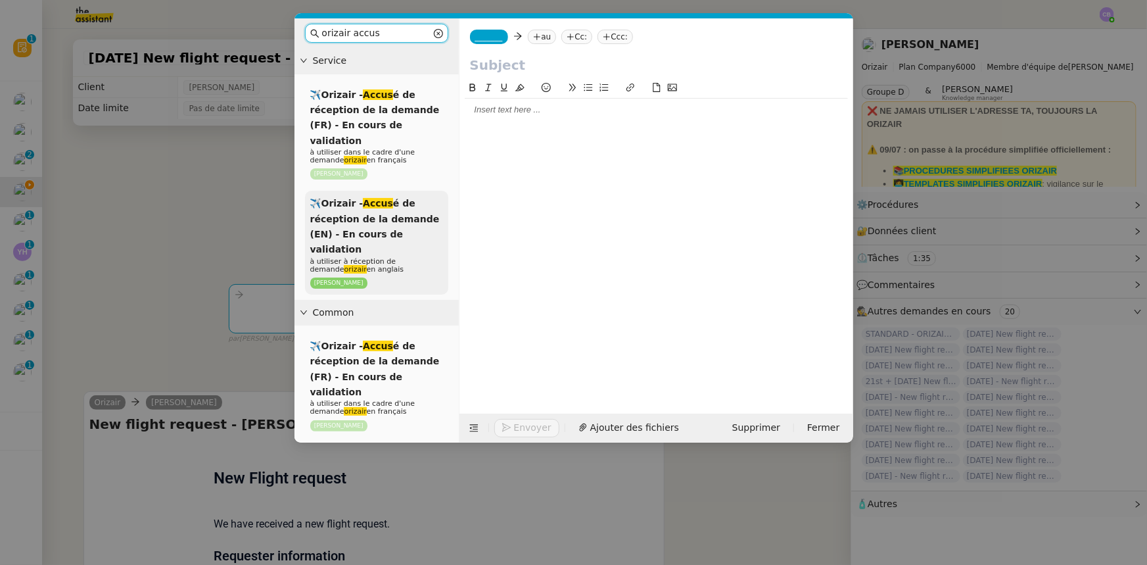
type input "orizair accus"
click at [402, 208] on span "✈️Orizair - Accus é de réception de la demande (EN) - En cours de validation" at bounding box center [374, 226] width 129 height 57
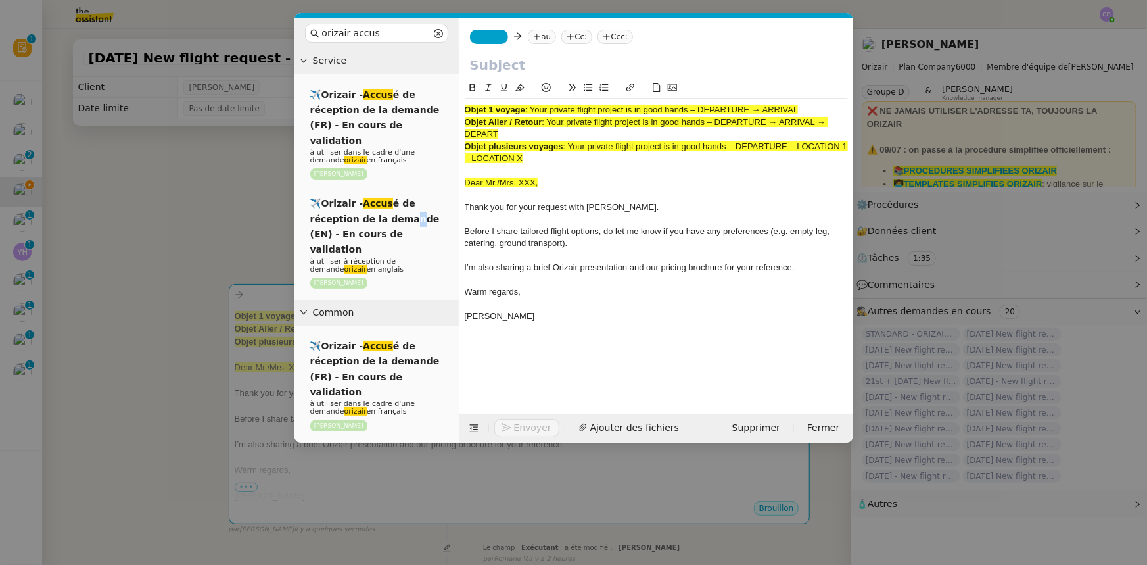
drag, startPoint x: 805, startPoint y: 109, endPoint x: 534, endPoint y: 104, distance: 271.5
click at [534, 104] on div "Objet 1 voyage : Your private flight project is in good hands – DEPARTURE → ARR…" at bounding box center [656, 110] width 383 height 12
copy span "Your private flight project is in good hands – DEPARTURE → ARRIVAL"
click at [517, 62] on input "text" at bounding box center [656, 65] width 373 height 20
paste input "Your private flight project is in good hands – DEPARTURE → ARRIVAL"
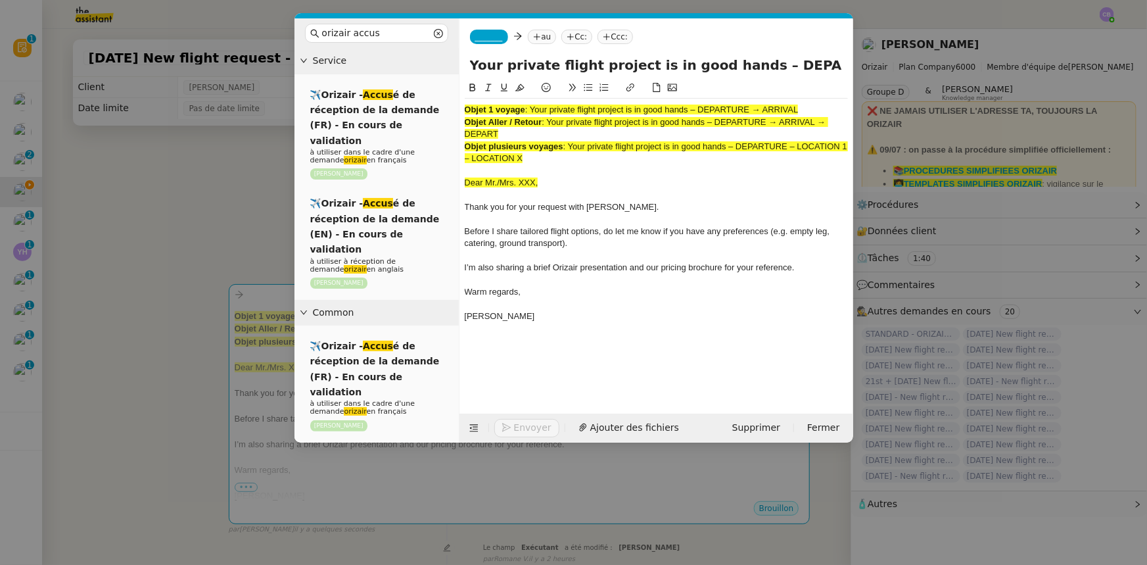
scroll to position [0, 57]
type input "Your private flight project is in good hands – DEPARTURE → ARRIVAL"
drag, startPoint x: 539, startPoint y: 164, endPoint x: 459, endPoint y: 112, distance: 95.0
click at [459, 112] on nz-spin "Objet 1 voyage : Your private flight project is in good hands – DEPARTURE → ARR…" at bounding box center [656, 239] width 394 height 318
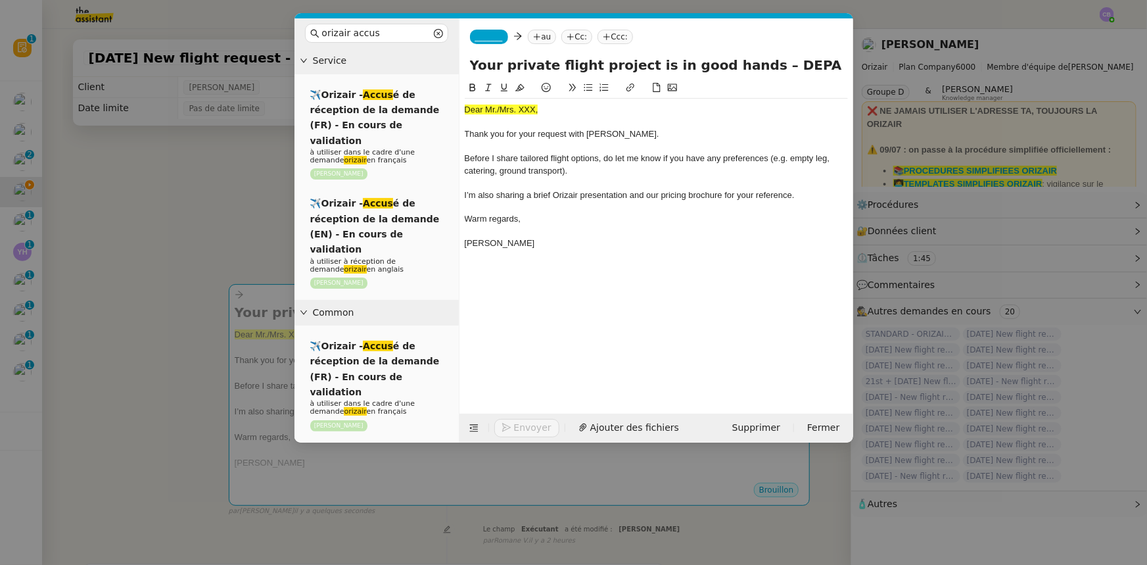
click at [202, 227] on nz-modal-container "orizair accus Service ✈️Orizair - Accus é de réception de la demande (FR) - En …" at bounding box center [573, 282] width 1147 height 565
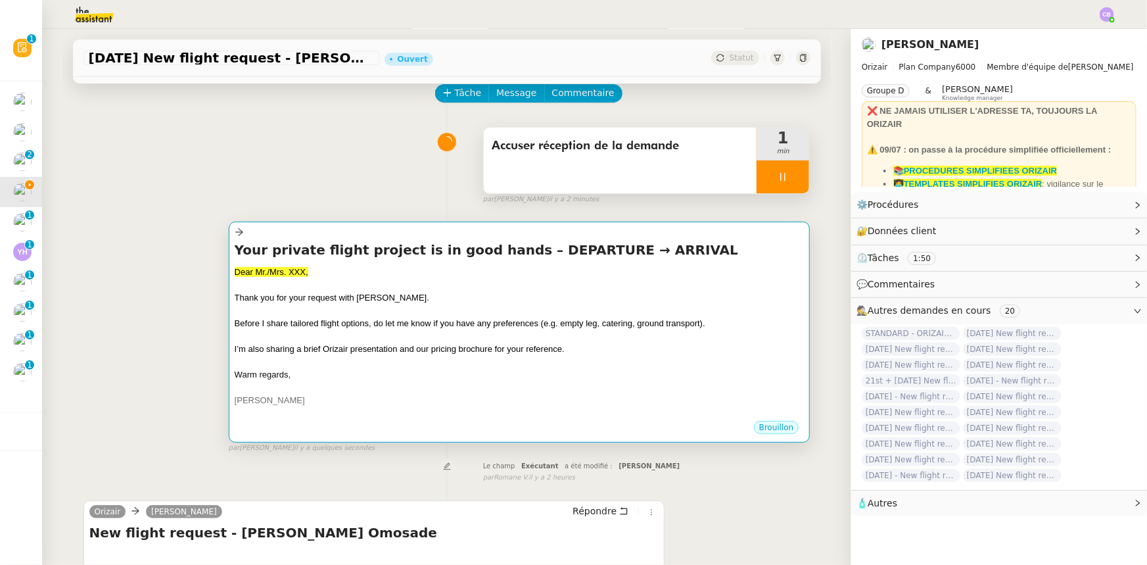
scroll to position [59, 0]
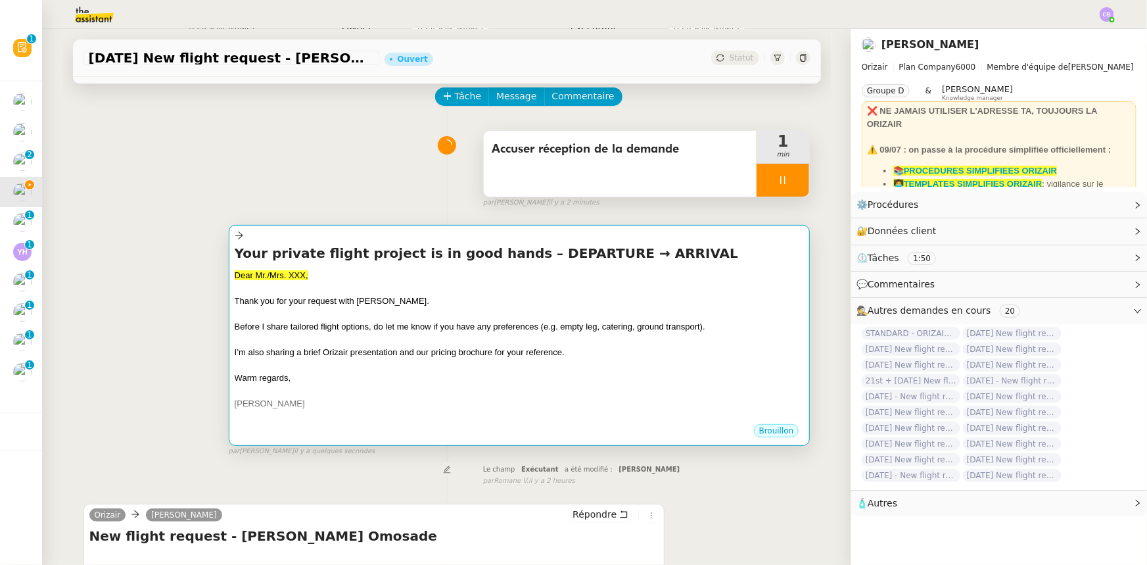
click at [377, 315] on div at bounding box center [520, 313] width 570 height 13
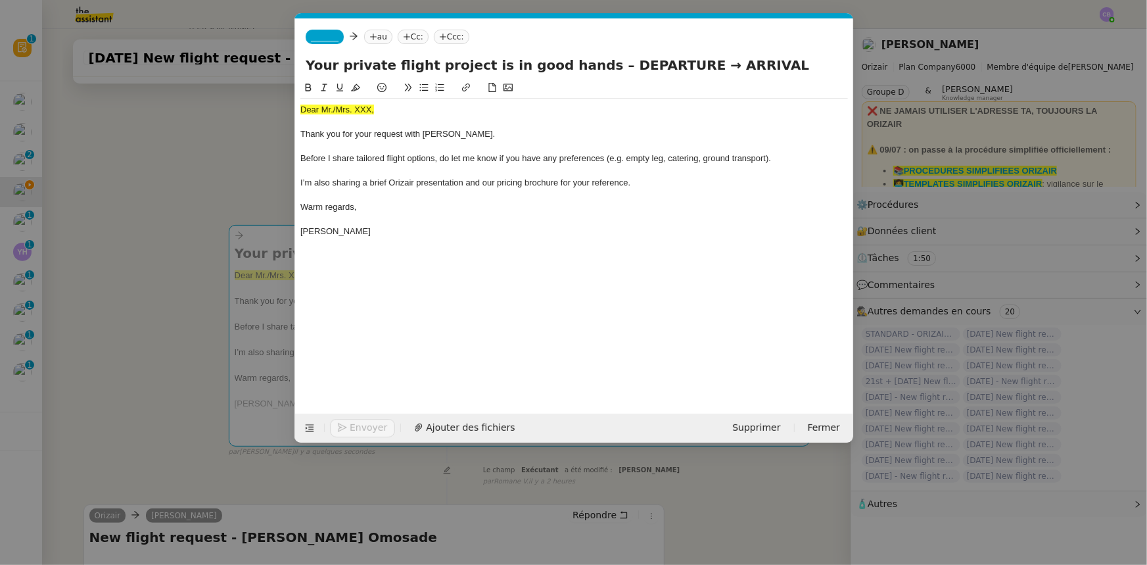
scroll to position [0, 77]
drag, startPoint x: 375, startPoint y: 109, endPoint x: 302, endPoint y: 112, distance: 73.0
click at [302, 112] on div "Dear Mr./Mrs. XXX," at bounding box center [574, 110] width 548 height 12
click at [354, 87] on icon at bounding box center [355, 87] width 9 height 7
click at [371, 106] on div "Dear Mr./Mrs. XXX," at bounding box center [574, 110] width 548 height 12
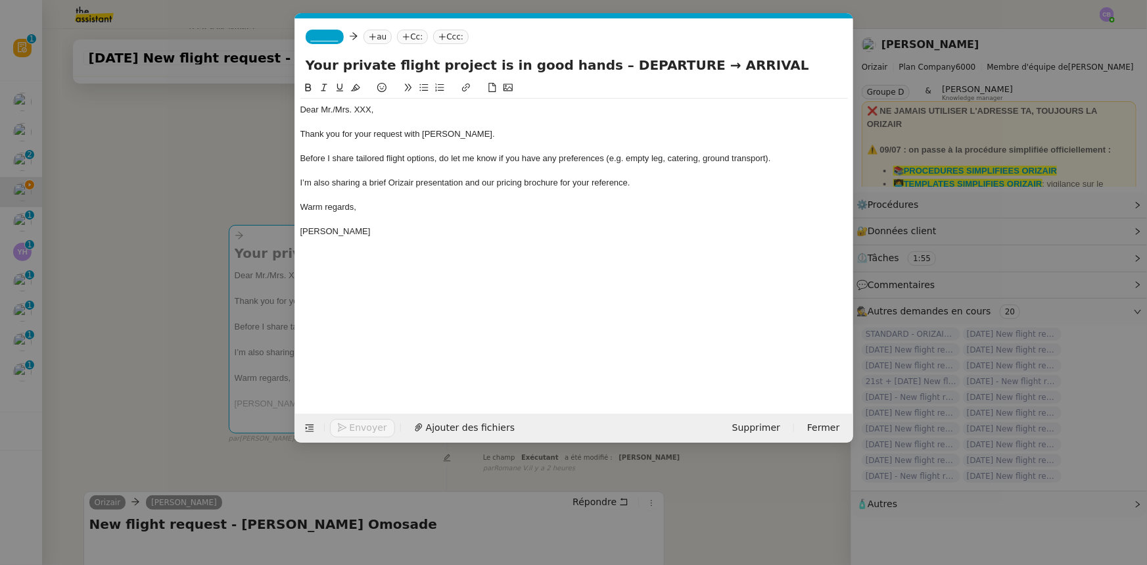
click at [370, 106] on div "Dear Mr./Mrs. XXX," at bounding box center [574, 110] width 548 height 12
drag, startPoint x: 658, startPoint y: 63, endPoint x: 586, endPoint y: 66, distance: 71.7
click at [586, 66] on input "Your private flight project is in good hands – DEPARTURE → ARRIVAL" at bounding box center [574, 65] width 537 height 20
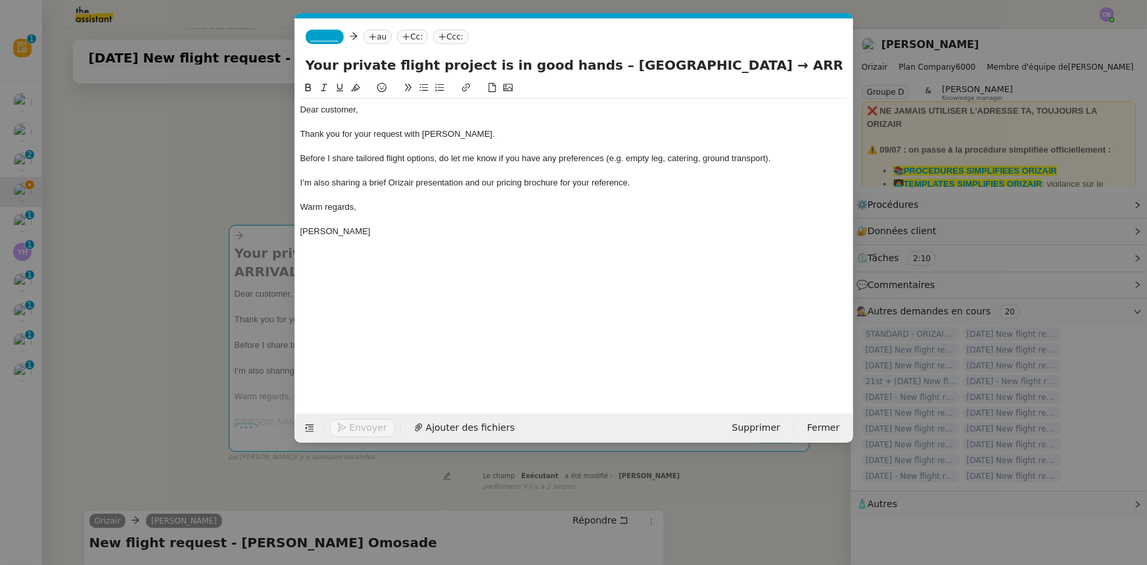
drag, startPoint x: 793, startPoint y: 68, endPoint x: 740, endPoint y: 67, distance: 53.3
click at [740, 67] on input "Your private flight project is in good hands – [GEOGRAPHIC_DATA] → ARRIVAL" at bounding box center [574, 65] width 537 height 20
type input "Your private flight project is in good hands – [GEOGRAPHIC_DATA] → [GEOGRAPHIC_…"
click at [321, 38] on span "_______" at bounding box center [325, 36] width 28 height 9
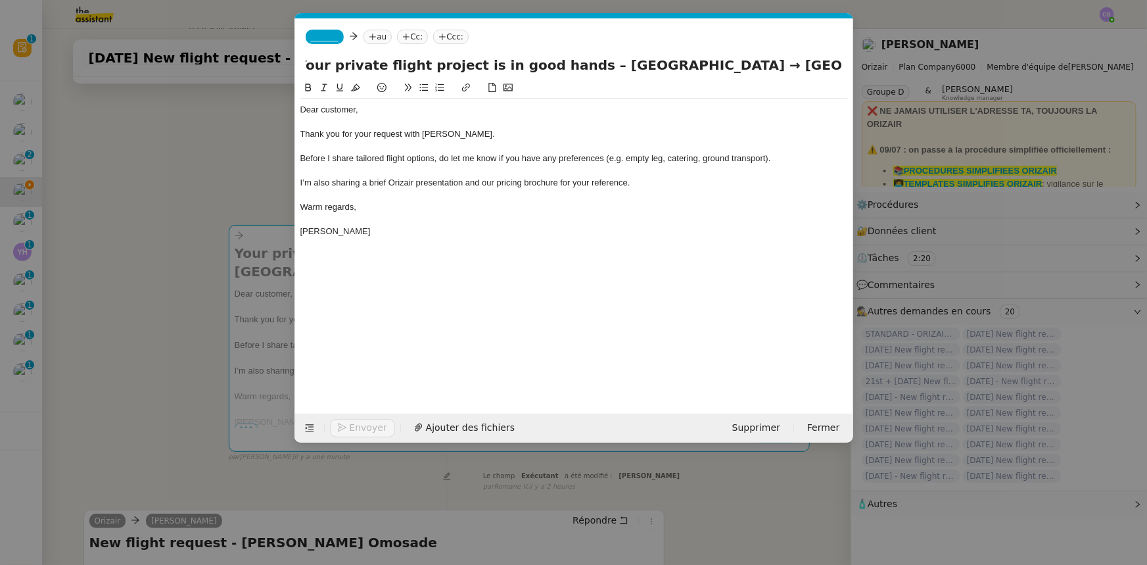
scroll to position [0, 0]
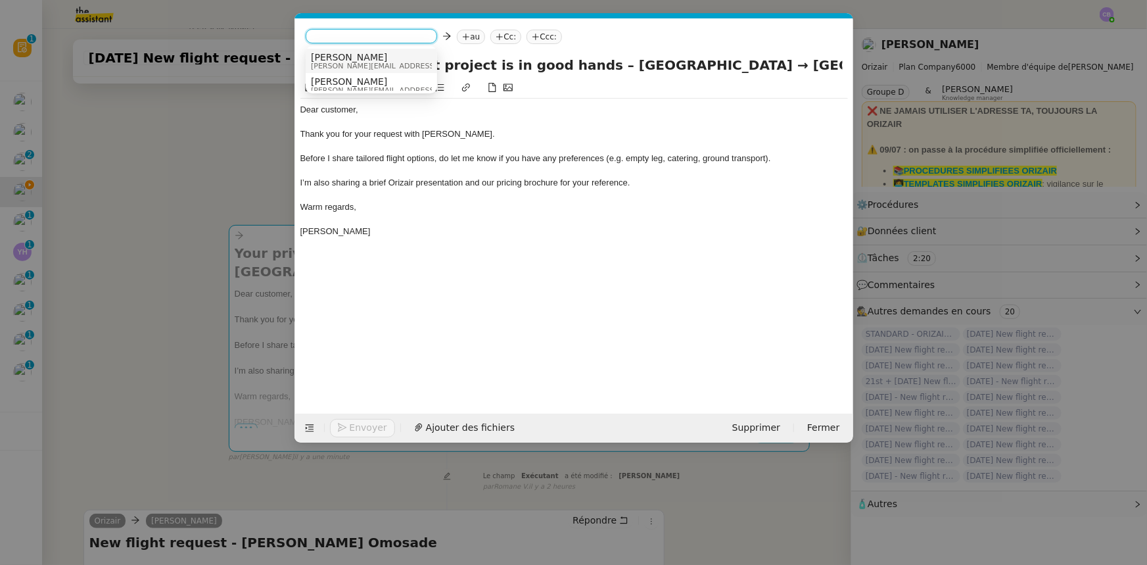
click at [340, 59] on span "[PERSON_NAME]" at bounding box center [404, 57] width 187 height 11
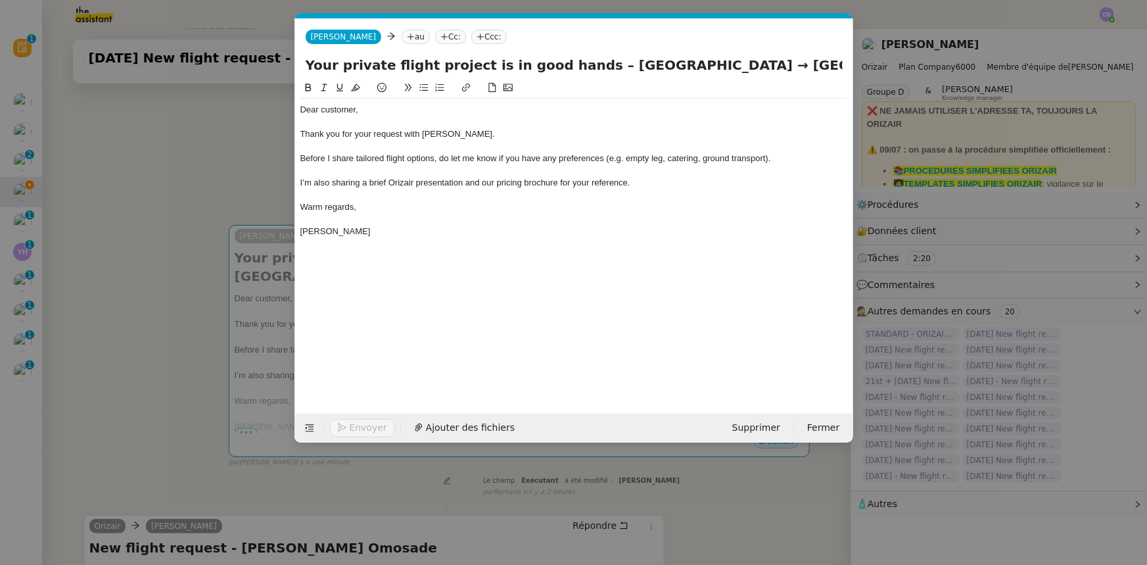
click at [263, 180] on nz-modal-container "orizair accus Service ✈️Orizair - Accus é de réception de la demande (FR) - En …" at bounding box center [573, 282] width 1147 height 565
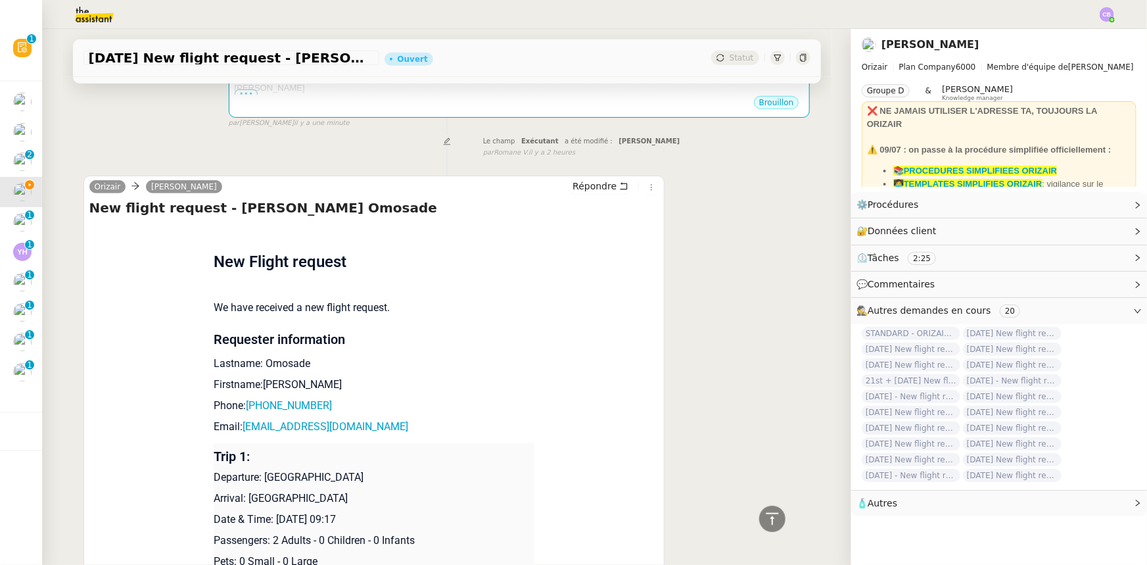
scroll to position [418, 0]
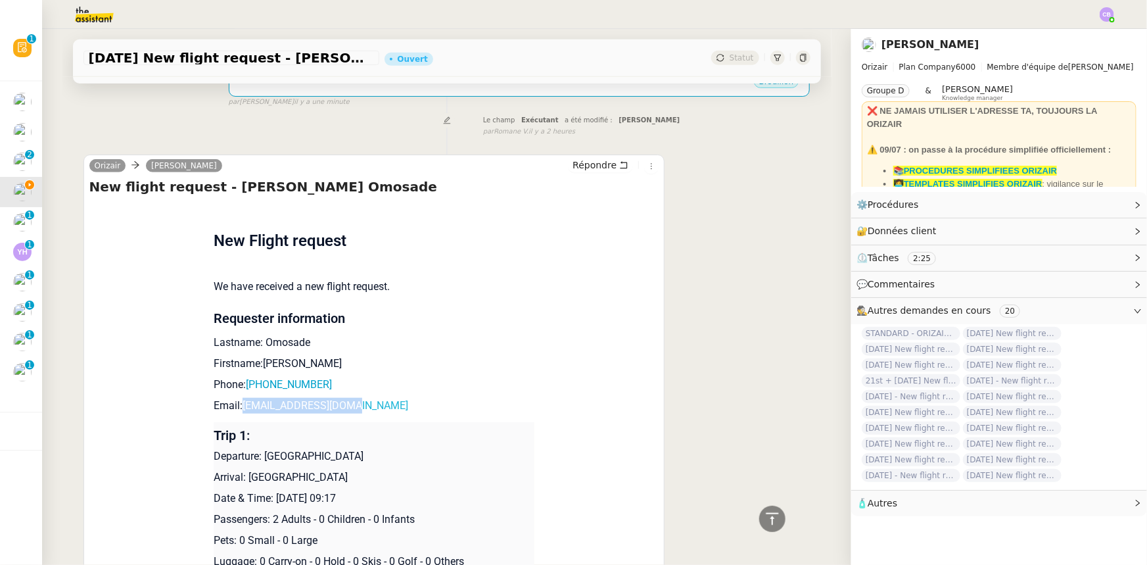
drag, startPoint x: 350, startPoint y: 389, endPoint x: 239, endPoint y: 388, distance: 110.4
click at [239, 398] on p "Email: [EMAIL_ADDRESS][DOMAIN_NAME]" at bounding box center [374, 406] width 321 height 16
copy link "[EMAIL_ADDRESS][DOMAIN_NAME]"
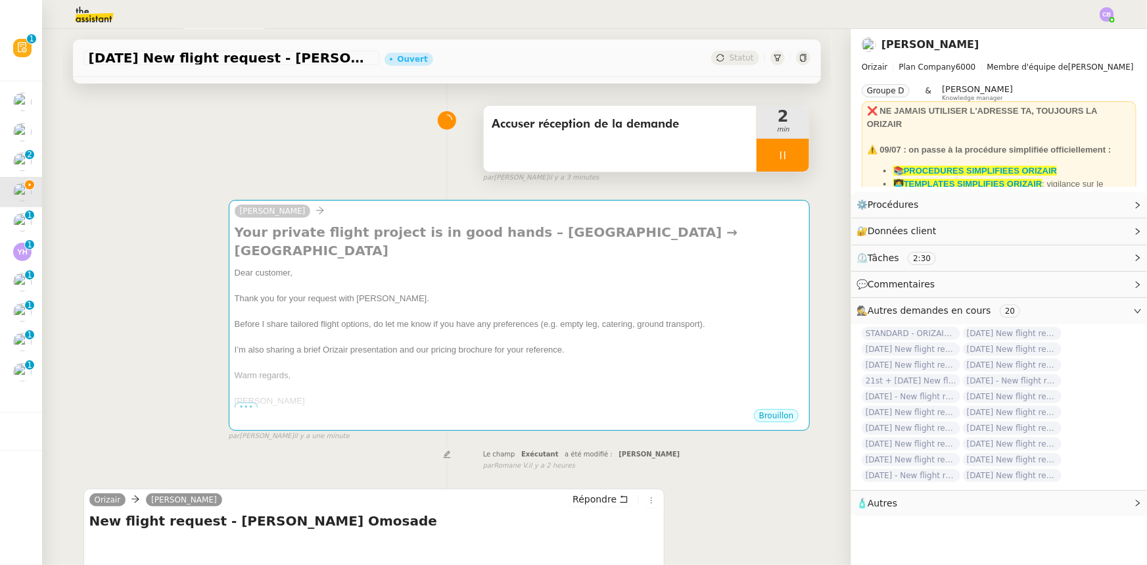
scroll to position [59, 0]
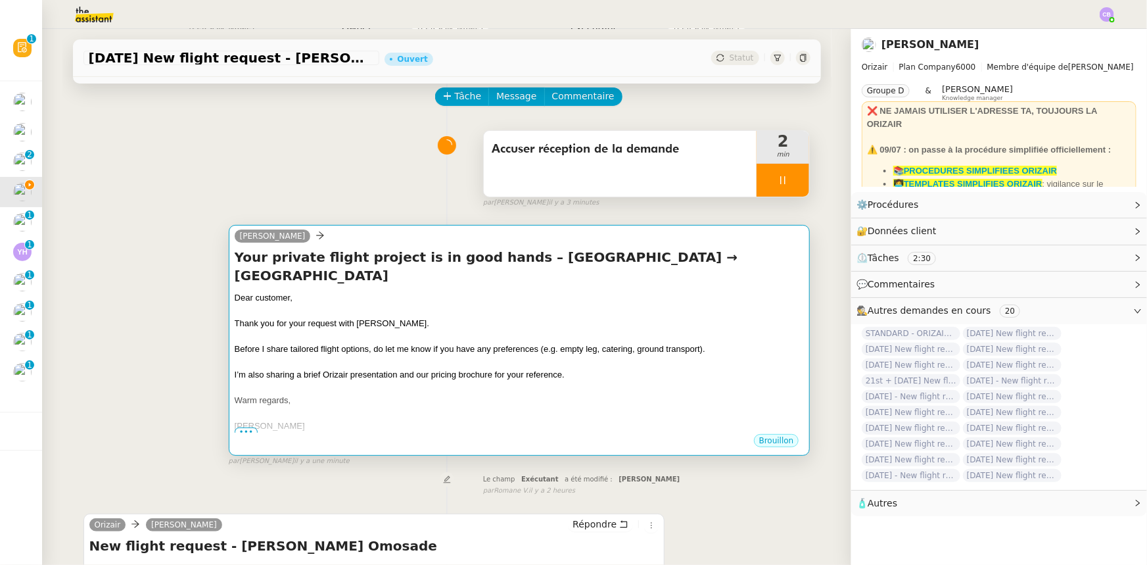
click at [395, 342] on div "Before I share tailored flight options, do let me know if you have any preferen…" at bounding box center [520, 348] width 570 height 13
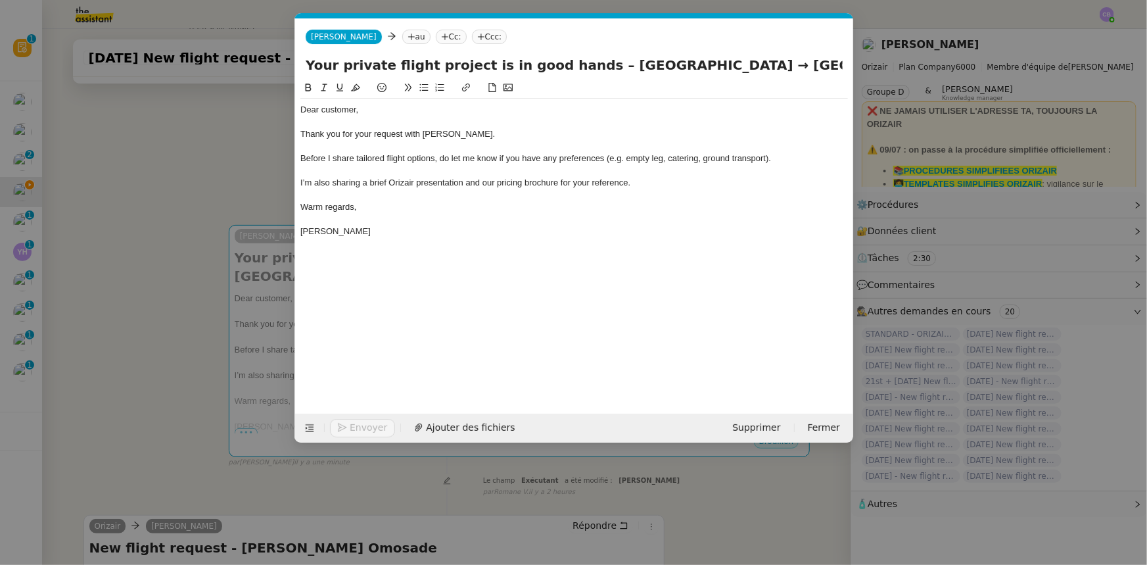
scroll to position [0, 77]
click at [402, 35] on nz-tag "au" at bounding box center [416, 37] width 28 height 14
paste input "[EMAIL_ADDRESS][DOMAIN_NAME]"
type input "[EMAIL_ADDRESS][DOMAIN_NAME]"
click at [417, 60] on span "[EMAIL_ADDRESS][DOMAIN_NAME]" at bounding box center [461, 57] width 161 height 11
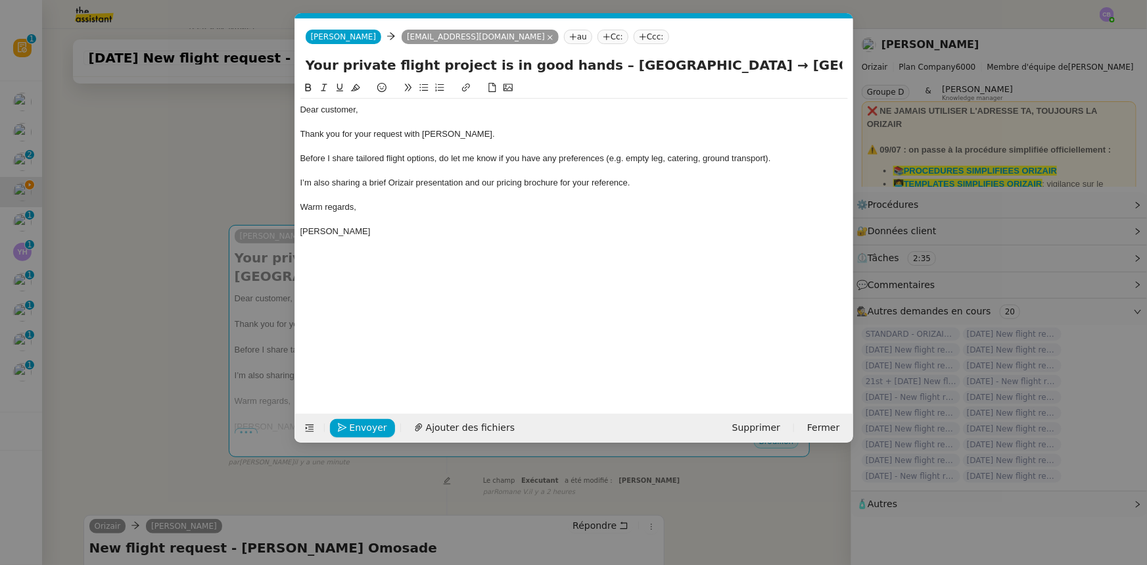
click at [634, 39] on nz-tag "Ccc:" at bounding box center [651, 37] width 35 height 14
type input "[PERSON_NAME]"
click at [597, 64] on span "[PERSON_NAME][EMAIL_ADDRESS][DOMAIN_NAME]" at bounding box center [654, 65] width 187 height 7
click at [554, 204] on div "Warm regards," at bounding box center [574, 207] width 548 height 12
click at [208, 208] on nz-modal-container "orizair accus Service ✈️Orizair - Accus é de réception de la demande (FR) - En …" at bounding box center [573, 282] width 1147 height 565
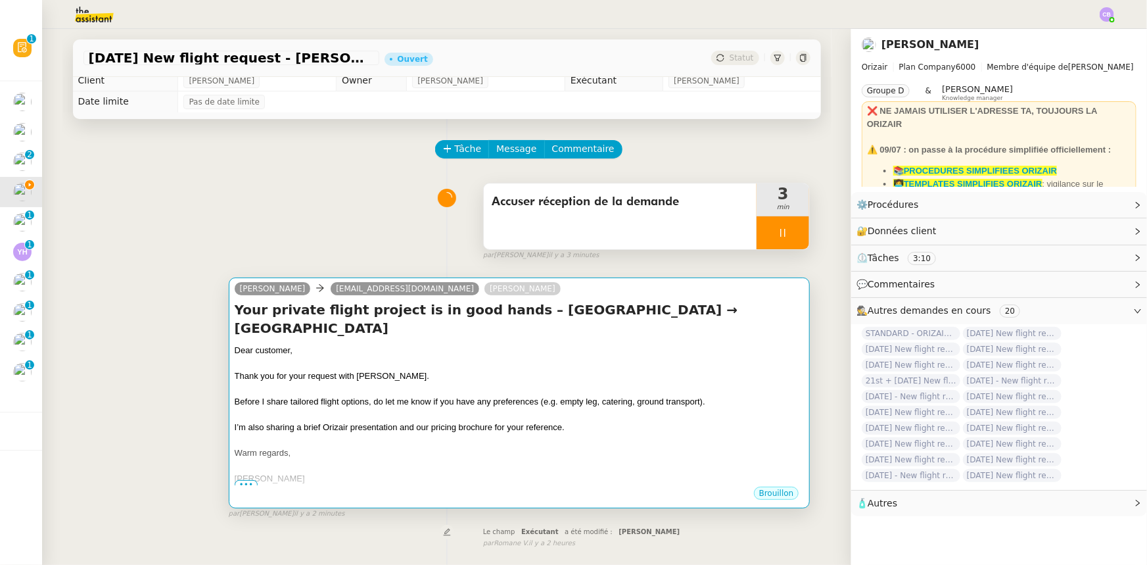
scroll to position [0, 0]
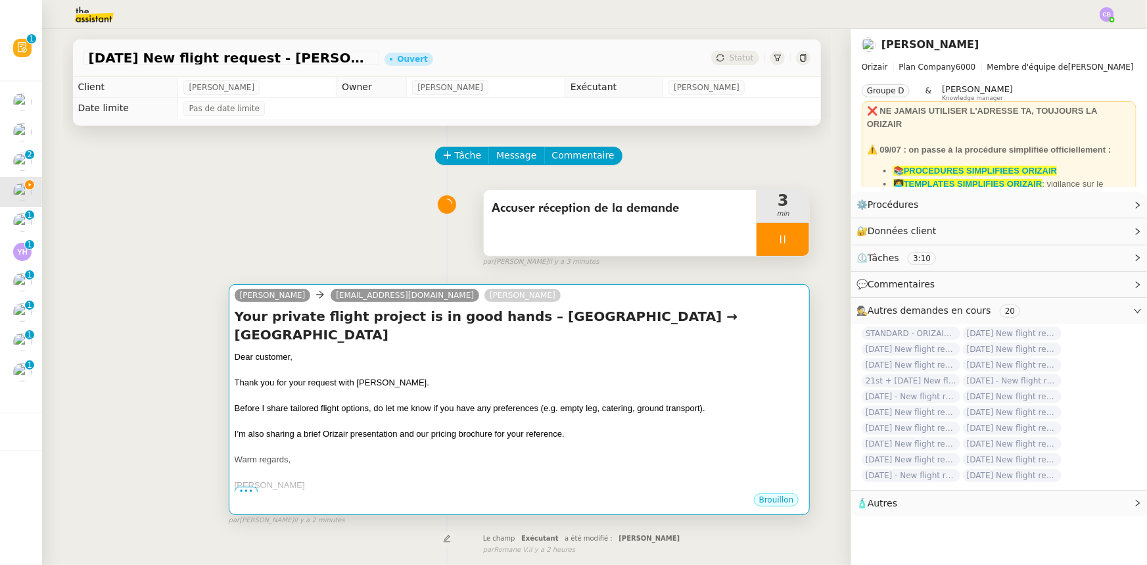
click at [484, 376] on div "Thank you for your request with [PERSON_NAME]." at bounding box center [520, 382] width 570 height 13
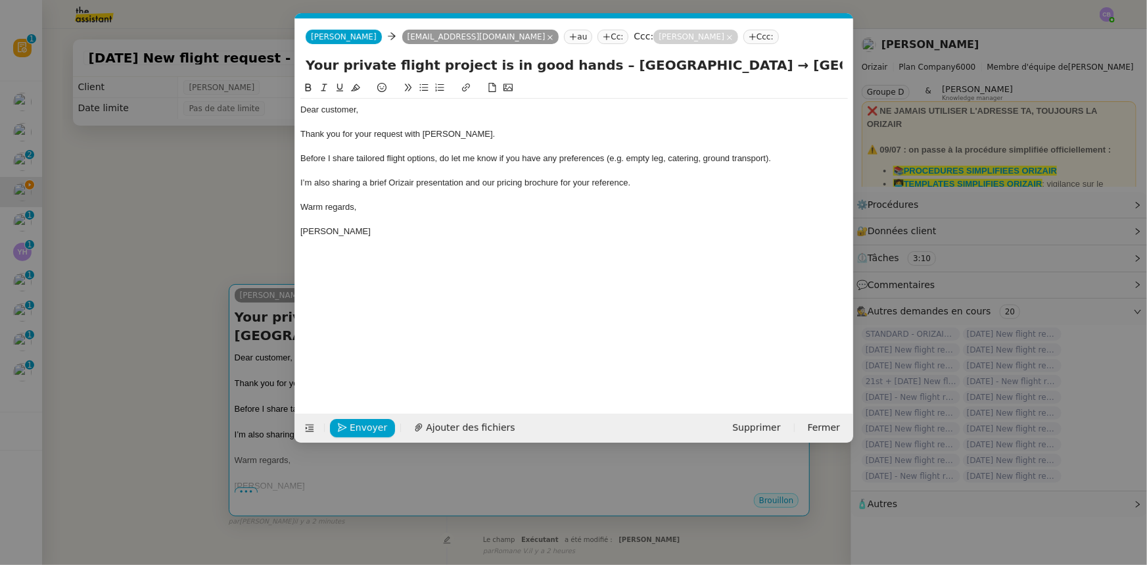
scroll to position [0, 77]
click at [475, 425] on span "Ajouter des fichiers" at bounding box center [470, 427] width 89 height 15
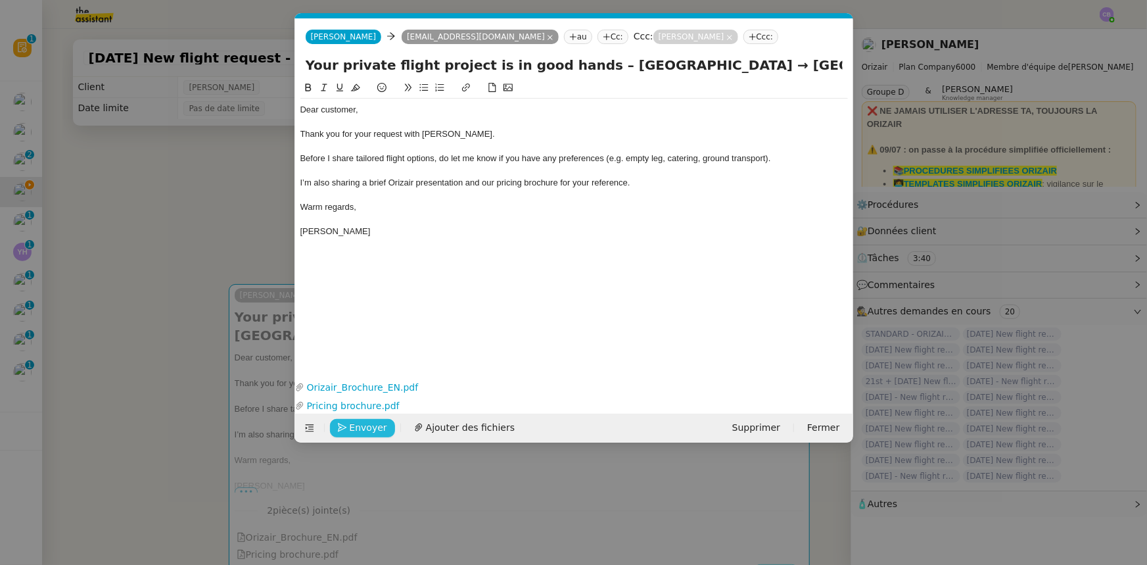
click at [382, 427] on button "Envoyer" at bounding box center [362, 428] width 65 height 18
click at [382, 427] on span "Confirmer l'envoi" at bounding box center [389, 427] width 79 height 15
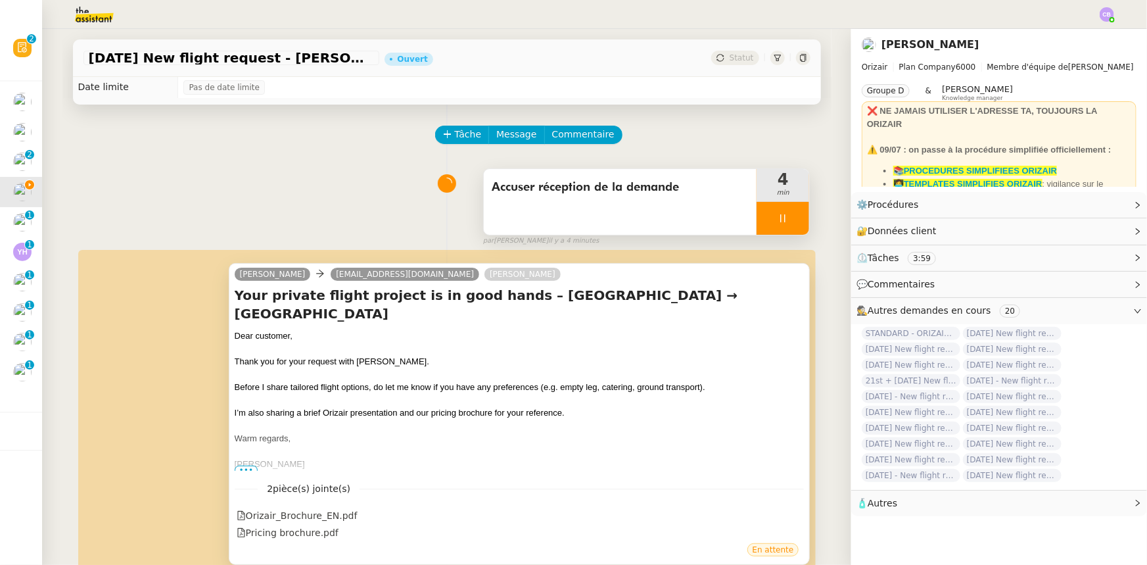
scroll to position [0, 0]
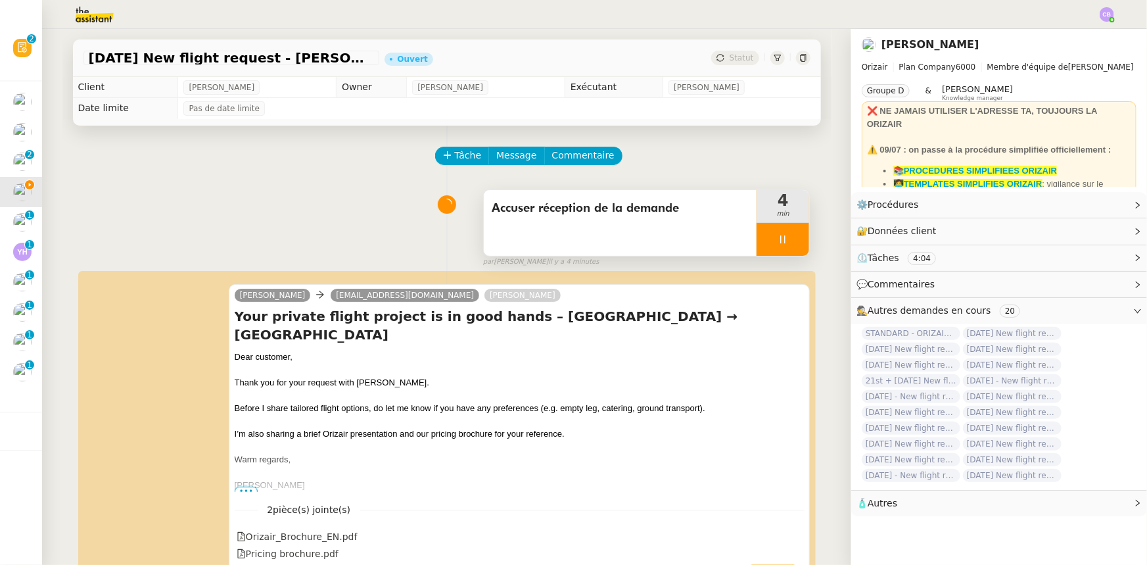
click at [757, 239] on div at bounding box center [783, 239] width 53 height 33
click at [791, 243] on icon at bounding box center [796, 239] width 11 height 11
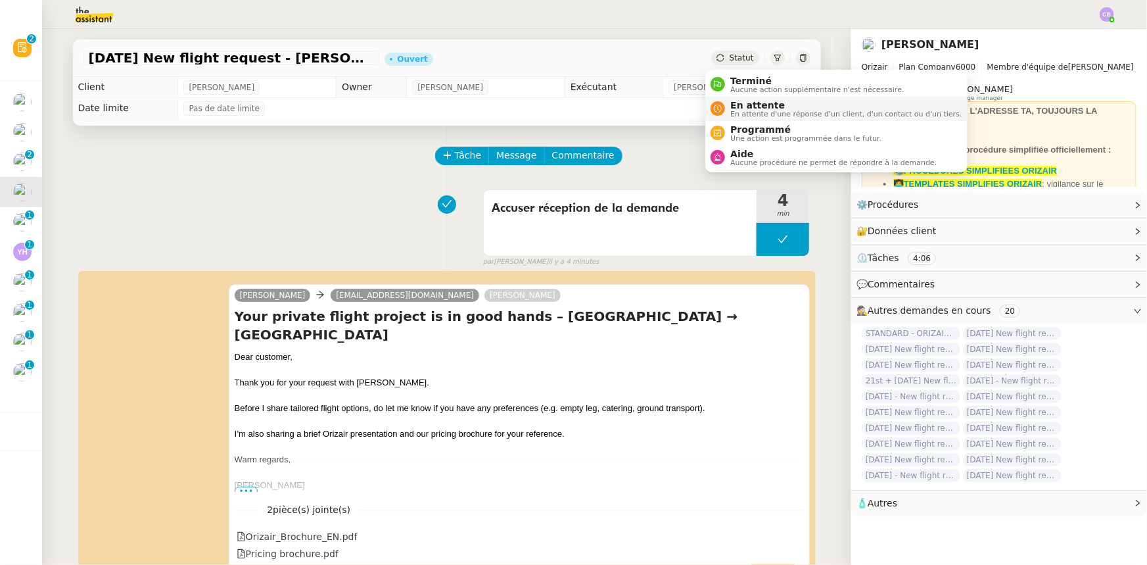
click at [750, 112] on span "En attente d'une réponse d'un client, d'un contact ou d'un tiers." at bounding box center [845, 113] width 231 height 7
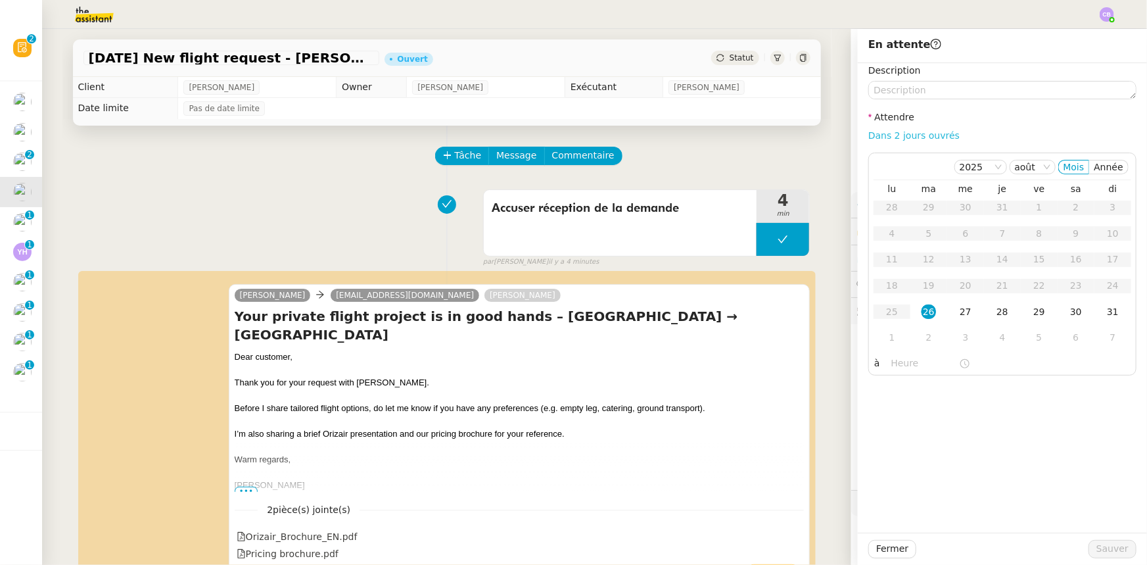
click at [878, 132] on link "Dans 2 jours ouvrés" at bounding box center [913, 135] width 91 height 11
type input "07:00"
click at [958, 312] on div "27" at bounding box center [965, 311] width 14 height 14
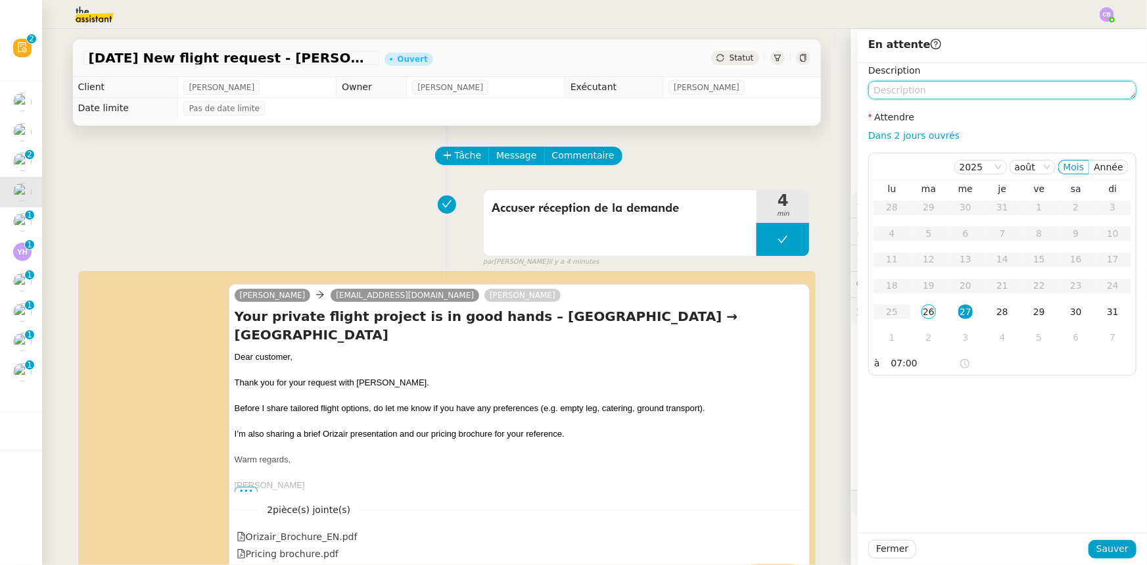
click at [914, 85] on textarea at bounding box center [1002, 90] width 268 height 18
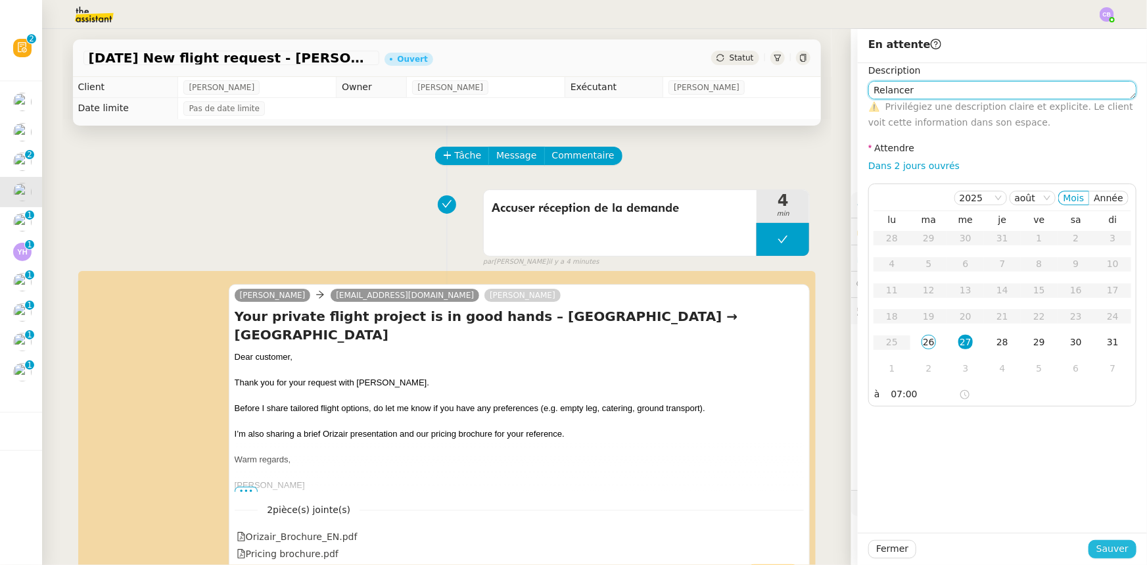
type textarea "Relancer"
click at [1096, 545] on span "Sauver" at bounding box center [1112, 548] width 32 height 15
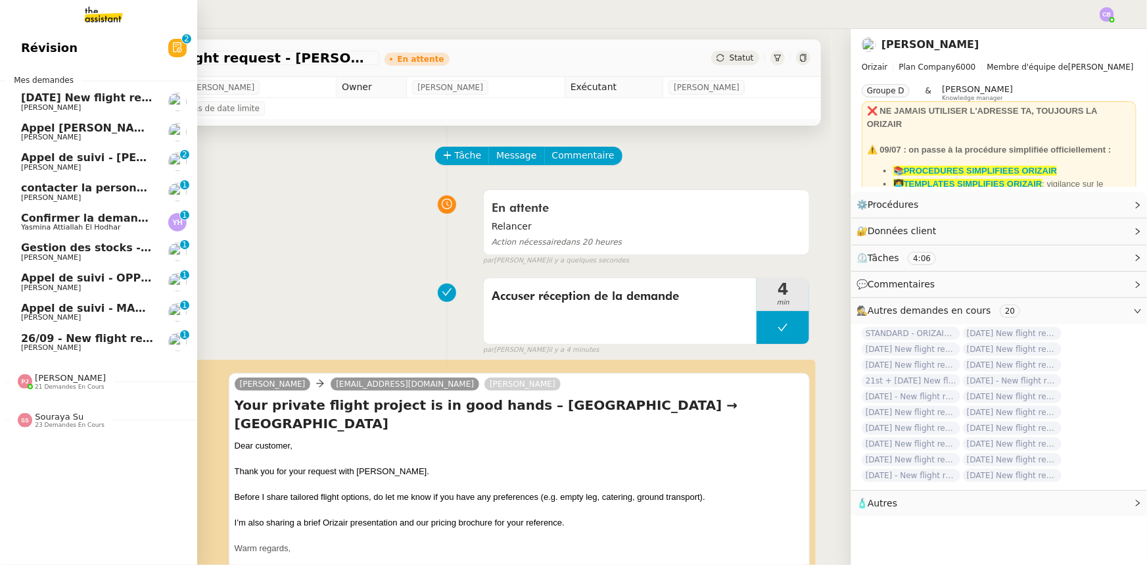
click at [95, 340] on span "26/09 - New flight request - [PERSON_NAME]" at bounding box center [153, 338] width 264 height 12
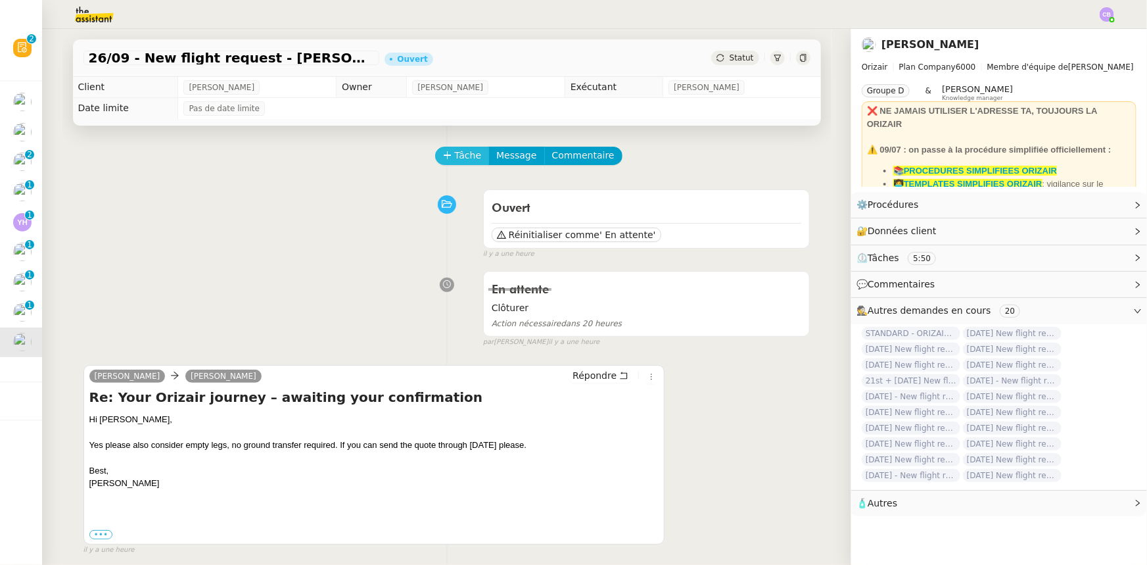
click at [455, 156] on span "Tâche" at bounding box center [468, 155] width 27 height 15
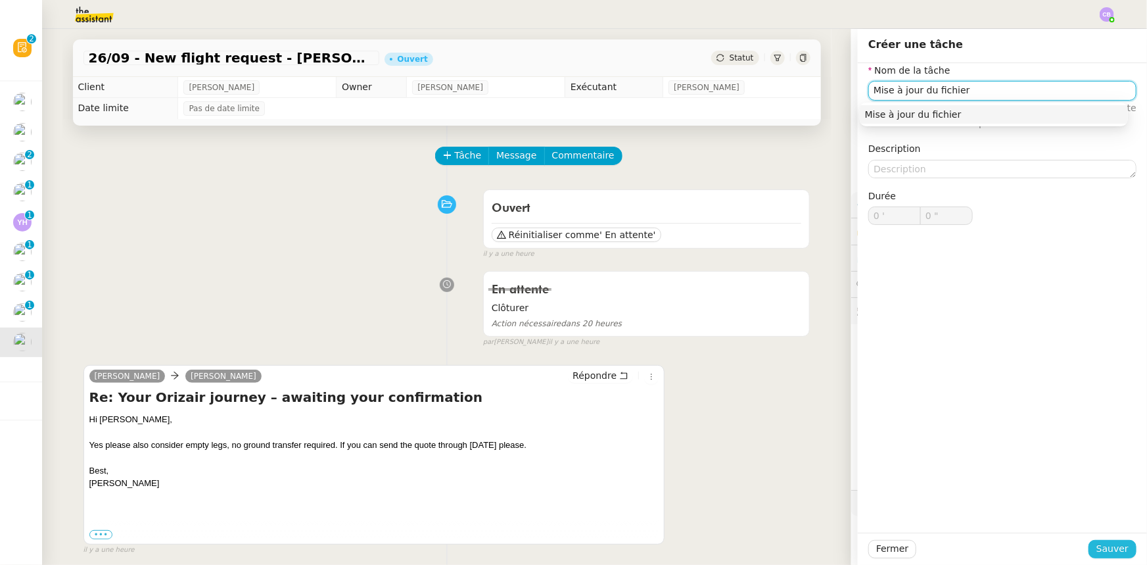
type input "Mise à jour du fichier"
click at [1102, 546] on span "Sauver" at bounding box center [1112, 548] width 32 height 15
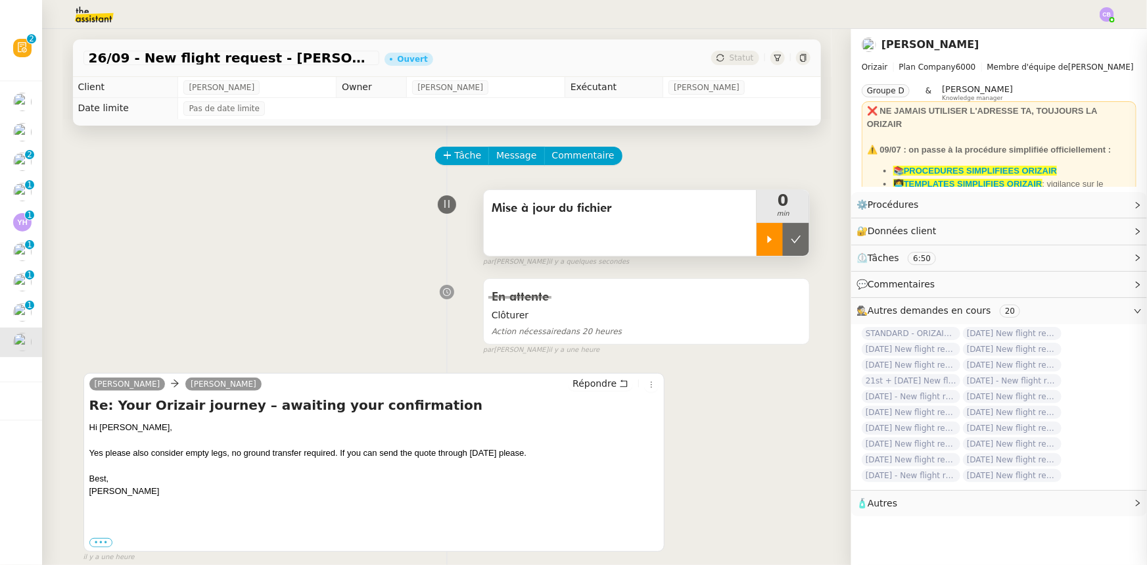
click at [764, 241] on icon at bounding box center [769, 239] width 11 height 11
click at [575, 161] on span "Commentaire" at bounding box center [583, 155] width 62 height 15
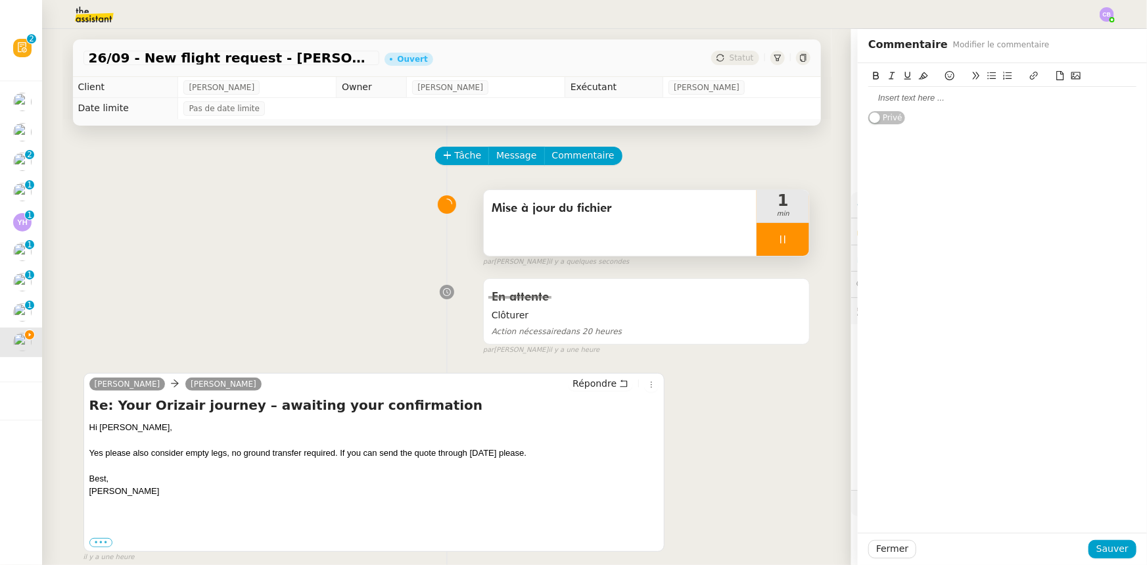
click at [883, 98] on div at bounding box center [1002, 98] width 268 height 12
click at [987, 78] on icon at bounding box center [991, 75] width 9 height 9
drag, startPoint x: 932, startPoint y: 99, endPoint x: 859, endPoint y: 96, distance: 73.0
click at [858, 96] on div "Précisions du client : empty legs Privé" at bounding box center [1002, 100] width 289 height 74
click at [874, 72] on icon at bounding box center [877, 76] width 6 height 8
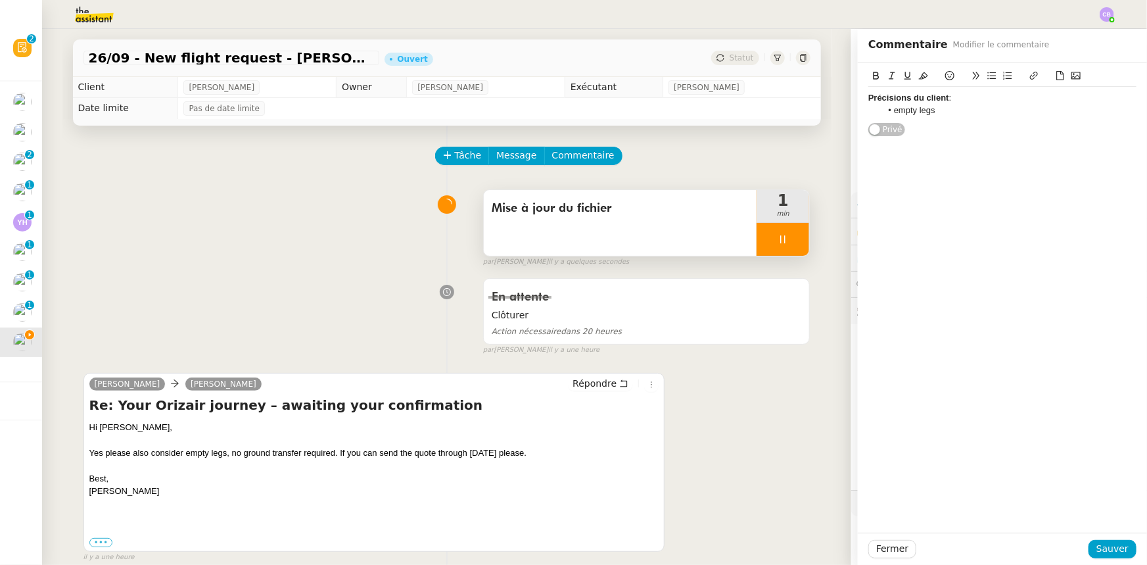
click at [903, 75] on icon at bounding box center [907, 75] width 9 height 9
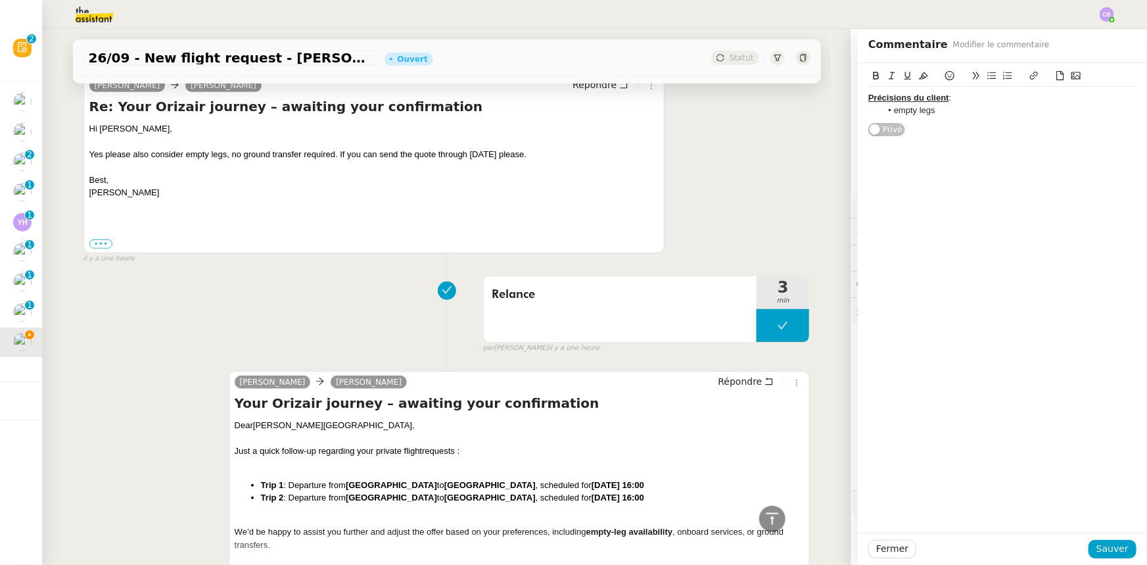
scroll to position [358, 0]
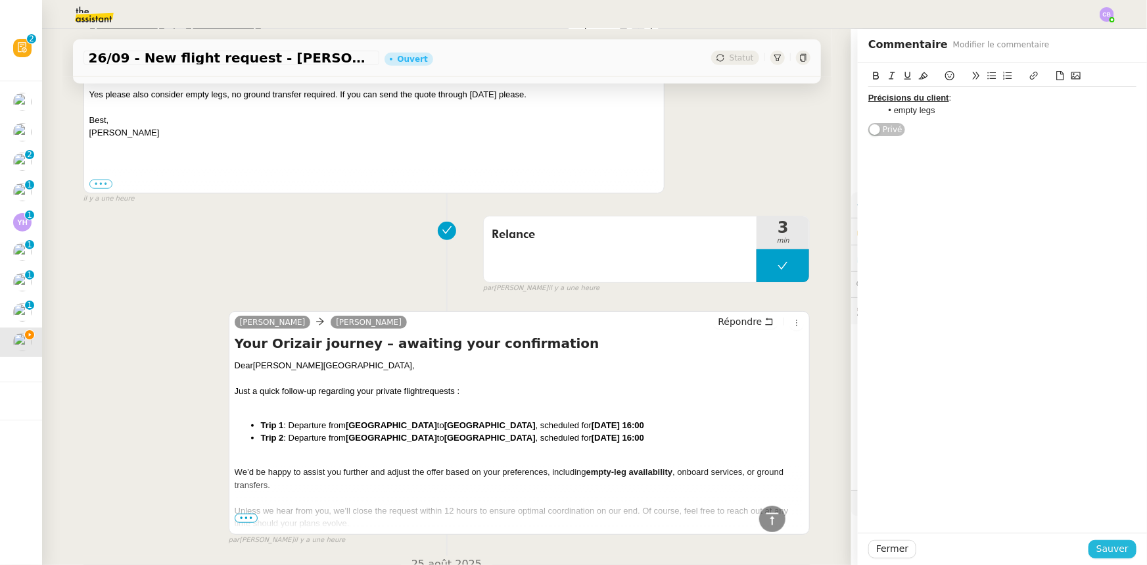
click at [1102, 546] on span "Sauver" at bounding box center [1112, 548] width 32 height 15
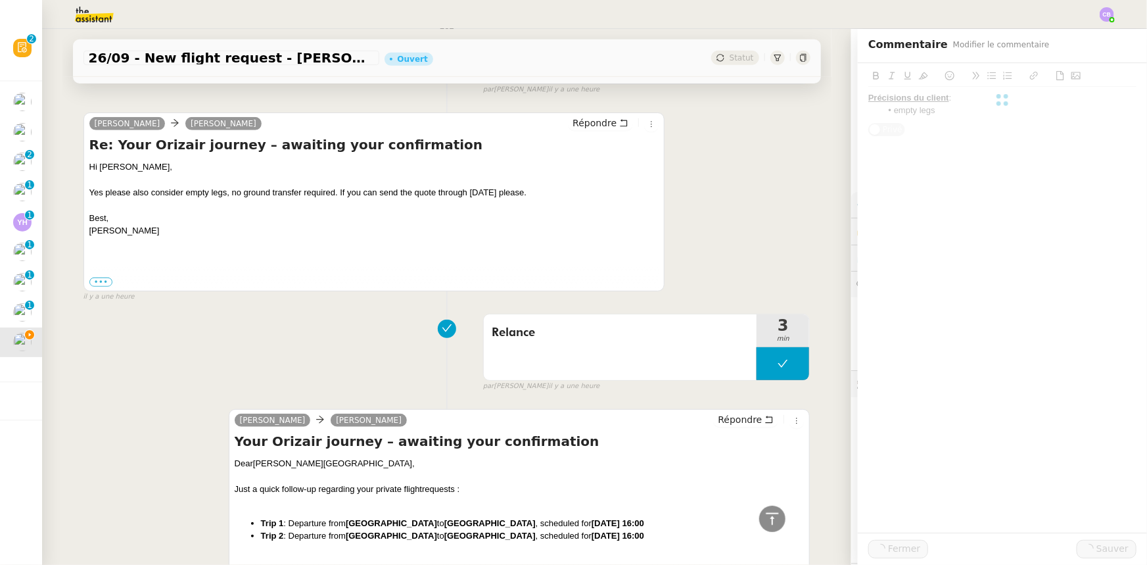
scroll to position [456, 0]
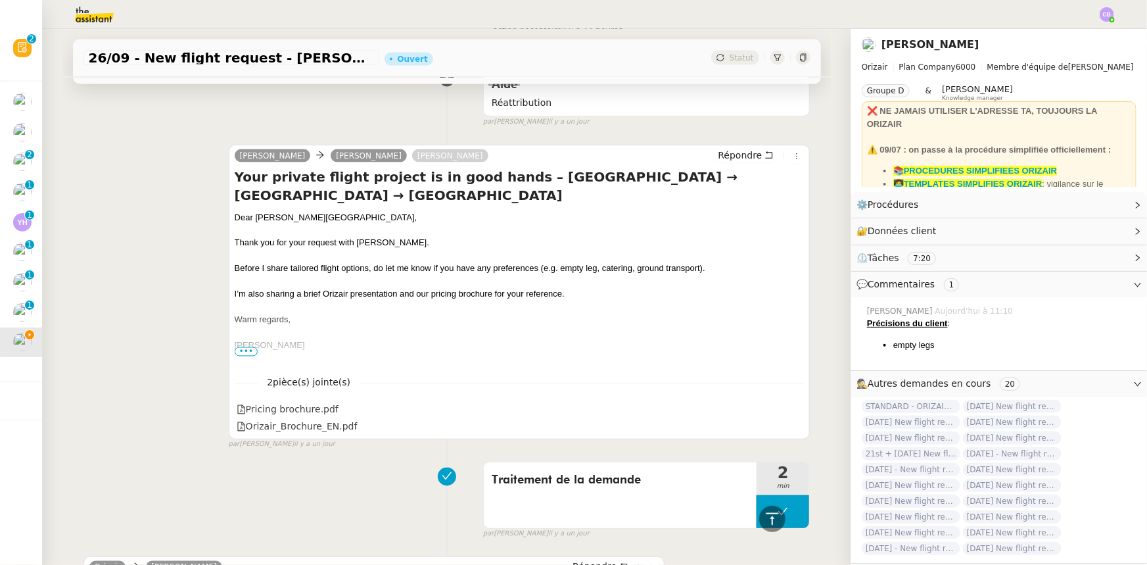
scroll to position [1349, 0]
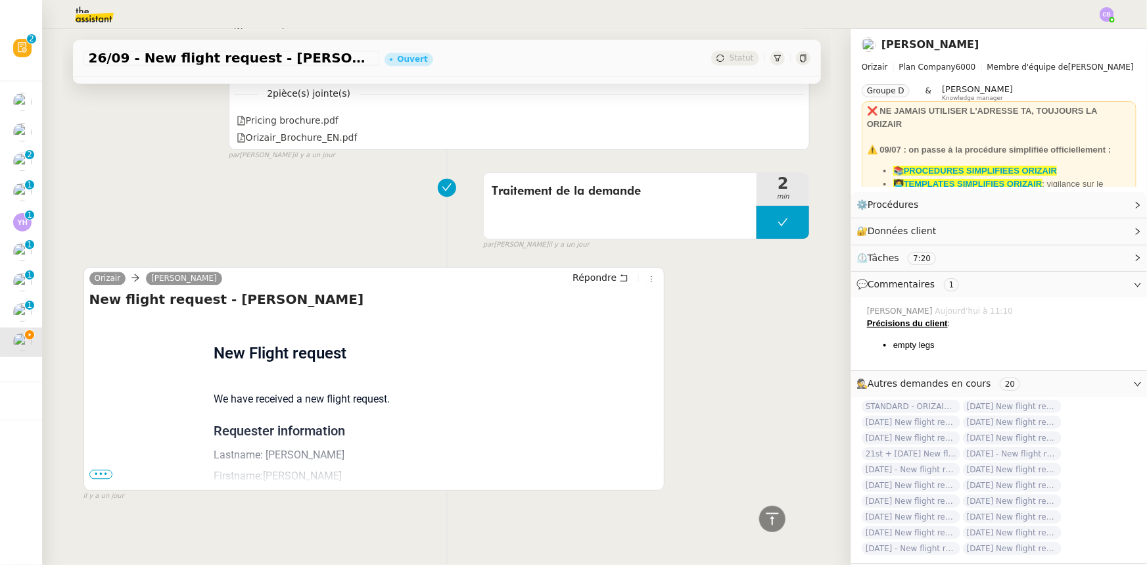
click at [104, 470] on span "•••" at bounding box center [101, 473] width 24 height 9
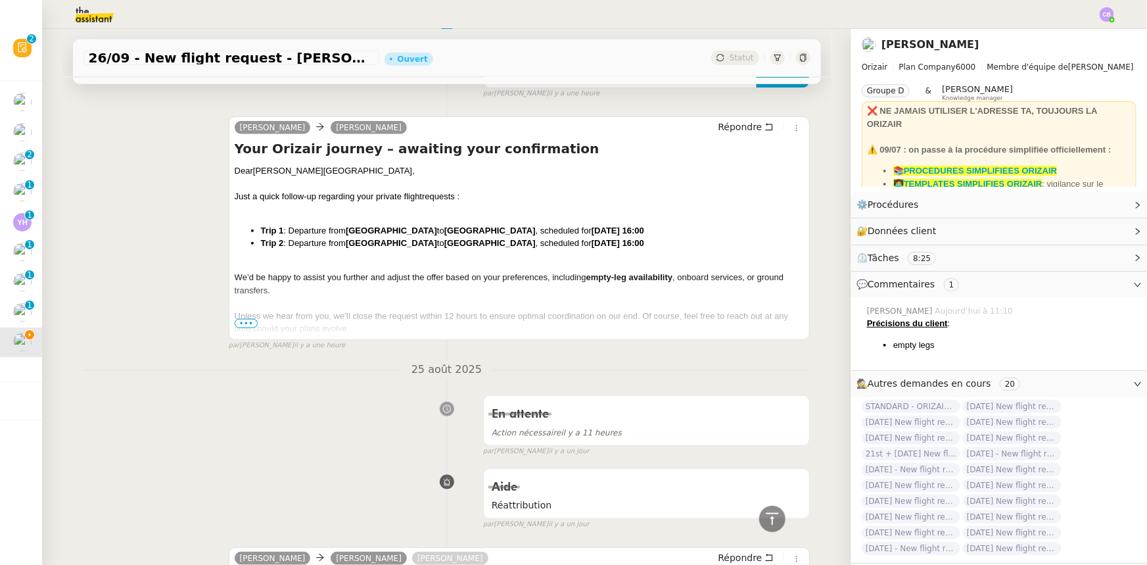
scroll to position [572, 0]
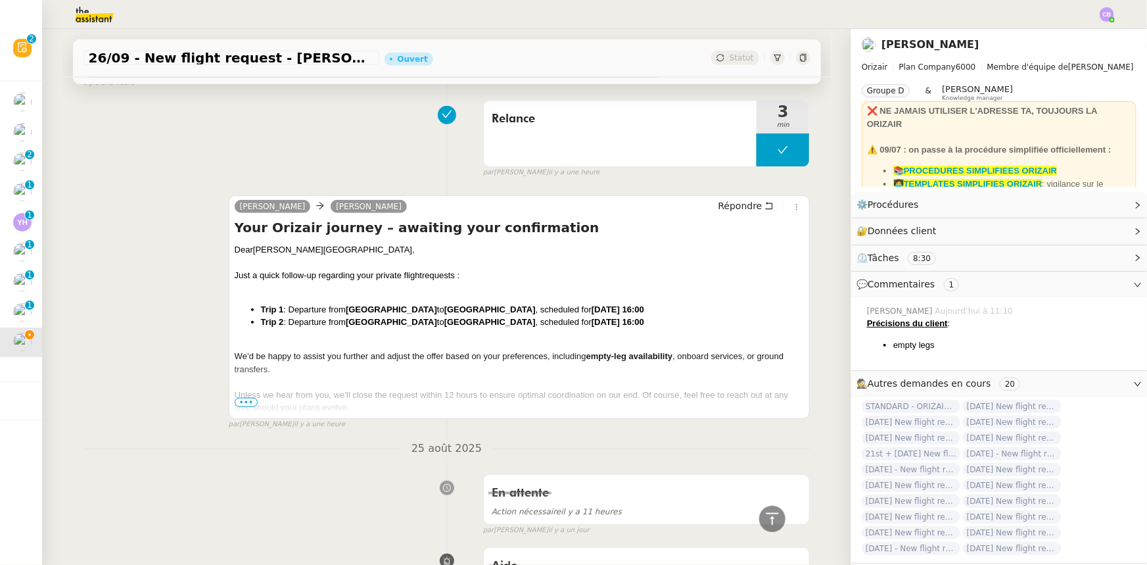
click at [569, 355] on span "We’d be happy to assist you further and adjust the offer based on your preferen…" at bounding box center [411, 356] width 352 height 10
drag, startPoint x: 699, startPoint y: 319, endPoint x: 283, endPoint y: 308, distance: 415.6
click at [283, 308] on ul "Trip 1 : Departure from [GEOGRAPHIC_DATA] to [GEOGRAPHIC_DATA] , scheduled for …" at bounding box center [520, 316] width 570 height 26
copy ul "Departure from [GEOGRAPHIC_DATA] to [GEOGRAPHIC_DATA] , scheduled for [DATE] 16…"
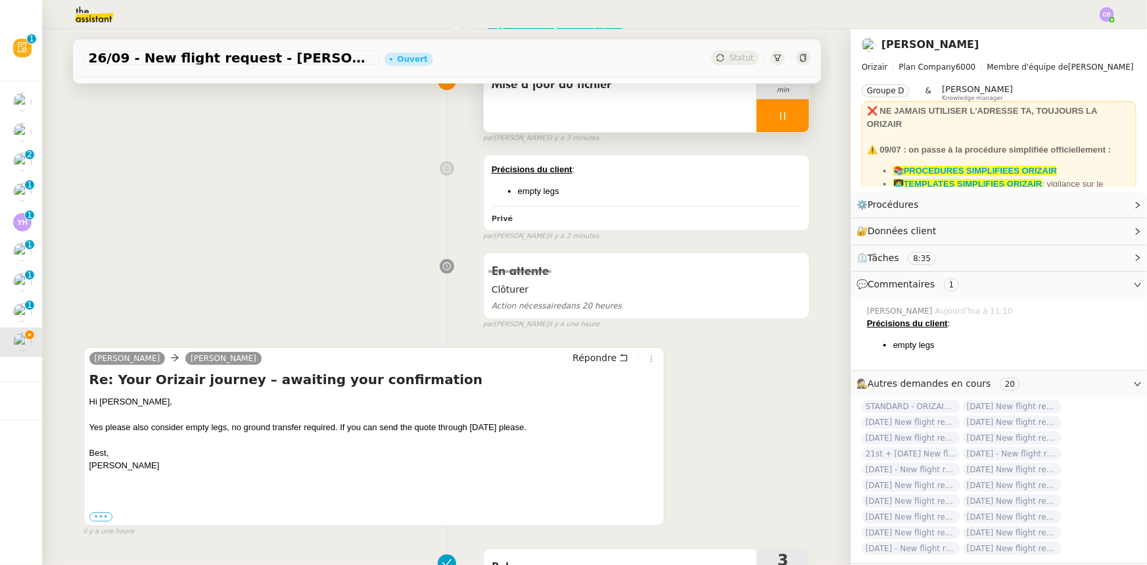
scroll to position [0, 0]
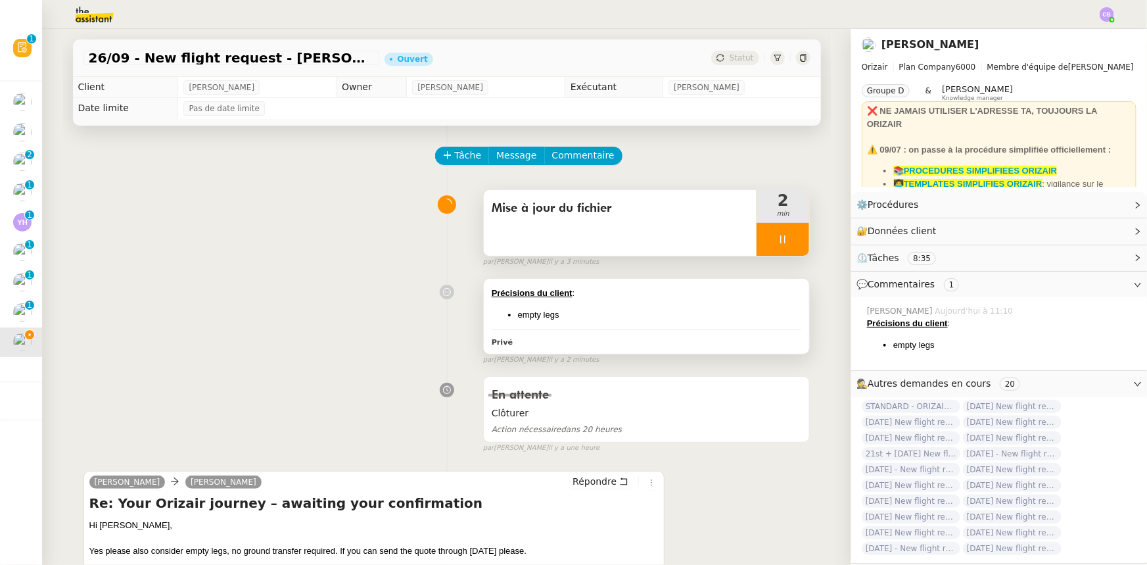
click at [609, 311] on li "empty legs" at bounding box center [660, 314] width 284 height 13
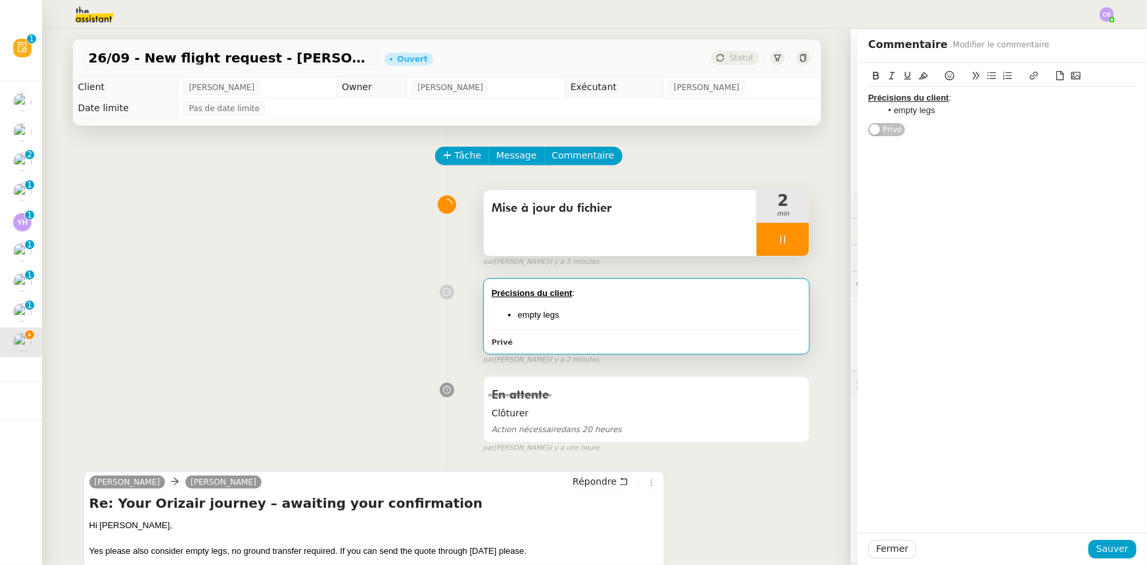
click at [943, 112] on li "empty legs" at bounding box center [1009, 111] width 256 height 12
click at [1003, 81] on button at bounding box center [1008, 75] width 16 height 15
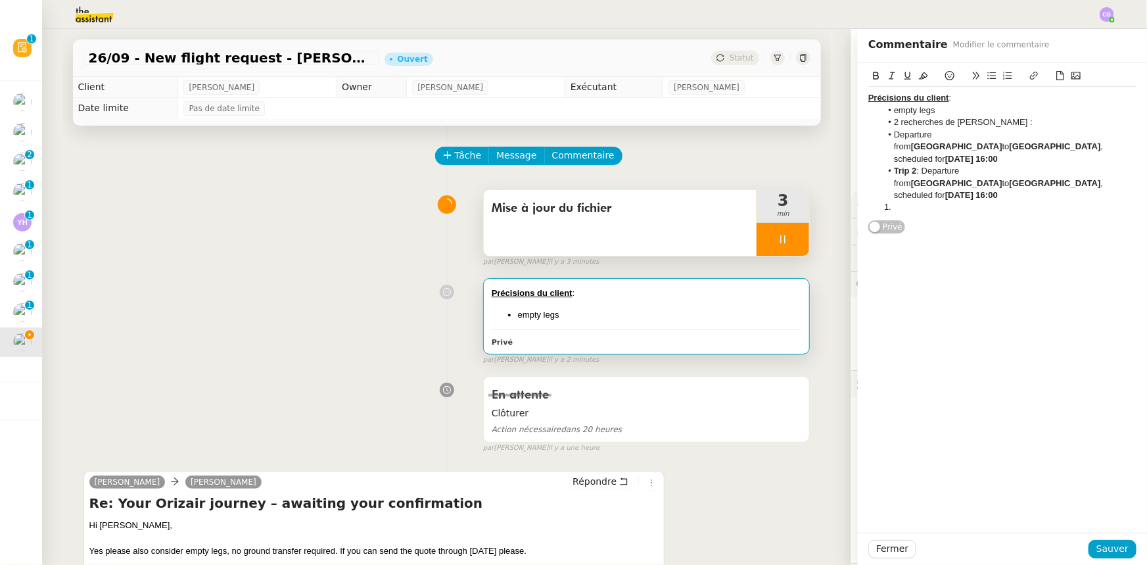
click at [887, 133] on li "Departure from [GEOGRAPHIC_DATA] to [GEOGRAPHIC_DATA] , scheduled for [DATE] 16…" at bounding box center [1009, 147] width 256 height 36
click at [1003, 78] on icon at bounding box center [1007, 75] width 9 height 9
click at [894, 166] on strong "Trip 2" at bounding box center [905, 171] width 23 height 10
click at [1003, 76] on icon at bounding box center [1007, 75] width 9 height 9
click at [901, 201] on li at bounding box center [1009, 207] width 256 height 12
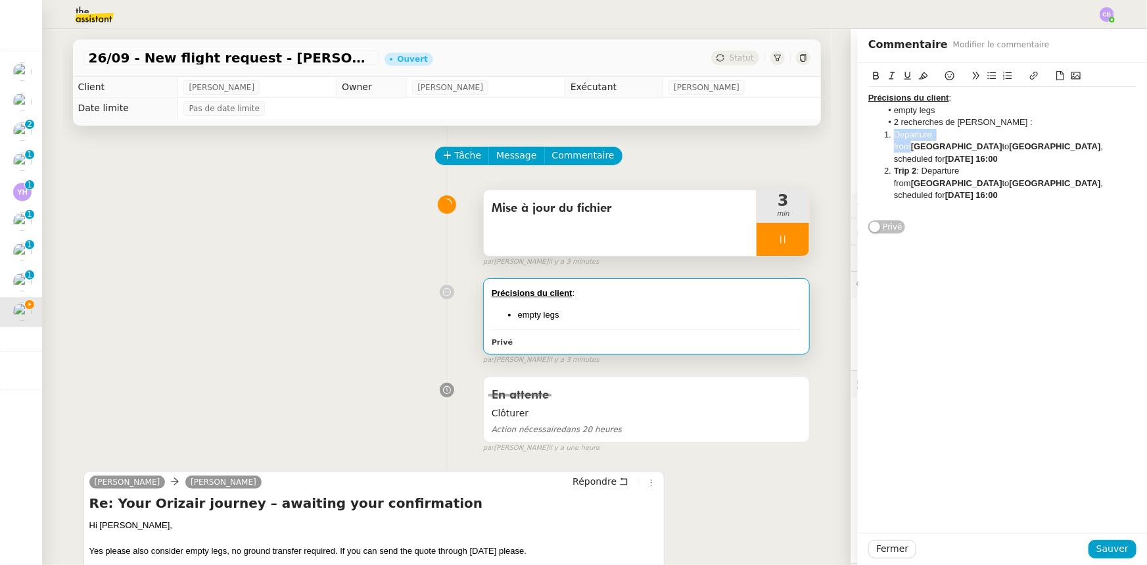
drag, startPoint x: 941, startPoint y: 137, endPoint x: 886, endPoint y: 138, distance: 55.2
click at [886, 138] on li "Departure from [GEOGRAPHIC_DATA] to [GEOGRAPHIC_DATA] , scheduled for [DATE] 16…" at bounding box center [1009, 147] width 256 height 36
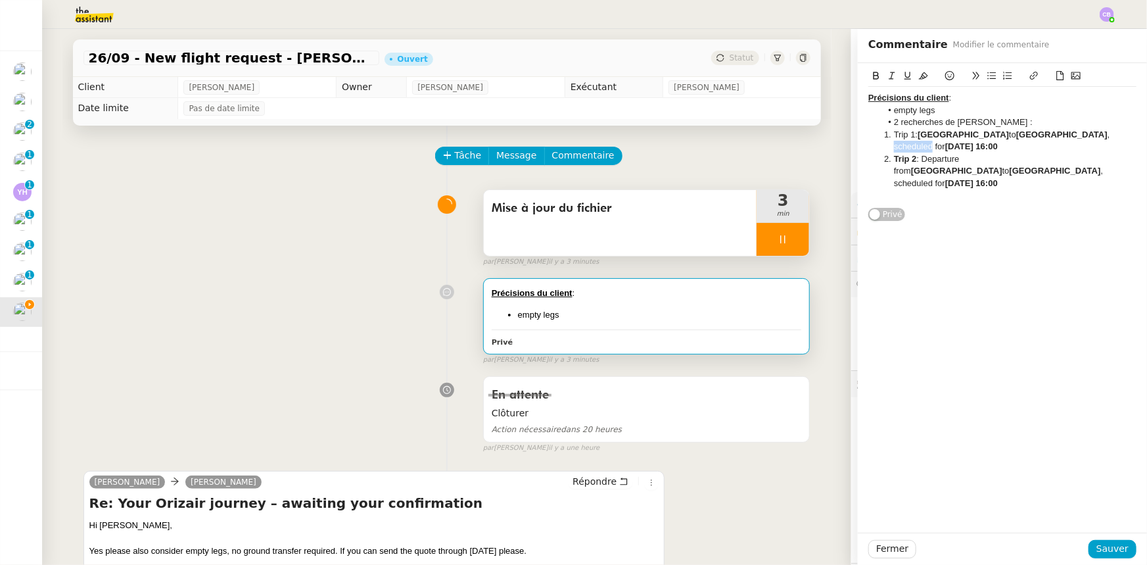
drag, startPoint x: 1088, startPoint y: 133, endPoint x: 1126, endPoint y: 131, distance: 38.2
click at [1126, 131] on li "Trip 1: [GEOGRAPHIC_DATA] to [GEOGRAPHIC_DATA] , scheduled for [DATE] 16:00" at bounding box center [1009, 141] width 256 height 24
drag, startPoint x: 916, startPoint y: 160, endPoint x: 970, endPoint y: 158, distance: 53.9
click at [970, 158] on li "Trip 2 : Departure from [GEOGRAPHIC_DATA] to [GEOGRAPHIC_DATA] , scheduled for …" at bounding box center [1009, 171] width 256 height 36
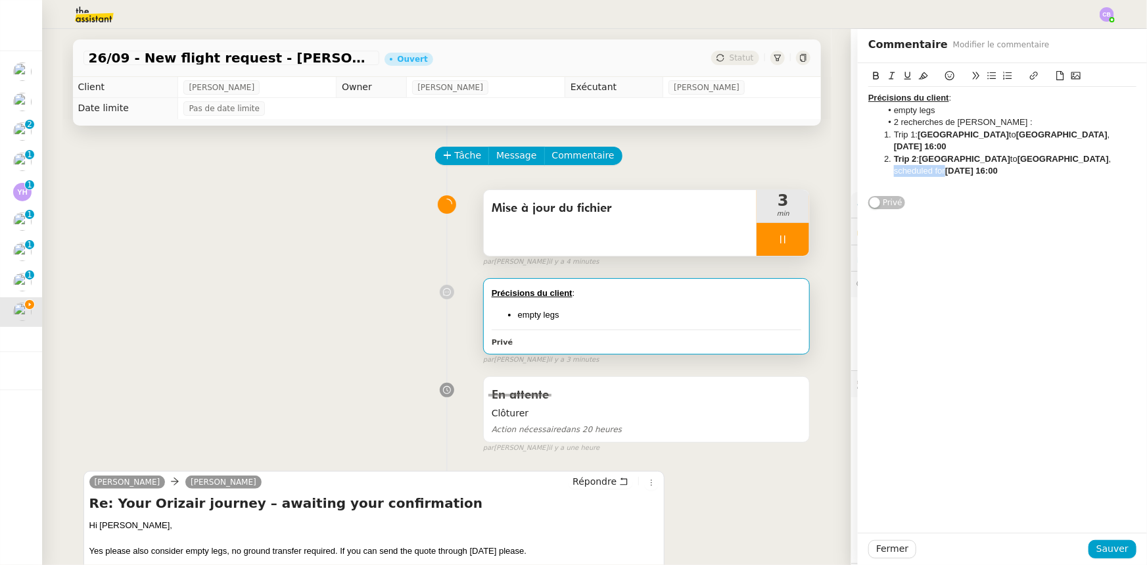
drag, startPoint x: 885, startPoint y: 171, endPoint x: 935, endPoint y: 171, distance: 49.3
click at [935, 171] on li "Trip 2 : [GEOGRAPHIC_DATA] to [GEOGRAPHIC_DATA] , scheduled for [DATE] 16:00" at bounding box center [1009, 165] width 256 height 24
click at [968, 122] on li "2 recherches de [PERSON_NAME] :" at bounding box center [1009, 122] width 256 height 12
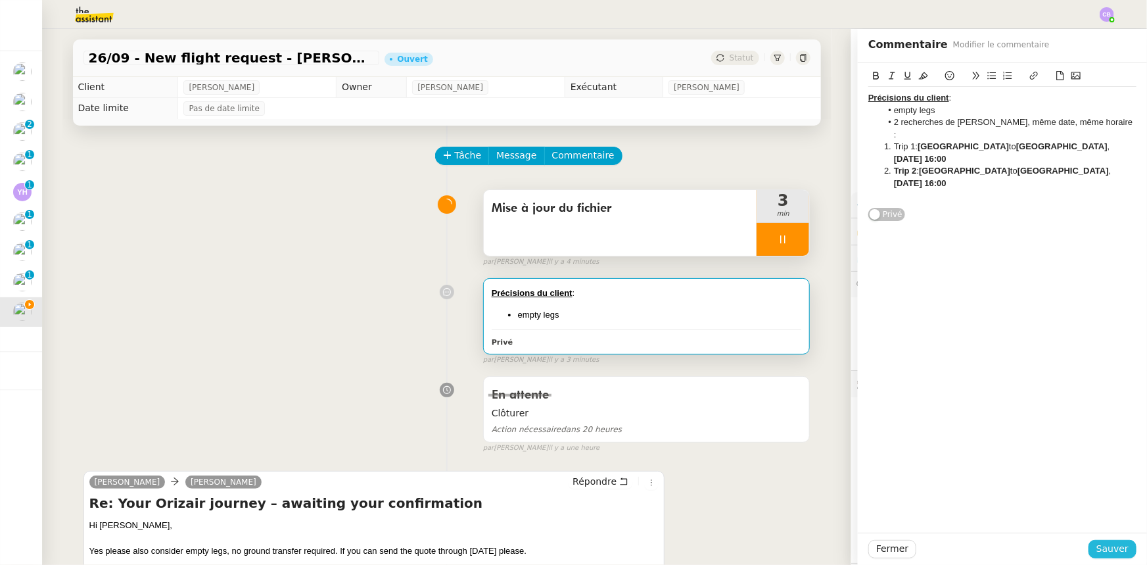
click at [1122, 552] on button "Sauver" at bounding box center [1112, 549] width 48 height 18
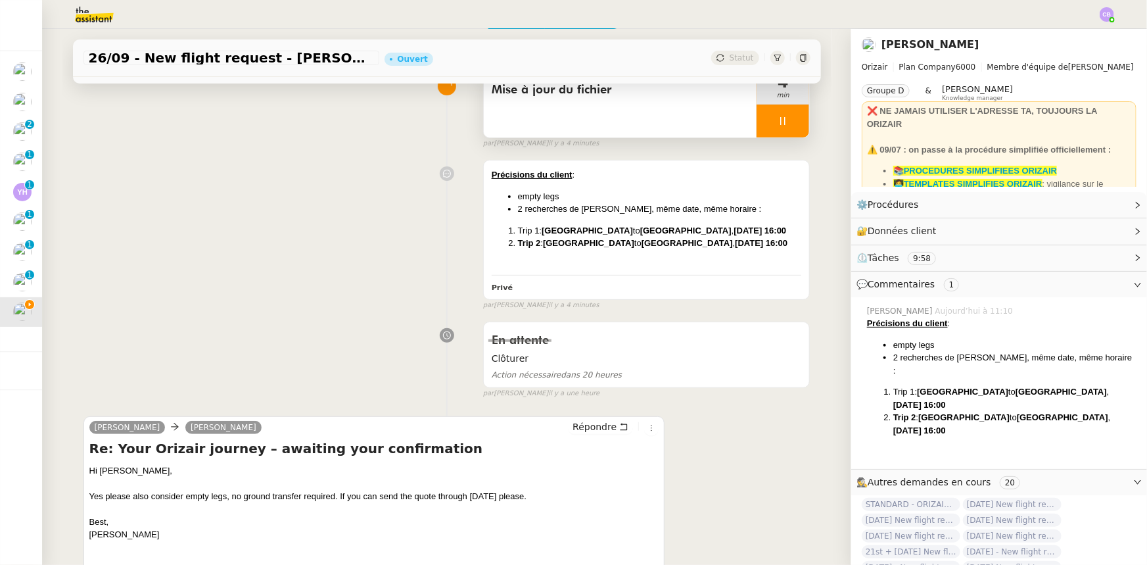
scroll to position [119, 0]
drag, startPoint x: 536, startPoint y: 230, endPoint x: 529, endPoint y: 242, distance: 13.9
click at [529, 237] on li "Trip 1: [GEOGRAPHIC_DATA] to [GEOGRAPHIC_DATA] , [DATE] 16:00" at bounding box center [660, 229] width 284 height 13
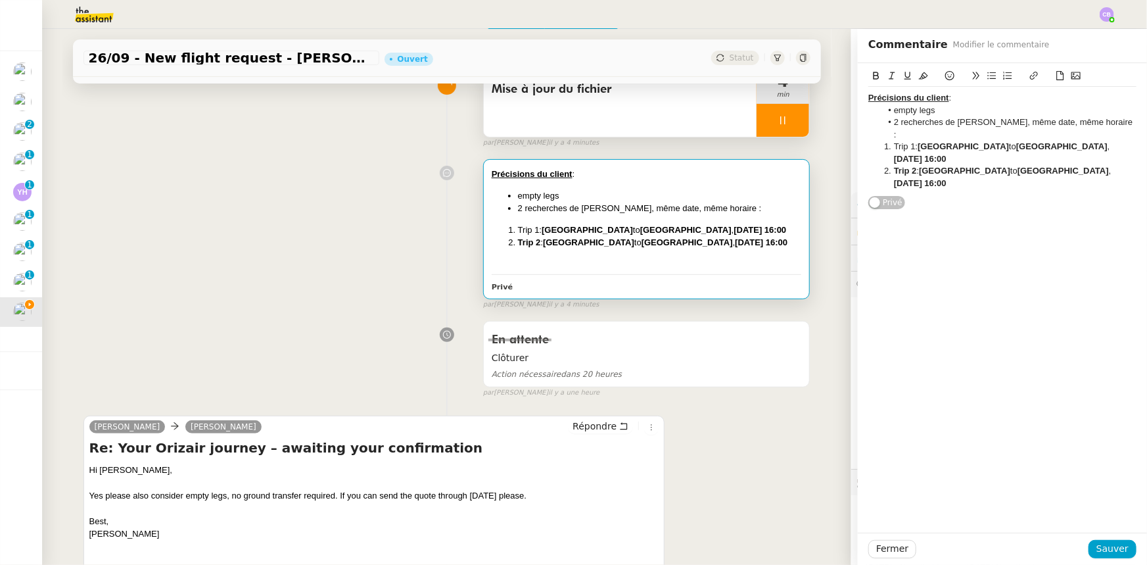
drag, startPoint x: 548, startPoint y: 231, endPoint x: 912, endPoint y: 133, distance: 377.7
click at [918, 141] on strong "[GEOGRAPHIC_DATA]" at bounding box center [963, 146] width 91 height 10
drag, startPoint x: 912, startPoint y: 133, endPoint x: 942, endPoint y: 147, distance: 32.6
click at [942, 147] on li "Trip 1: [GEOGRAPHIC_DATA] to [GEOGRAPHIC_DATA] , [DATE] 16:00" at bounding box center [1009, 153] width 256 height 24
drag, startPoint x: 942, startPoint y: 147, endPoint x: 939, endPoint y: 135, distance: 12.3
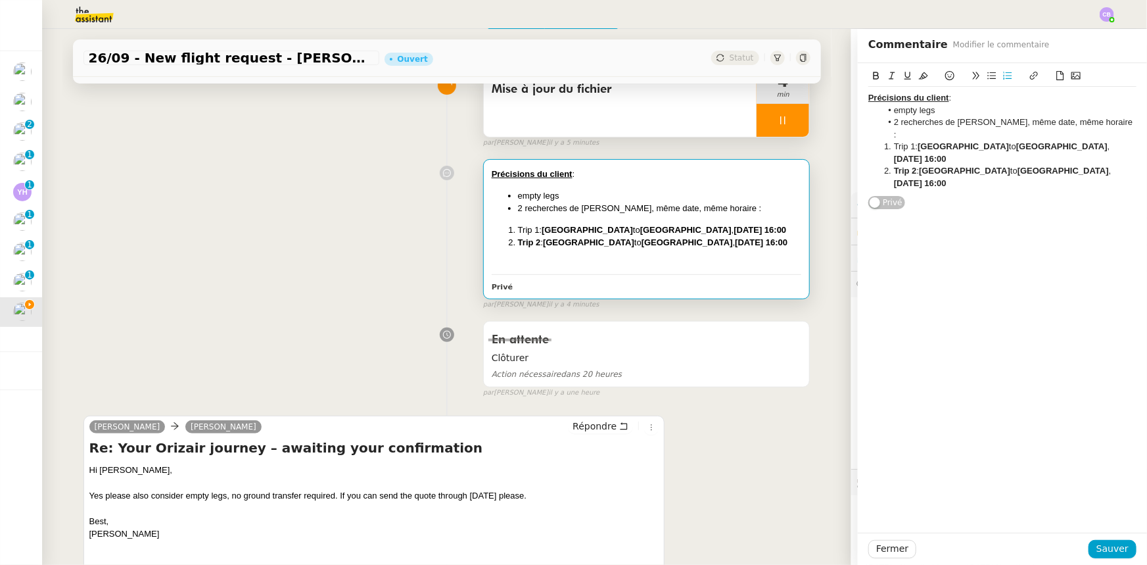
copy li "[GEOGRAPHIC_DATA] to [GEOGRAPHIC_DATA] , [DATE]"
click at [308, 310] on div "Précisions du client : empty legs 2 recherches de devis, même date, même horair…" at bounding box center [446, 231] width 727 height 156
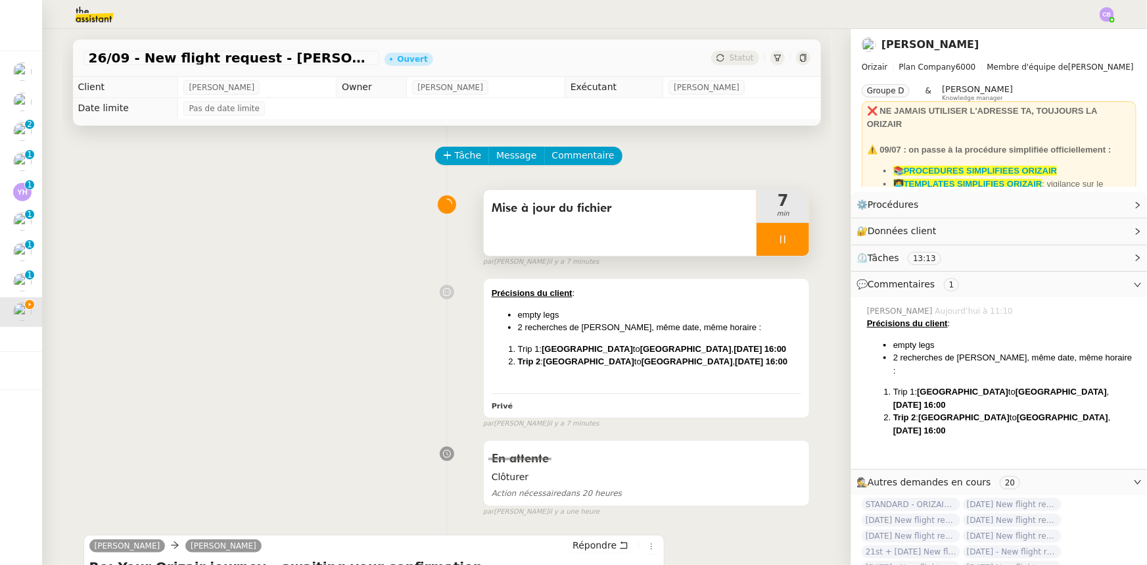
click at [759, 235] on div at bounding box center [783, 239] width 53 height 33
click at [764, 238] on icon at bounding box center [769, 239] width 11 height 11
click at [705, 322] on li "2 recherches de [PERSON_NAME], même date, même horaire :" at bounding box center [660, 327] width 284 height 13
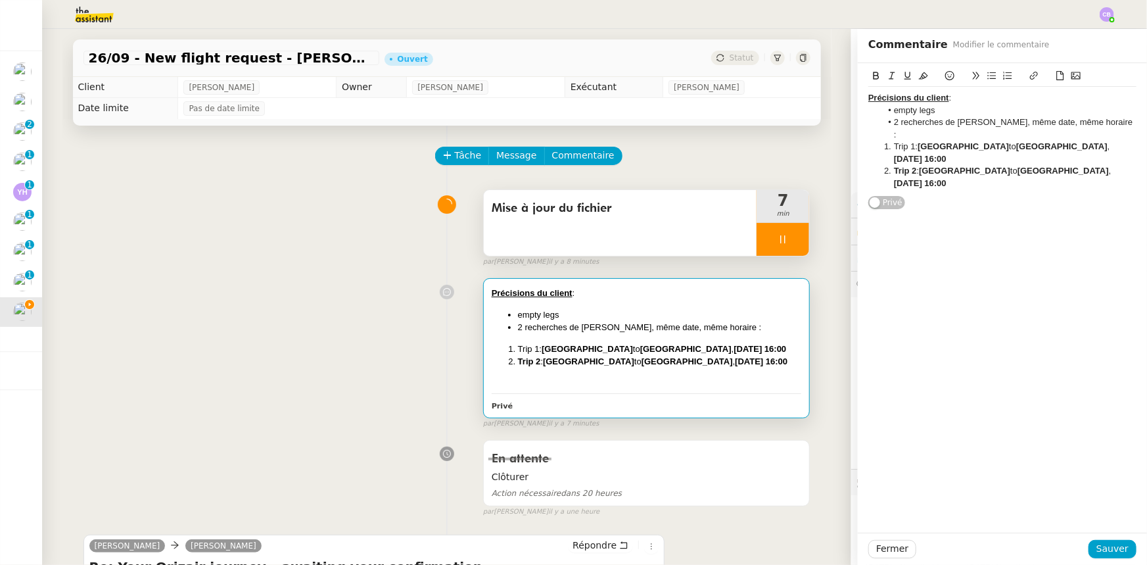
click at [937, 109] on li "empty legs" at bounding box center [1009, 111] width 256 height 12
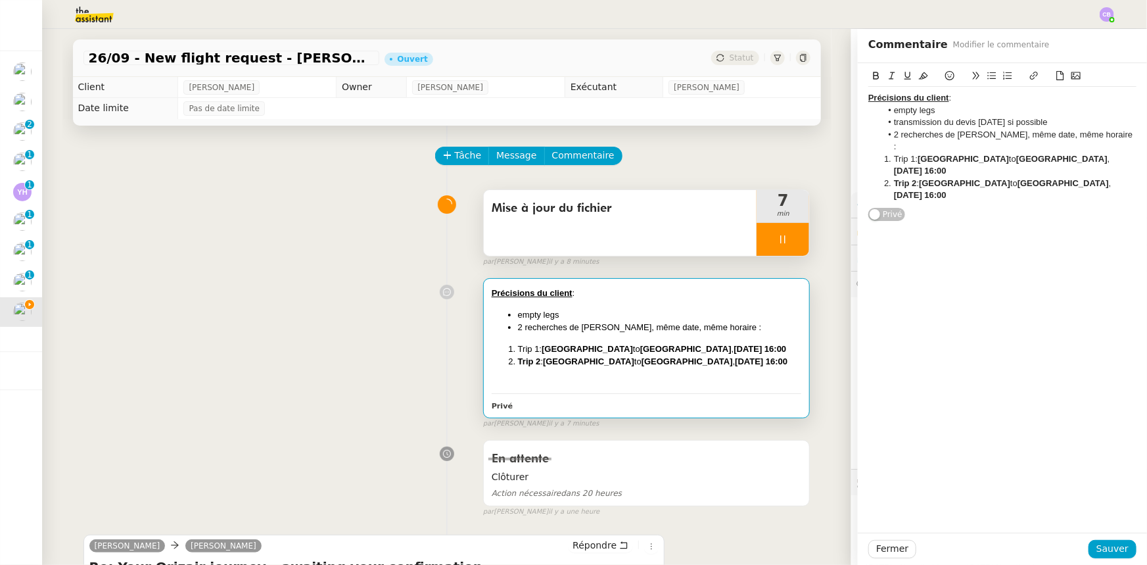
click at [933, 111] on li "empty legs" at bounding box center [1009, 111] width 256 height 12
click at [1096, 553] on span "Sauver" at bounding box center [1112, 548] width 32 height 15
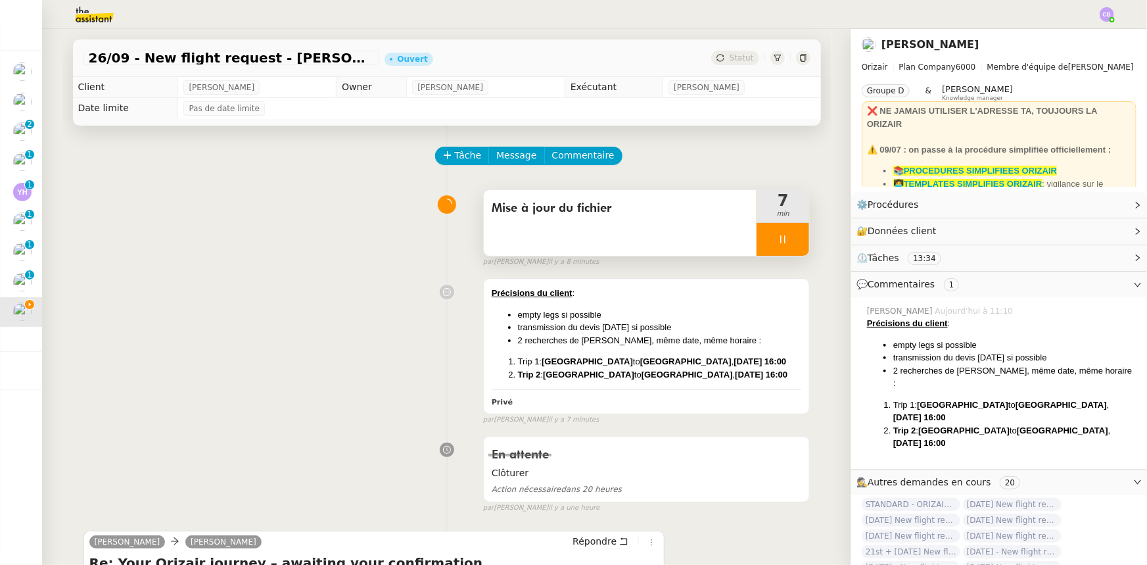
click at [757, 238] on div at bounding box center [783, 239] width 53 height 33
click at [784, 246] on button at bounding box center [796, 239] width 26 height 33
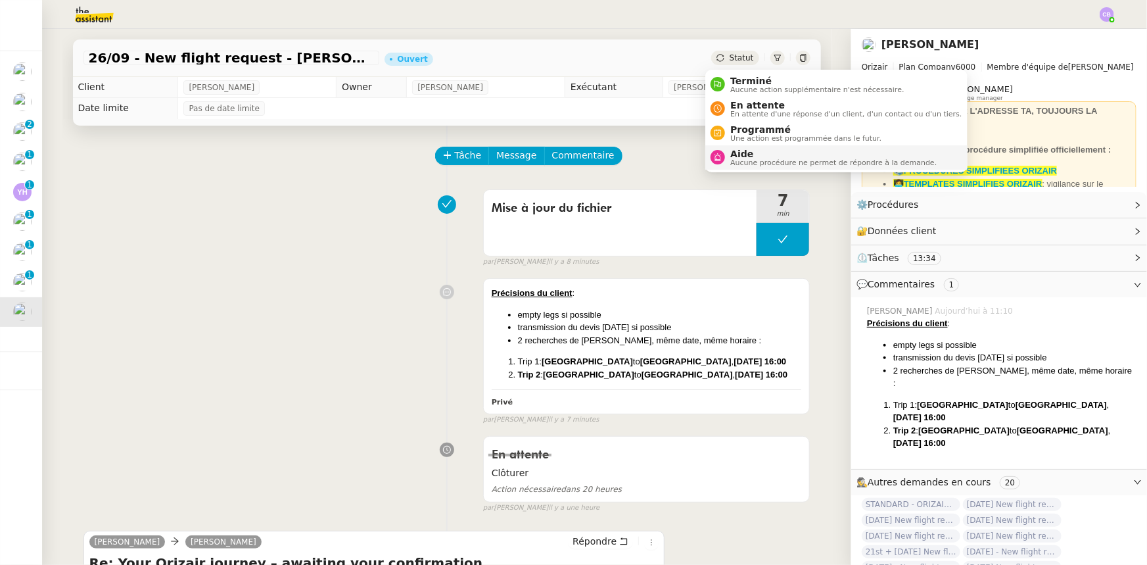
click at [755, 159] on span "Aucune procédure ne permet de répondre à la demande." at bounding box center [833, 162] width 206 height 7
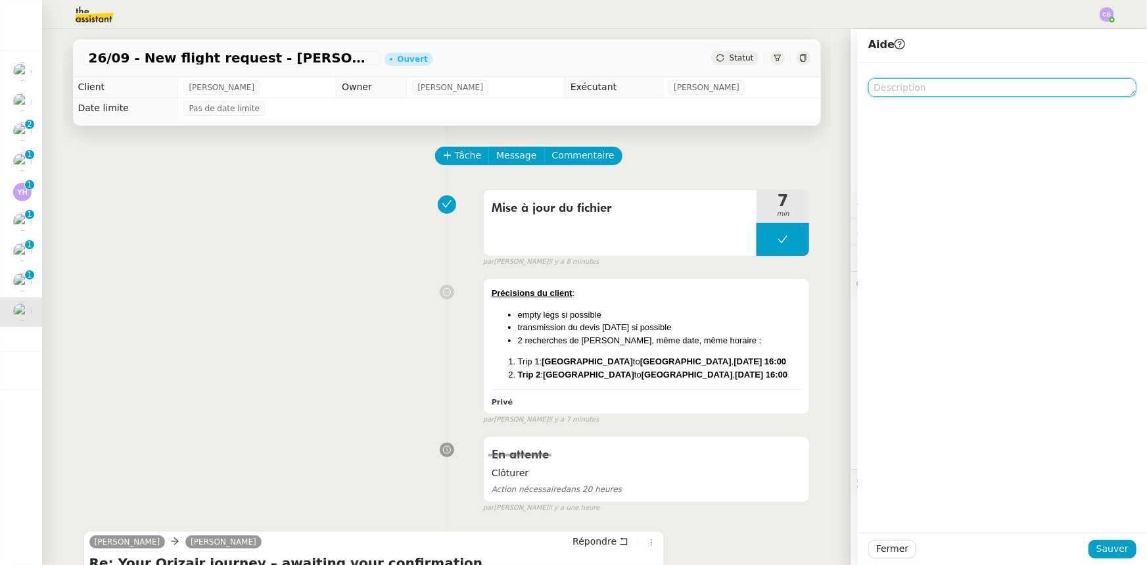
click at [909, 93] on textarea at bounding box center [1002, 87] width 268 height 18
type textarea "Pour recherche de devis"
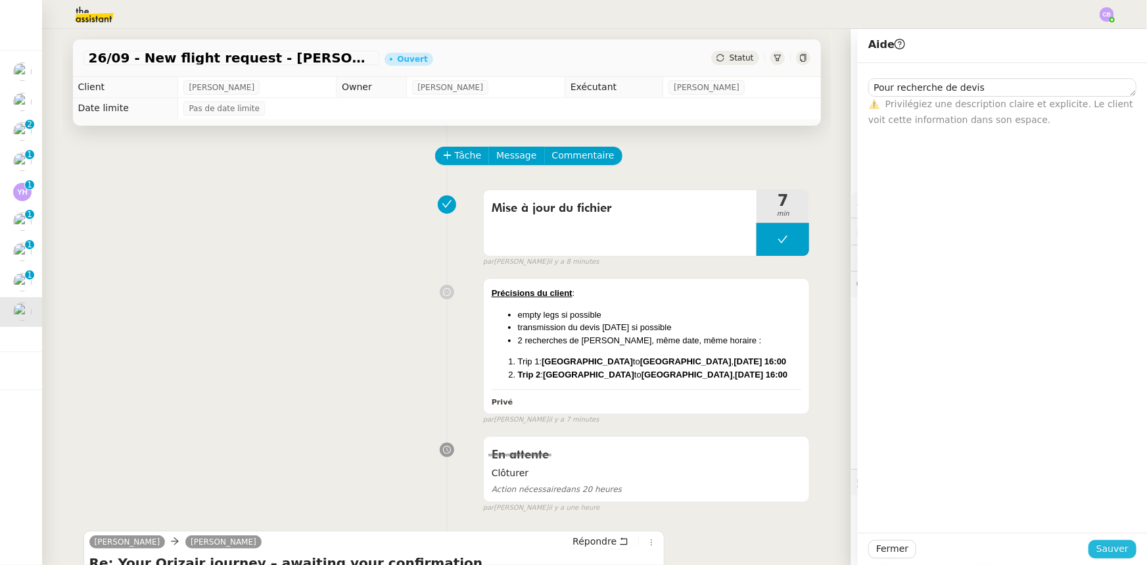
click at [1109, 548] on span "Sauver" at bounding box center [1112, 548] width 32 height 15
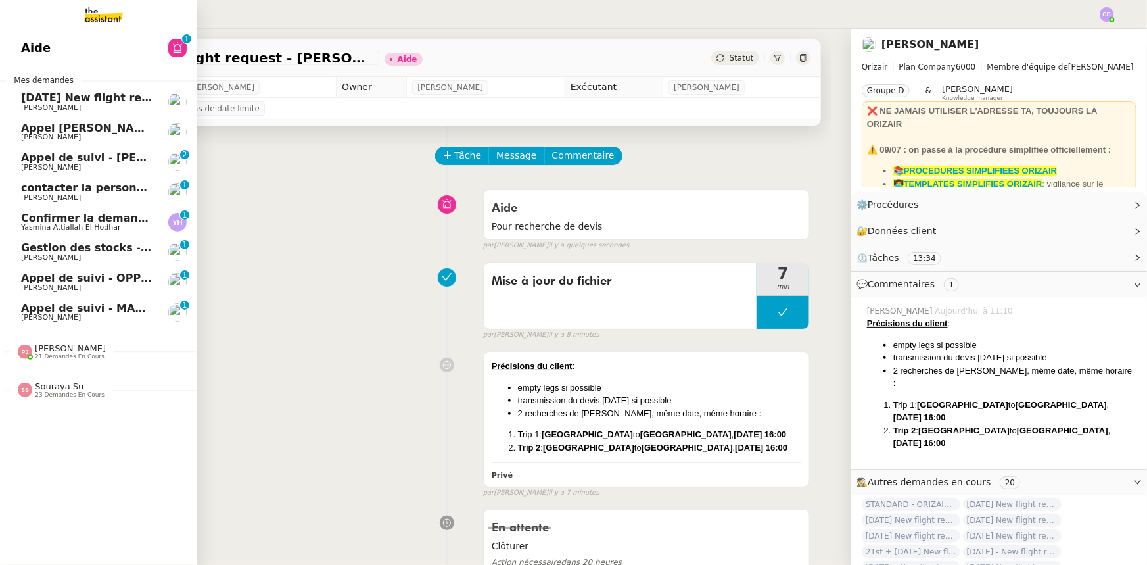
click at [105, 99] on span "[DATE] New flight request - [PERSON_NAME]" at bounding box center [153, 97] width 264 height 12
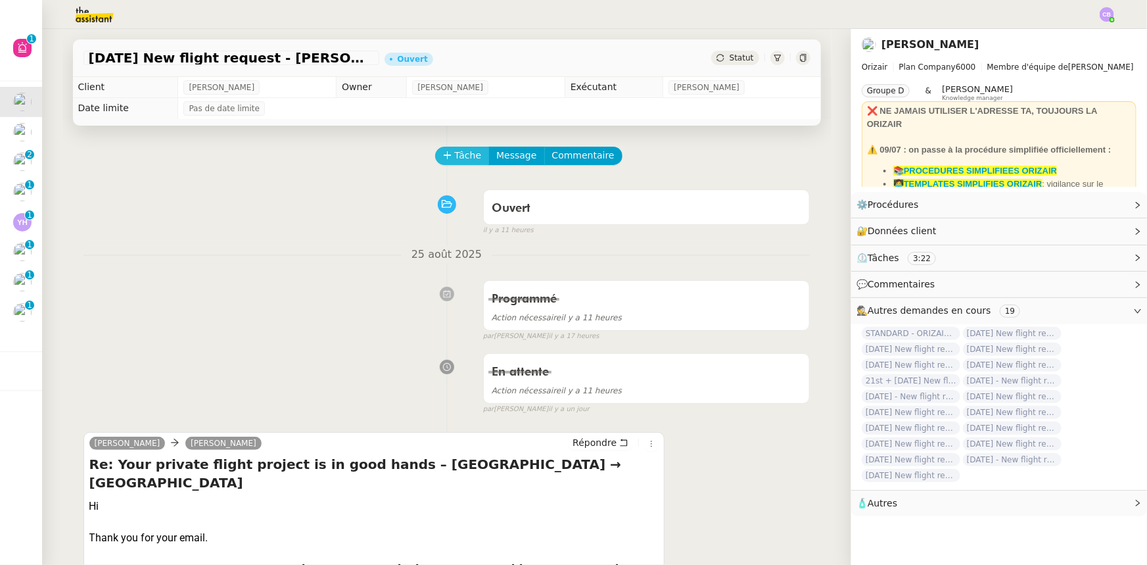
click at [456, 158] on span "Tâche" at bounding box center [468, 155] width 27 height 15
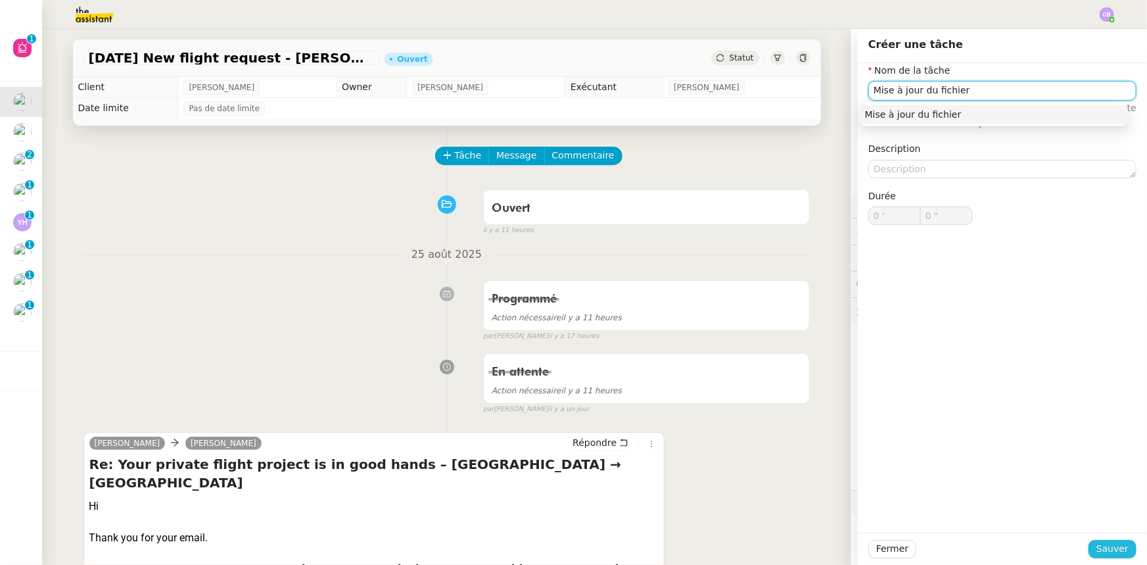
type input "Mise à jour du fichier"
click at [1096, 544] on span "Sauver" at bounding box center [1112, 548] width 32 height 15
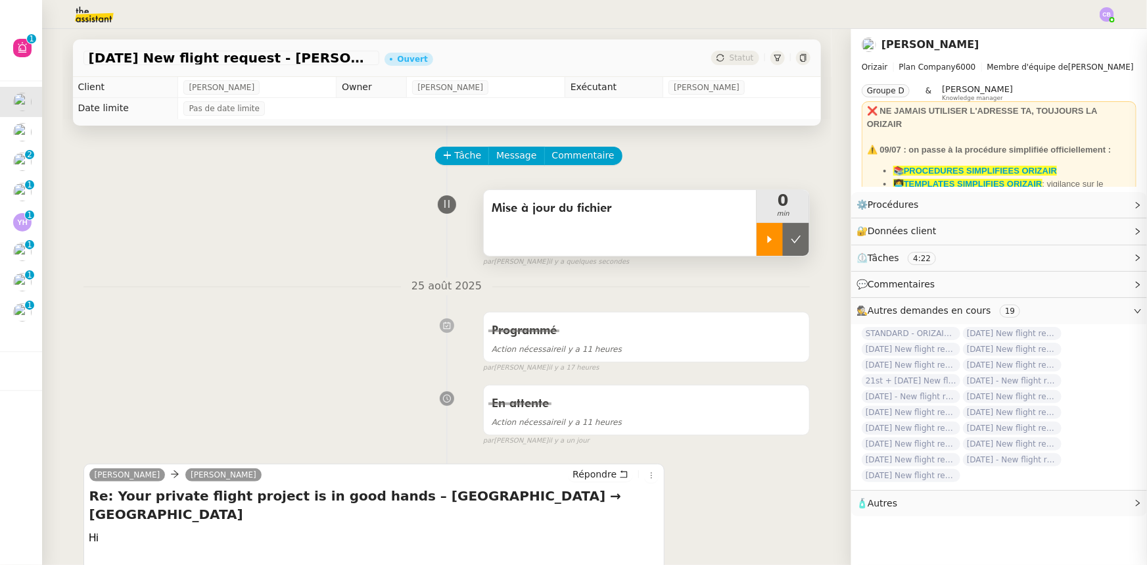
click at [757, 246] on div at bounding box center [770, 239] width 26 height 33
click at [563, 160] on span "Commentaire" at bounding box center [583, 155] width 62 height 15
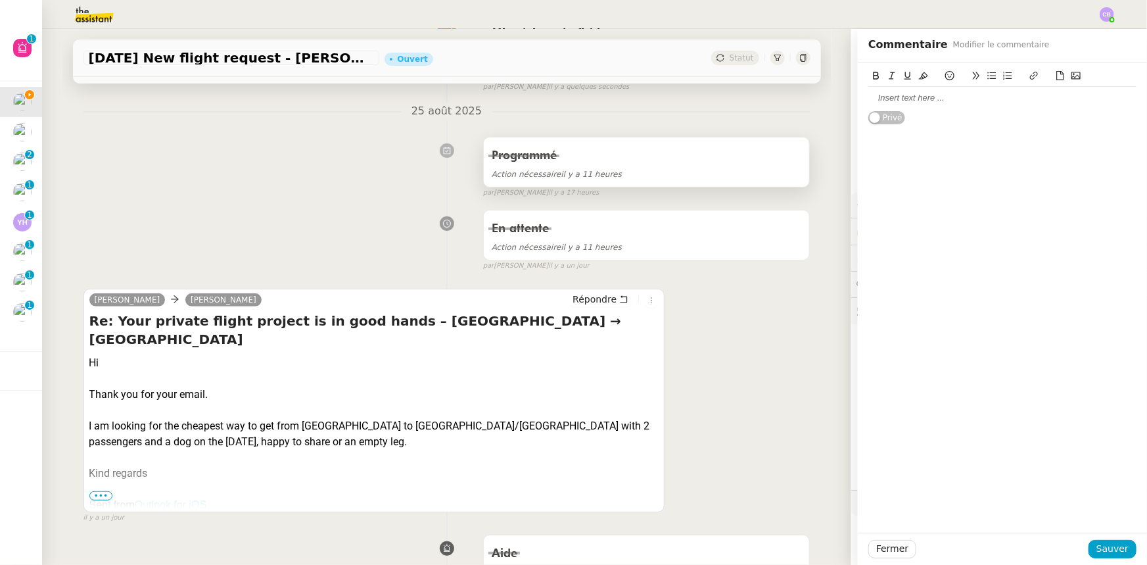
scroll to position [179, 0]
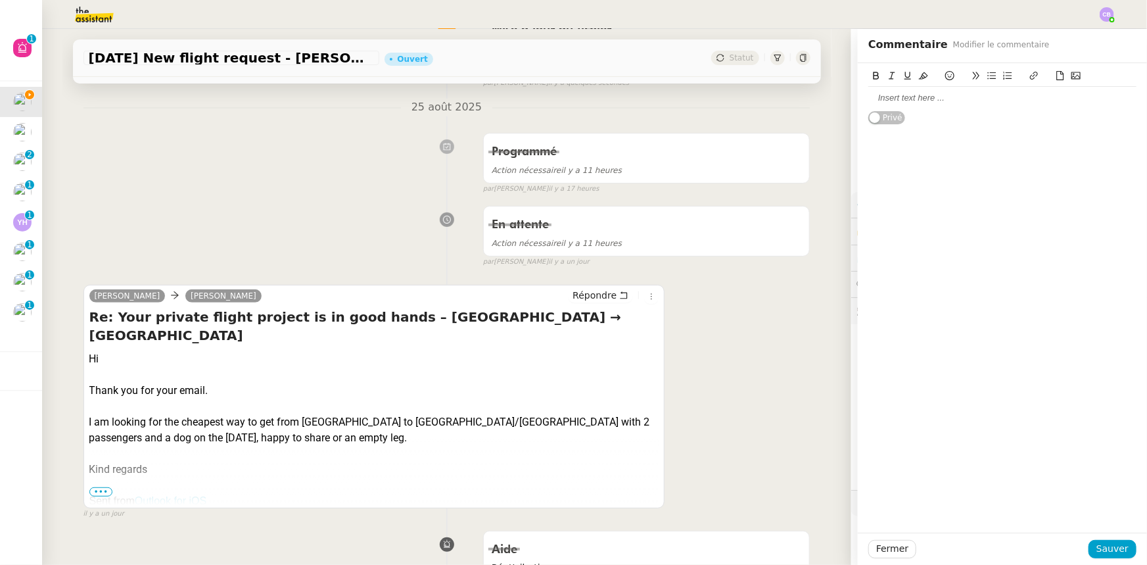
click at [902, 99] on div at bounding box center [1002, 98] width 268 height 12
click at [988, 79] on icon at bounding box center [992, 75] width 9 height 7
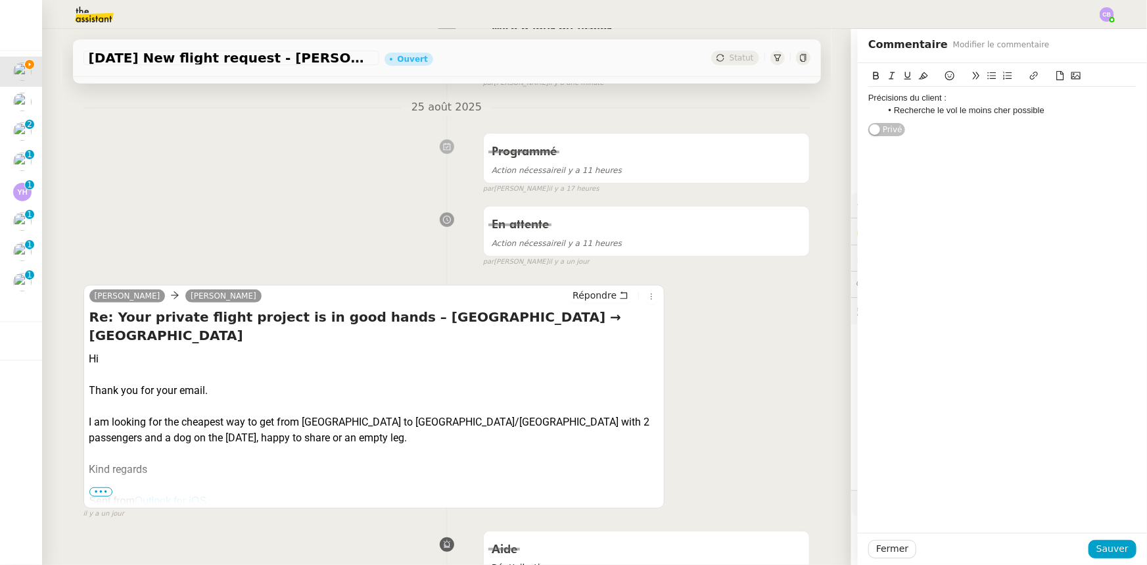
click at [1052, 112] on li "Recherche le vol le moins cher possible" at bounding box center [1009, 111] width 256 height 12
click at [999, 124] on li "Recherche le vol le moins cher possible entre [GEOGRAPHIC_DATA] et [GEOGRAPHIC_…" at bounding box center [1009, 123] width 256 height 36
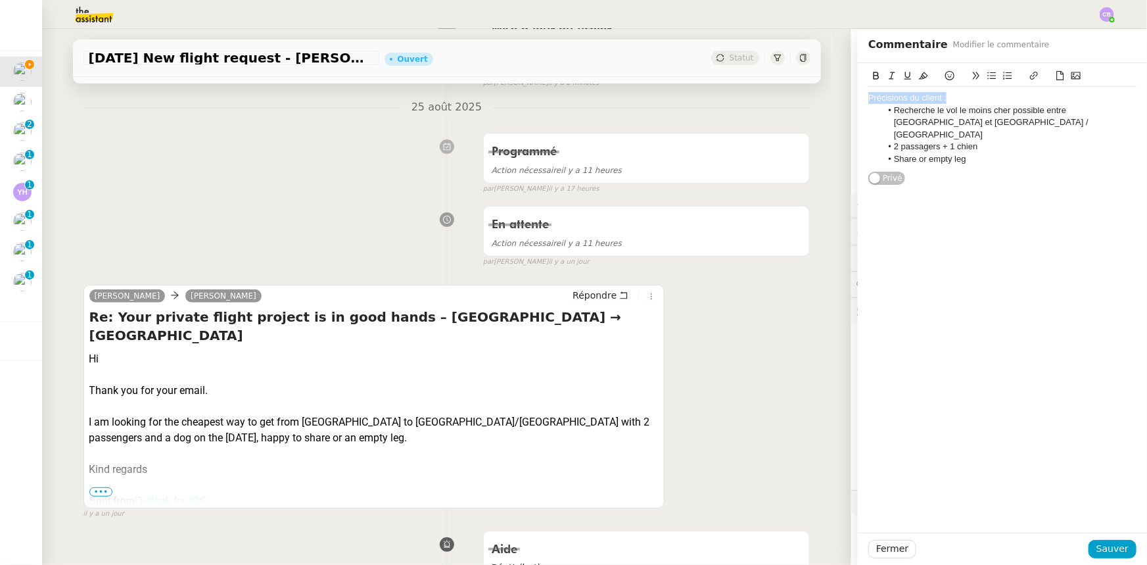
drag, startPoint x: 948, startPoint y: 99, endPoint x: 857, endPoint y: 99, distance: 91.4
click at [858, 99] on div "Précisions du client : Recherche le vol le moins cher possible entre [GEOGRAPHI…" at bounding box center [1002, 124] width 289 height 122
click at [872, 73] on icon at bounding box center [876, 75] width 9 height 9
click at [903, 77] on icon at bounding box center [907, 75] width 9 height 9
click at [1113, 546] on span "Sauver" at bounding box center [1112, 548] width 32 height 15
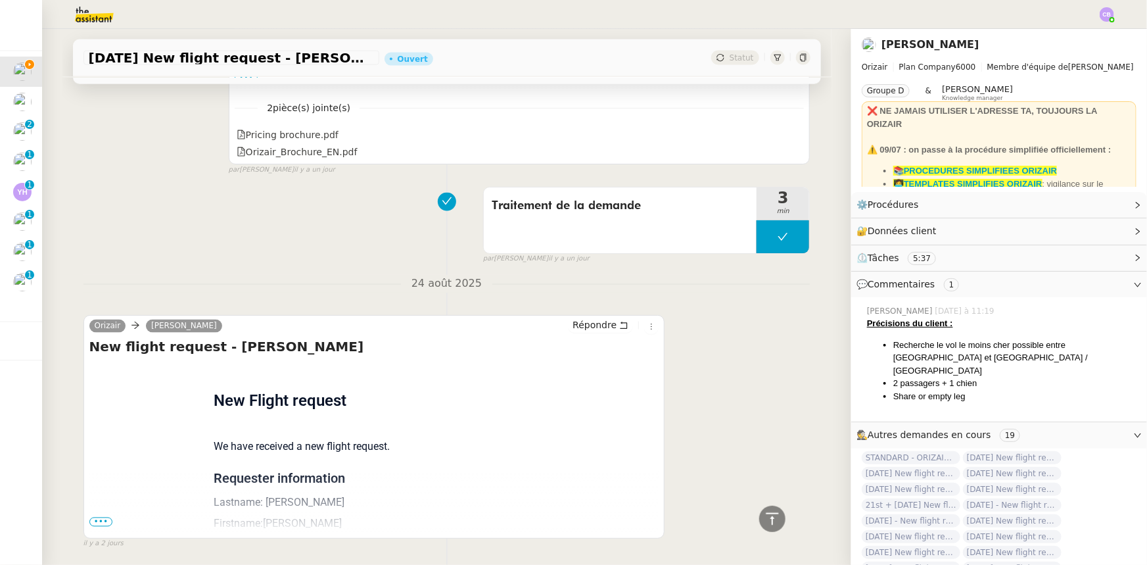
scroll to position [1104, 0]
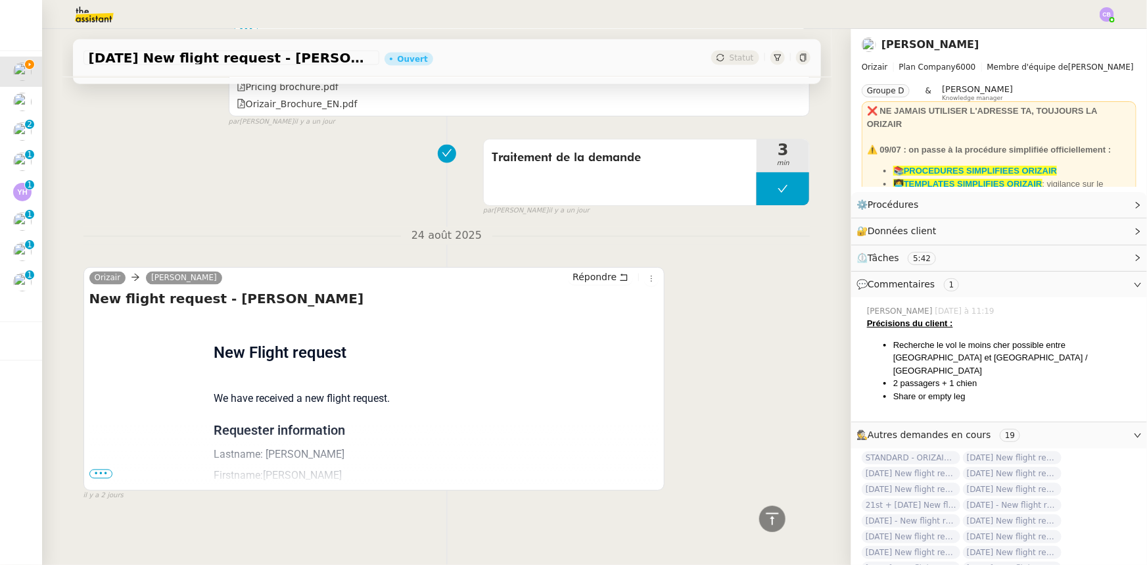
drag, startPoint x: 99, startPoint y: 467, endPoint x: 108, endPoint y: 461, distance: 10.6
click at [99, 469] on span "•••" at bounding box center [101, 473] width 24 height 9
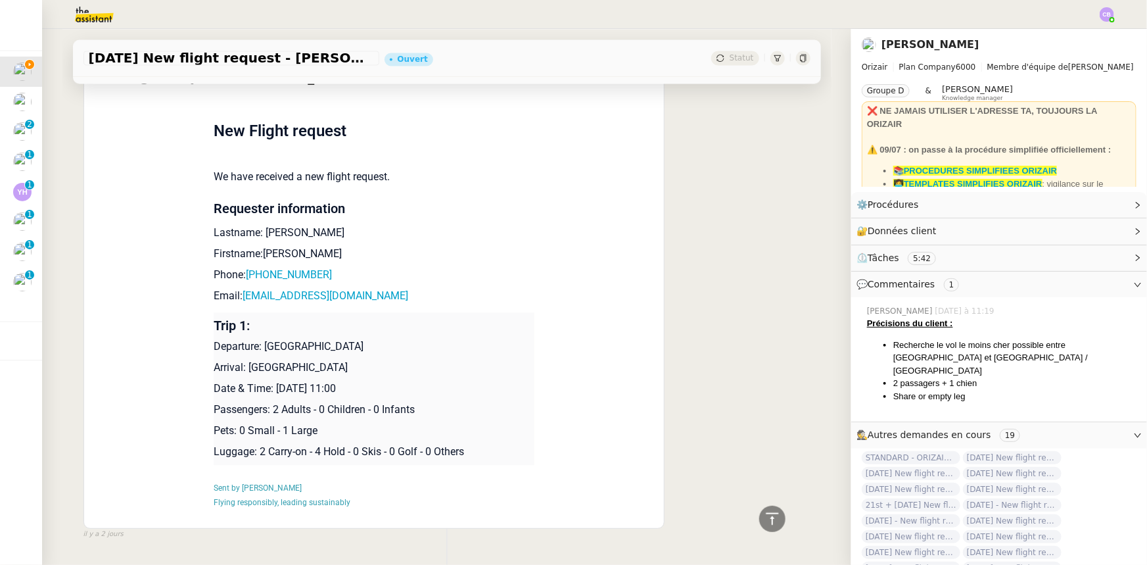
scroll to position [1363, 0]
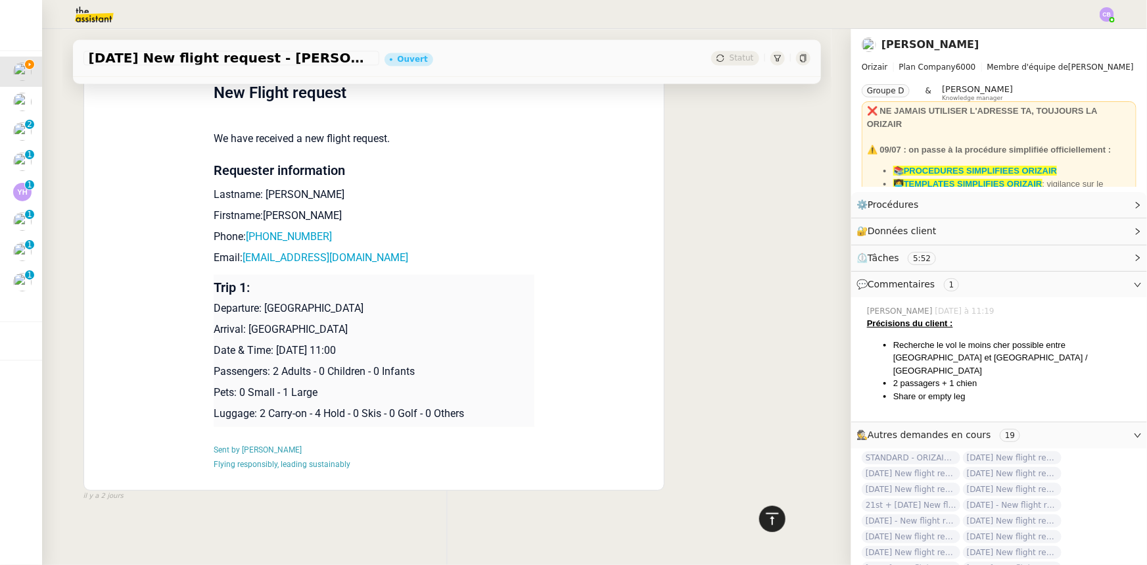
drag, startPoint x: 758, startPoint y: 519, endPoint x: 758, endPoint y: 511, distance: 7.9
click at [764, 517] on icon at bounding box center [772, 519] width 16 height 16
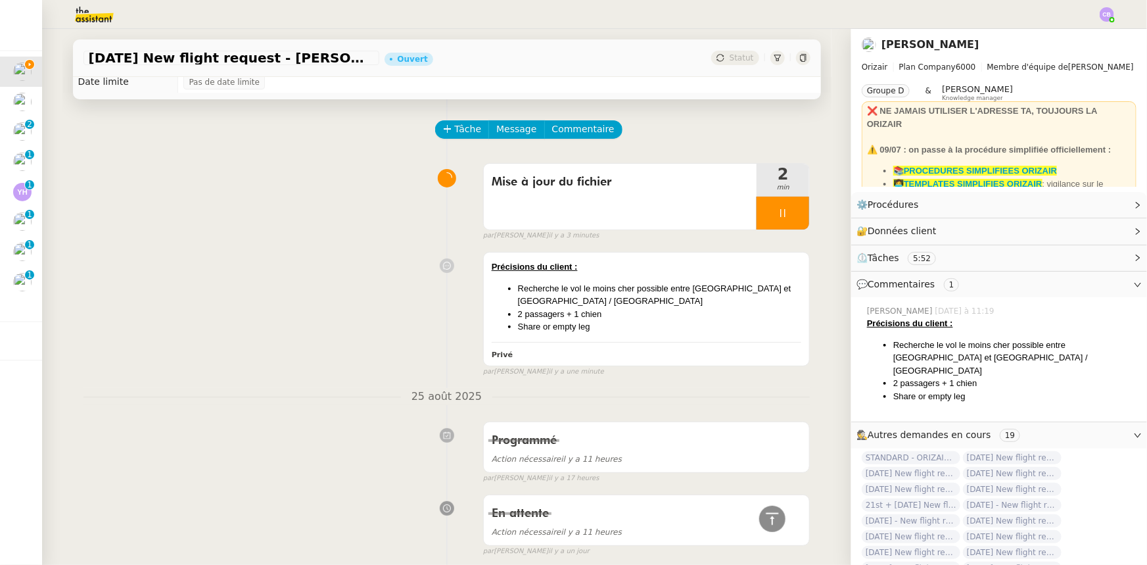
scroll to position [0, 0]
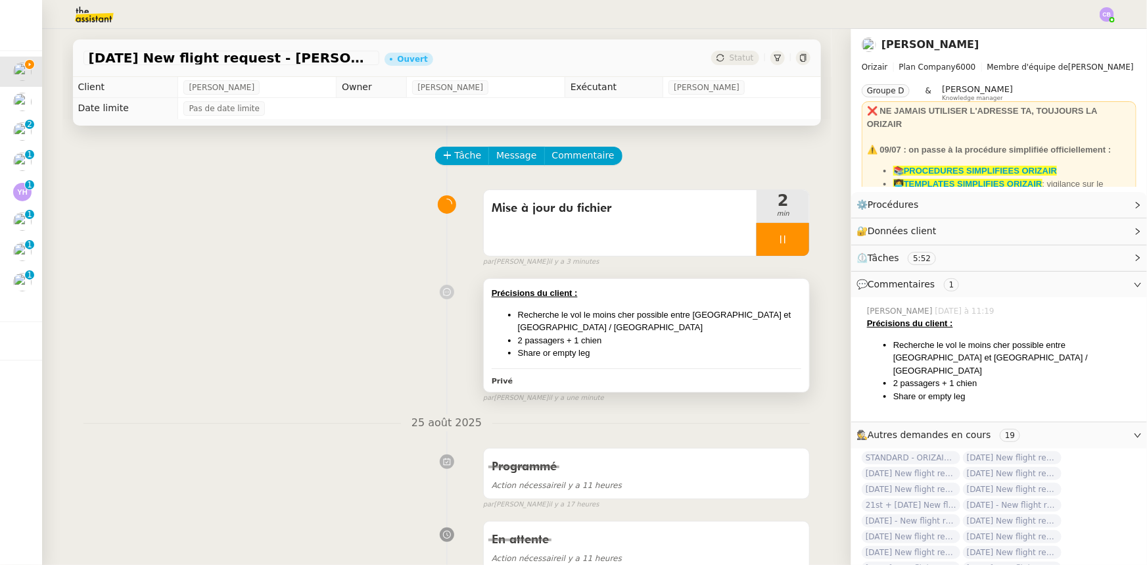
click at [627, 333] on li "Recherche le vol le moins cher possible entre [GEOGRAPHIC_DATA] et [GEOGRAPHIC_…" at bounding box center [660, 321] width 284 height 26
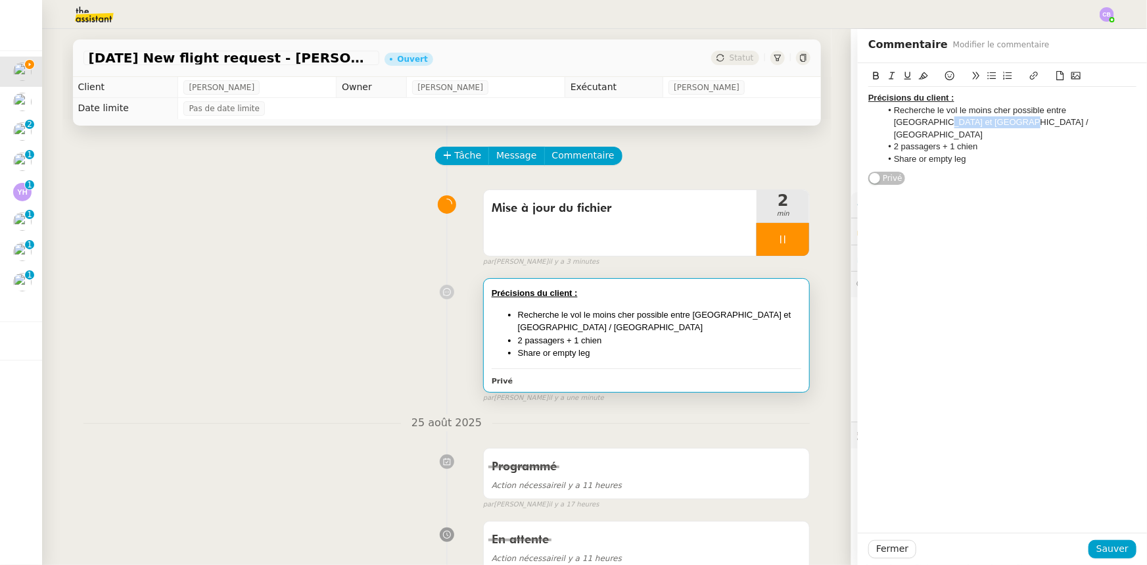
drag, startPoint x: 952, startPoint y: 123, endPoint x: 887, endPoint y: 123, distance: 65.1
click at [887, 123] on li "Recherche le vol le moins cher possible entre [GEOGRAPHIC_DATA] et [GEOGRAPHIC_…" at bounding box center [1009, 123] width 256 height 36
click at [874, 76] on icon at bounding box center [877, 76] width 6 height 8
click at [979, 141] on li "2 passagers + 1 chien" at bounding box center [1009, 147] width 256 height 12
click at [1100, 546] on span "Sauver" at bounding box center [1112, 548] width 32 height 15
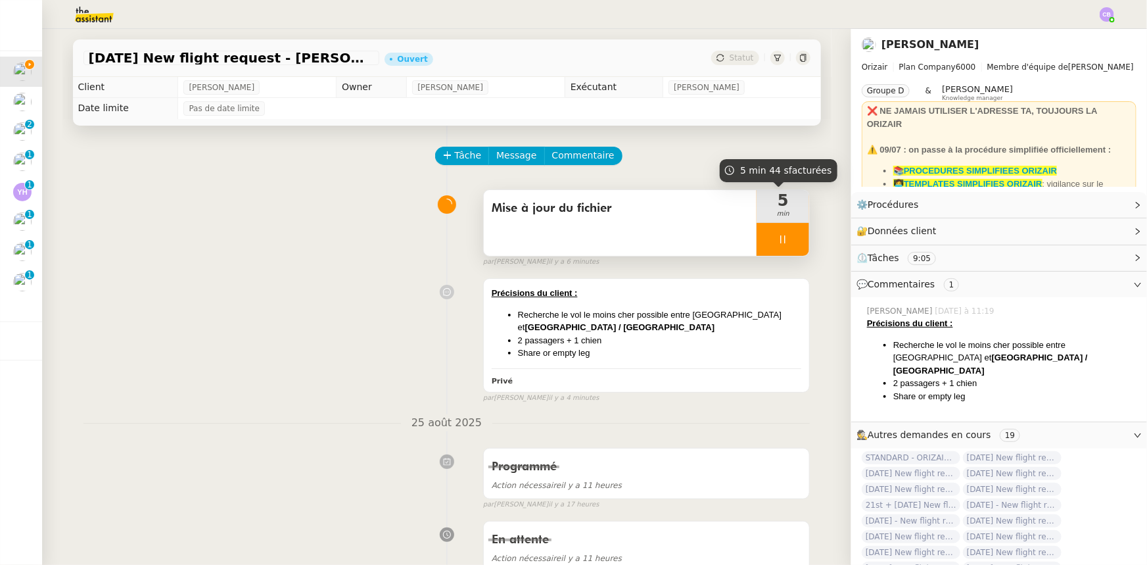
click at [761, 238] on div at bounding box center [783, 239] width 53 height 33
click at [791, 241] on icon at bounding box center [796, 239] width 11 height 11
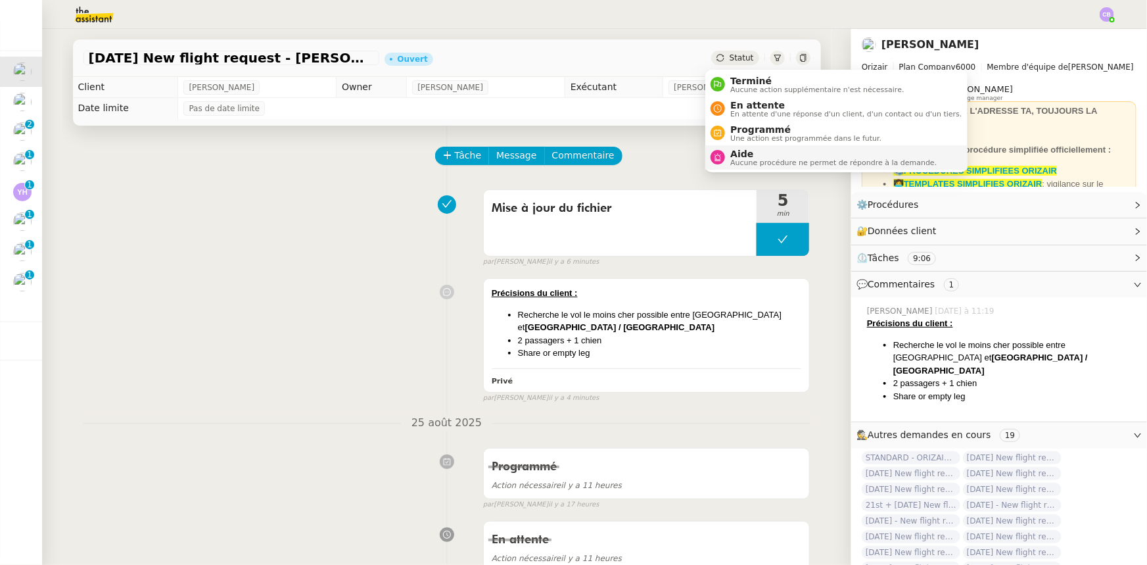
click at [755, 162] on span "Aucune procédure ne permet de répondre à la demande." at bounding box center [833, 162] width 206 height 7
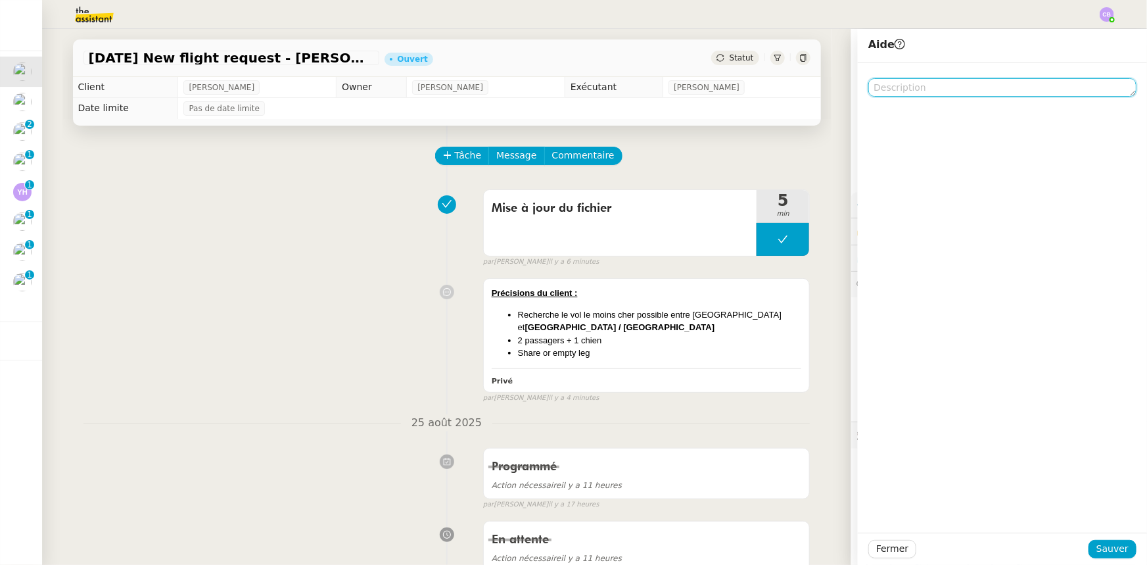
click at [894, 89] on textarea at bounding box center [1002, 87] width 268 height 18
type textarea "Pour recherche de devis"
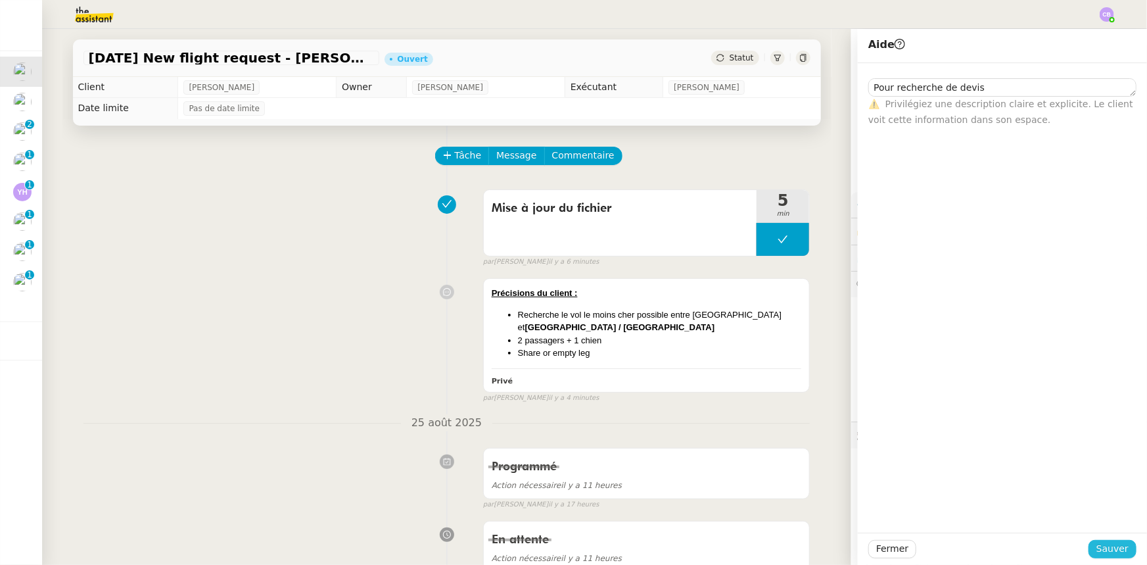
click at [1105, 553] on span "Sauver" at bounding box center [1112, 548] width 32 height 15
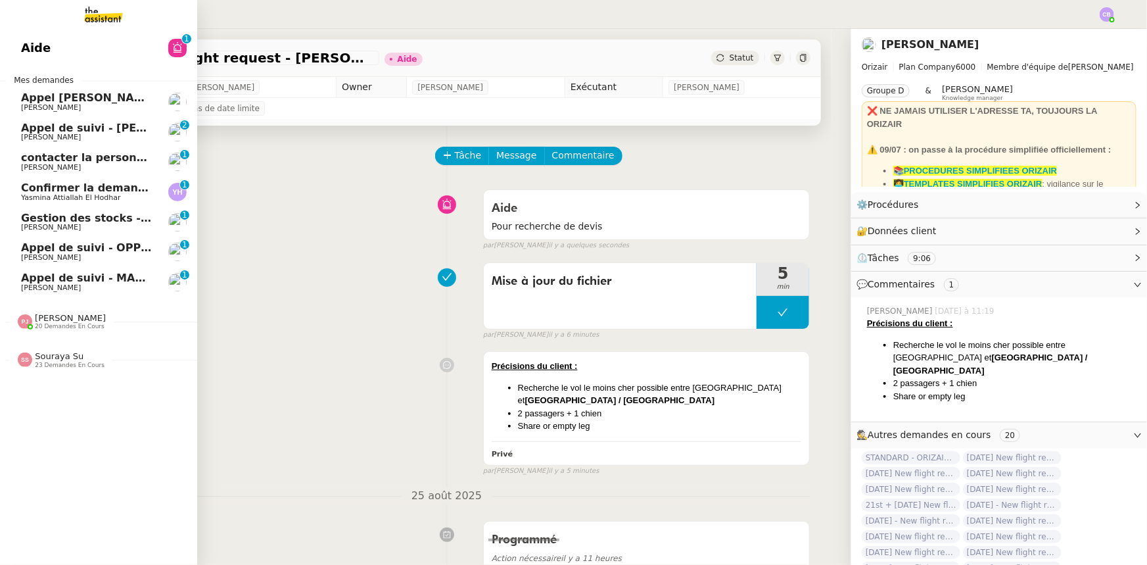
click at [129, 277] on span "Appel de suivi - MADFLY - [PERSON_NAME]" at bounding box center [147, 277] width 252 height 12
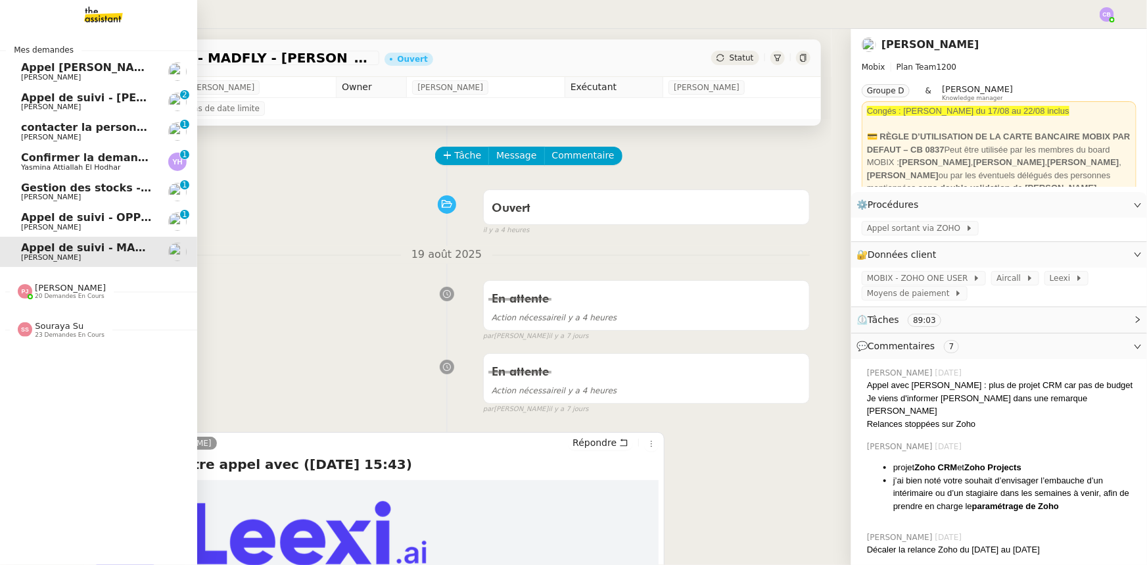
click at [85, 161] on span "Confirmer la demande de raccordement à la fibre" at bounding box center [167, 157] width 293 height 12
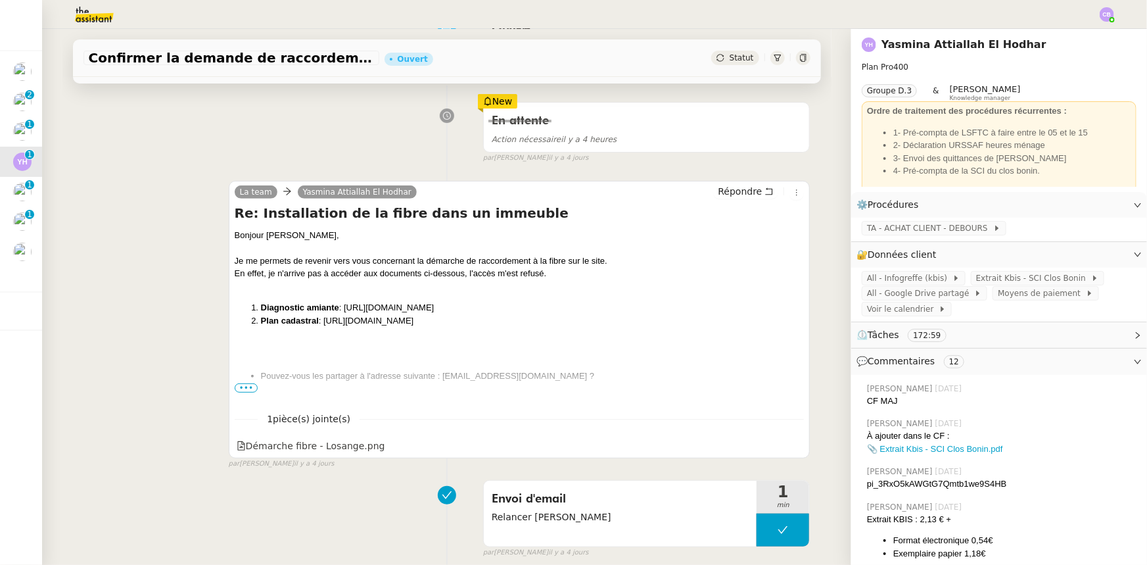
scroll to position [179, 0]
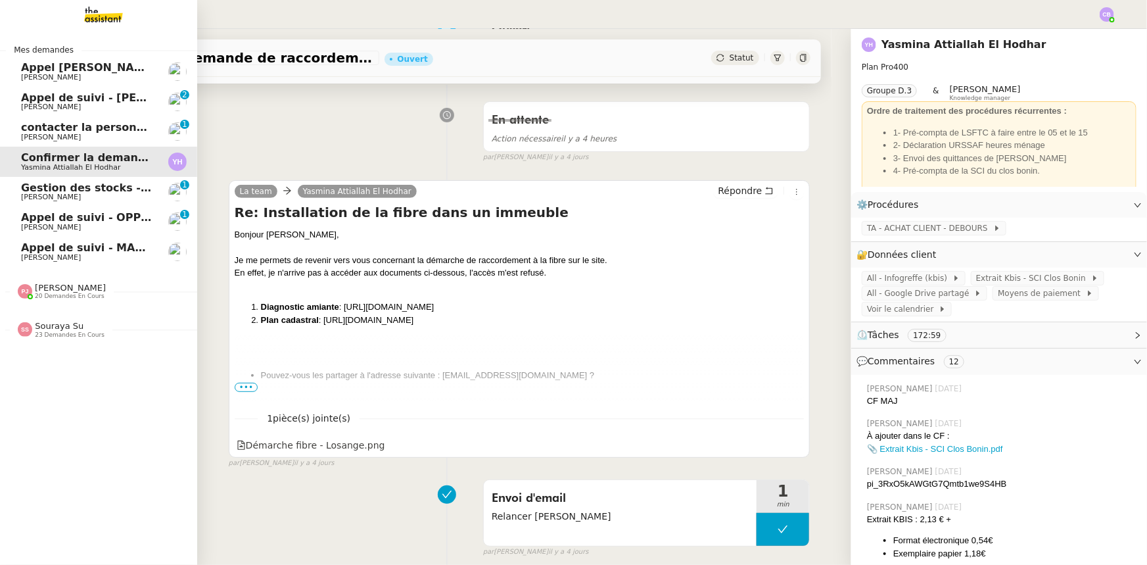
click at [33, 130] on span "contacter la personne en charge de la mutuelle d'entreprise" at bounding box center [200, 127] width 358 height 12
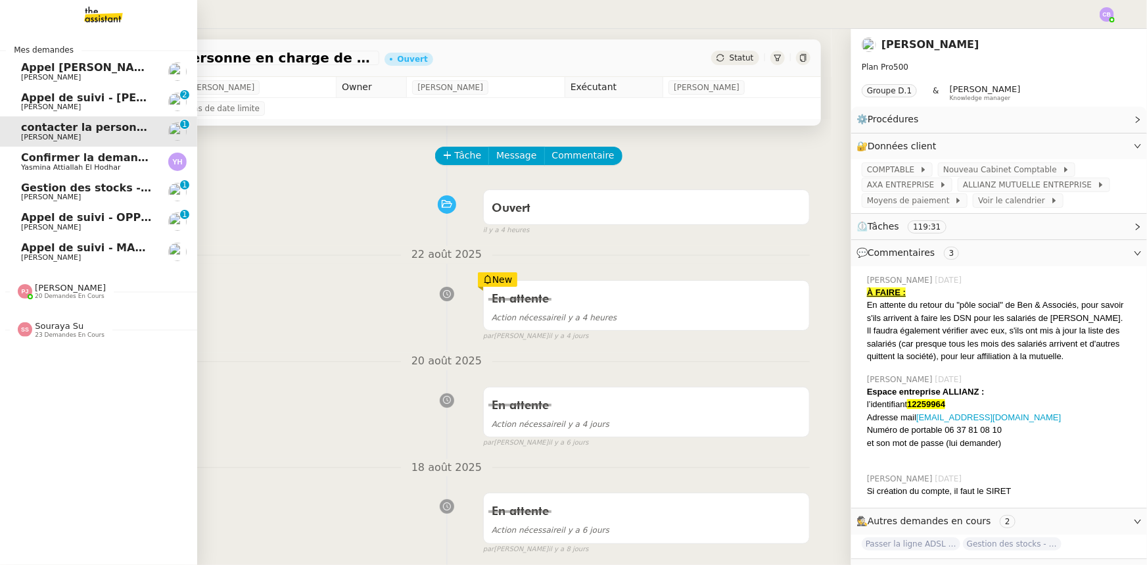
click at [39, 189] on span "Gestion des stocks - août 2025" at bounding box center [112, 187] width 183 height 12
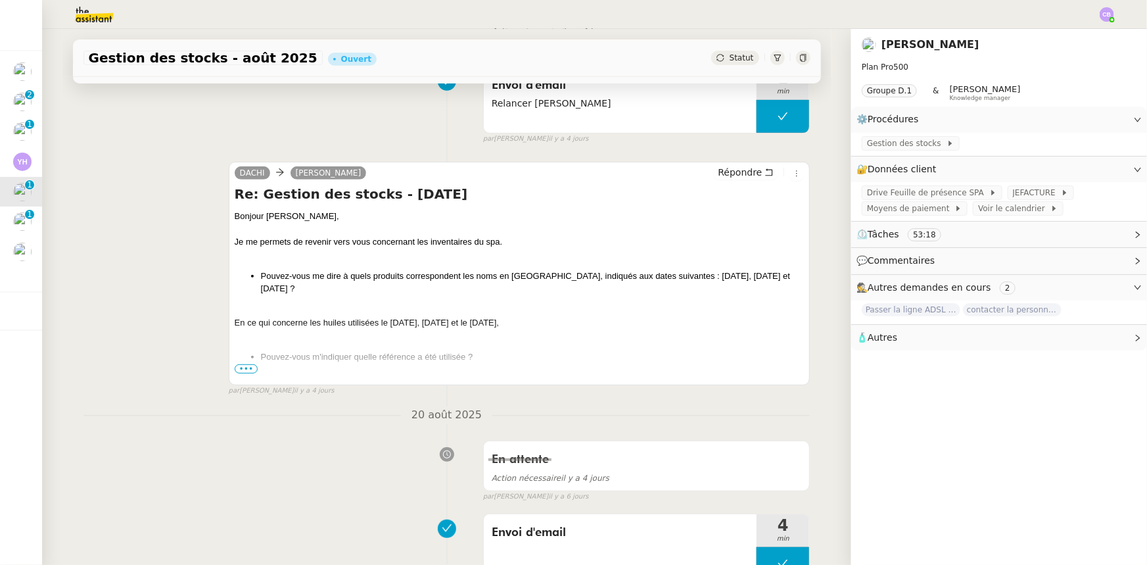
scroll to position [298, 0]
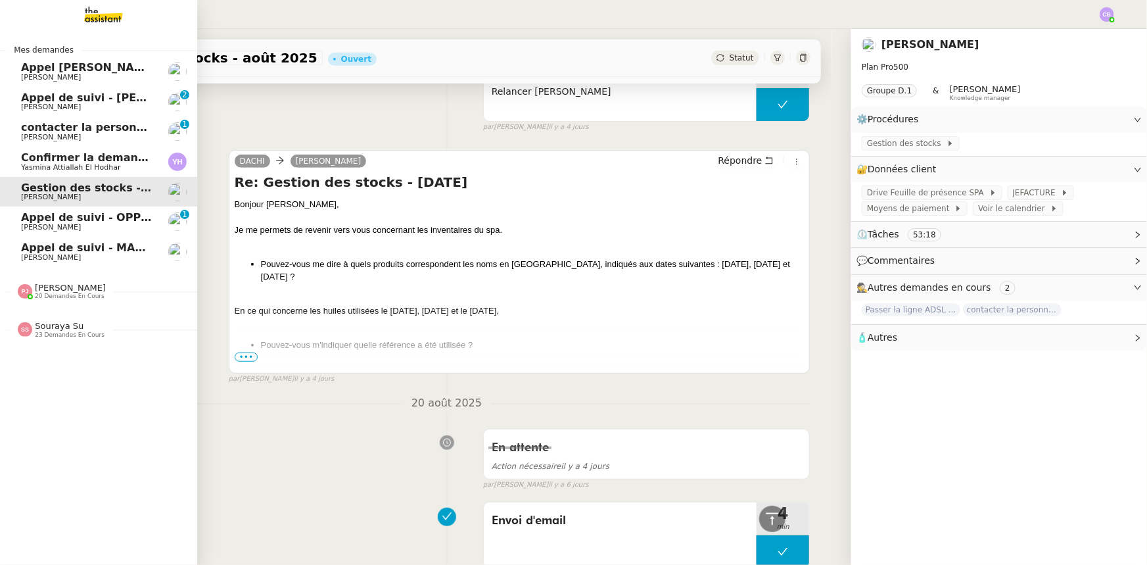
click at [105, 250] on span "Appel de suivi - MADFLY - [PERSON_NAME]" at bounding box center [147, 247] width 252 height 12
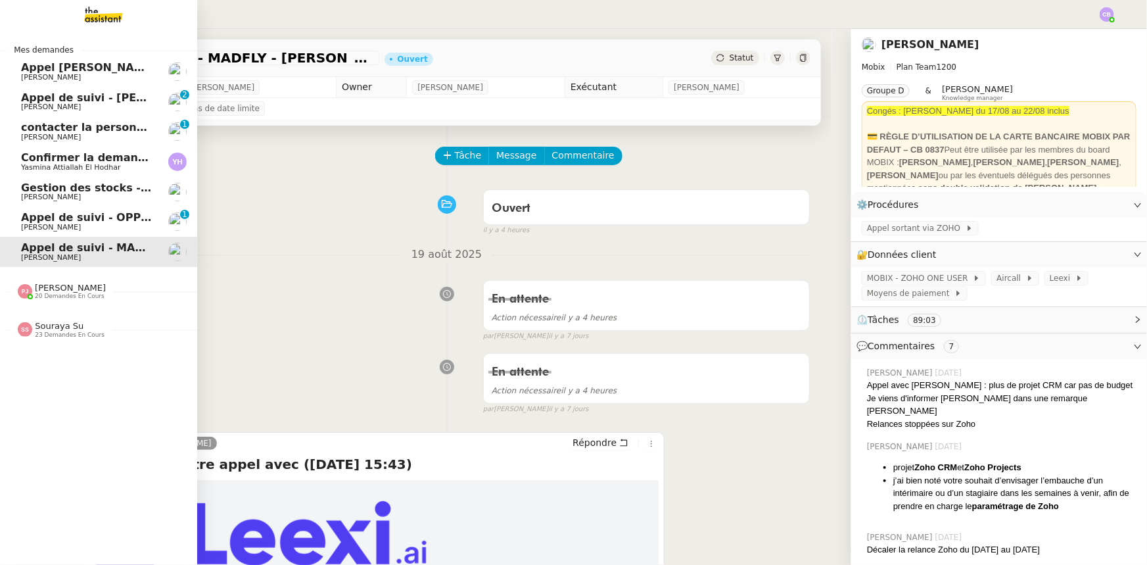
click at [93, 223] on span "[PERSON_NAME]" at bounding box center [87, 227] width 133 height 8
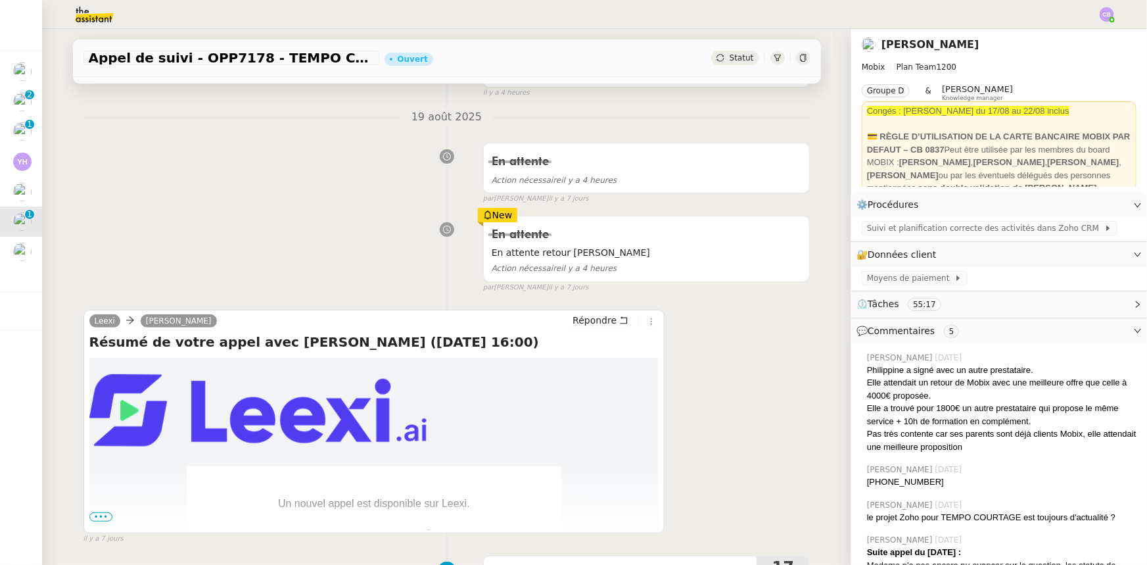
scroll to position [179, 0]
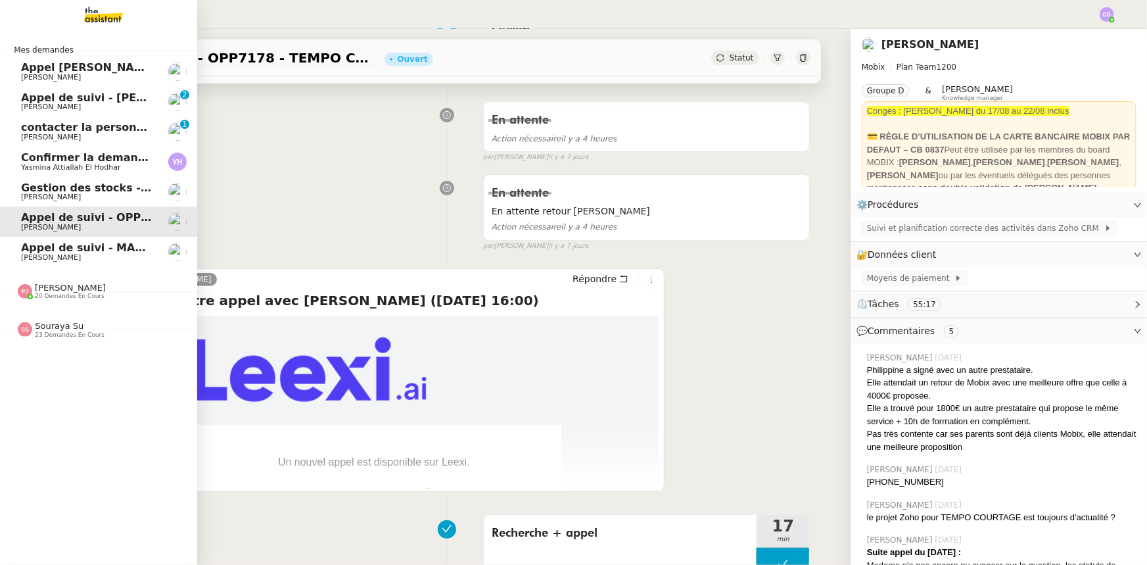
click at [68, 100] on span "Appel de suivi - [PERSON_NAME]" at bounding box center [117, 97] width 193 height 12
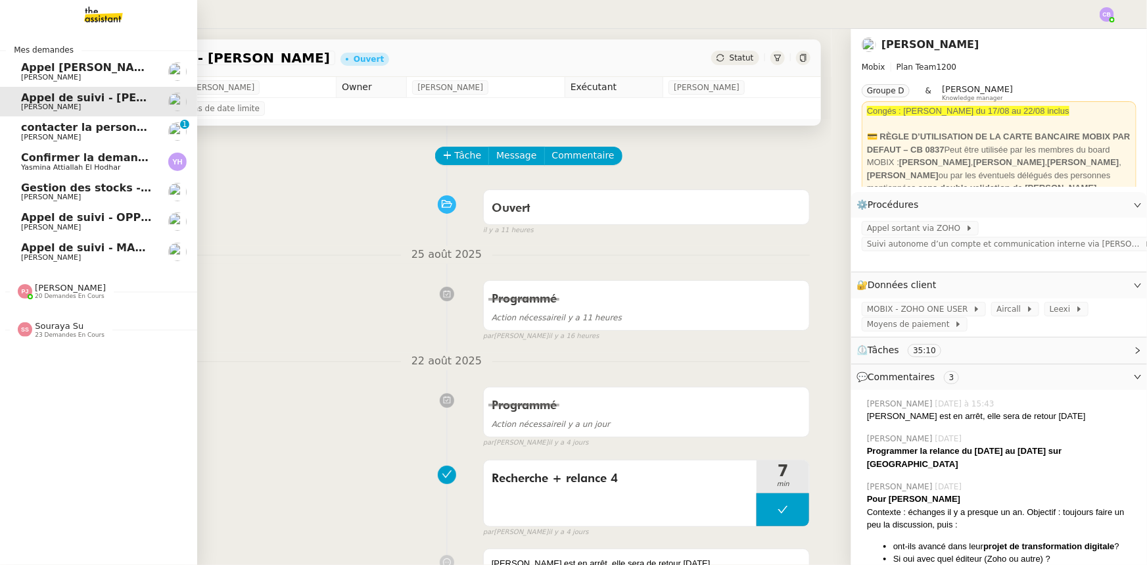
click at [39, 71] on span "Appel [PERSON_NAME]" at bounding box center [88, 67] width 135 height 12
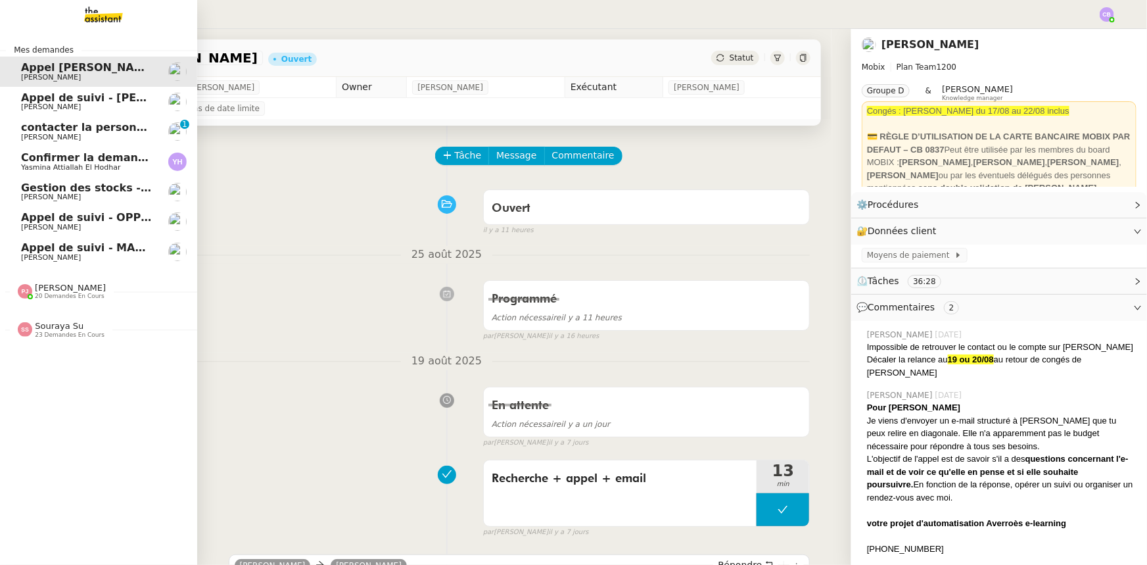
drag, startPoint x: 71, startPoint y: 245, endPoint x: 191, endPoint y: 260, distance: 120.7
click at [71, 245] on span "Appel de suivi - MADFLY - [PERSON_NAME]" at bounding box center [147, 247] width 252 height 12
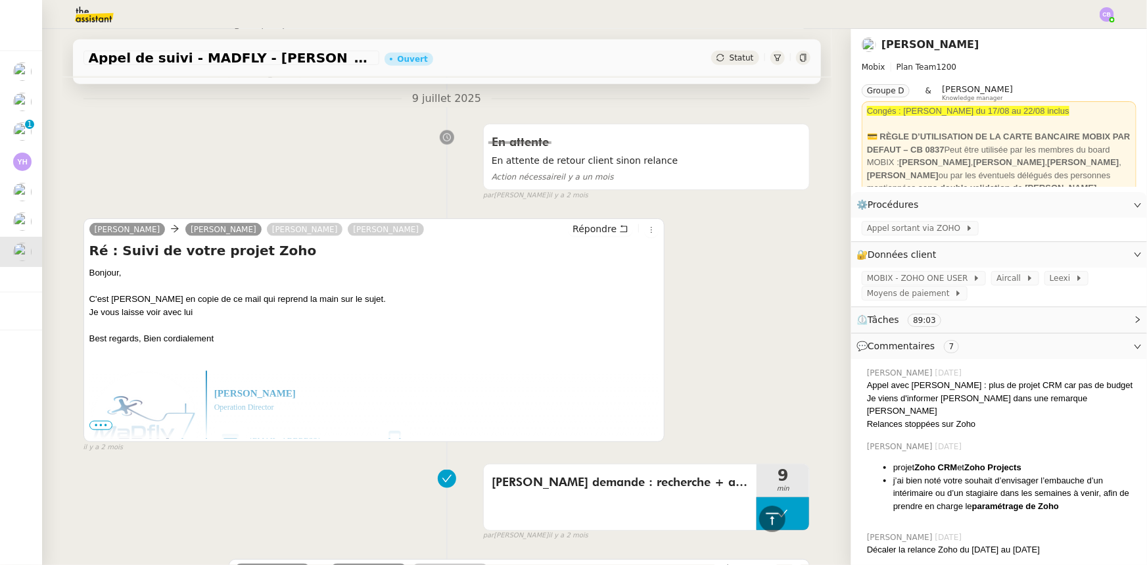
scroll to position [3287, 0]
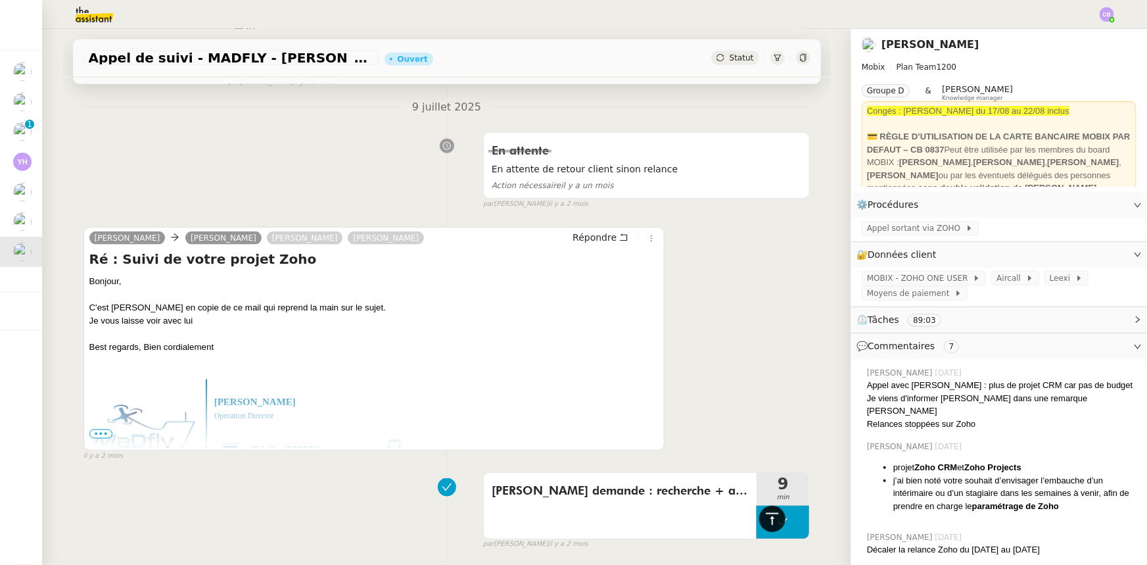
click at [764, 520] on icon at bounding box center [772, 519] width 16 height 16
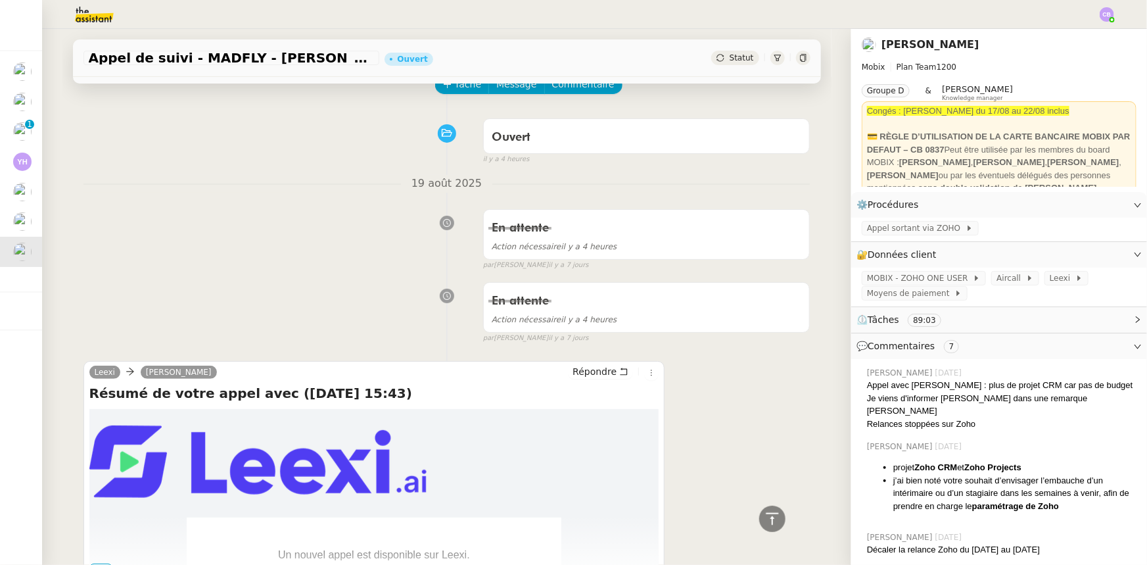
scroll to position [0, 0]
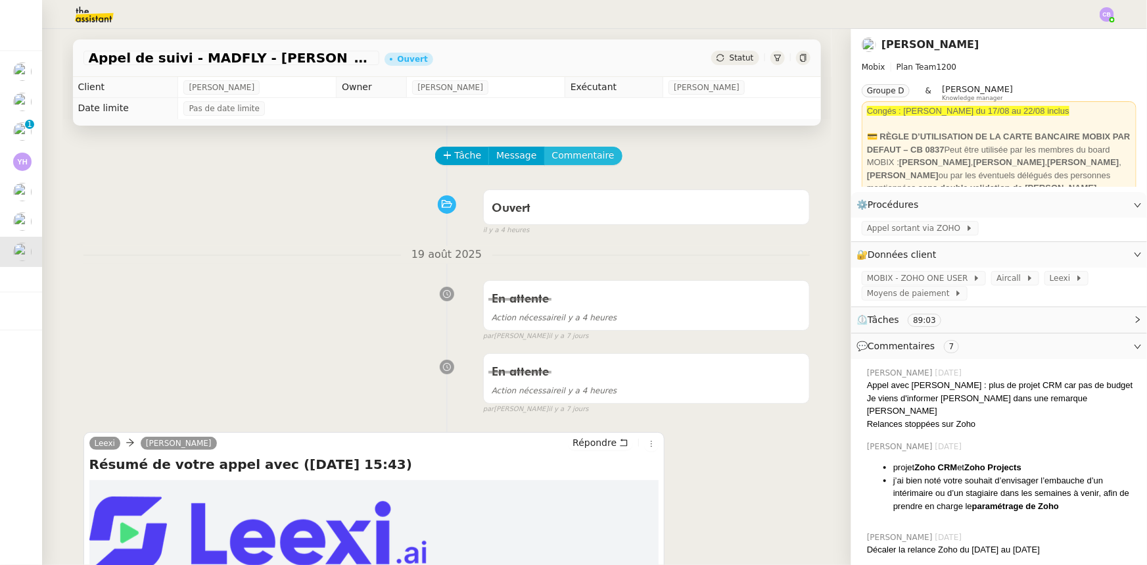
click at [576, 161] on span "Commentaire" at bounding box center [583, 155] width 62 height 15
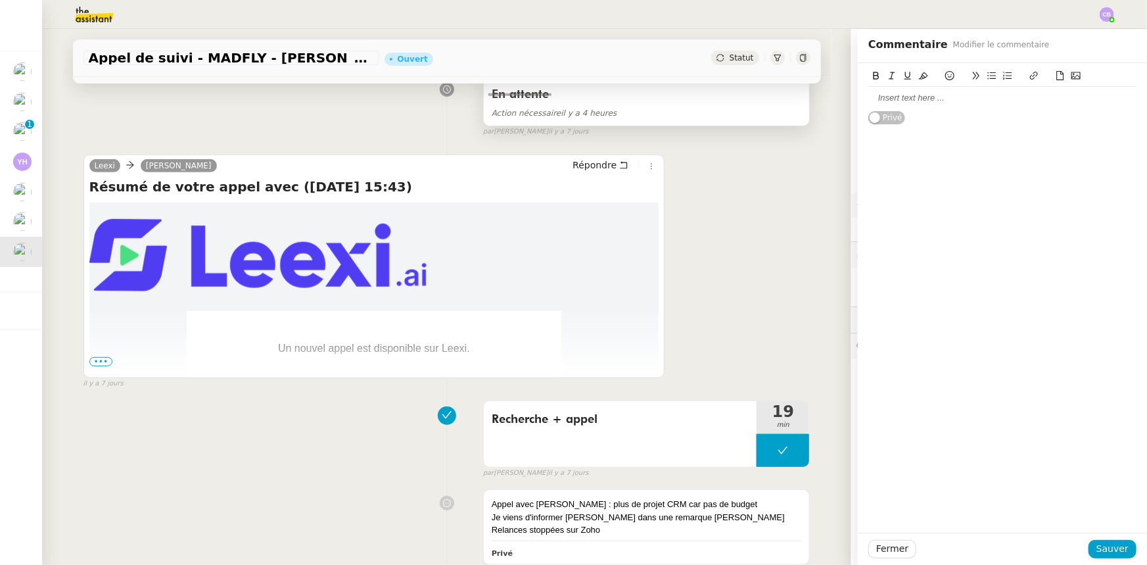
scroll to position [298, 0]
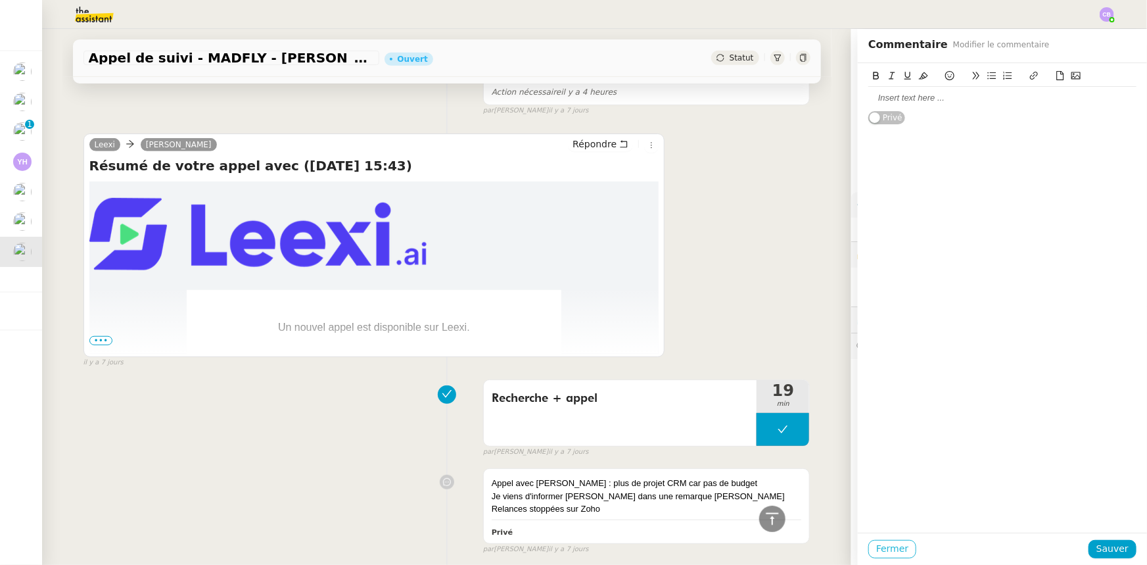
click at [892, 548] on span "Fermer" at bounding box center [892, 548] width 32 height 15
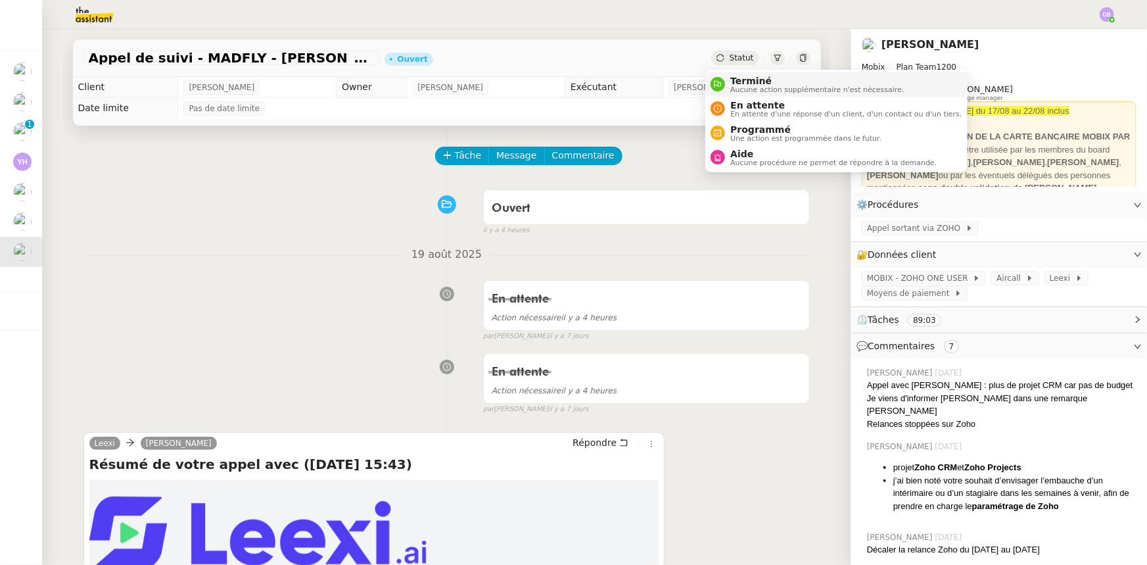
click at [745, 82] on span "Terminé" at bounding box center [817, 81] width 174 height 11
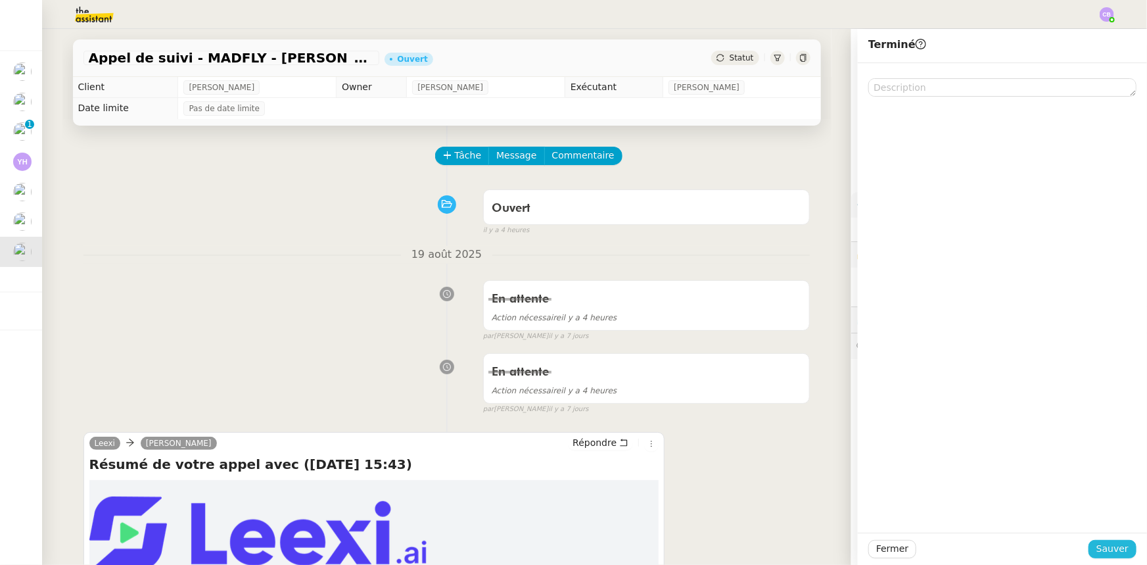
click at [1110, 552] on span "Sauver" at bounding box center [1112, 548] width 32 height 15
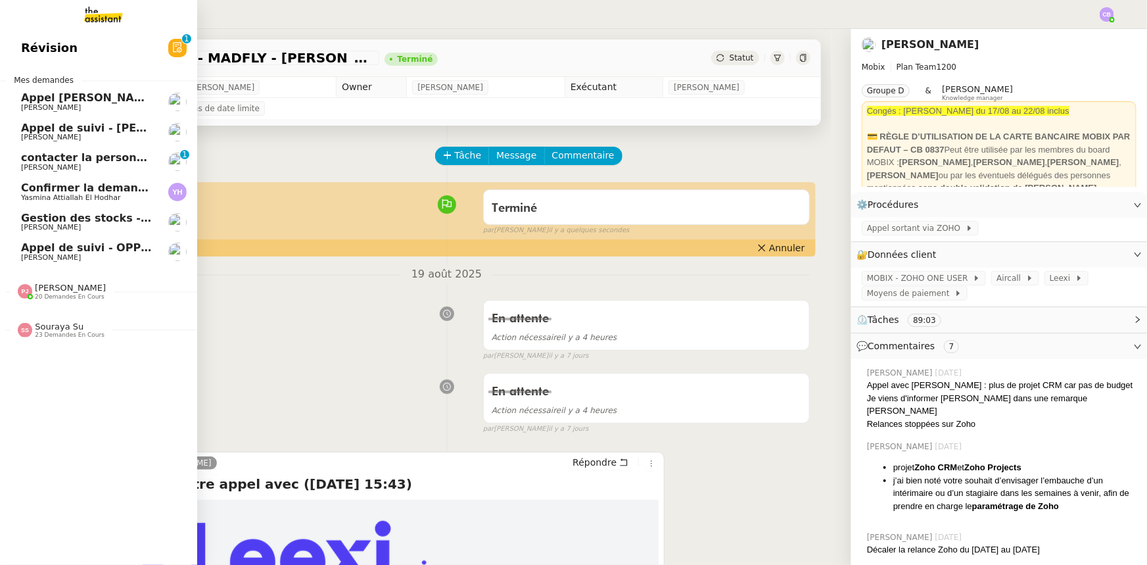
click at [58, 253] on span "[PERSON_NAME]" at bounding box center [51, 257] width 60 height 9
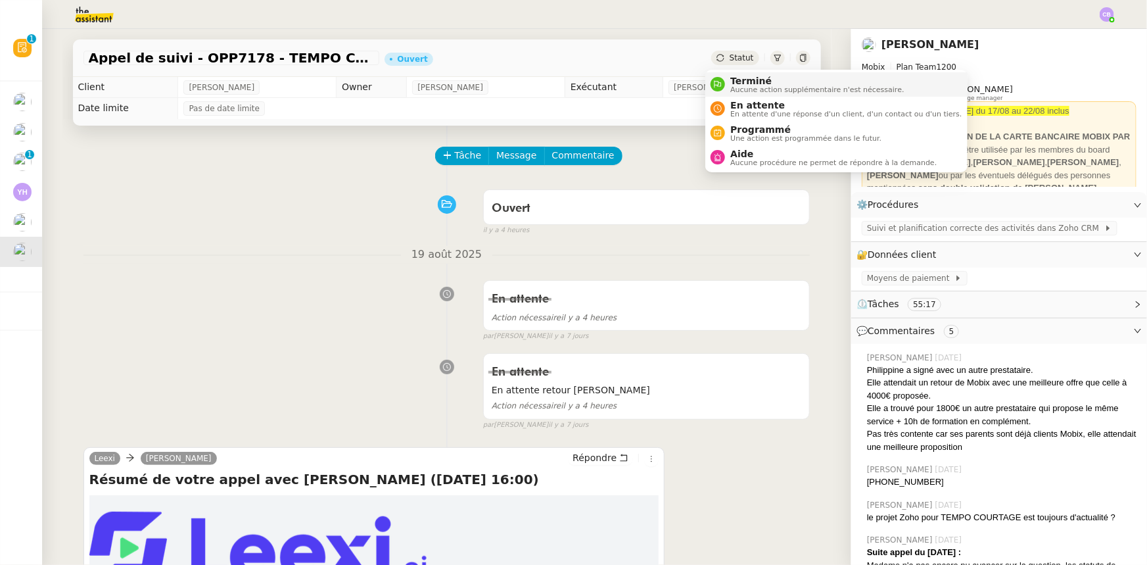
click at [746, 82] on span "Terminé" at bounding box center [817, 81] width 174 height 11
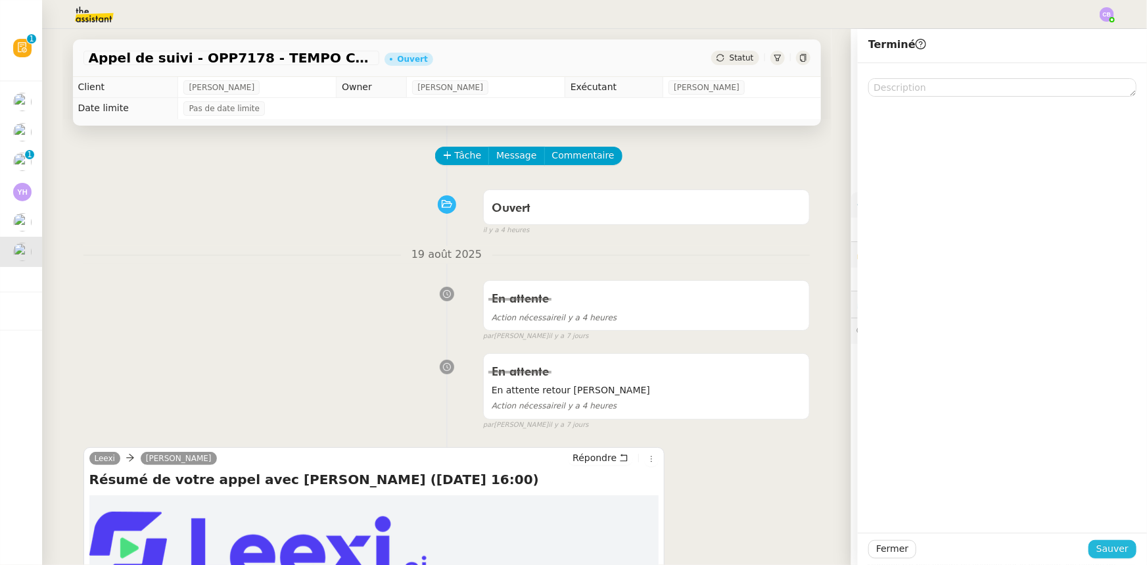
click at [1107, 547] on span "Sauver" at bounding box center [1112, 548] width 32 height 15
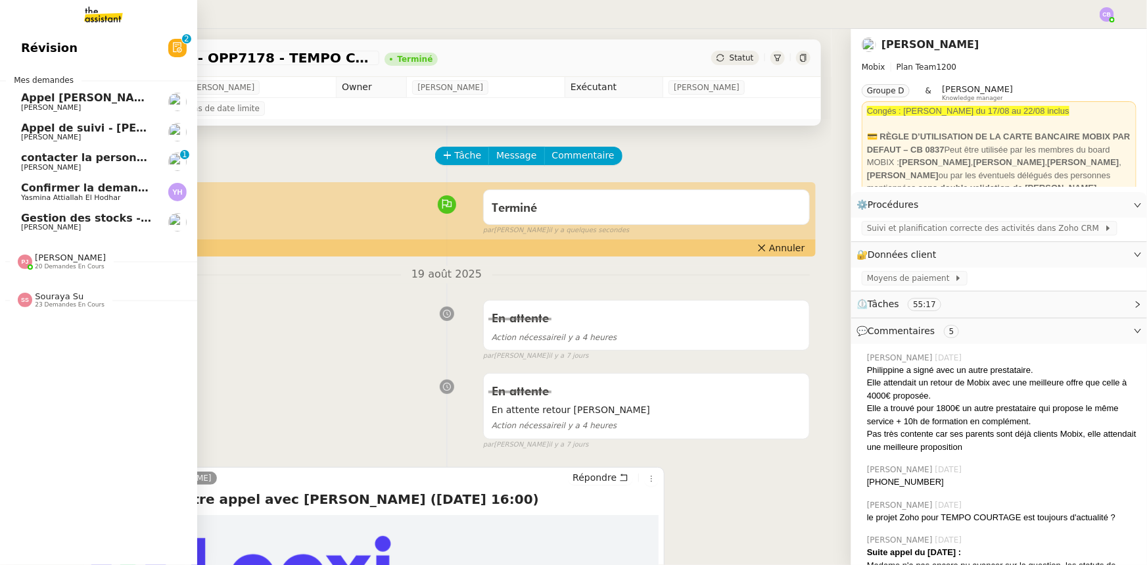
click at [90, 100] on span "Appel [PERSON_NAME]" at bounding box center [88, 97] width 135 height 12
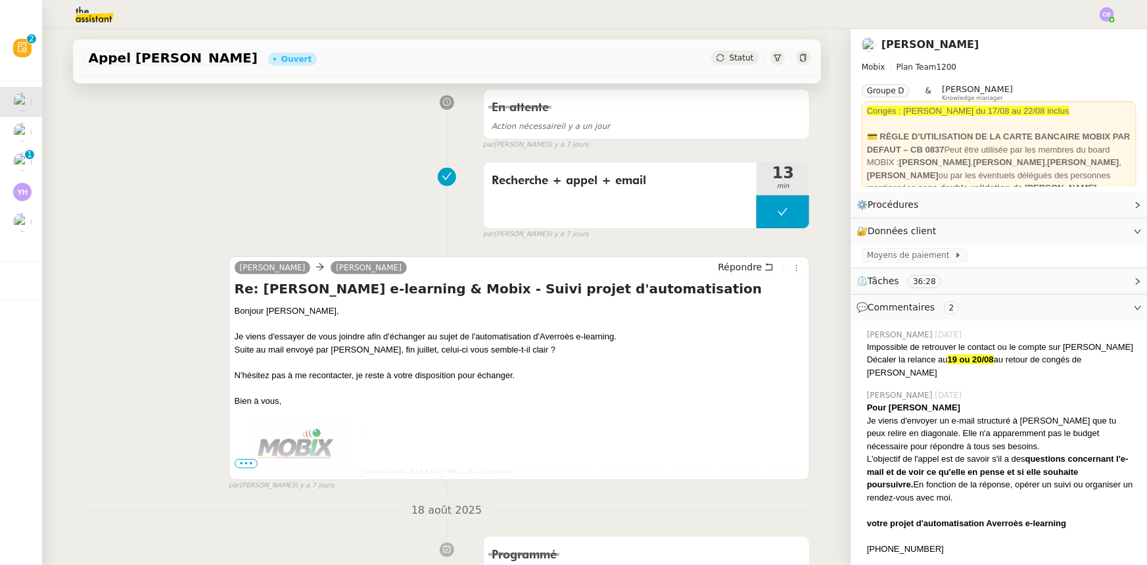
scroll to position [298, 0]
click at [1085, 206] on link "Modifier" at bounding box center [1101, 204] width 37 height 15
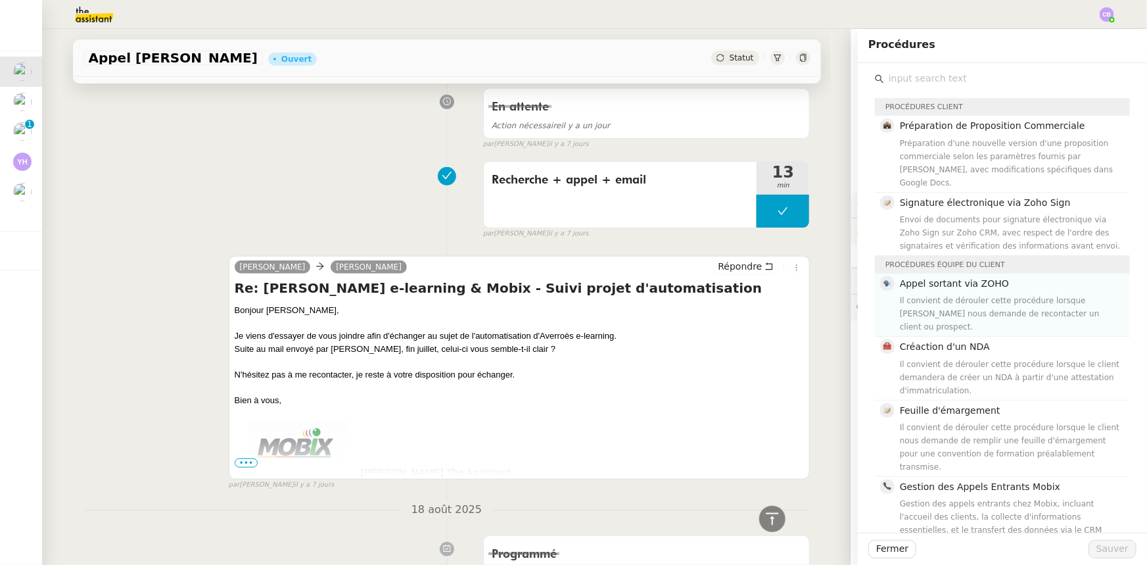
click at [947, 294] on div "Il convient de dérouler cette procédure lorsque [PERSON_NAME] nous demande de r…" at bounding box center [1011, 313] width 222 height 39
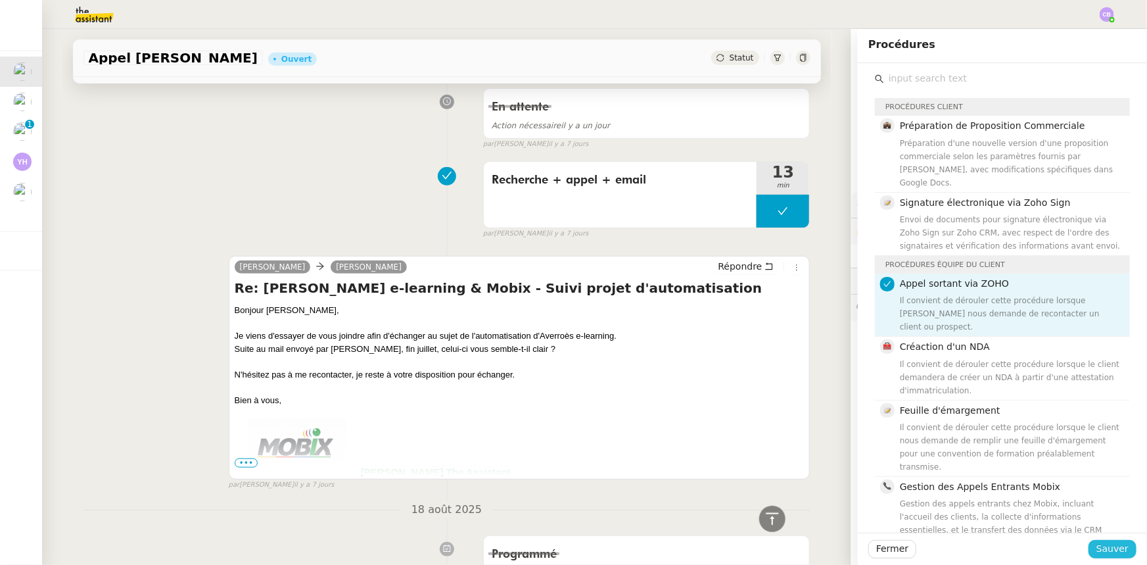
click at [1097, 550] on span "Sauver" at bounding box center [1112, 548] width 32 height 15
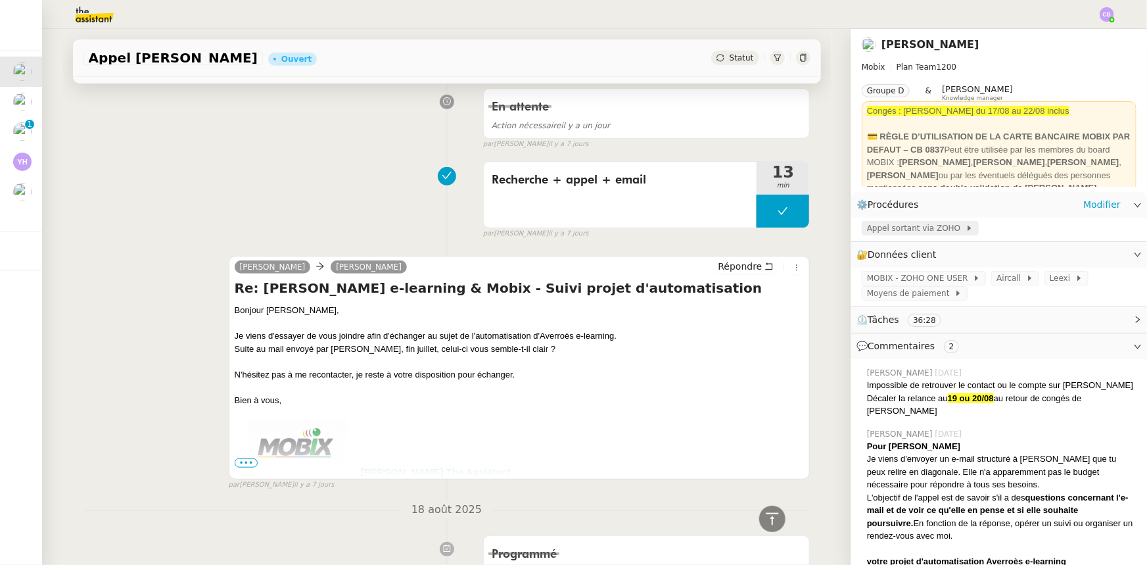
click at [925, 227] on span "Appel sortant via ZOHO" at bounding box center [916, 228] width 99 height 13
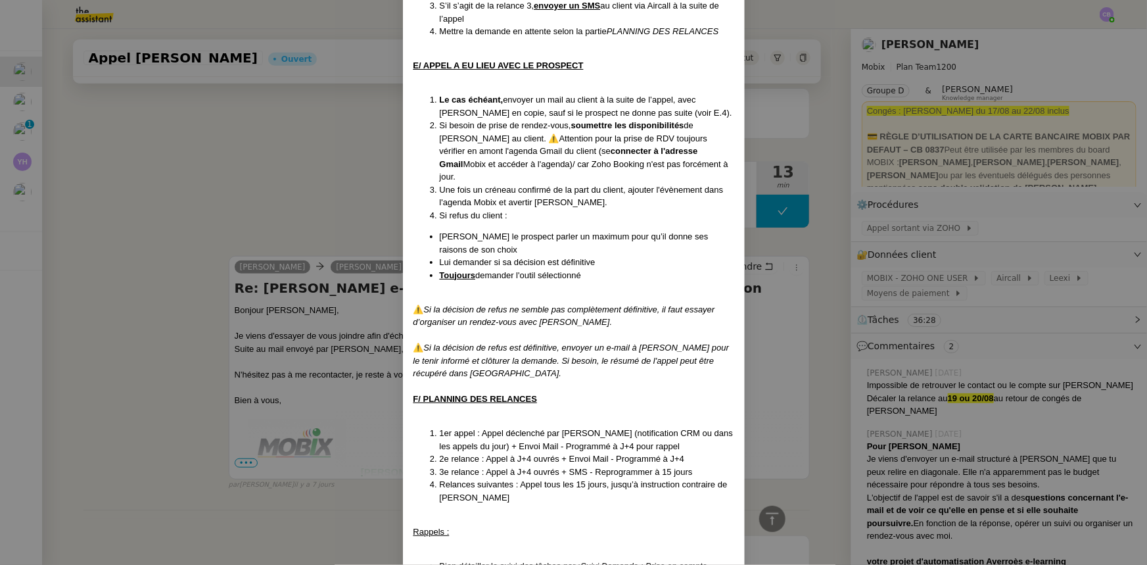
scroll to position [1100, 0]
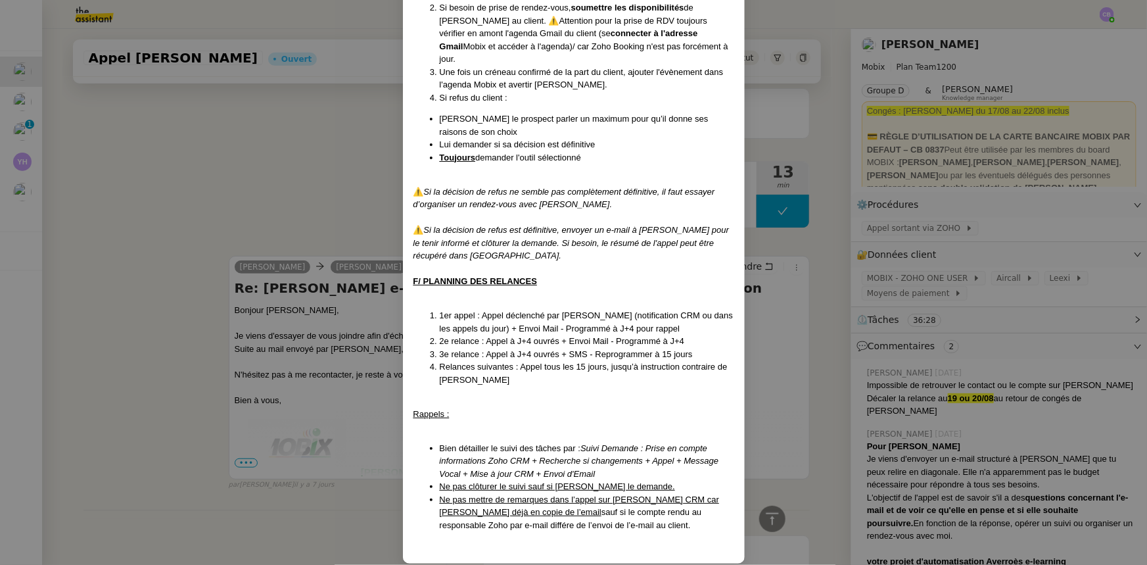
click at [258, 199] on nz-modal-container "Créé le [DATE] MAJ le [DATE] Contexte : Cette procédure s’applique lors du trai…" at bounding box center [573, 282] width 1147 height 565
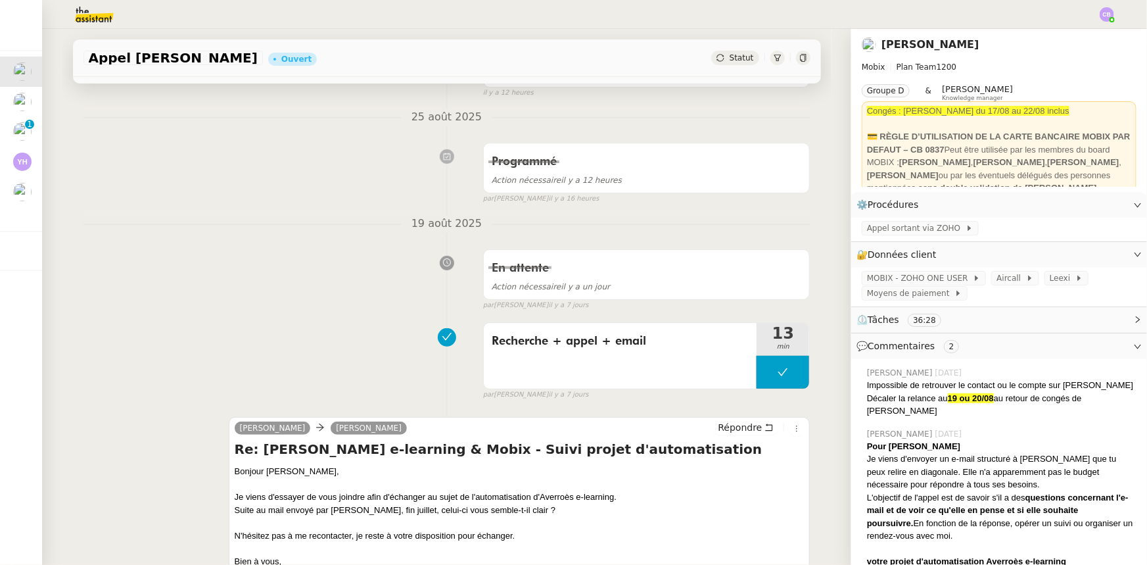
scroll to position [358, 0]
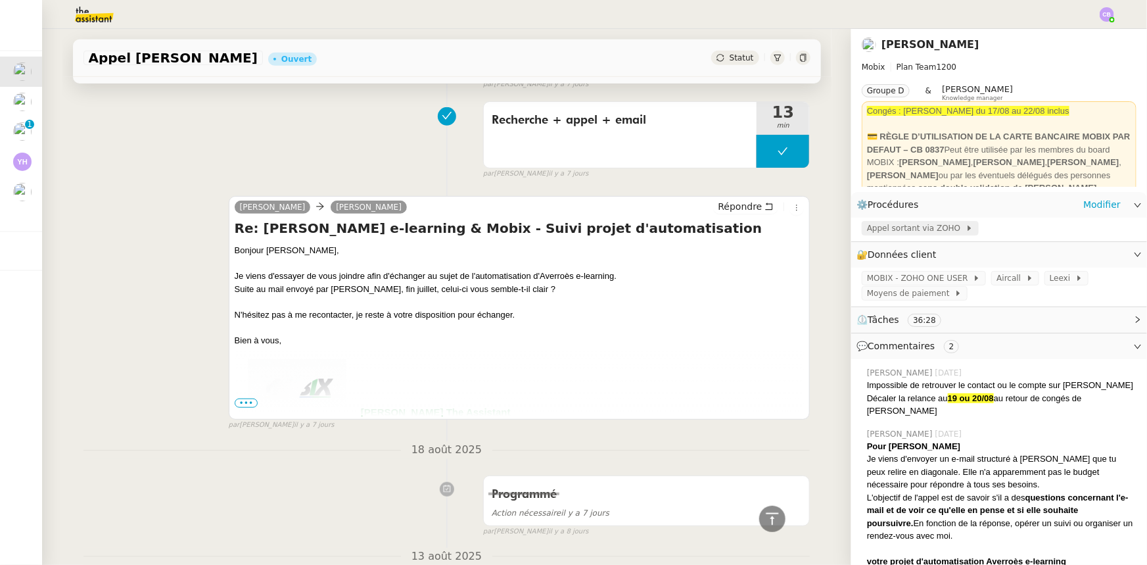
click at [870, 230] on span "Appel sortant via ZOHO" at bounding box center [916, 228] width 99 height 13
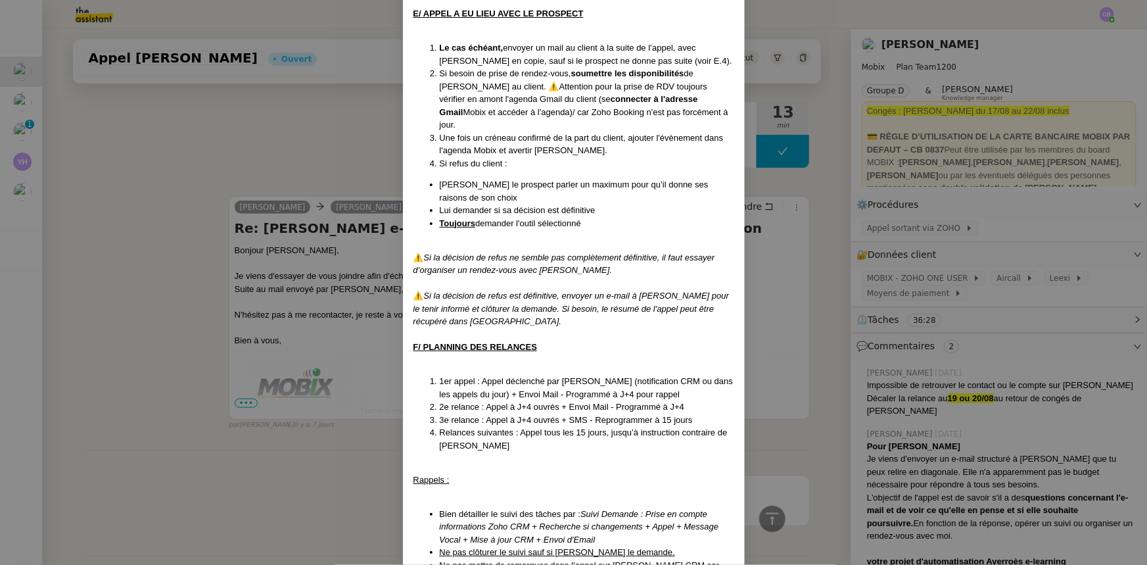
scroll to position [1100, 0]
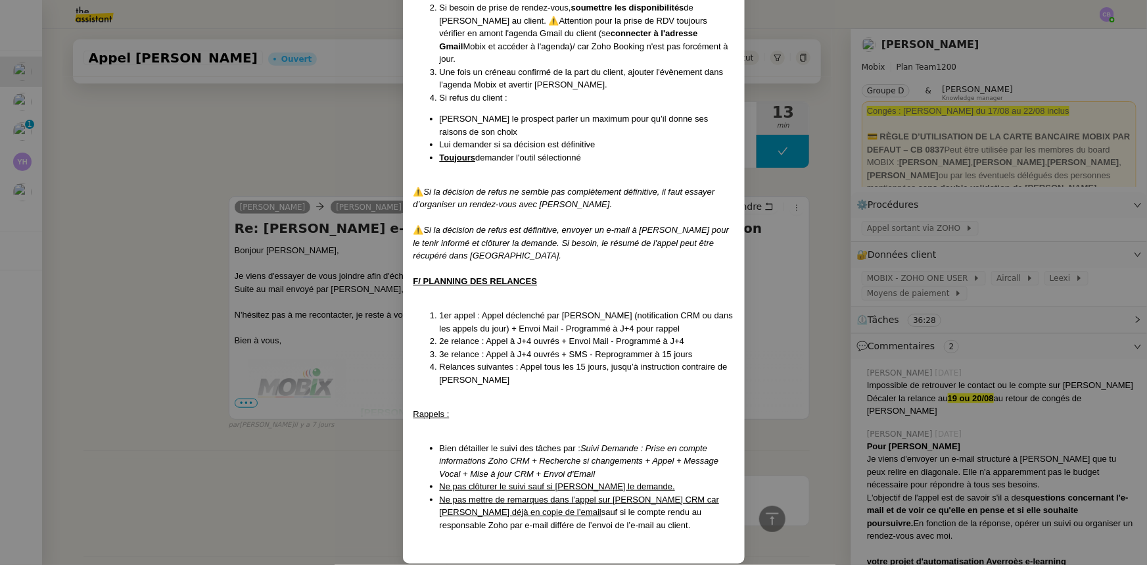
click at [157, 174] on nz-modal-container "Créé le [DATE] MAJ le [DATE] Contexte : Cette procédure s’applique lors du trai…" at bounding box center [573, 282] width 1147 height 565
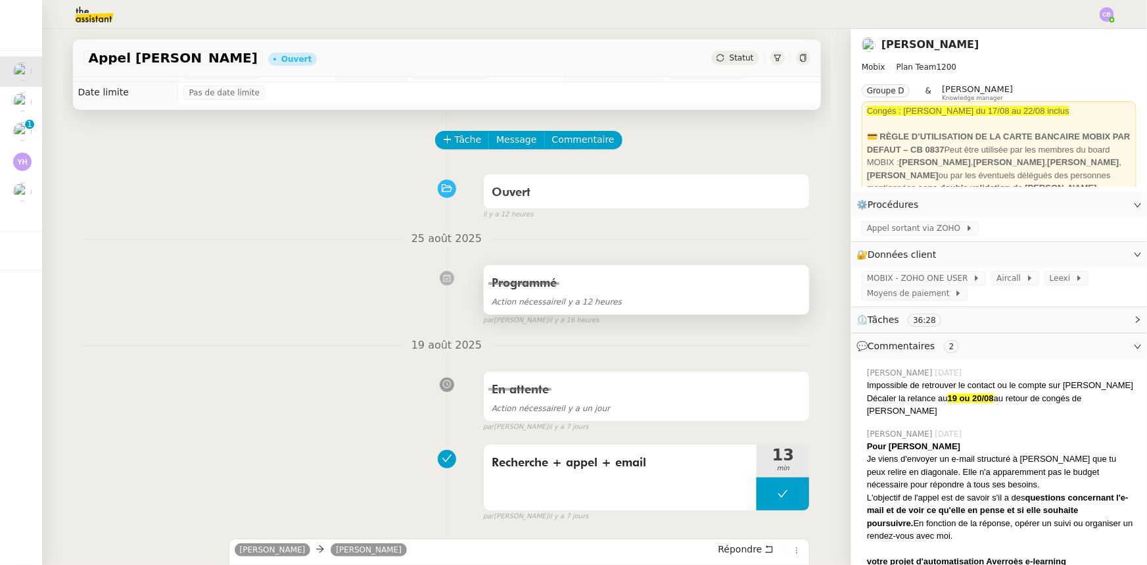
scroll to position [0, 0]
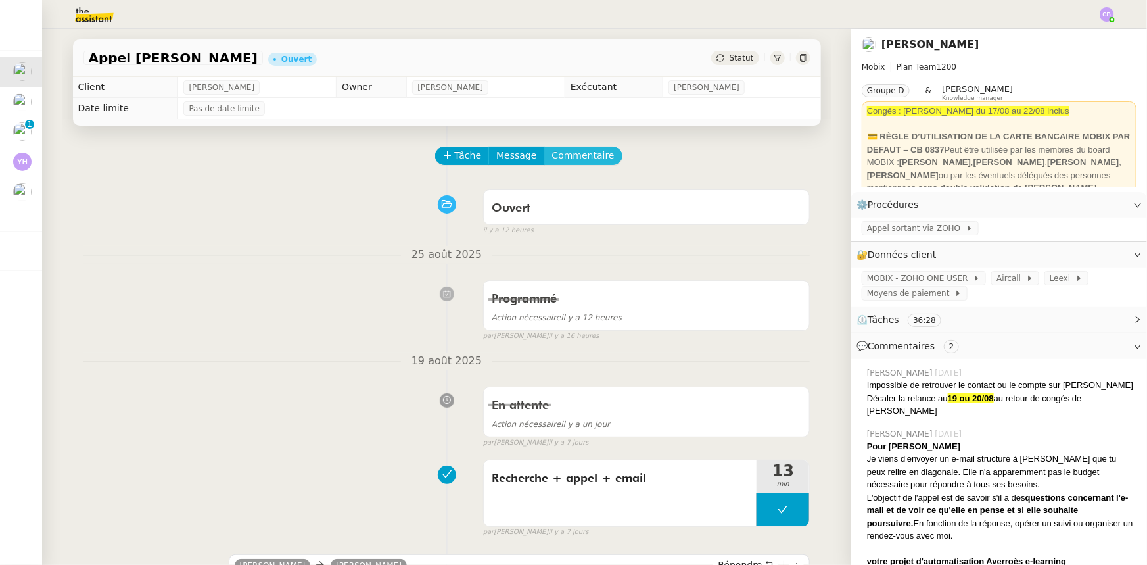
click at [592, 158] on button "Commentaire" at bounding box center [583, 156] width 78 height 18
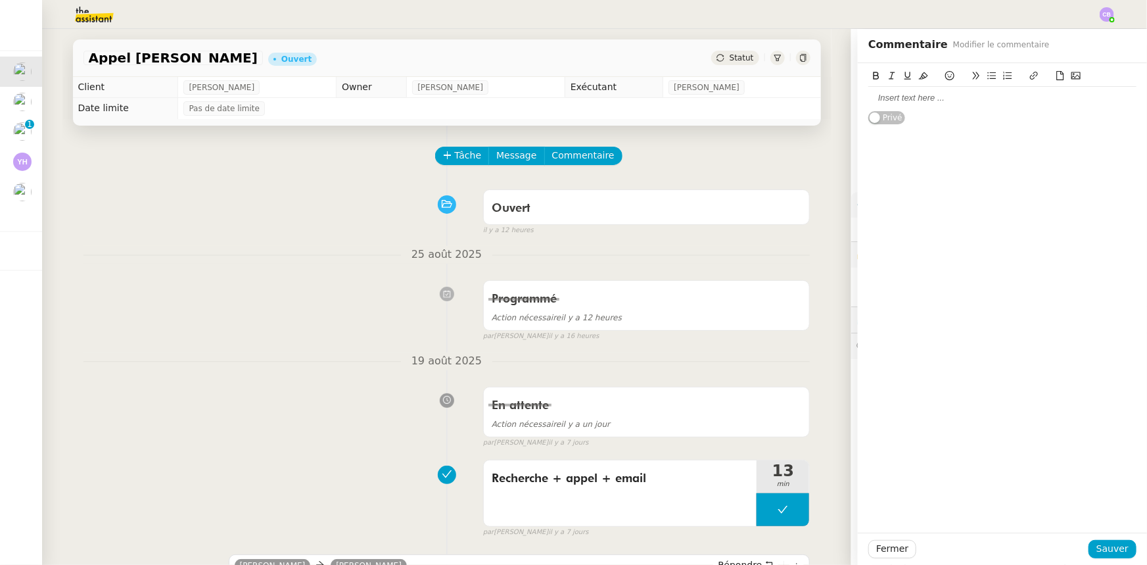
click at [902, 102] on div at bounding box center [1002, 98] width 268 height 12
click at [1013, 98] on div "Appel 4 doit avoir lieu 14 jours après derniere relance : à reporgrammer pour le" at bounding box center [1002, 104] width 268 height 24
click at [0, 0] on lt-span "dernière" at bounding box center [0, 0] width 0 height 0
click at [877, 110] on div "Appel 4 doit avoir lieu 14 jours après dernière relance : à reporgrammer pour le" at bounding box center [1002, 104] width 268 height 24
click at [0, 0] on lt-span "rep [PERSON_NAME]" at bounding box center [0, 0] width 0 height 0
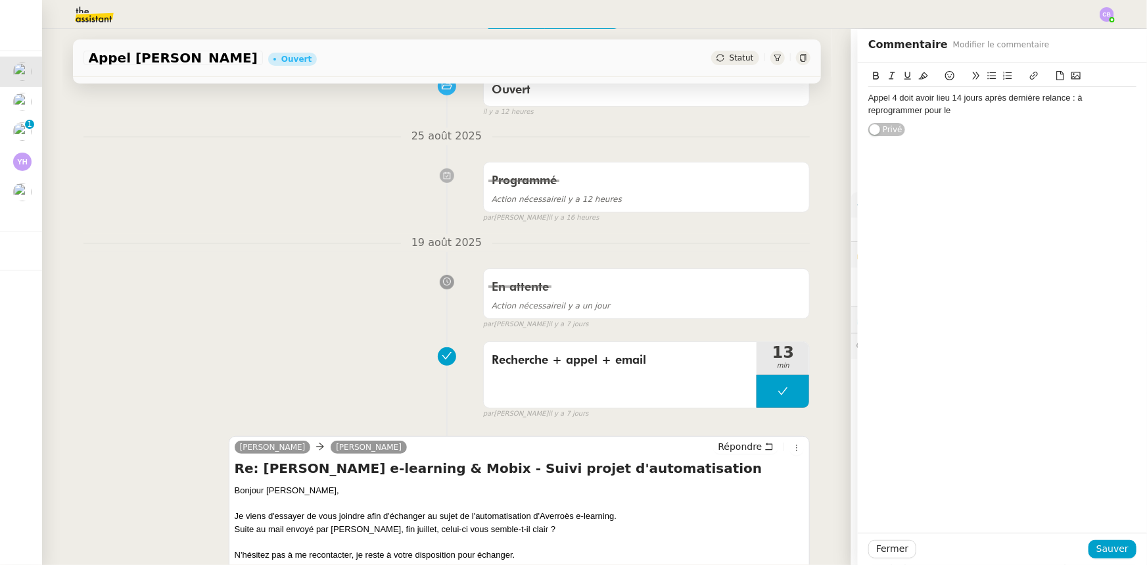
scroll to position [358, 0]
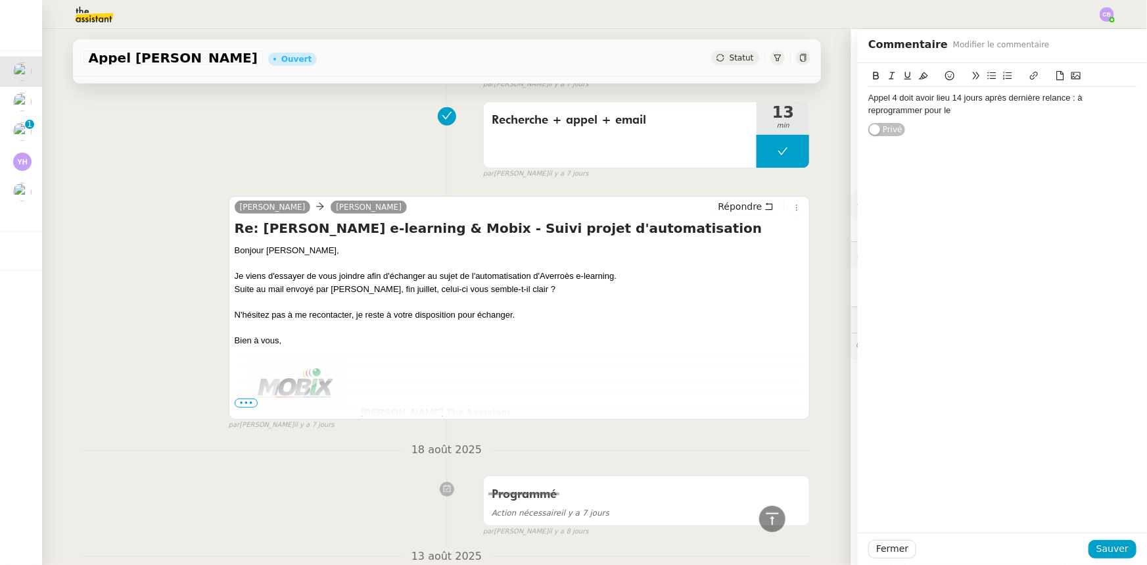
click at [975, 111] on div "Appel 4 doit avoir lieu 14 jours après dernière relance : à reprogrammer pour le" at bounding box center [1002, 104] width 268 height 24
drag, startPoint x: 999, startPoint y: 106, endPoint x: 858, endPoint y: 97, distance: 141.0
click at [858, 97] on div "Appel 4 doit avoir lieu 14 jours après dernière relance : à reprogrammer pour l…" at bounding box center [1002, 100] width 289 height 74
click at [872, 74] on icon at bounding box center [876, 75] width 9 height 9
click at [1106, 551] on span "Sauver" at bounding box center [1112, 548] width 32 height 15
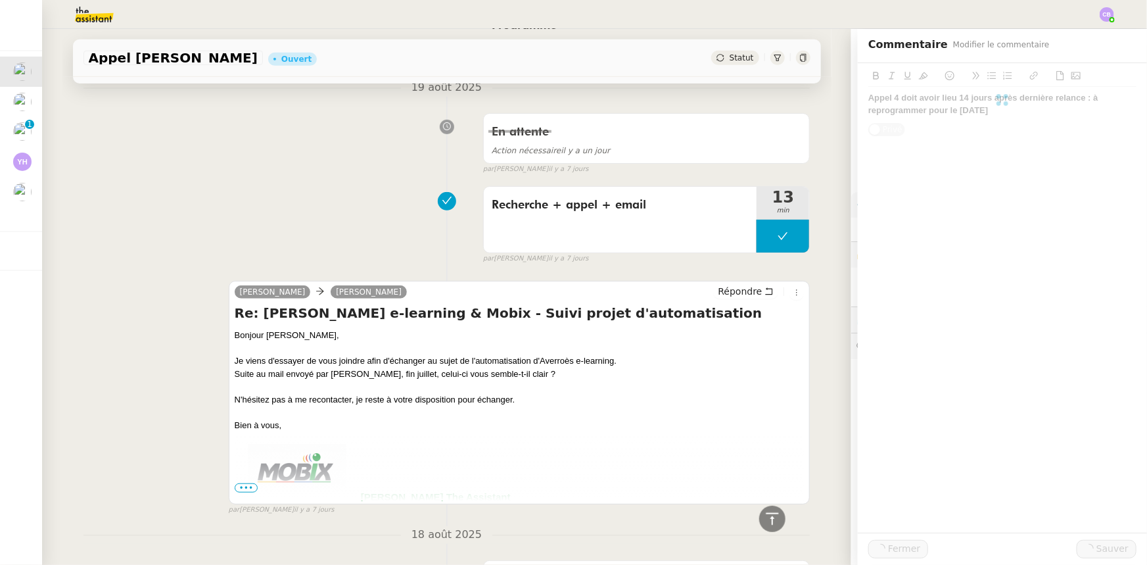
scroll to position [443, 0]
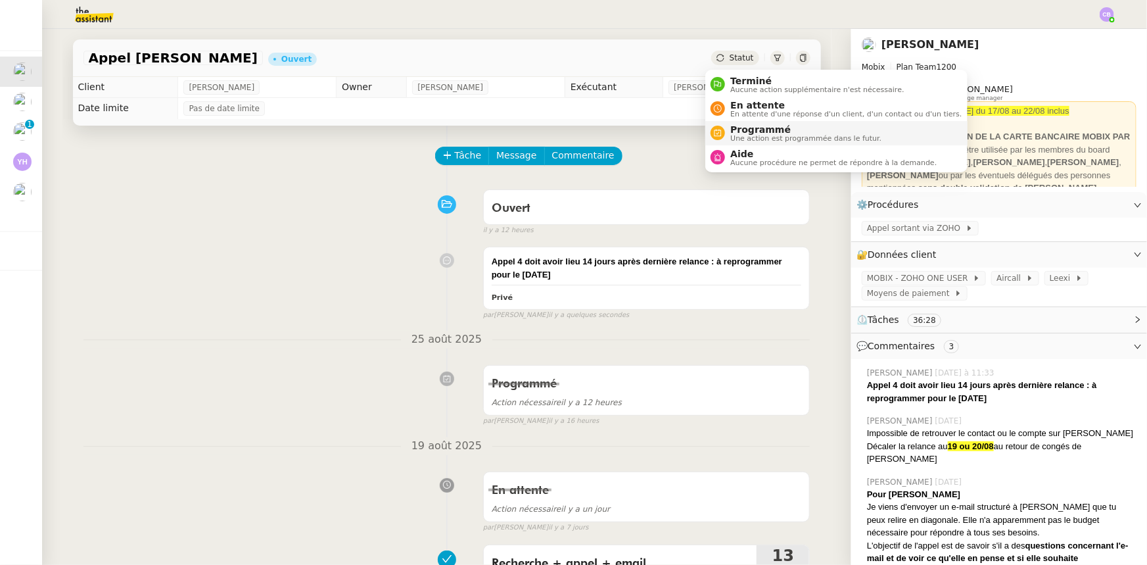
click at [748, 128] on span "Programmé" at bounding box center [805, 129] width 151 height 11
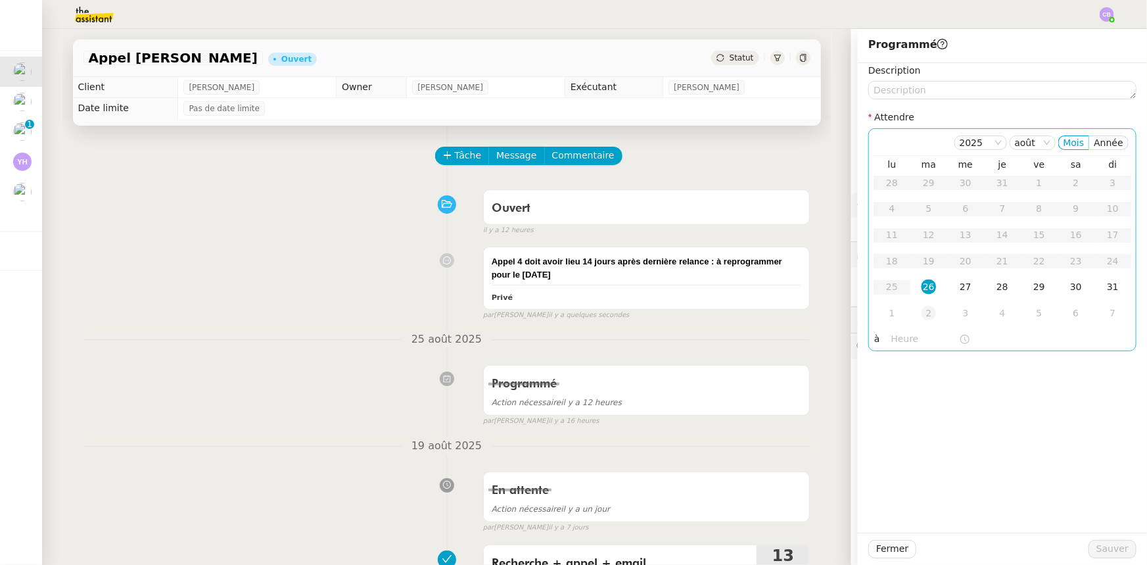
click at [922, 315] on div "2" at bounding box center [929, 313] width 14 height 14
click at [893, 340] on input "text" at bounding box center [925, 338] width 68 height 15
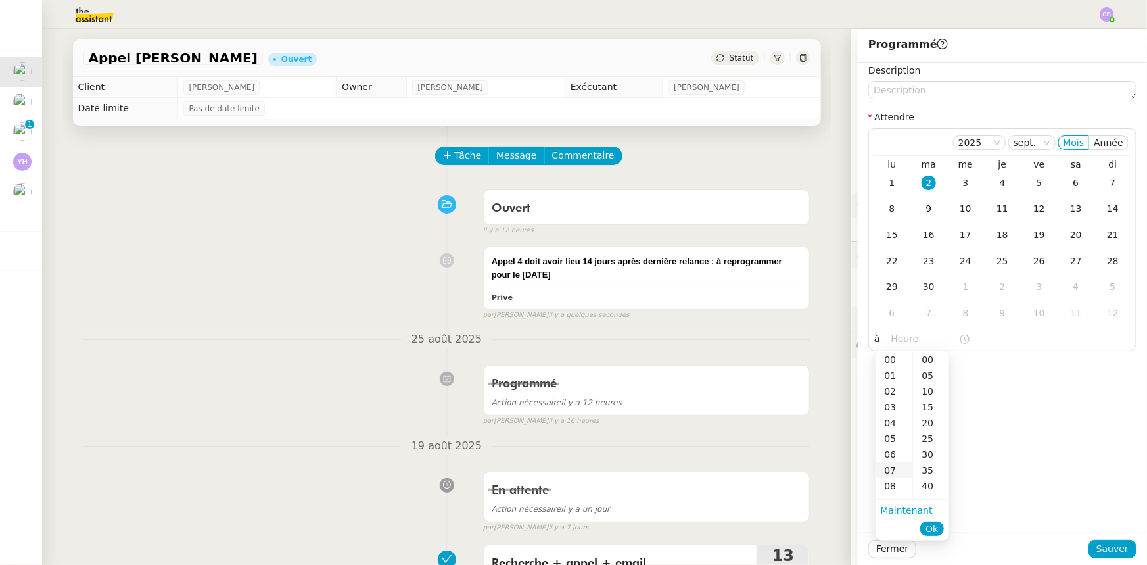
click at [887, 473] on div "07" at bounding box center [894, 470] width 37 height 16
click at [925, 360] on div "00" at bounding box center [931, 360] width 36 height 16
type input "07:00"
click at [931, 527] on span "Ok" at bounding box center [931, 528] width 12 height 13
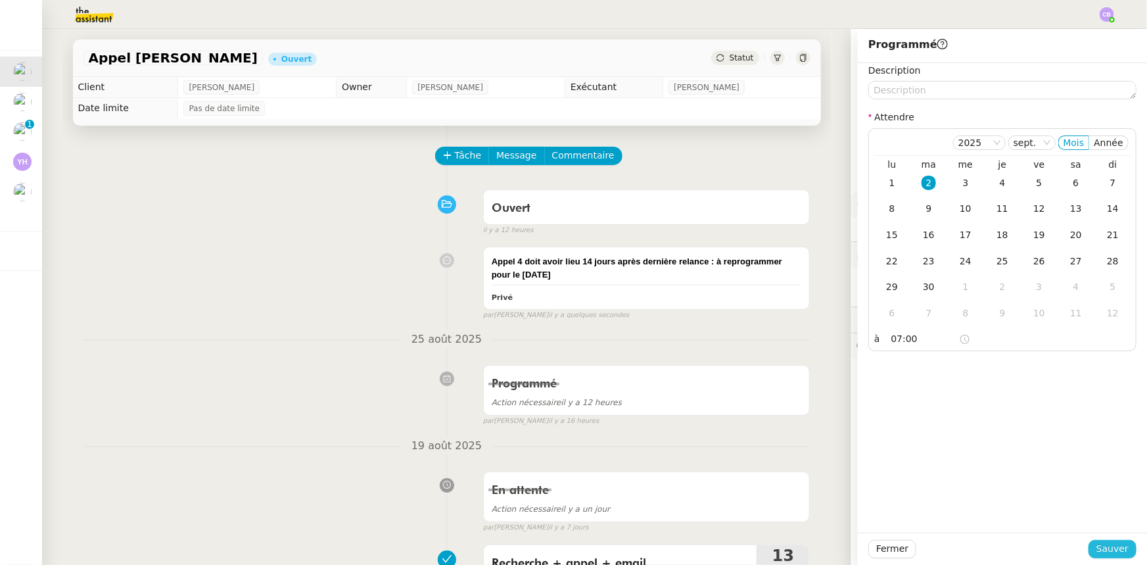
click at [1089, 548] on button "Sauver" at bounding box center [1112, 549] width 48 height 18
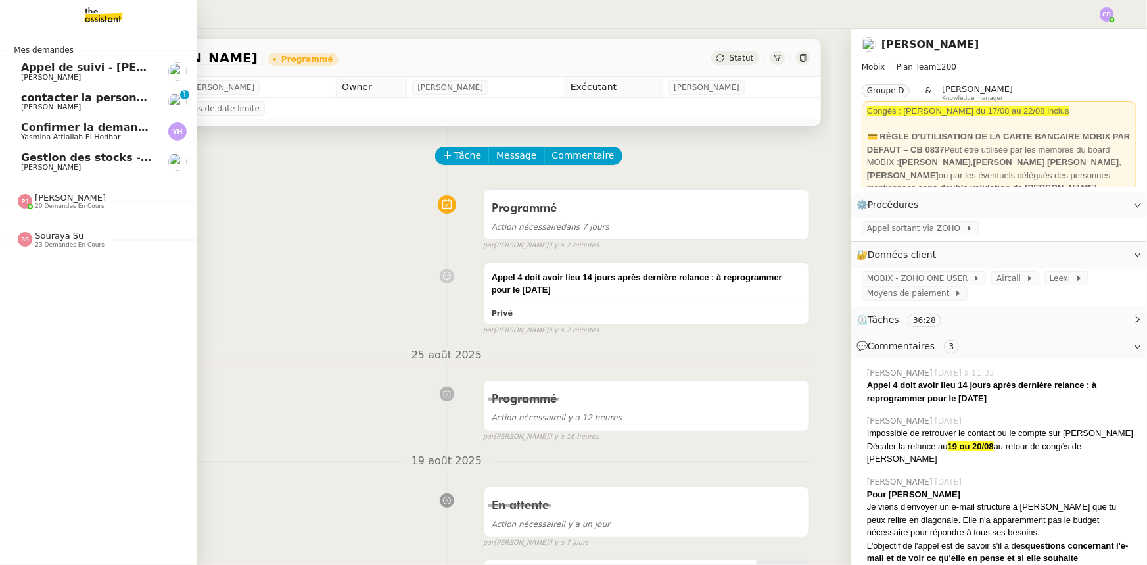
click at [62, 100] on span "contacter la personne en charge de la mutuelle d'entreprise" at bounding box center [200, 97] width 358 height 12
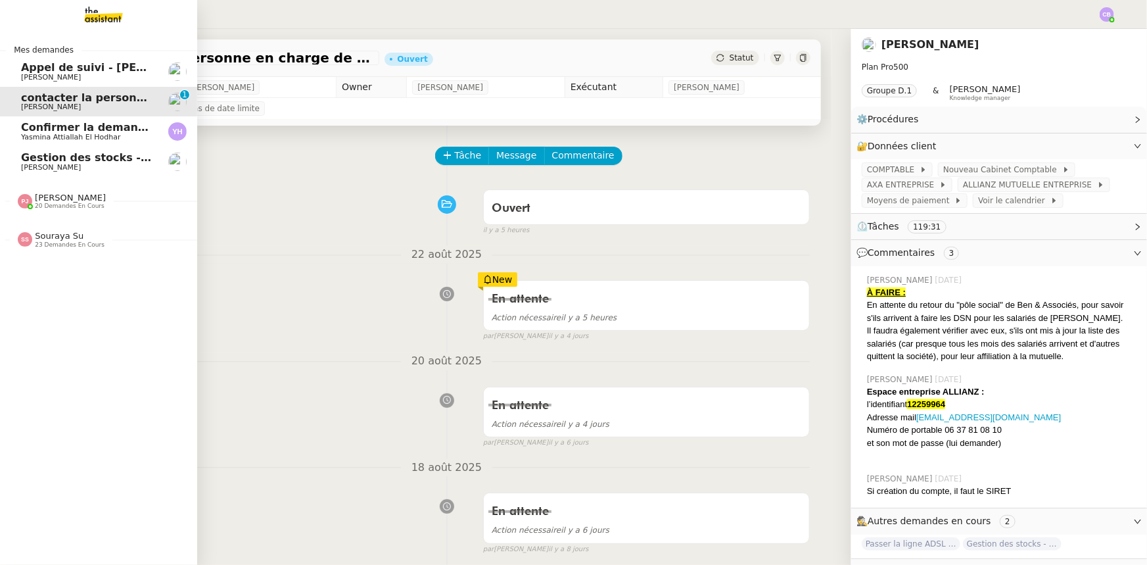
click at [33, 70] on span "Appel de suivi - [PERSON_NAME]" at bounding box center [117, 67] width 193 height 12
